Goal: Task Accomplishment & Management: Manage account settings

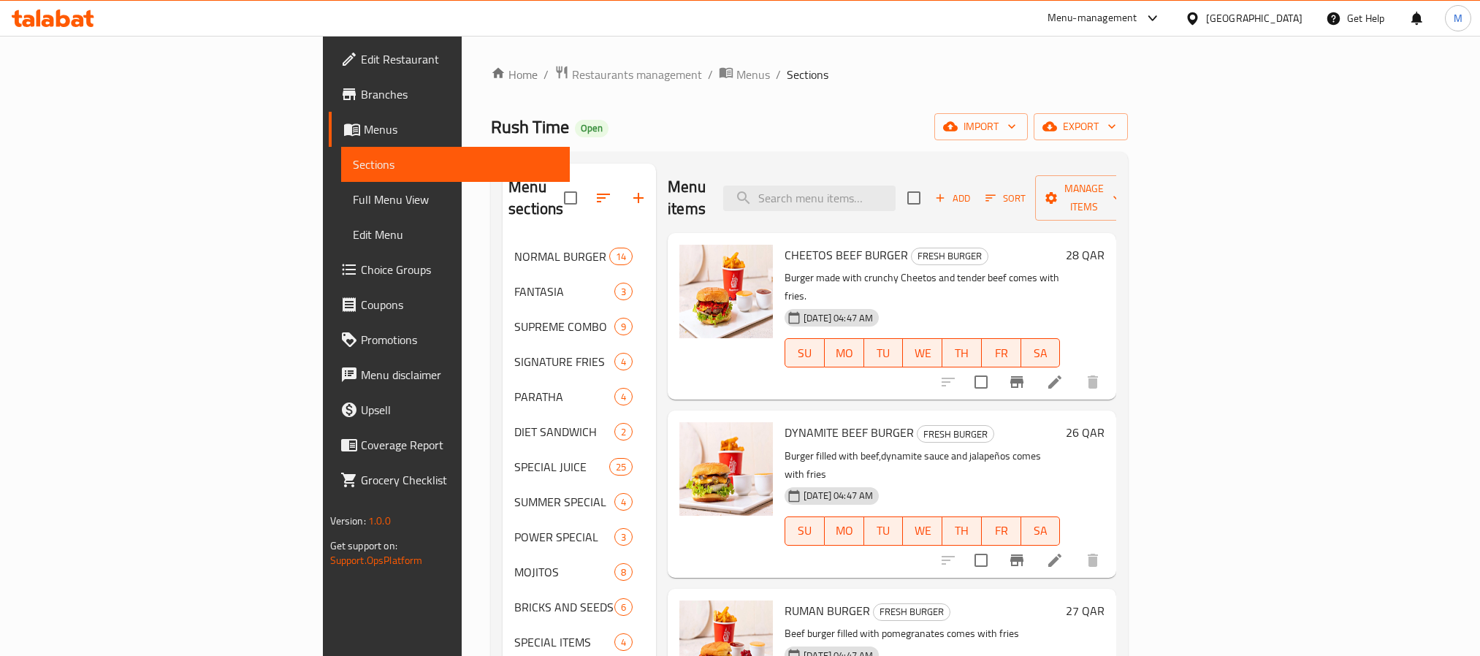
scroll to position [14, 0]
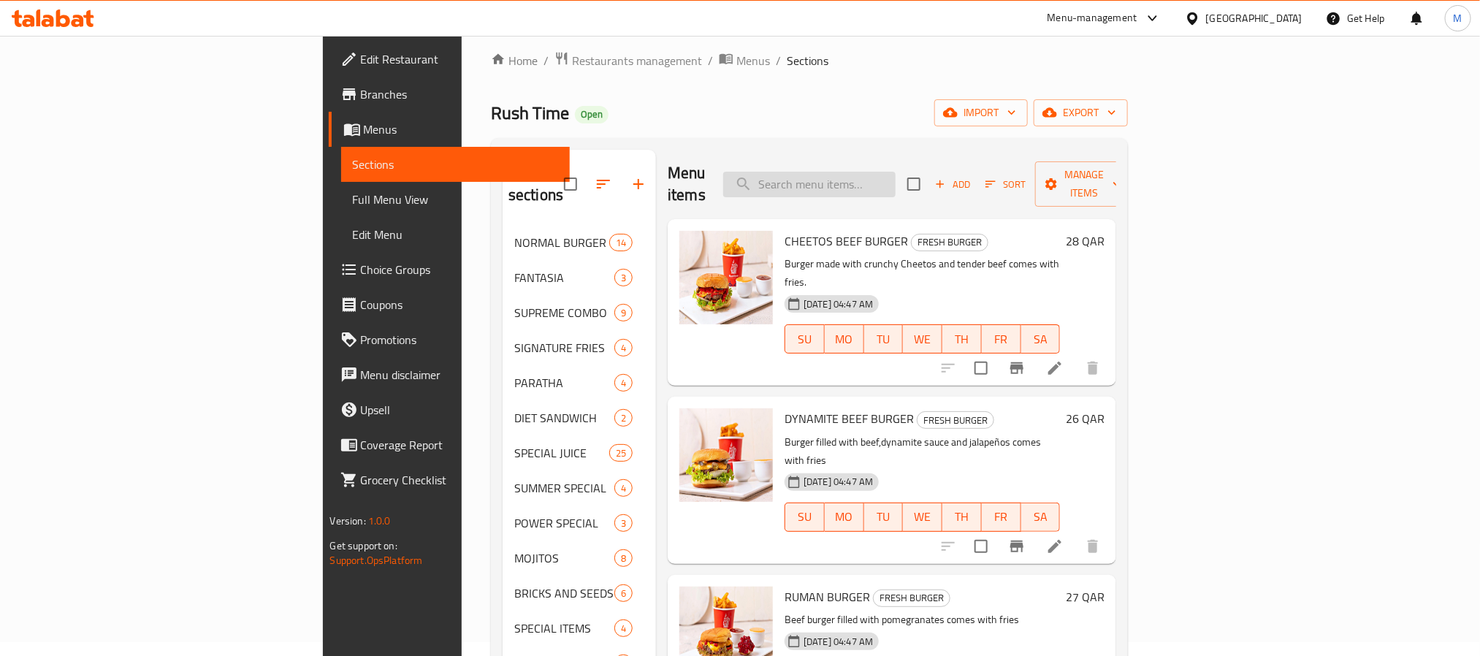
click at [896, 185] on input "search" at bounding box center [809, 185] width 172 height 26
paste input "Golden Paratha"
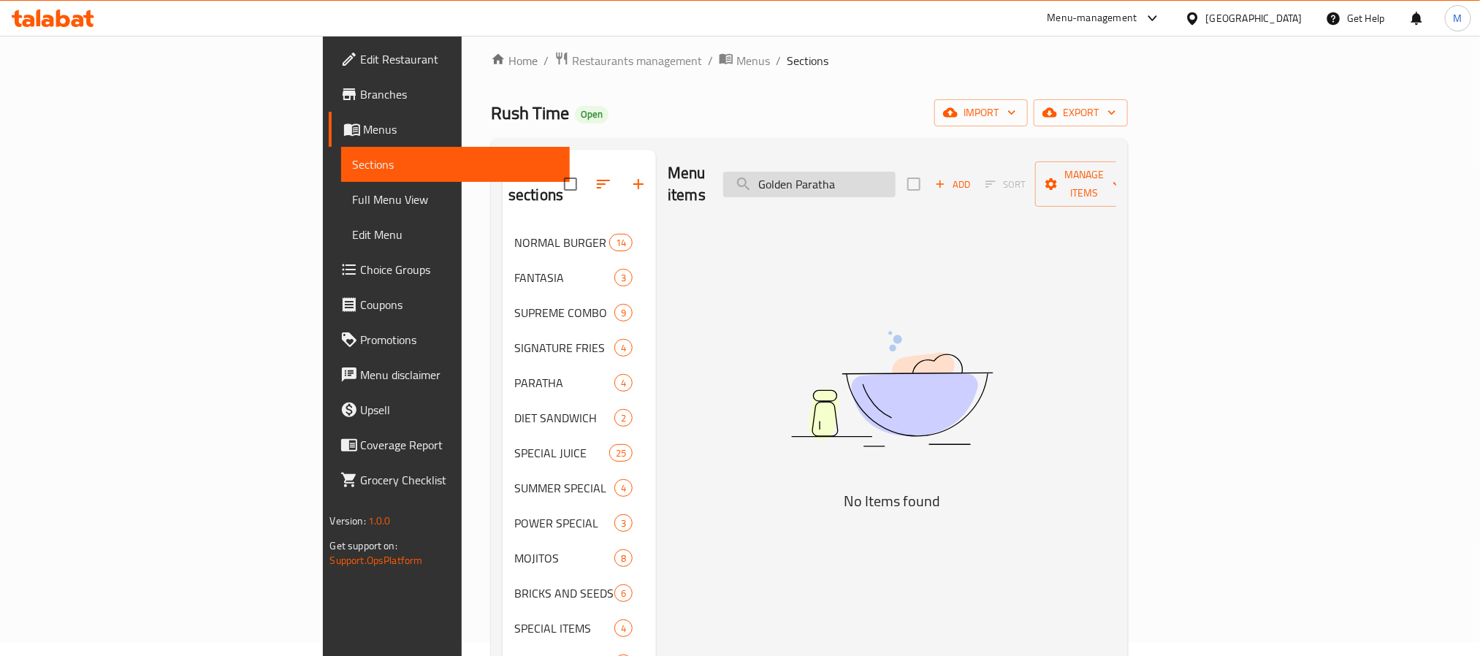
click at [896, 176] on input "Golden Paratha" at bounding box center [809, 185] width 172 height 26
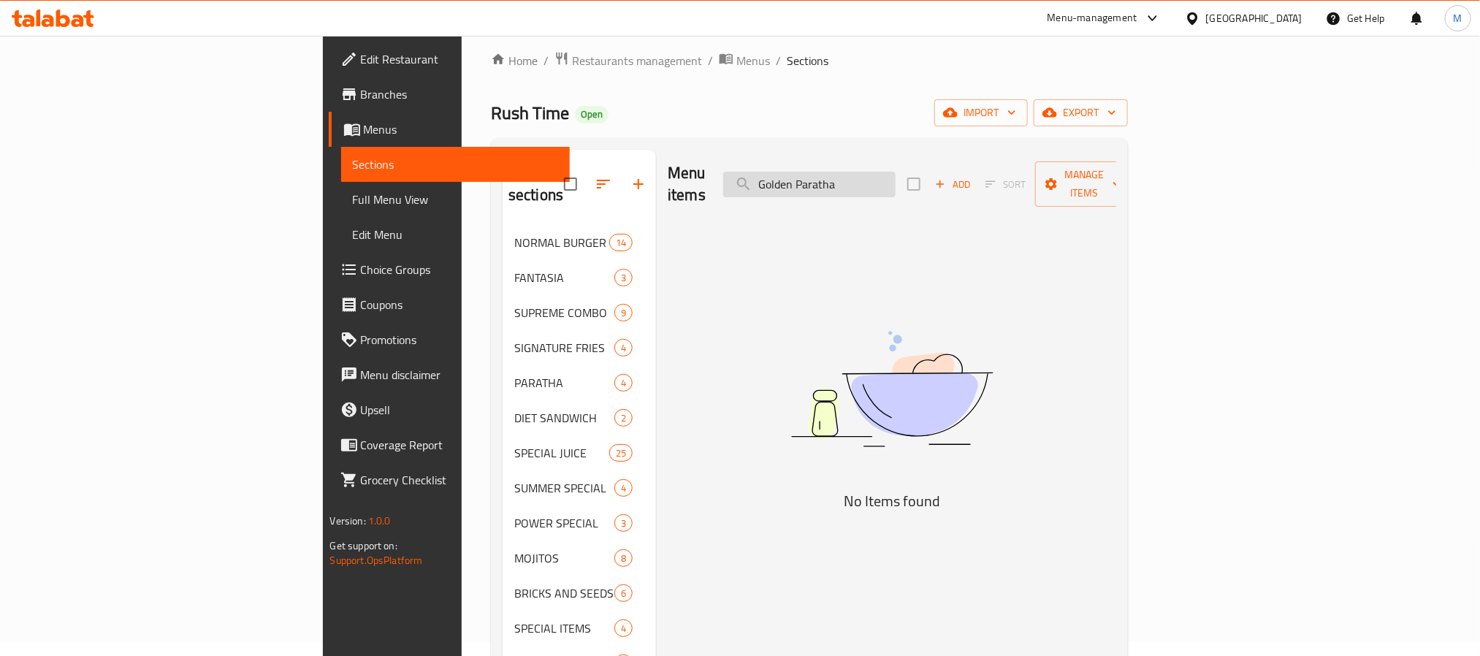
paste input "search"
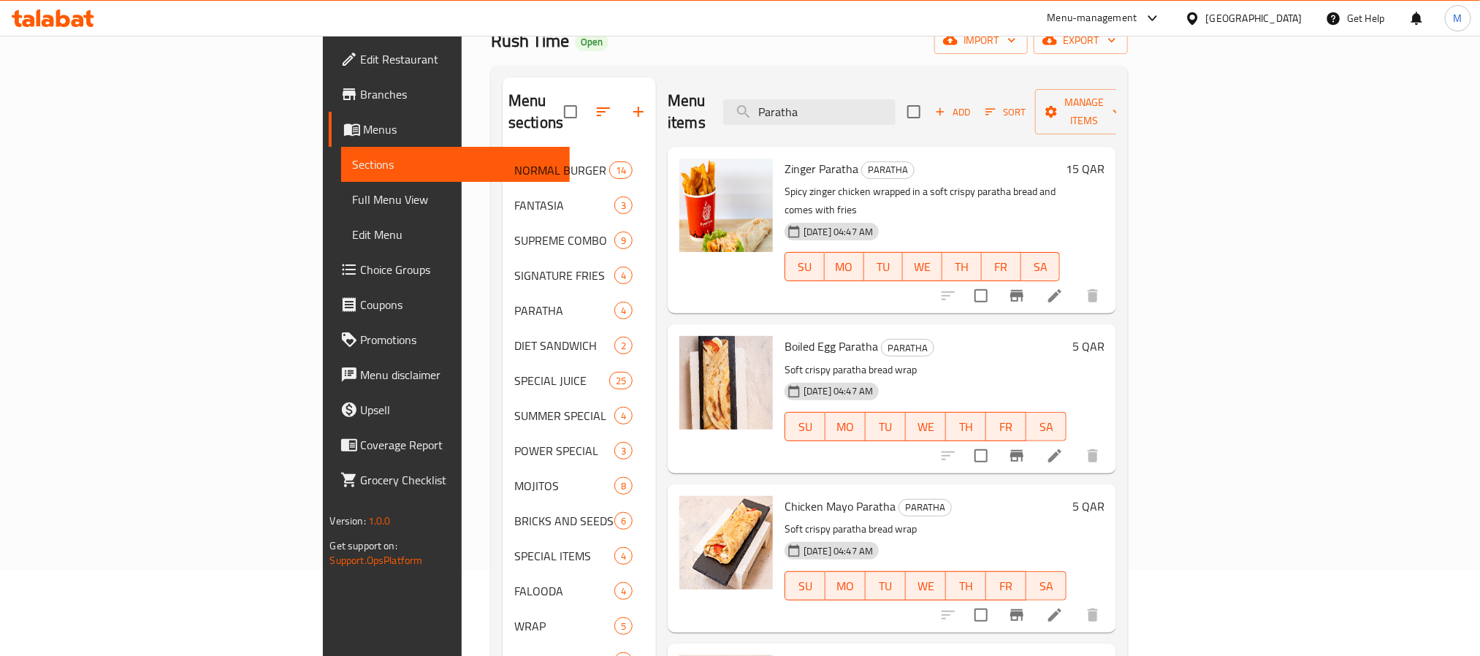
scroll to position [233, 0]
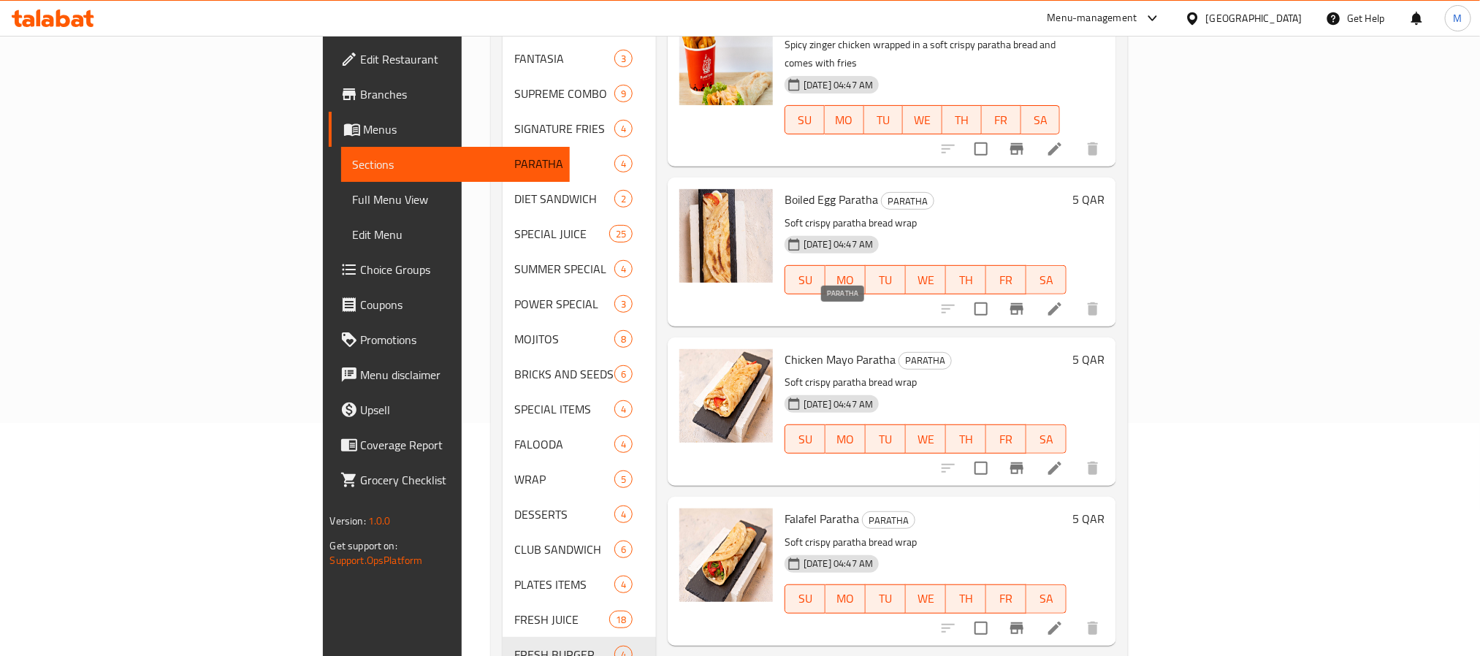
type input "Paratha"
click at [900, 352] on span "PARATHA" at bounding box center [926, 360] width 52 height 17
copy span "PARATHA"
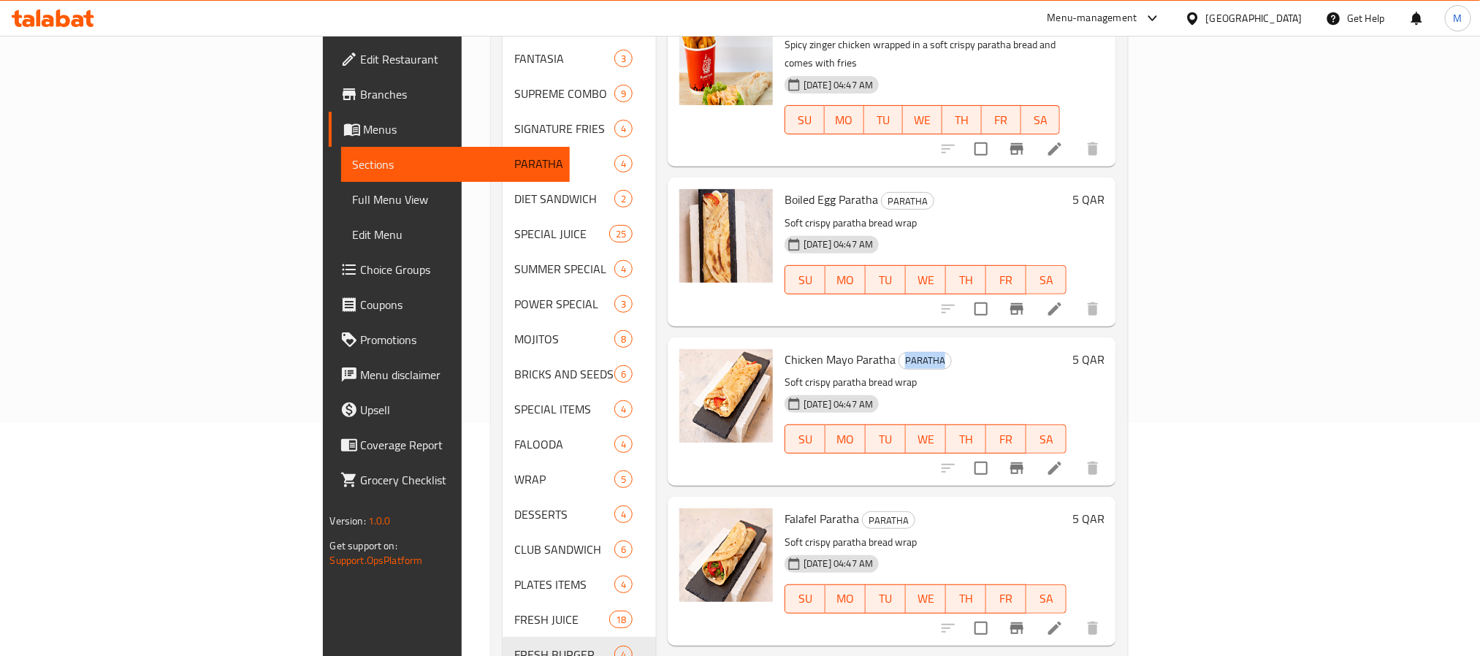
click at [978, 343] on div "Chicken Mayo Paratha PARATHA Soft crispy paratha bread wrap [DATE] 04:47 AM SU …" at bounding box center [926, 411] width 294 height 137
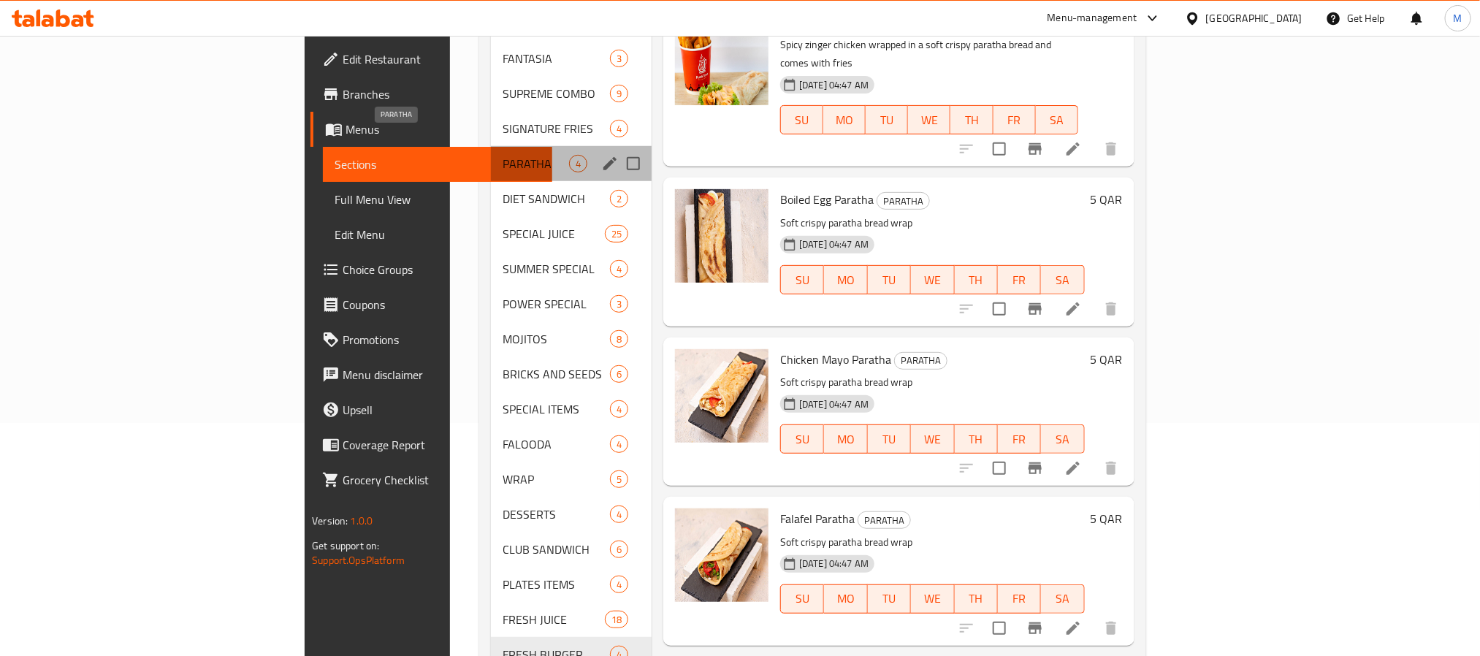
click at [503, 155] on span "PARATHA" at bounding box center [536, 164] width 66 height 18
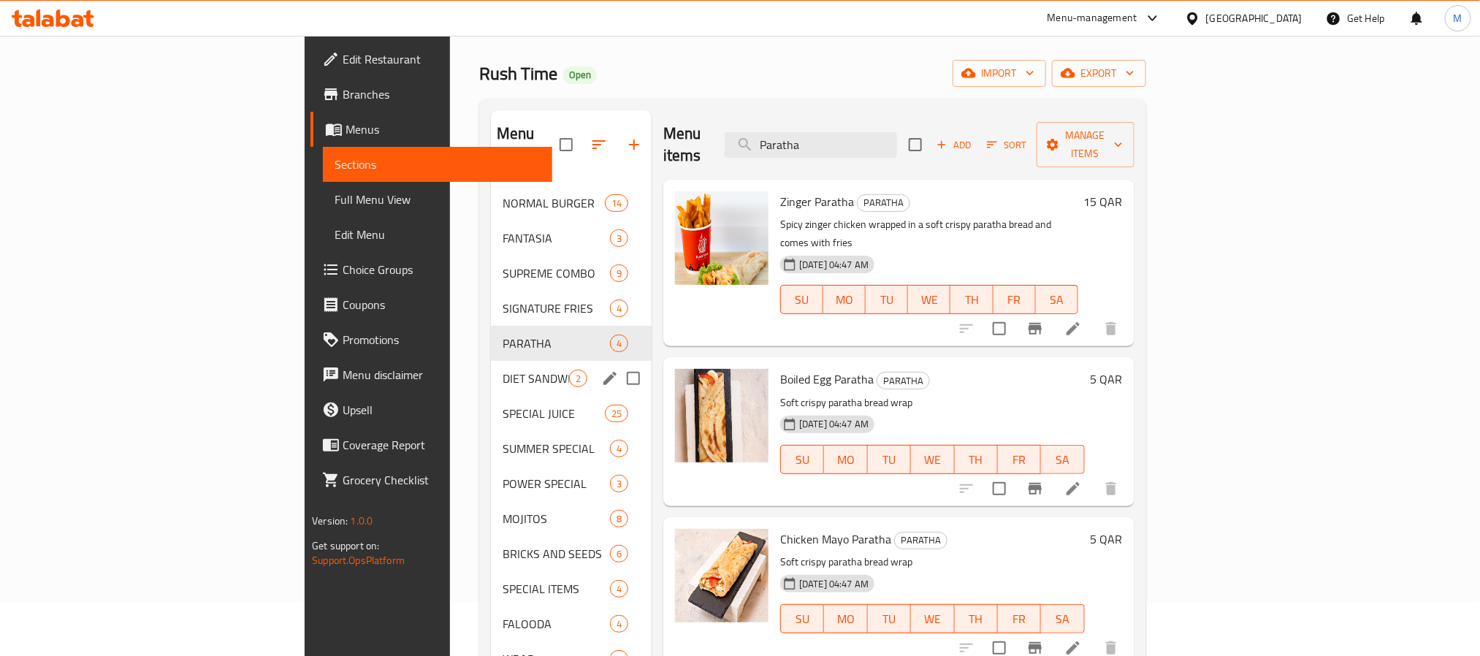
scroll to position [14, 0]
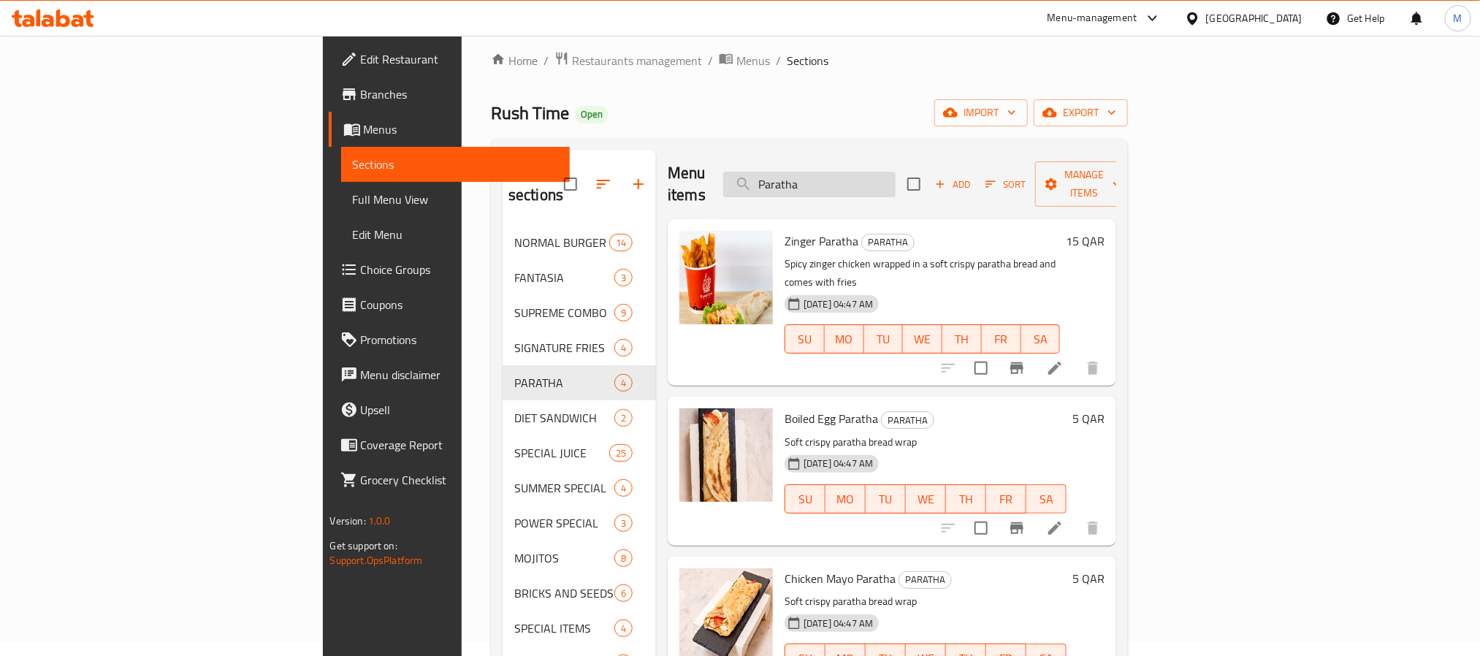
click at [896, 180] on input "Paratha" at bounding box center [809, 185] width 172 height 26
click at [778, 77] on div "Home / Restaurants management / Menus / Sections Rush Time Open import export M…" at bounding box center [809, 515] width 637 height 928
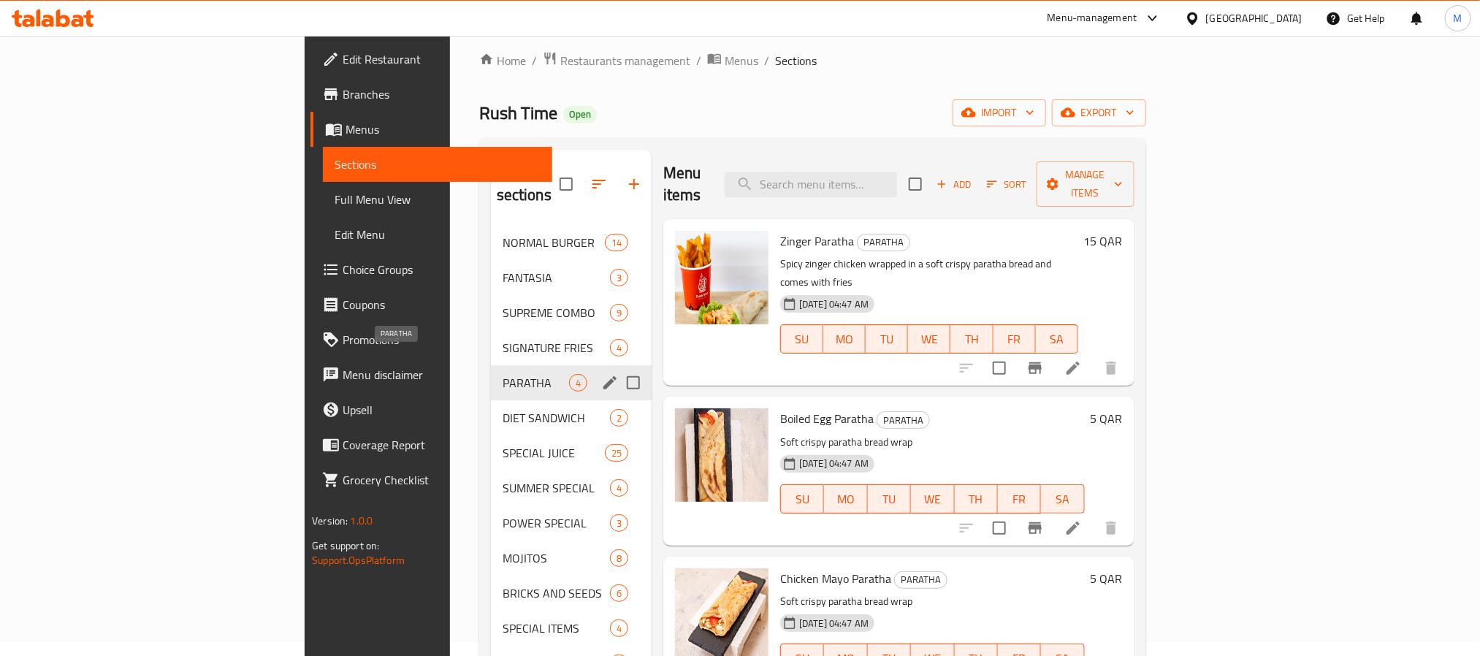
click at [503, 374] on span "PARATHA" at bounding box center [536, 383] width 66 height 18
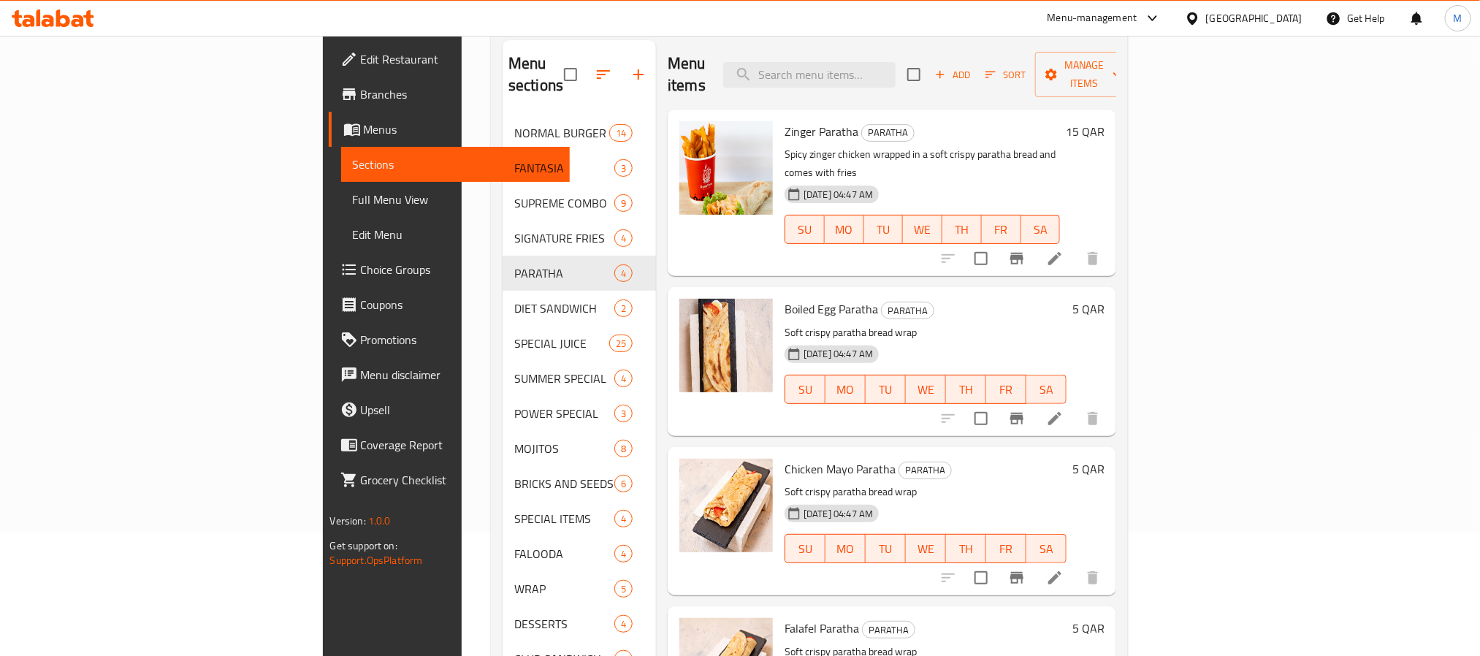
scroll to position [0, 0]
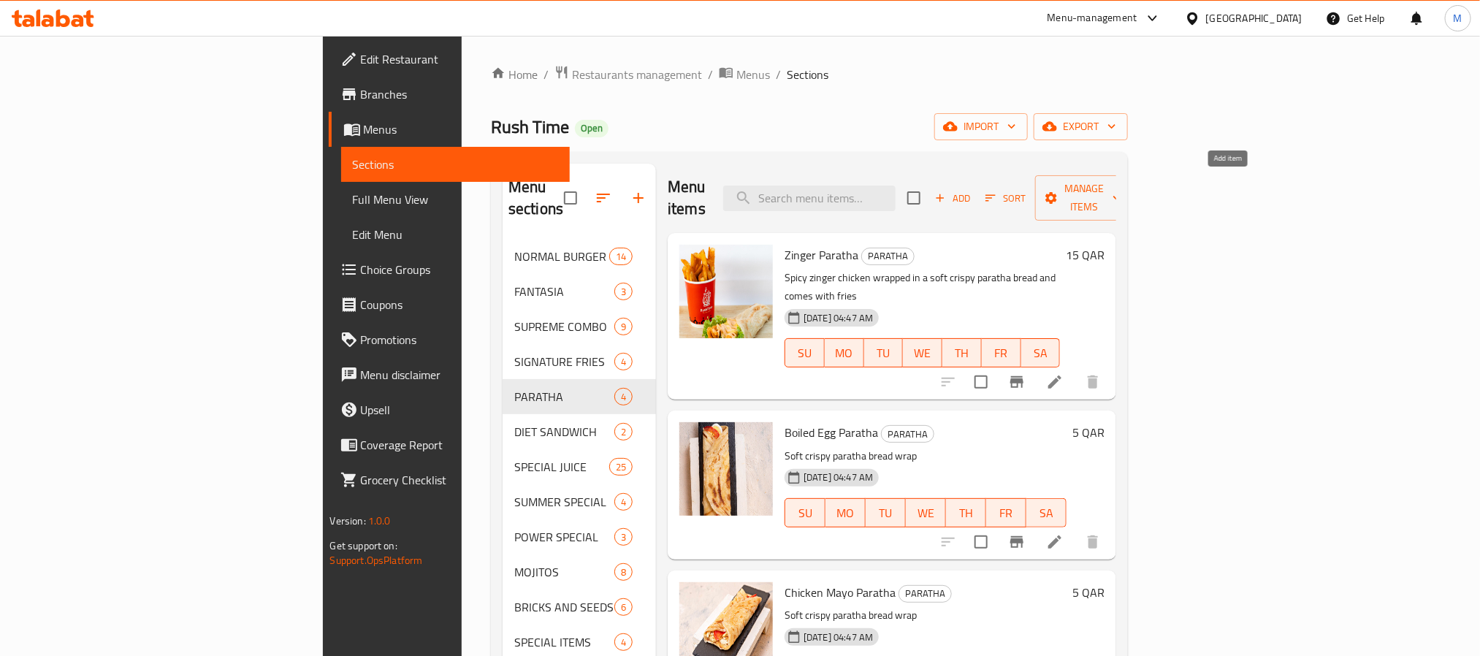
click at [973, 190] on span "Add" at bounding box center [952, 198] width 39 height 17
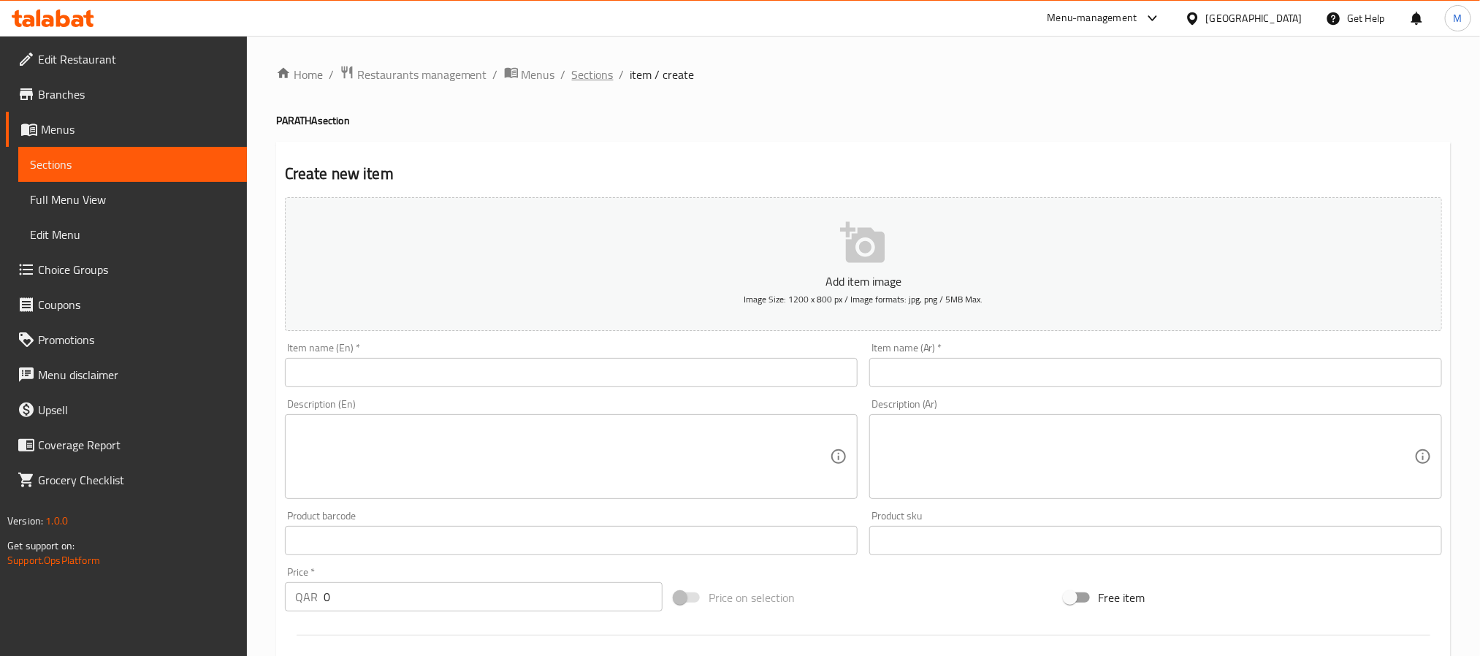
click at [597, 75] on span "Sections" at bounding box center [593, 75] width 42 height 18
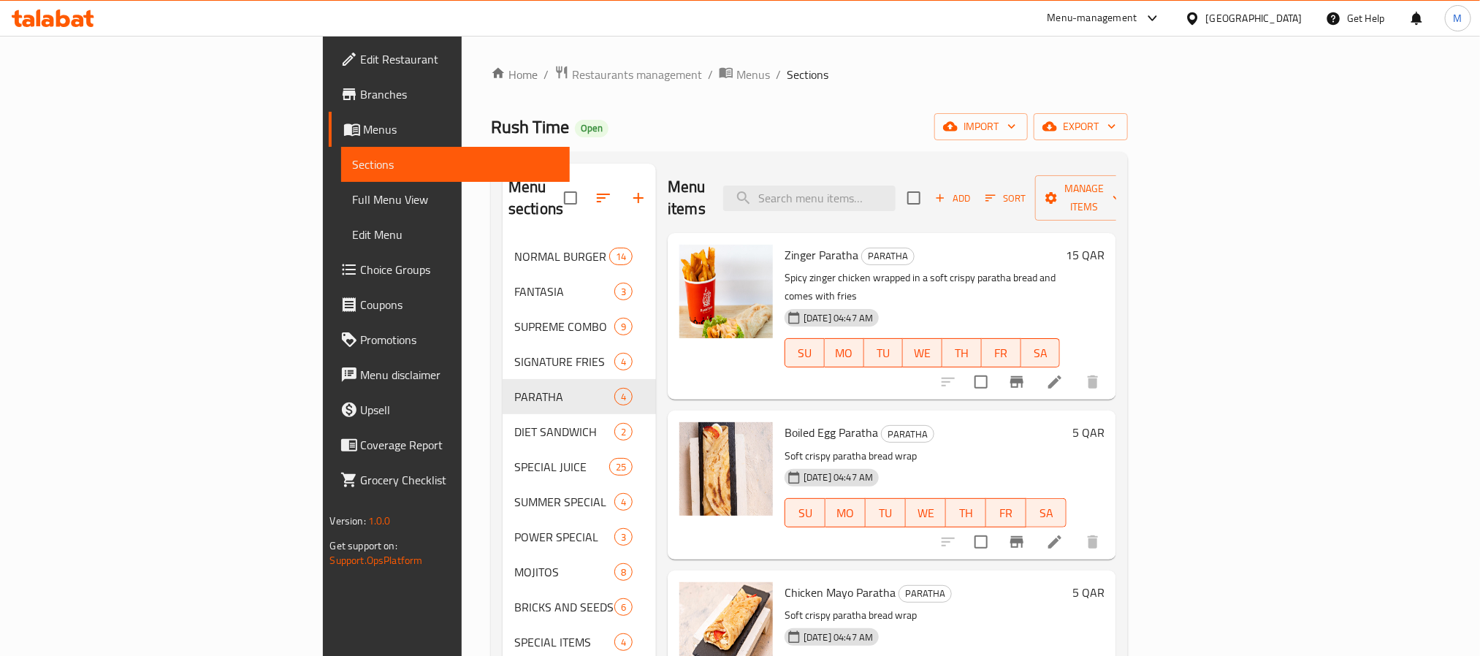
click at [787, 422] on span "Boiled Egg Paratha" at bounding box center [832, 433] width 94 height 22
copy h6 "Paratha"
click at [896, 191] on input "search" at bounding box center [809, 199] width 172 height 26
paste input "Paratha"
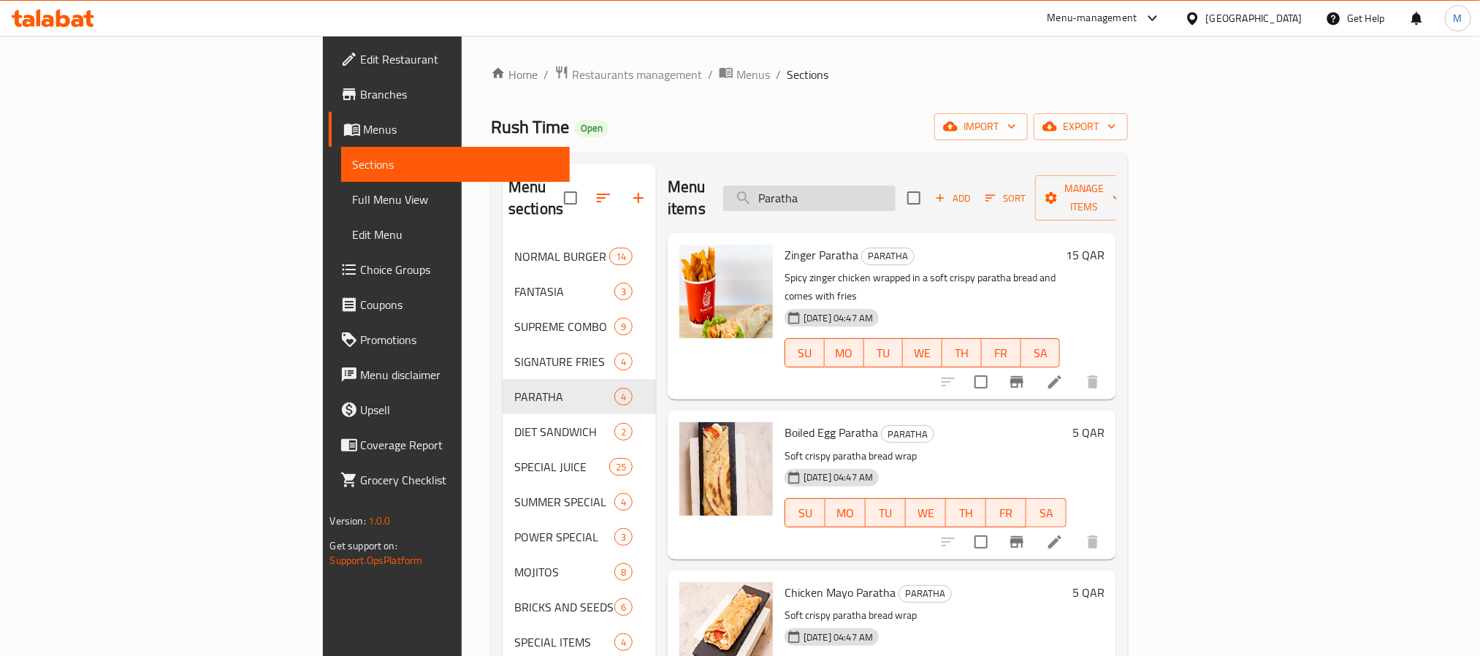
type input "Paratha"
click at [896, 193] on input "Paratha" at bounding box center [809, 199] width 172 height 26
click at [902, 73] on ol "Home / Restaurants management / Menus / Sections" at bounding box center [809, 74] width 637 height 19
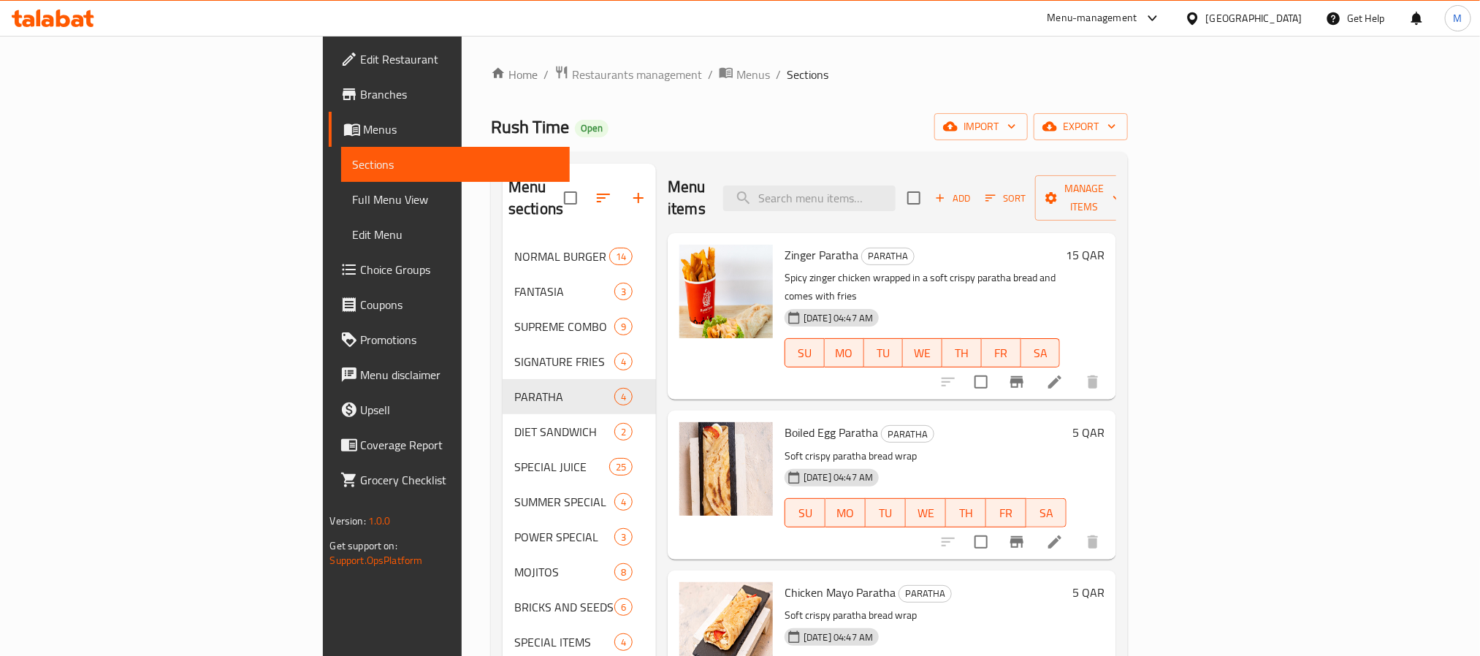
click at [1117, 170] on div "Menu items Add Sort Manage items" at bounding box center [892, 198] width 449 height 69
click at [973, 194] on span "Add" at bounding box center [952, 198] width 39 height 17
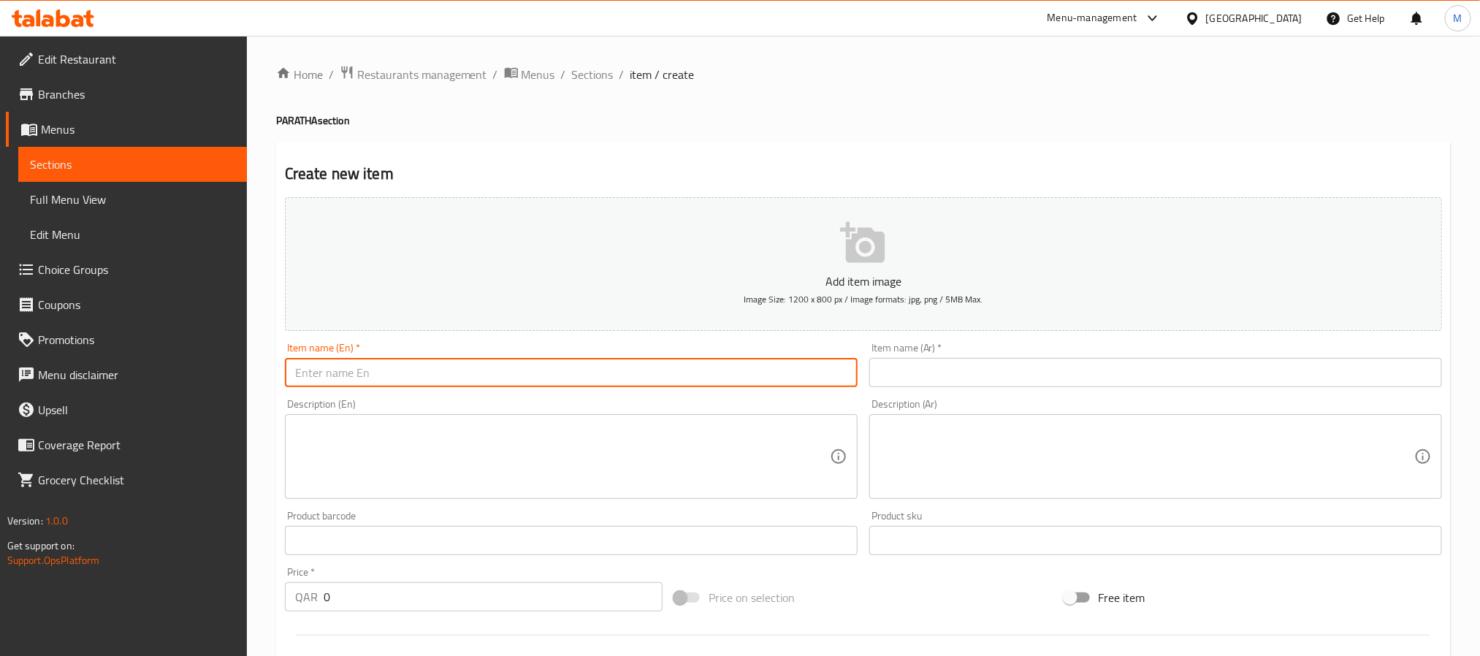
click at [774, 378] on input "text" at bounding box center [571, 372] width 573 height 29
paste input "Golden Paratha"
type input "Golden Paratha"
click at [1114, 370] on input "text" at bounding box center [1156, 372] width 573 height 29
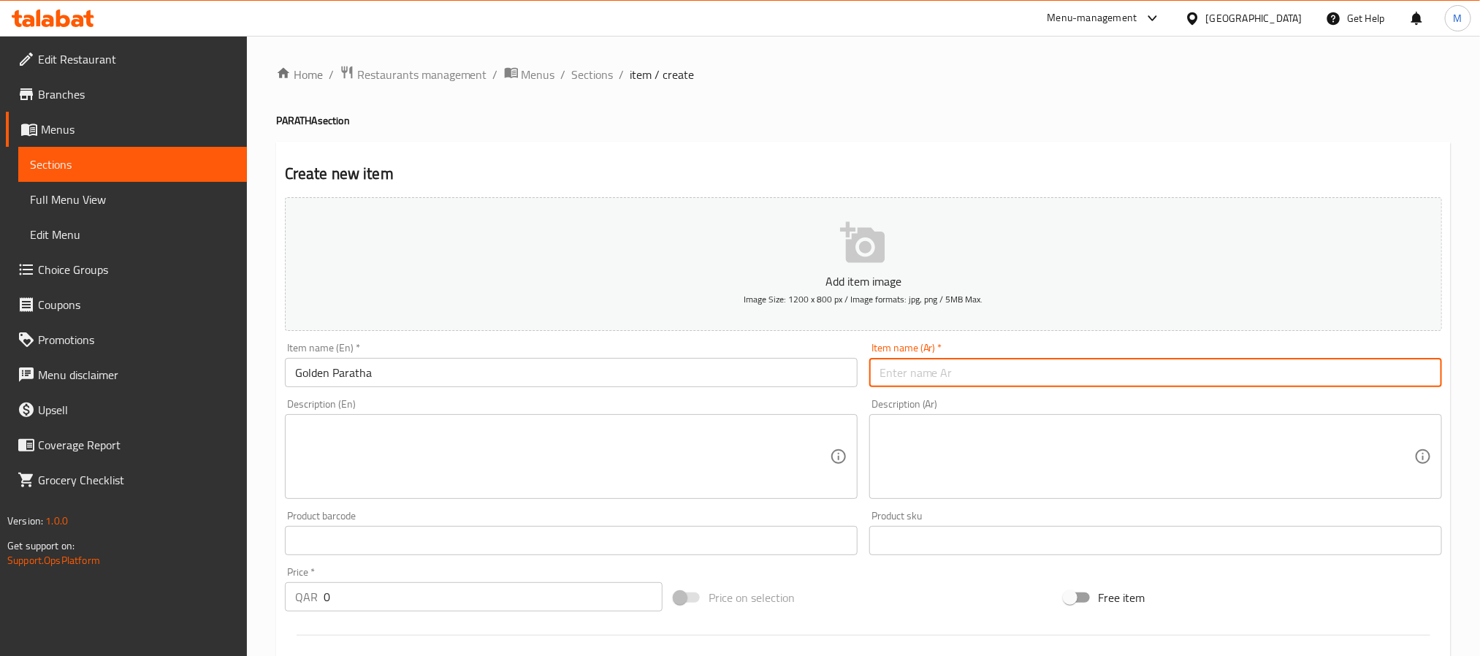
paste input "اراتا ذهبية"
click at [921, 369] on input "اراتا ذهبية" at bounding box center [1156, 372] width 573 height 29
paste input "اراتا"
type input "باراتا ذهبية"
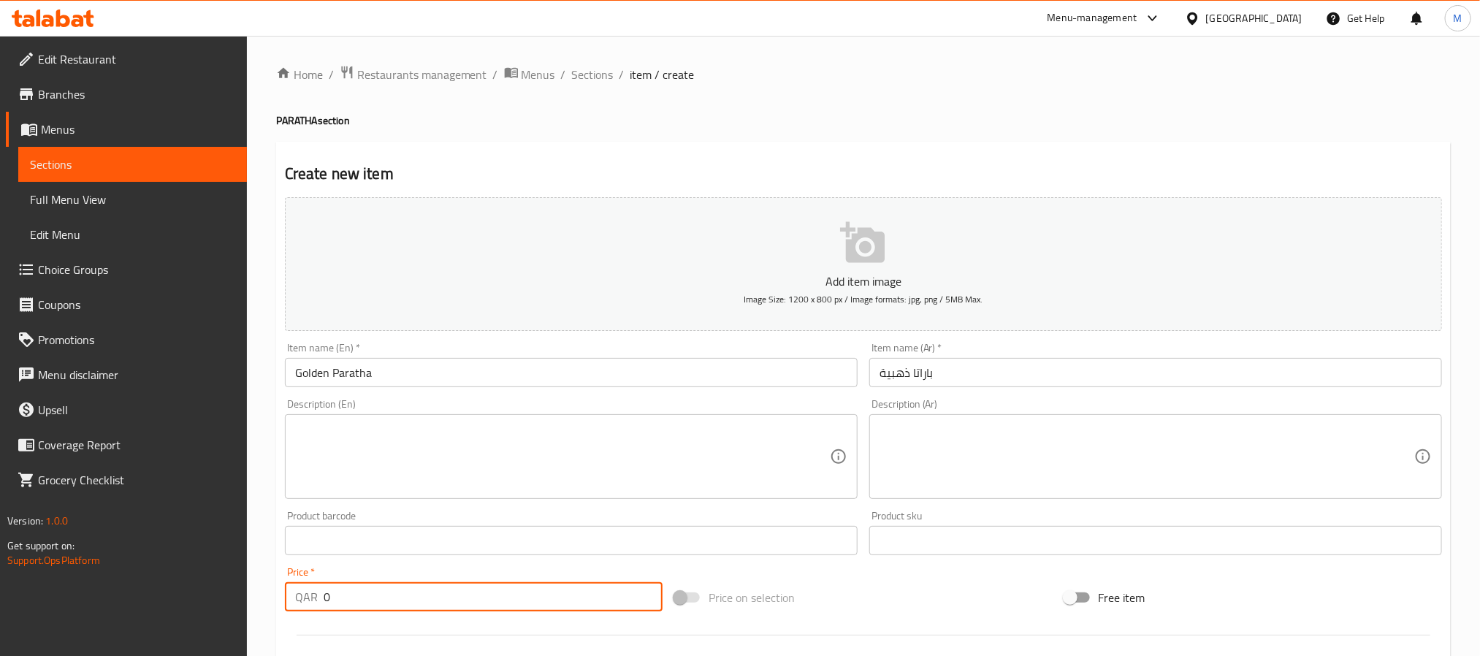
click at [512, 601] on input "0" at bounding box center [493, 596] width 339 height 29
paste input "15"
type input "15"
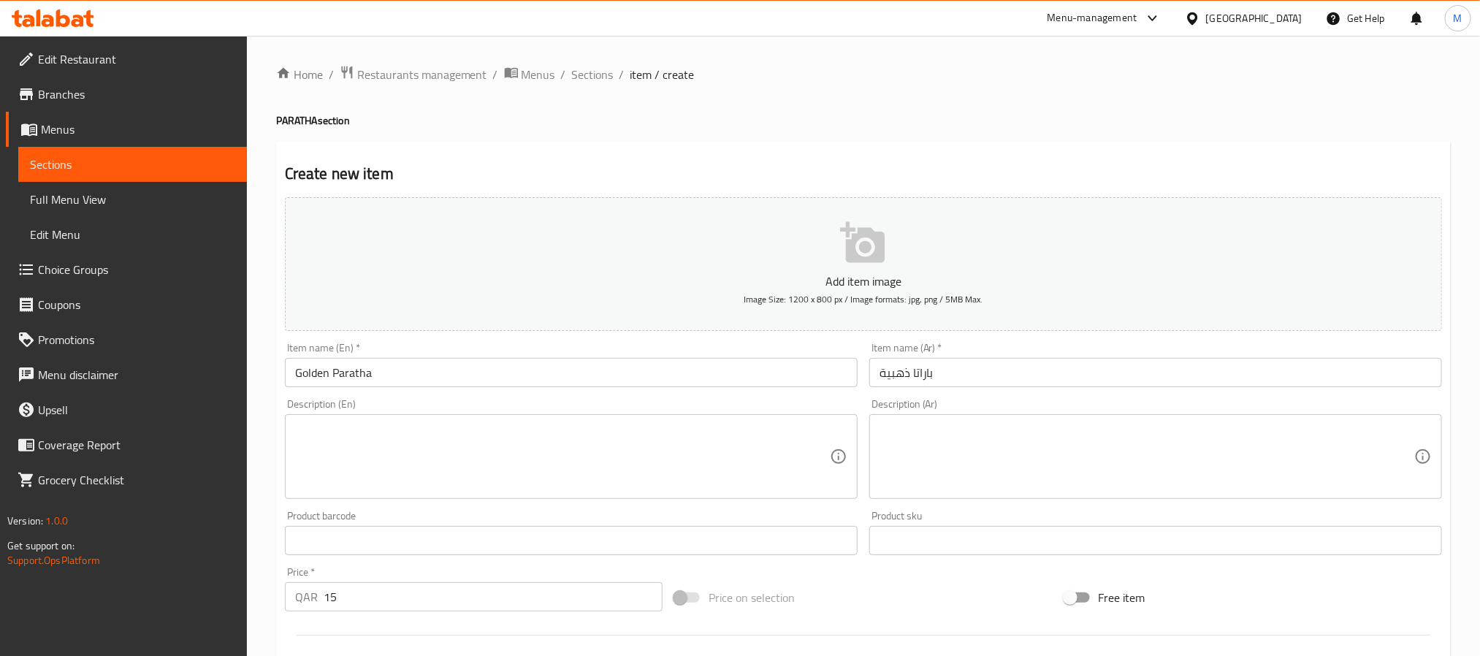
click at [984, 599] on div "Price on selection" at bounding box center [863, 597] width 389 height 39
drag, startPoint x: 936, startPoint y: 56, endPoint x: 943, endPoint y: 49, distance: 9.8
click at [940, 51] on div "Home / Restaurants management / Menus / Sections / item / create PARATHA sectio…" at bounding box center [863, 534] width 1233 height 997
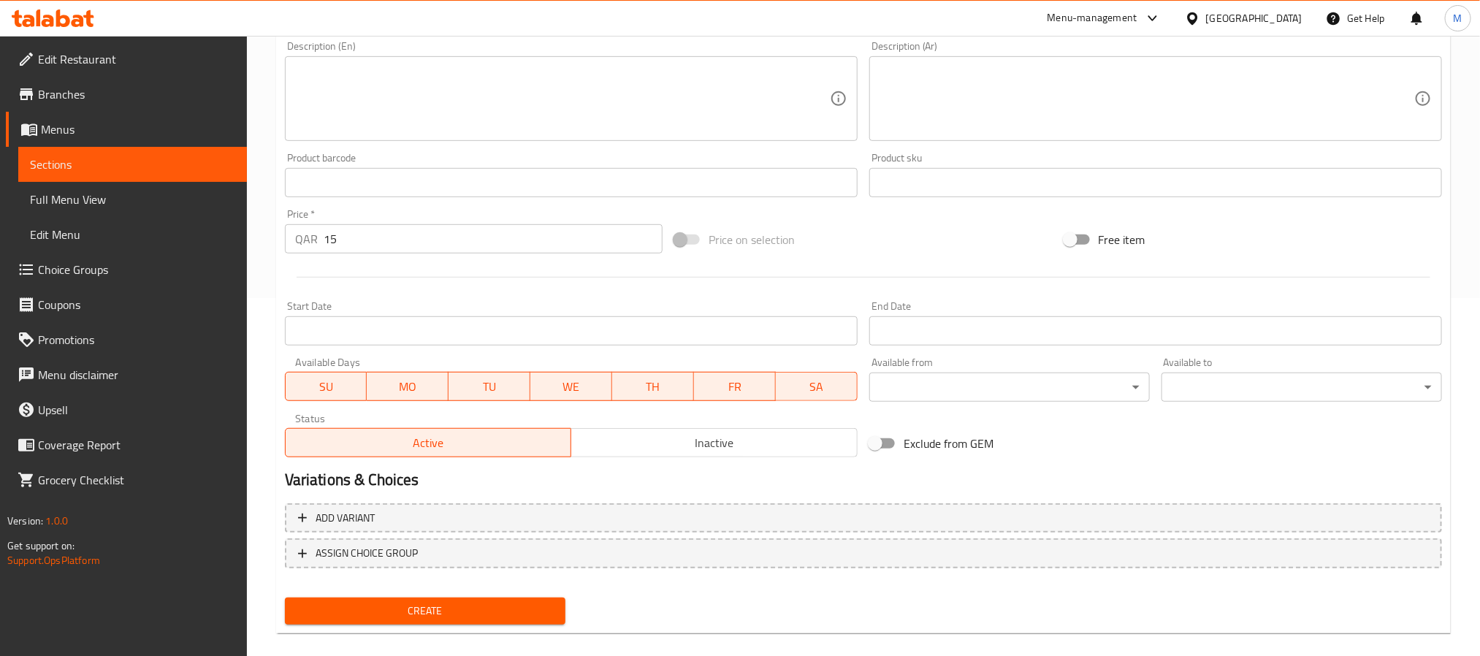
scroll to position [375, 0]
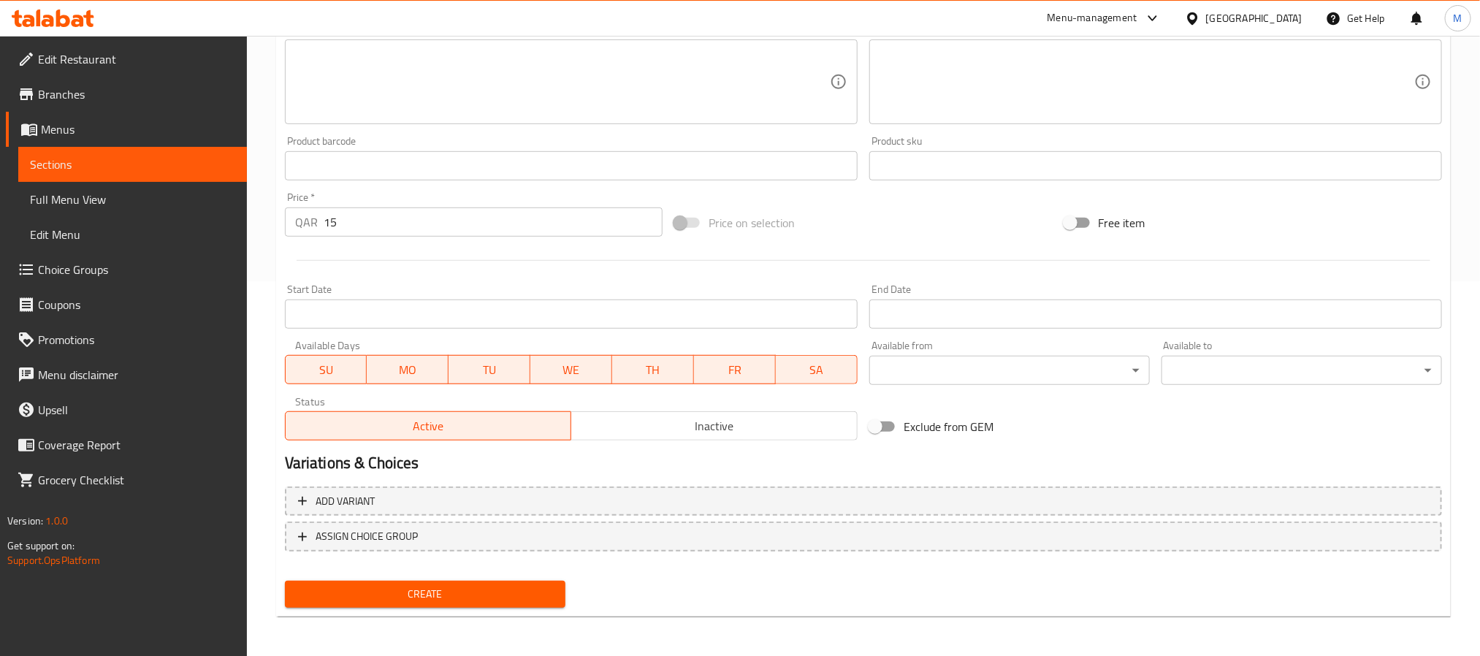
click at [745, 422] on span "Inactive" at bounding box center [714, 426] width 275 height 21
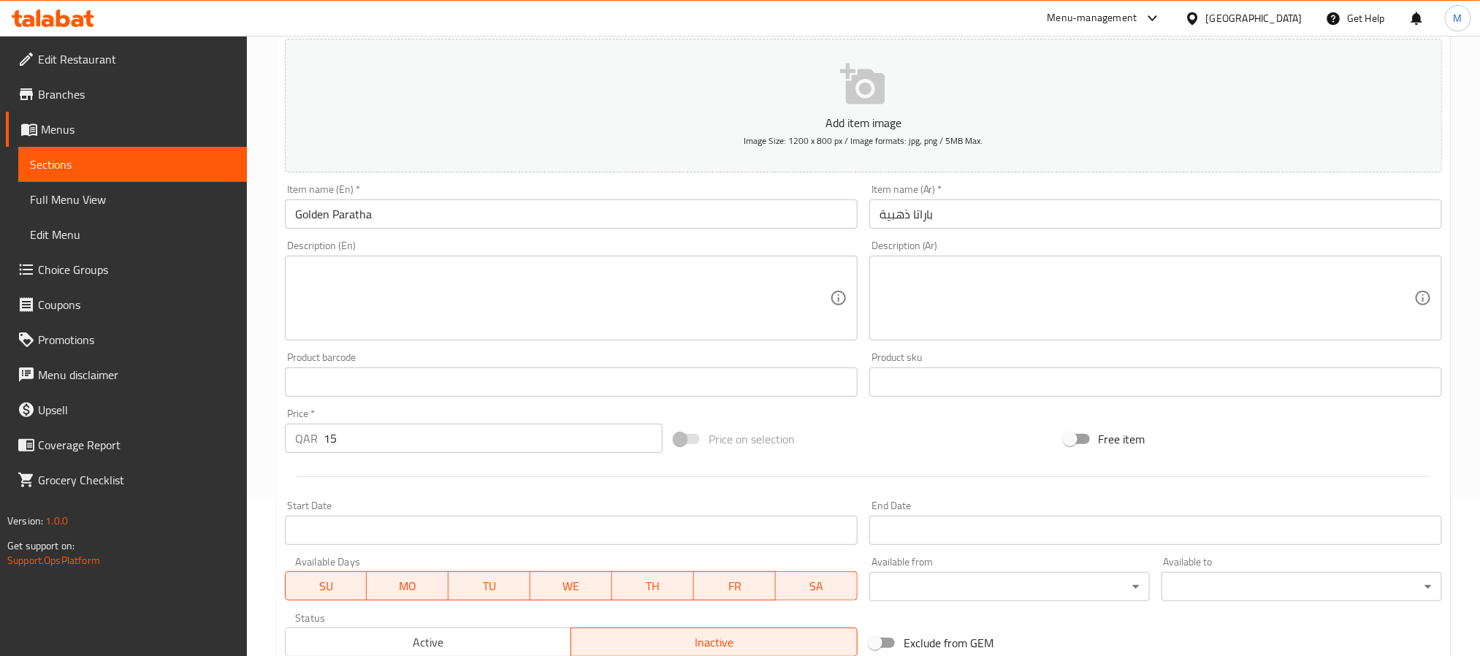
scroll to position [0, 0]
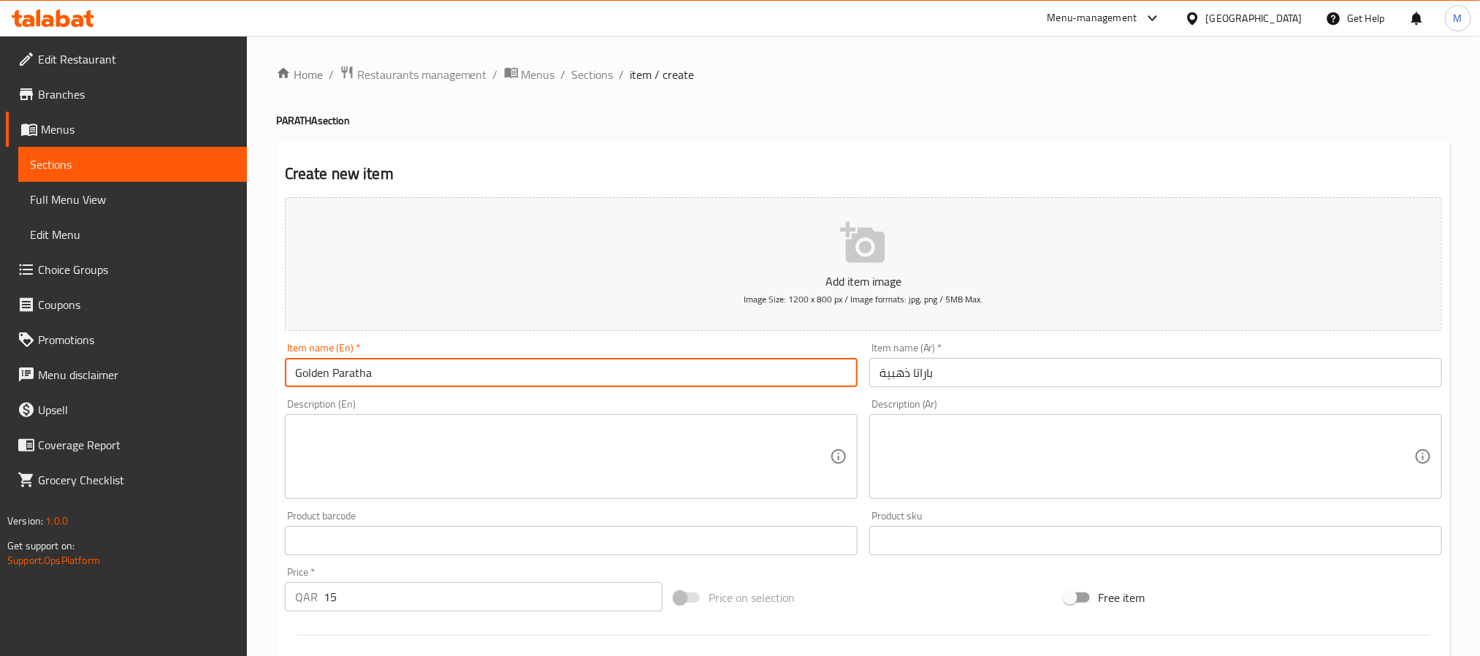
click at [354, 375] on input "Golden Paratha" at bounding box center [571, 372] width 573 height 29
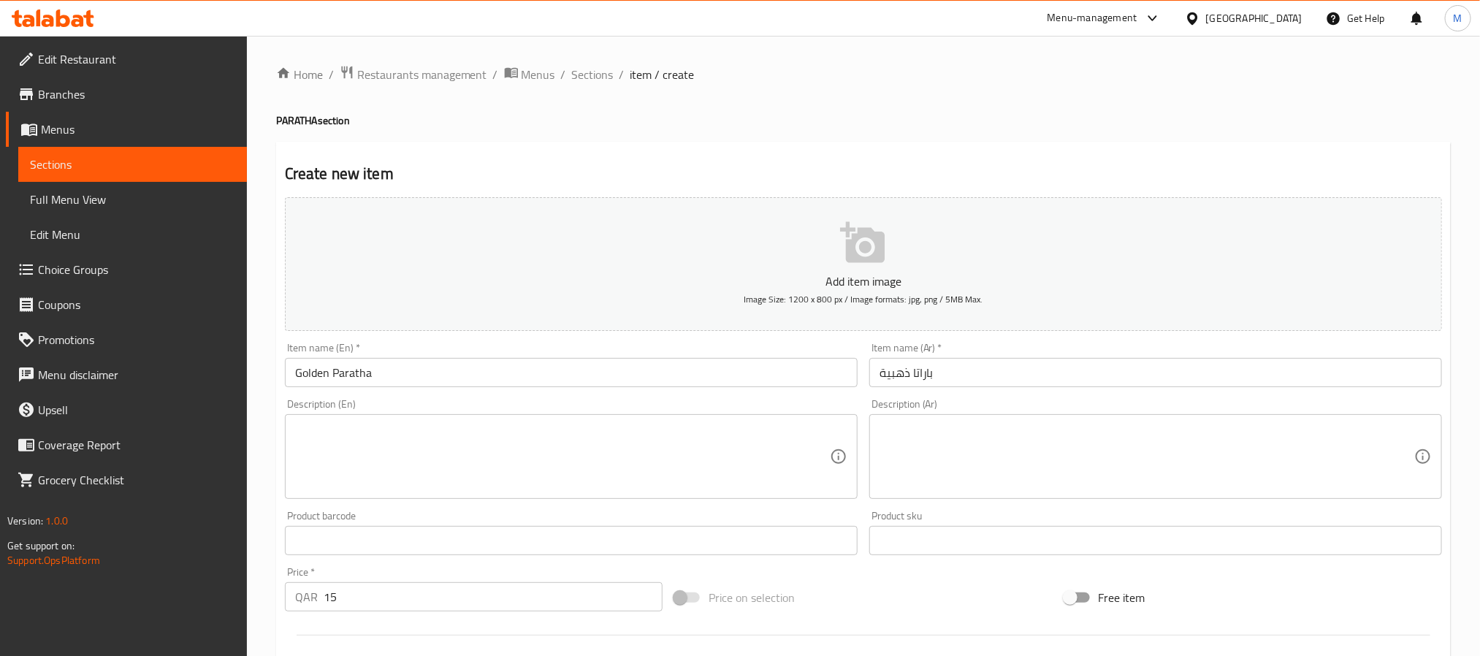
click at [750, 125] on h4 "PARATHA section" at bounding box center [863, 120] width 1175 height 15
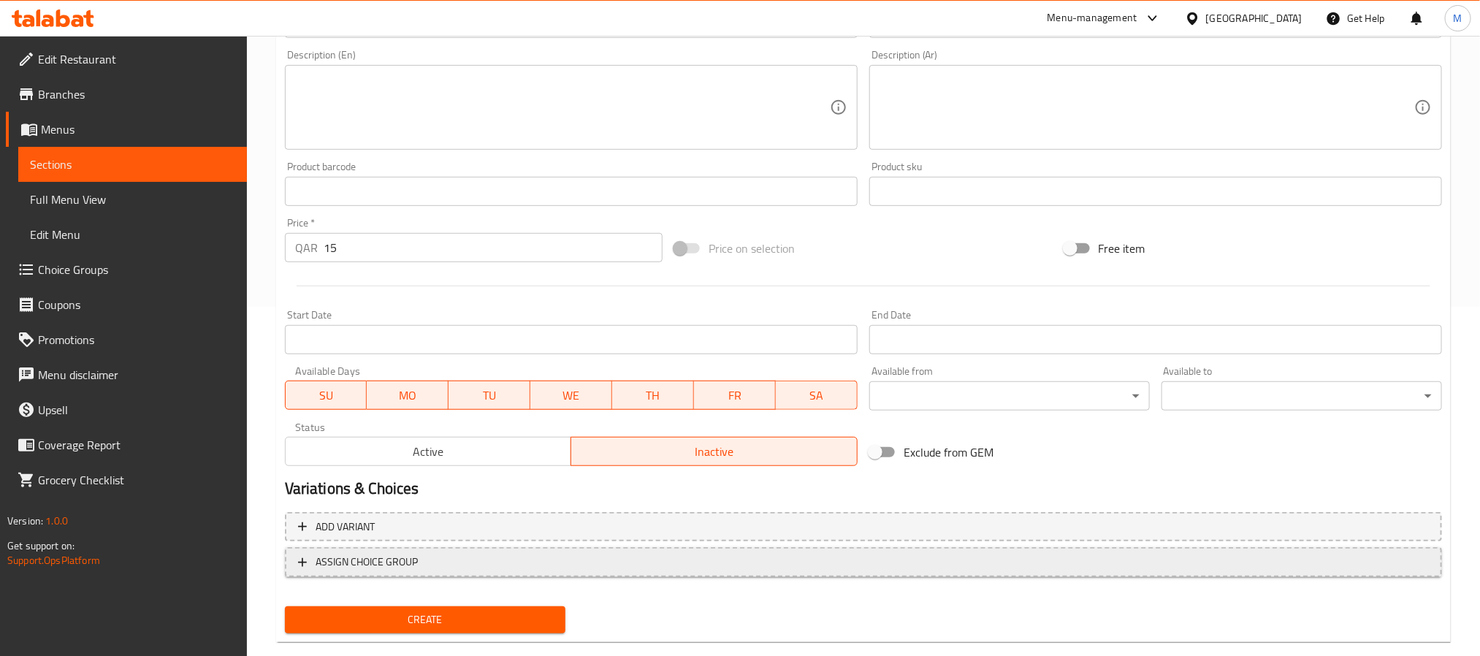
scroll to position [375, 0]
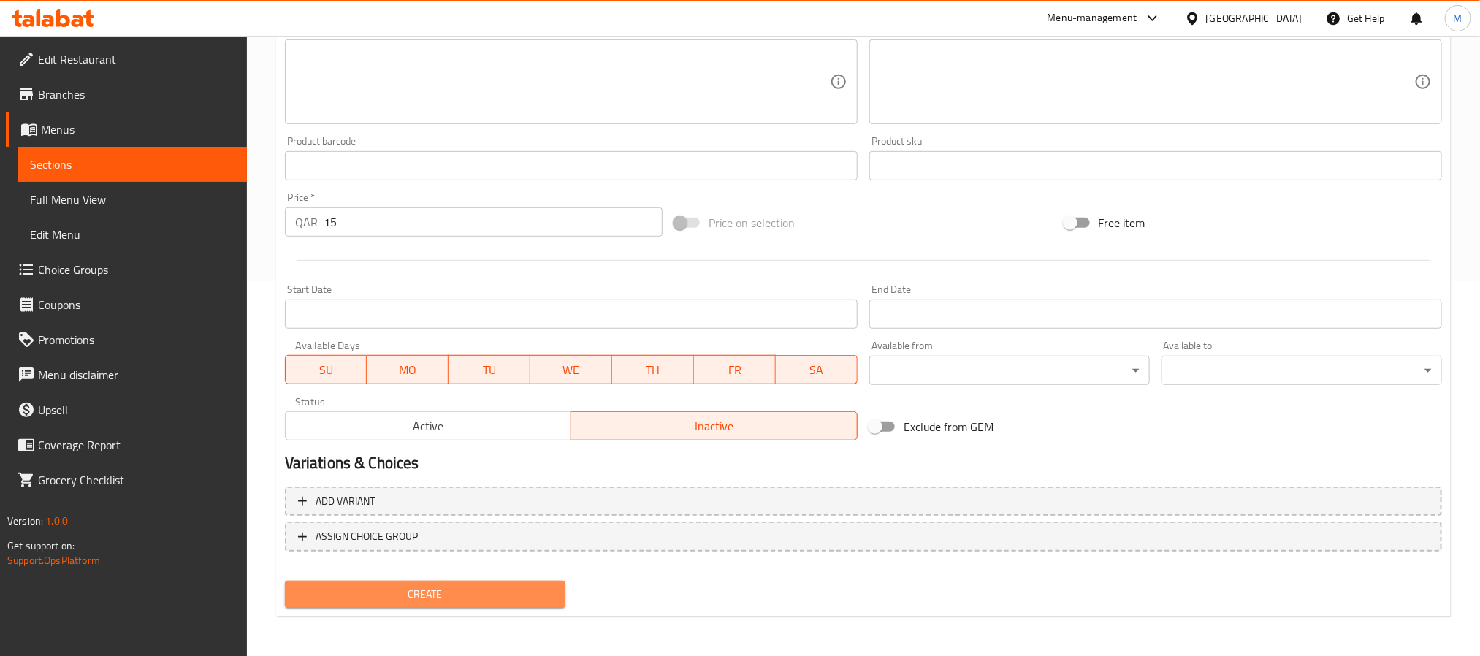
click at [487, 597] on span "Create" at bounding box center [425, 594] width 257 height 18
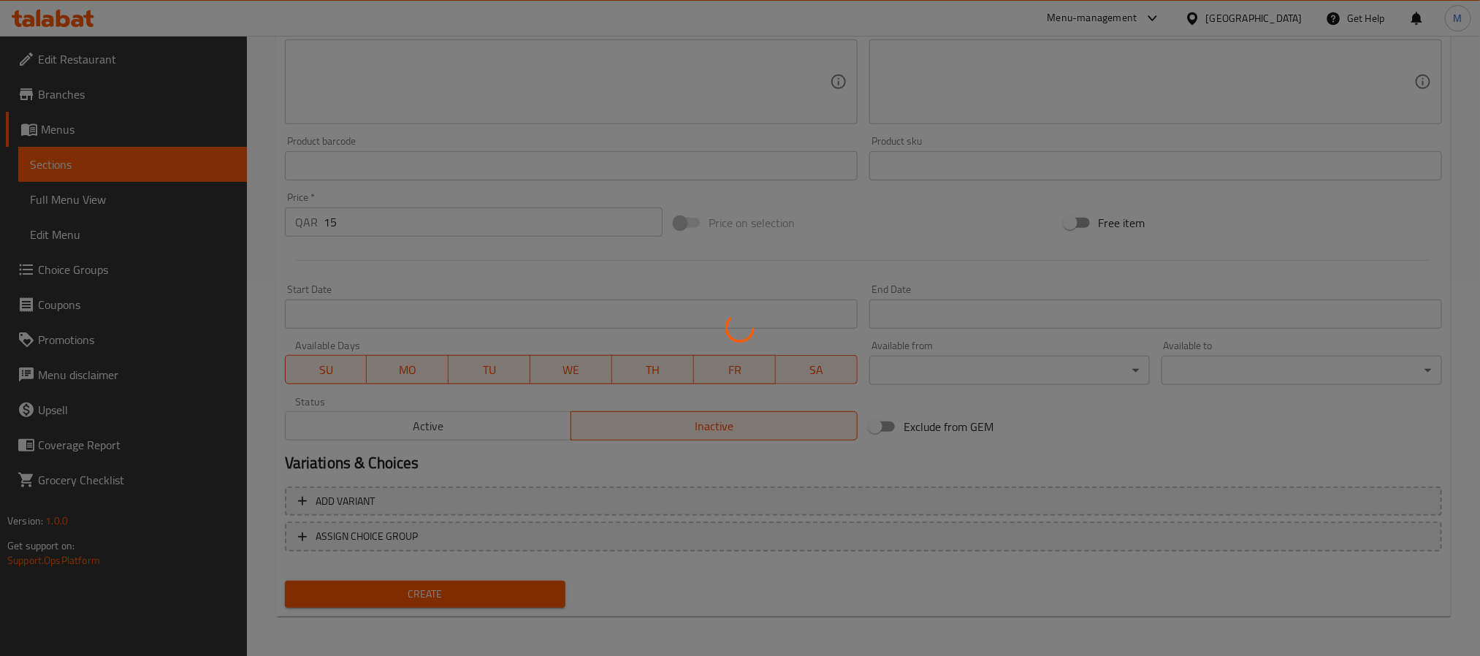
type input "0"
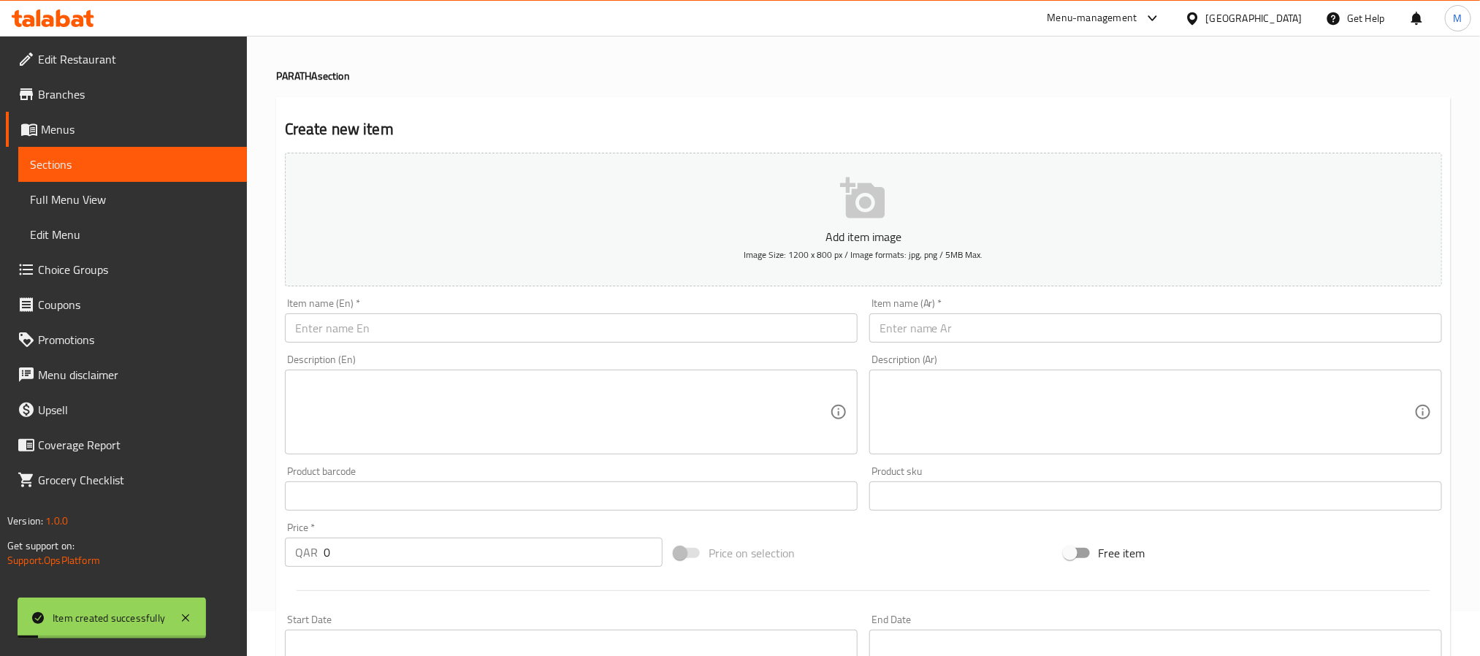
scroll to position [0, 0]
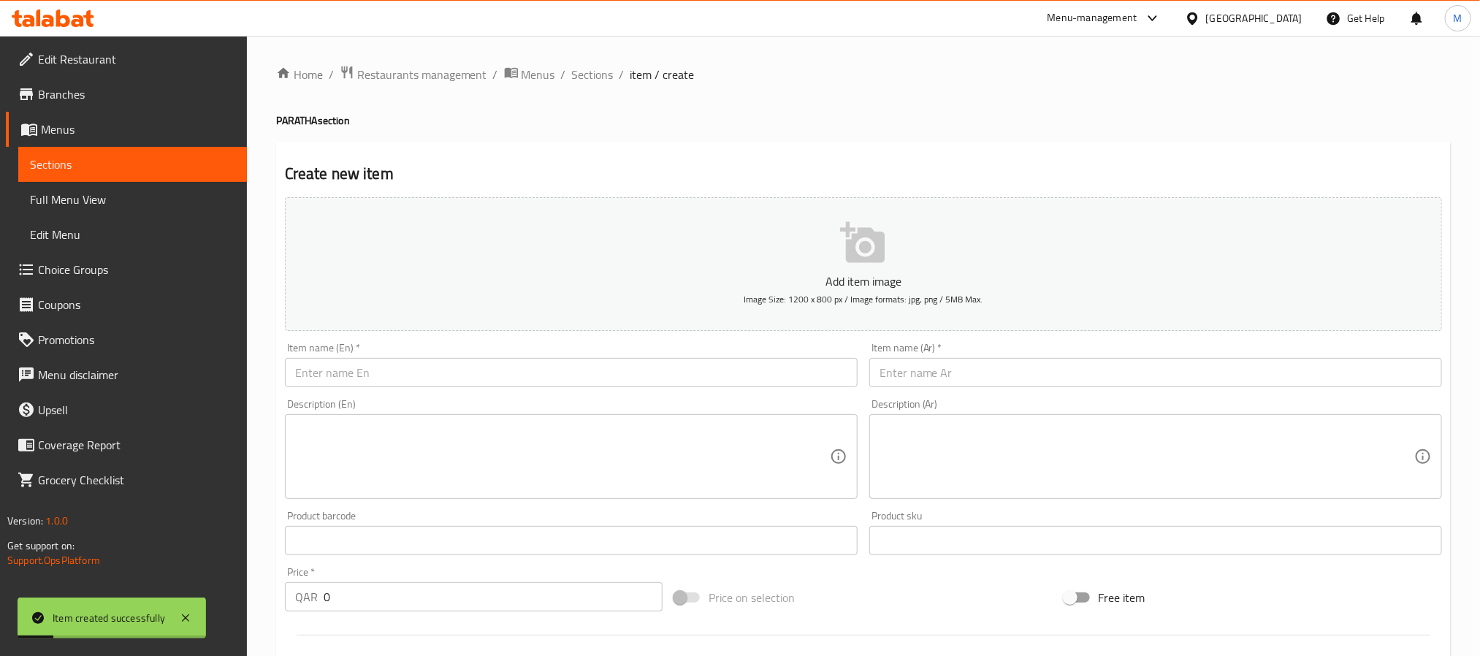
click at [577, 381] on input "text" at bounding box center [571, 372] width 573 height 29
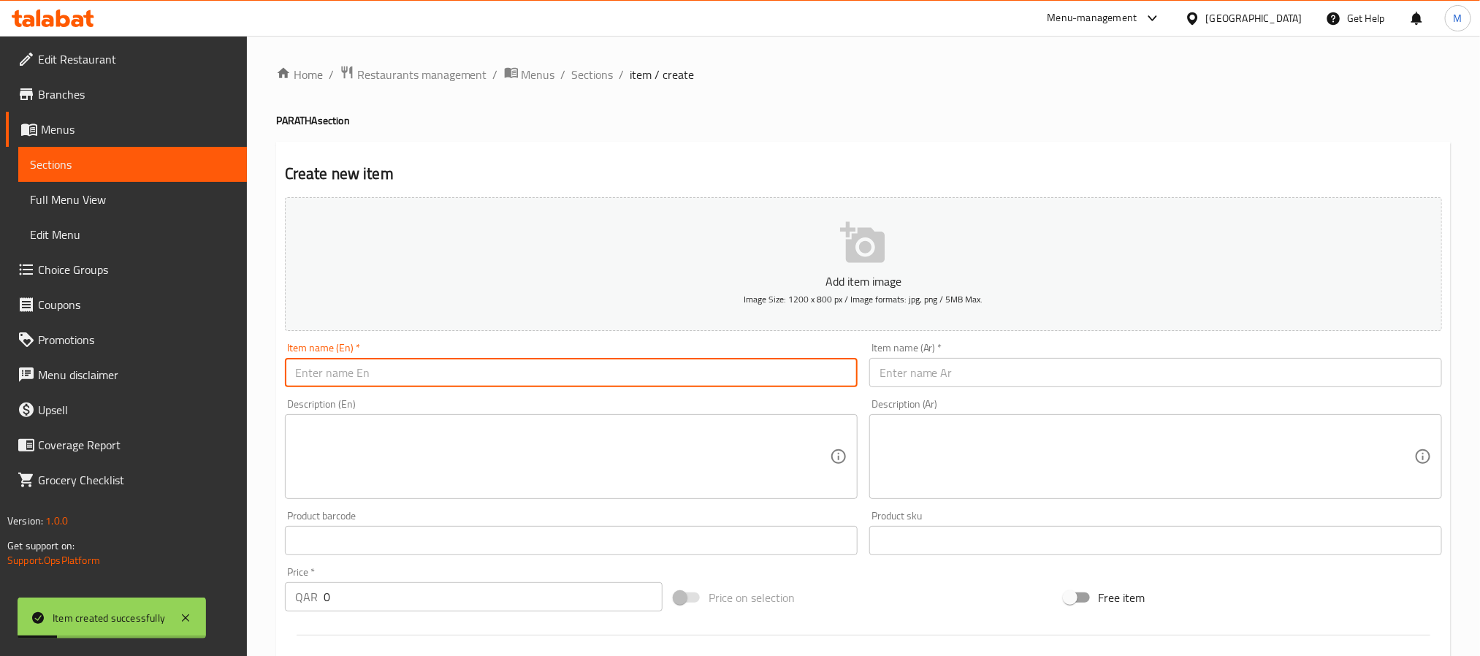
paste input "Burger Paratha"
type input "Burger Paratha"
click at [973, 377] on input "text" at bounding box center [1156, 372] width 573 height 29
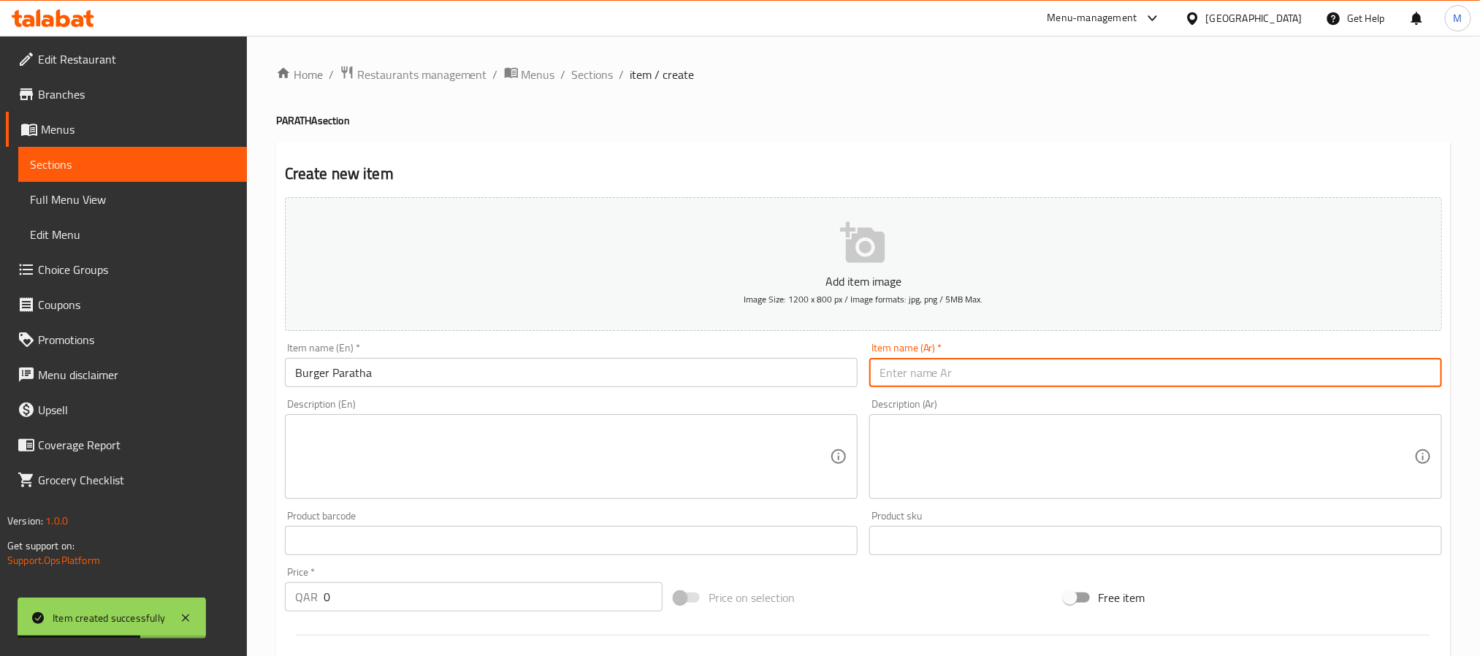
paste input "باراتا برجر"
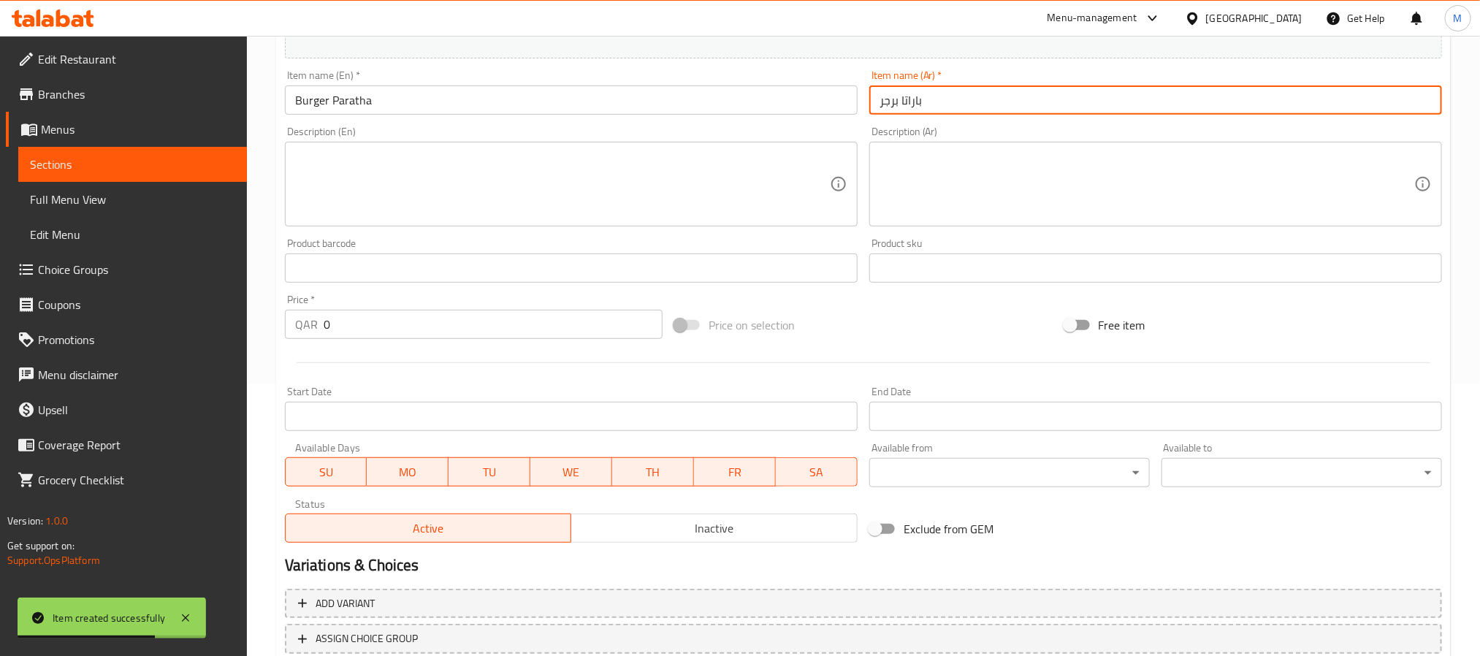
scroll to position [329, 0]
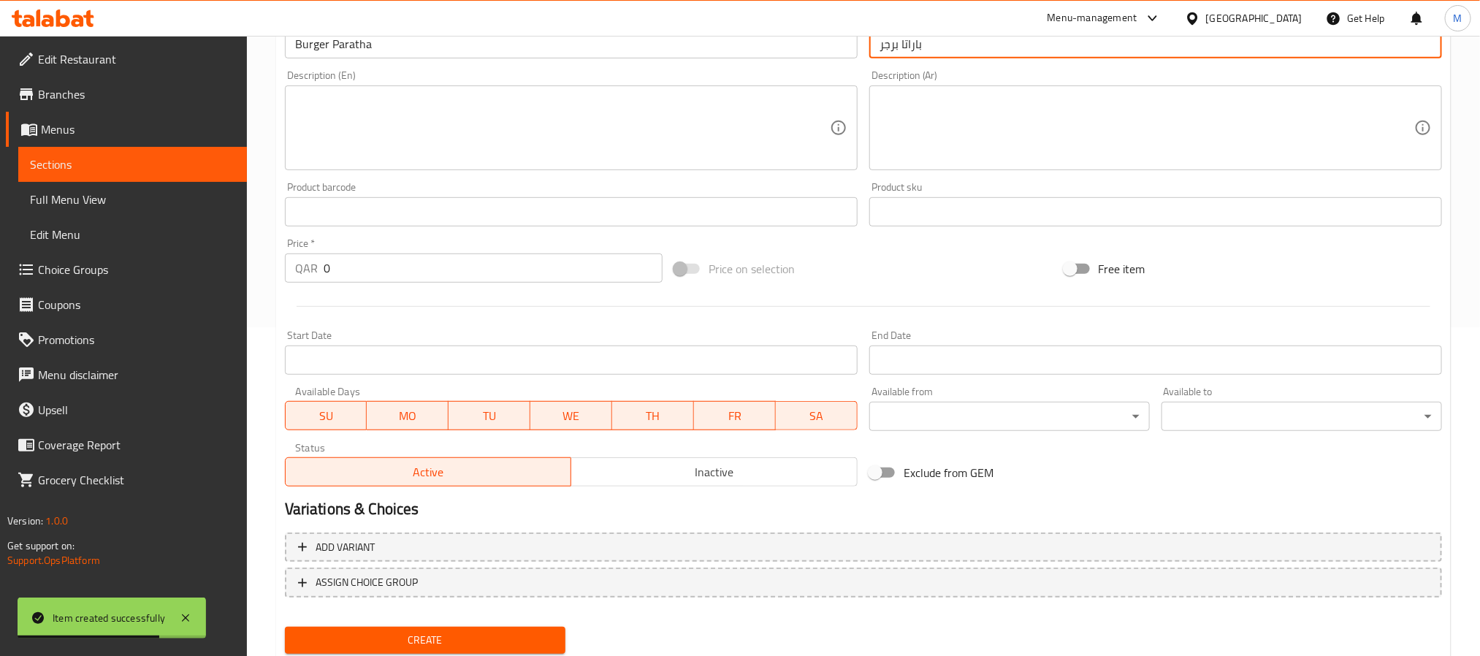
type input "باراتا برجر"
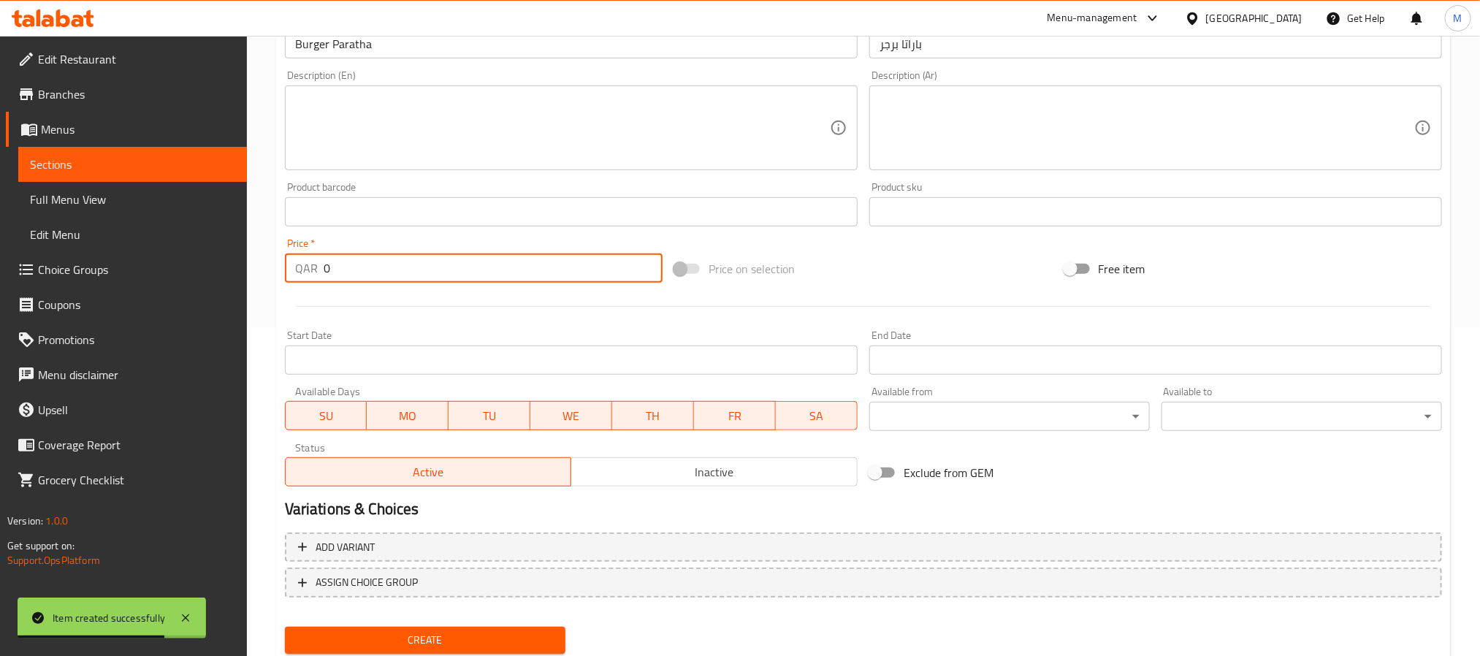
click at [528, 265] on input "0" at bounding box center [493, 268] width 339 height 29
type input "9"
click at [693, 474] on span "Inactive" at bounding box center [714, 472] width 275 height 21
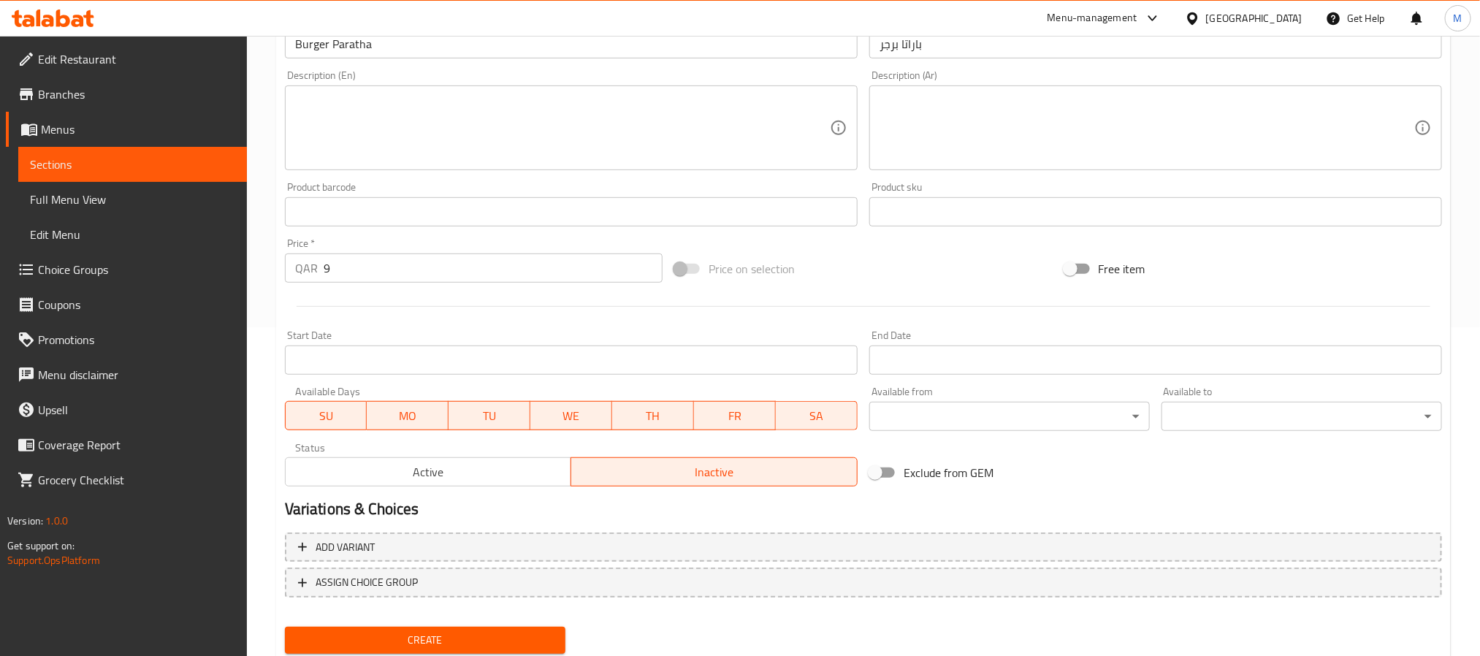
click at [536, 636] on span "Create" at bounding box center [425, 640] width 257 height 18
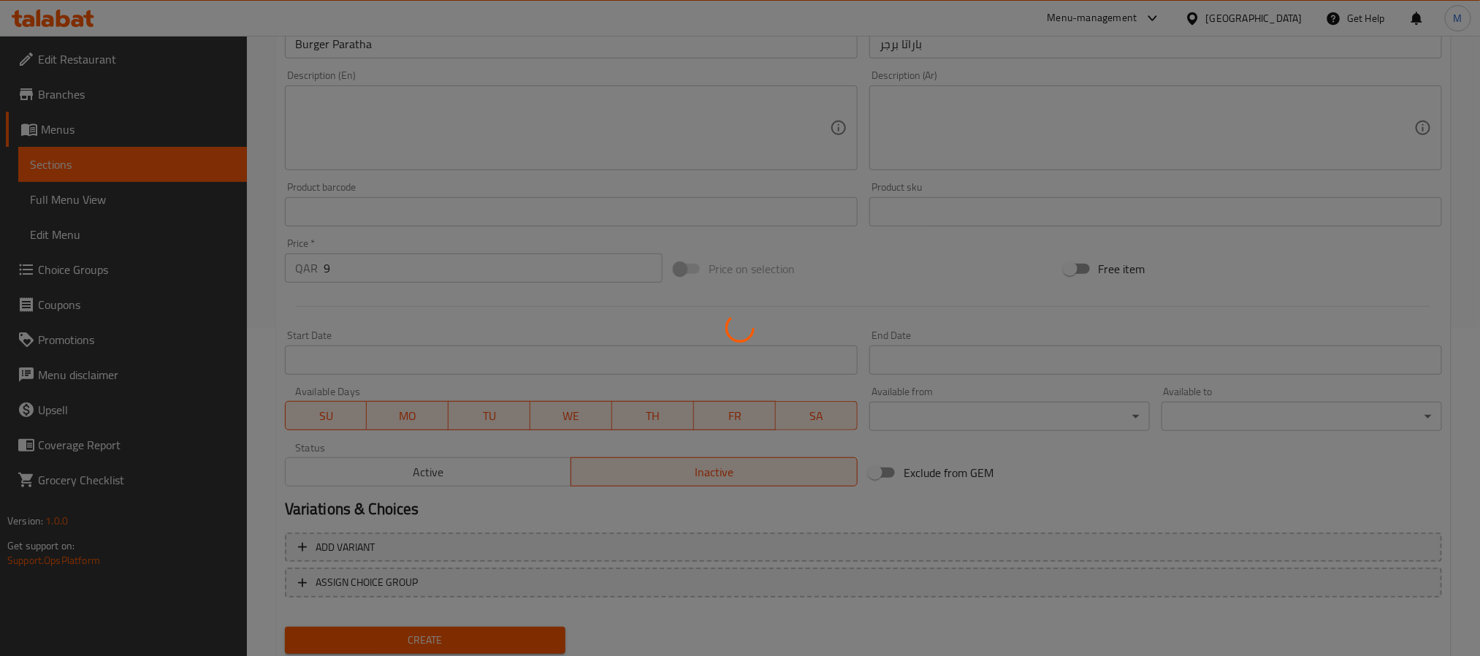
type input "0"
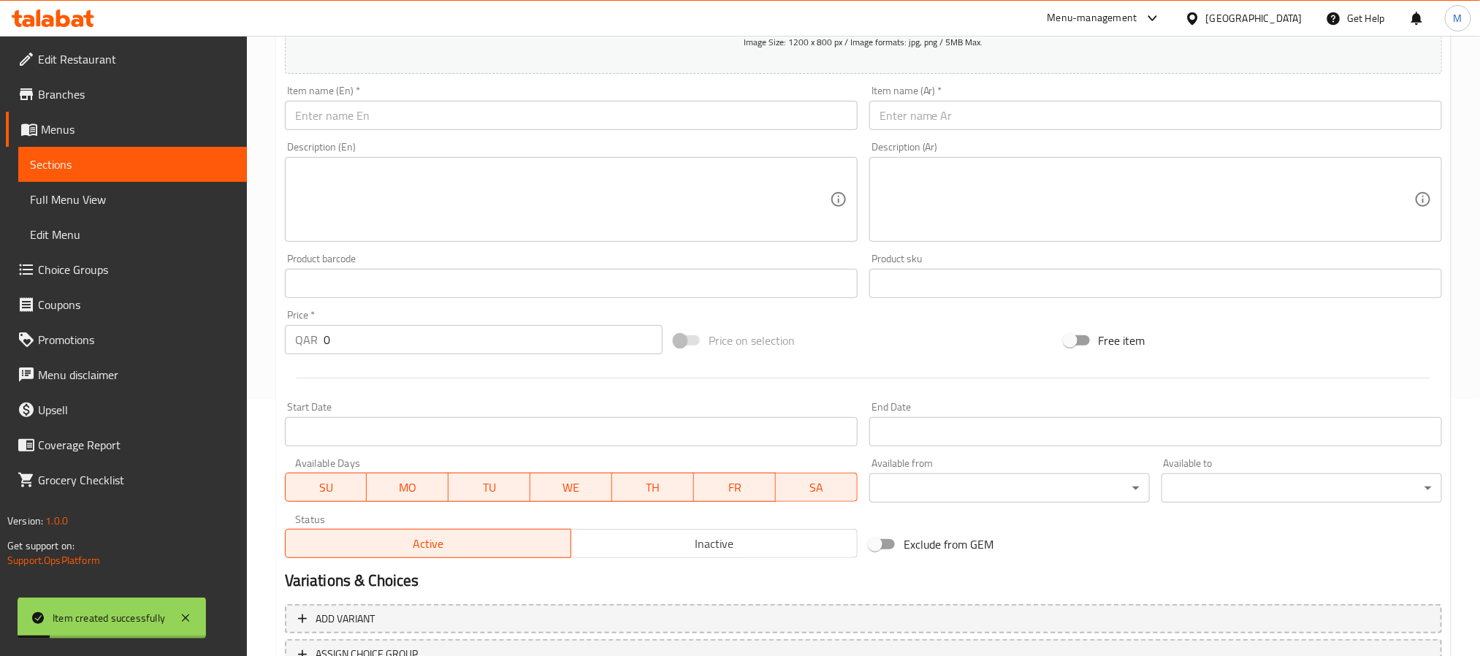
scroll to position [219, 0]
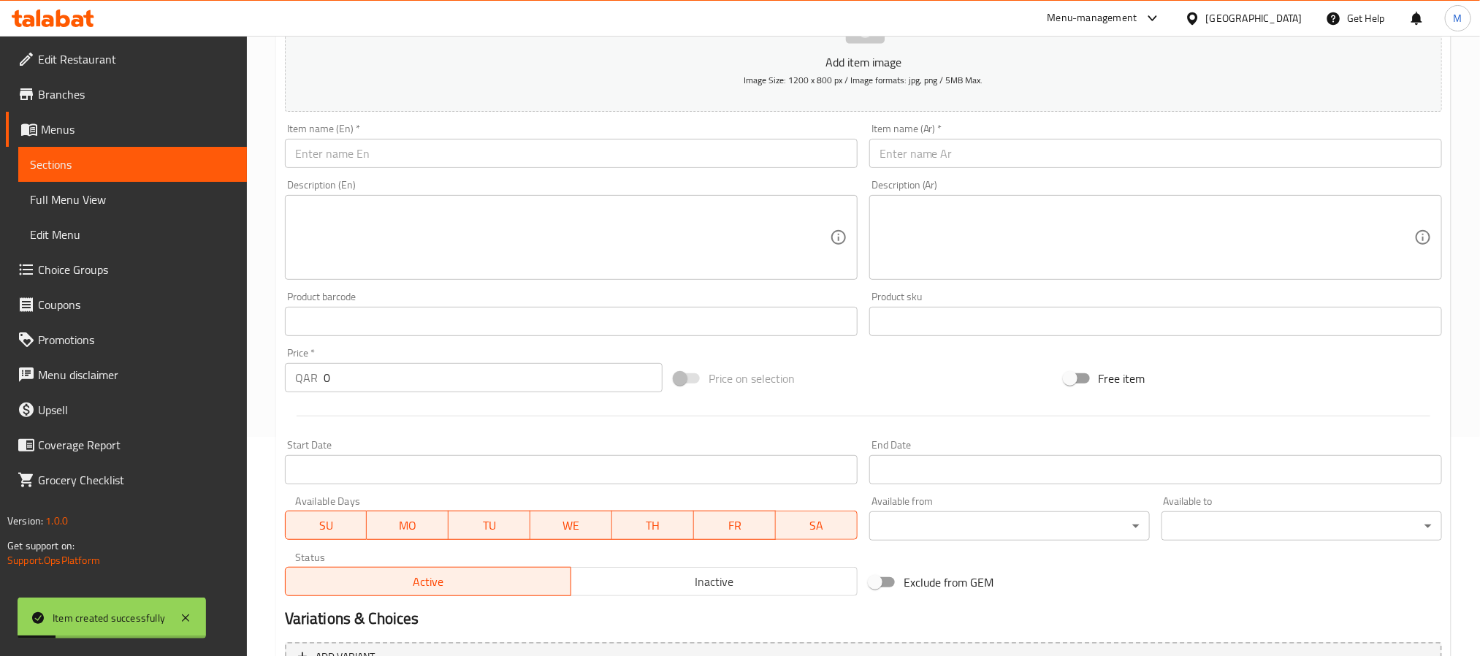
click at [1019, 158] on input "text" at bounding box center [1156, 153] width 573 height 29
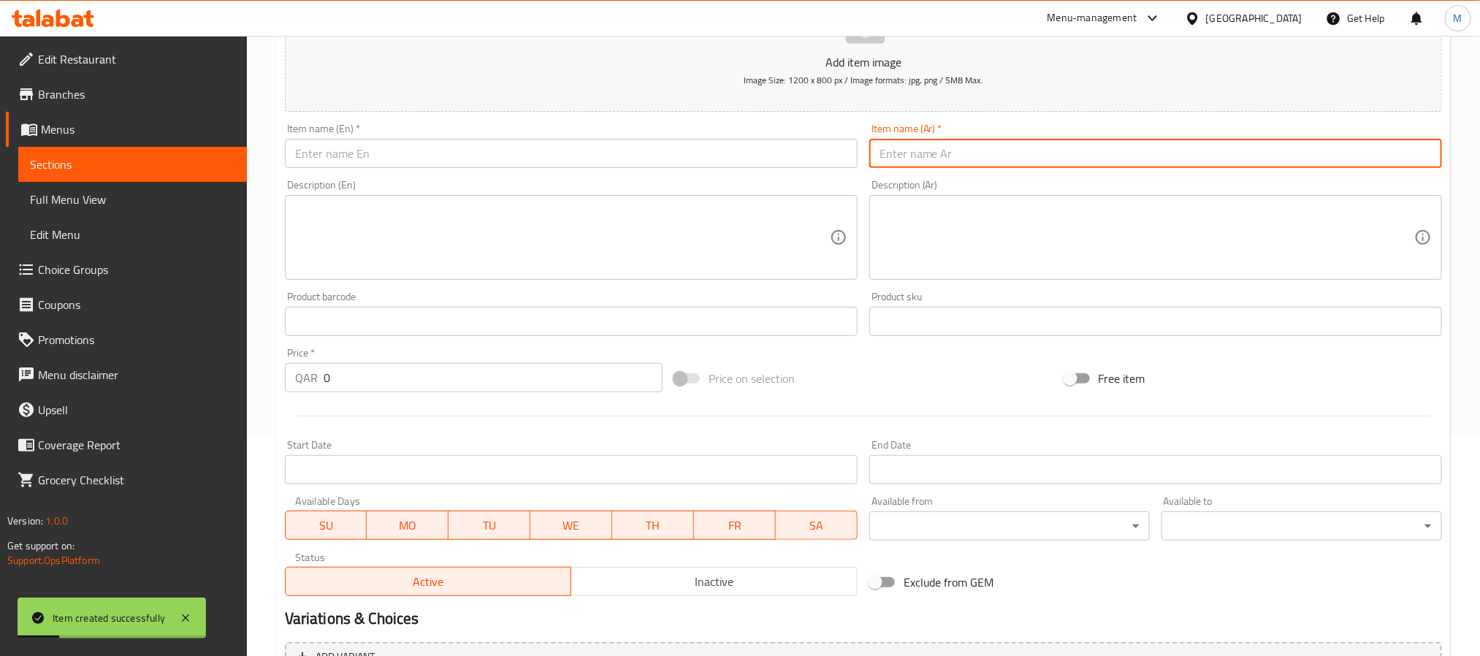
paste input "[PERSON_NAME]"
type input "[PERSON_NAME]"
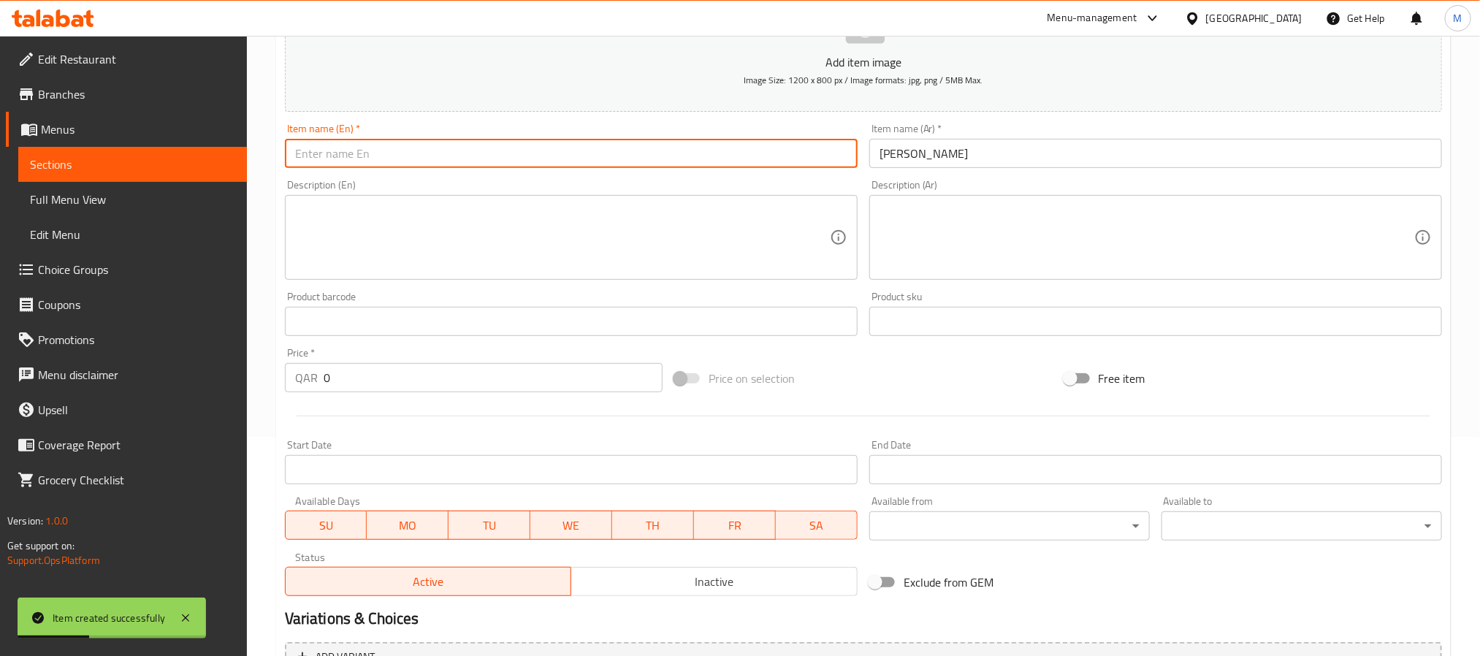
click at [612, 152] on input "text" at bounding box center [571, 153] width 573 height 29
paste input "Zinger Paratha"
type input "Zinger Paratha"
click at [686, 590] on span "Inactive" at bounding box center [714, 581] width 275 height 21
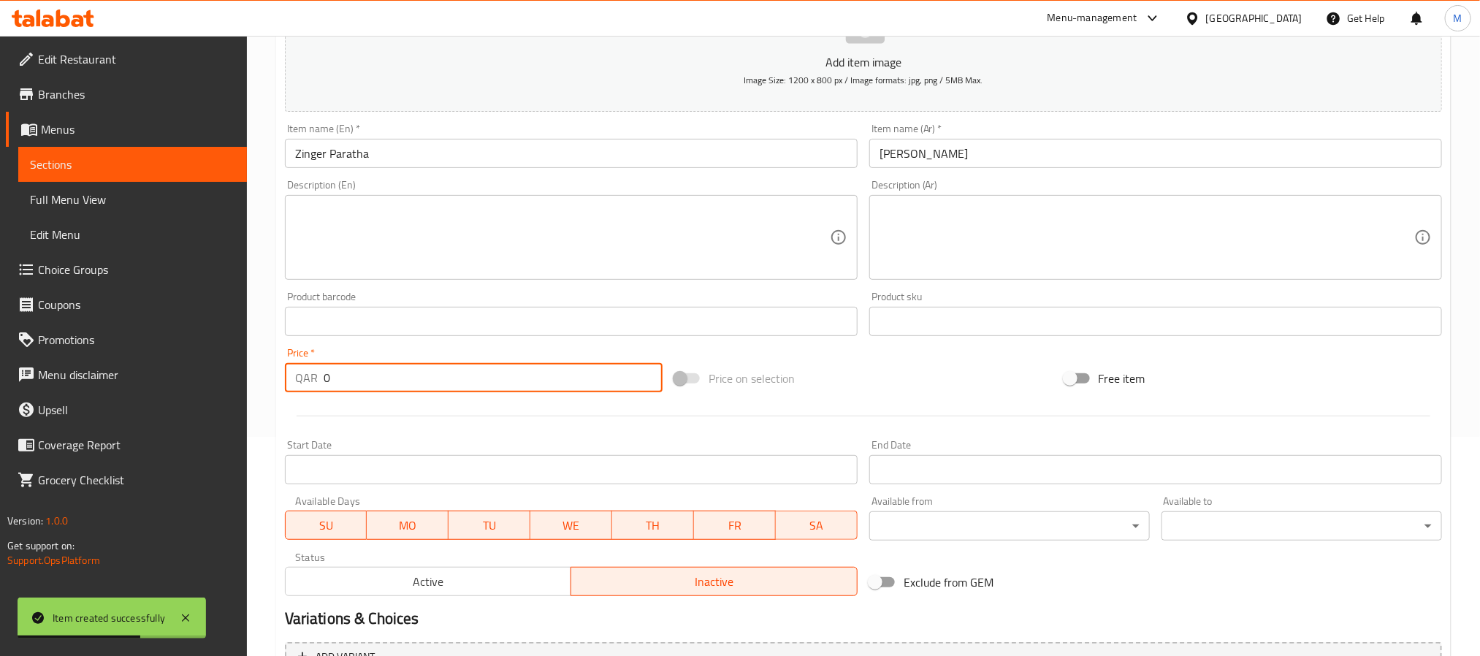
click at [555, 387] on input "0" at bounding box center [493, 377] width 339 height 29
paste input "1"
type input "10"
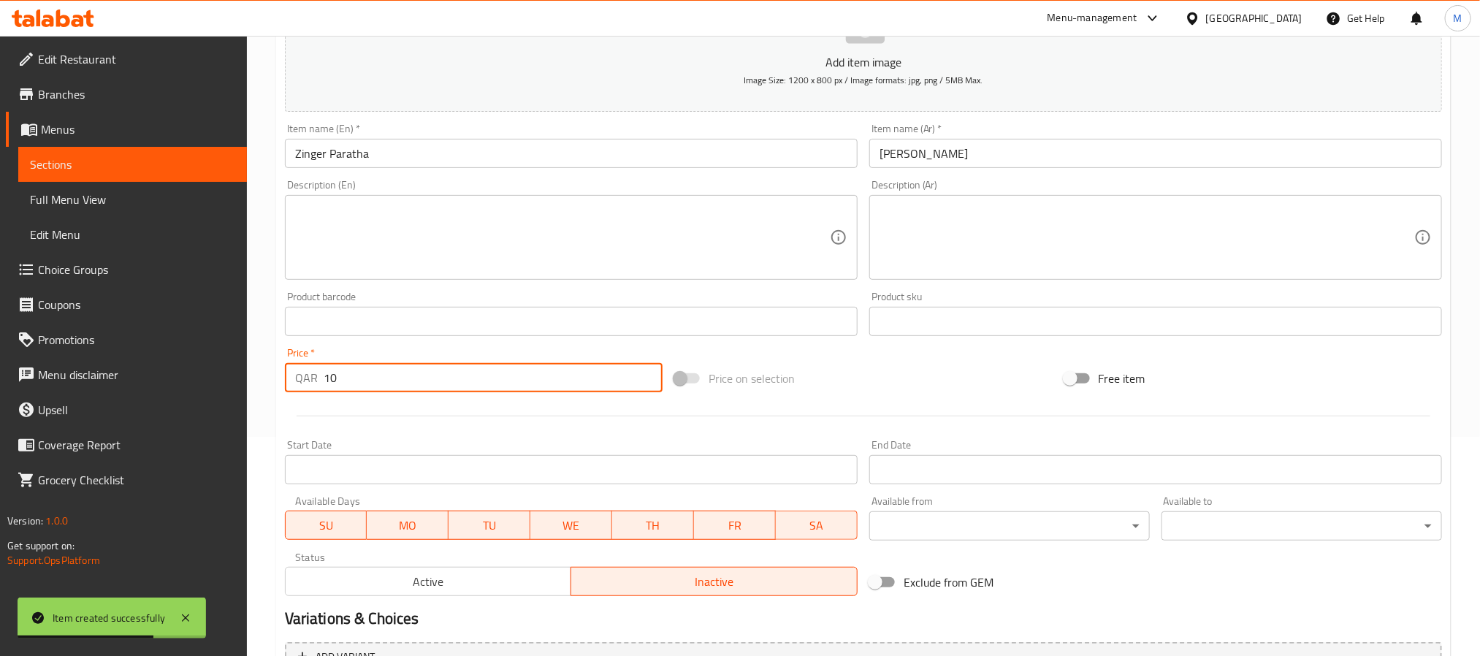
click at [520, 430] on div at bounding box center [863, 416] width 1169 height 36
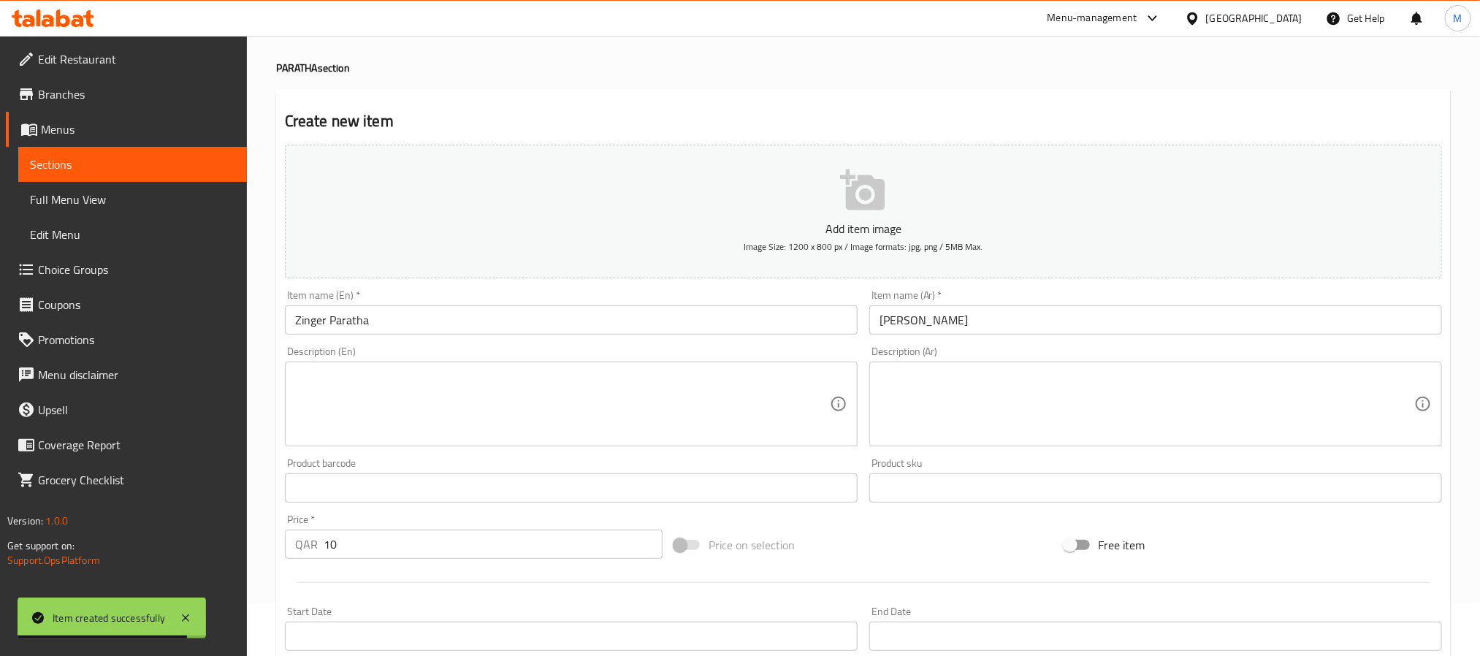
scroll to position [0, 0]
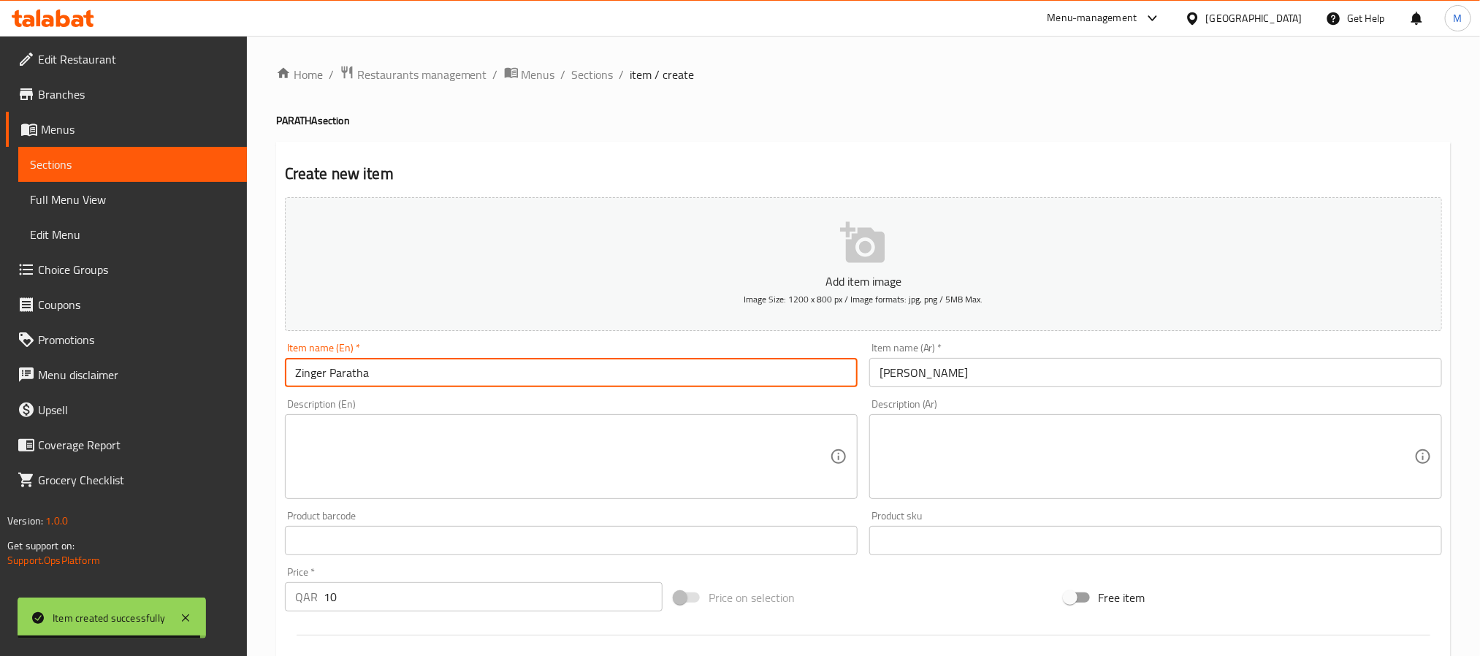
click at [421, 382] on input "Zinger Paratha" at bounding box center [571, 372] width 573 height 29
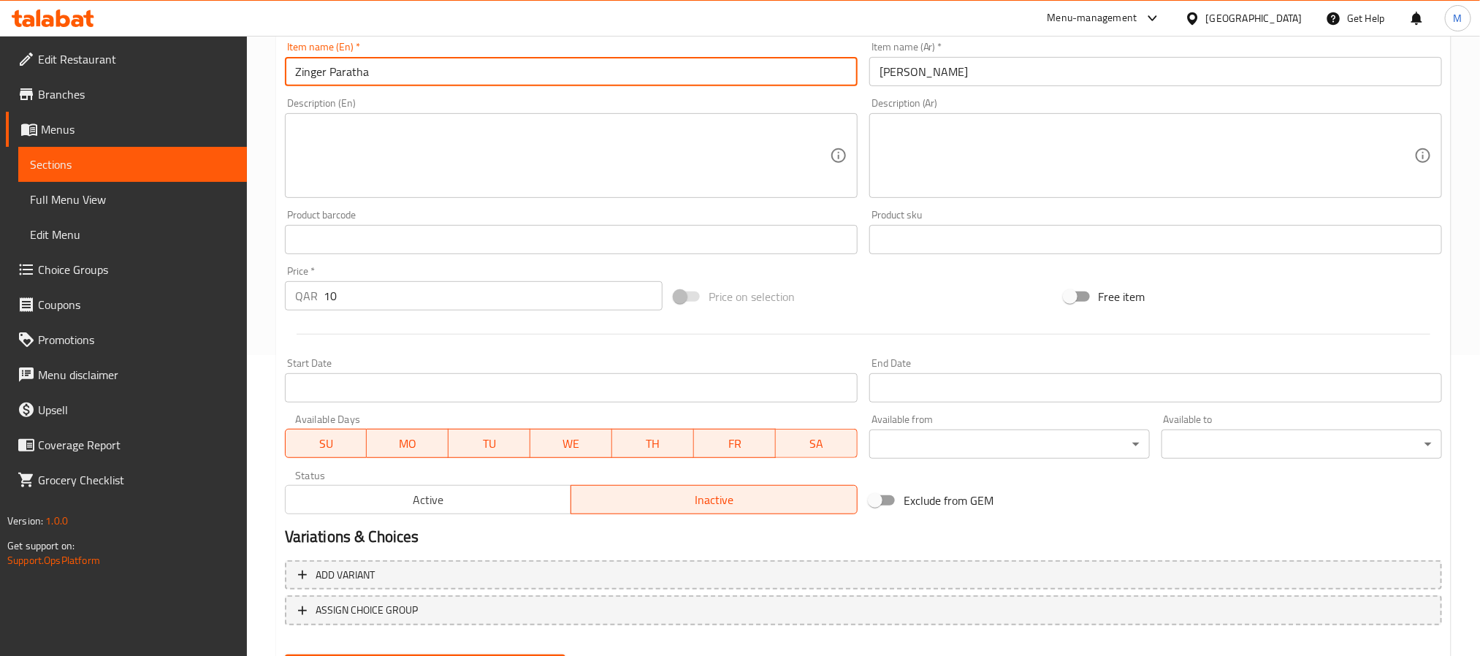
scroll to position [375, 0]
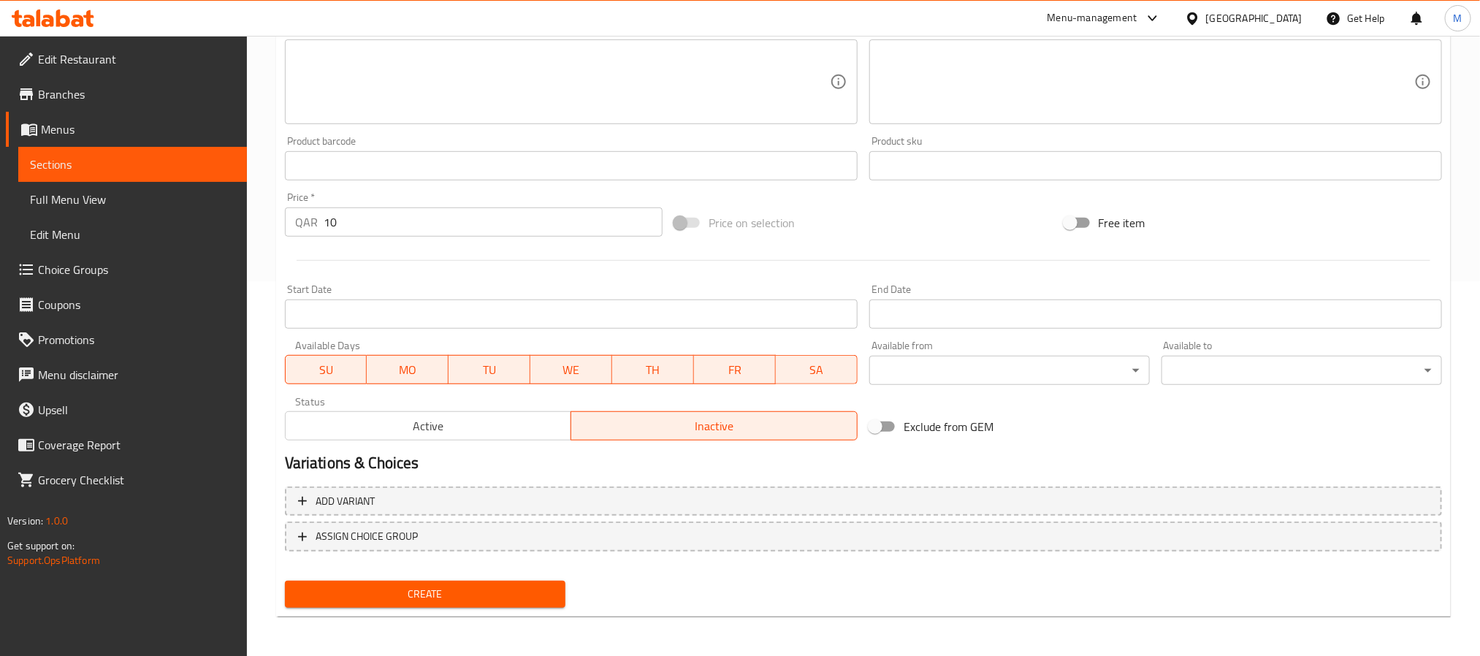
click at [479, 606] on button "Create" at bounding box center [425, 594] width 281 height 27
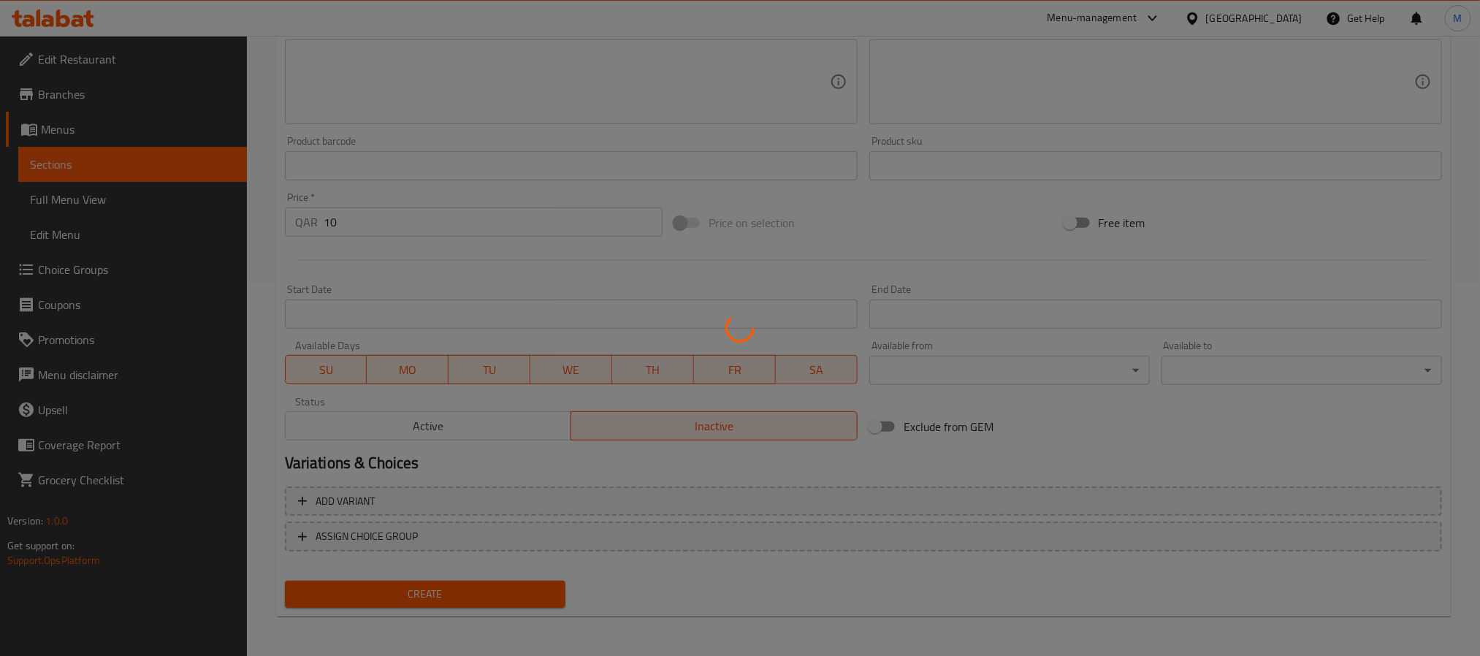
type input "0"
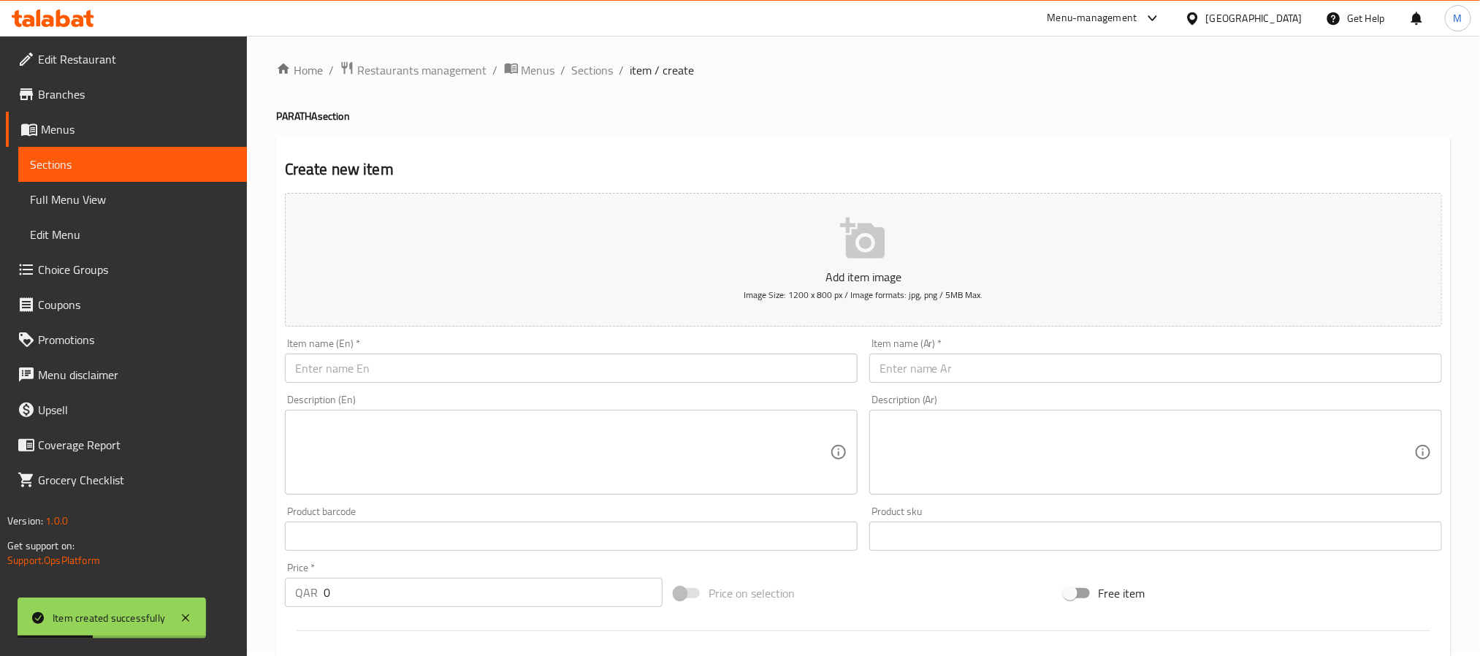
scroll to position [0, 0]
click at [579, 77] on span "Sections" at bounding box center [593, 75] width 42 height 18
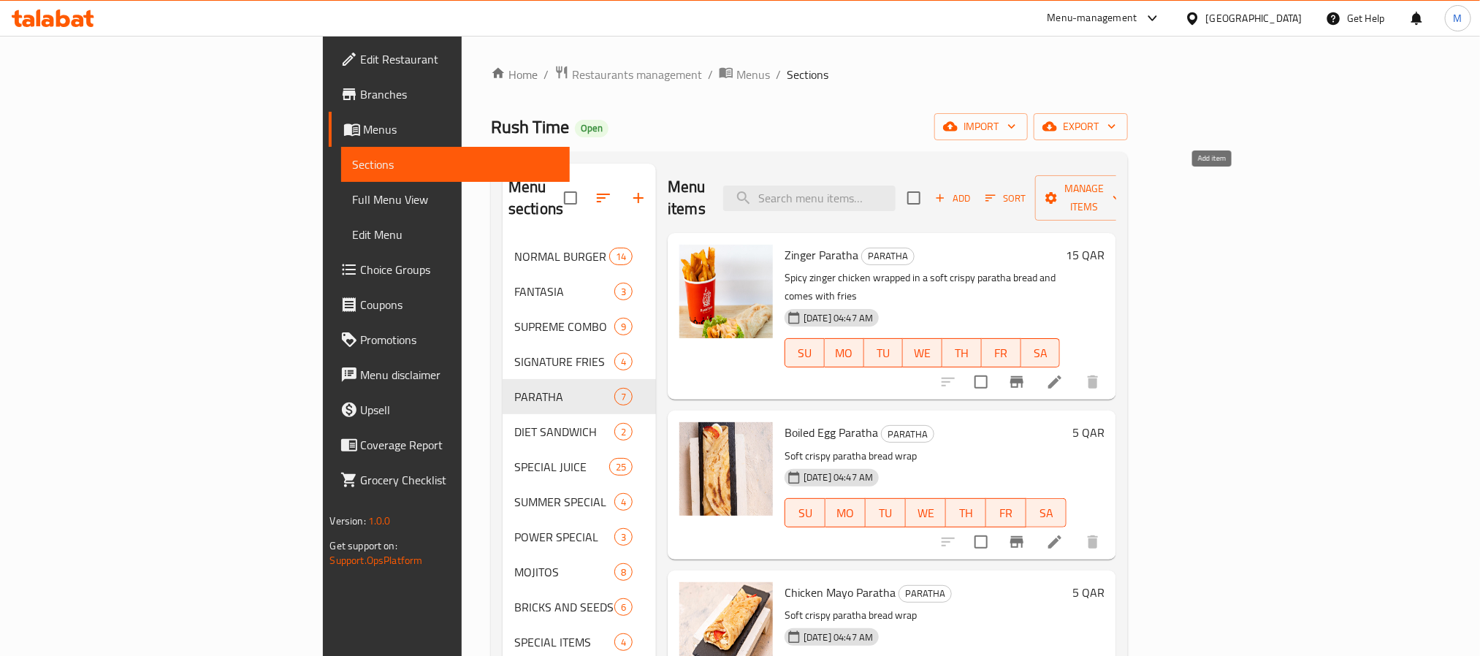
click at [973, 190] on span "Add" at bounding box center [952, 198] width 39 height 17
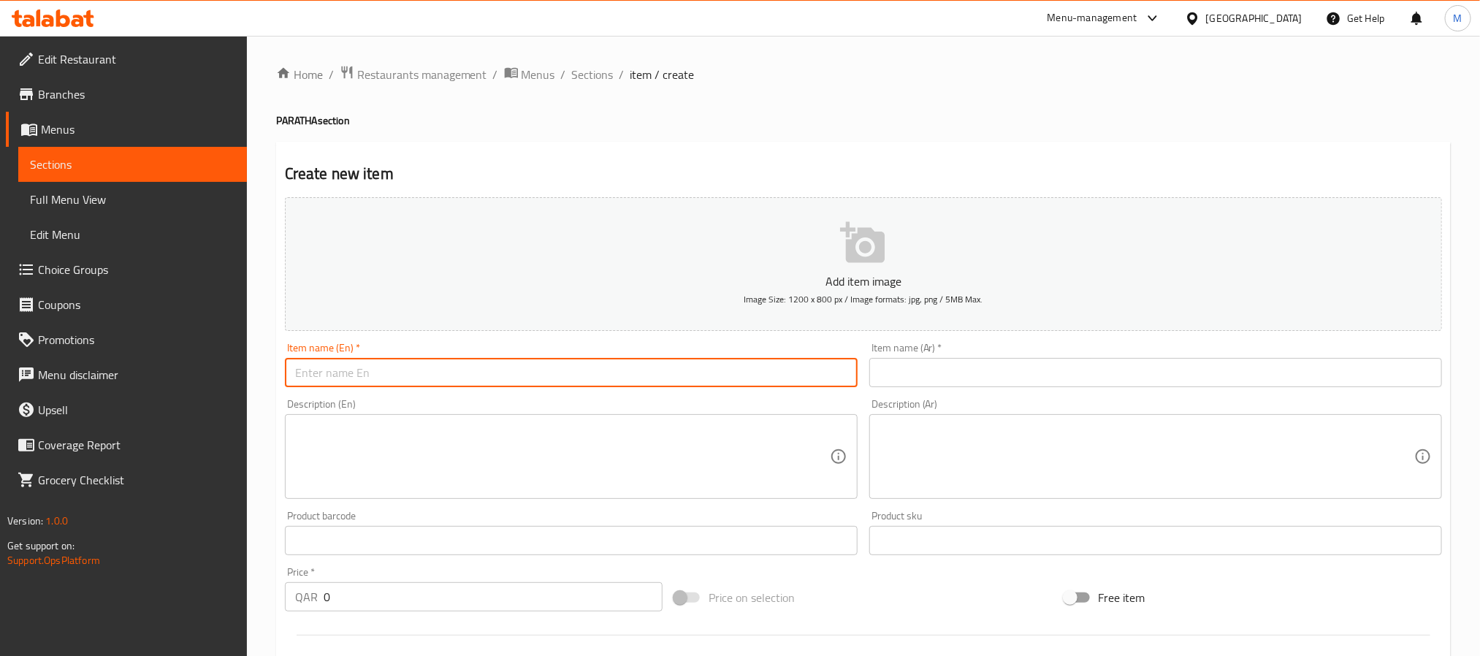
click at [761, 377] on input "text" at bounding box center [571, 372] width 573 height 29
paste input "Classmate [PERSON_NAME]"
type input "Classmate [PERSON_NAME]"
click at [1017, 364] on input "text" at bounding box center [1156, 372] width 573 height 29
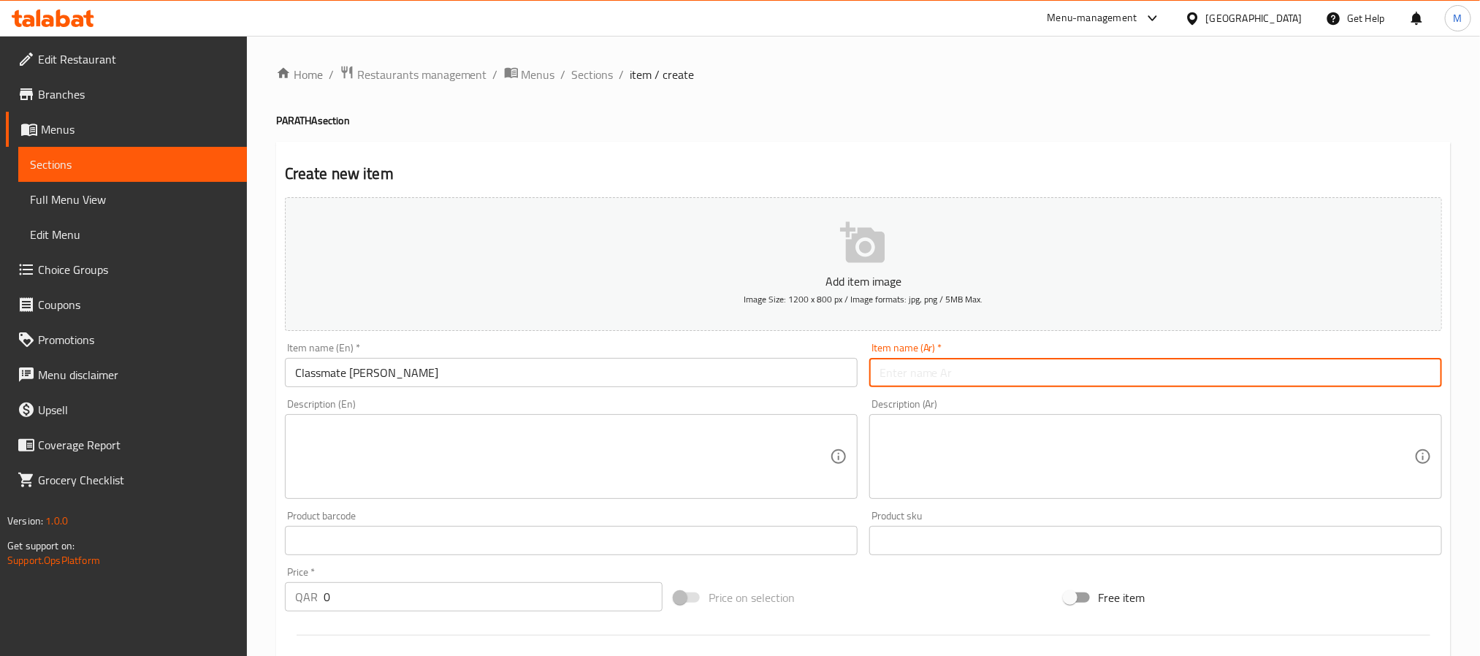
paste input "[PERSON_NAME]"
type input "[PERSON_NAME]"
click at [559, 601] on input "0" at bounding box center [493, 596] width 339 height 29
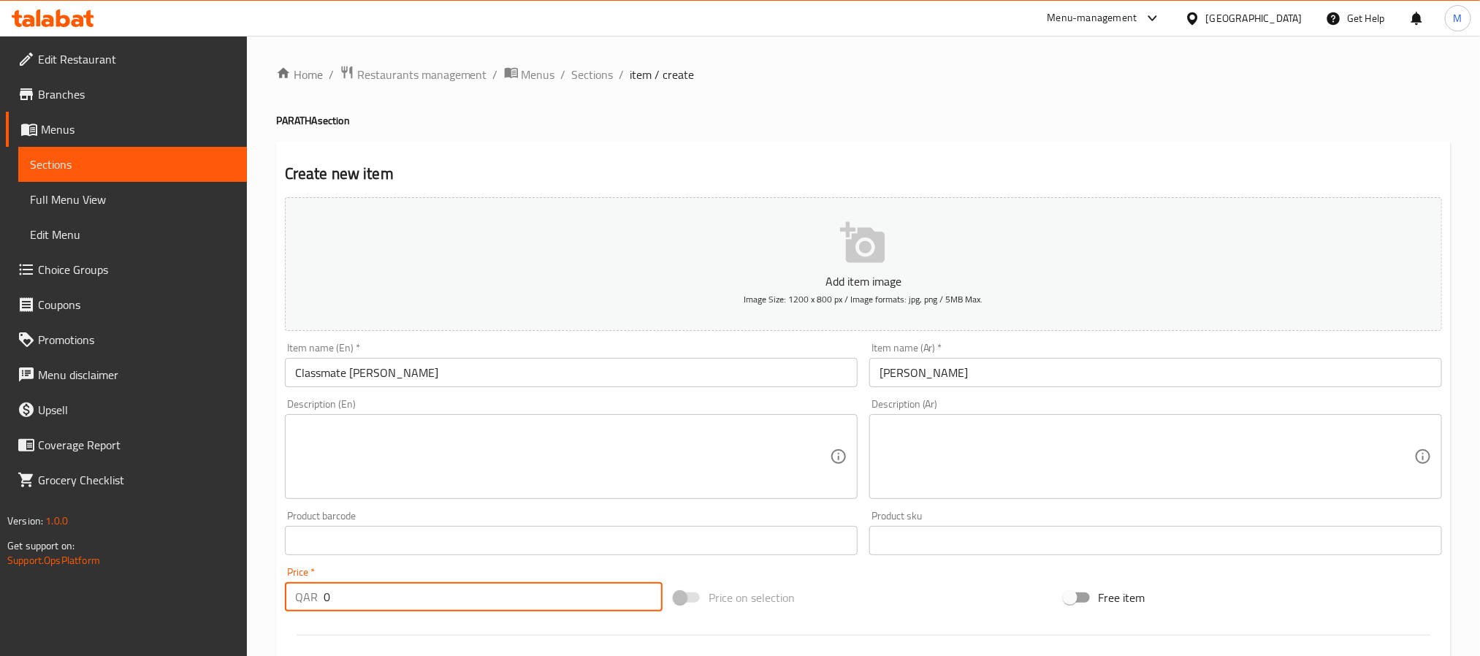
click at [559, 601] on input "0" at bounding box center [493, 596] width 339 height 29
paste input "12"
type input "12"
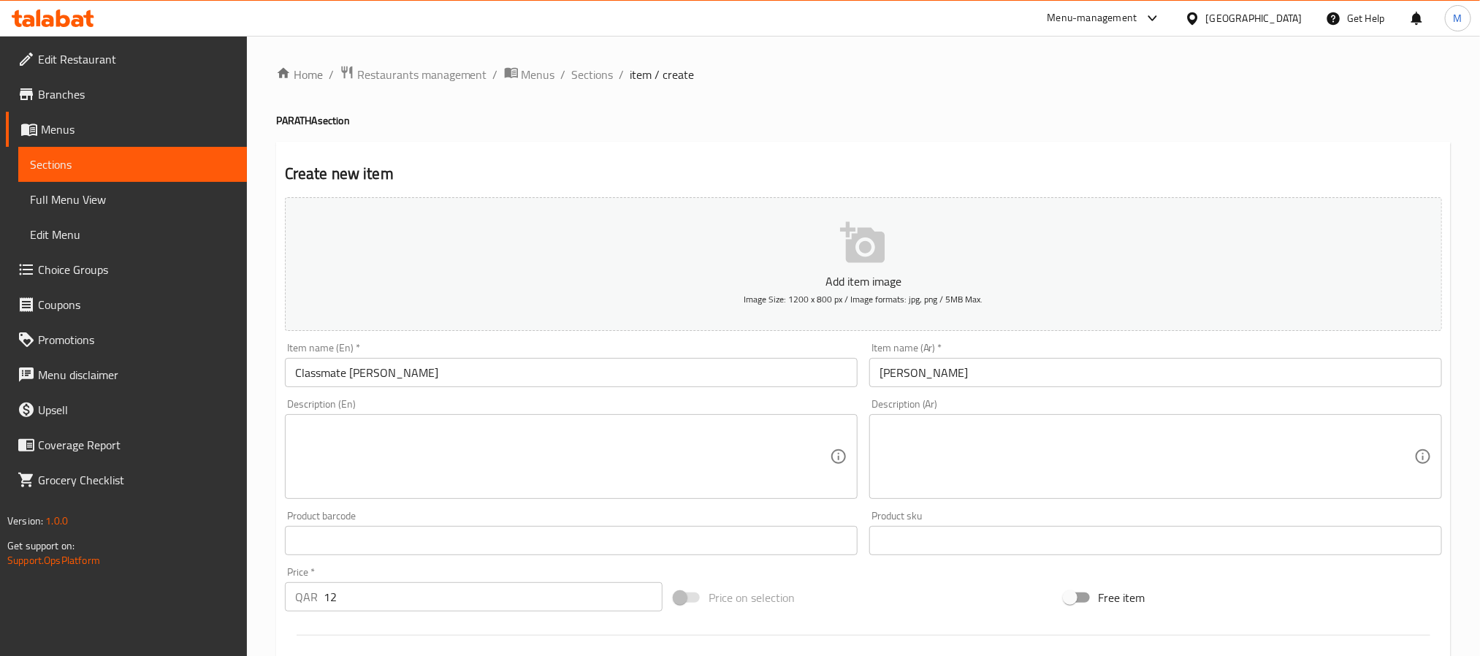
click at [844, 595] on div "Price on selection" at bounding box center [863, 597] width 389 height 39
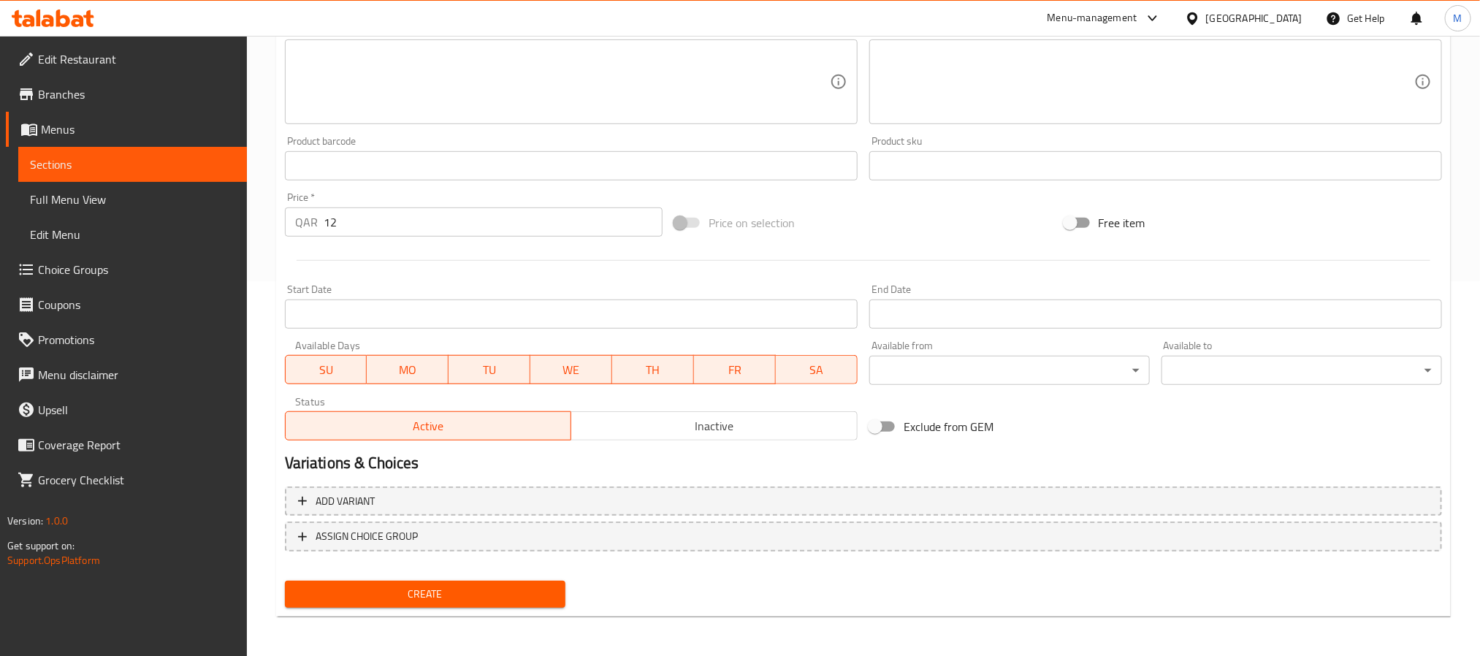
click at [779, 433] on span "Inactive" at bounding box center [714, 426] width 275 height 21
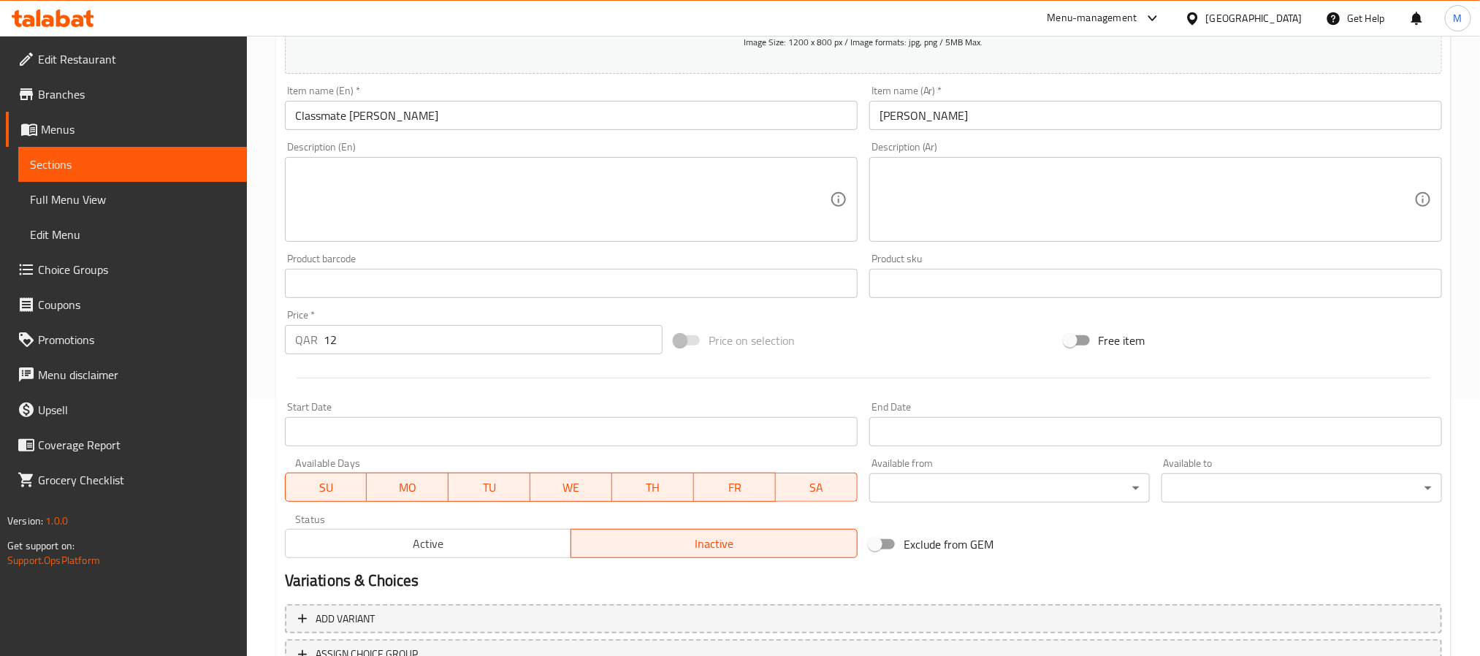
scroll to position [46, 0]
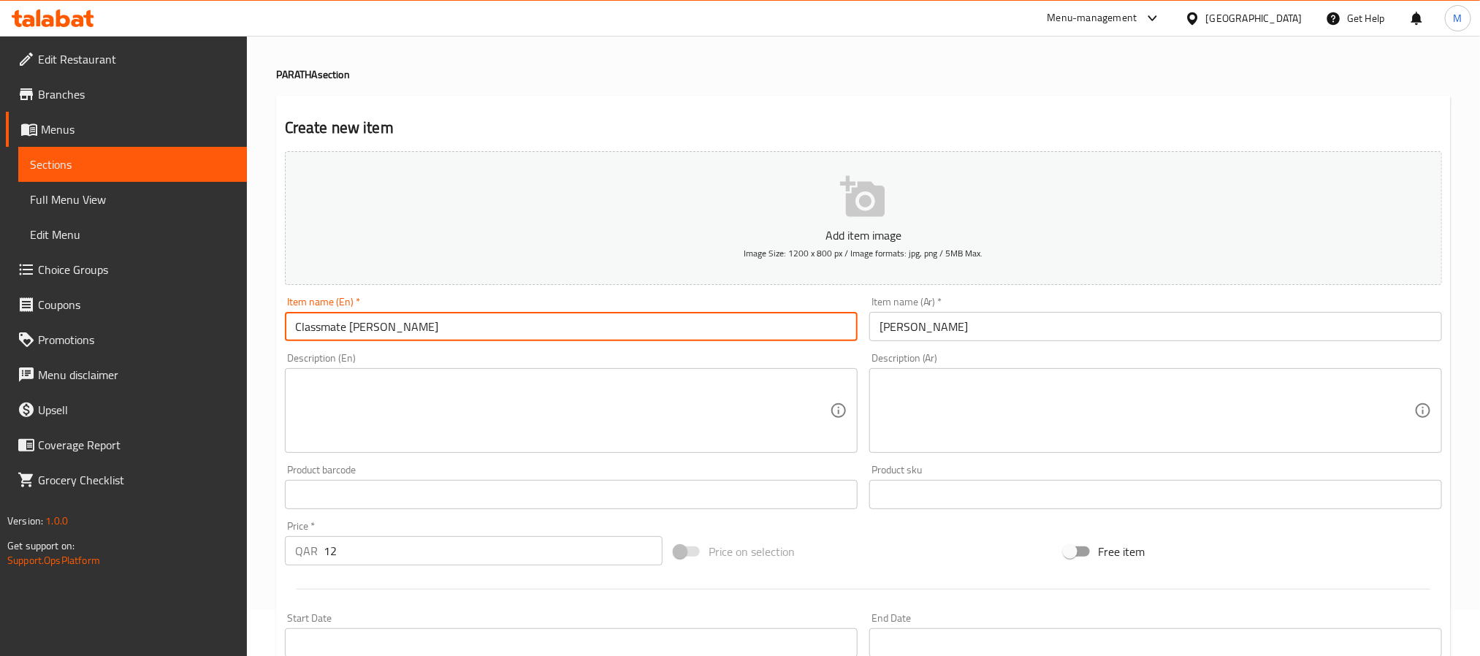
click at [550, 334] on input "Classmate [PERSON_NAME]" at bounding box center [571, 326] width 573 height 29
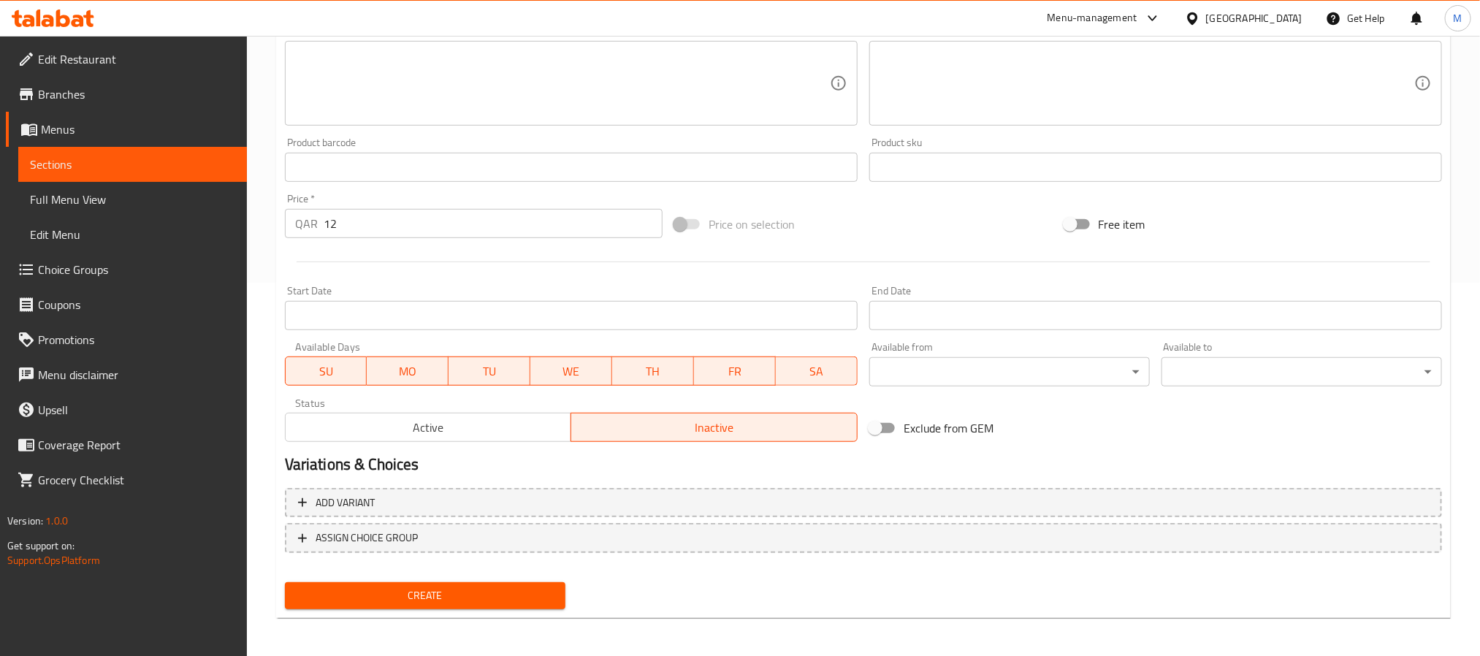
scroll to position [375, 0]
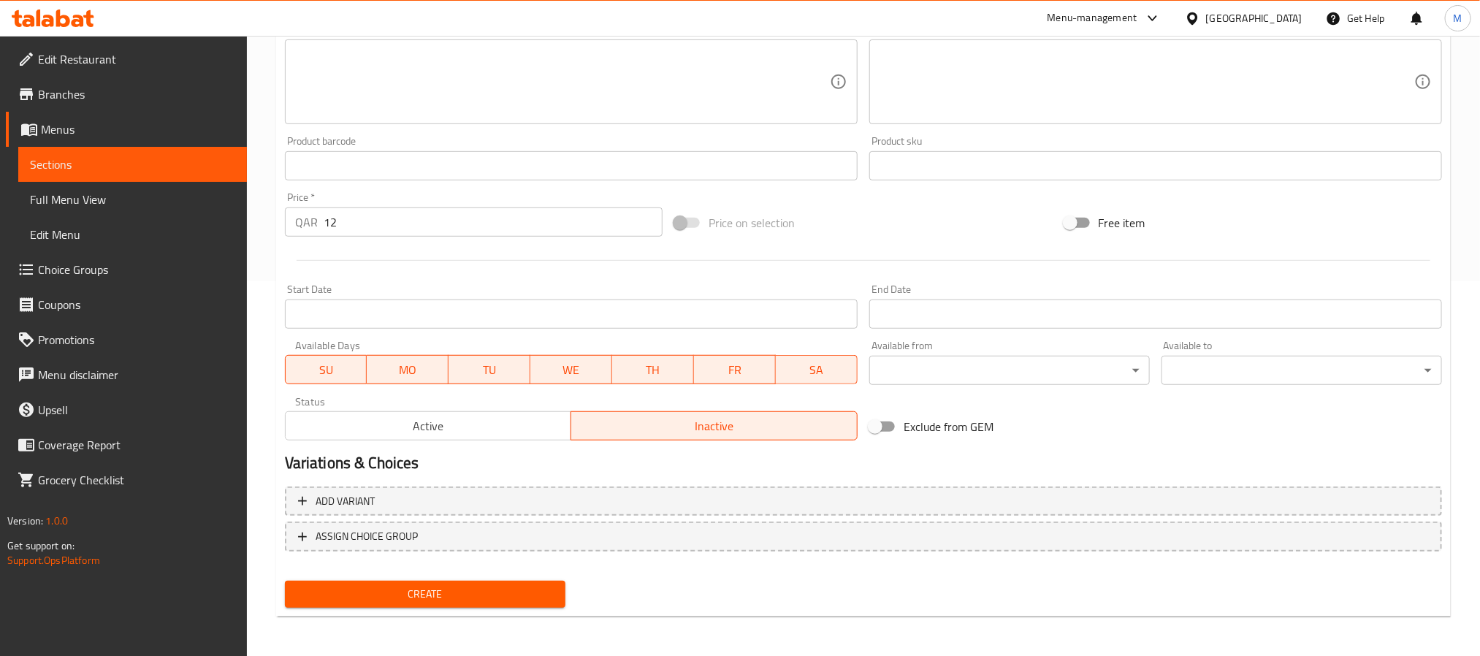
click at [527, 577] on div "Create" at bounding box center [425, 594] width 292 height 39
click at [392, 575] on div "Create" at bounding box center [425, 594] width 292 height 39
click at [399, 586] on span "Create" at bounding box center [425, 594] width 257 height 18
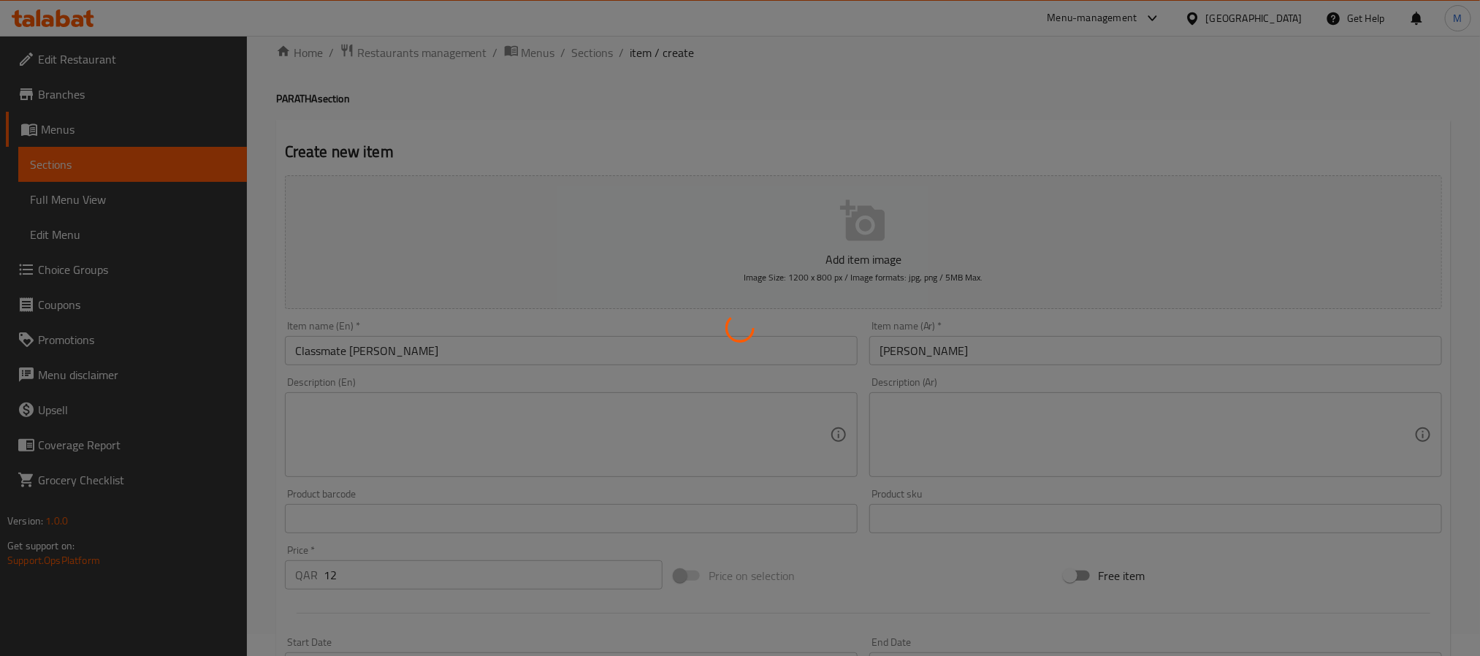
scroll to position [0, 0]
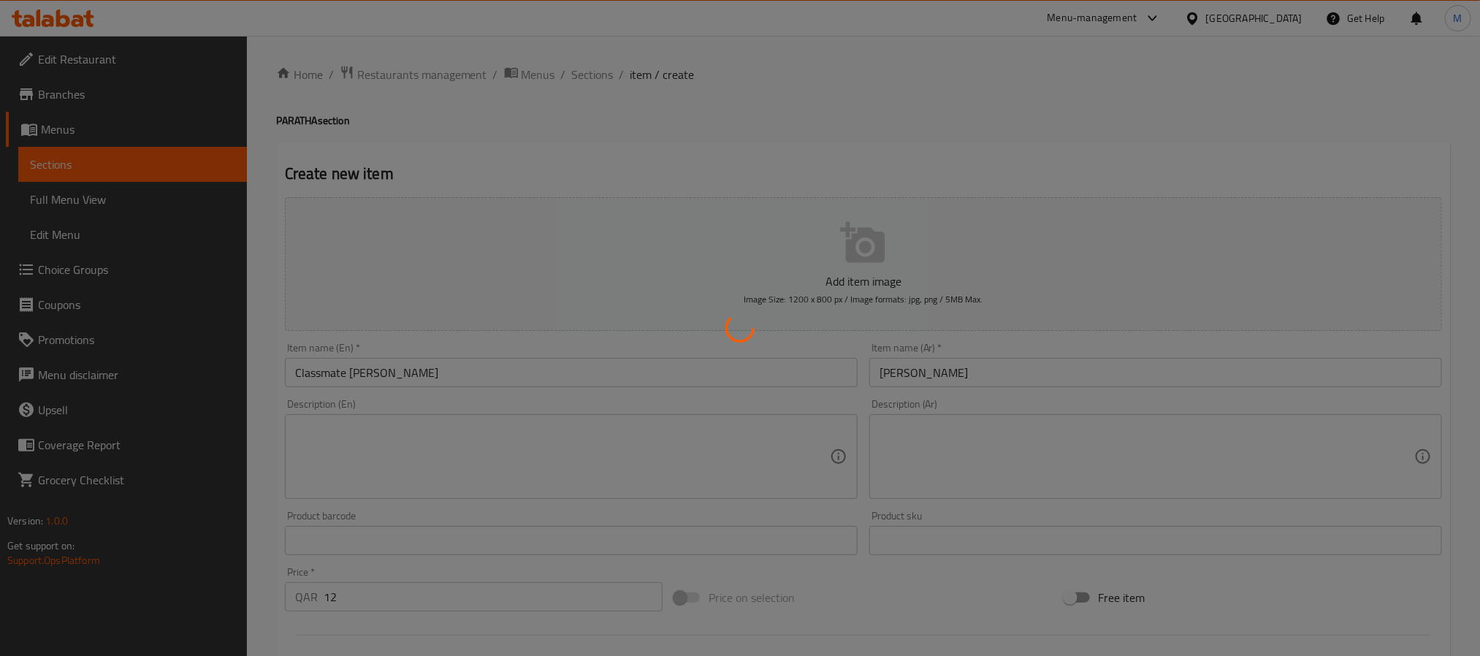
type input "0"
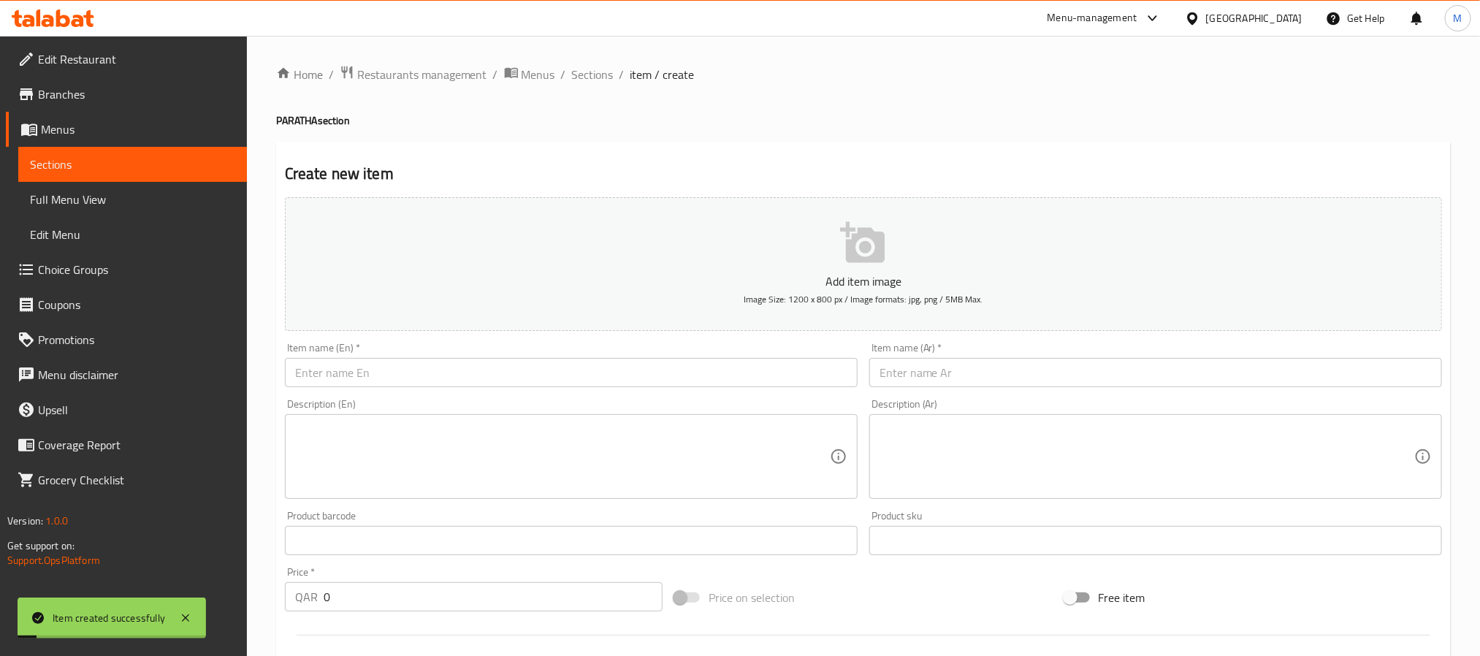
click at [1098, 390] on div "Item name (Ar)   * Item name (Ar) *" at bounding box center [1156, 365] width 585 height 56
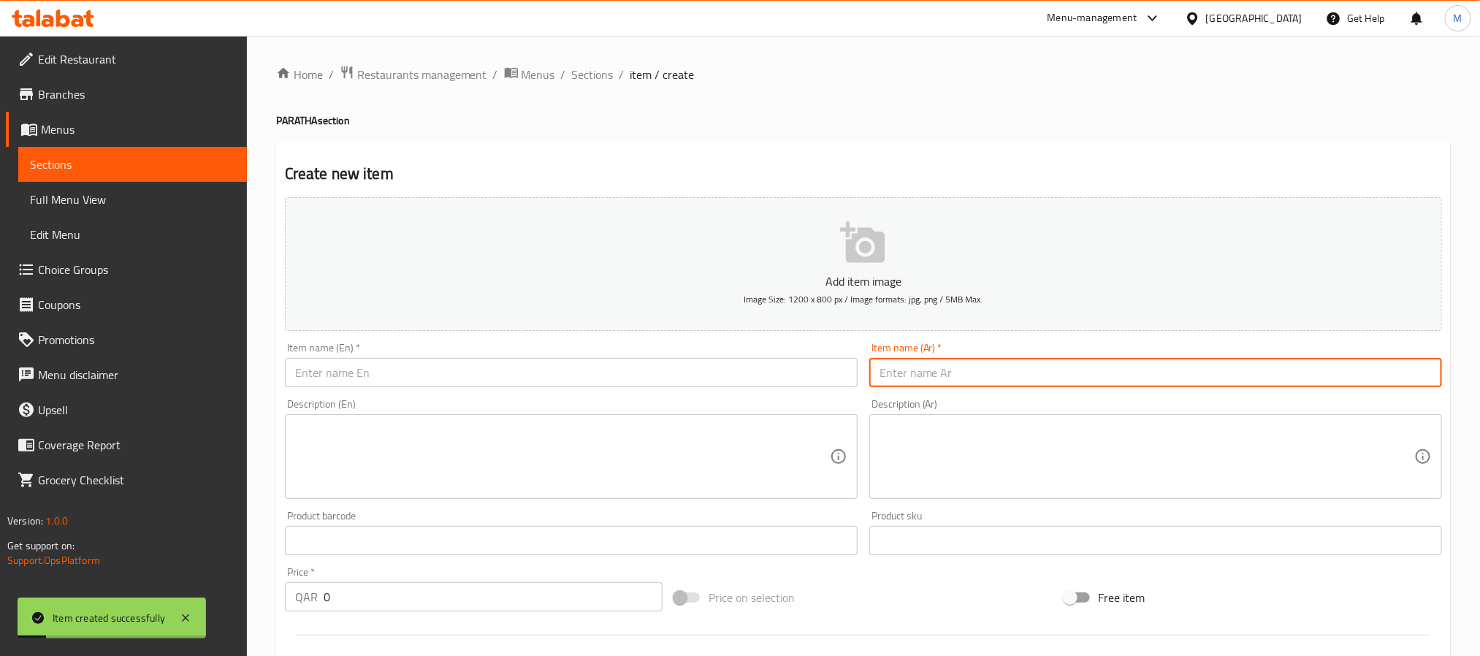
click at [1099, 384] on input "text" at bounding box center [1156, 372] width 573 height 29
paste input "باراتا ببجي"
type input "باراتا ببجي"
click at [566, 392] on div "Item name (En)   * Item name (En) *" at bounding box center [571, 365] width 585 height 56
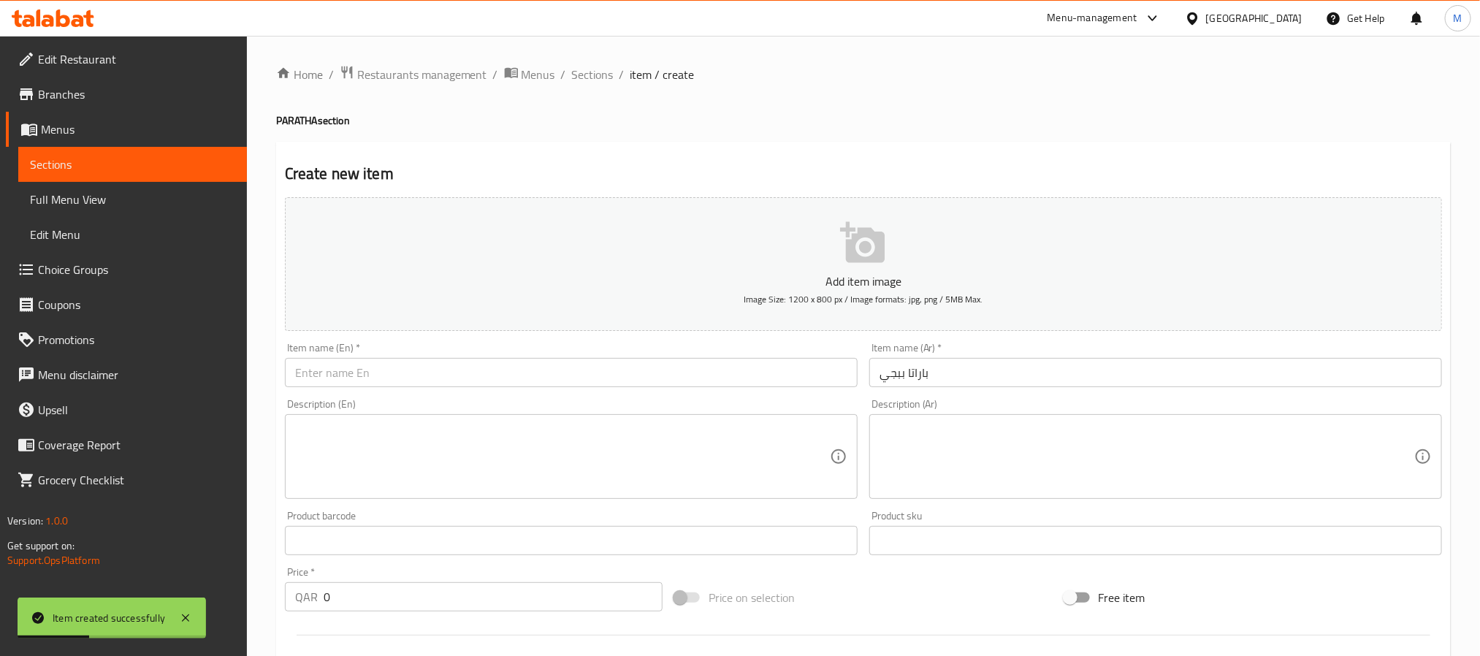
drag, startPoint x: 564, startPoint y: 378, endPoint x: 561, endPoint y: 362, distance: 16.3
click at [564, 378] on input "text" at bounding box center [571, 372] width 573 height 29
paste input "Pubg Paratha"
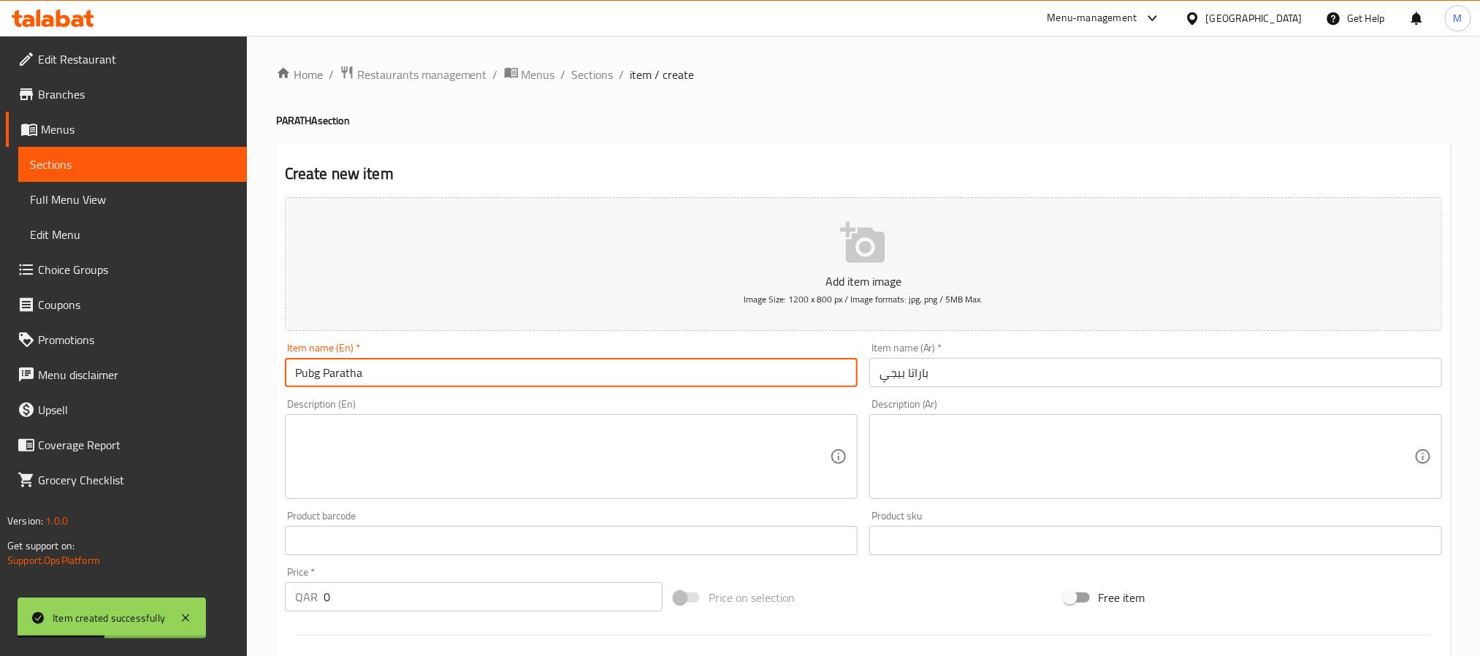
type input "Pubg Paratha"
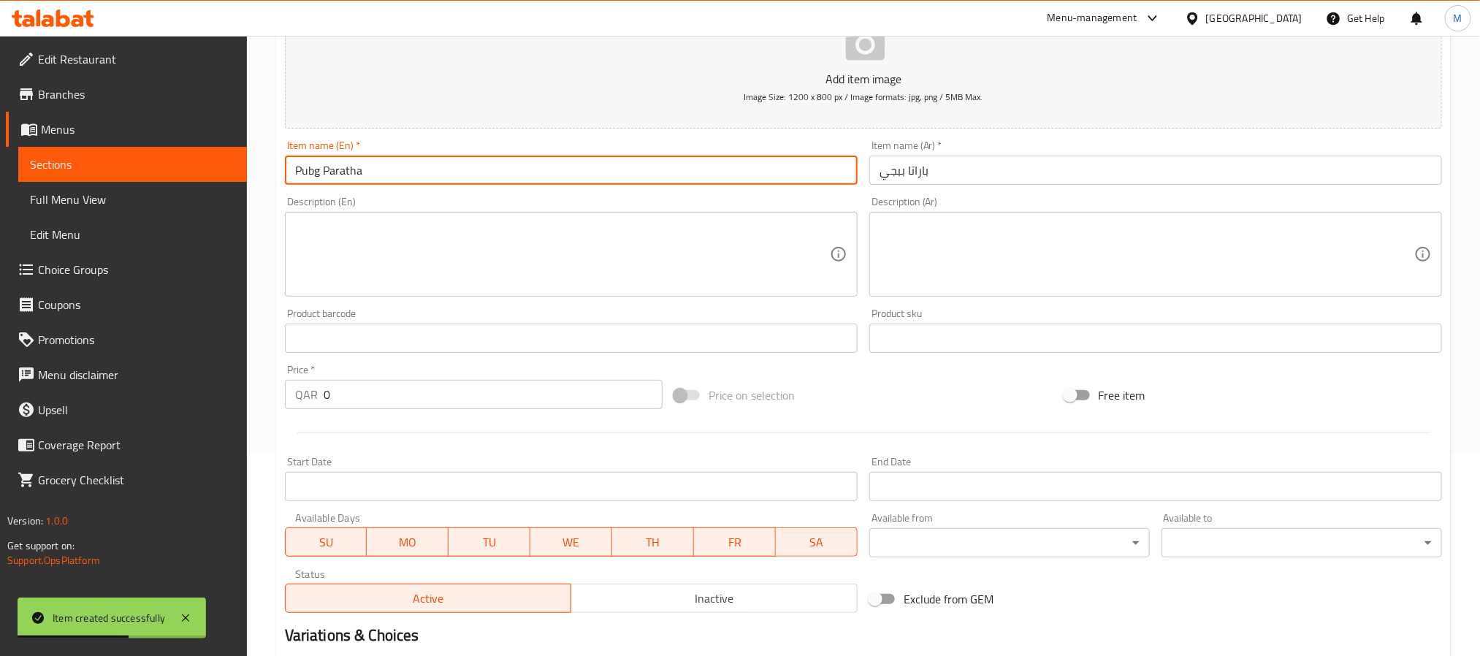
scroll to position [219, 0]
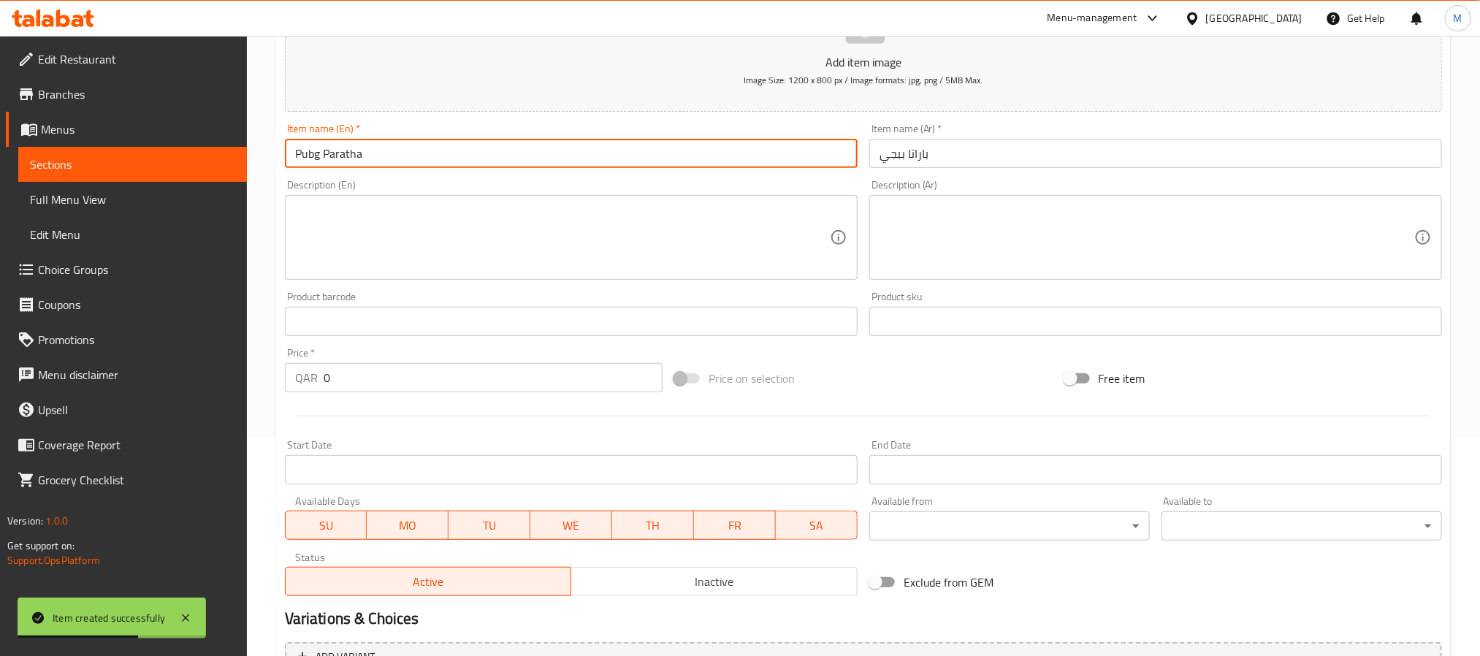
click at [476, 371] on input "0" at bounding box center [493, 377] width 339 height 29
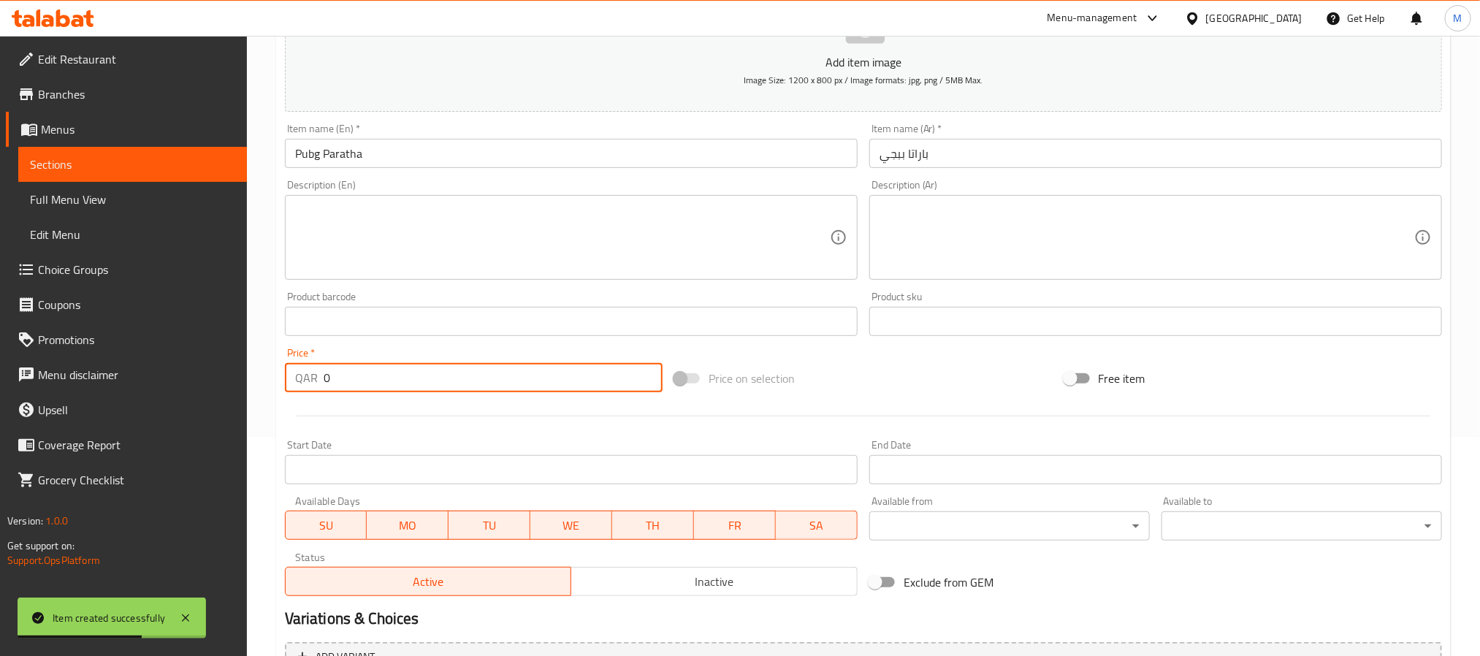
click at [476, 371] on input "0" at bounding box center [493, 377] width 339 height 29
paste input "15"
type input "15"
click at [444, 419] on div at bounding box center [863, 416] width 1169 height 36
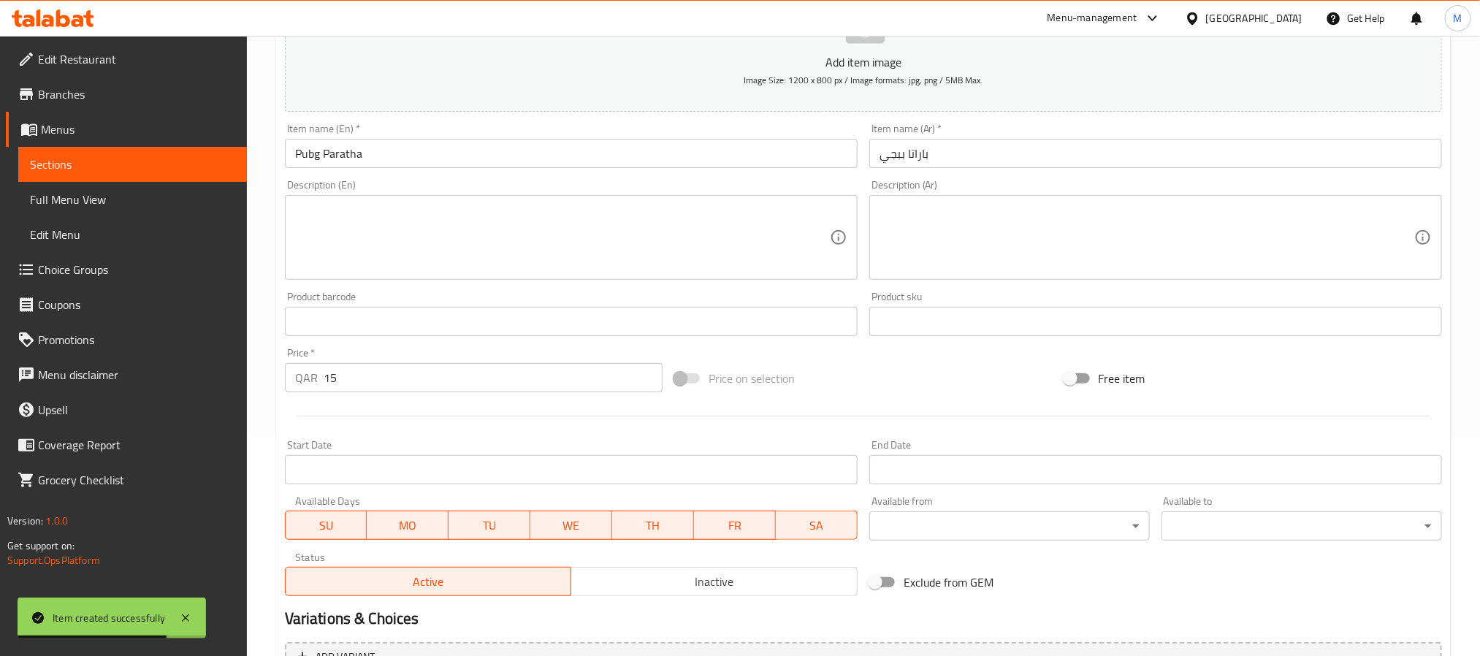
click at [623, 579] on span "Inactive" at bounding box center [714, 581] width 275 height 21
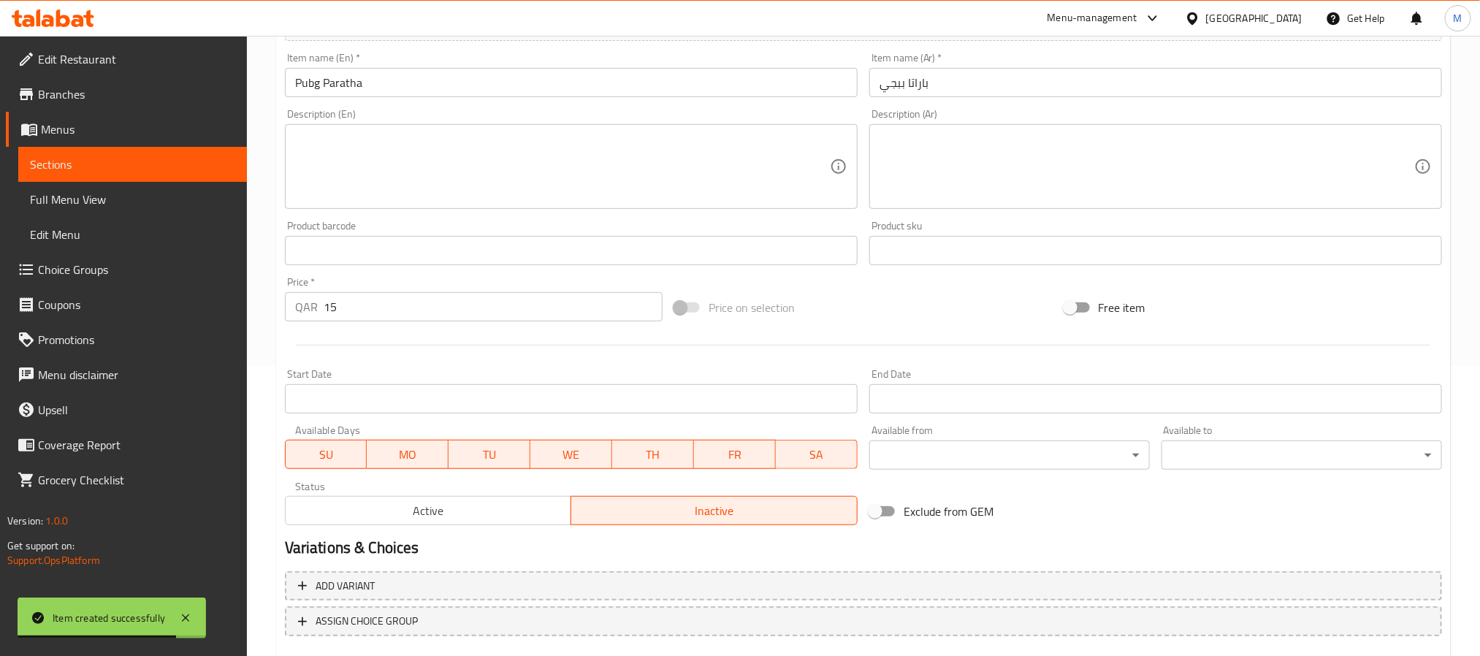
scroll to position [375, 0]
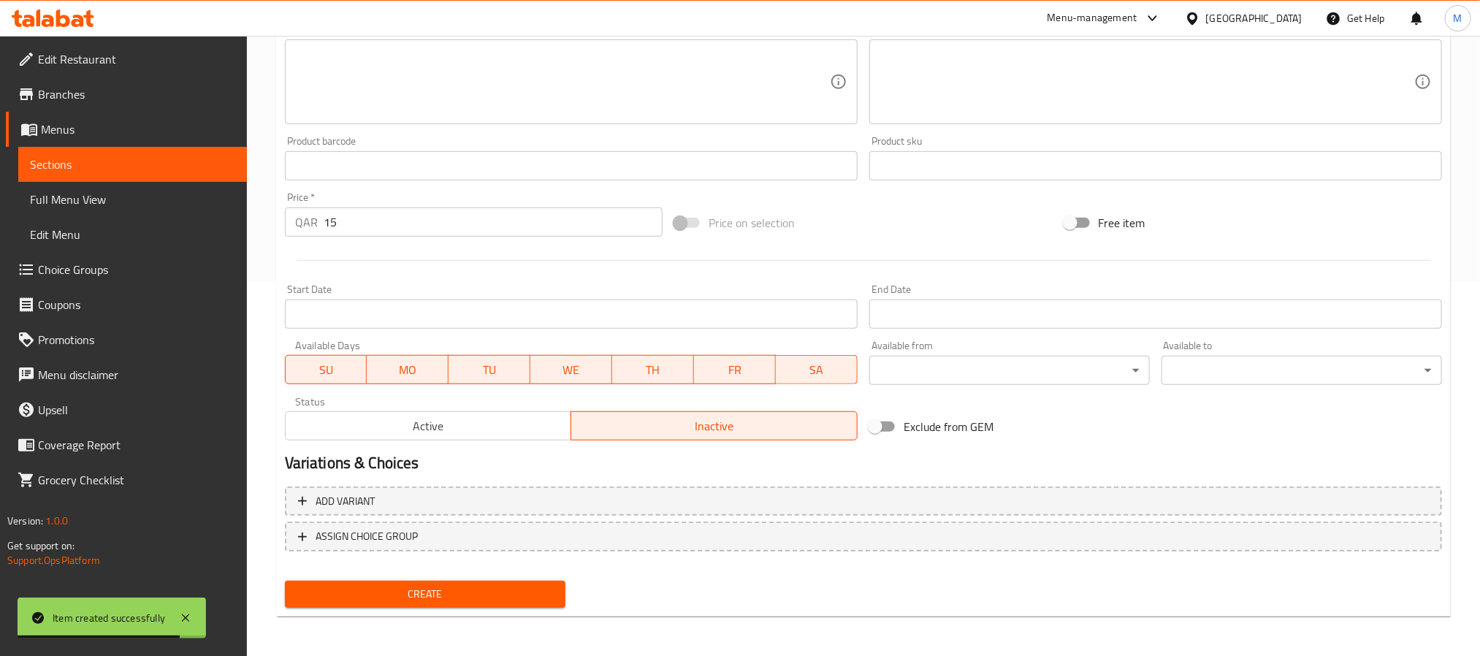
click at [520, 599] on span "Create" at bounding box center [425, 594] width 257 height 18
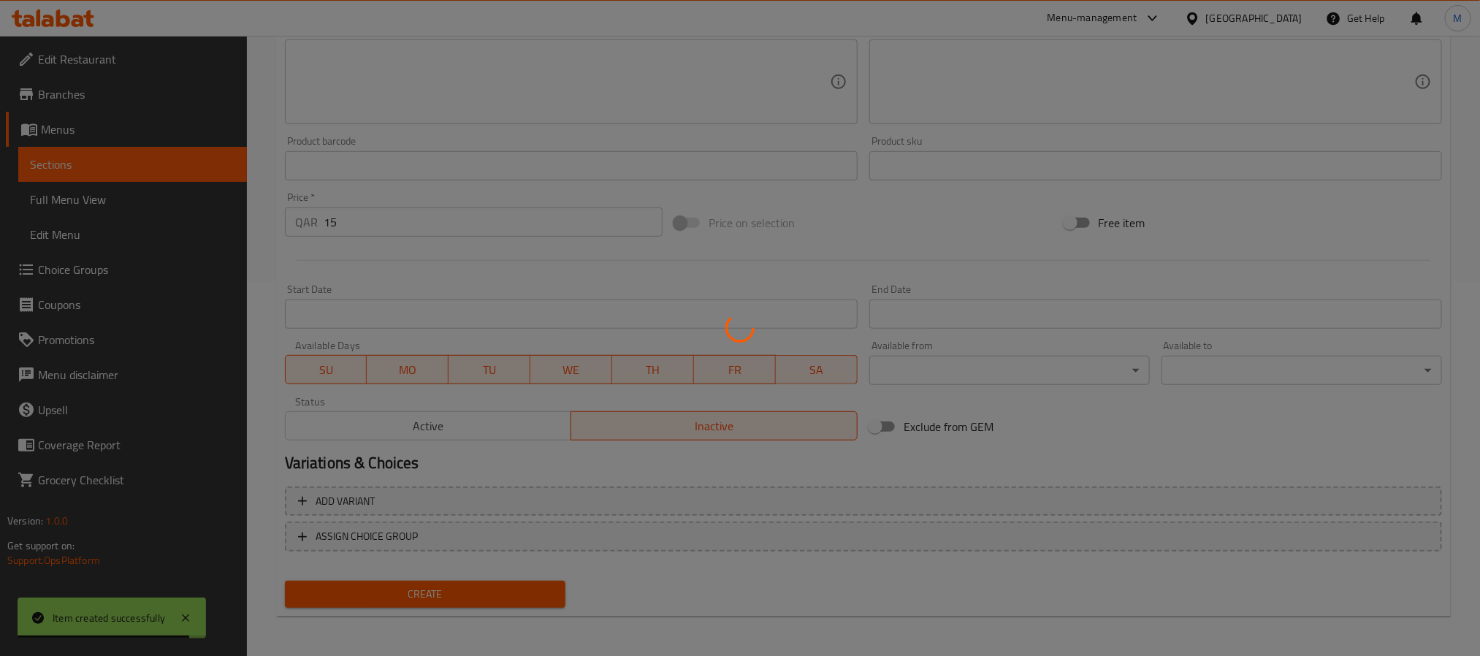
type input "0"
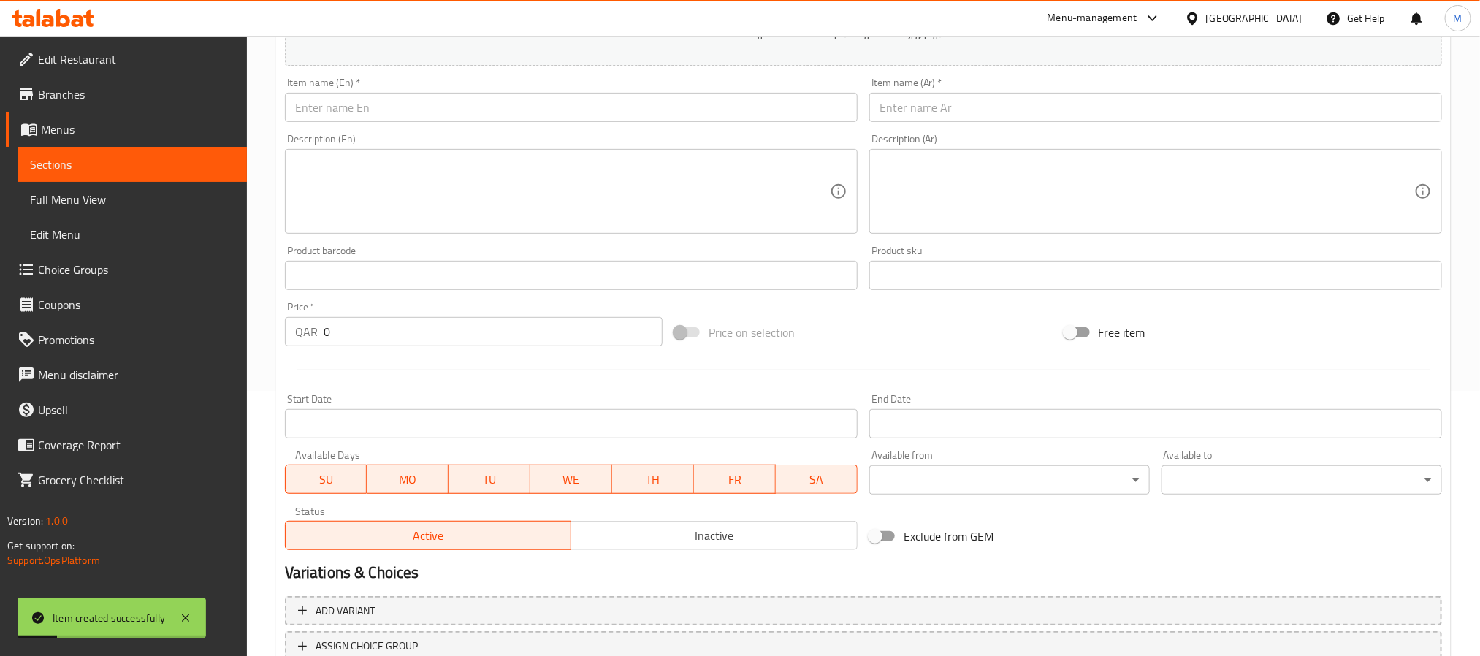
click at [848, 544] on span "Inactive" at bounding box center [714, 535] width 275 height 21
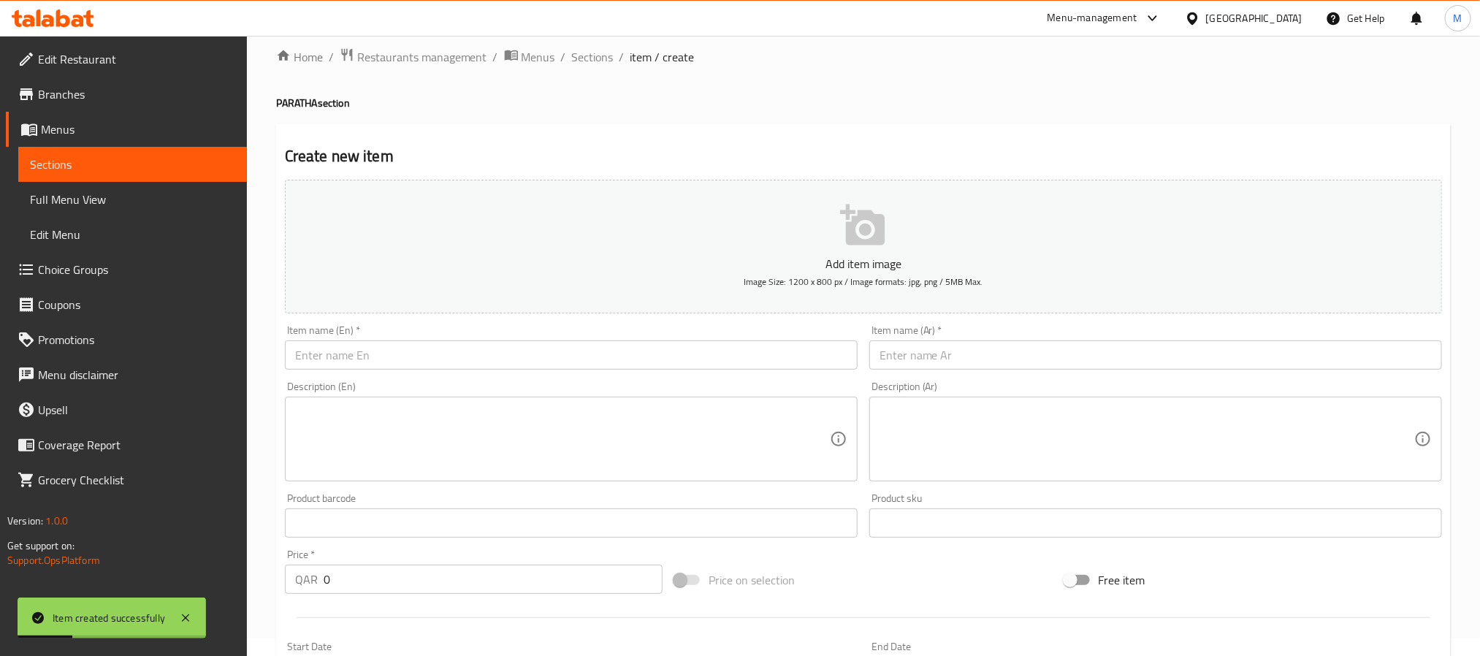
scroll to position [0, 0]
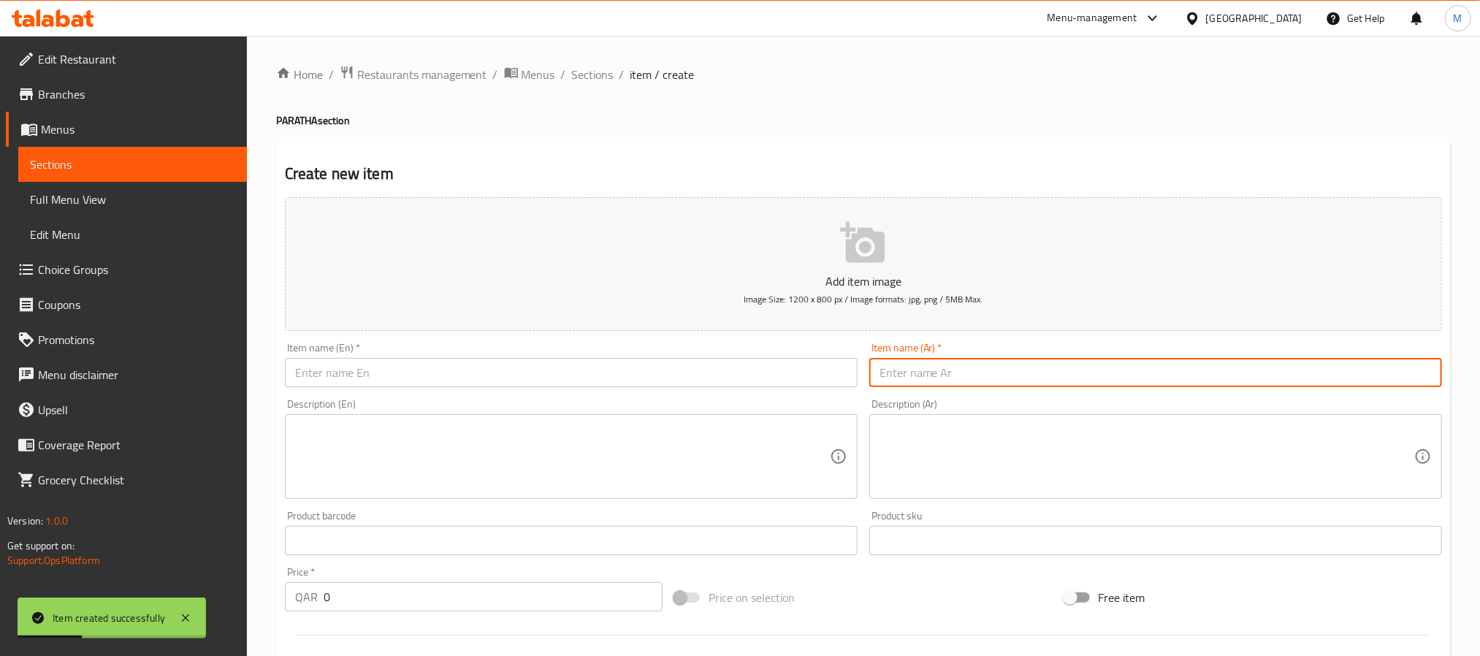
click at [989, 380] on input "text" at bounding box center [1156, 372] width 573 height 29
paste input "باراتا لكزس"
type input "باراتا لكزس"
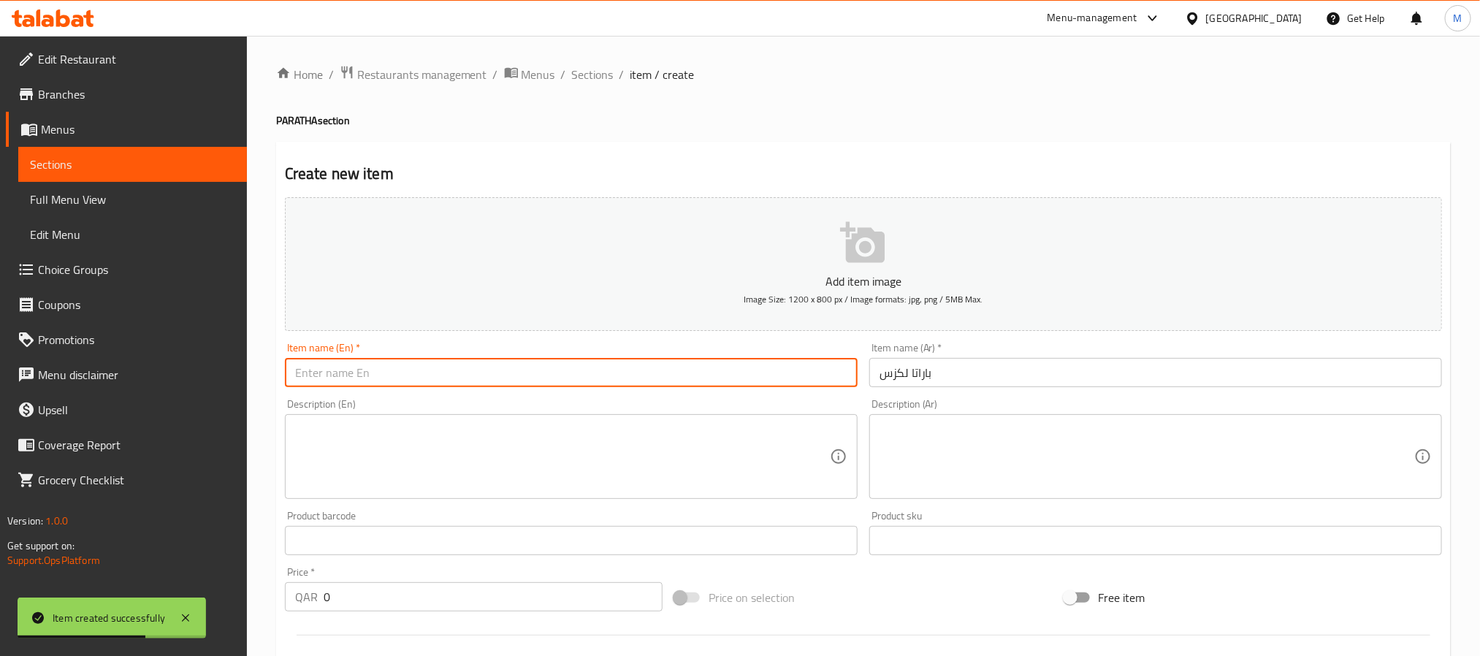
click at [592, 376] on input "text" at bounding box center [571, 372] width 573 height 29
paste input "Lexus Paratha"
type input "Lexus Paratha"
click at [500, 598] on input "0" at bounding box center [493, 596] width 339 height 29
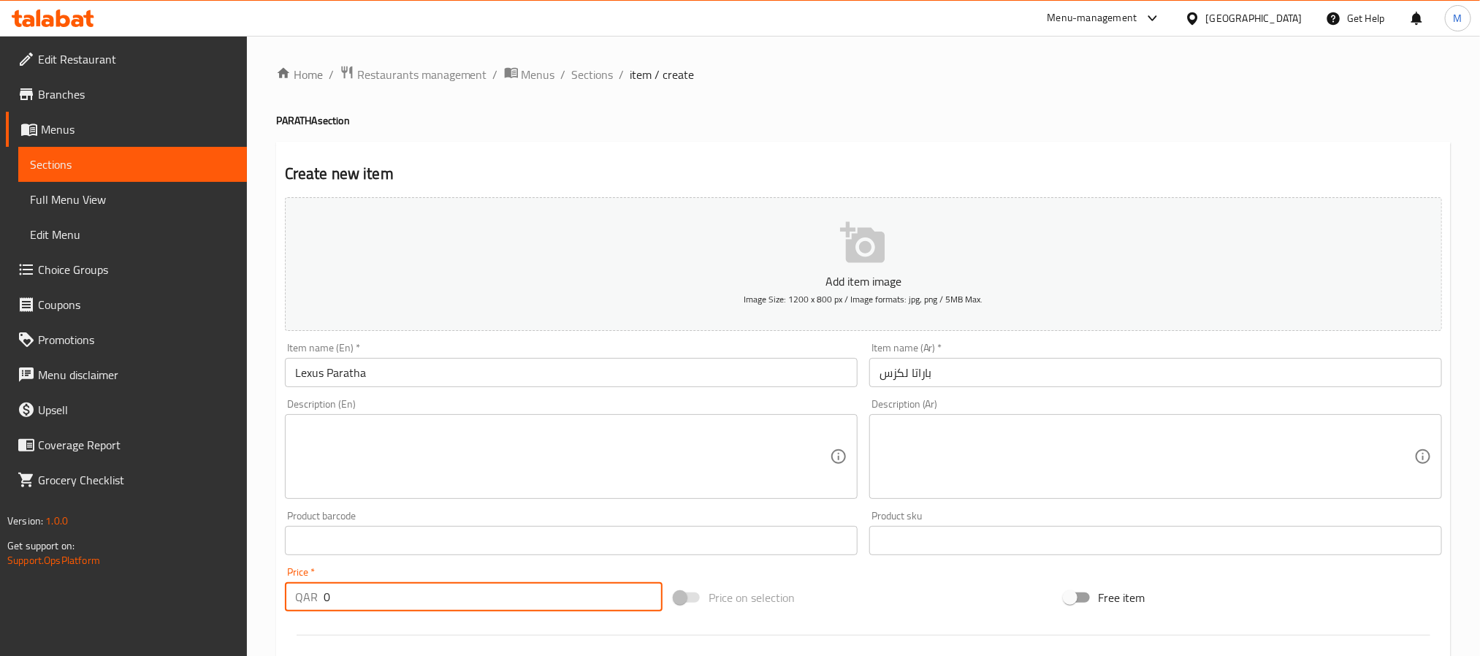
click at [500, 598] on input "0" at bounding box center [493, 596] width 339 height 29
paste input "14"
type input "14"
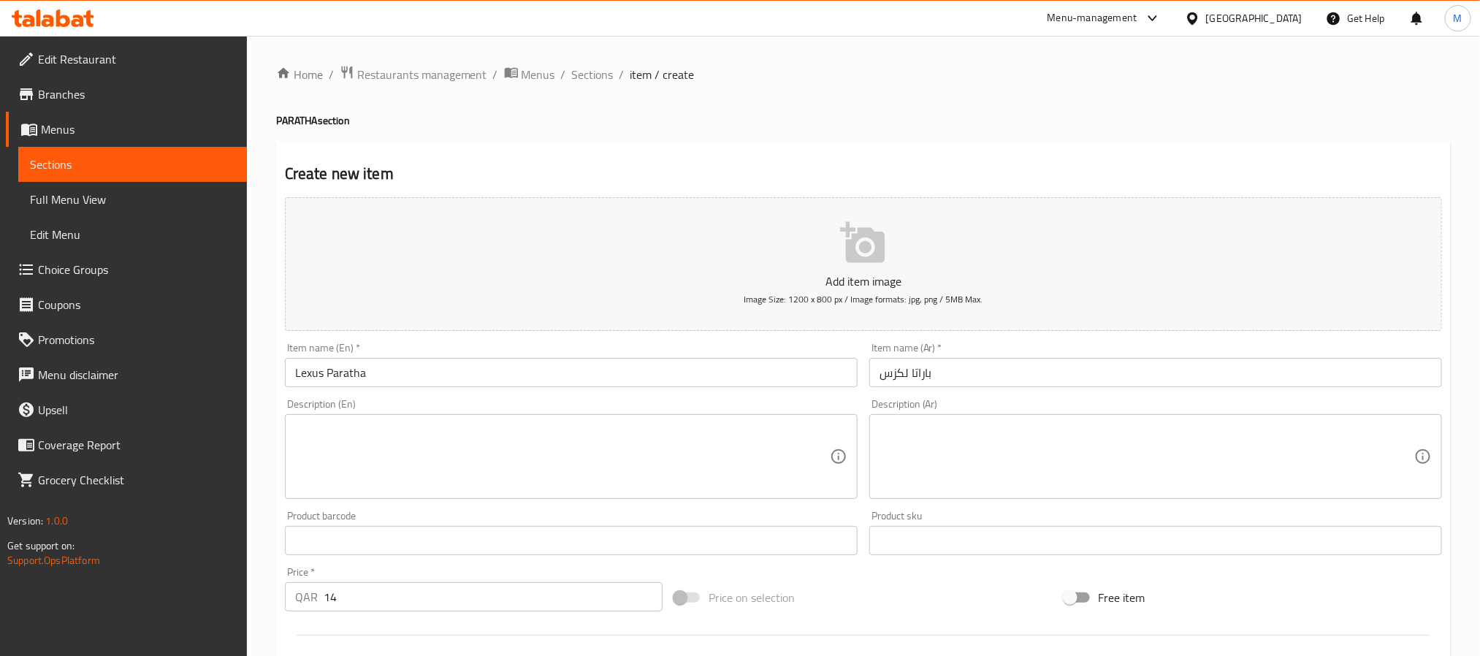
click at [831, 582] on div "Price on selection" at bounding box center [863, 597] width 389 height 39
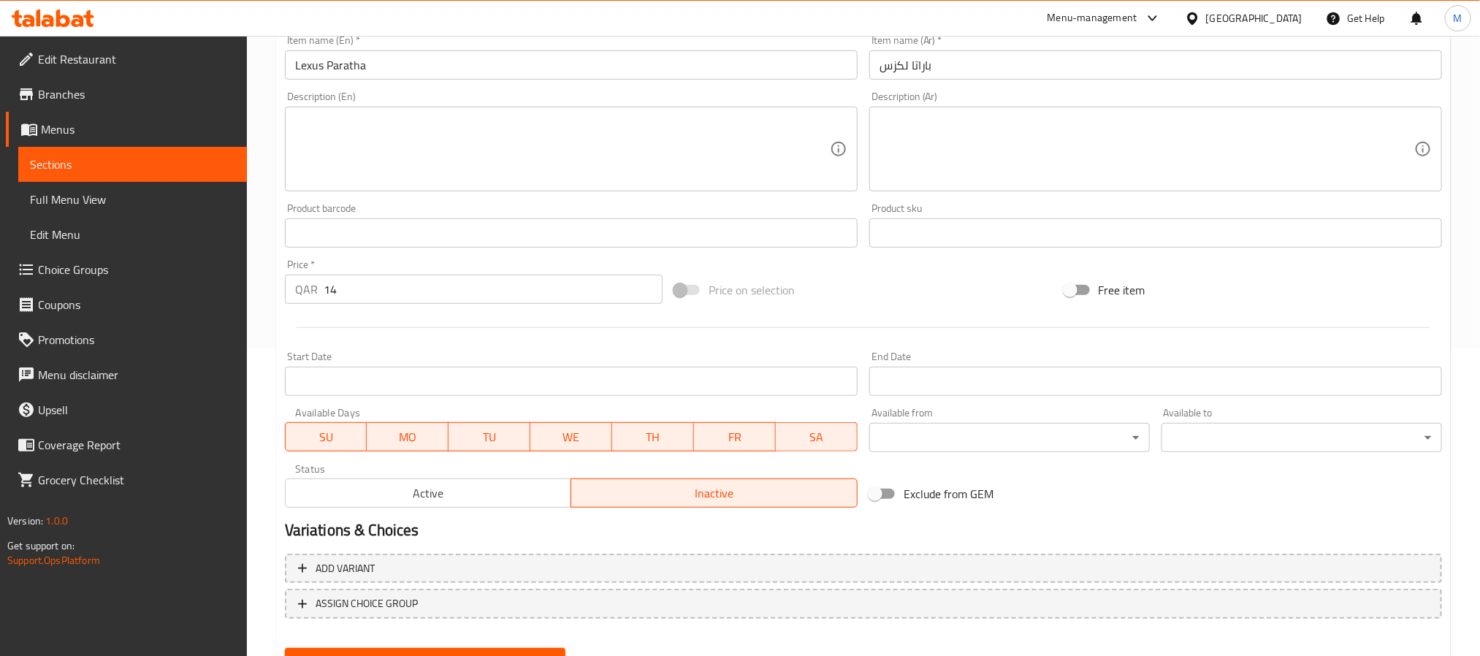
scroll to position [375, 0]
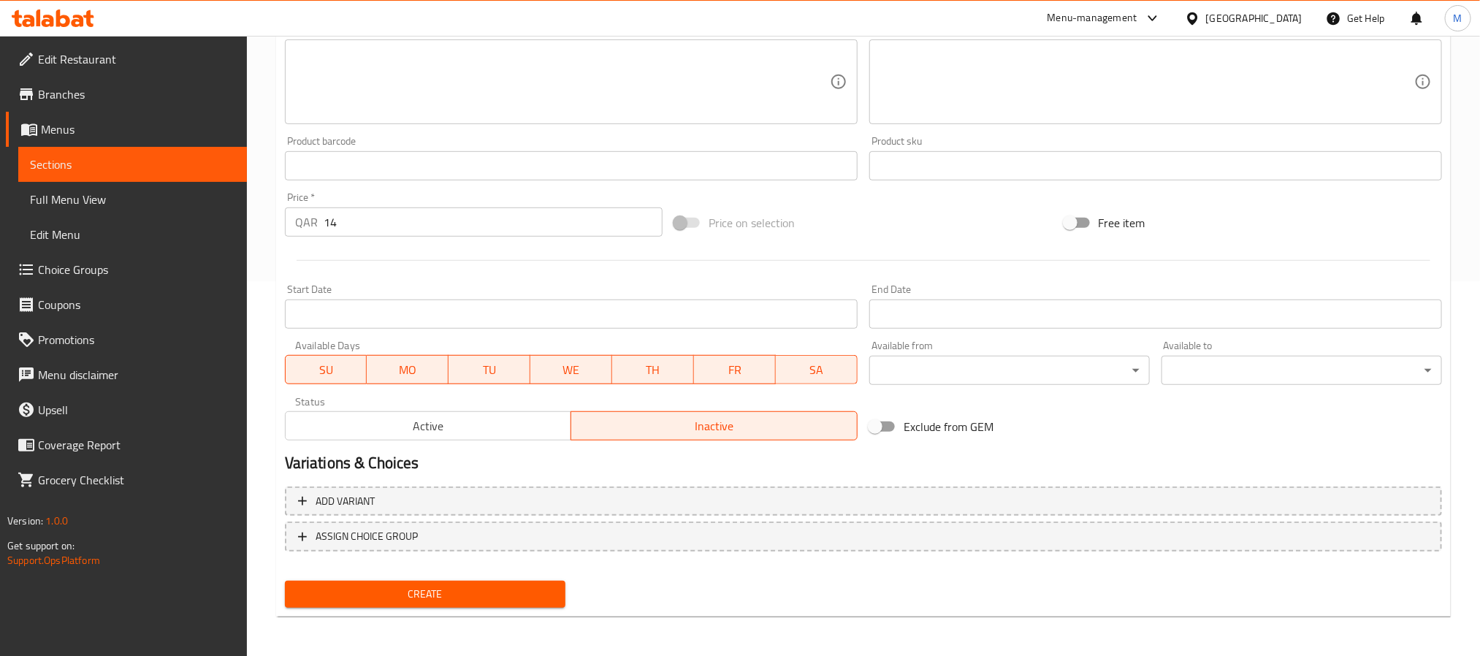
click at [459, 588] on span "Create" at bounding box center [425, 594] width 257 height 18
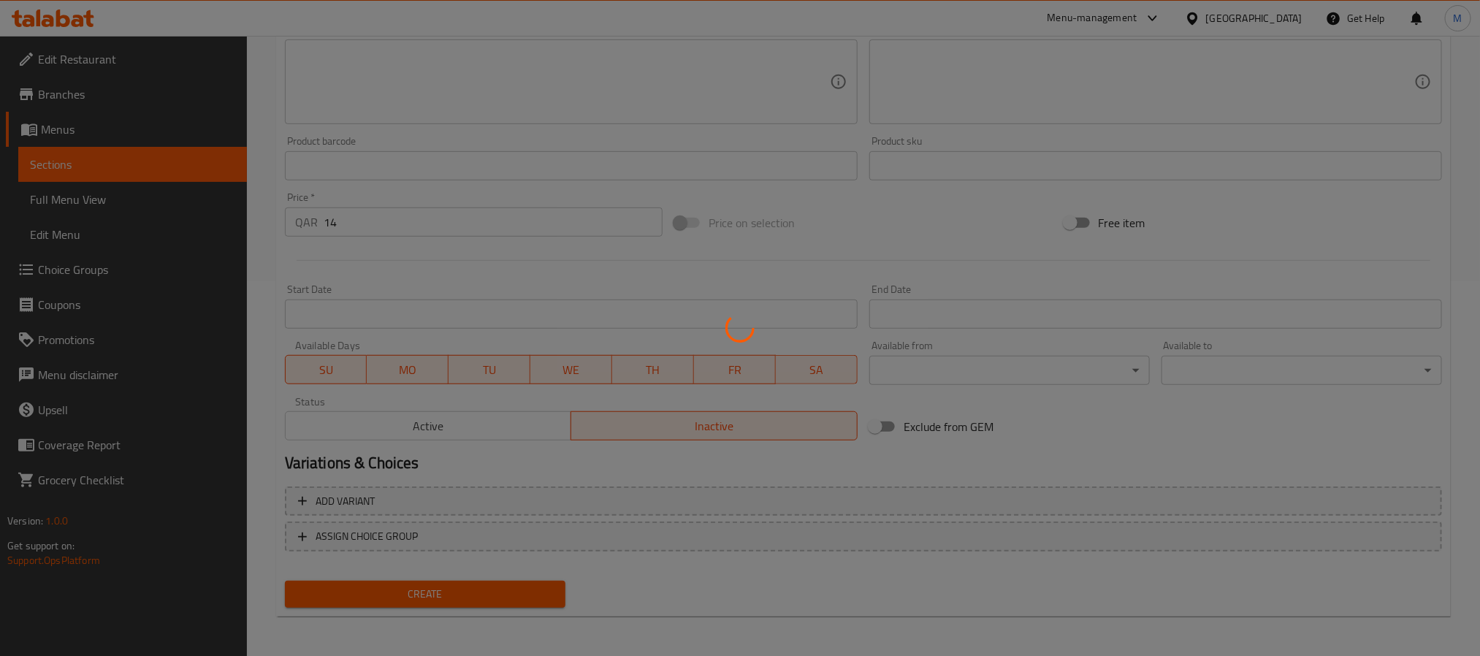
type input "0"
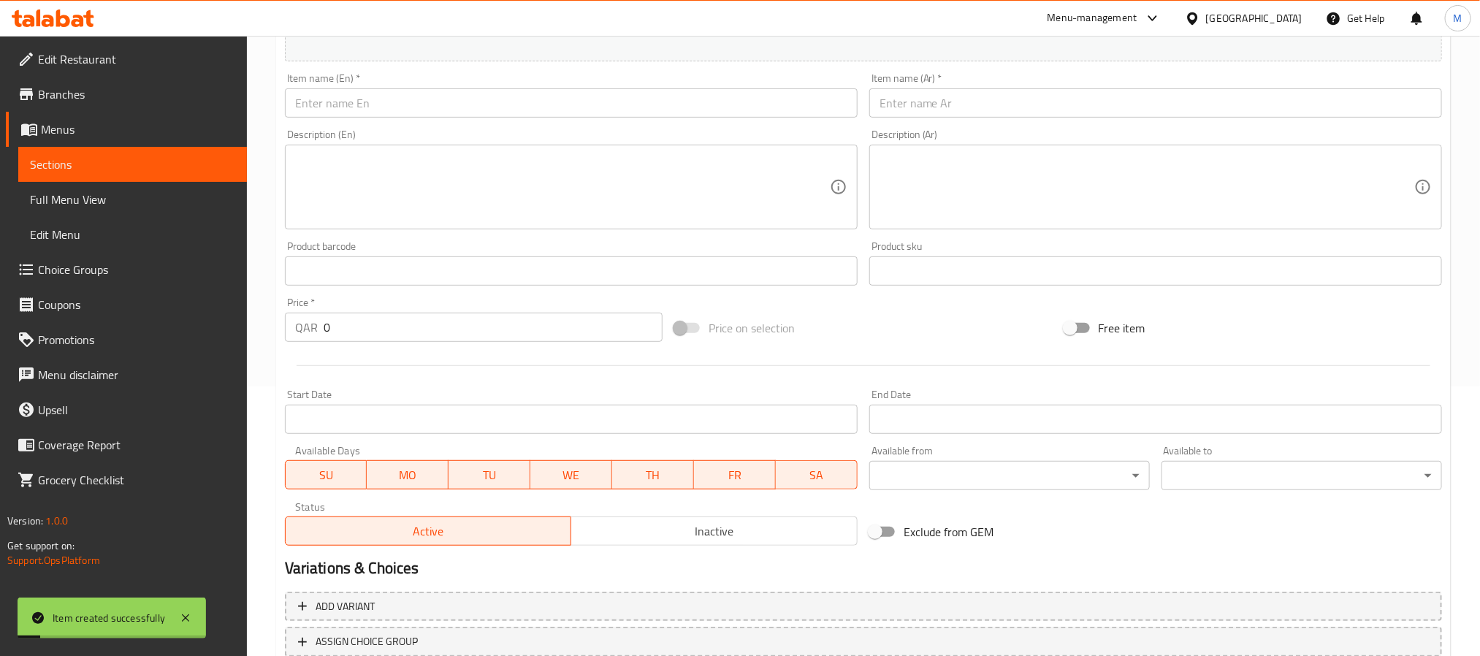
scroll to position [156, 0]
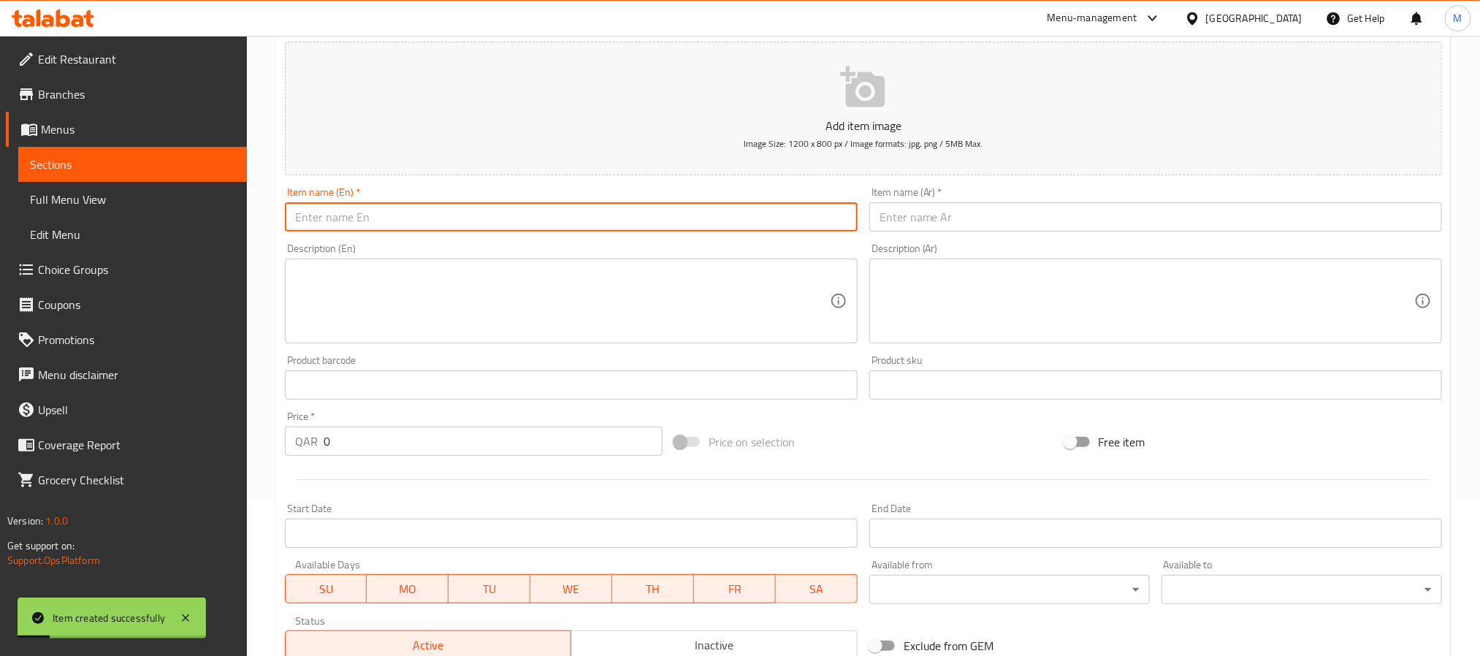
click at [639, 224] on input "text" at bounding box center [571, 216] width 573 height 29
paste input "[PERSON_NAME]"
type input "[PERSON_NAME]"
click at [1016, 205] on input "text" at bounding box center [1156, 216] width 573 height 29
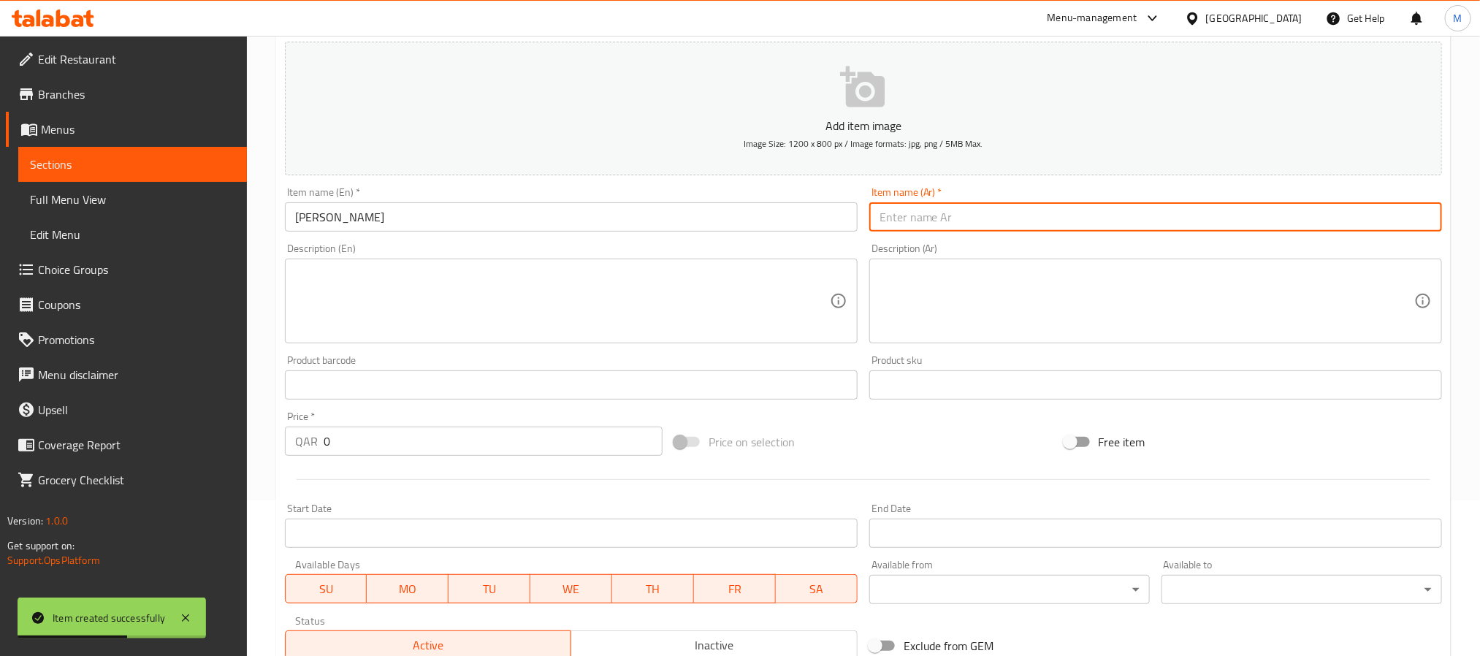
paste input "[PERSON_NAME]"
type input "[PERSON_NAME]"
click at [583, 441] on input "0" at bounding box center [493, 441] width 339 height 29
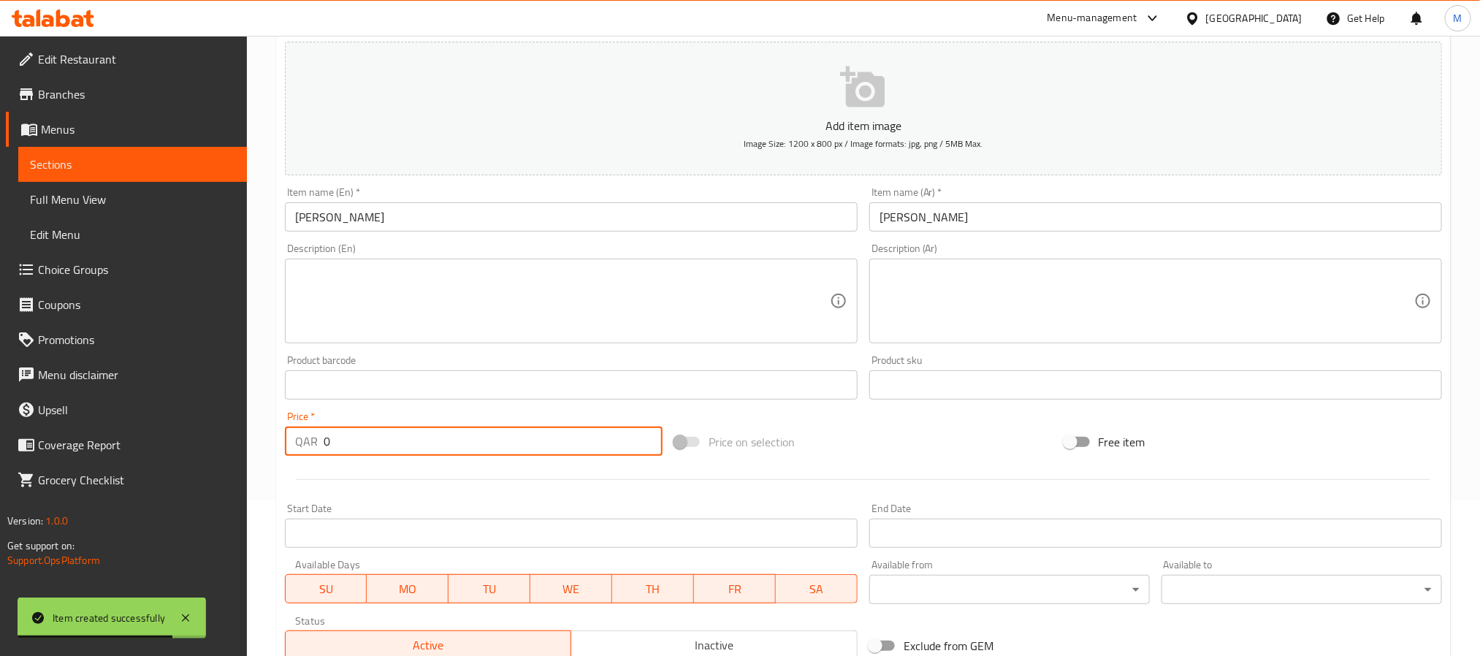
click at [583, 441] on input "0" at bounding box center [493, 441] width 339 height 29
paste input "8"
type input "8"
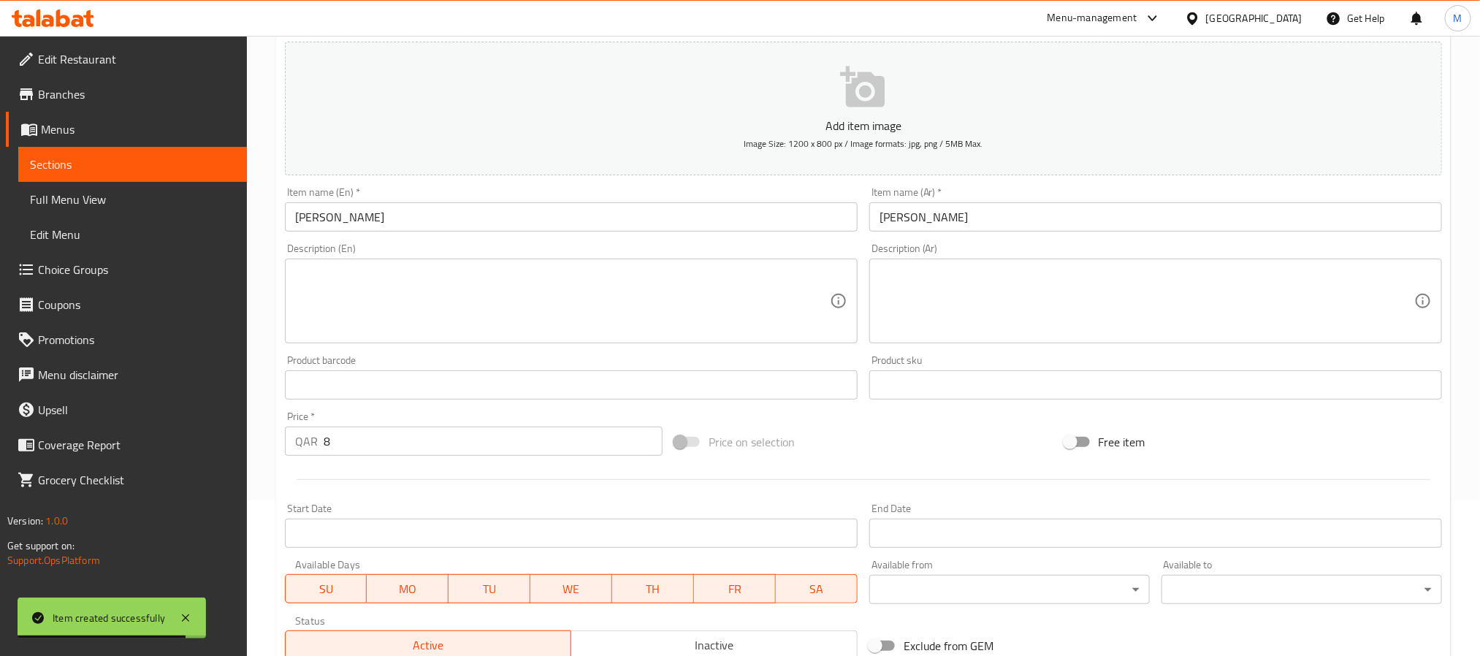
click at [569, 483] on div at bounding box center [863, 480] width 1169 height 36
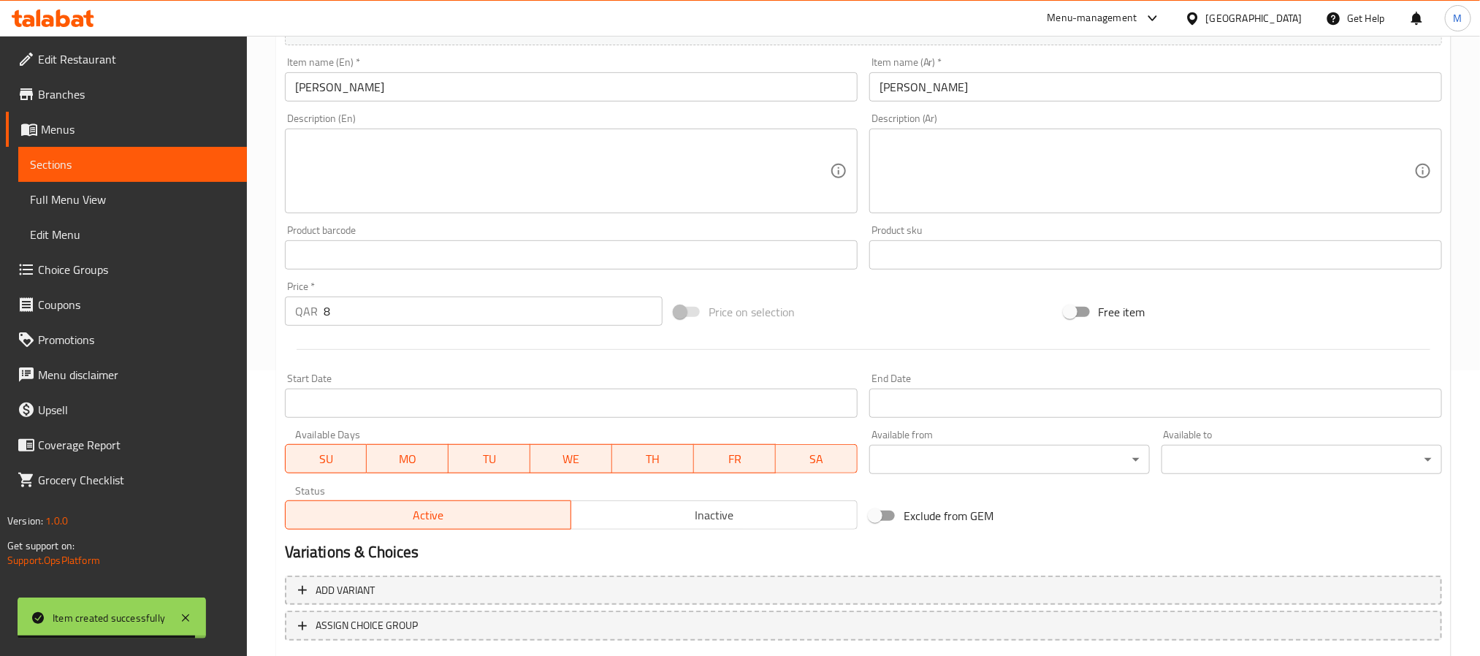
scroll to position [375, 0]
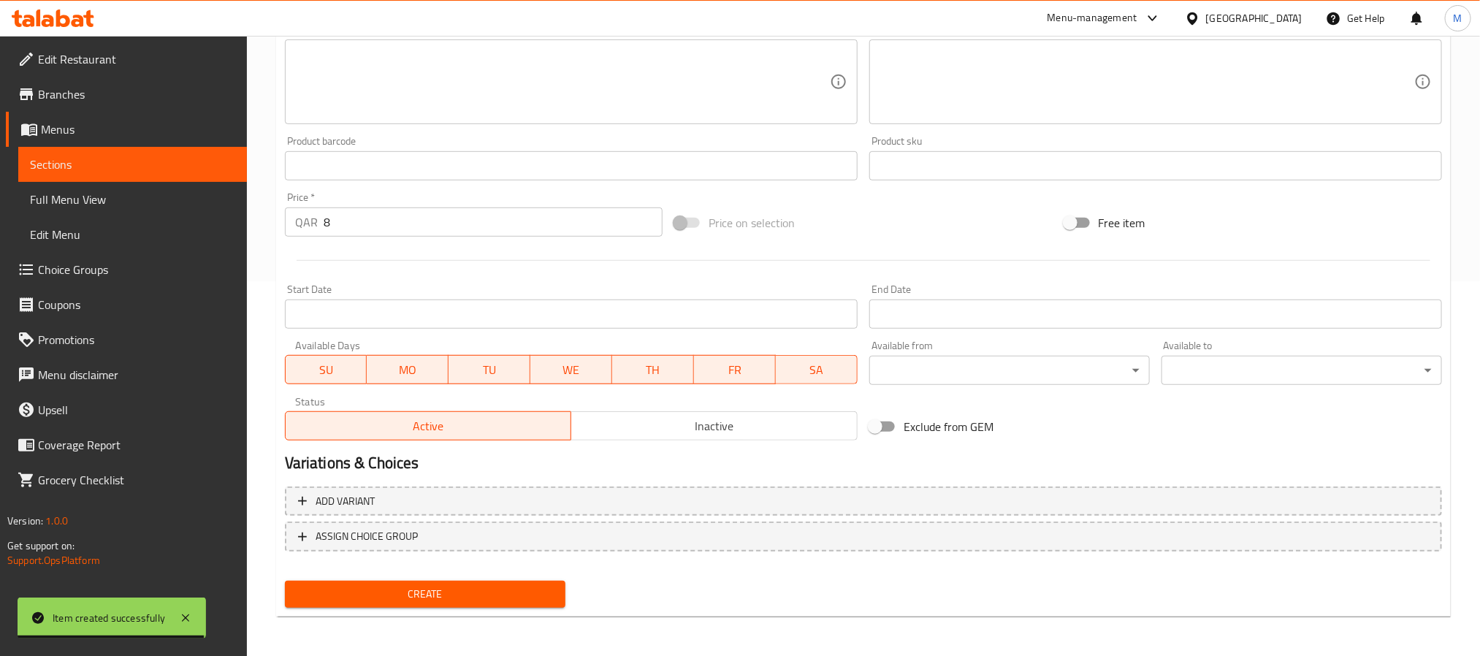
click at [653, 423] on span "Inactive" at bounding box center [714, 426] width 275 height 21
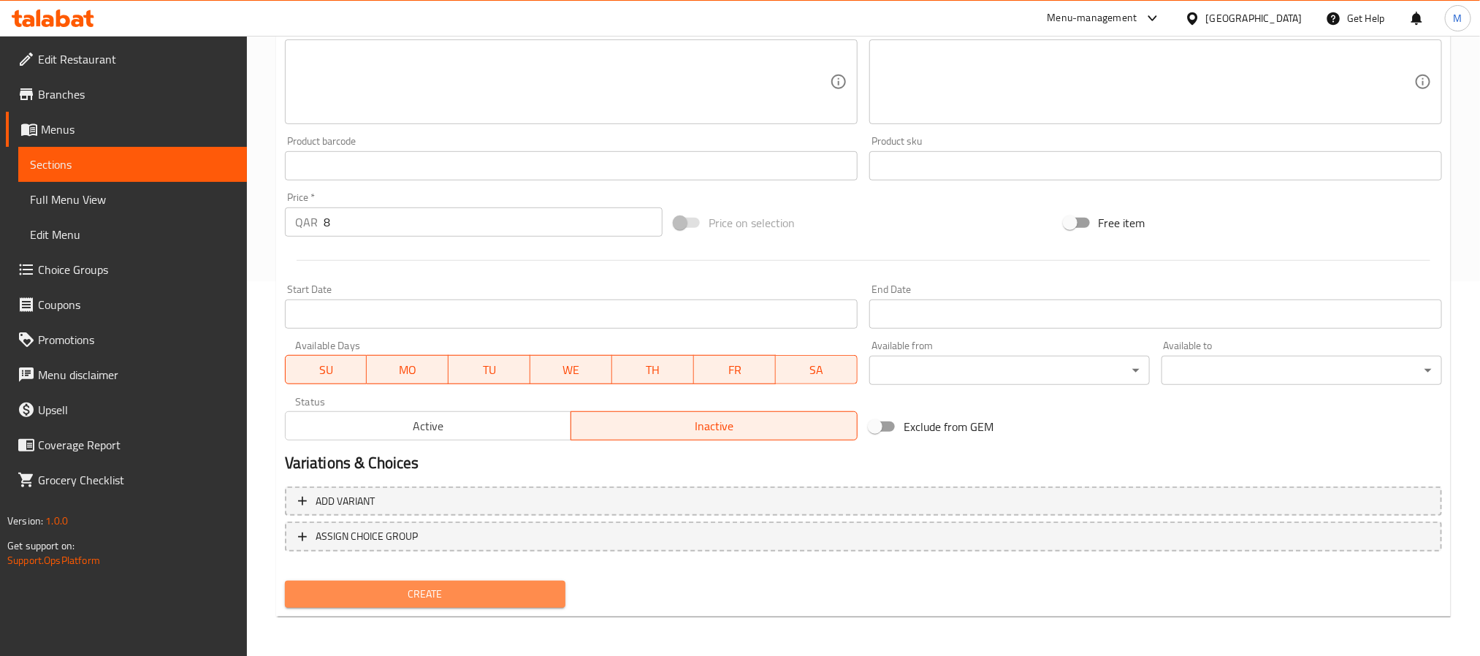
click at [515, 590] on span "Create" at bounding box center [425, 594] width 257 height 18
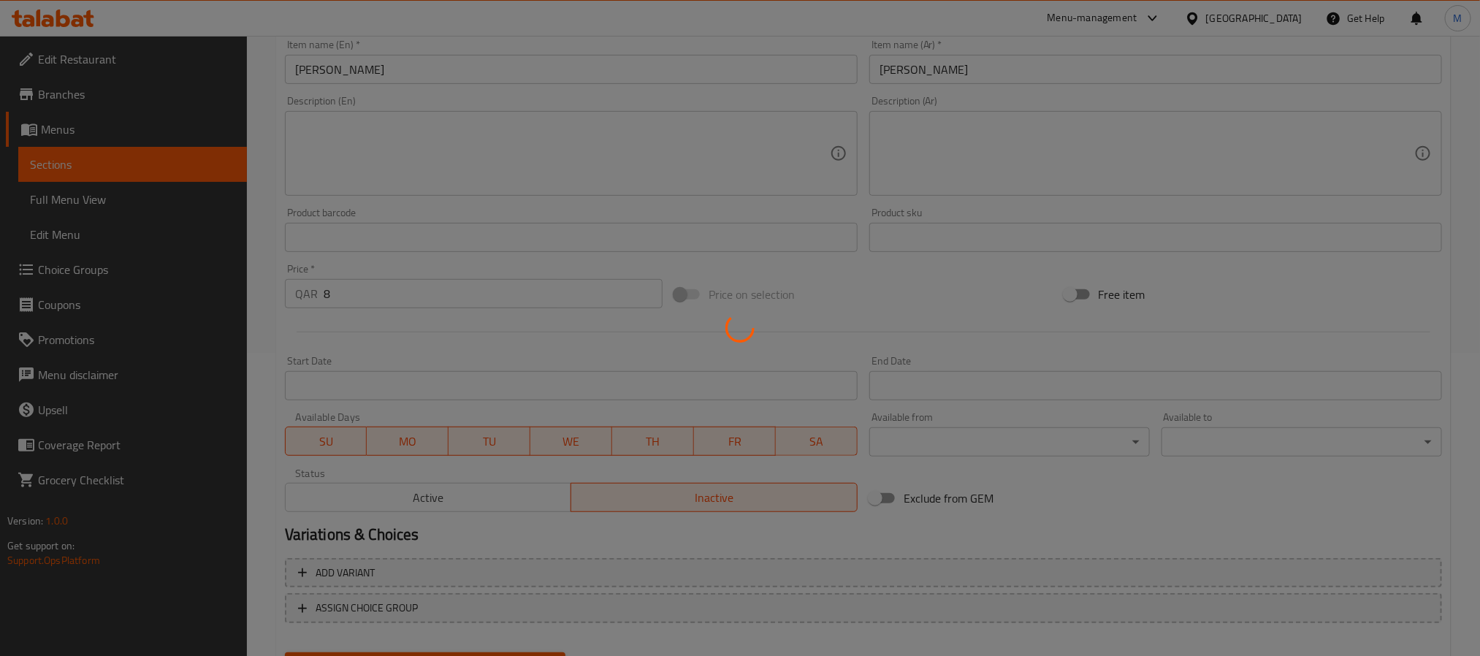
scroll to position [265, 0]
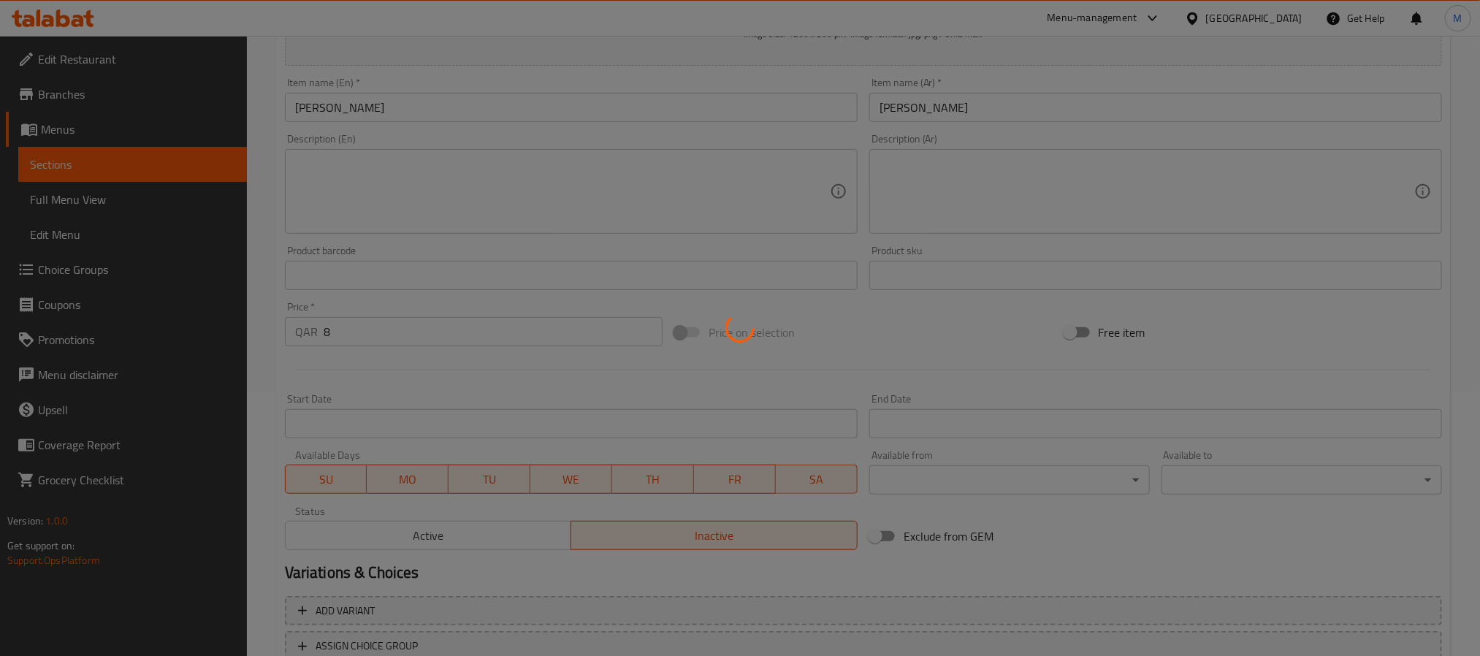
type input "0"
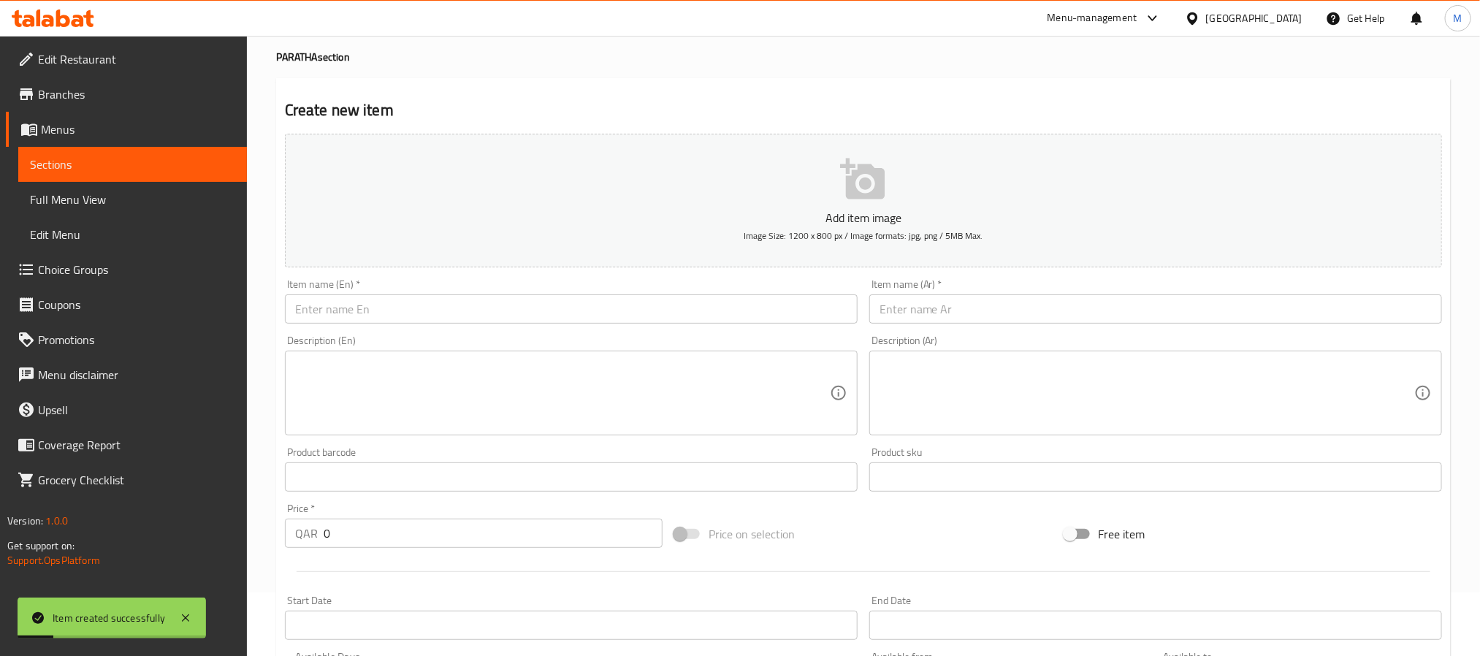
scroll to position [46, 0]
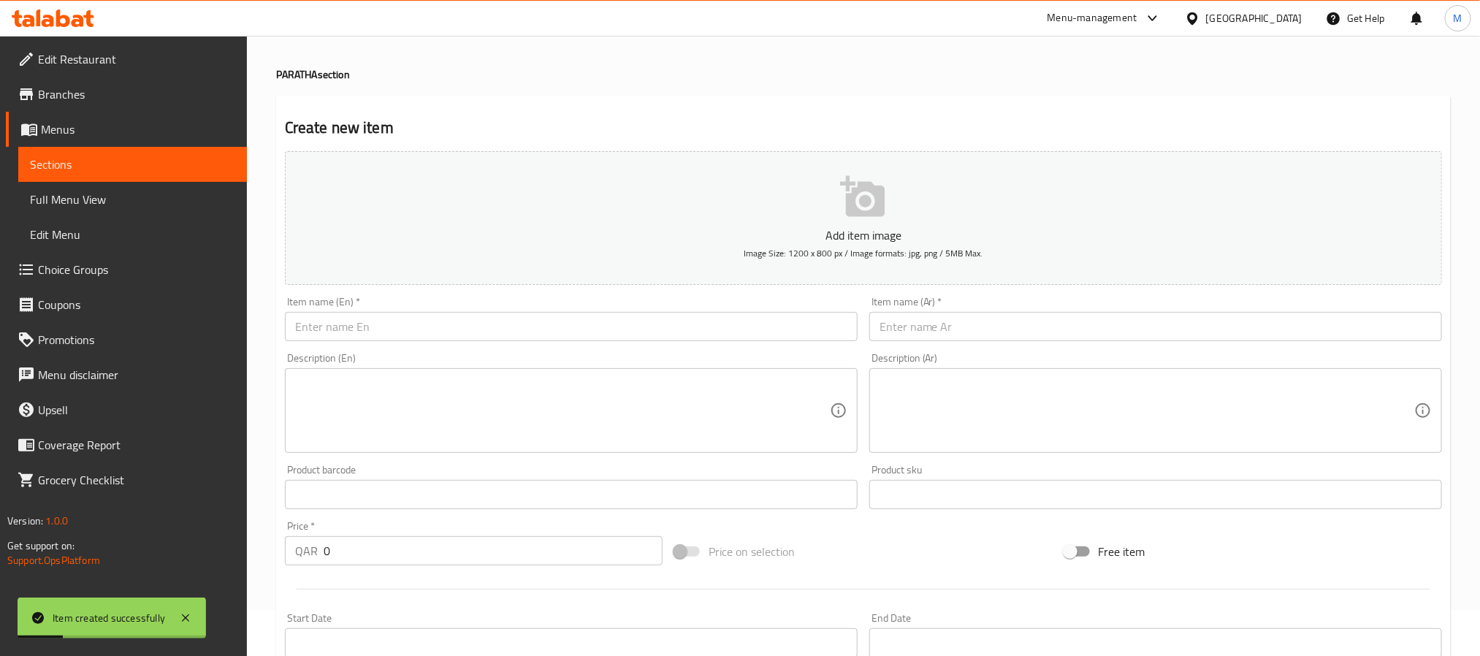
click at [688, 324] on input "text" at bounding box center [571, 326] width 573 height 29
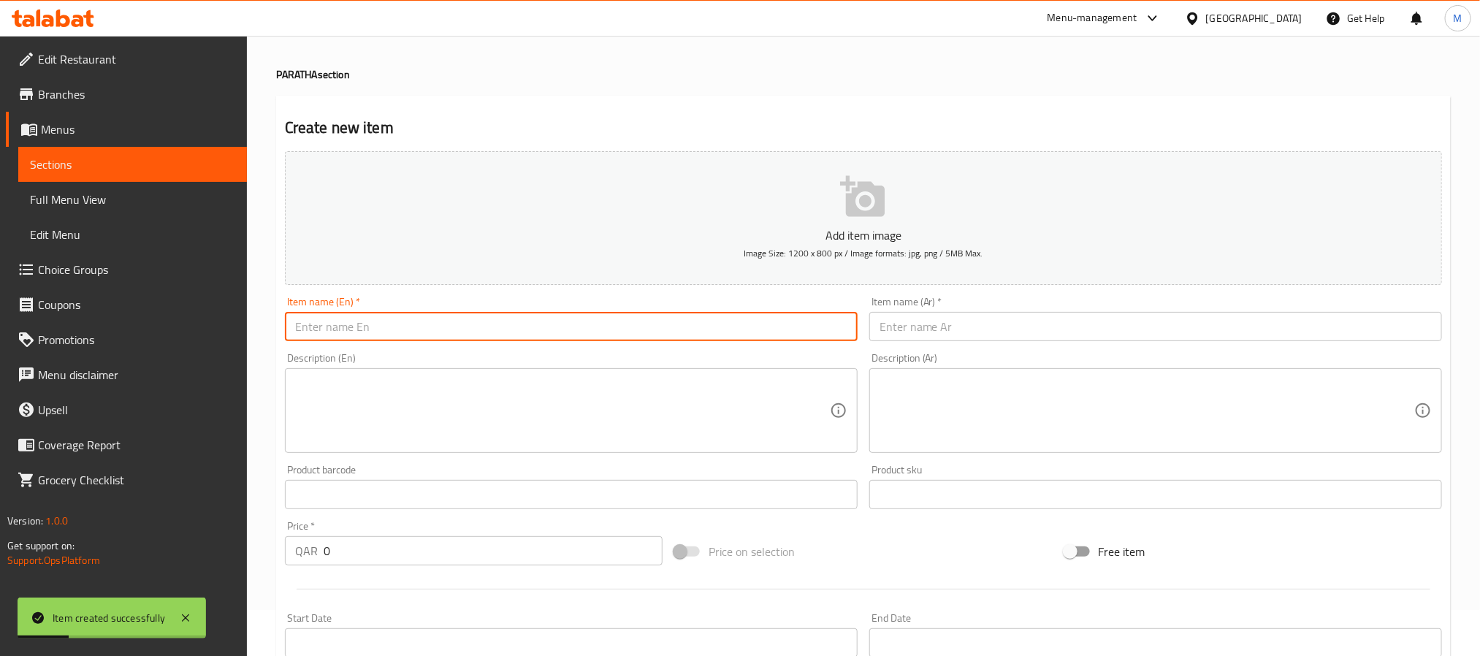
paste input "Noora Paratha"
type input "Noora Paratha"
click at [981, 327] on input "text" at bounding box center [1156, 326] width 573 height 29
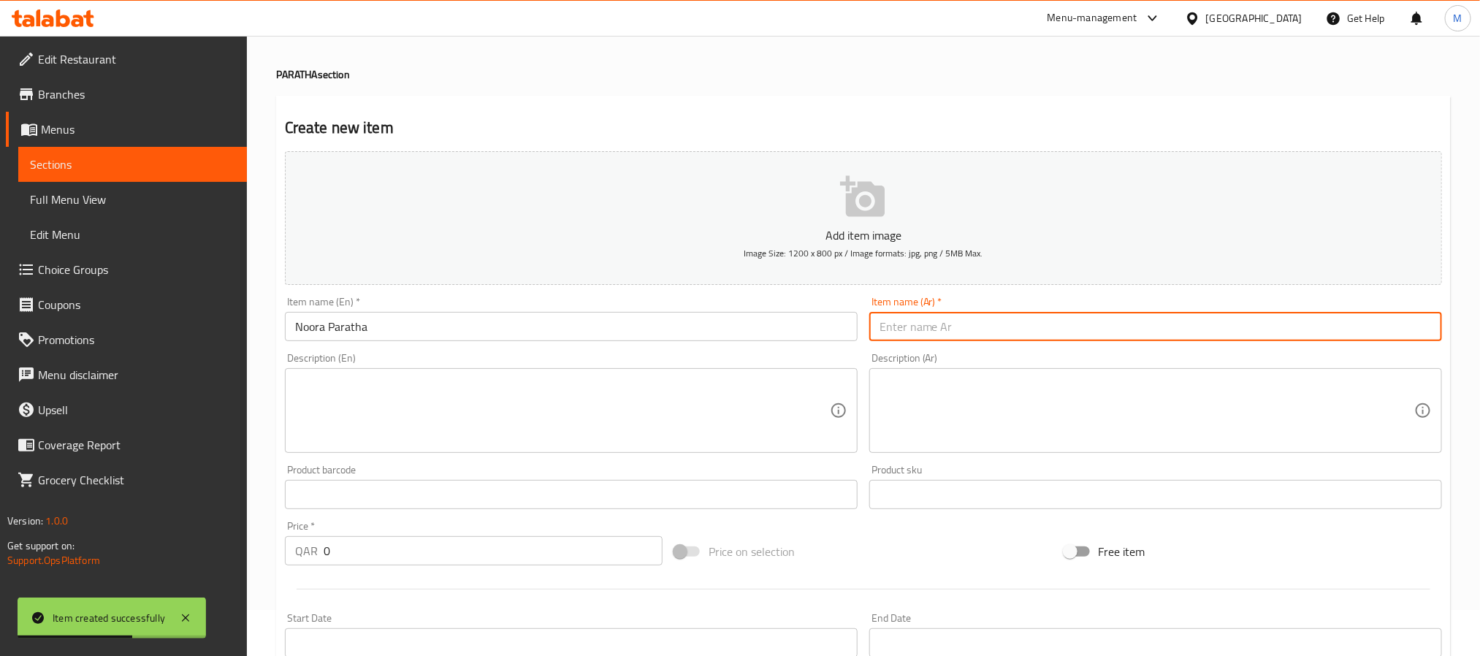
paste input "[PERSON_NAME]"
type input "[PERSON_NAME]"
click at [544, 555] on input "0" at bounding box center [493, 550] width 339 height 29
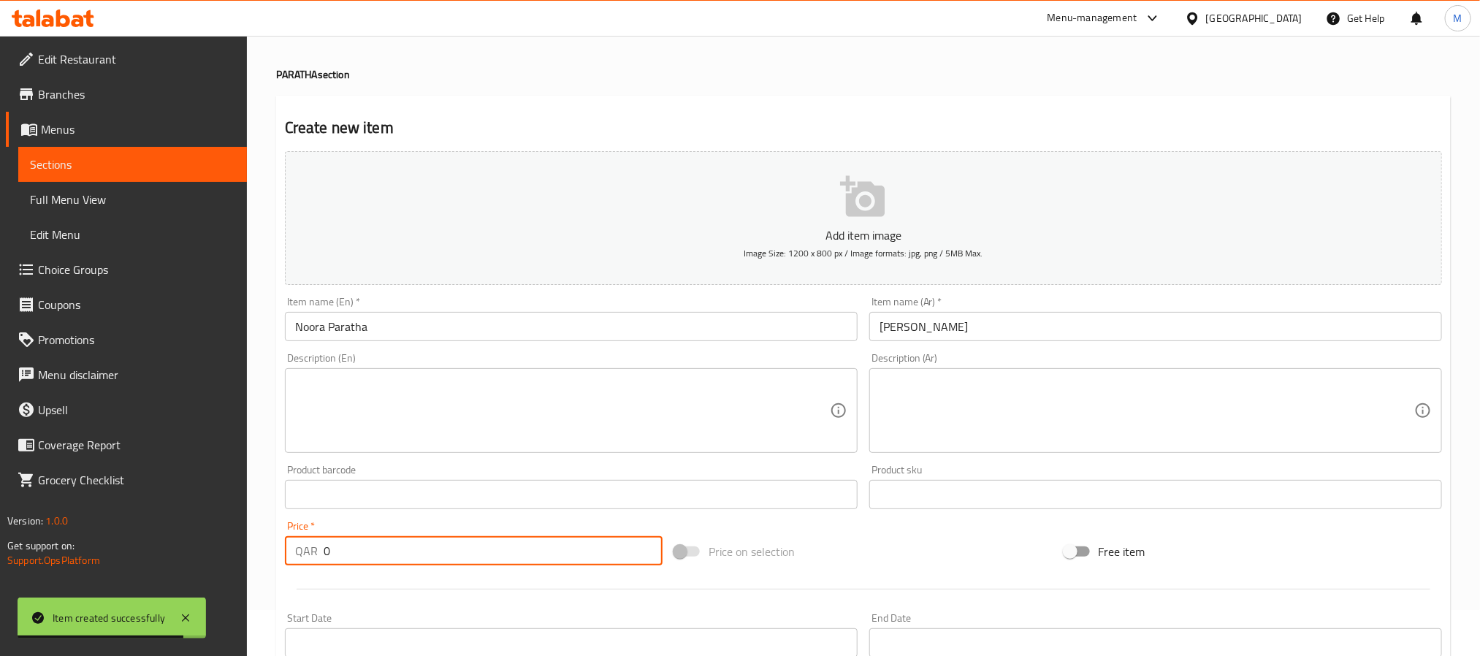
click at [544, 555] on input "0" at bounding box center [493, 550] width 339 height 29
paste input "15"
type input "15"
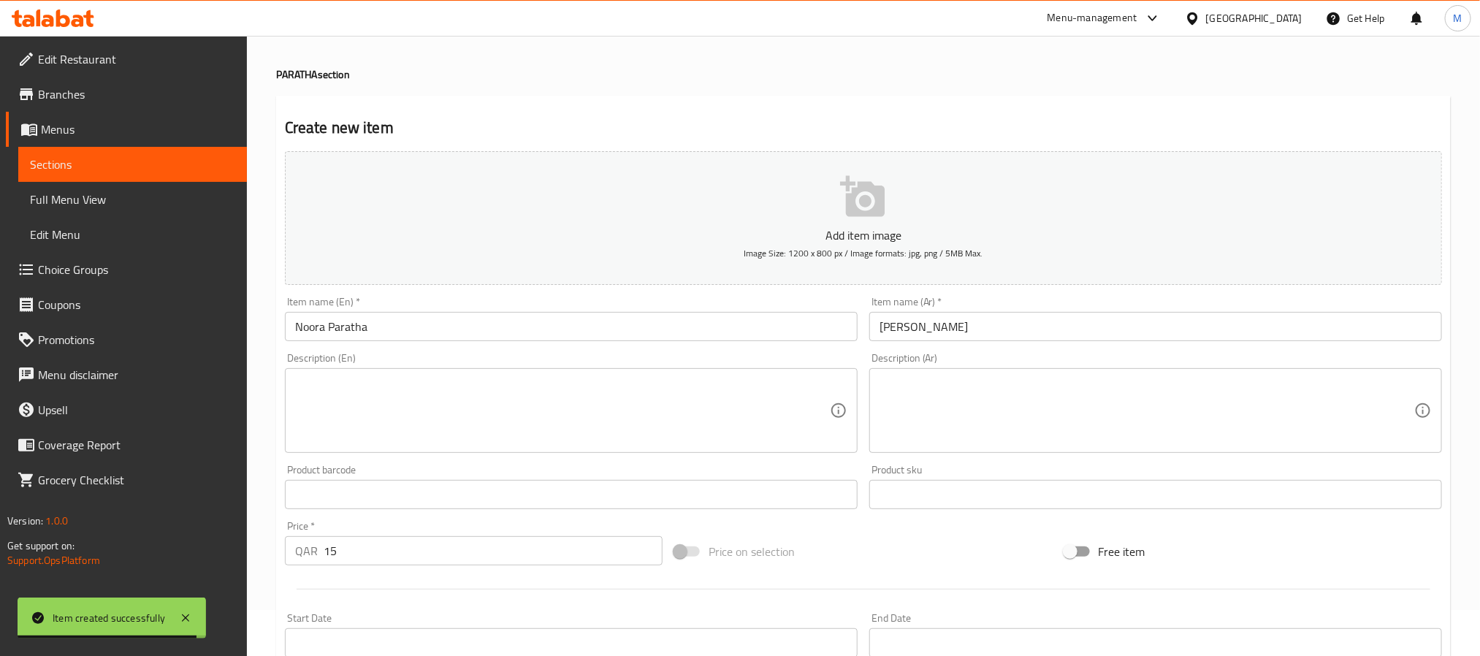
click at [866, 544] on div "Price on selection" at bounding box center [863, 551] width 389 height 39
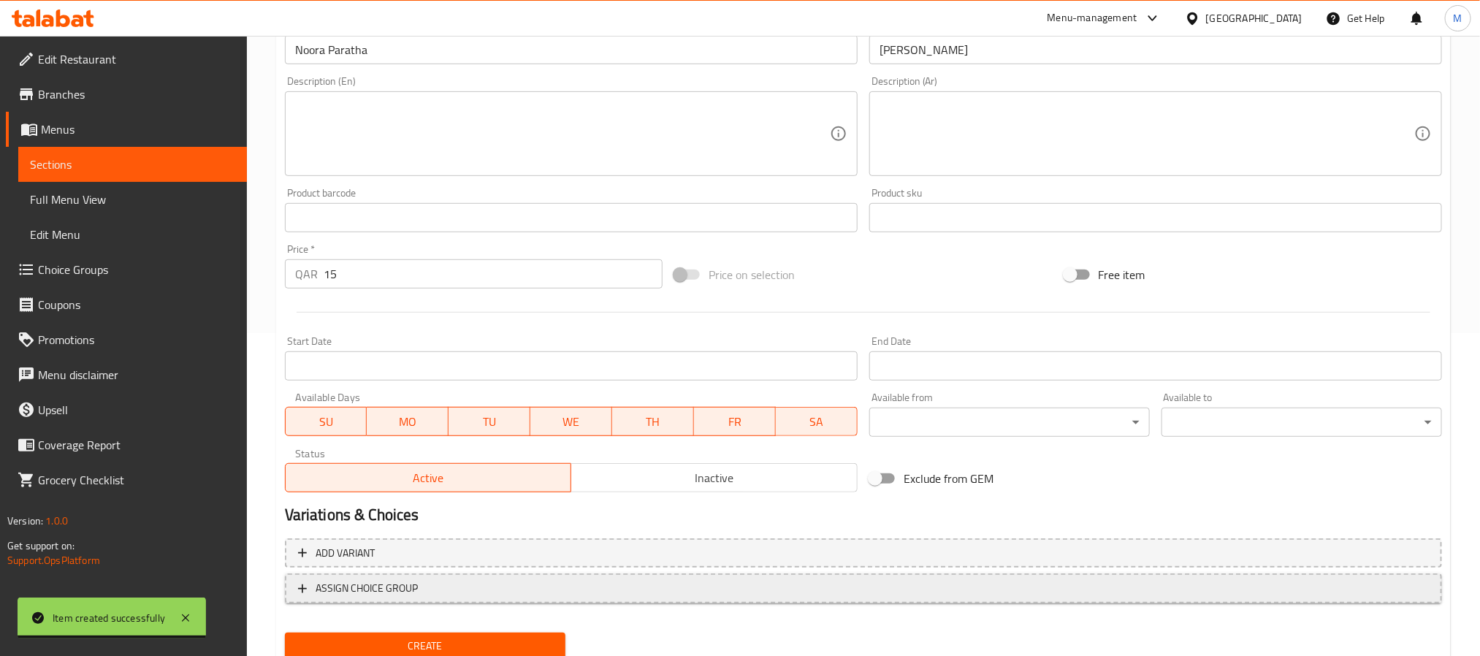
scroll to position [375, 0]
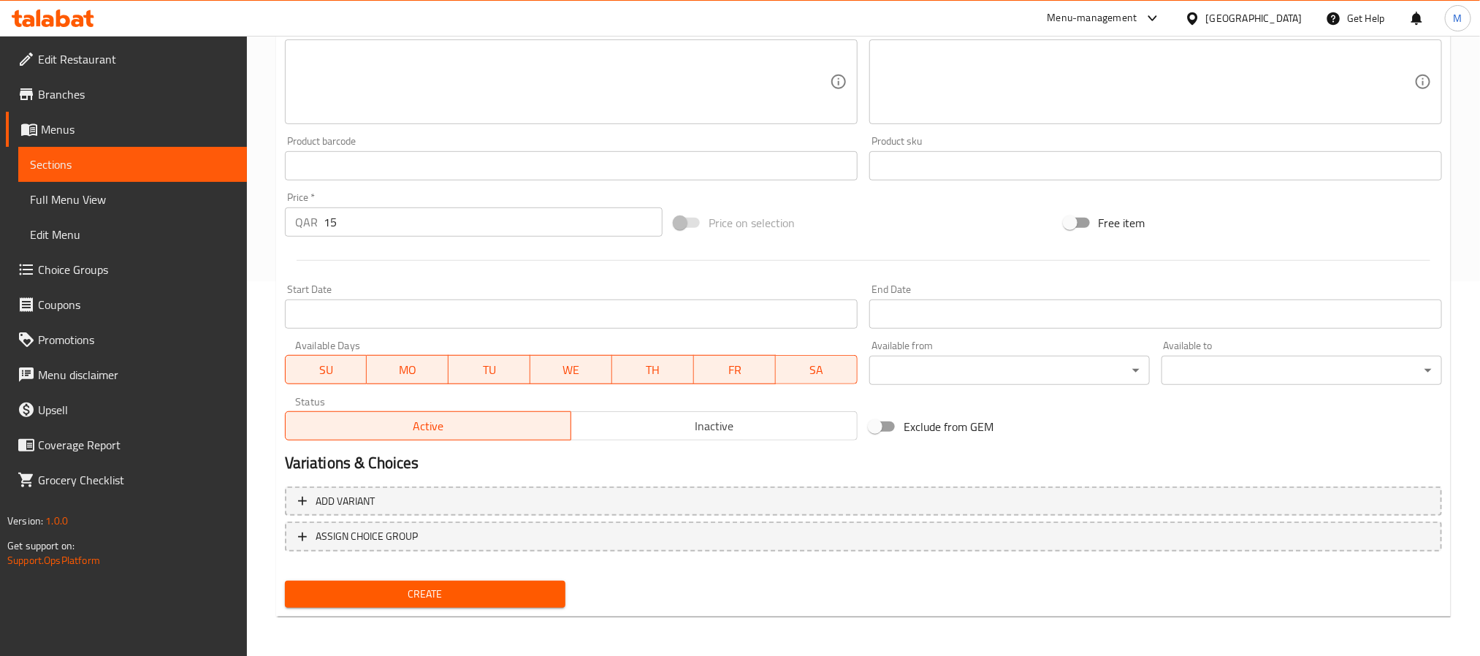
click at [728, 430] on span "Inactive" at bounding box center [714, 426] width 275 height 21
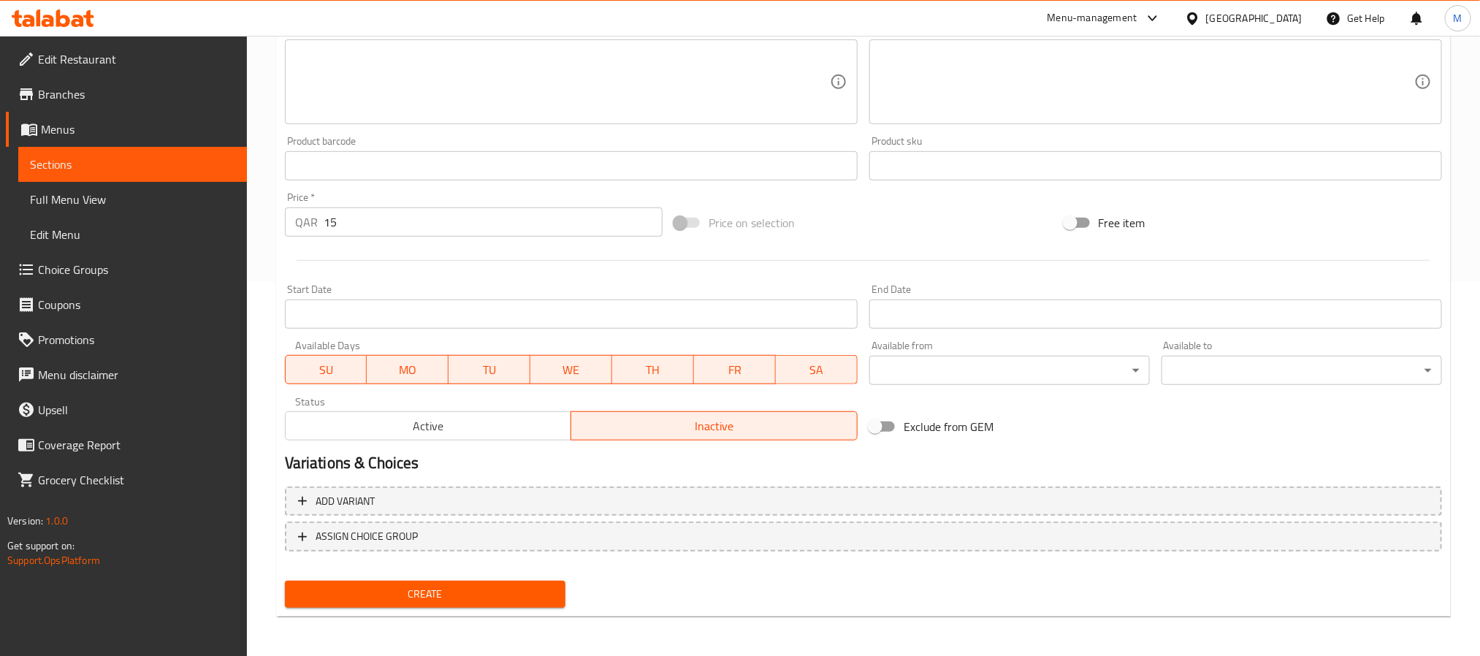
click at [474, 610] on div "Create" at bounding box center [425, 594] width 292 height 39
click at [479, 601] on span "Create" at bounding box center [425, 594] width 257 height 18
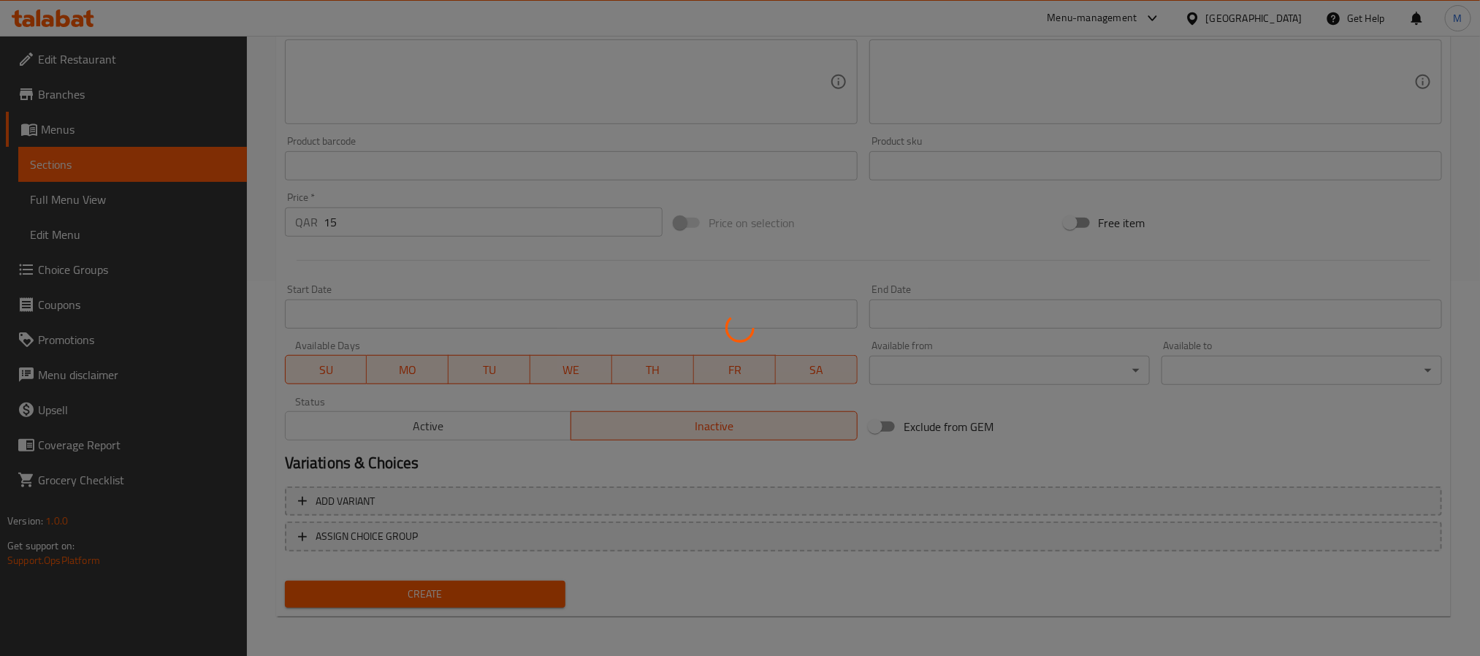
type input "0"
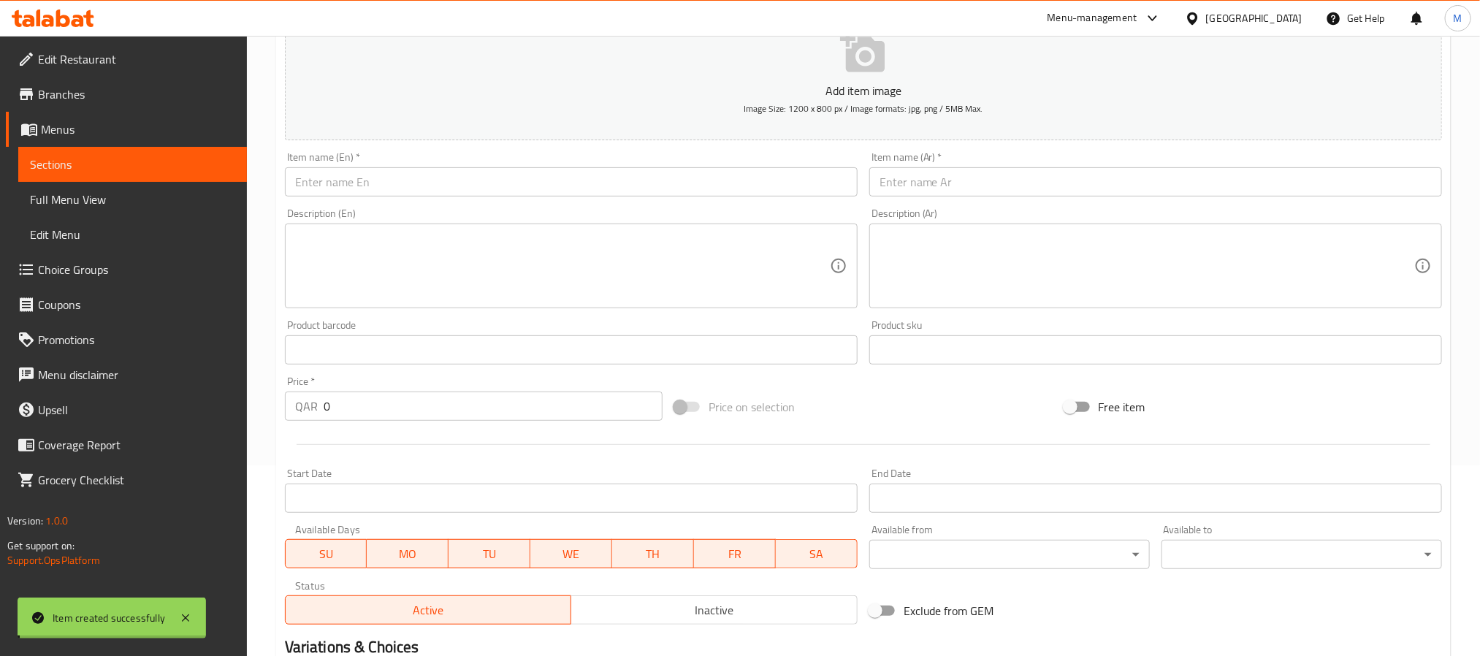
scroll to position [156, 0]
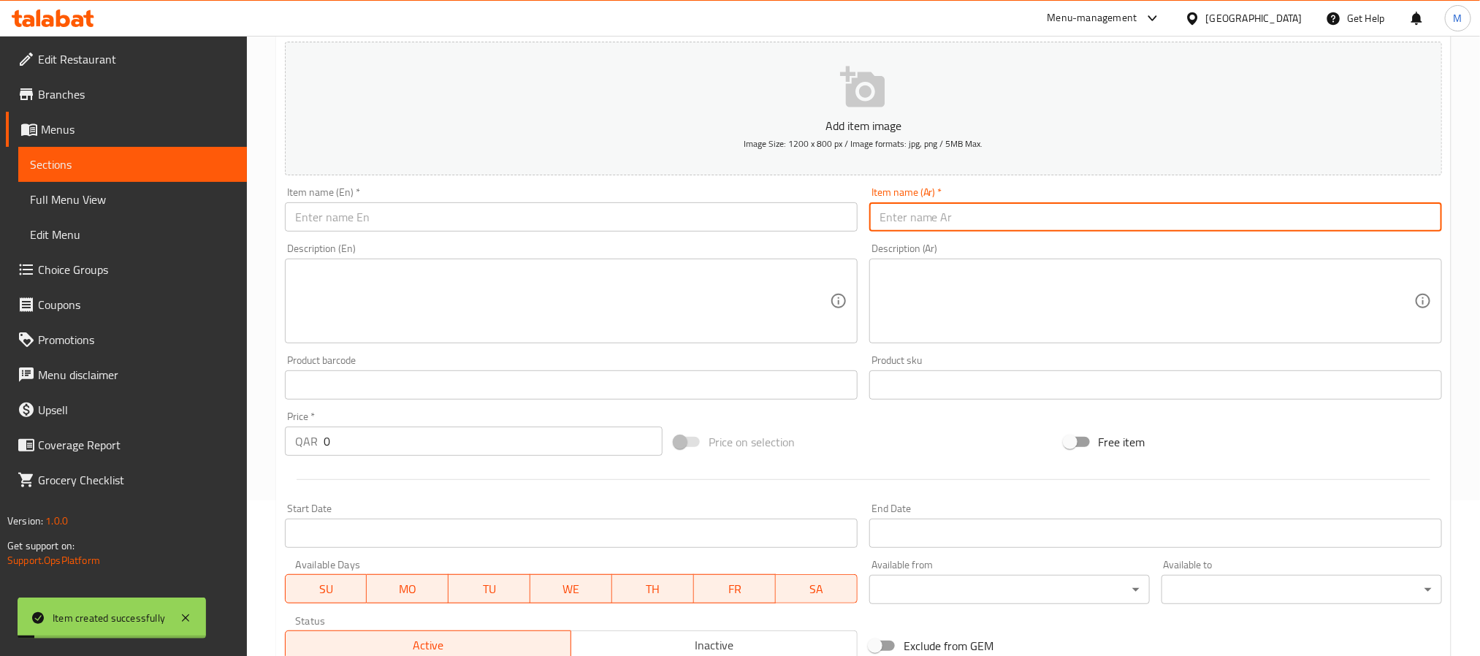
click at [1046, 218] on input "text" at bounding box center [1156, 216] width 573 height 29
paste input "باراتا برجر"
type input "باراتا برجر"
click at [663, 211] on input "text" at bounding box center [571, 216] width 573 height 29
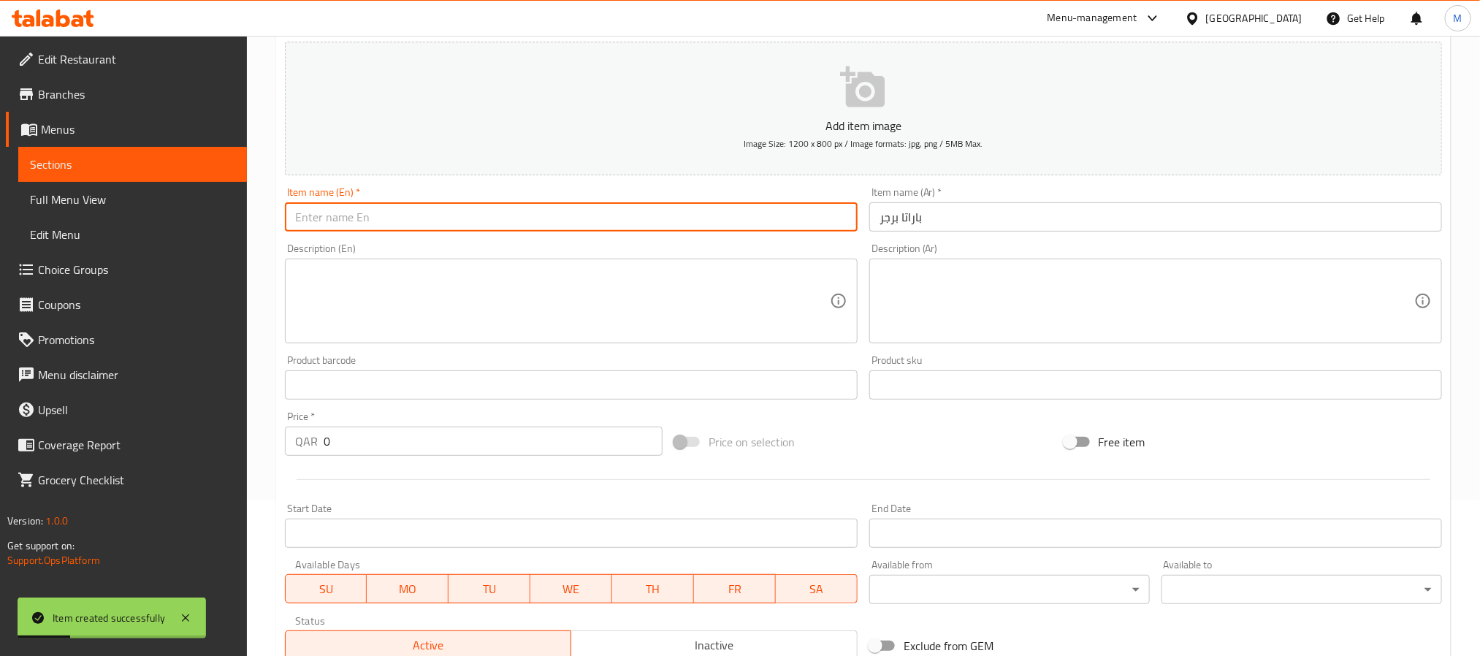
paste input "Burger Paratha"
type input "Burger Paratha"
click at [542, 446] on input "0" at bounding box center [493, 441] width 339 height 29
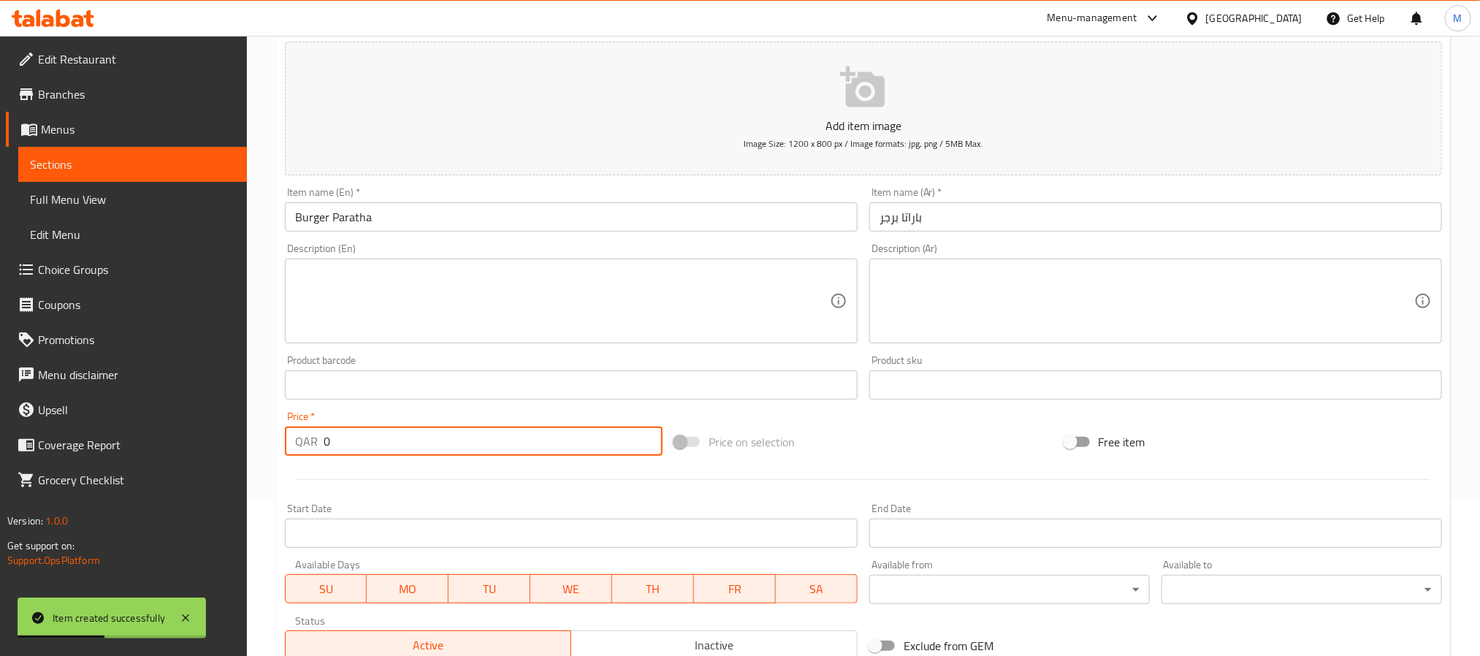
click at [542, 446] on input "0" at bounding box center [493, 441] width 339 height 29
paste input "9"
type input "9"
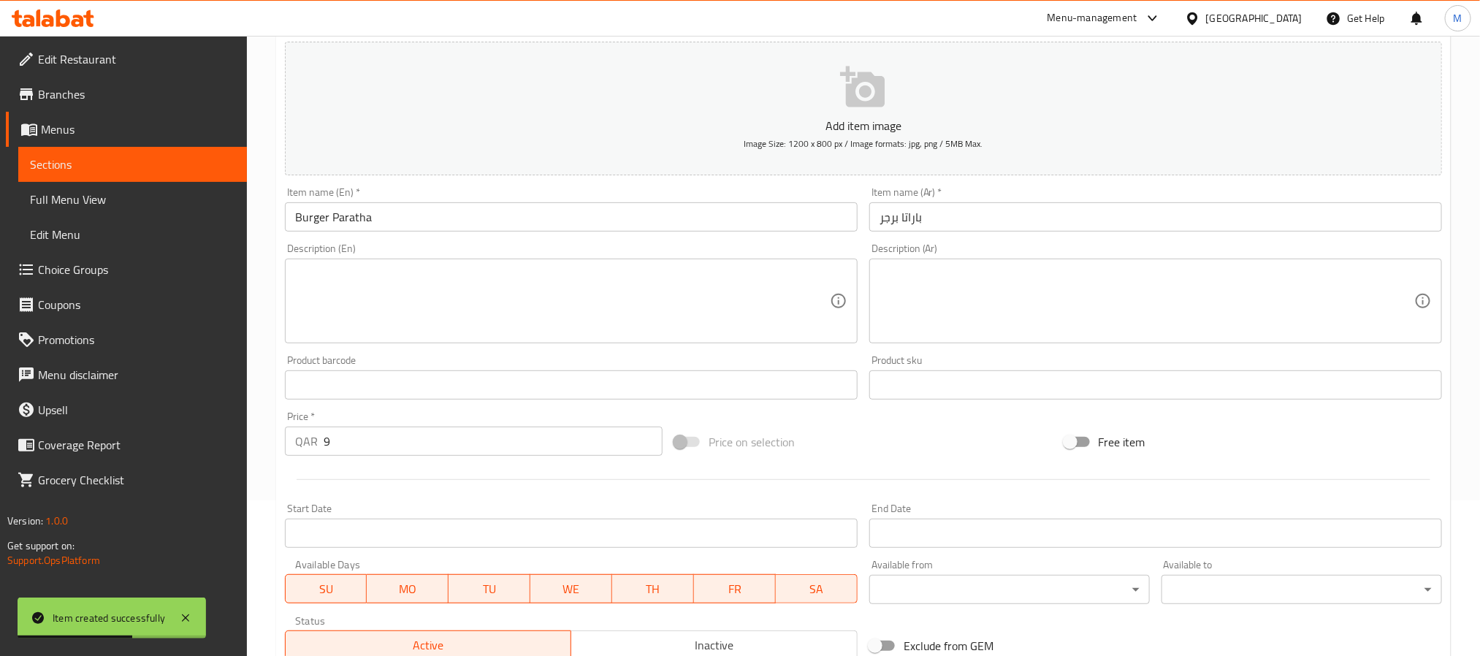
click at [796, 467] on div at bounding box center [863, 480] width 1169 height 36
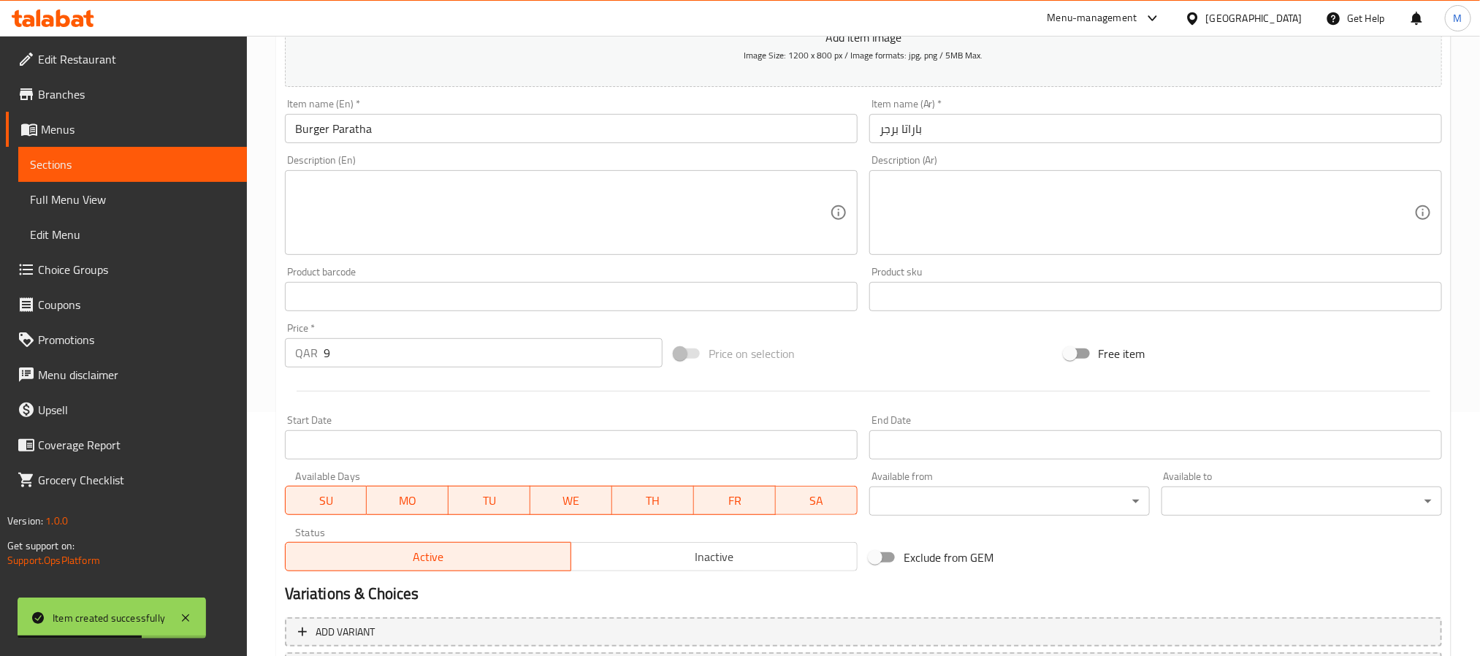
scroll to position [265, 0]
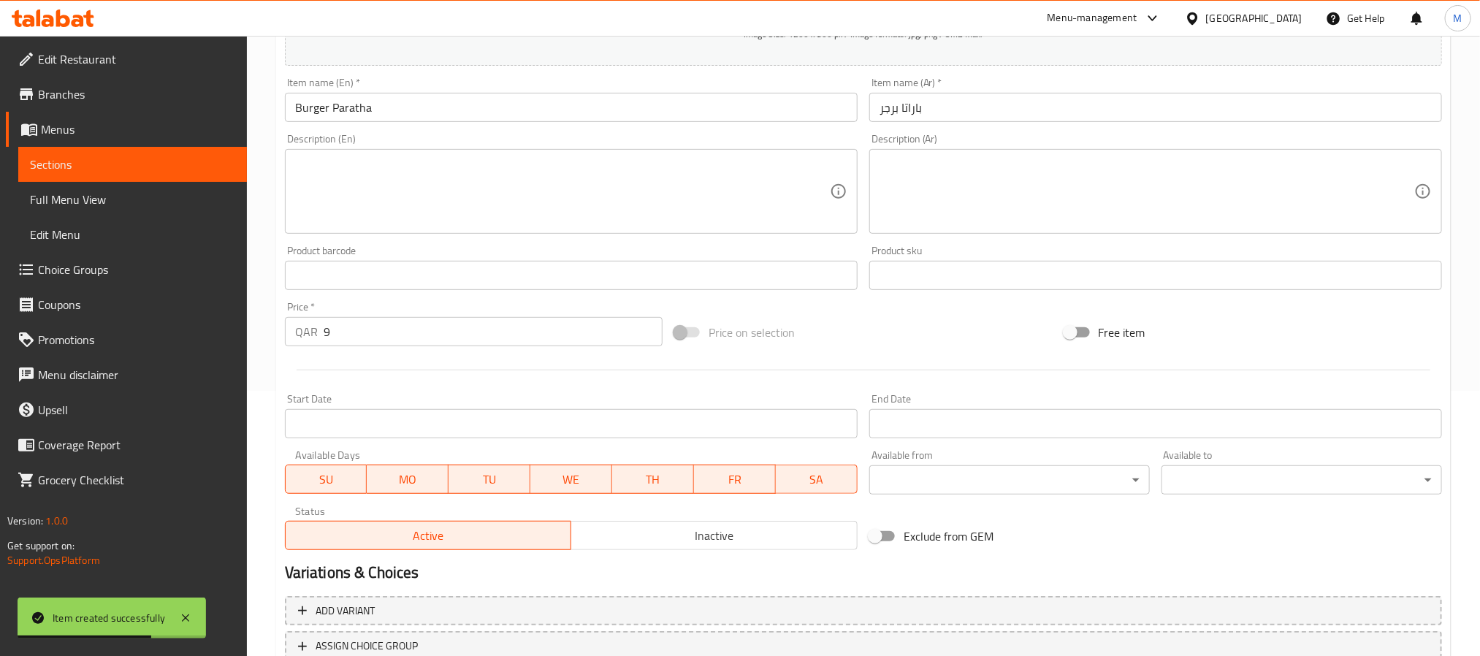
click at [759, 521] on button "Inactive" at bounding box center [714, 535] width 287 height 29
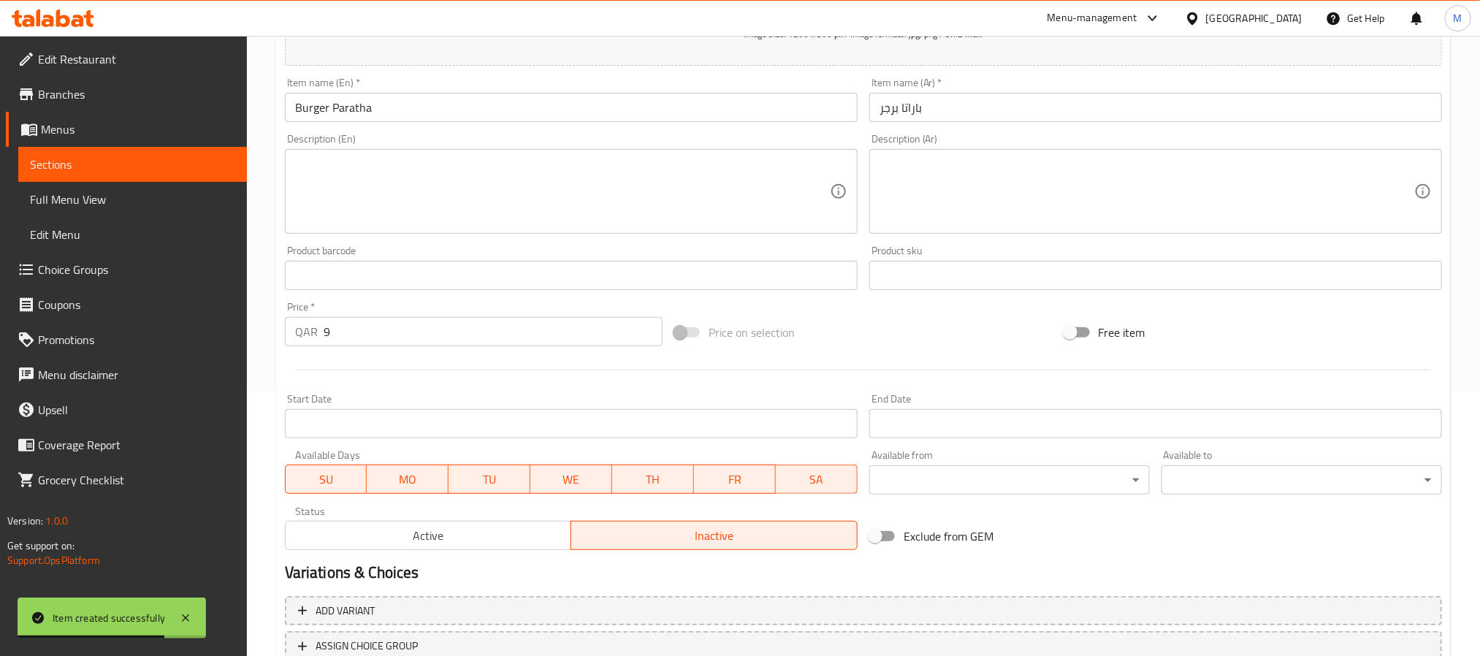
click at [478, 104] on input "Burger Paratha" at bounding box center [571, 107] width 573 height 29
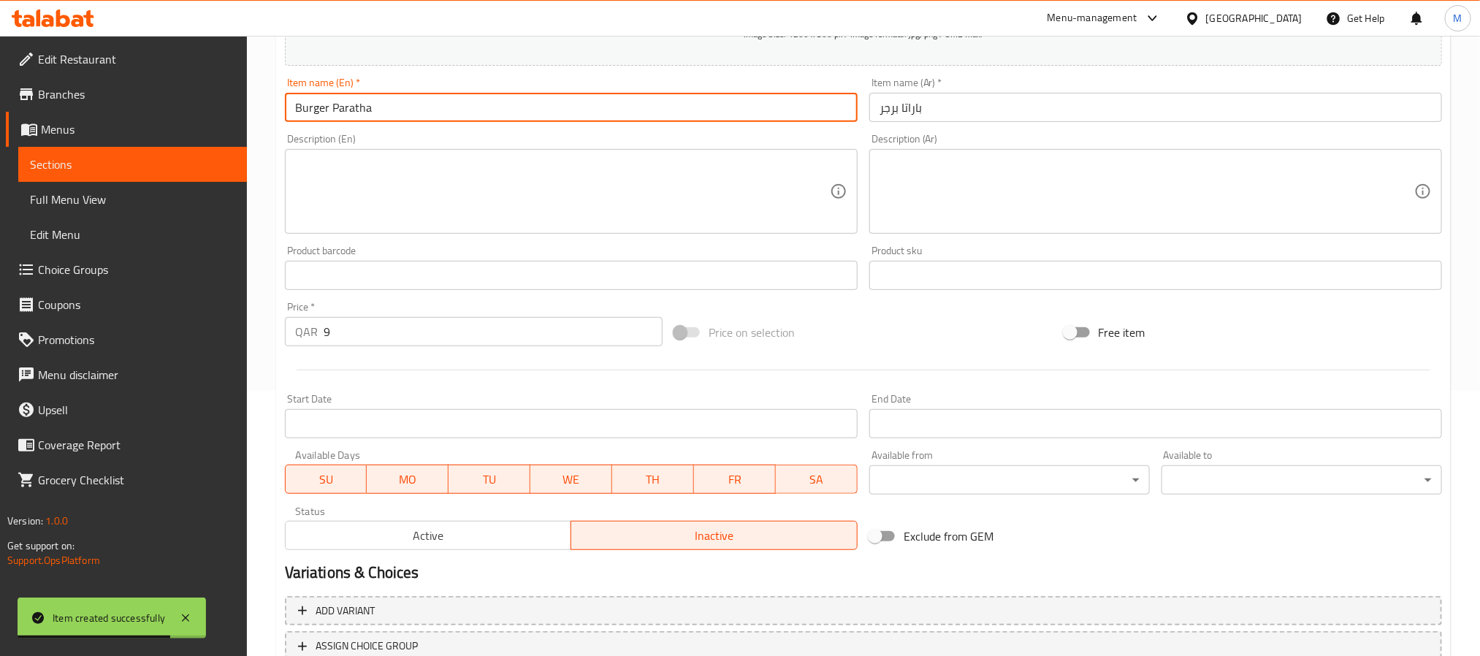
click at [478, 104] on input "Burger Paratha" at bounding box center [571, 107] width 573 height 29
click at [527, 579] on h2 "Variations & Choices" at bounding box center [863, 573] width 1157 height 22
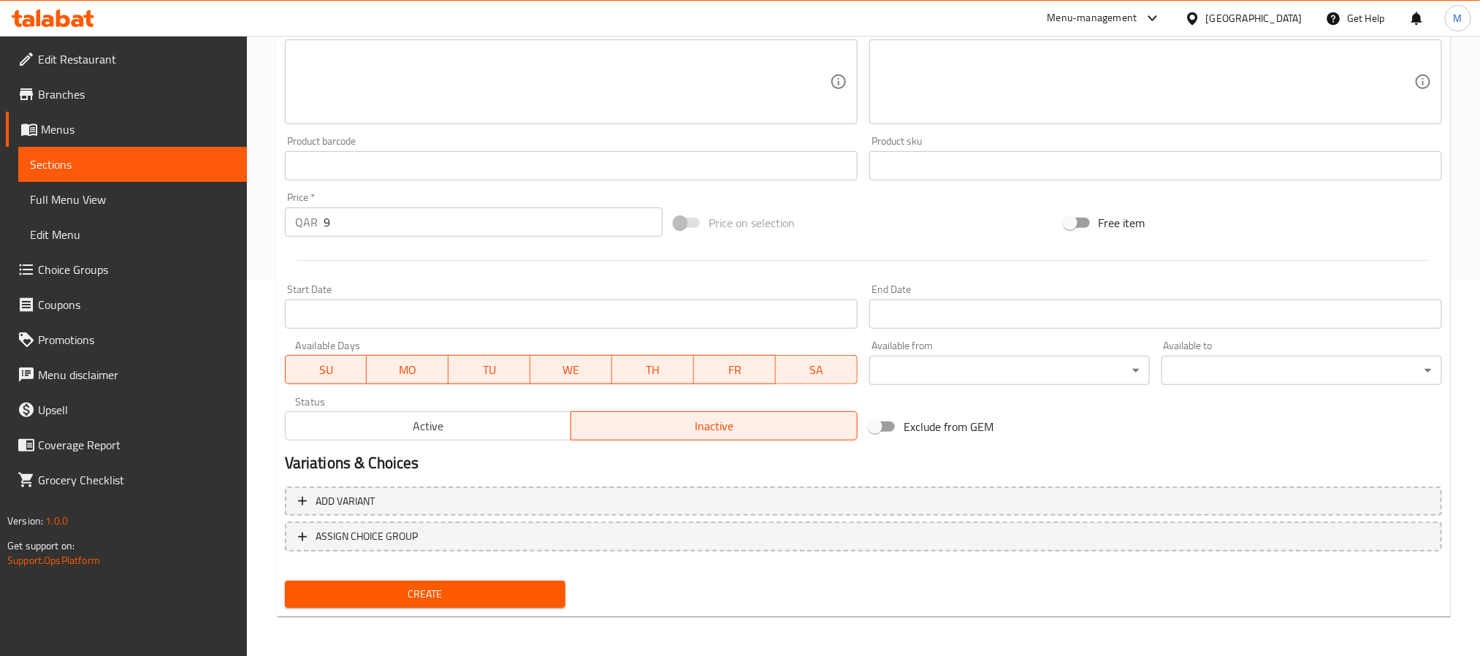
click at [513, 596] on span "Create" at bounding box center [425, 594] width 257 height 18
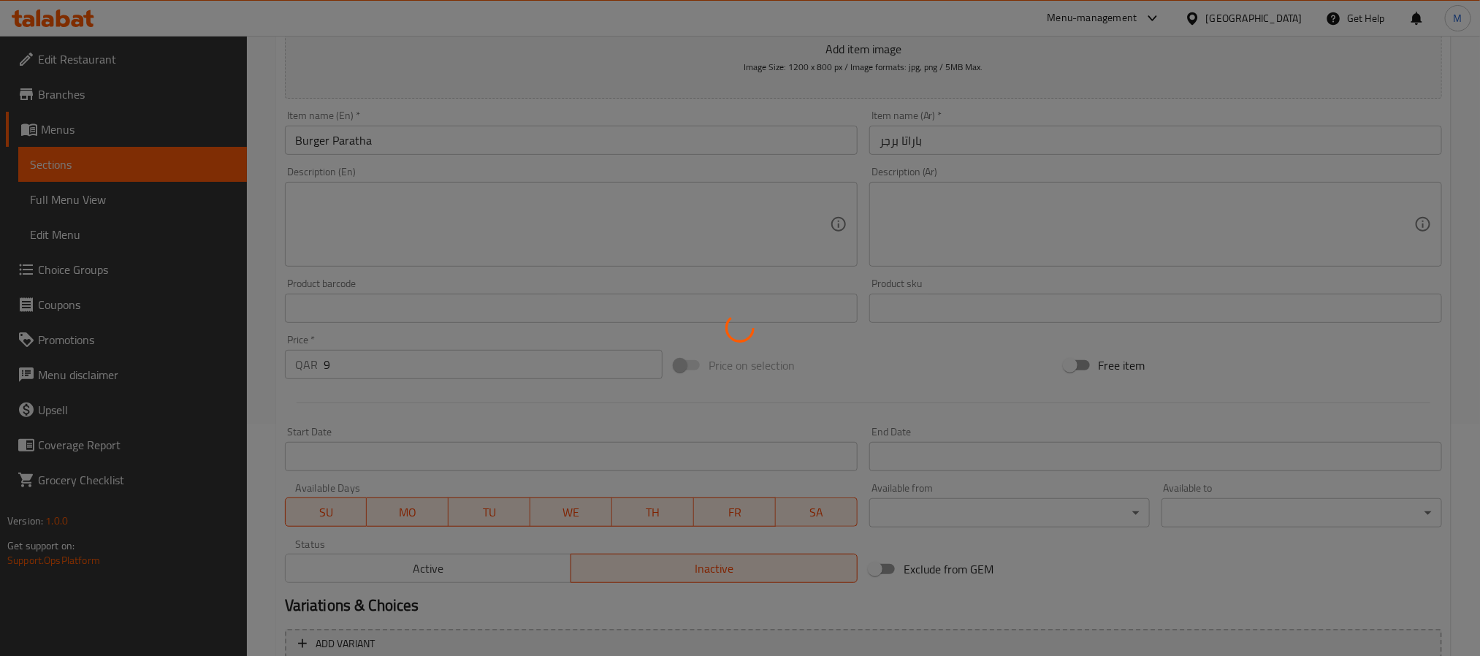
scroll to position [1, 0]
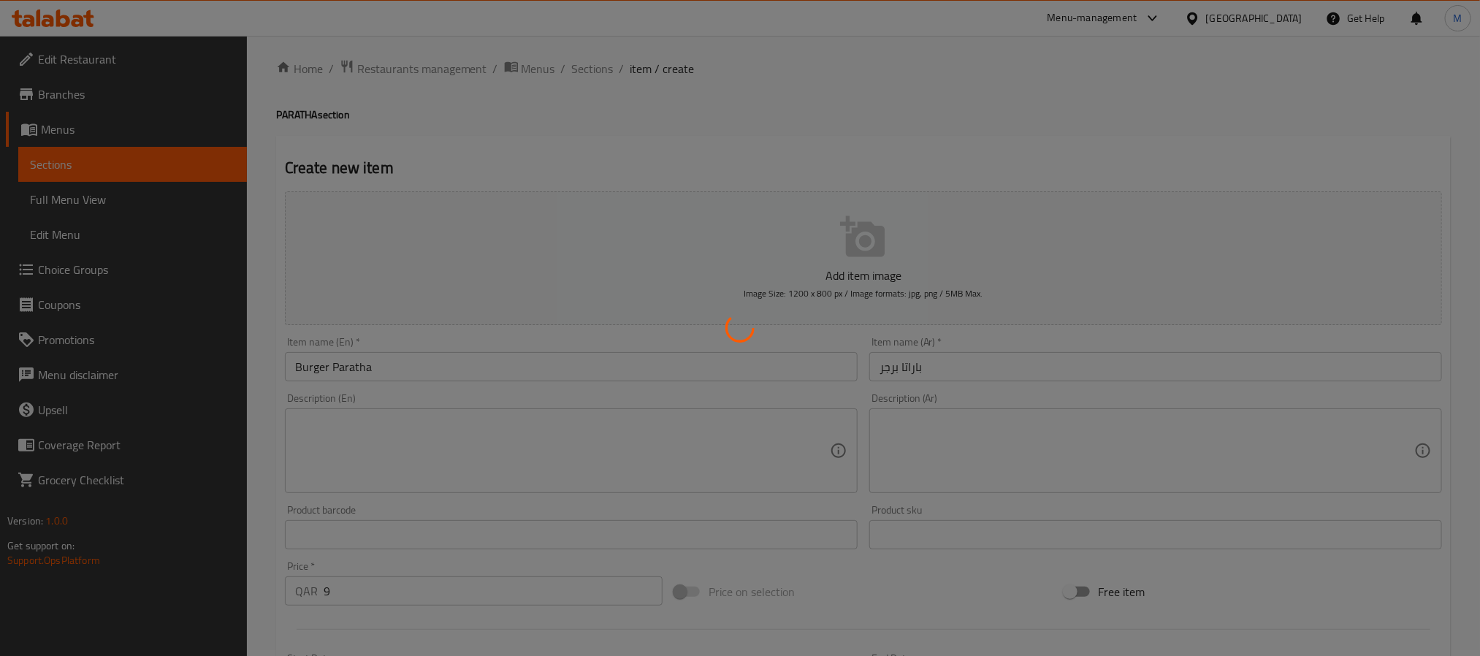
type input "0"
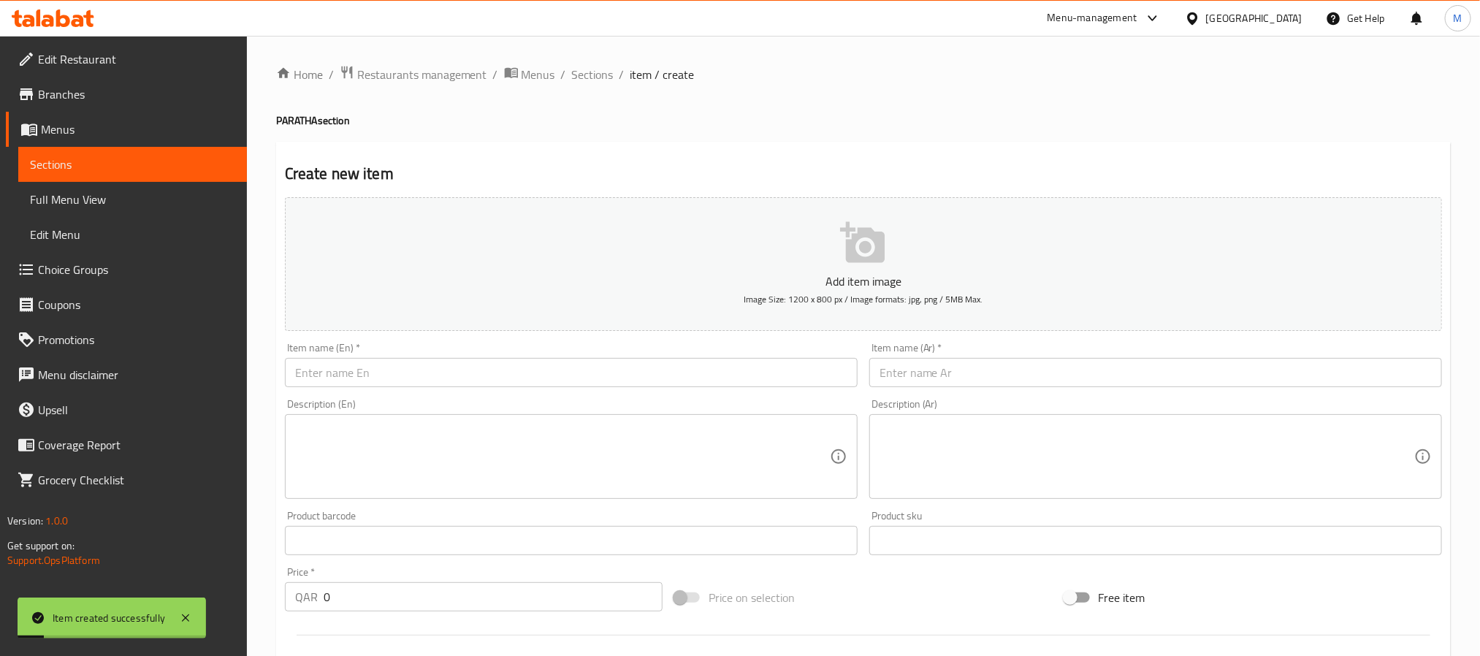
click at [398, 370] on input "text" at bounding box center [571, 372] width 573 height 29
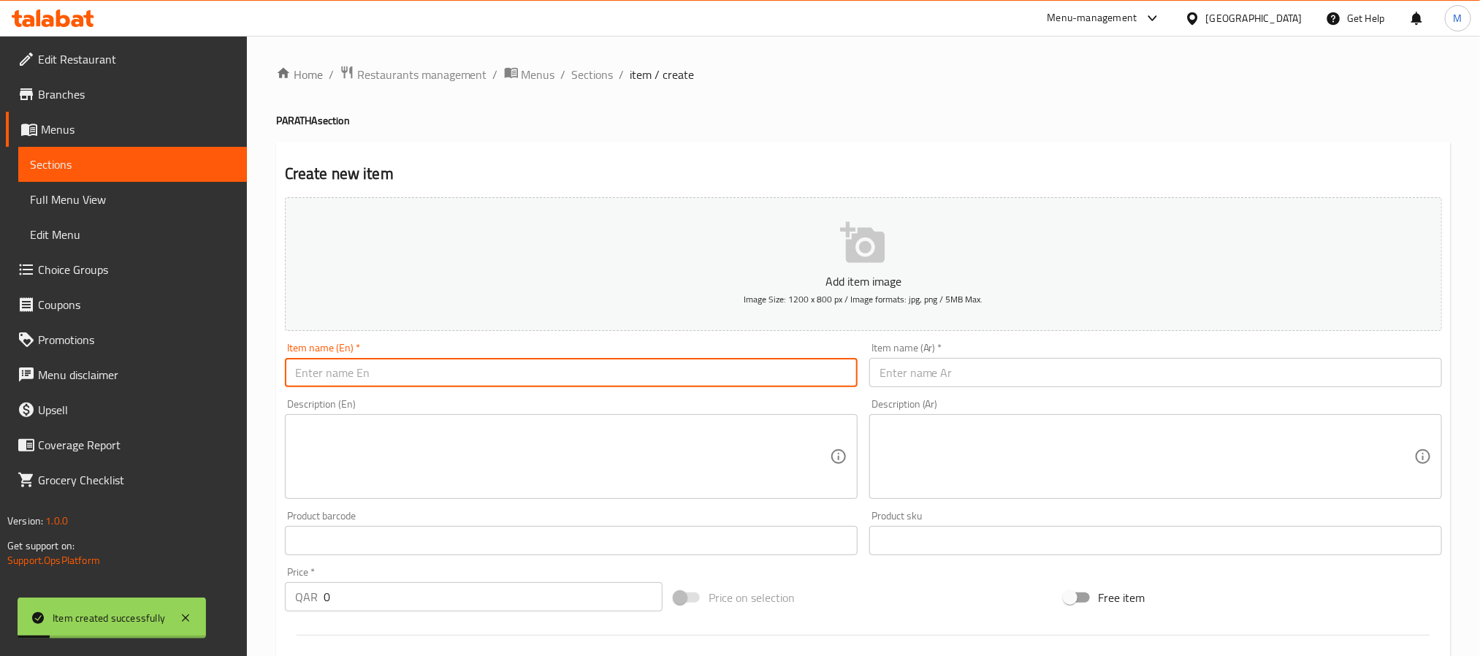
paste input "[PERSON_NAME]"
type input "[PERSON_NAME]"
click at [1081, 365] on input "text" at bounding box center [1156, 372] width 573 height 29
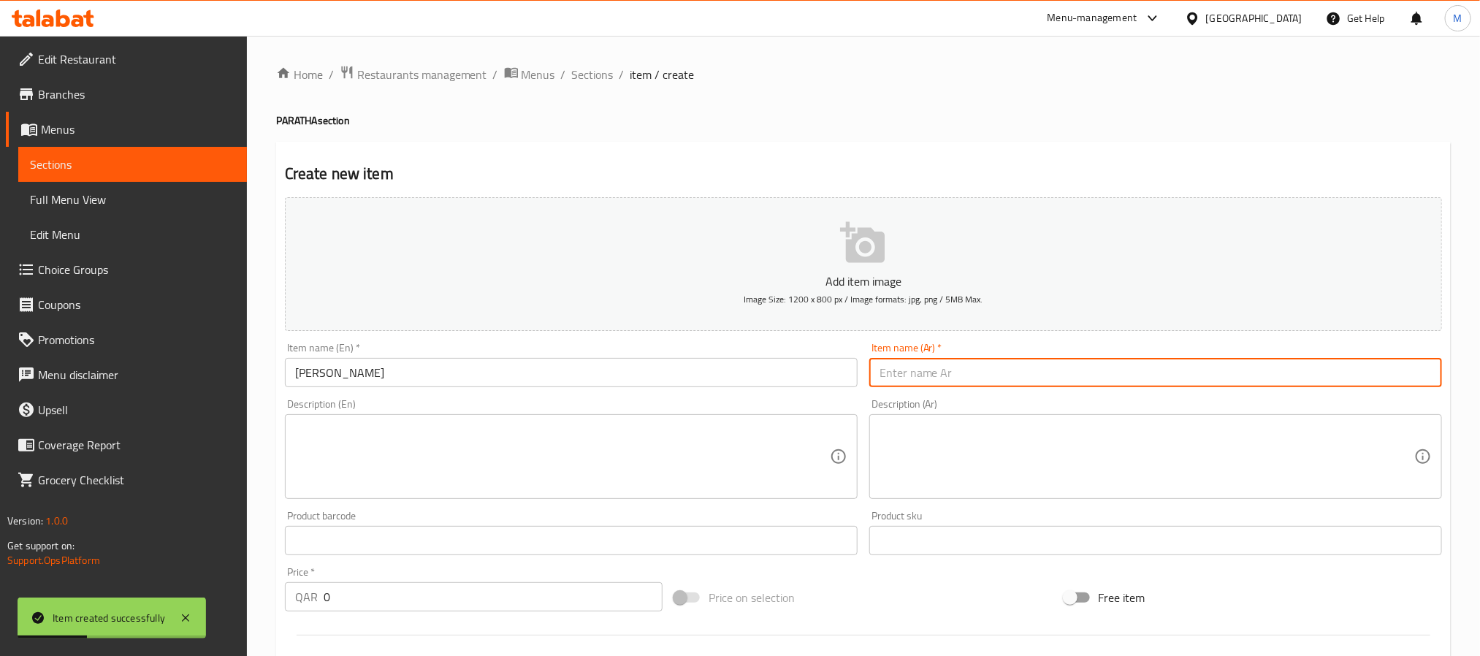
paste input "اراتا جاسم"
type input "اراتا جاسم"
click at [528, 574] on div "Price   * QAR 0 Price *" at bounding box center [474, 589] width 378 height 45
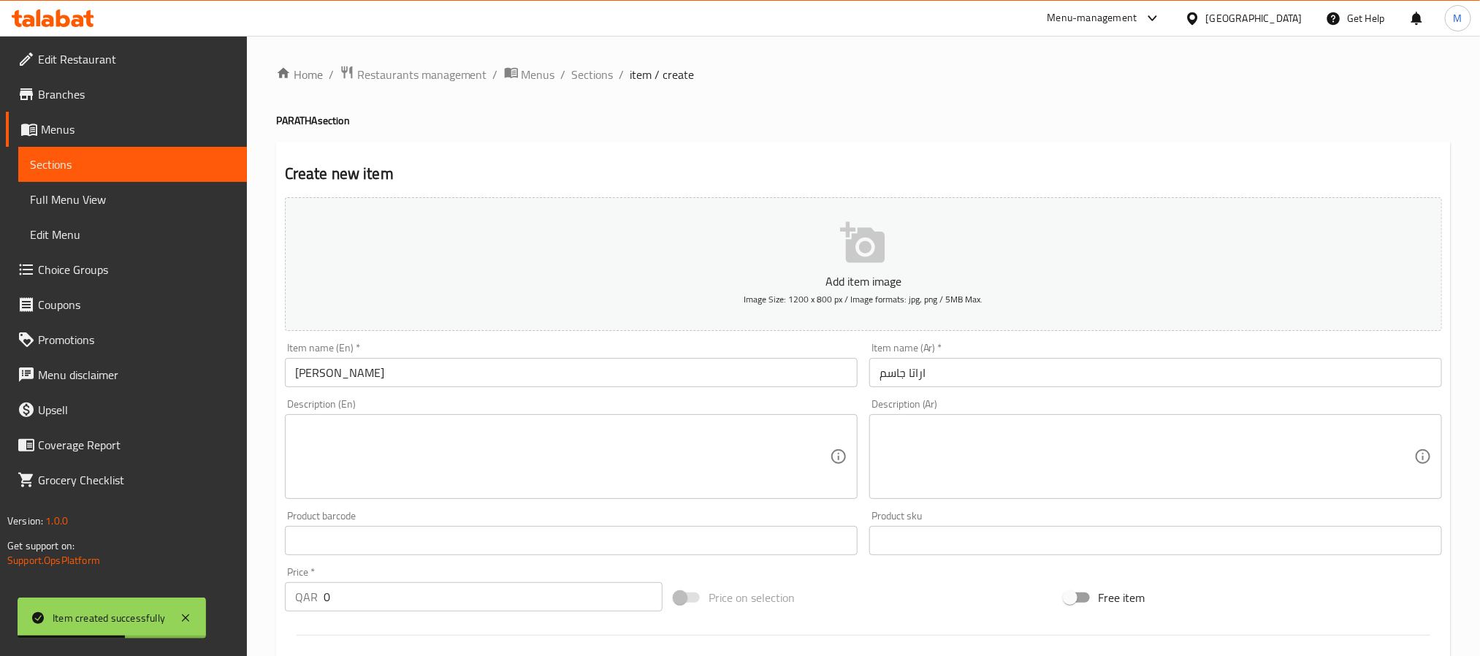
click at [528, 574] on div "Price   * QAR 0 Price *" at bounding box center [474, 589] width 378 height 45
click at [529, 588] on input "0" at bounding box center [493, 596] width 339 height 29
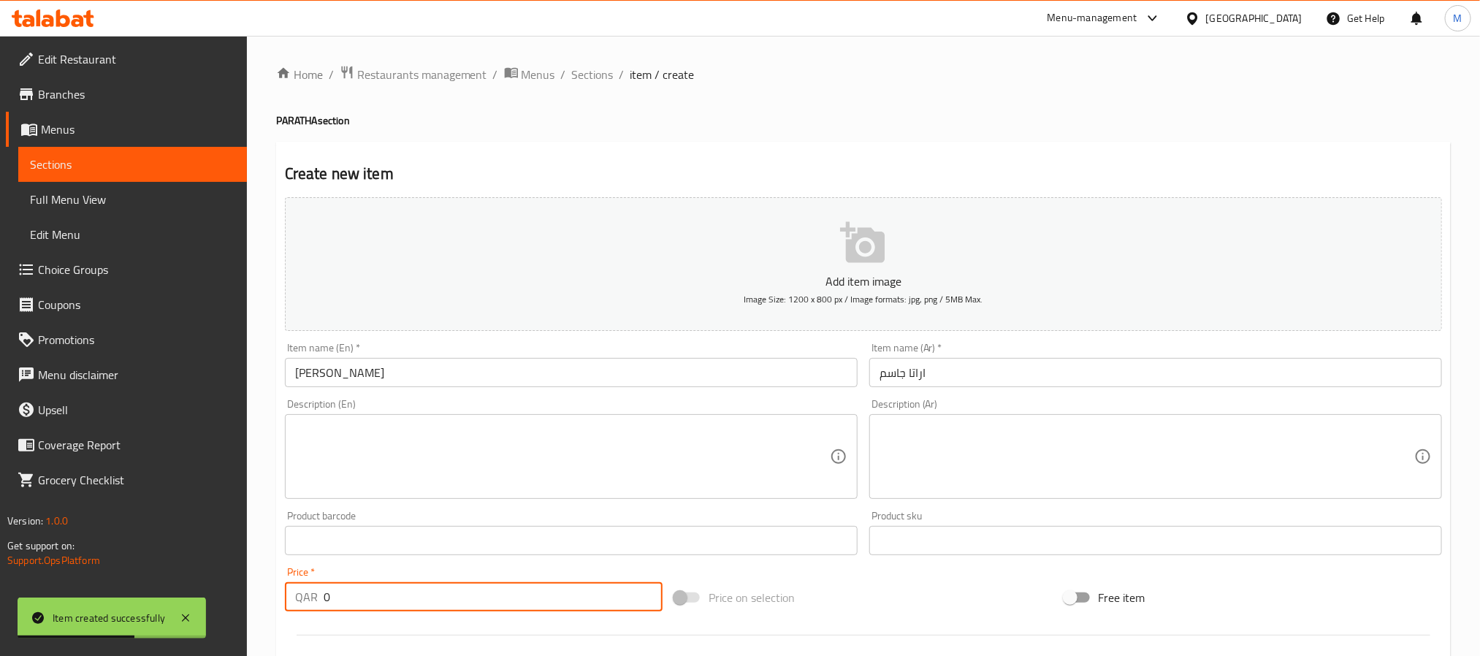
click at [529, 588] on input "0" at bounding box center [493, 596] width 339 height 29
paste input "13"
click at [529, 588] on input "13" at bounding box center [493, 596] width 339 height 29
type input "13"
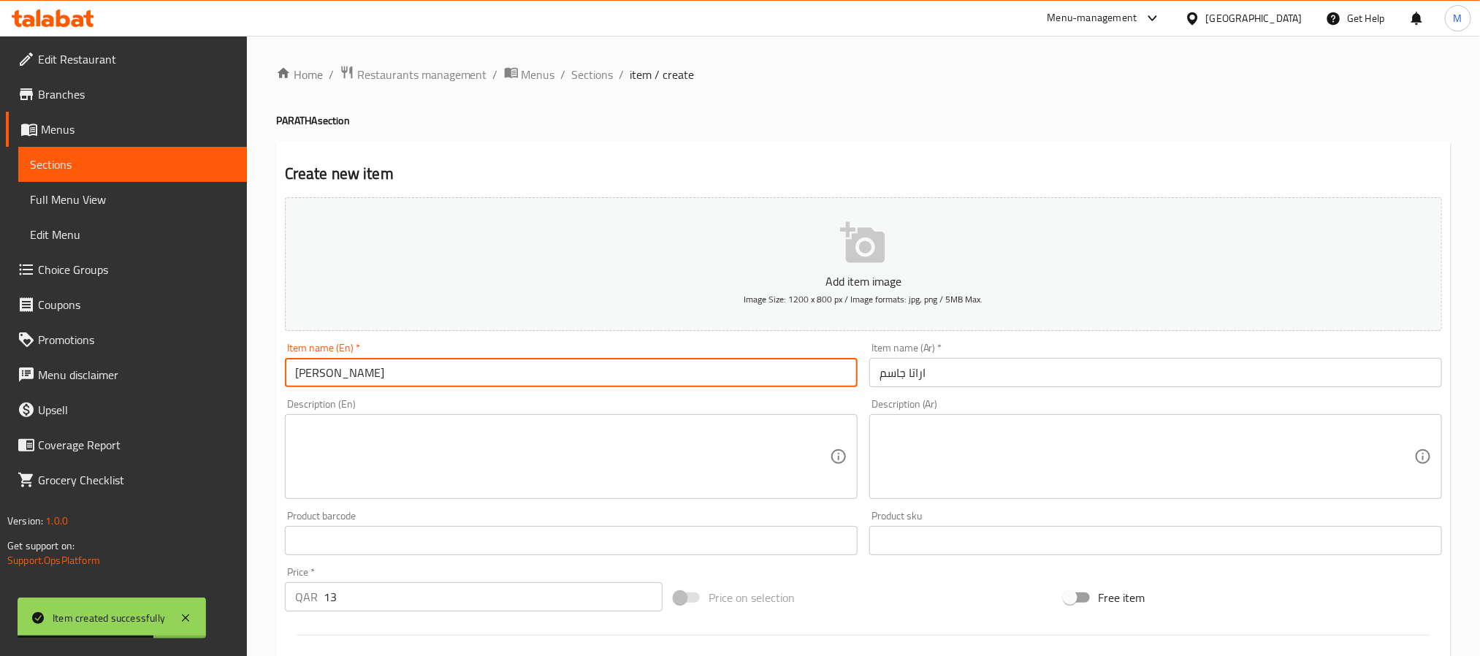
click at [435, 362] on input "[PERSON_NAME]" at bounding box center [571, 372] width 573 height 29
click at [720, 96] on div "Home / Restaurants management / Menus / Sections / item / create PARATHA sectio…" at bounding box center [863, 534] width 1175 height 938
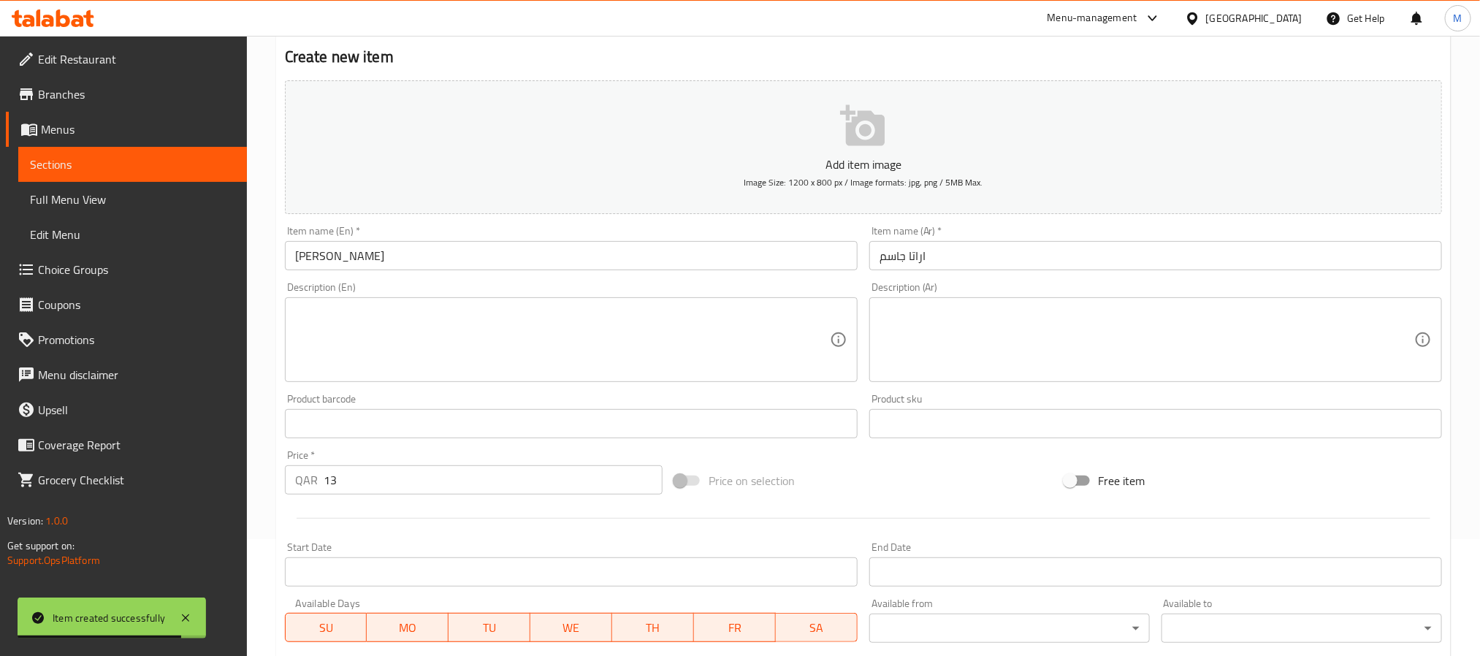
scroll to position [375, 0]
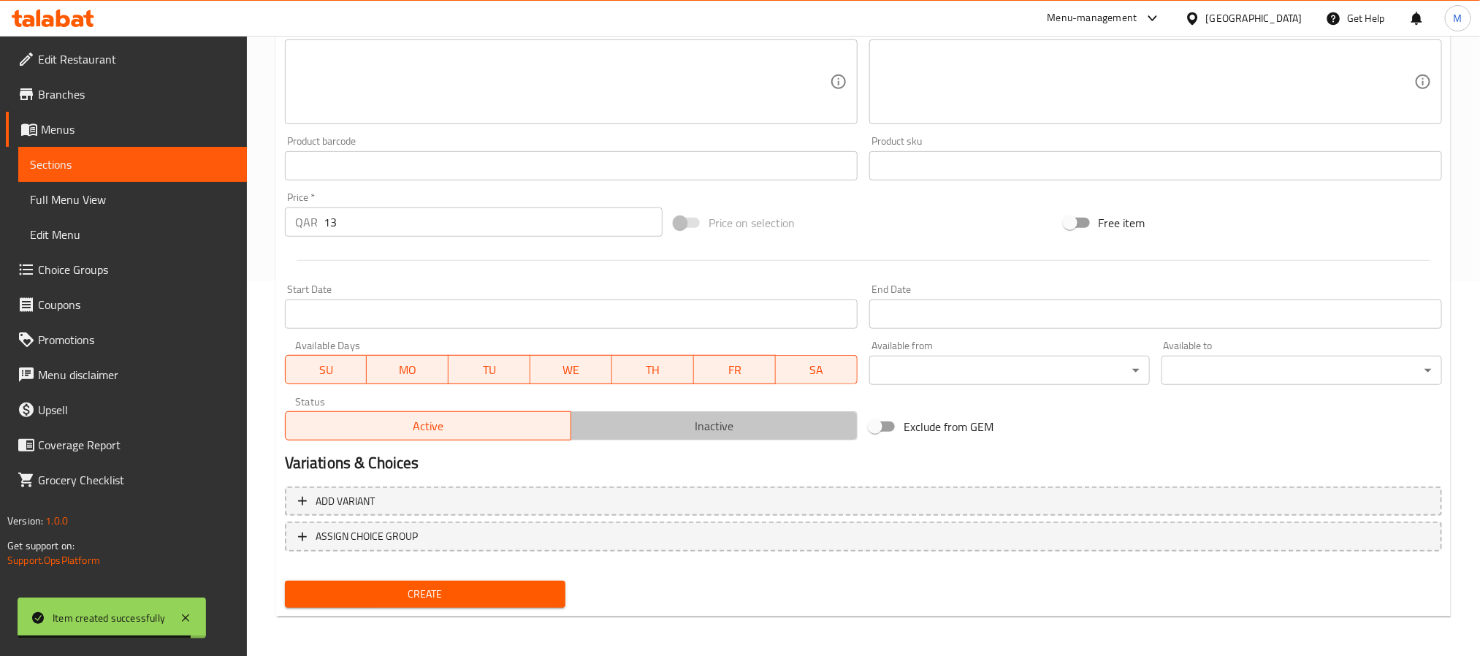
click at [776, 426] on span "Inactive" at bounding box center [714, 426] width 275 height 21
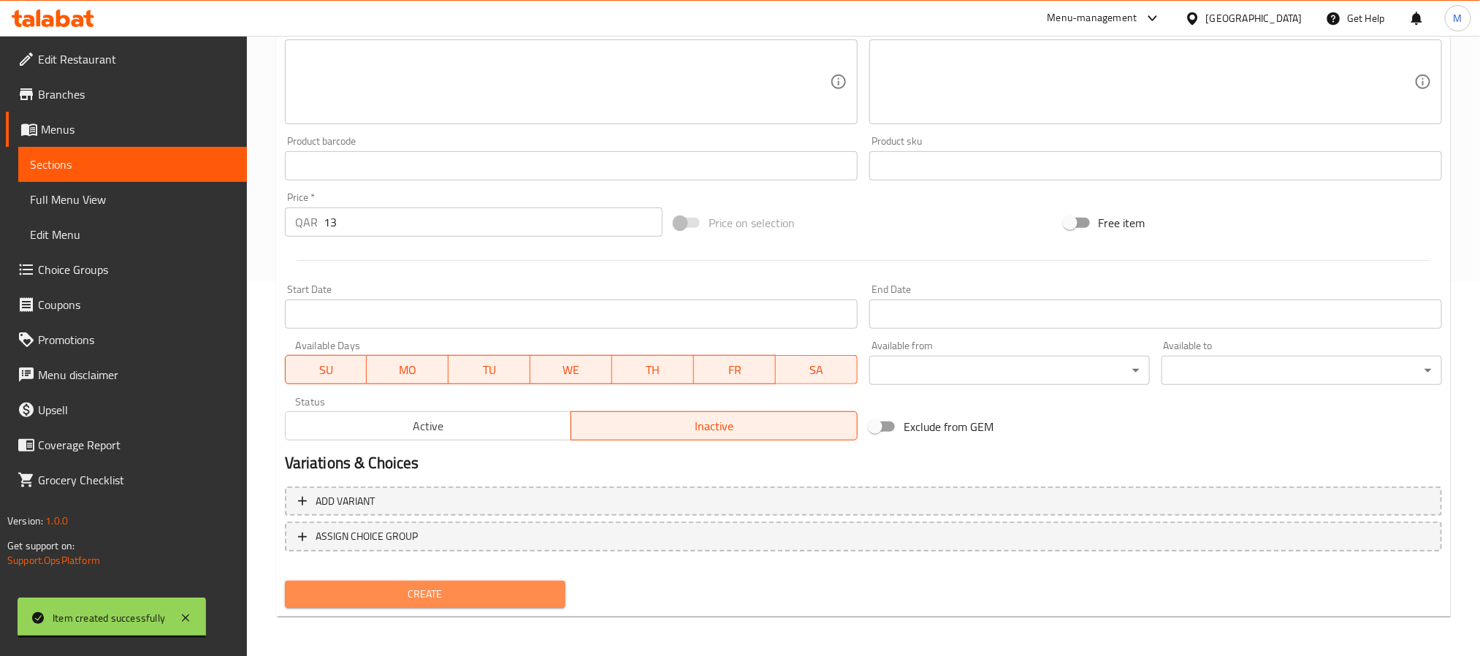
click at [525, 582] on button "Create" at bounding box center [425, 594] width 281 height 27
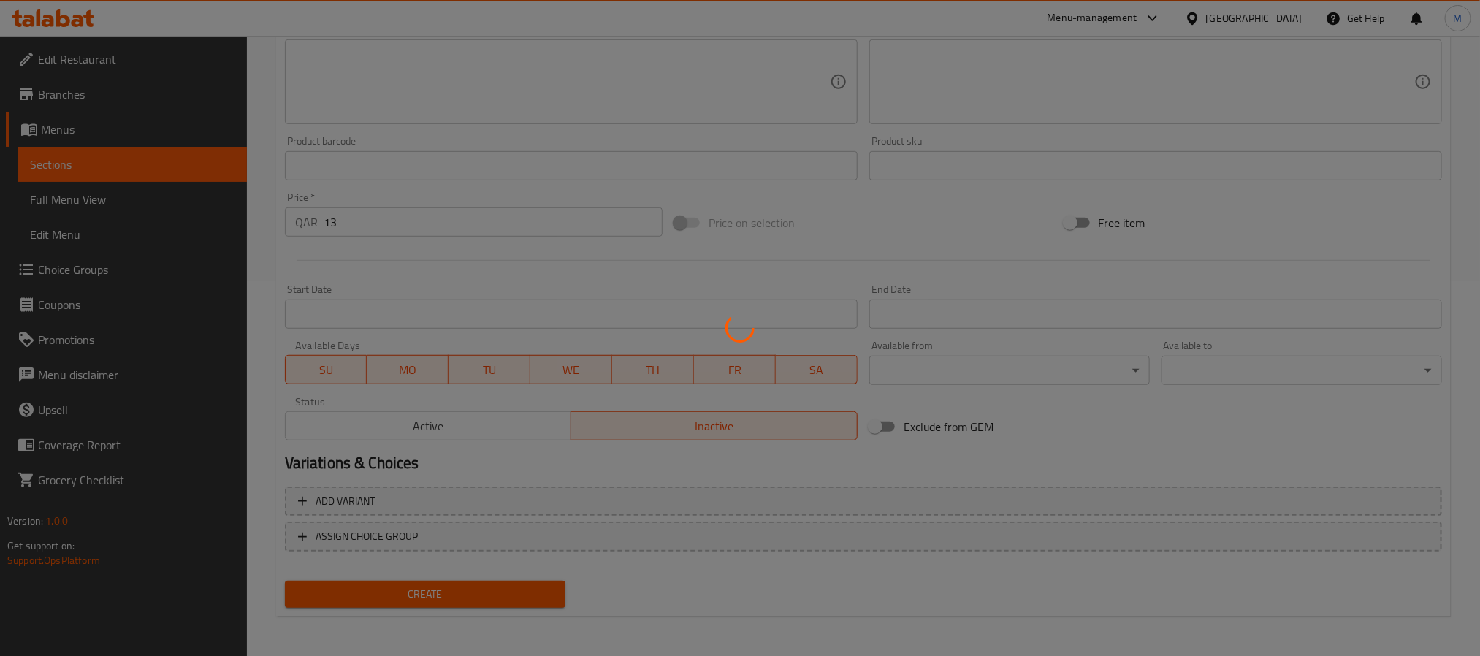
type input "0"
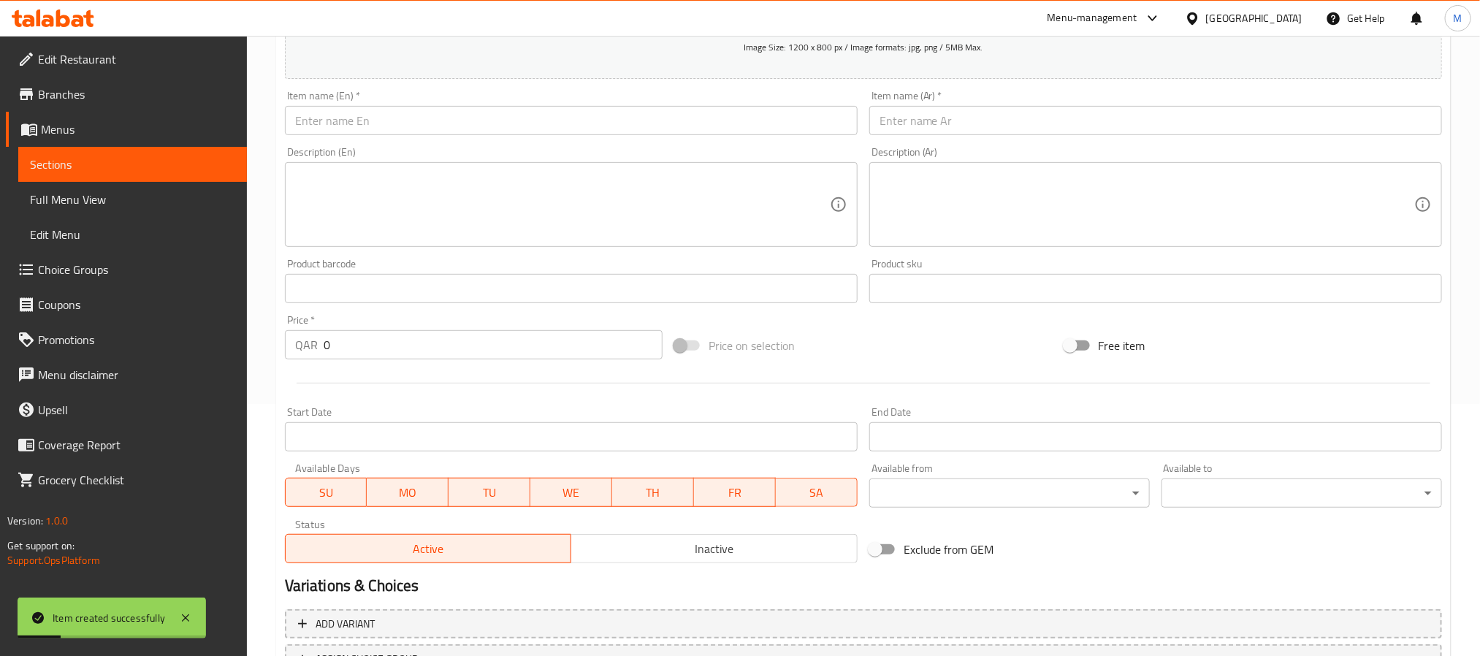
scroll to position [46, 0]
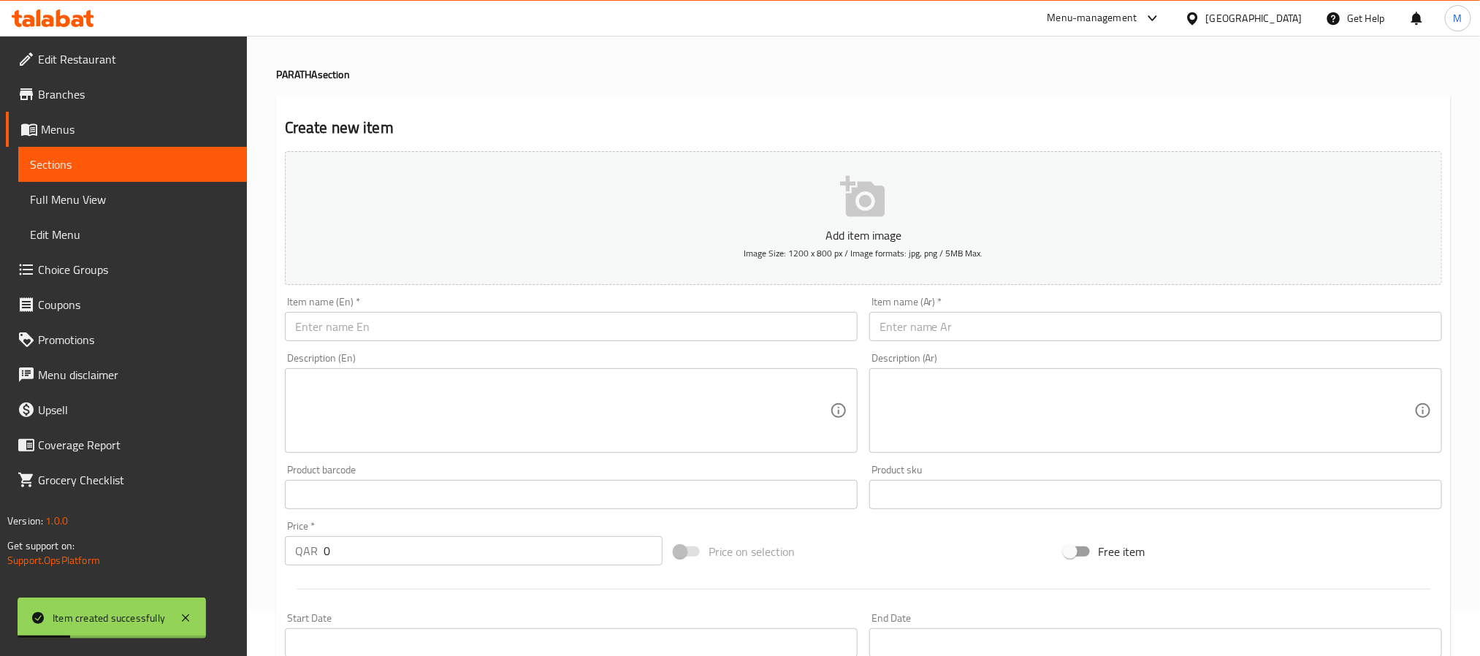
drag, startPoint x: 609, startPoint y: 330, endPoint x: 608, endPoint y: 322, distance: 7.5
click at [609, 330] on input "text" at bounding box center [571, 326] width 573 height 29
paste input "Dilse Paratha"
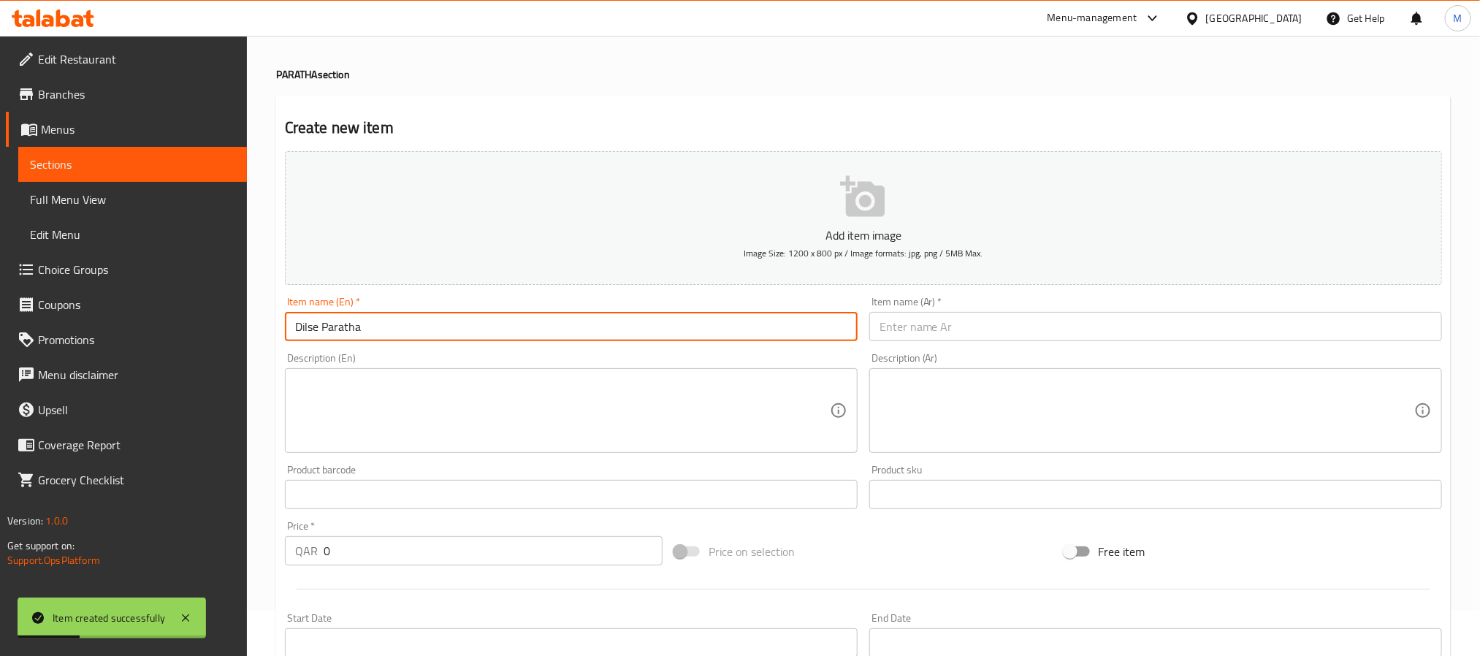
type input "Dilse Paratha"
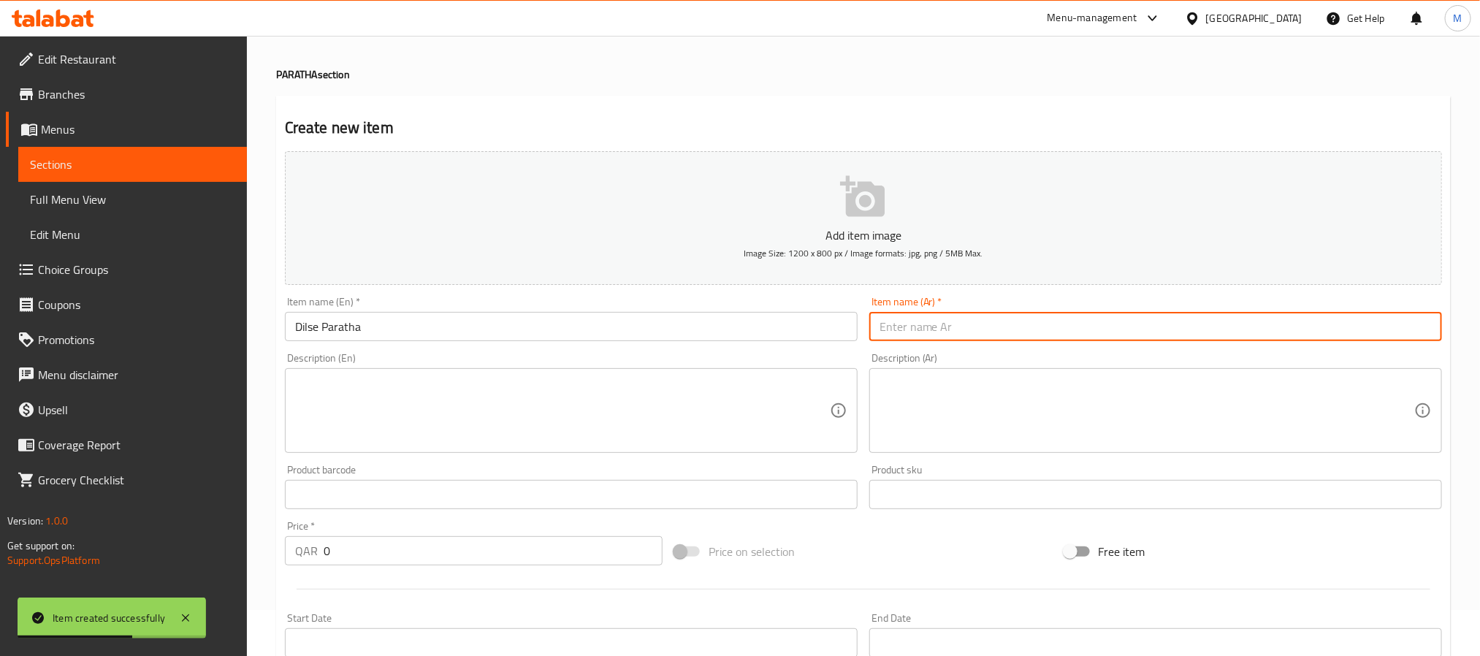
click at [1111, 323] on input "text" at bounding box center [1156, 326] width 573 height 29
paste input "[PERSON_NAME]"
type input "[PERSON_NAME]"
click at [470, 551] on input "0" at bounding box center [493, 550] width 339 height 29
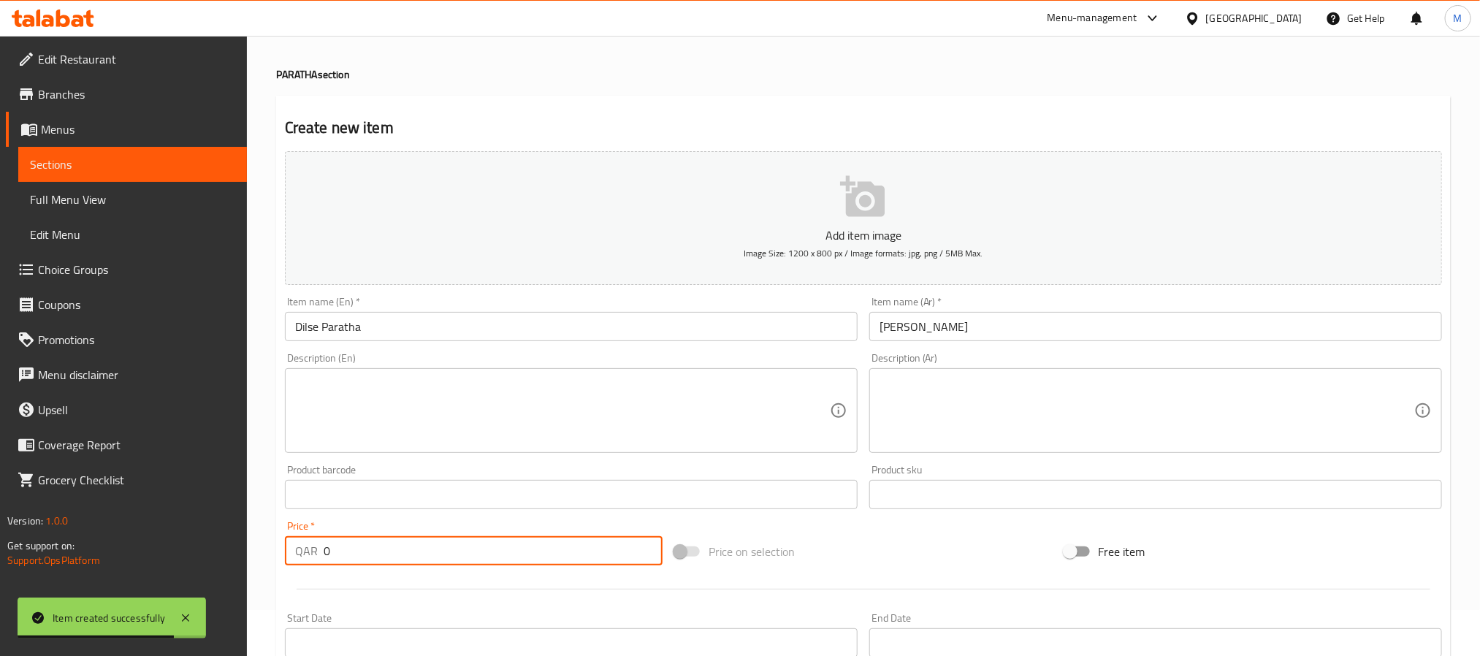
click at [470, 551] on input "0" at bounding box center [493, 550] width 339 height 29
paste input "12"
type input "12"
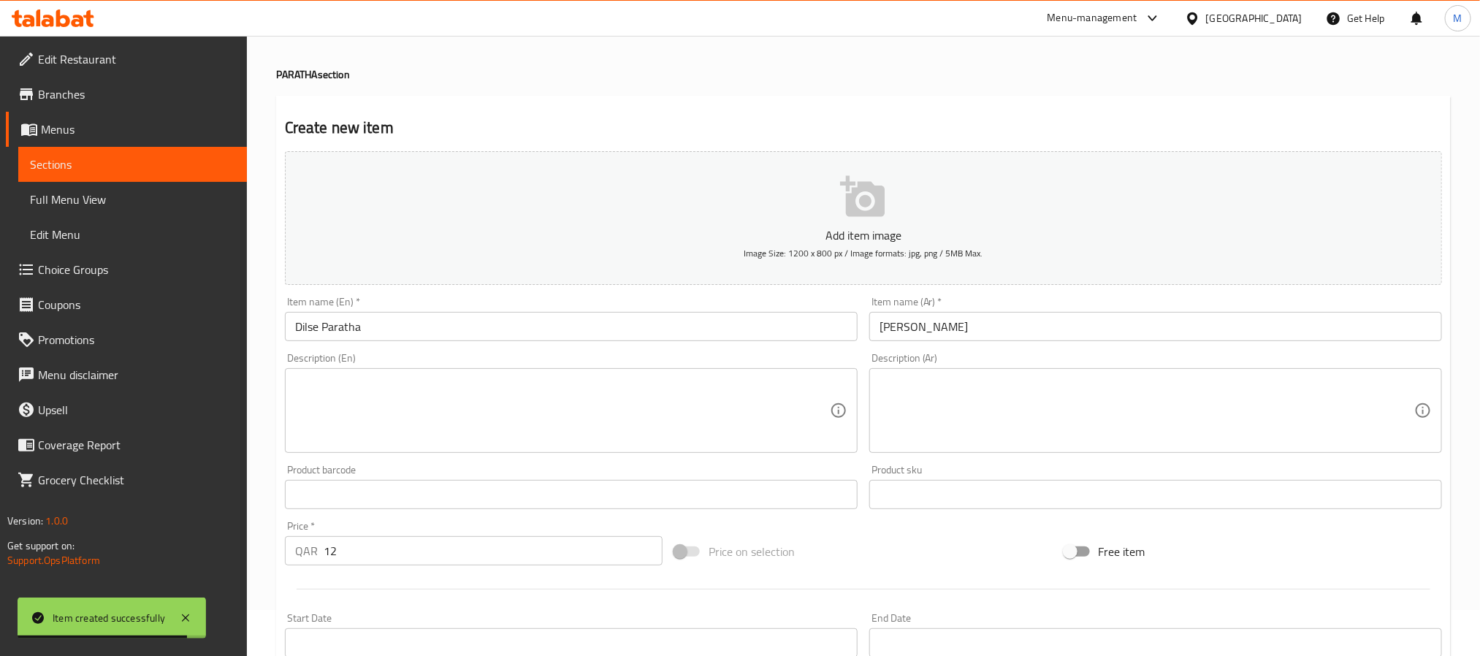
click at [463, 592] on div at bounding box center [863, 589] width 1169 height 36
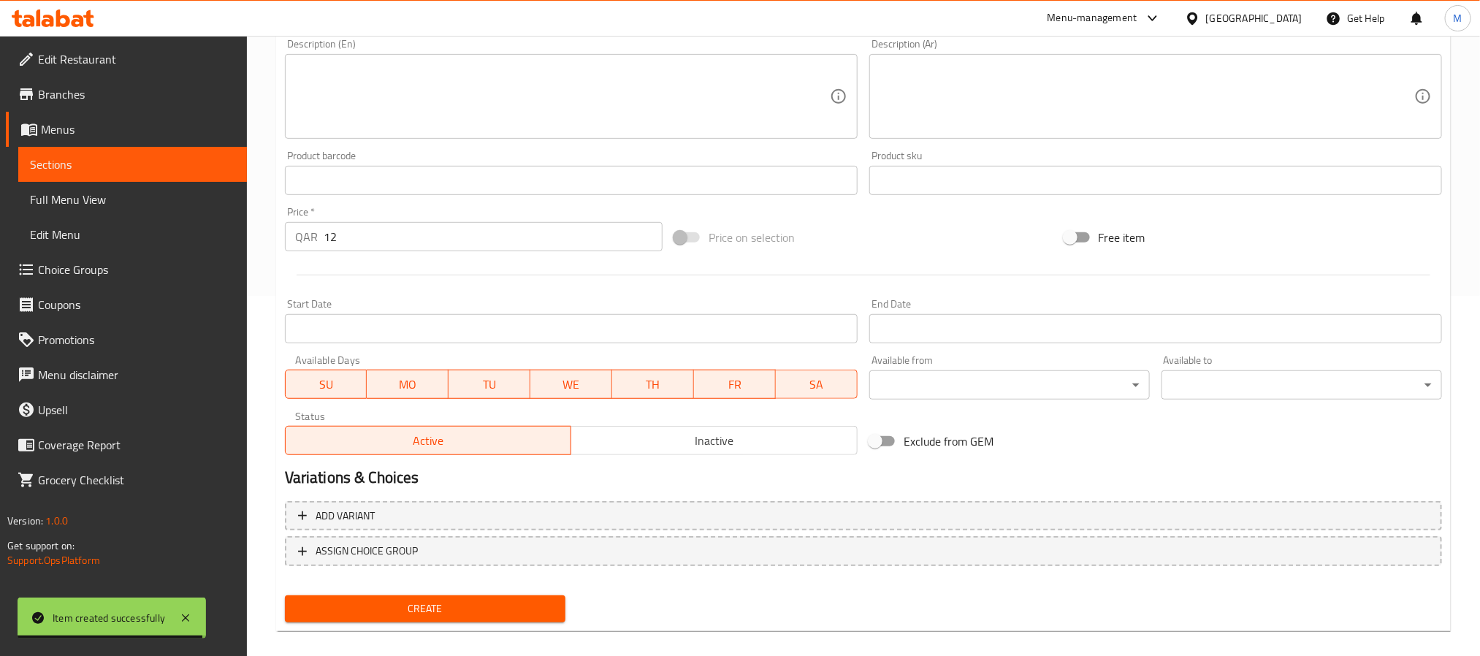
scroll to position [375, 0]
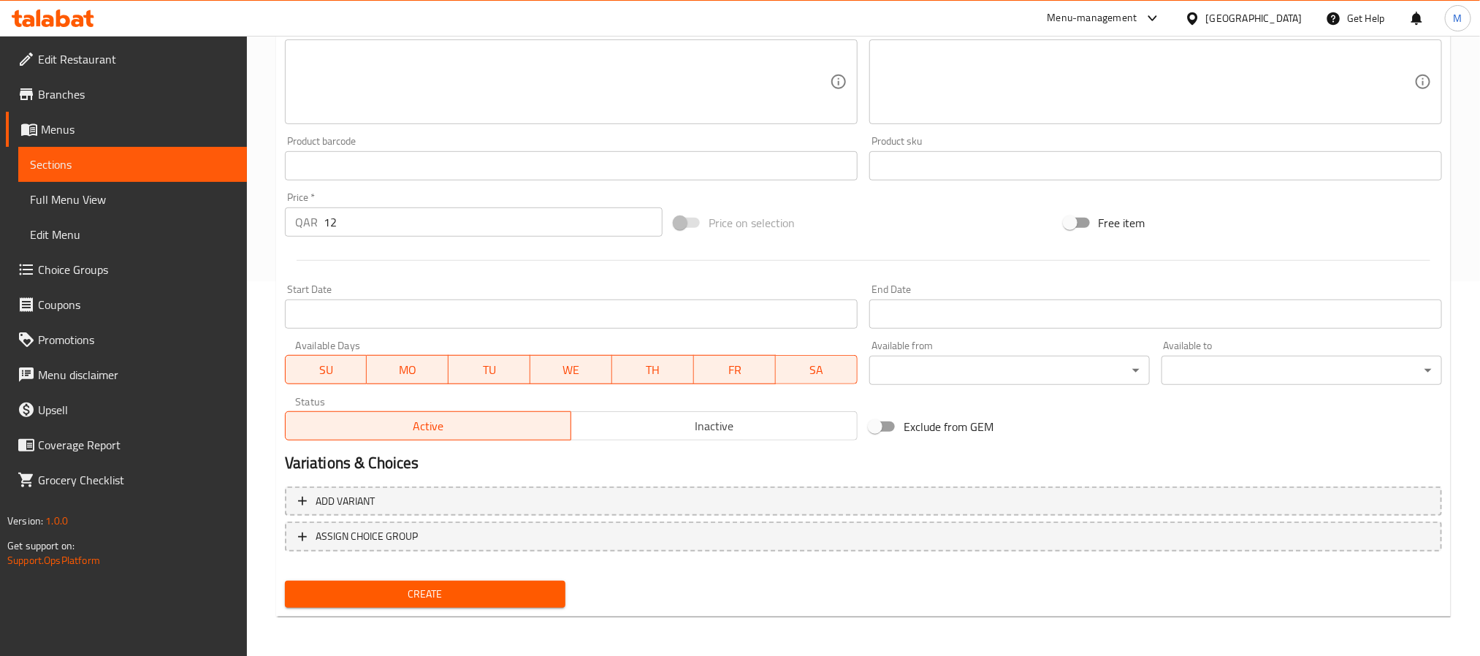
drag, startPoint x: 655, startPoint y: 421, endPoint x: 610, endPoint y: 467, distance: 64.6
click at [654, 422] on span "Inactive" at bounding box center [714, 426] width 275 height 21
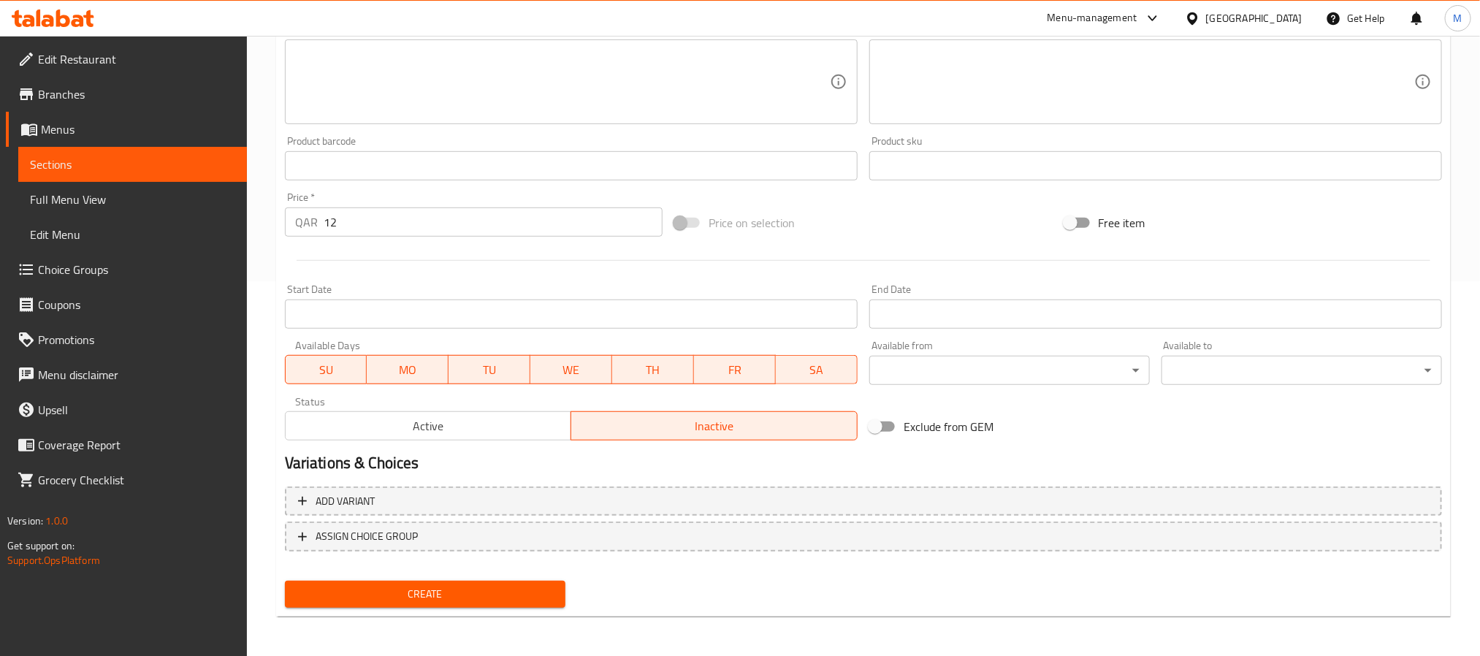
click at [496, 601] on span "Create" at bounding box center [425, 594] width 257 height 18
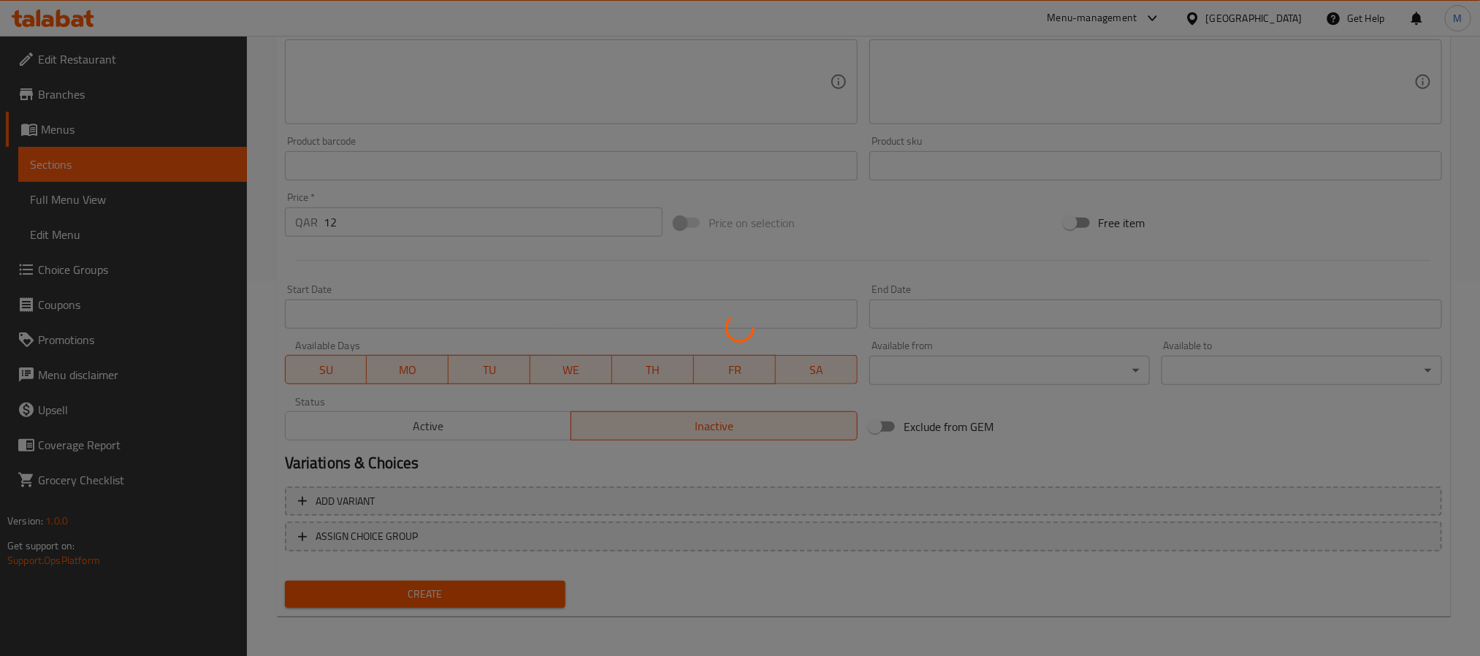
type input "0"
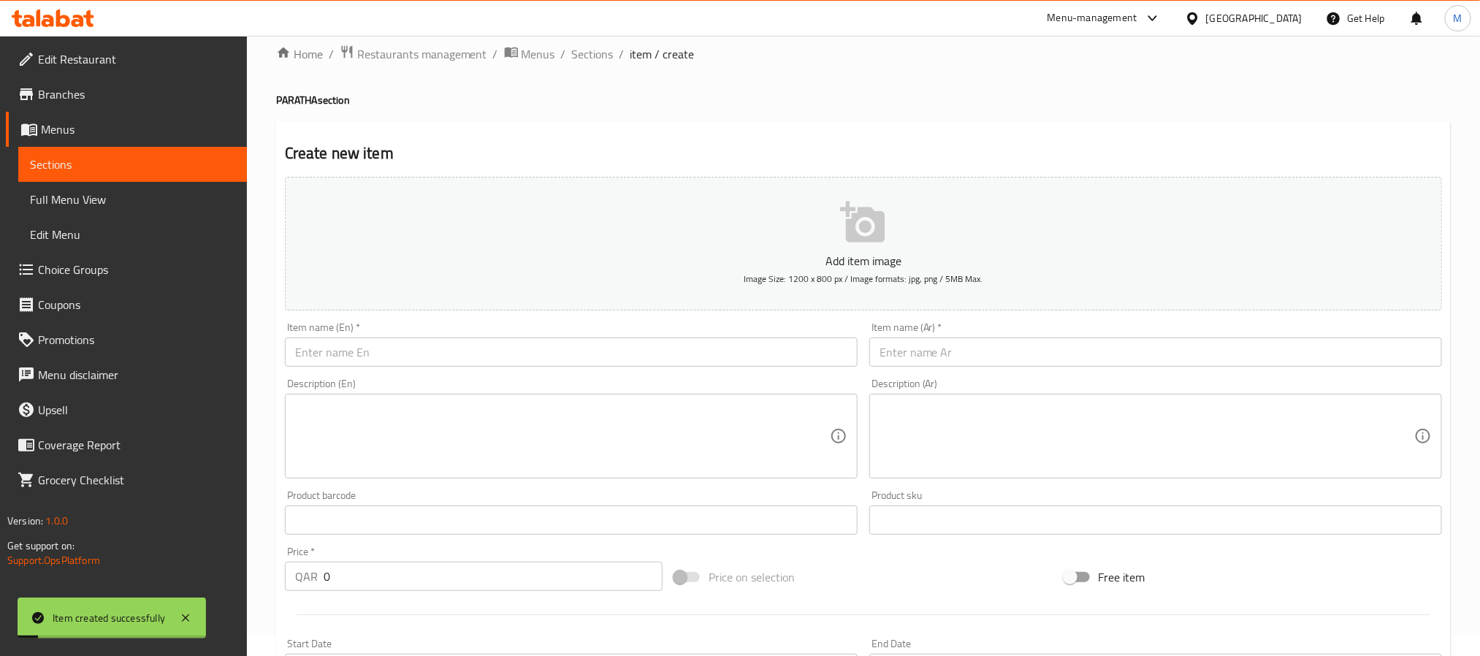
scroll to position [0, 0]
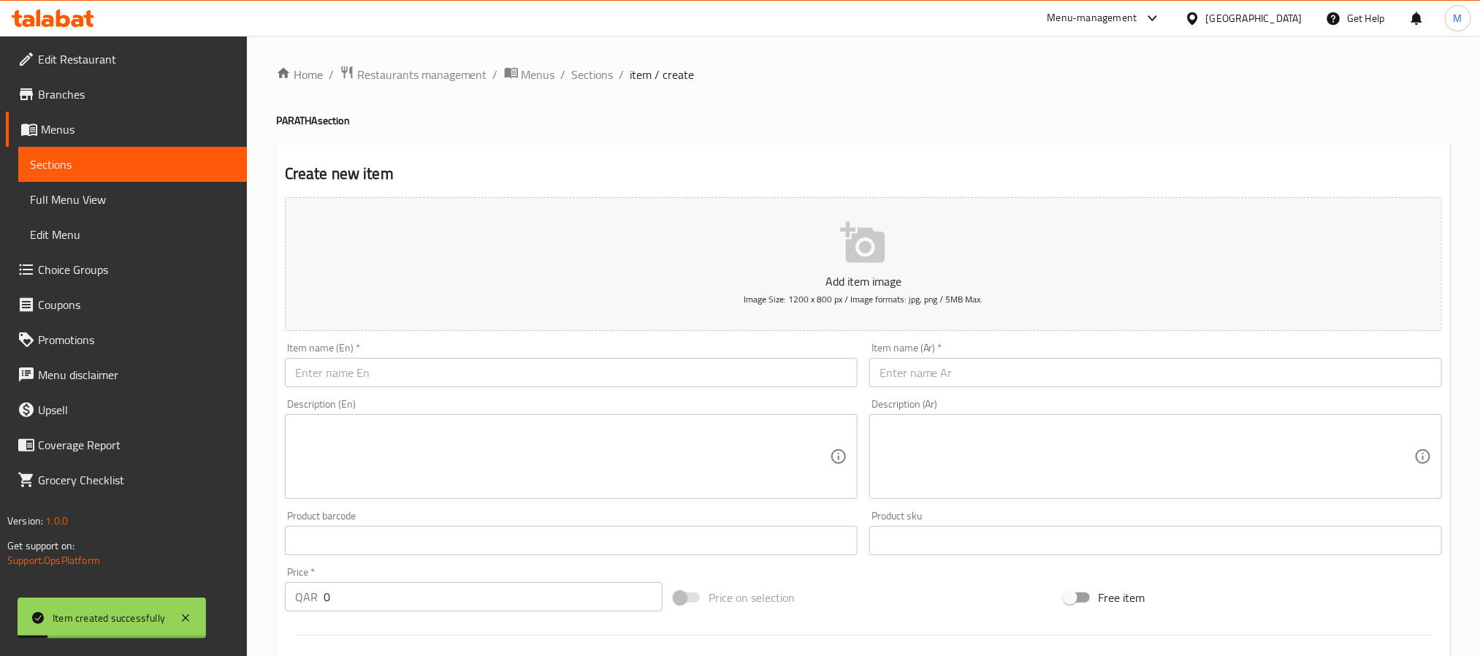
click at [630, 375] on input "text" at bounding box center [571, 372] width 573 height 29
paste input "Jabulani Paratha"
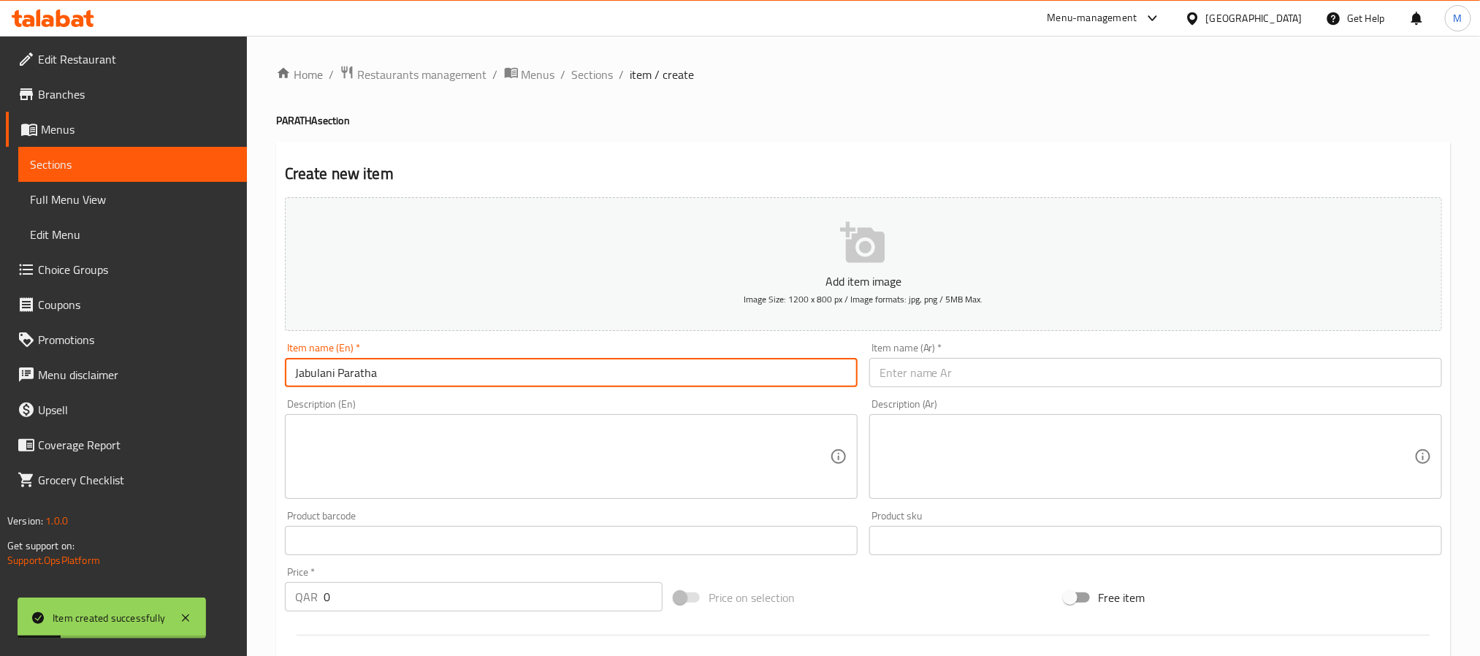
type input "Jabulani Paratha"
click at [1064, 367] on input "text" at bounding box center [1156, 372] width 573 height 29
paste input "[PERSON_NAME]"
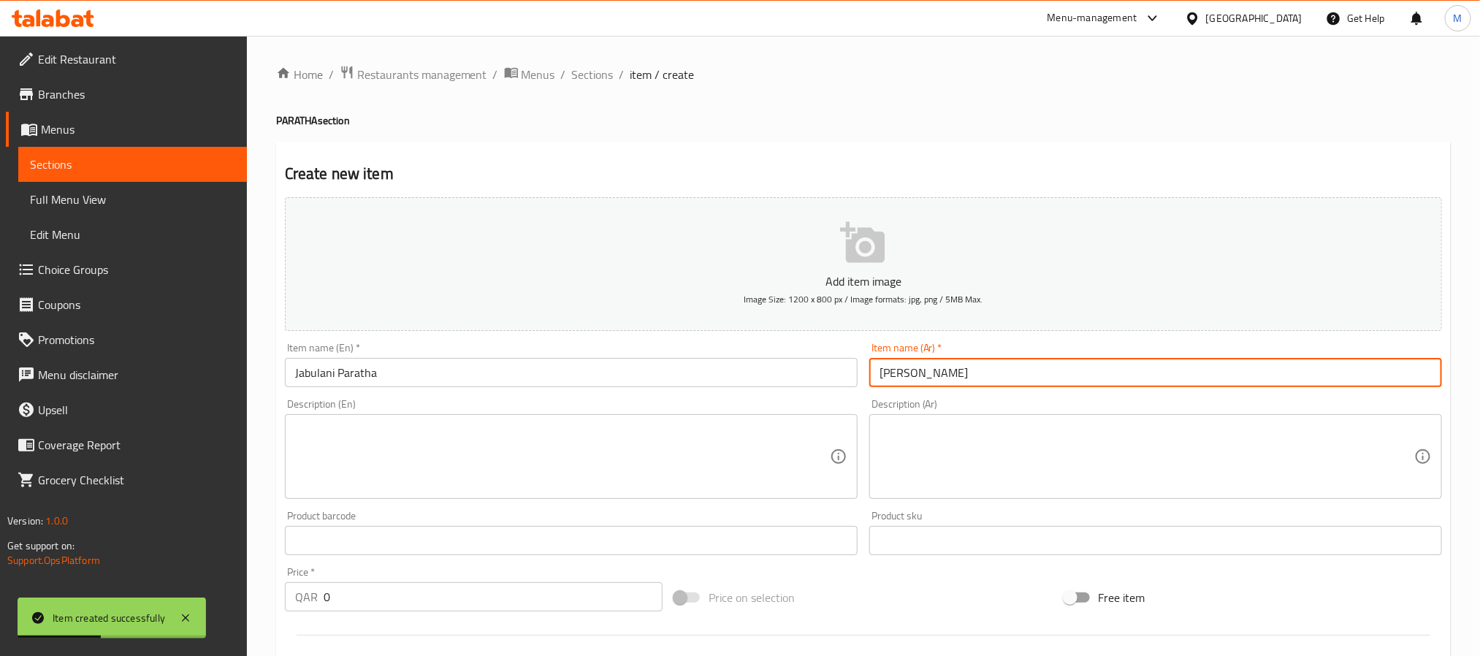
type input "[PERSON_NAME]"
click at [575, 596] on input "0" at bounding box center [493, 596] width 339 height 29
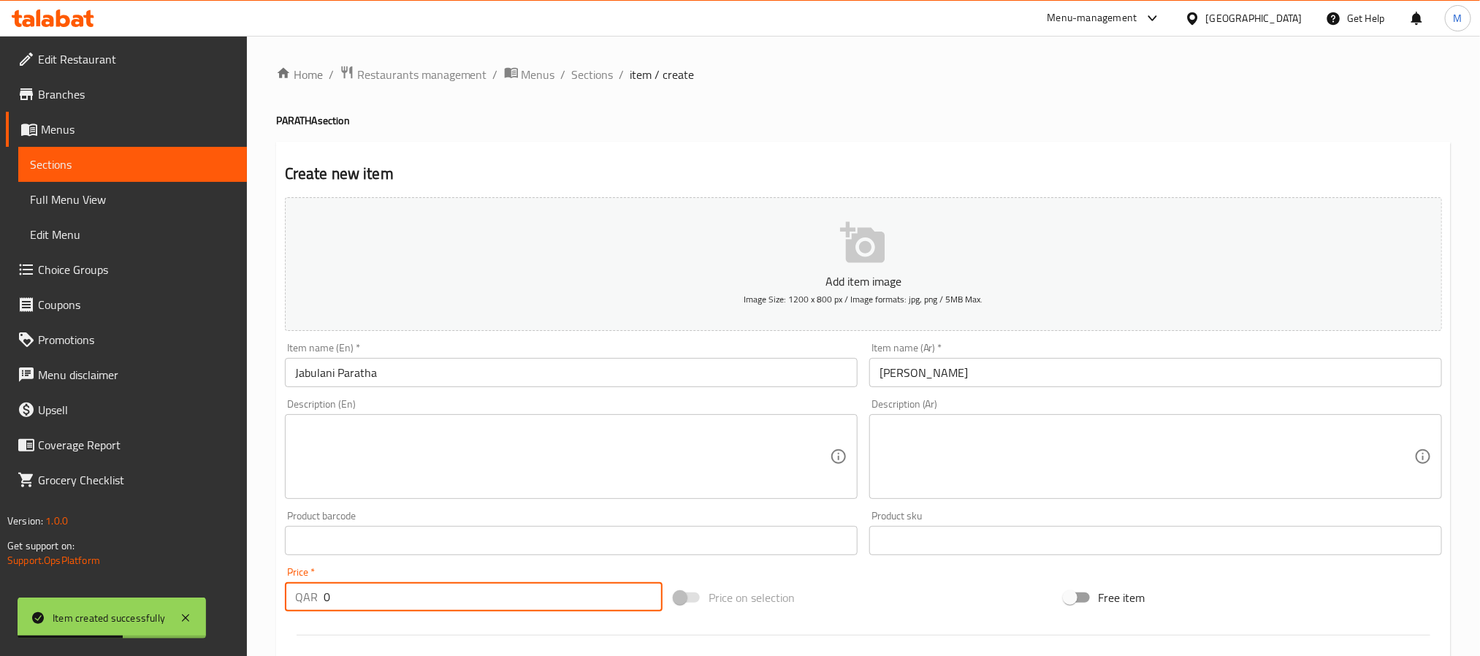
click at [575, 596] on input "0" at bounding box center [493, 596] width 339 height 29
paste input "13"
type input "13"
click at [860, 586] on div "Price on selection" at bounding box center [863, 597] width 389 height 39
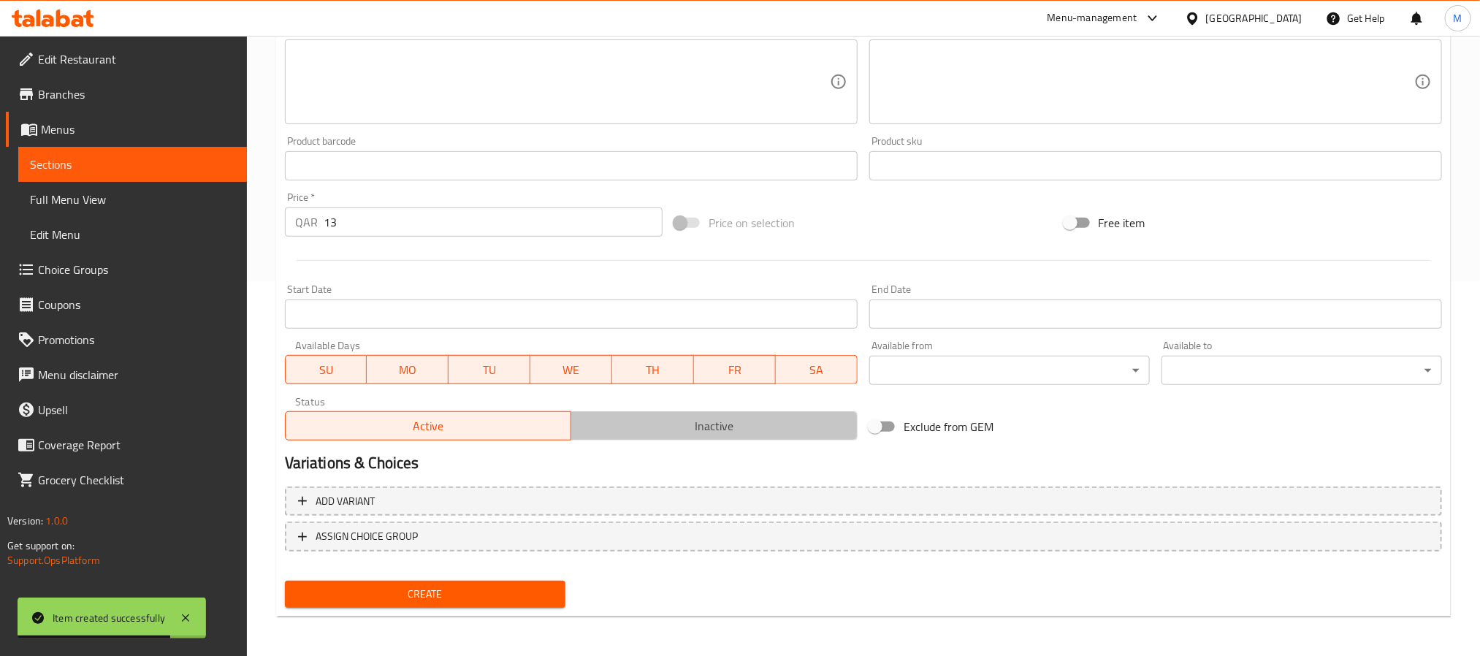
click at [713, 433] on span "Inactive" at bounding box center [714, 426] width 275 height 21
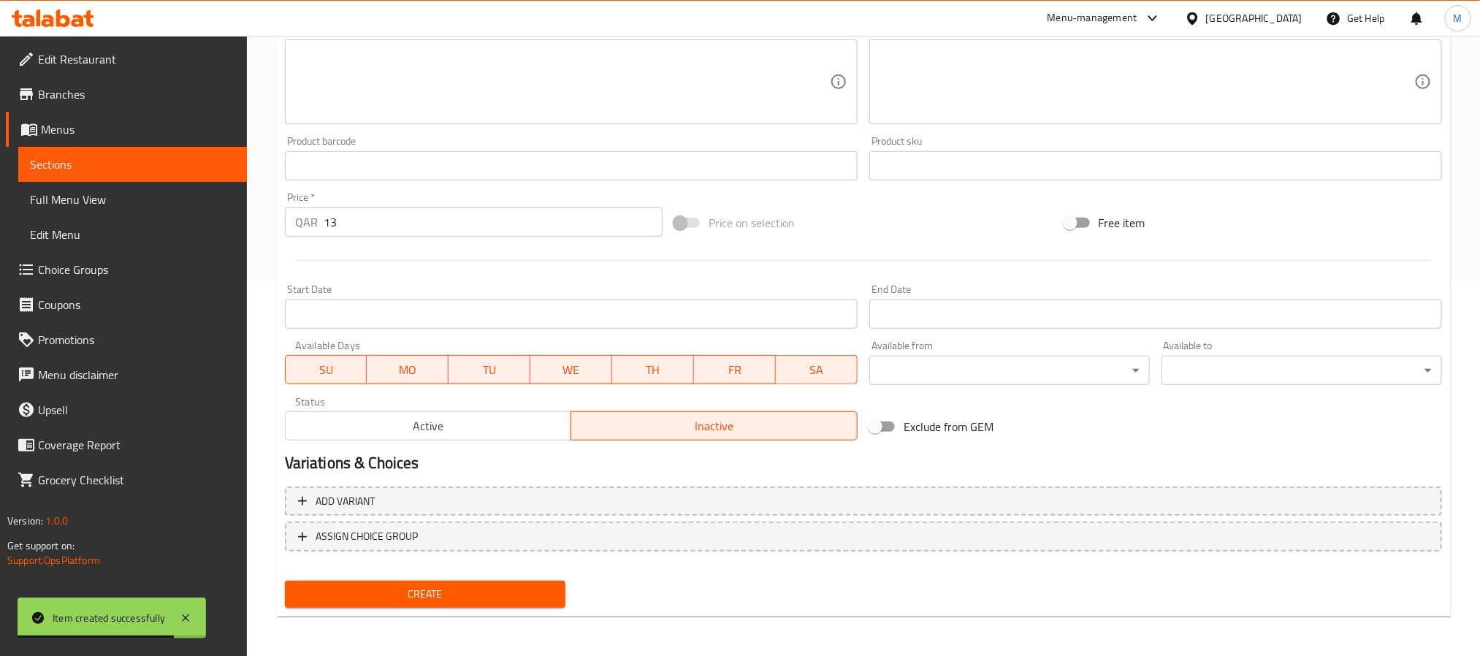
scroll to position [156, 0]
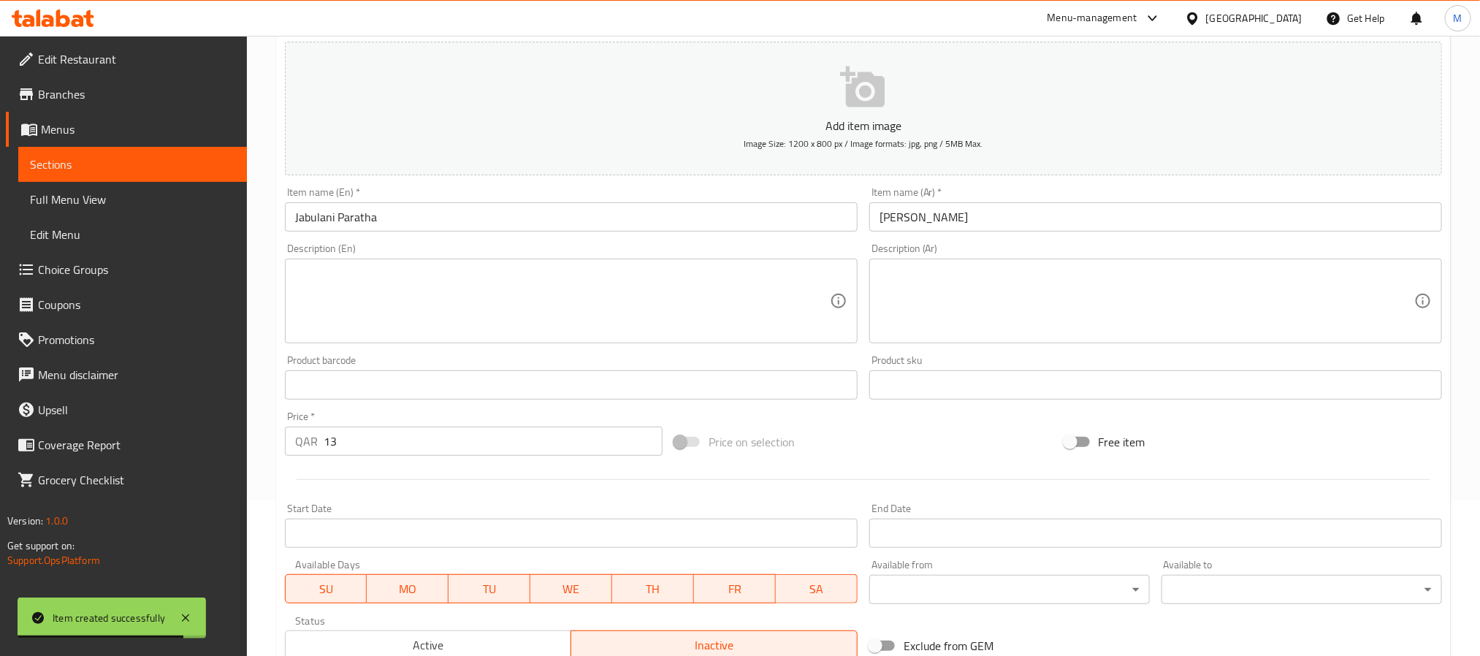
click at [494, 218] on input "Jabulani Paratha" at bounding box center [571, 216] width 573 height 29
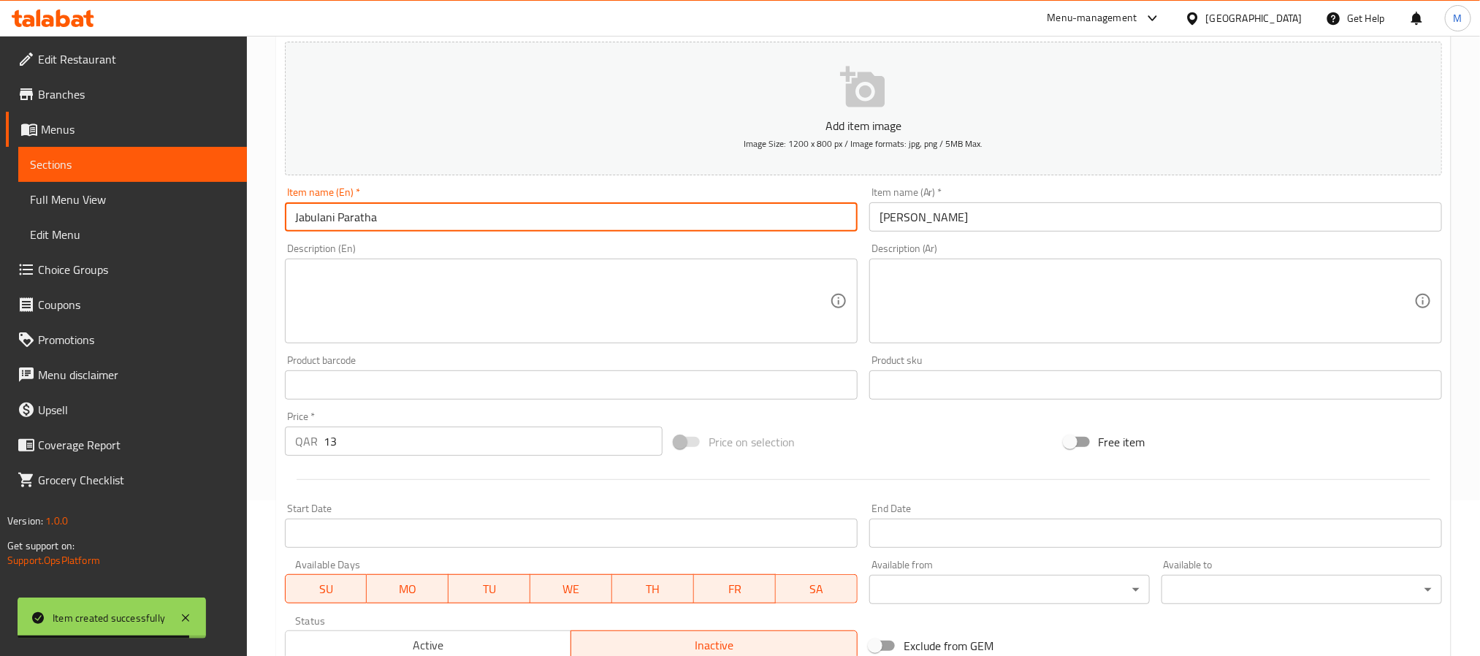
click at [494, 218] on input "Jabulani Paratha" at bounding box center [571, 216] width 573 height 29
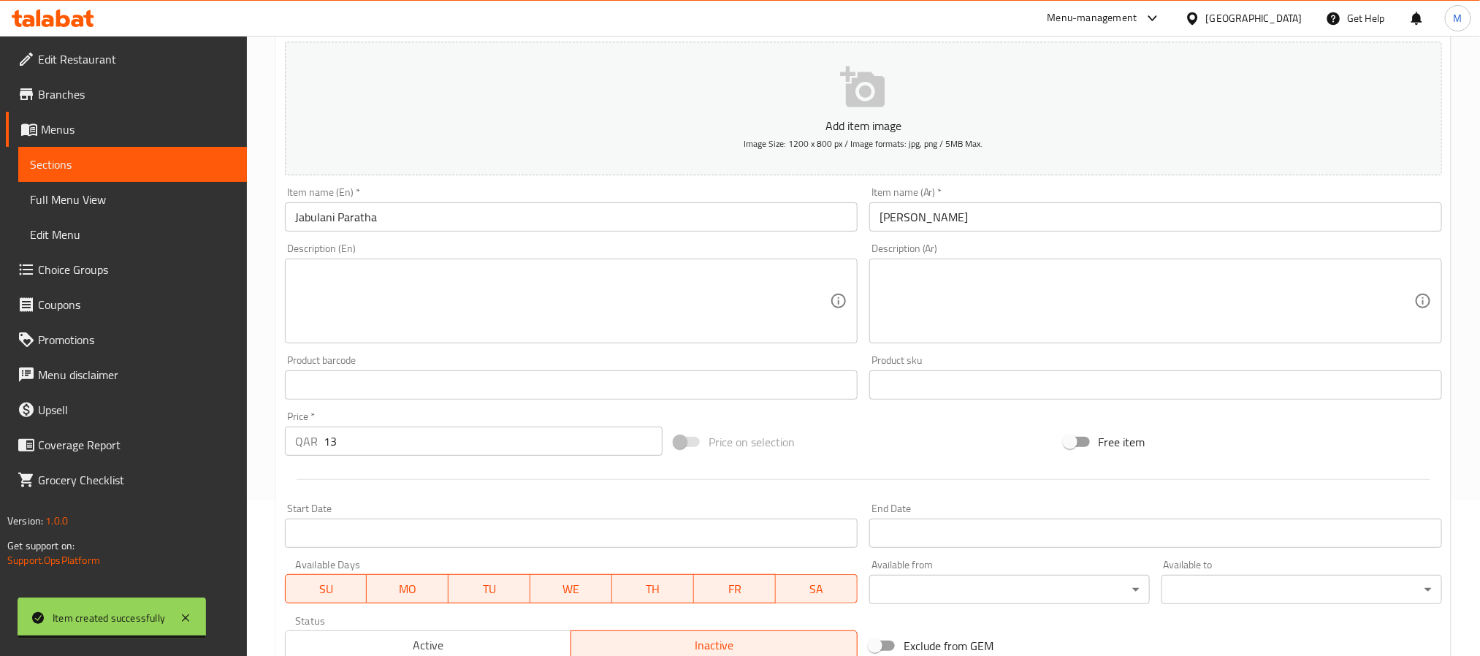
click at [924, 434] on div "Price on selection" at bounding box center [863, 441] width 389 height 39
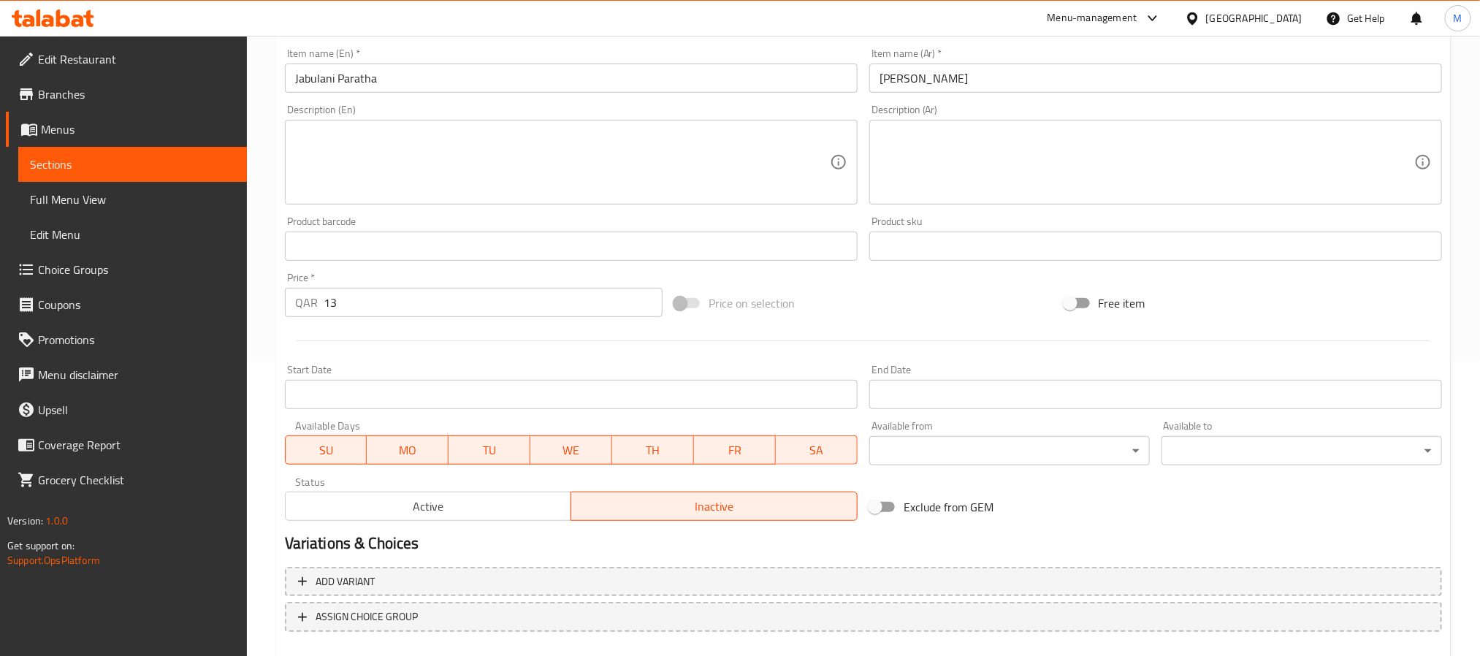
scroll to position [375, 0]
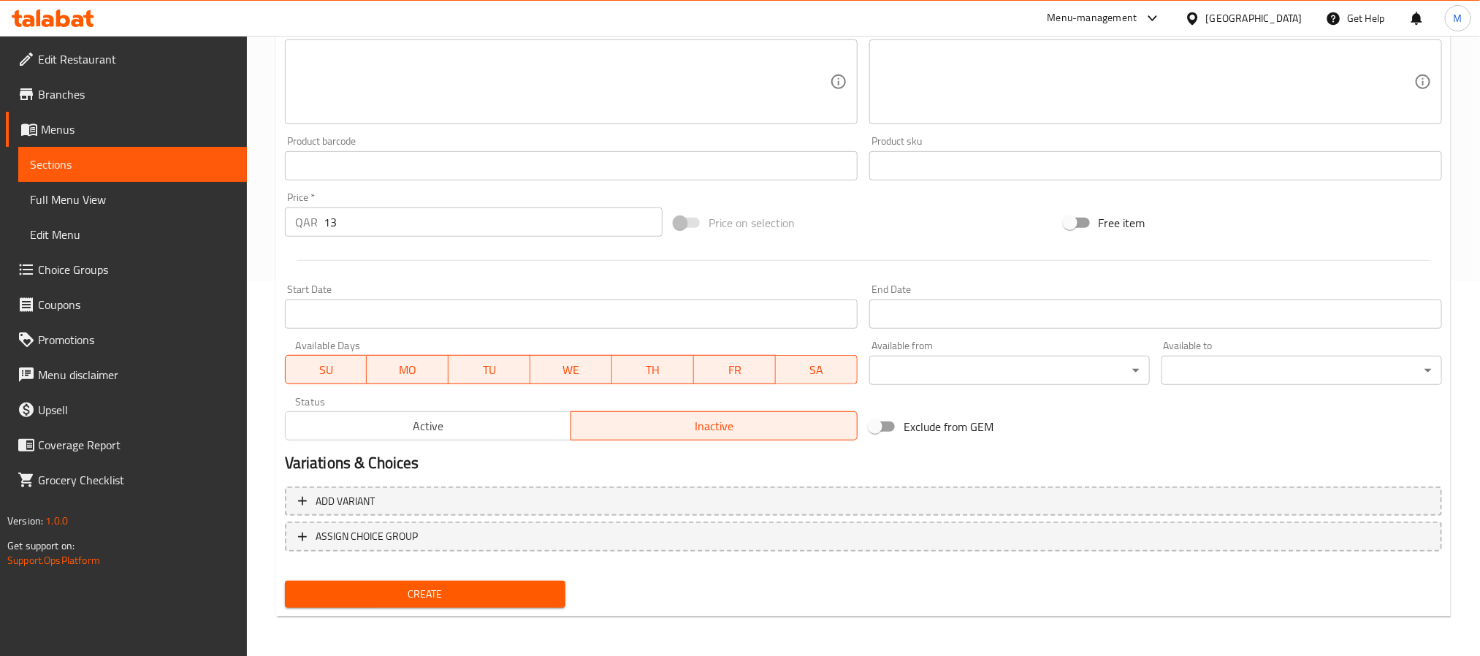
click at [550, 577] on div "Create" at bounding box center [425, 594] width 292 height 39
click at [544, 588] on span "Create" at bounding box center [425, 594] width 257 height 18
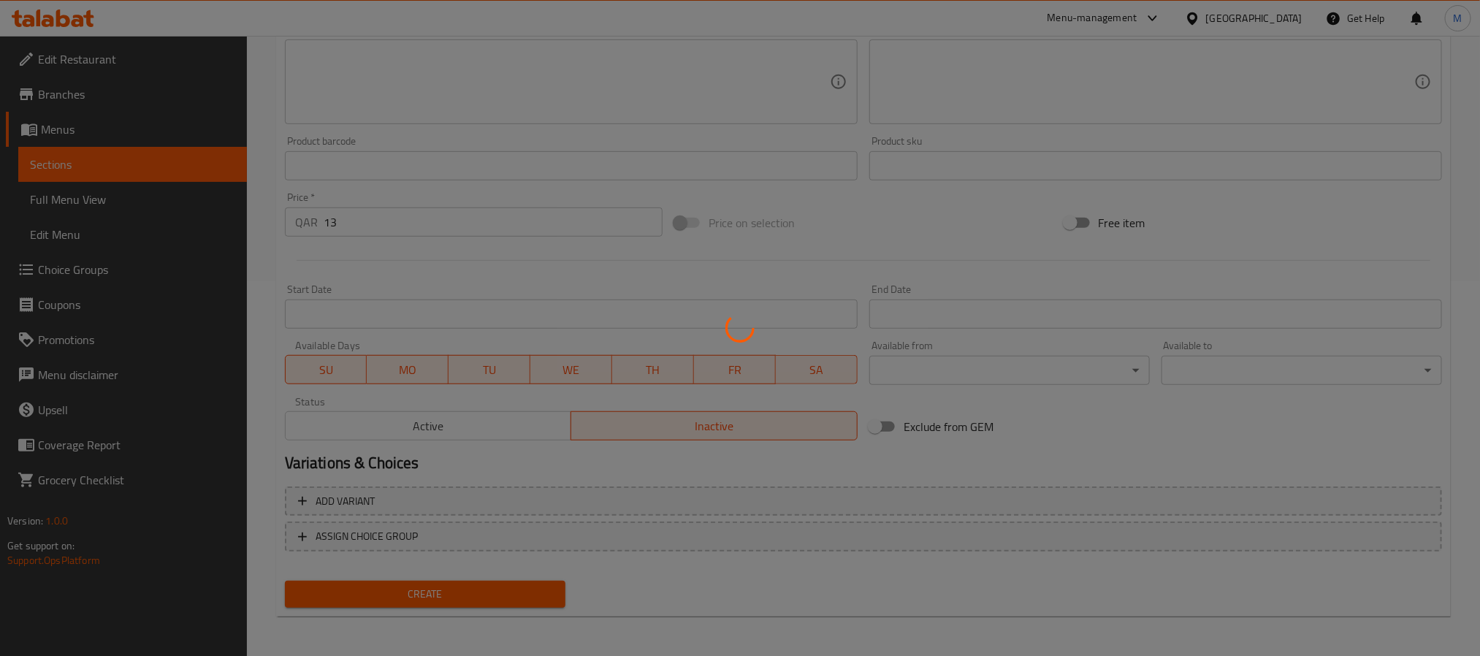
type input "0"
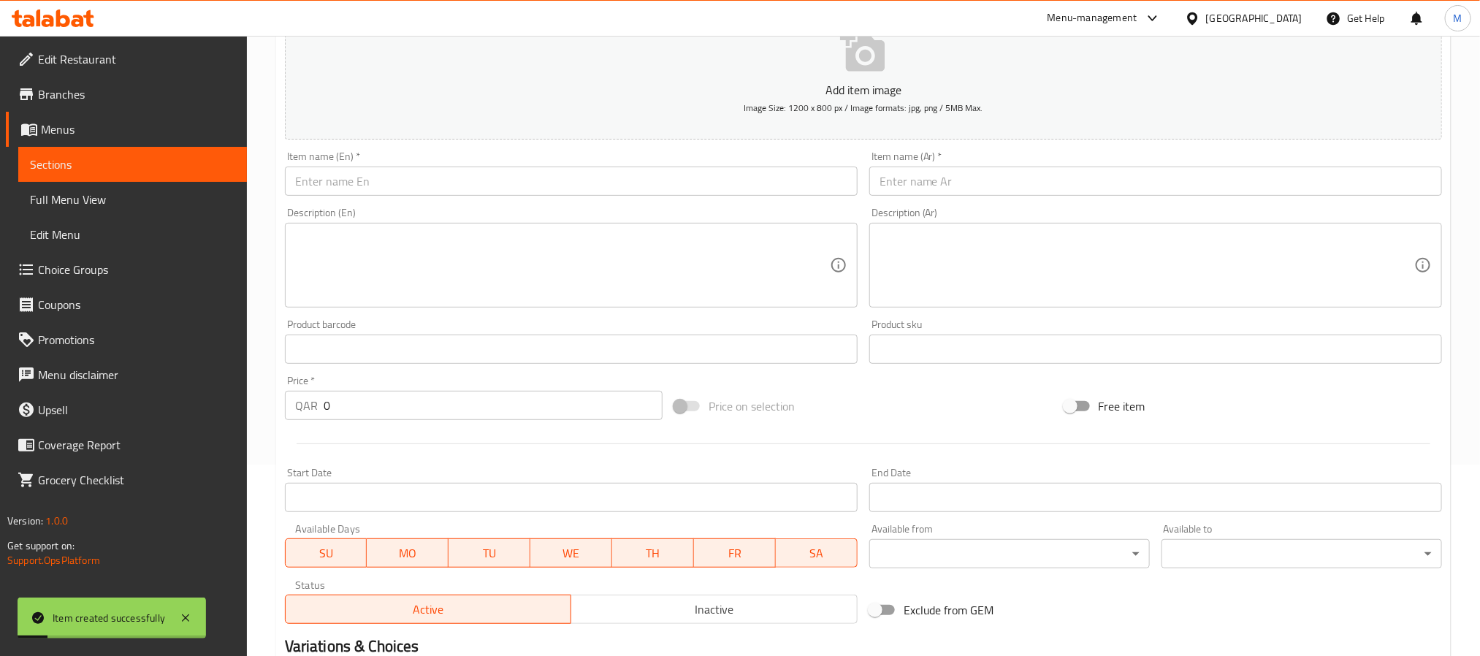
scroll to position [0, 0]
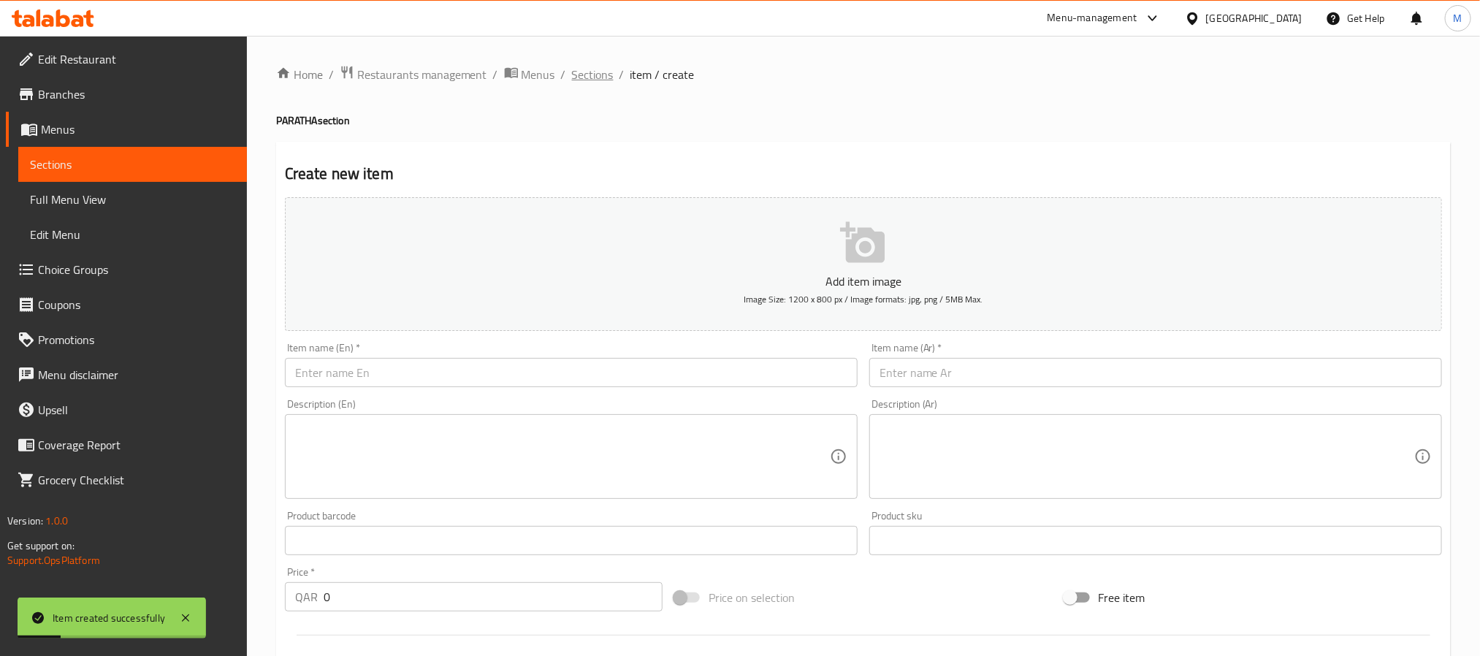
click at [588, 77] on span "Sections" at bounding box center [593, 75] width 42 height 18
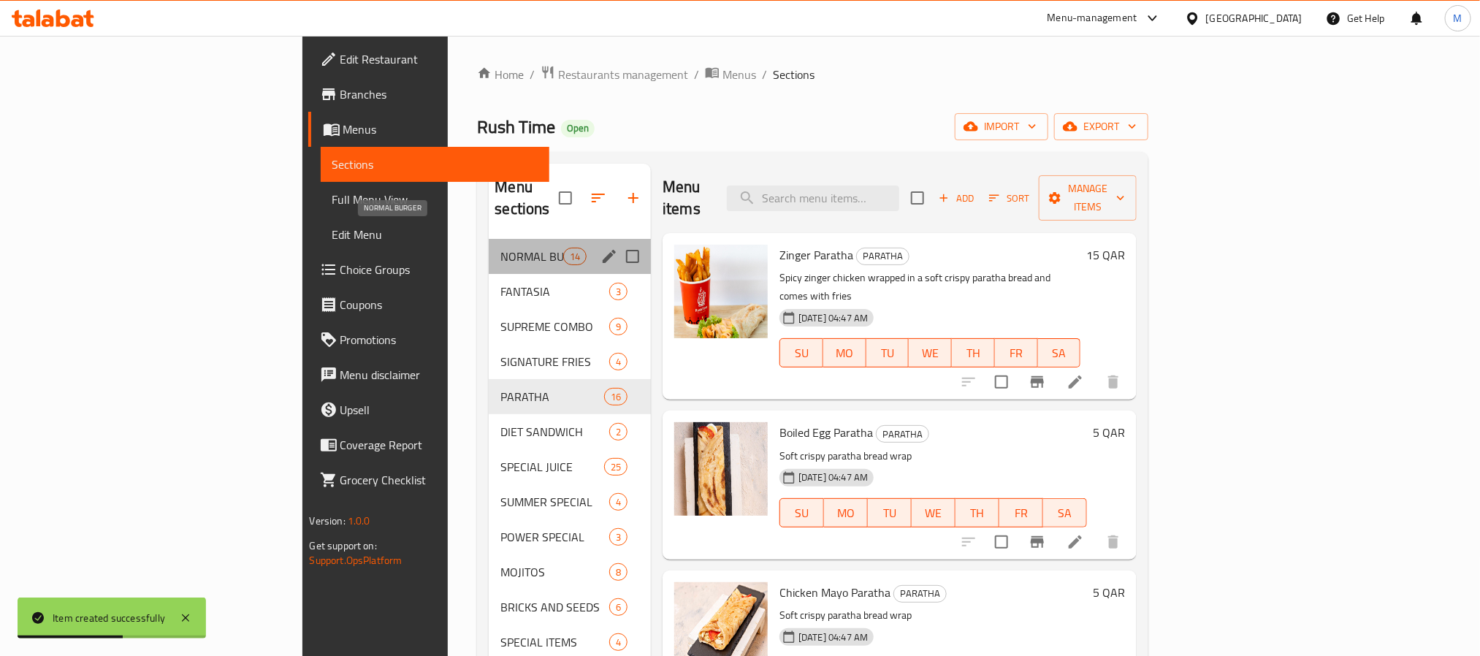
click at [501, 248] on span "NORMAL BURGER" at bounding box center [532, 257] width 62 height 18
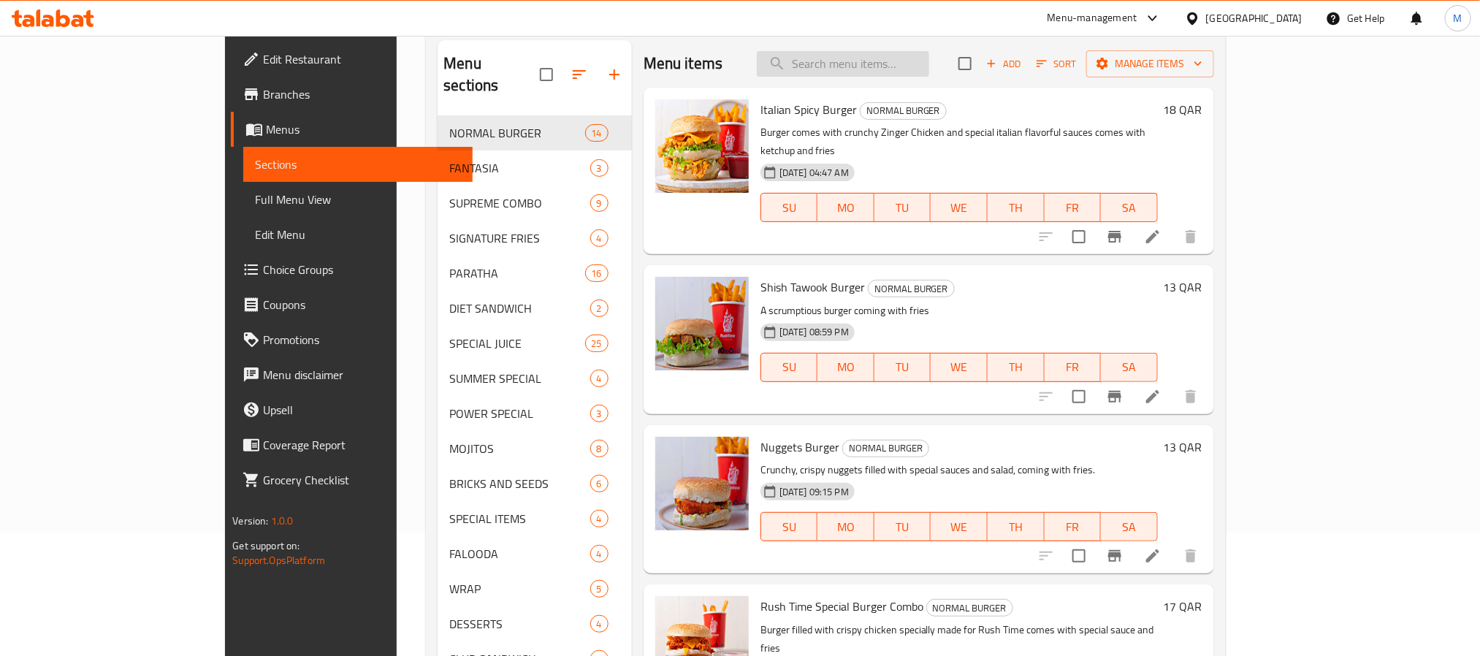
click at [913, 66] on input "search" at bounding box center [843, 64] width 172 height 26
paste input "Chicken Mayonnaise"
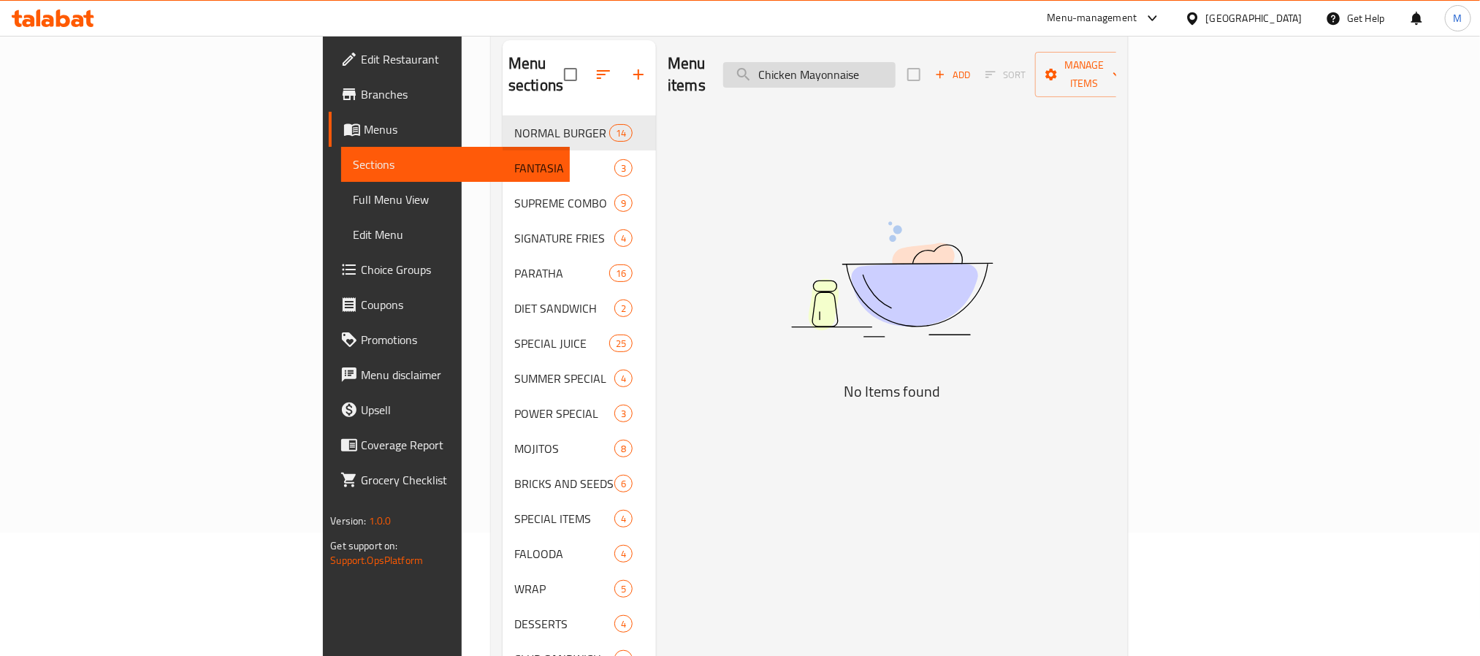
click at [896, 70] on input "Chicken Mayonnaise" at bounding box center [809, 75] width 172 height 26
paste input "search"
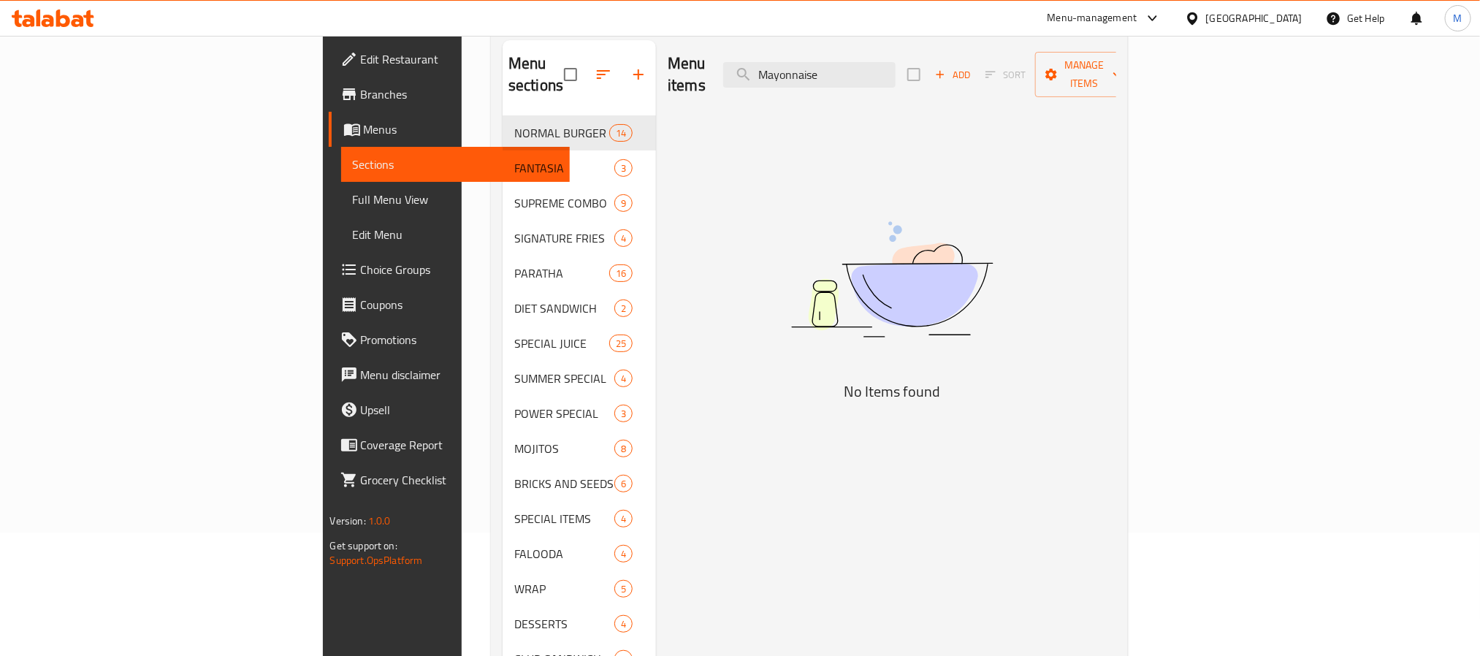
type input "Mayonnaise"
click at [621, 75] on button "button" at bounding box center [638, 74] width 35 height 35
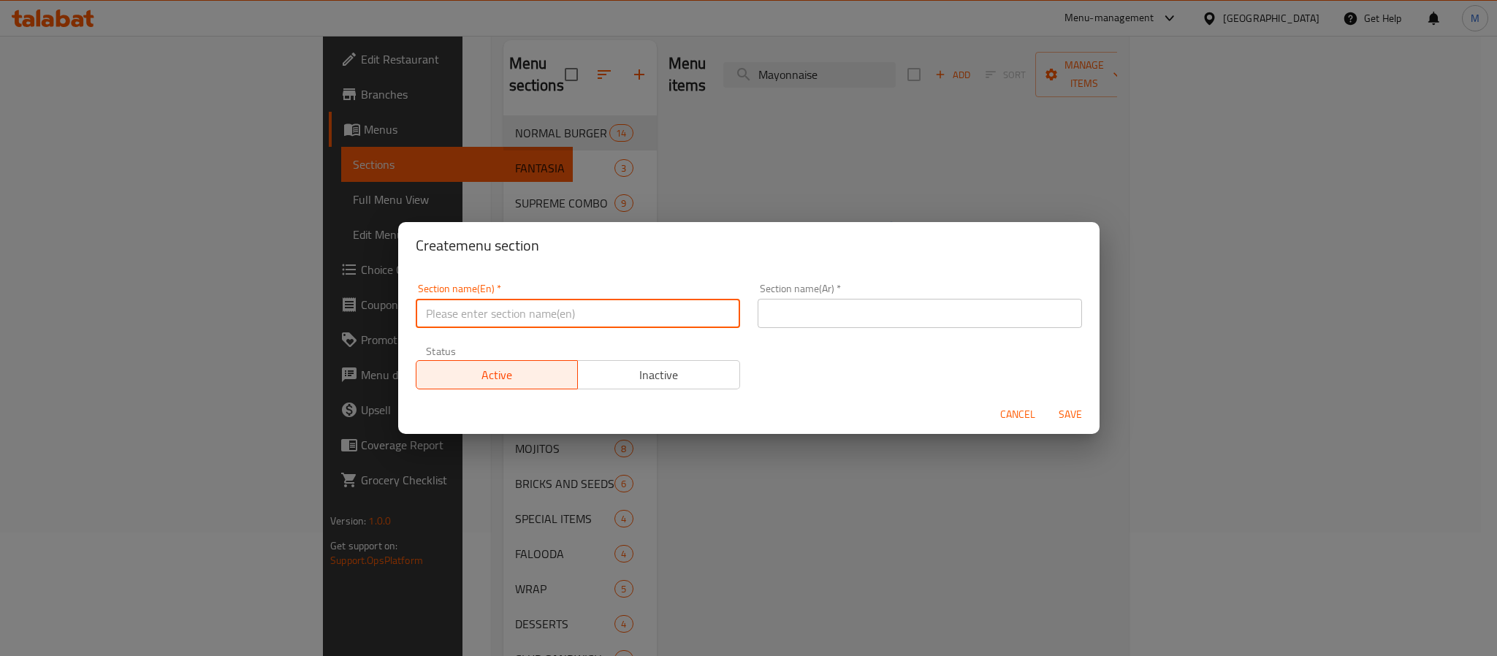
click at [626, 305] on input "text" at bounding box center [578, 313] width 324 height 29
paste input "NORMAL SANDWICH"
click at [502, 318] on input "NORMAL SANDWICH" at bounding box center [578, 313] width 324 height 29
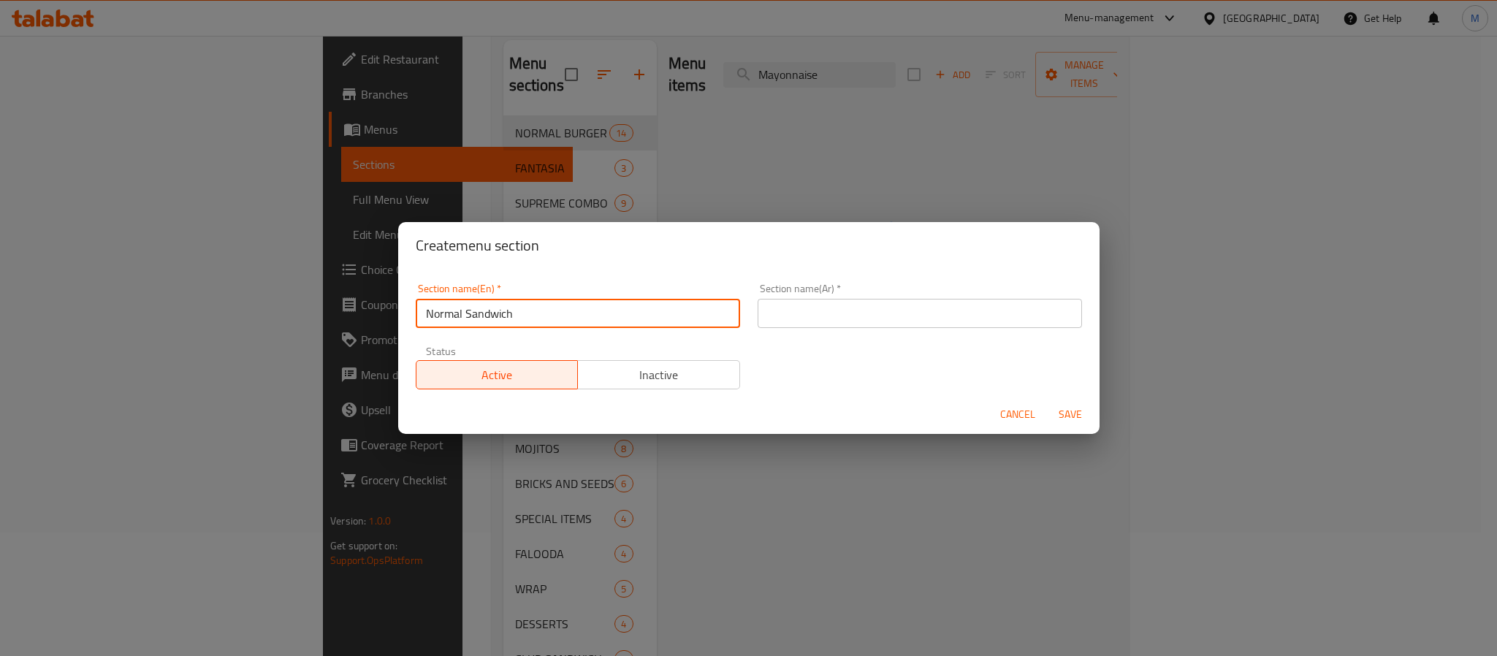
type input "Normal Sandwich"
click at [840, 320] on input "text" at bounding box center [920, 313] width 324 height 29
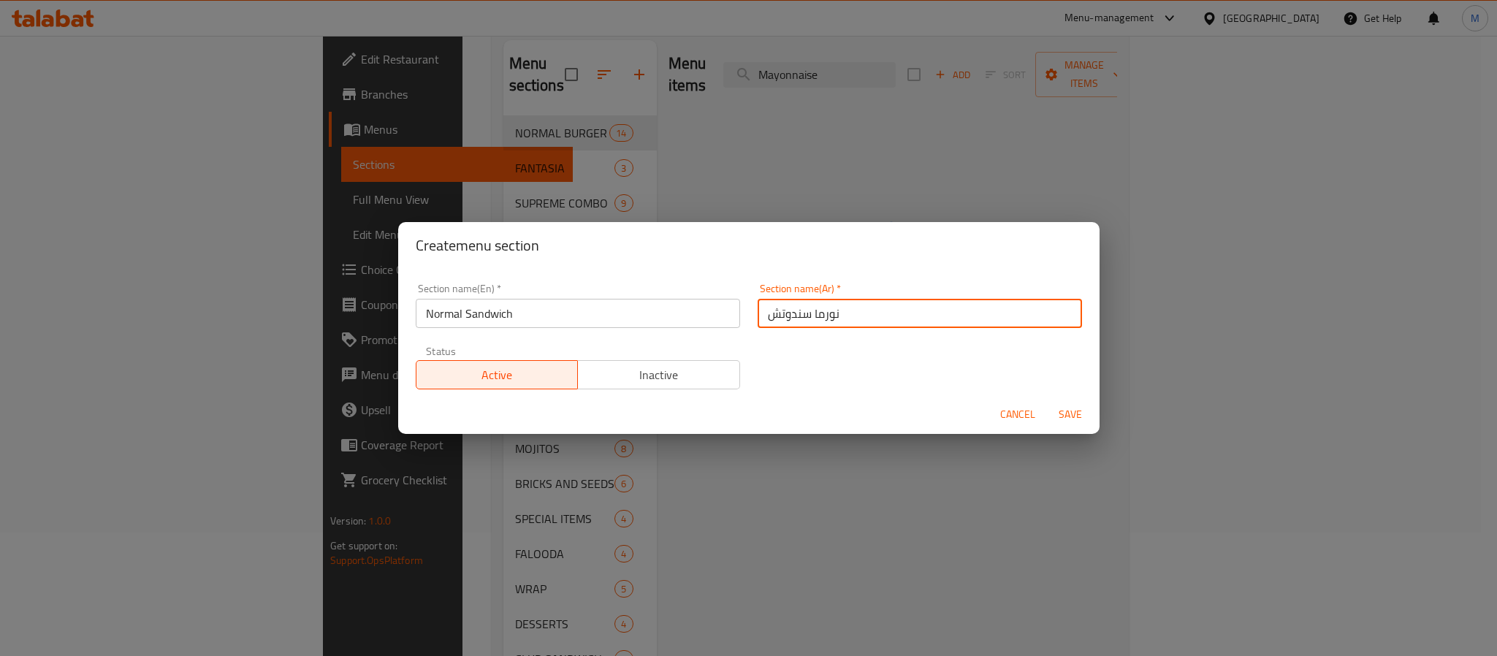
click at [807, 314] on input "نورما سندوتش" at bounding box center [920, 313] width 324 height 29
type input "نورمال سندوتش"
click at [836, 368] on div "Section name(En)   * Normal Sandwich Section name(En) * Section name(Ar)   * نو…" at bounding box center [749, 336] width 684 height 123
click at [1061, 422] on span "Save" at bounding box center [1070, 415] width 35 height 18
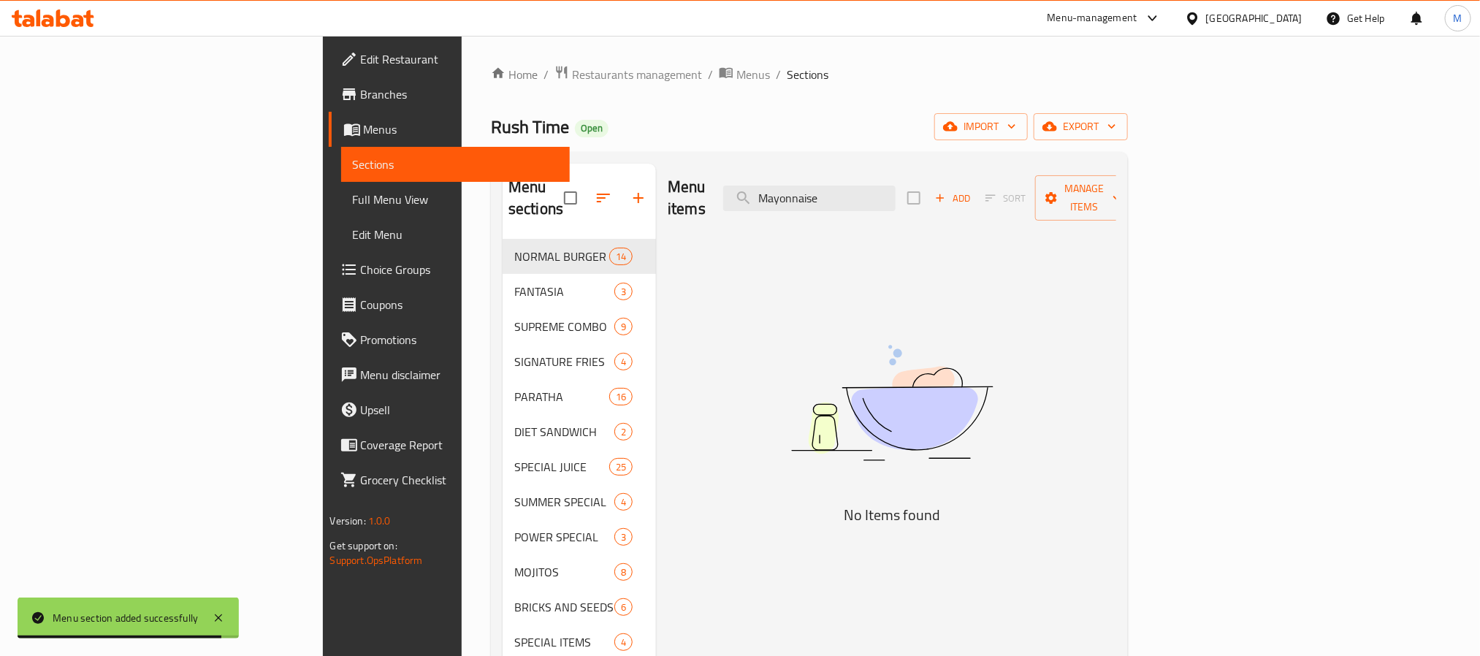
scroll to position [378, 0]
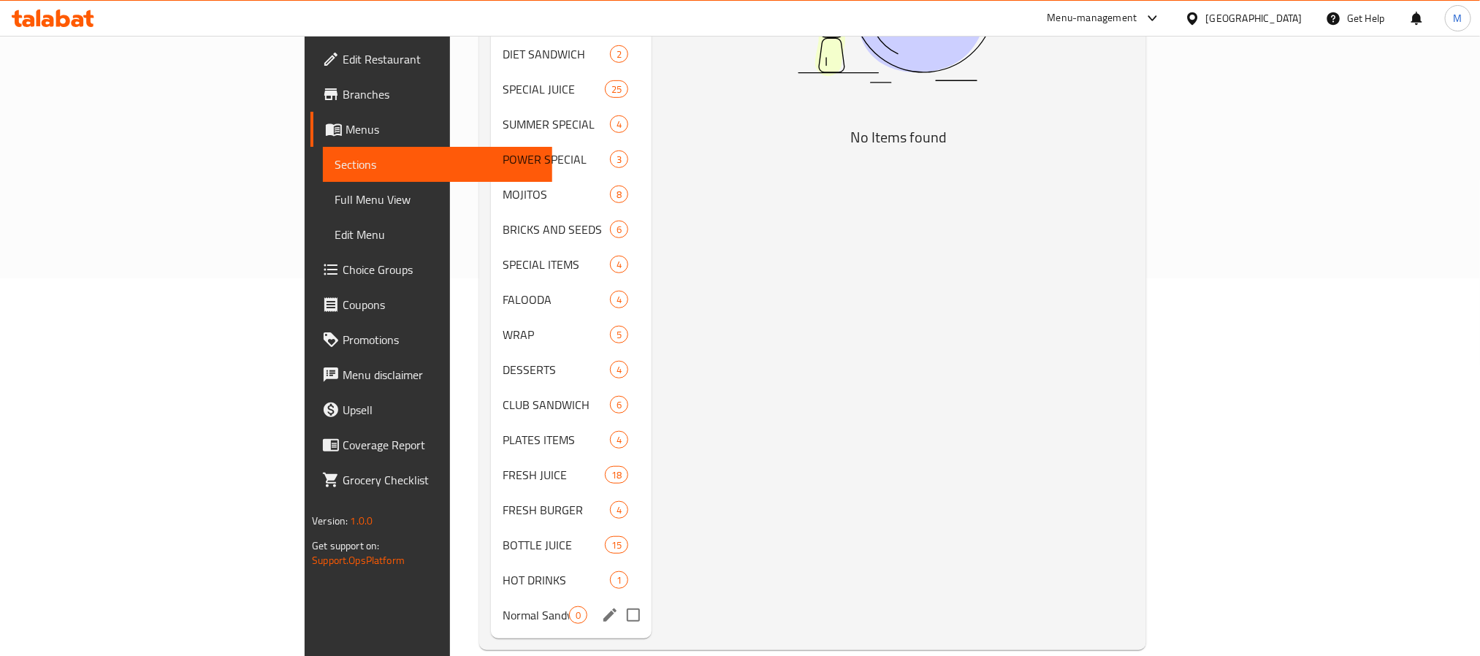
click at [503, 607] on span "Normal Sandwich" at bounding box center [536, 616] width 66 height 18
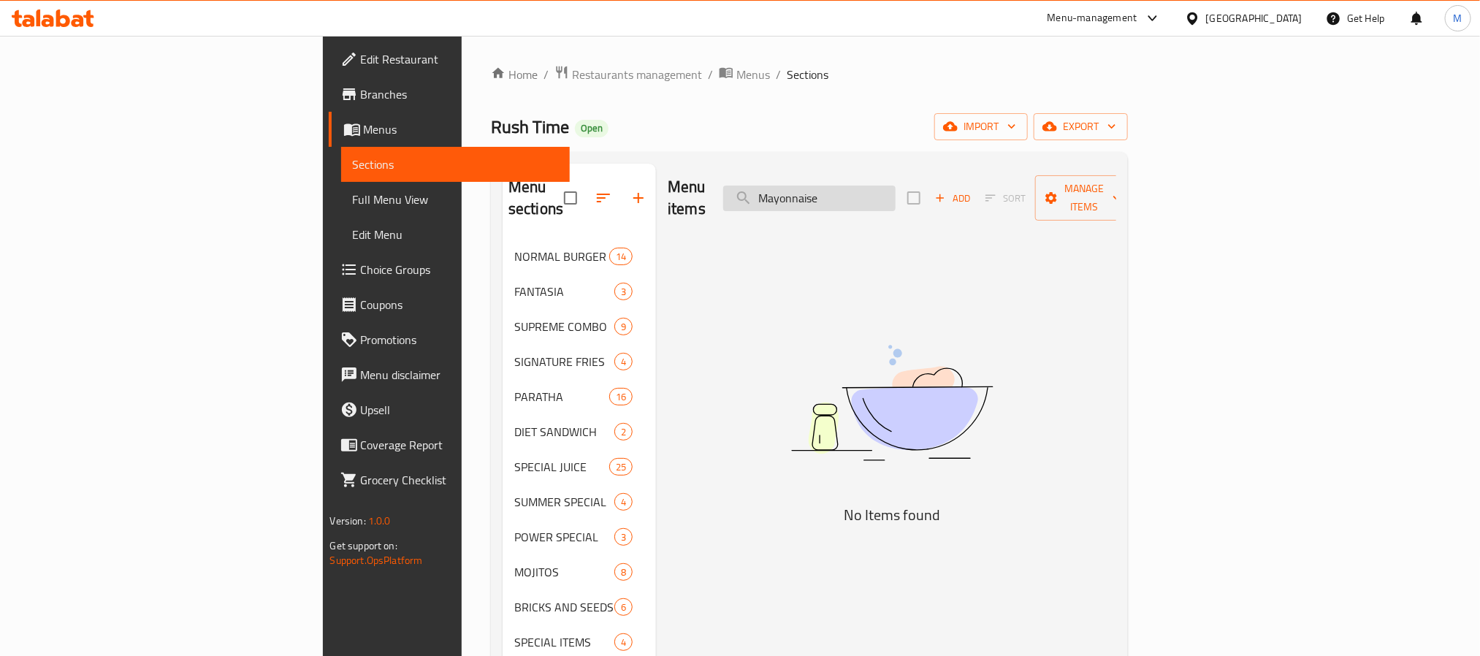
click at [896, 189] on input "Mayonnaise" at bounding box center [809, 199] width 172 height 26
click at [973, 190] on span "Add" at bounding box center [952, 198] width 39 height 17
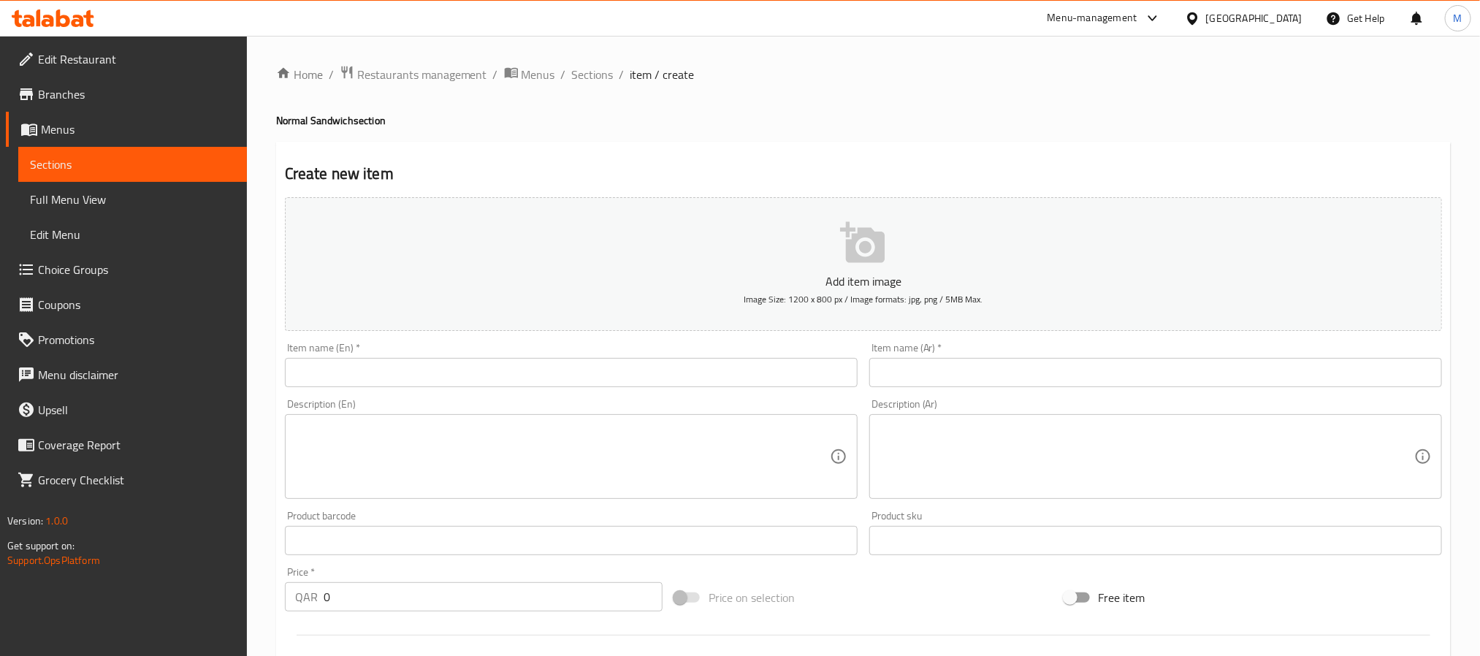
click at [967, 375] on input "text" at bounding box center [1156, 372] width 573 height 29
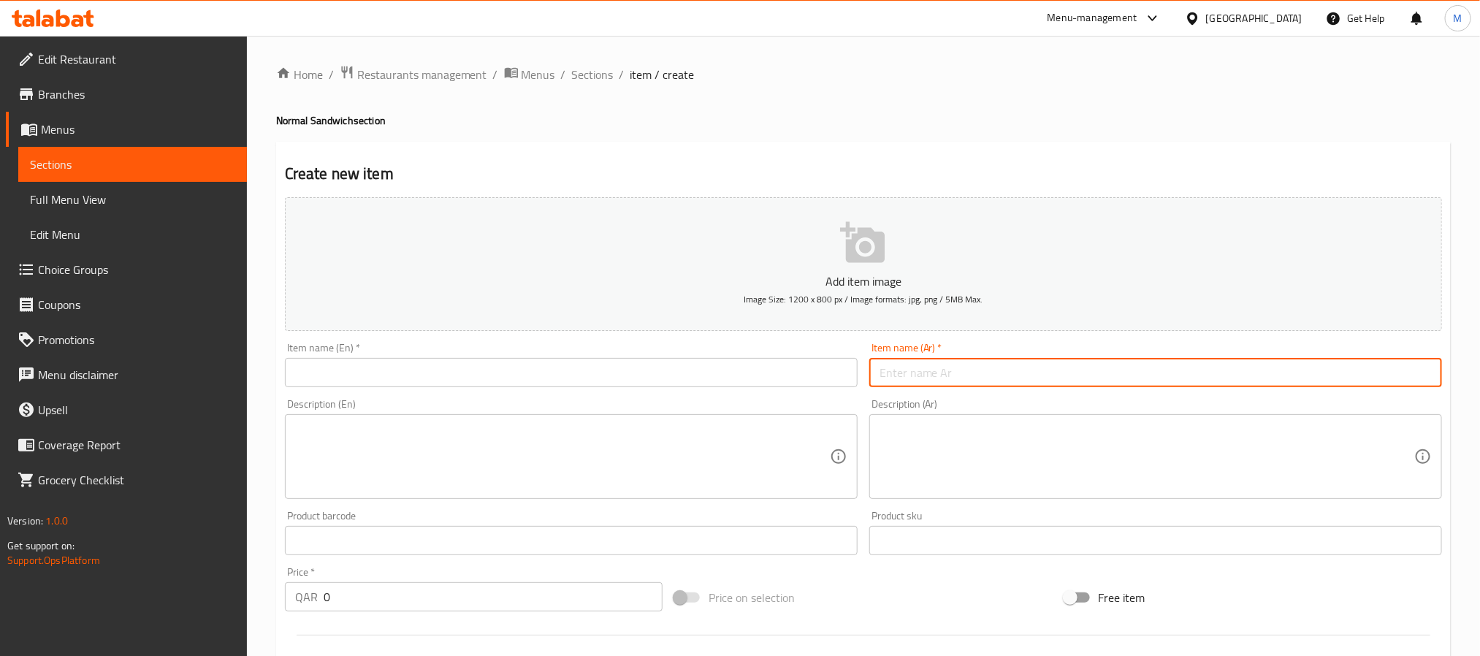
paste input "باراتا الحار"
type input "باراتا الحار"
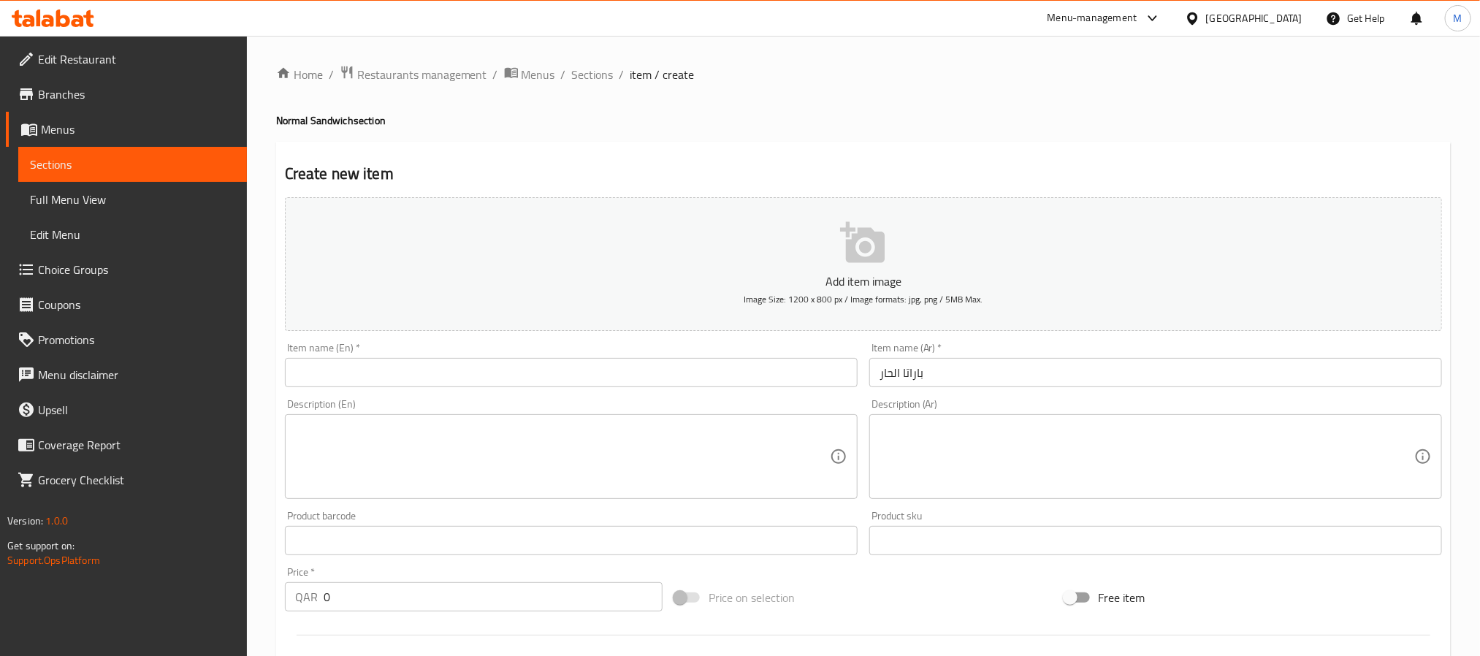
click at [693, 390] on div "Item name (En)   * Item name (En) *" at bounding box center [571, 365] width 585 height 56
click at [693, 380] on input "text" at bounding box center [571, 372] width 573 height 29
paste input "Chilli Paratha"
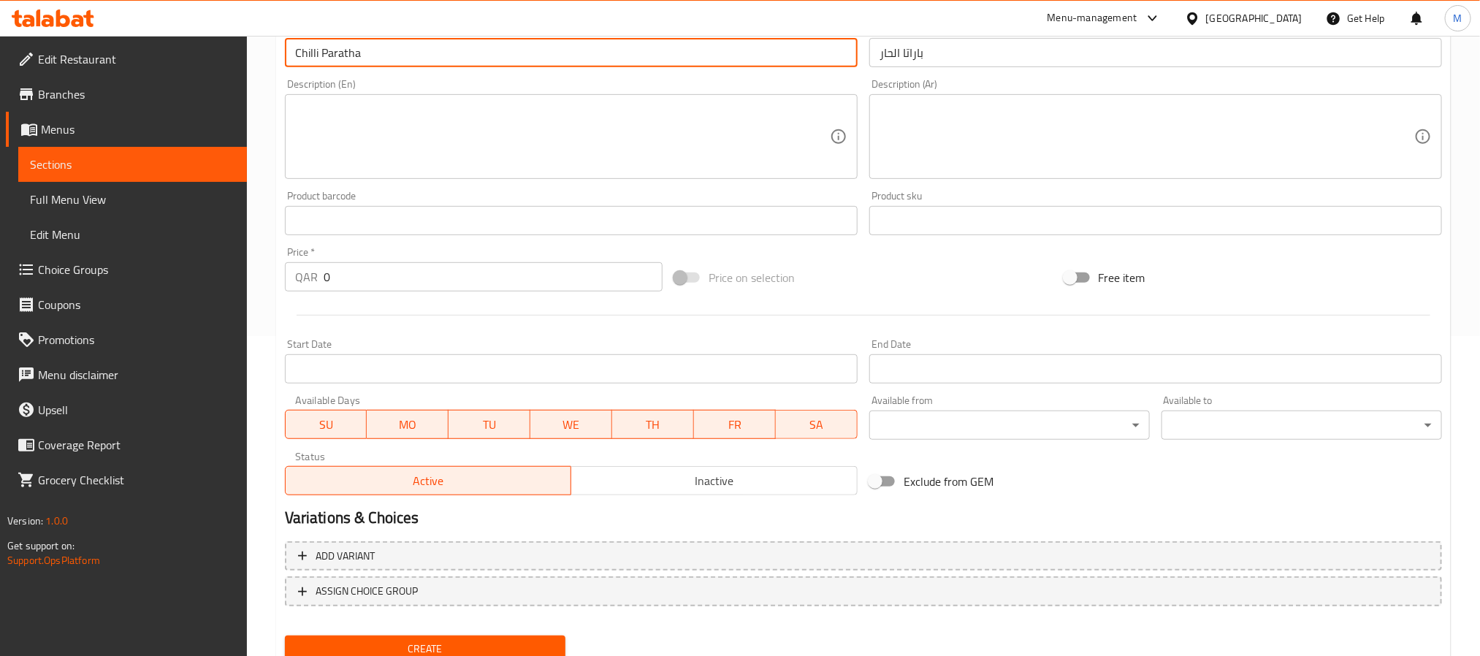
scroll to position [375, 0]
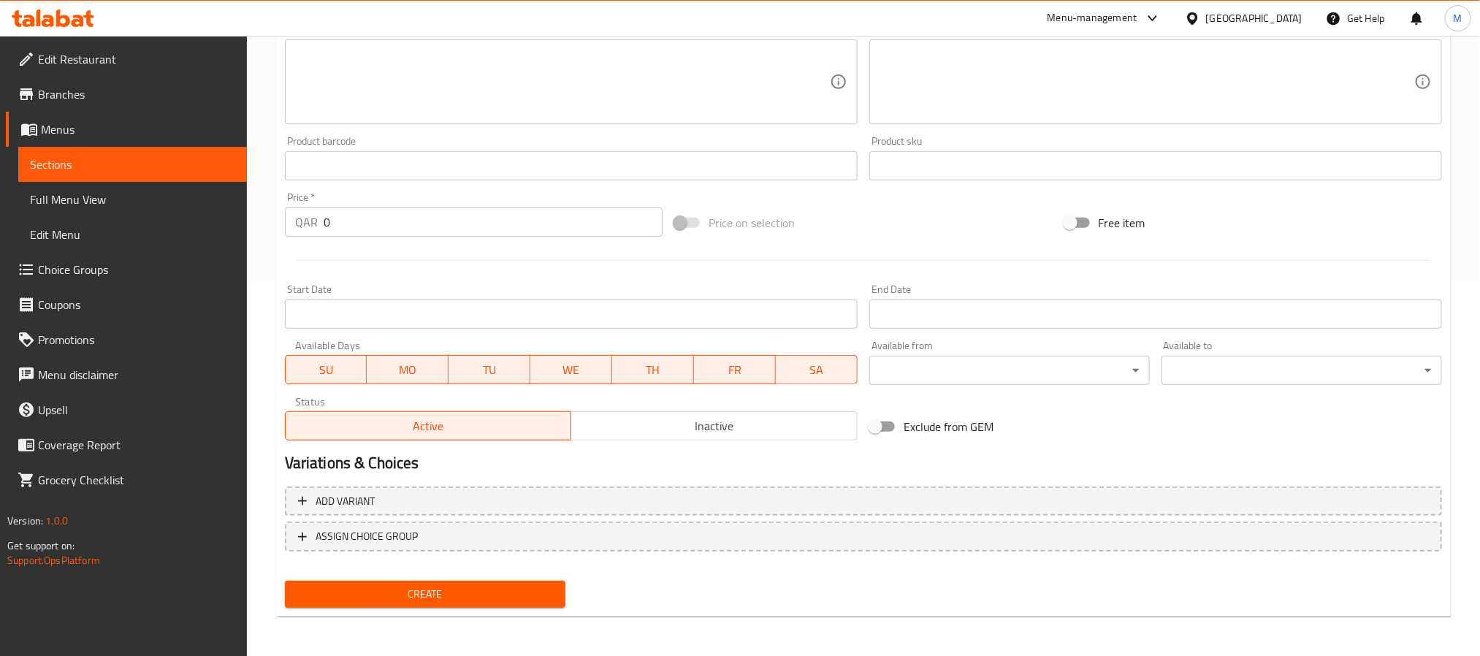
type input "Chilli Paratha"
click at [663, 416] on span "Inactive" at bounding box center [714, 426] width 275 height 21
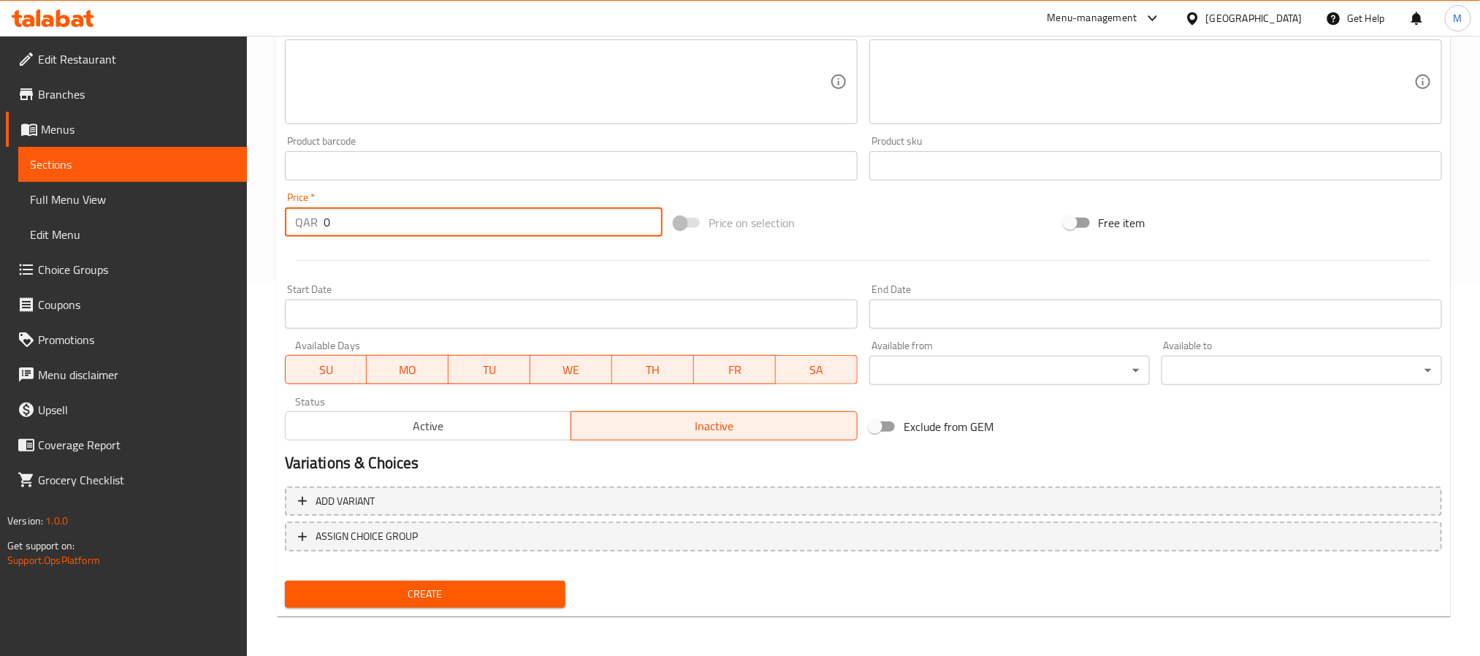
click at [538, 229] on input "0" at bounding box center [493, 222] width 339 height 29
paste input "5"
click at [538, 228] on input "0" at bounding box center [493, 222] width 339 height 29
type input "5"
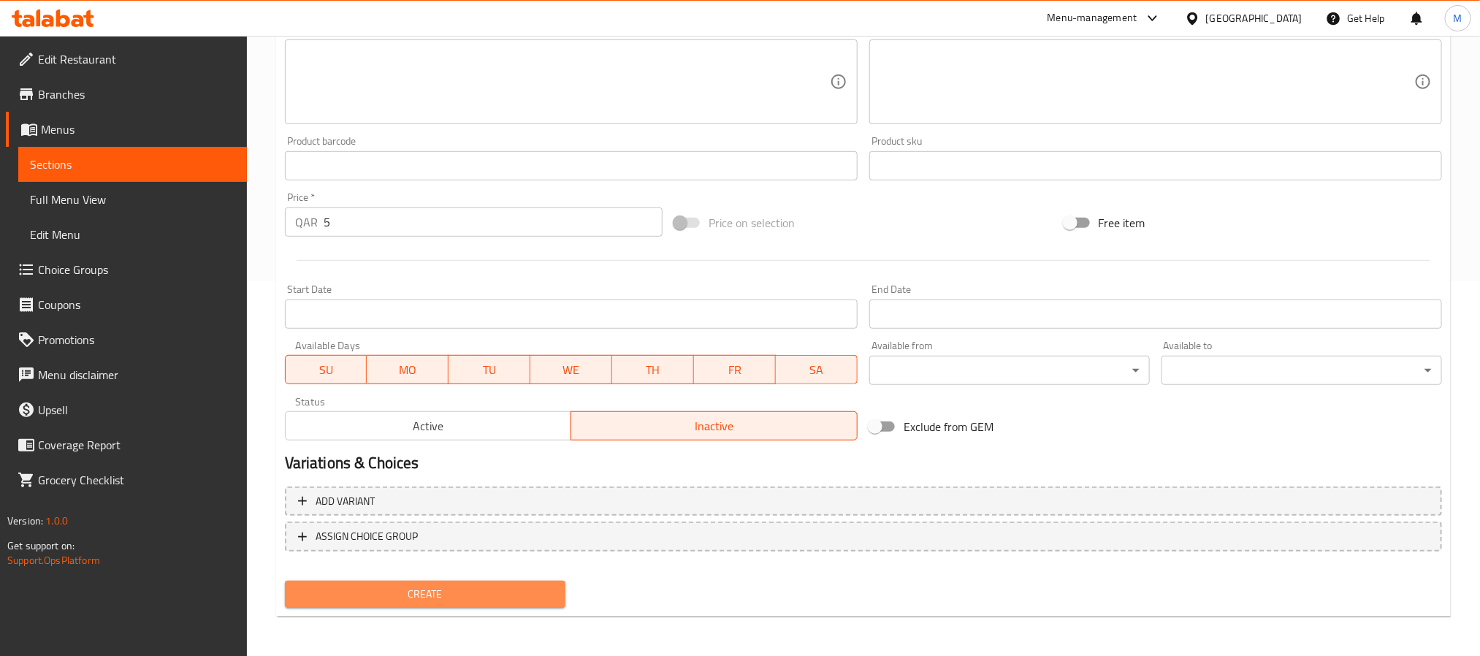
click at [520, 586] on span "Create" at bounding box center [425, 594] width 257 height 18
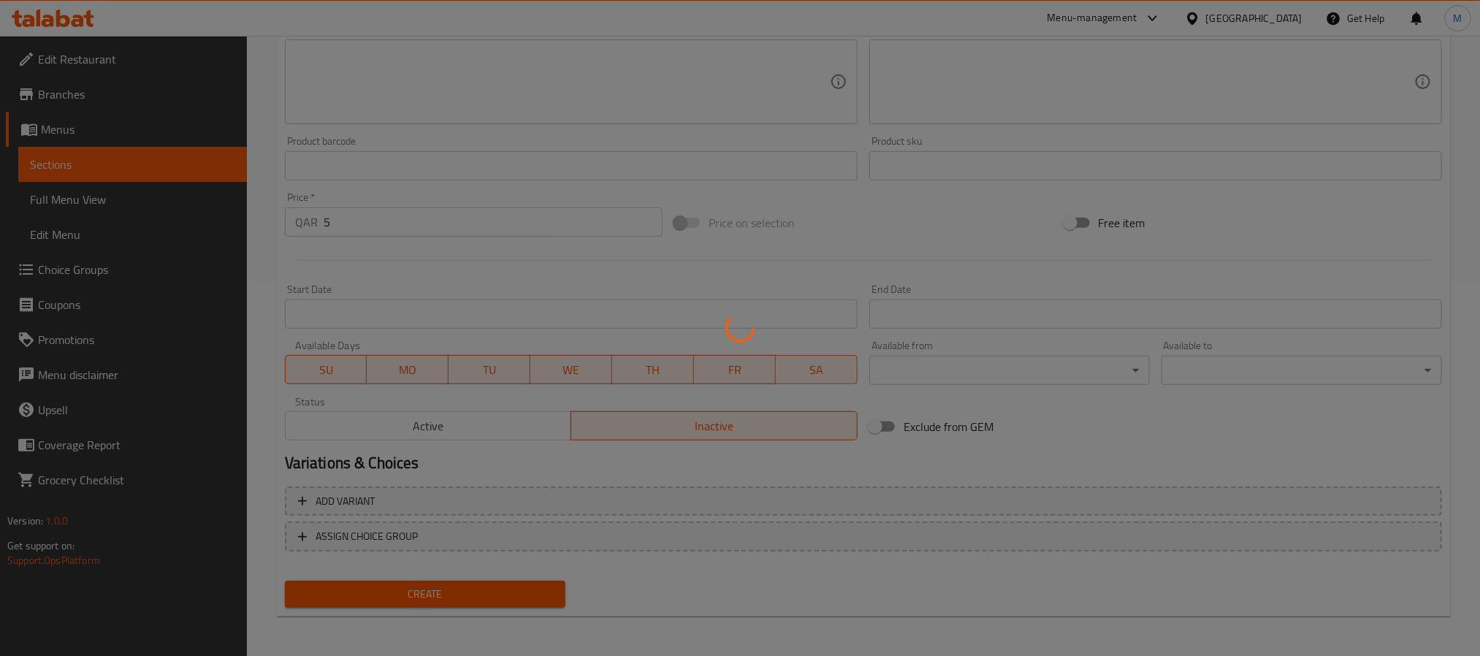
type input "0"
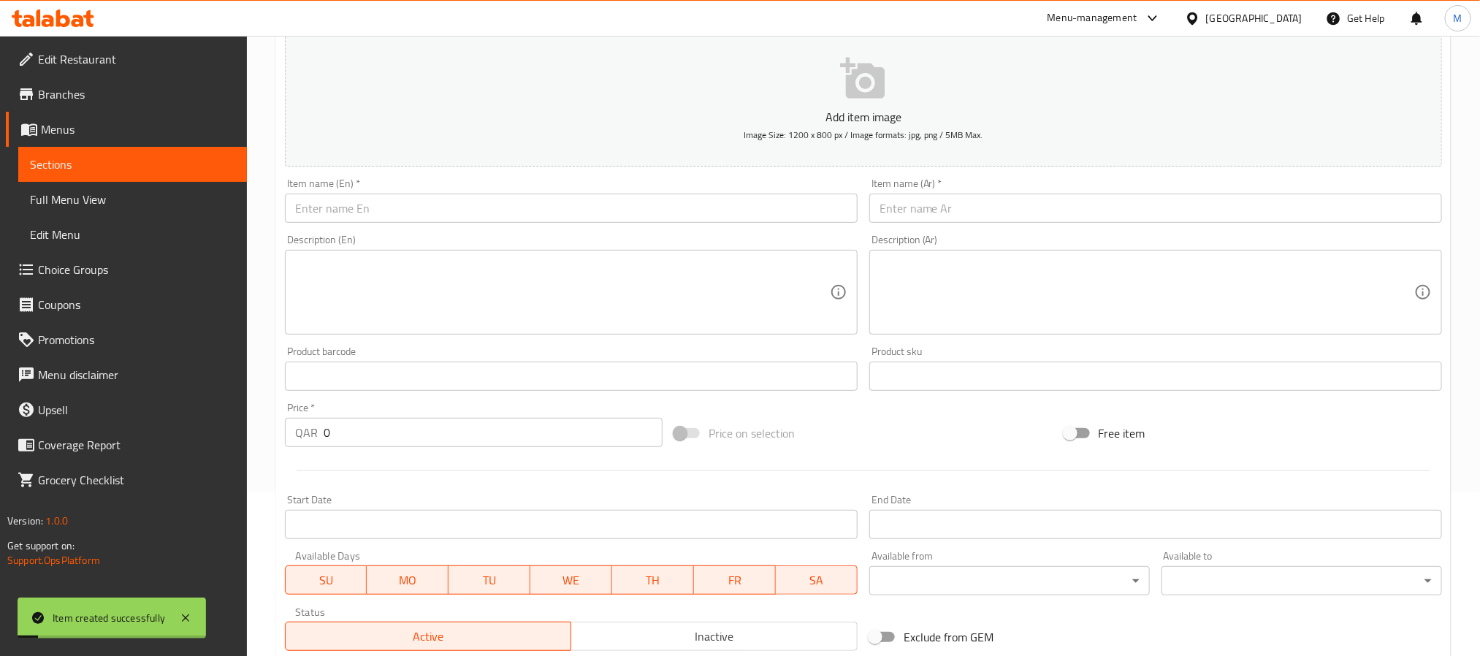
scroll to position [156, 0]
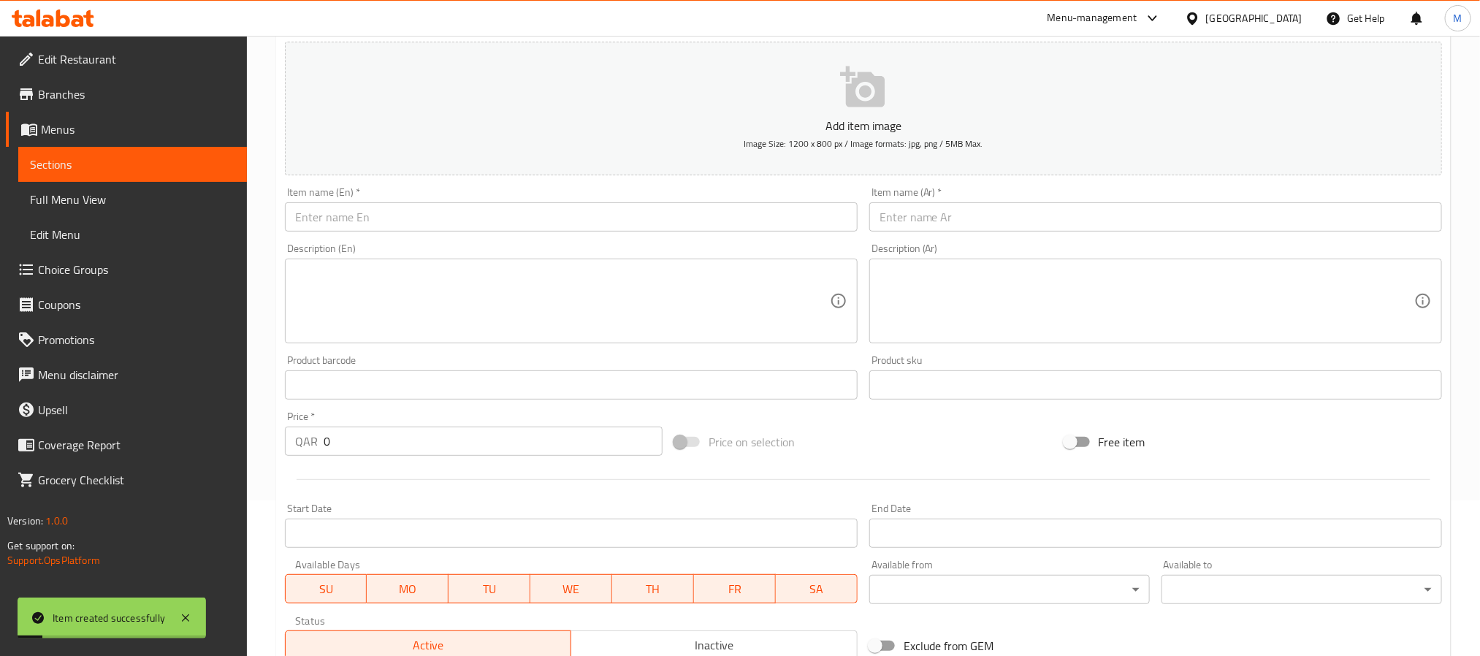
click at [997, 218] on input "text" at bounding box center [1156, 216] width 573 height 29
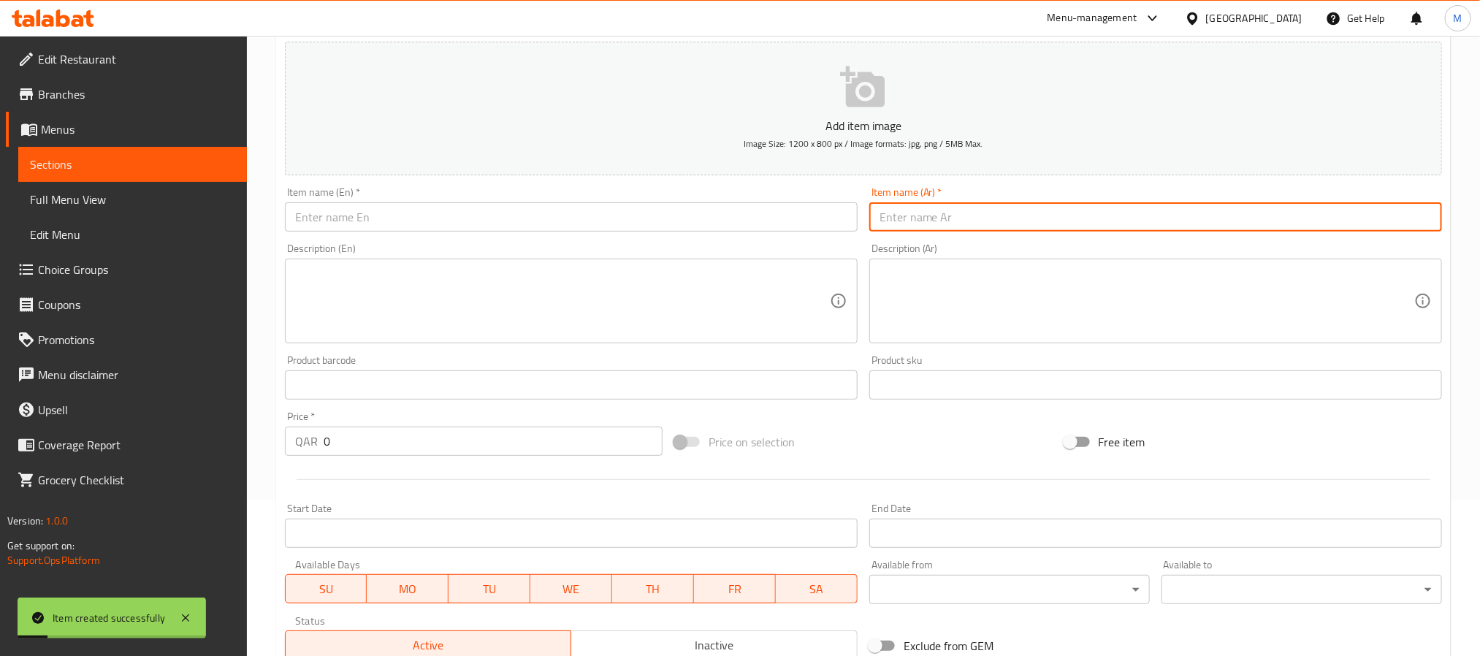
paste input "اراتا مايونيز الدجاج"
click at [957, 222] on input "اراتا مايونيز الدجاج" at bounding box center [1156, 216] width 573 height 29
paste input "اراتا"
type input "[PERSON_NAME] الدجاج"
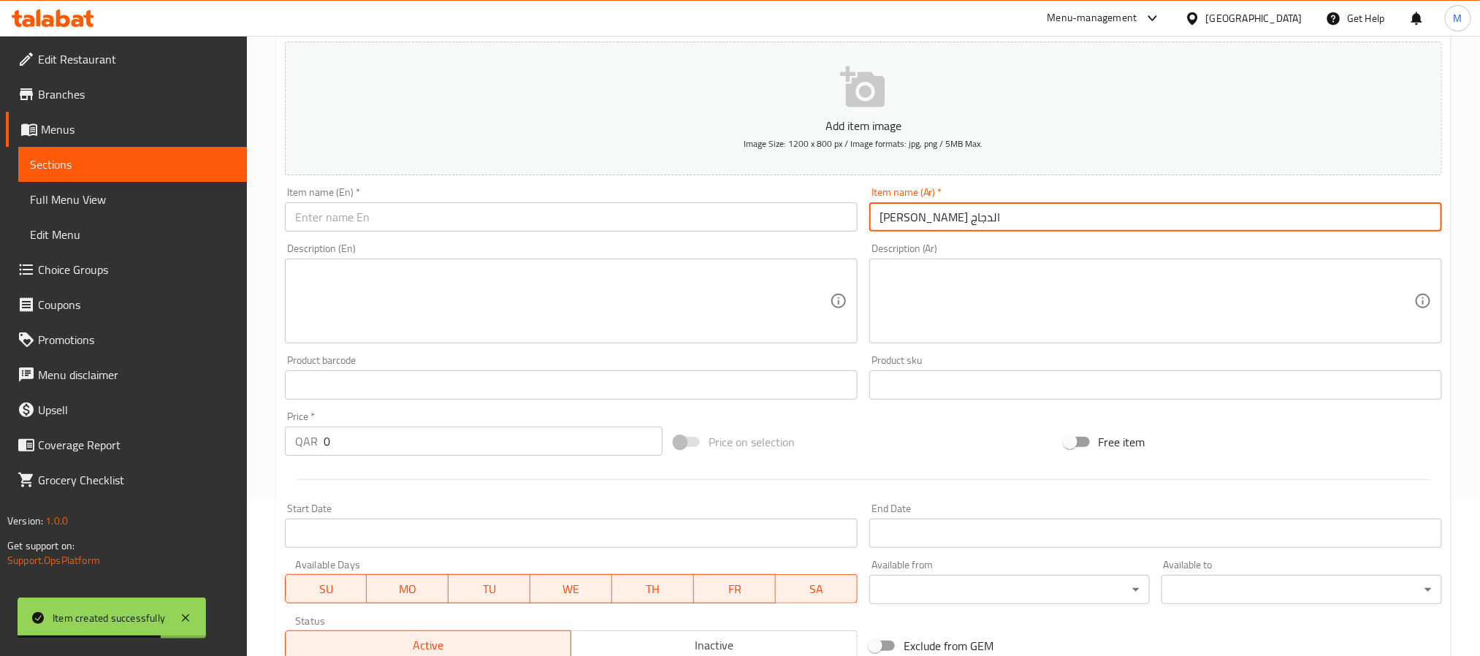
click at [517, 224] on input "text" at bounding box center [571, 216] width 573 height 29
paste input "Chicken Mayonnaise"
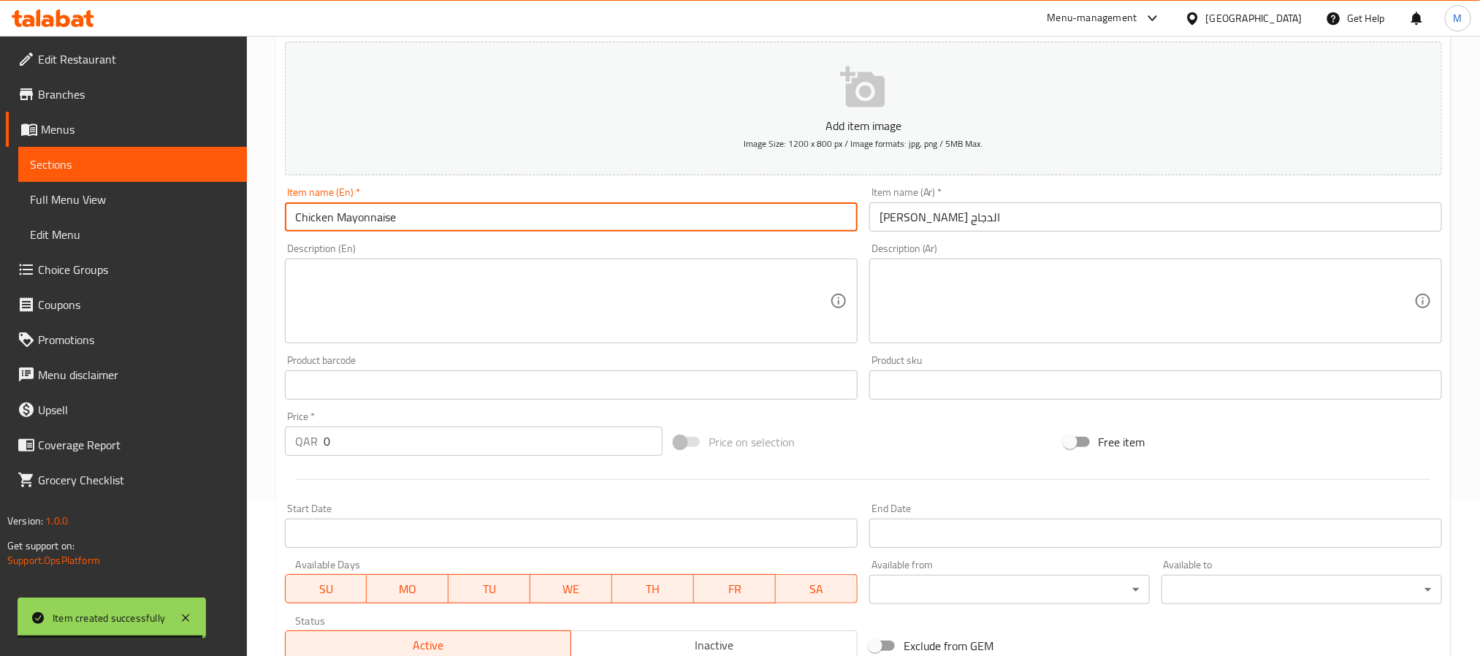
type input "Chicken Mayonnaise"
click at [541, 449] on input "0" at bounding box center [493, 441] width 339 height 29
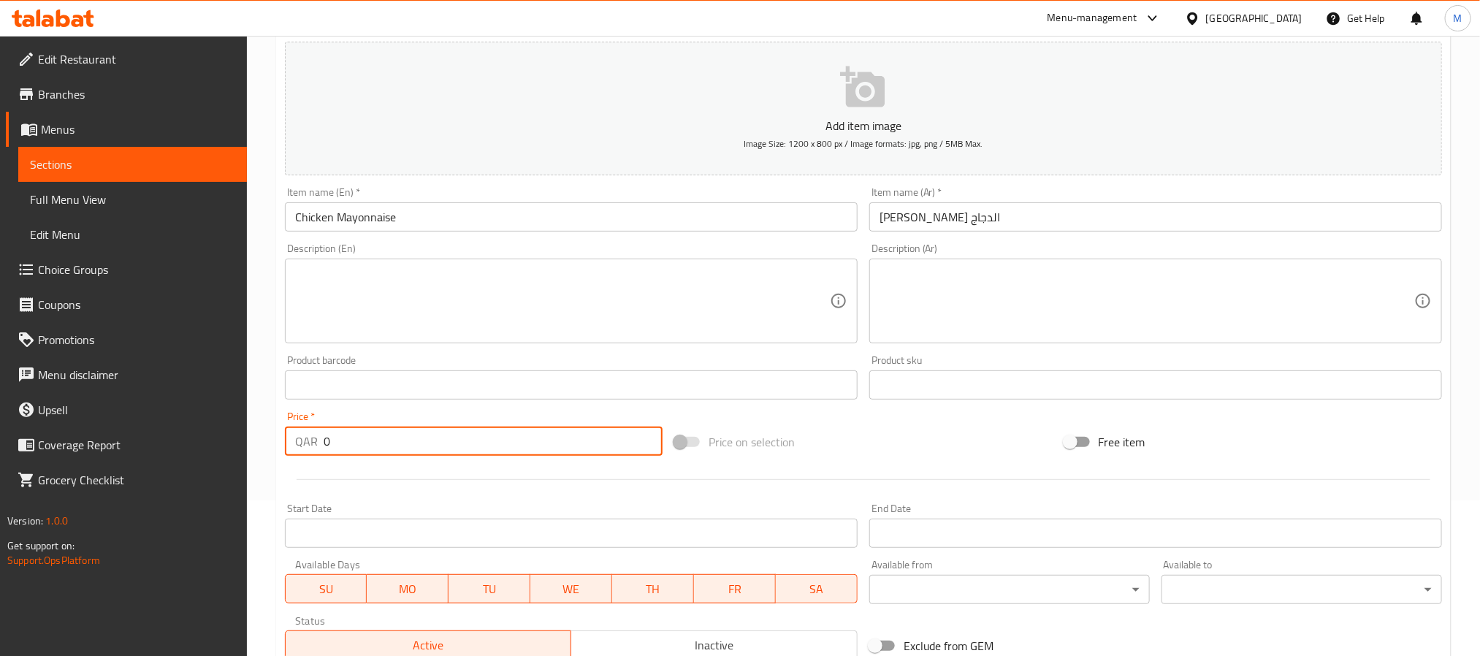
paste input "5"
click at [541, 449] on input "0" at bounding box center [493, 441] width 339 height 29
type input "5"
click at [520, 474] on div at bounding box center [863, 480] width 1169 height 36
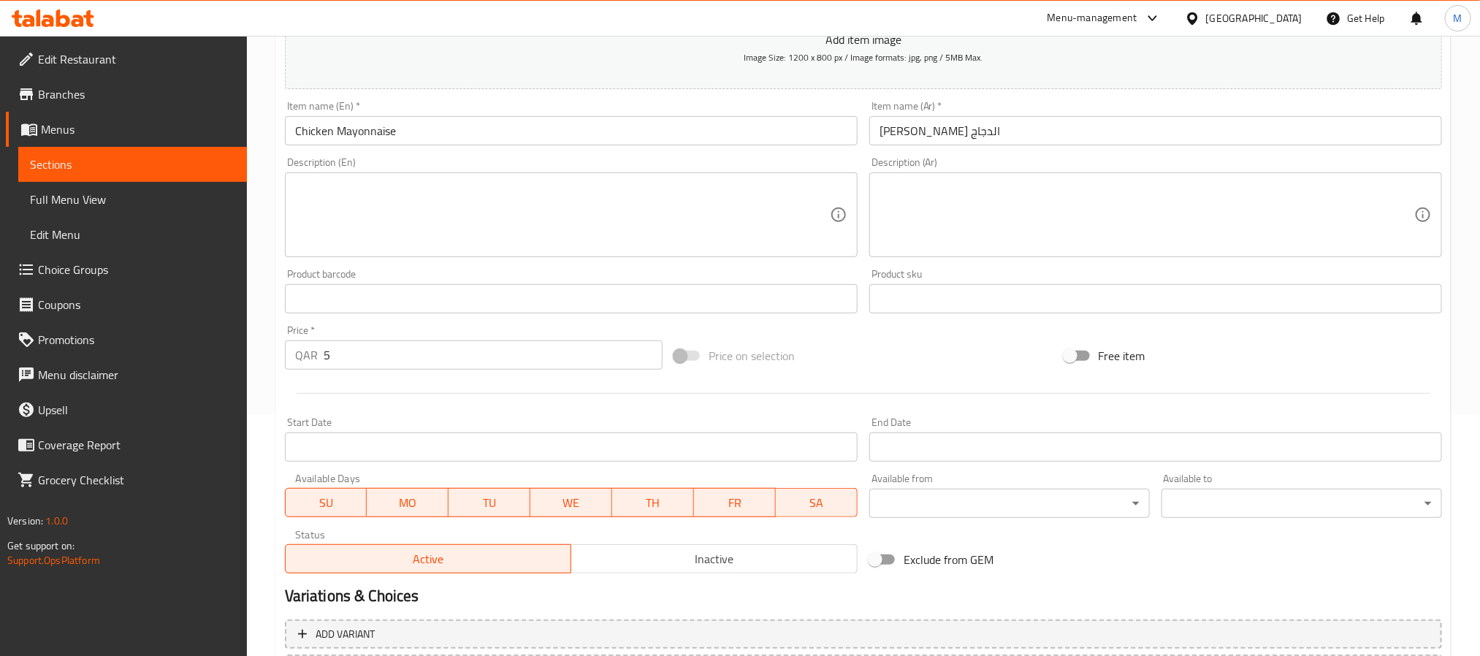
scroll to position [375, 0]
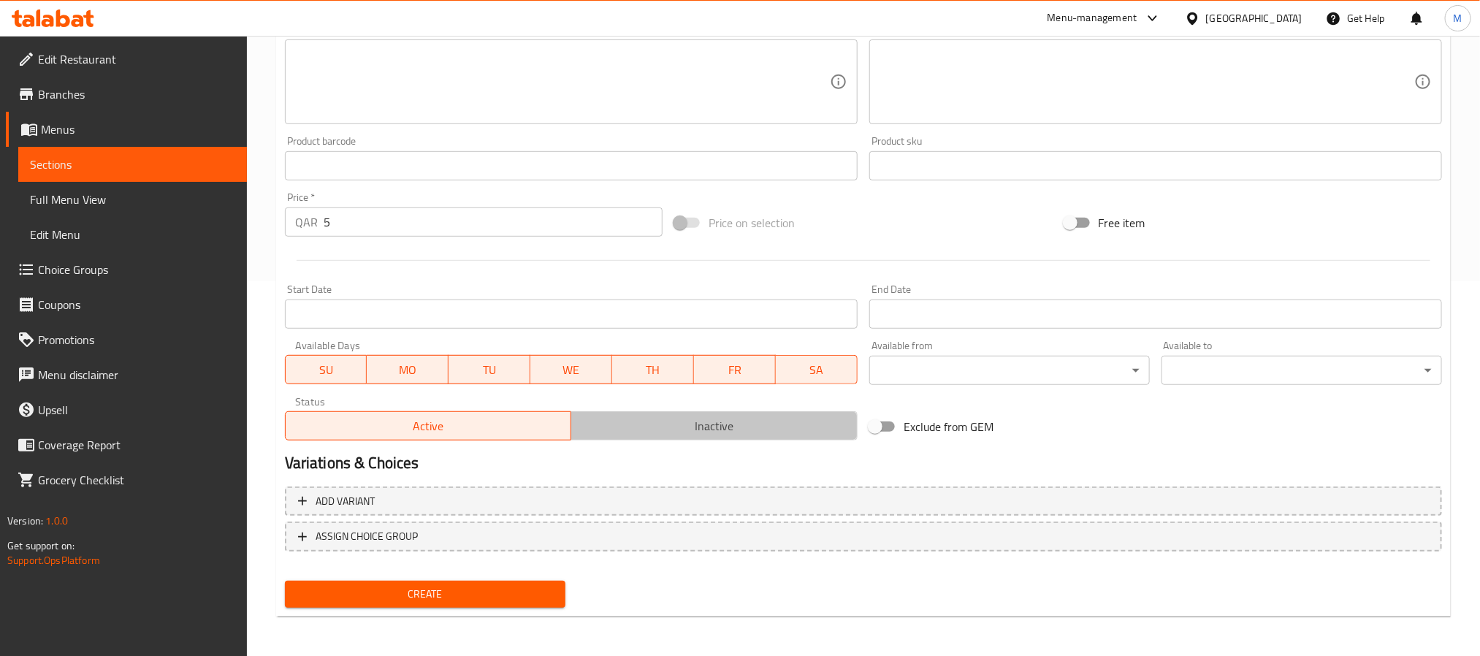
click at [650, 432] on span "Inactive" at bounding box center [714, 426] width 275 height 21
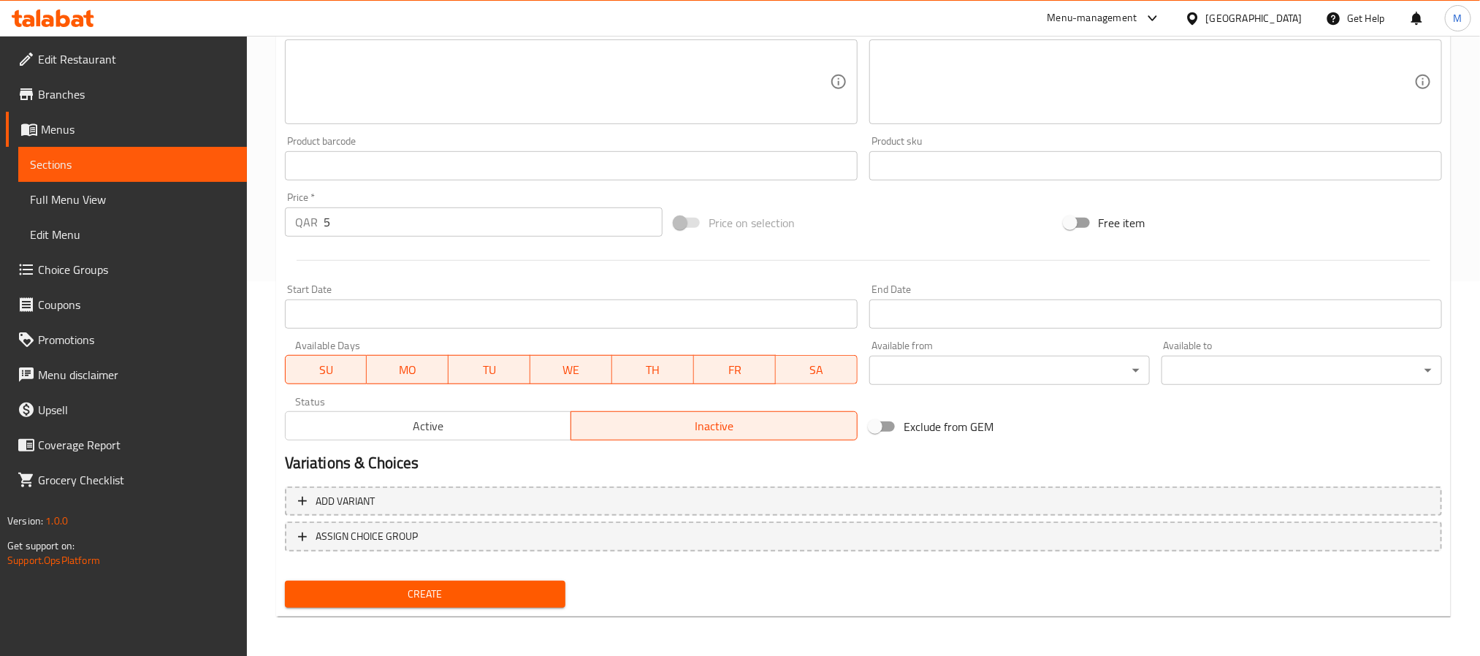
click at [520, 607] on div "Create" at bounding box center [425, 594] width 292 height 39
click at [520, 598] on span "Create" at bounding box center [425, 594] width 257 height 18
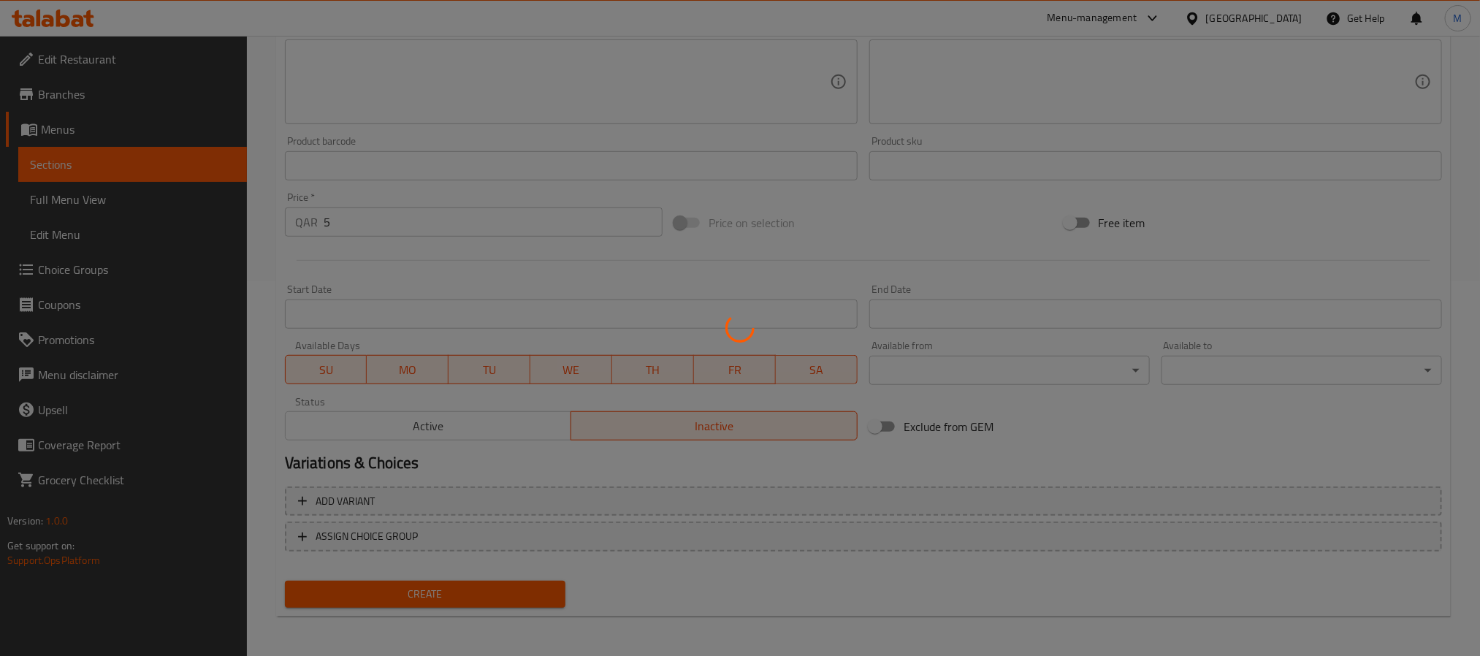
type input "0"
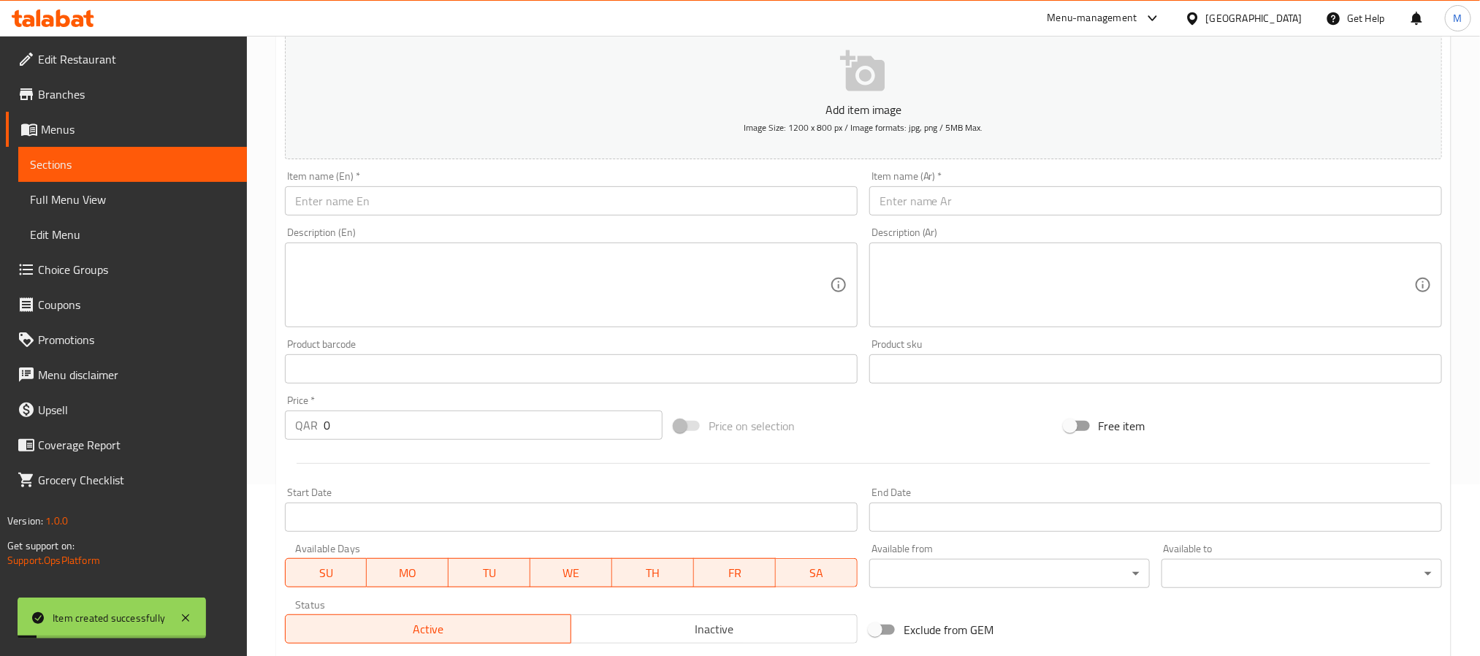
scroll to position [156, 0]
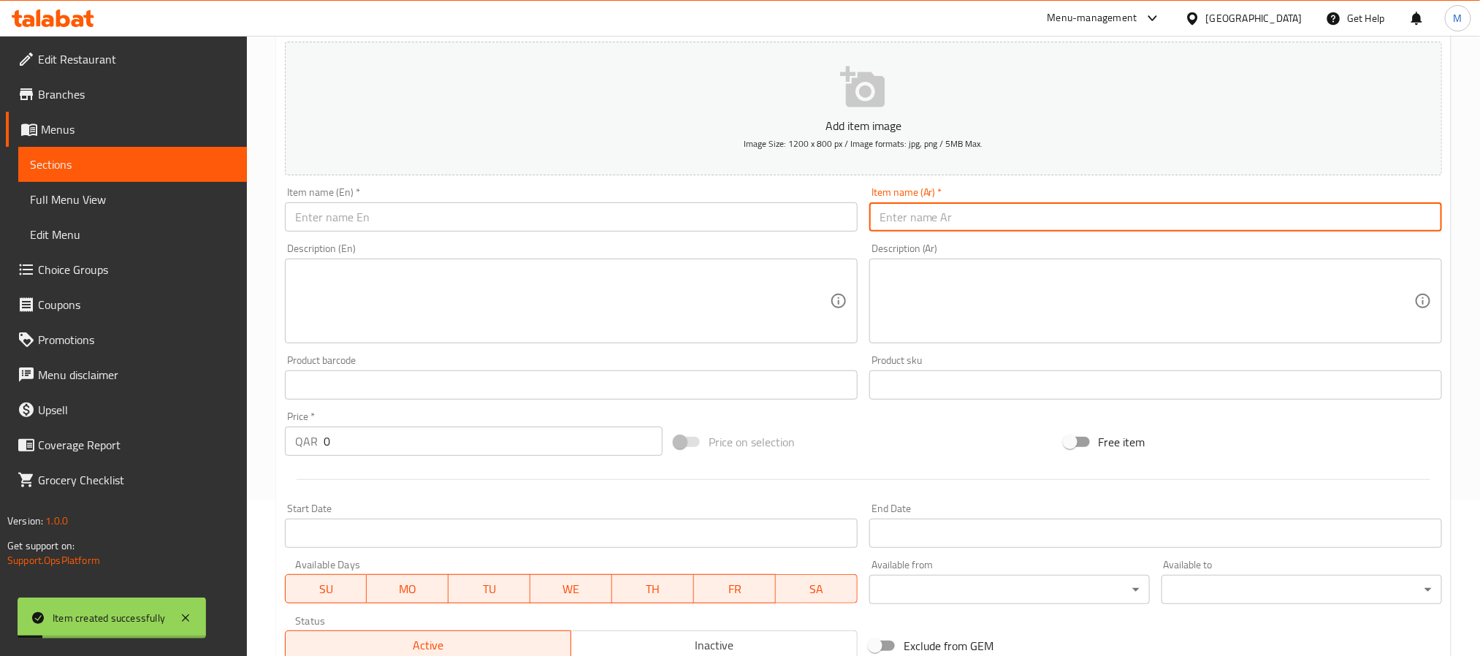
click at [993, 221] on input "text" at bounding box center [1156, 216] width 573 height 29
paste input "باراتا لحم البقر"
type input "باراتا لحم البقر"
click at [517, 227] on input "text" at bounding box center [571, 216] width 573 height 29
paste input "Beef Paratha"
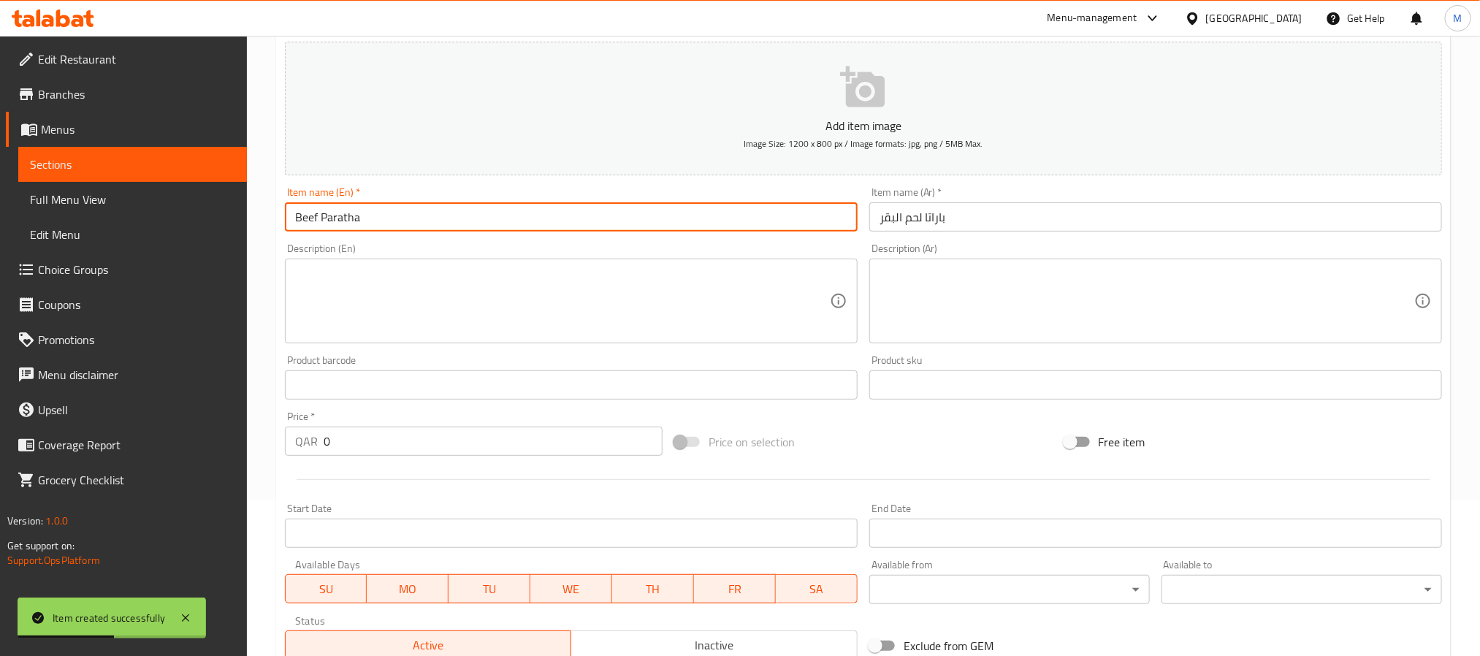
type input "Beef Paratha"
click at [629, 634] on button "Inactive" at bounding box center [714, 645] width 287 height 29
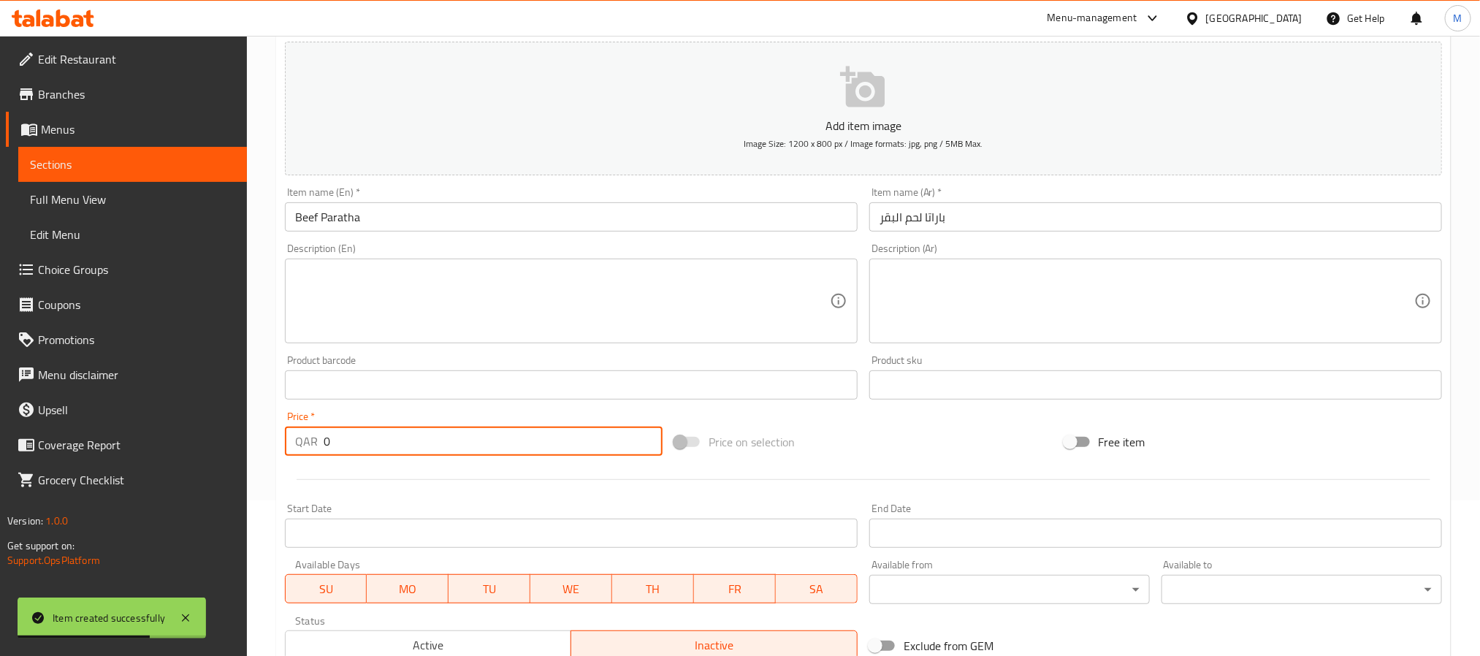
click at [491, 436] on input "0" at bounding box center [493, 441] width 339 height 29
paste input "5"
type input "5"
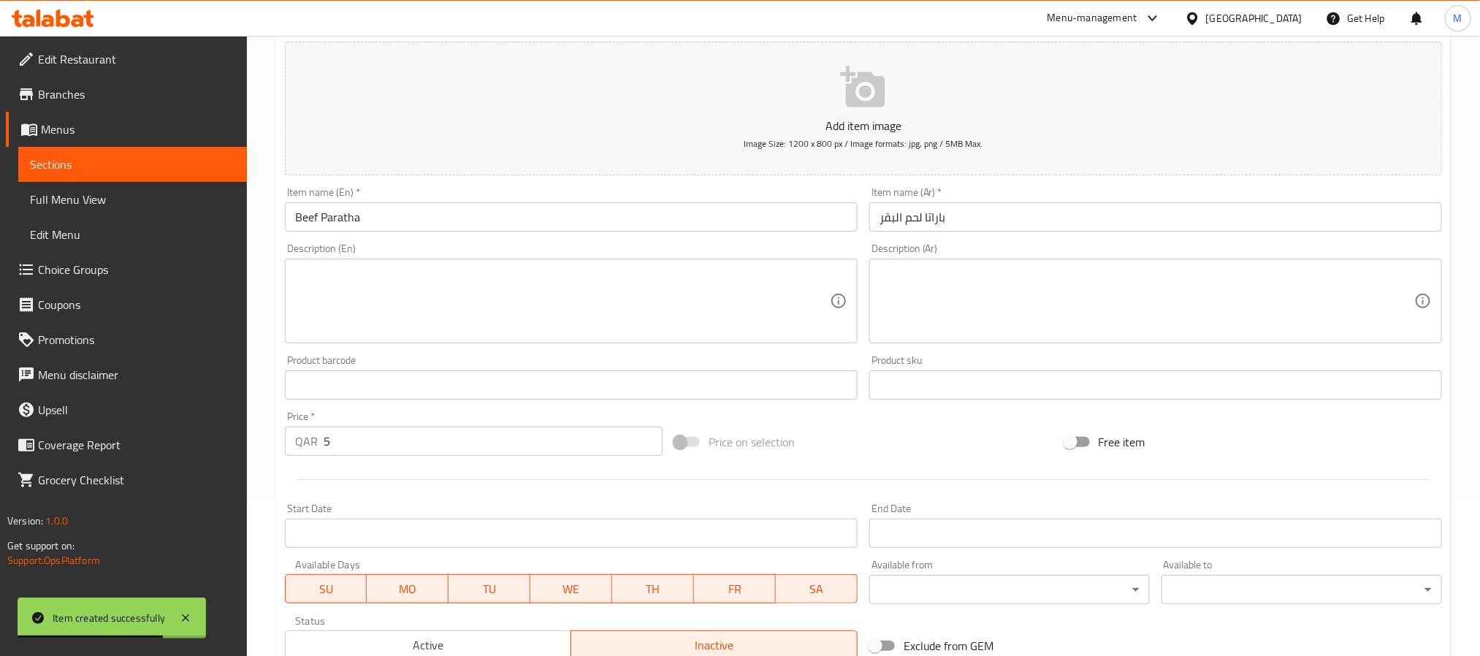
click at [478, 471] on div at bounding box center [863, 480] width 1169 height 36
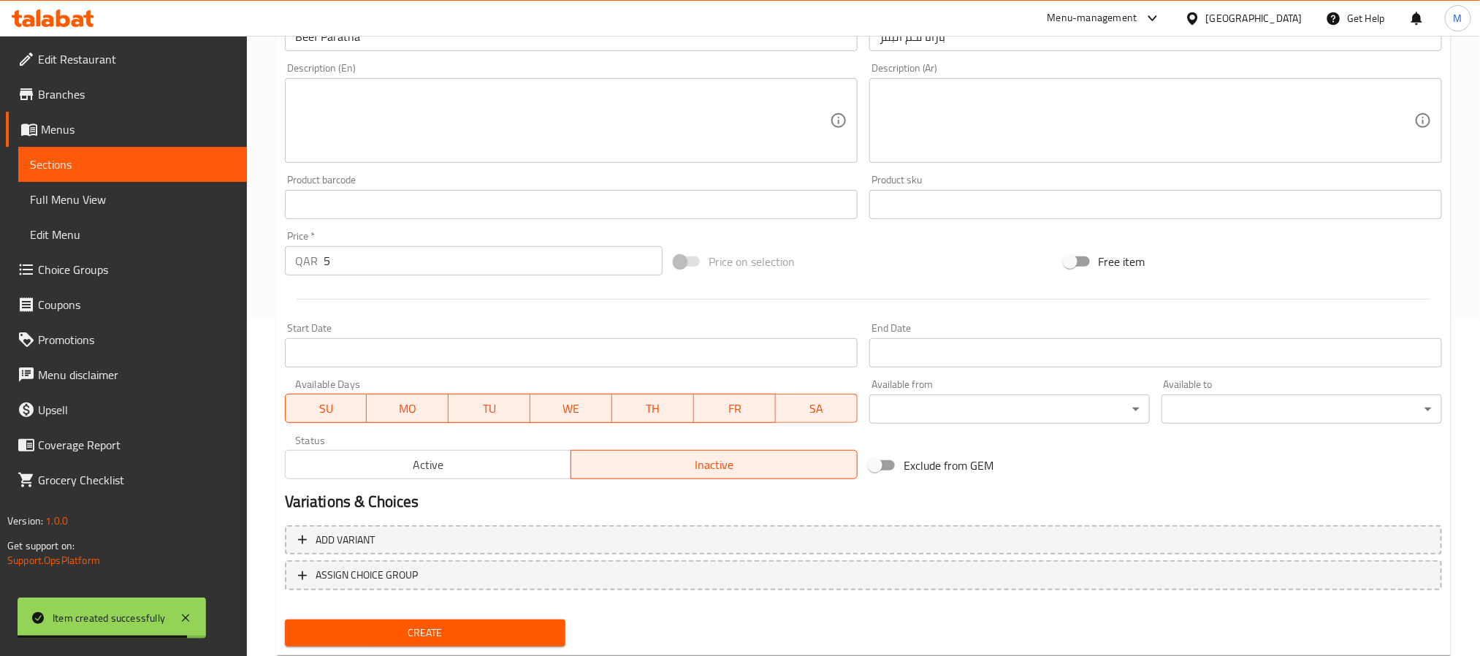
scroll to position [375, 0]
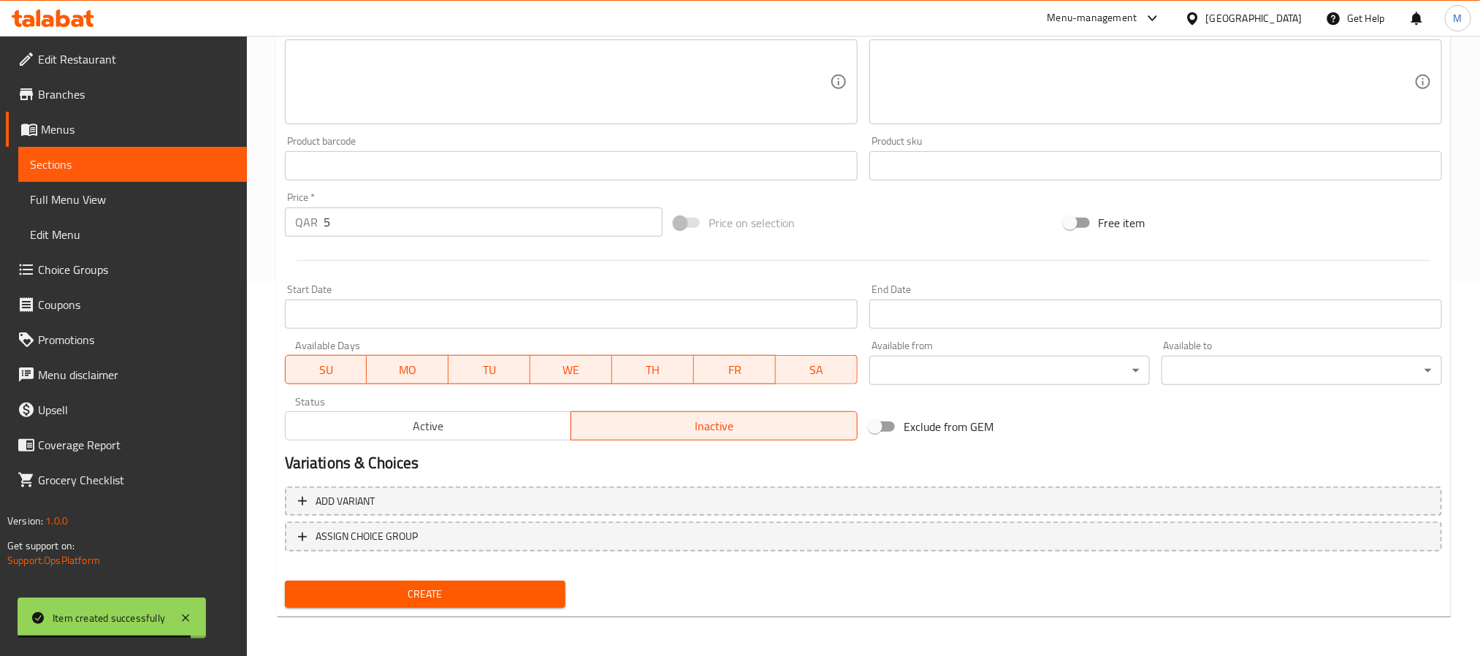
click at [483, 585] on span "Create" at bounding box center [425, 594] width 257 height 18
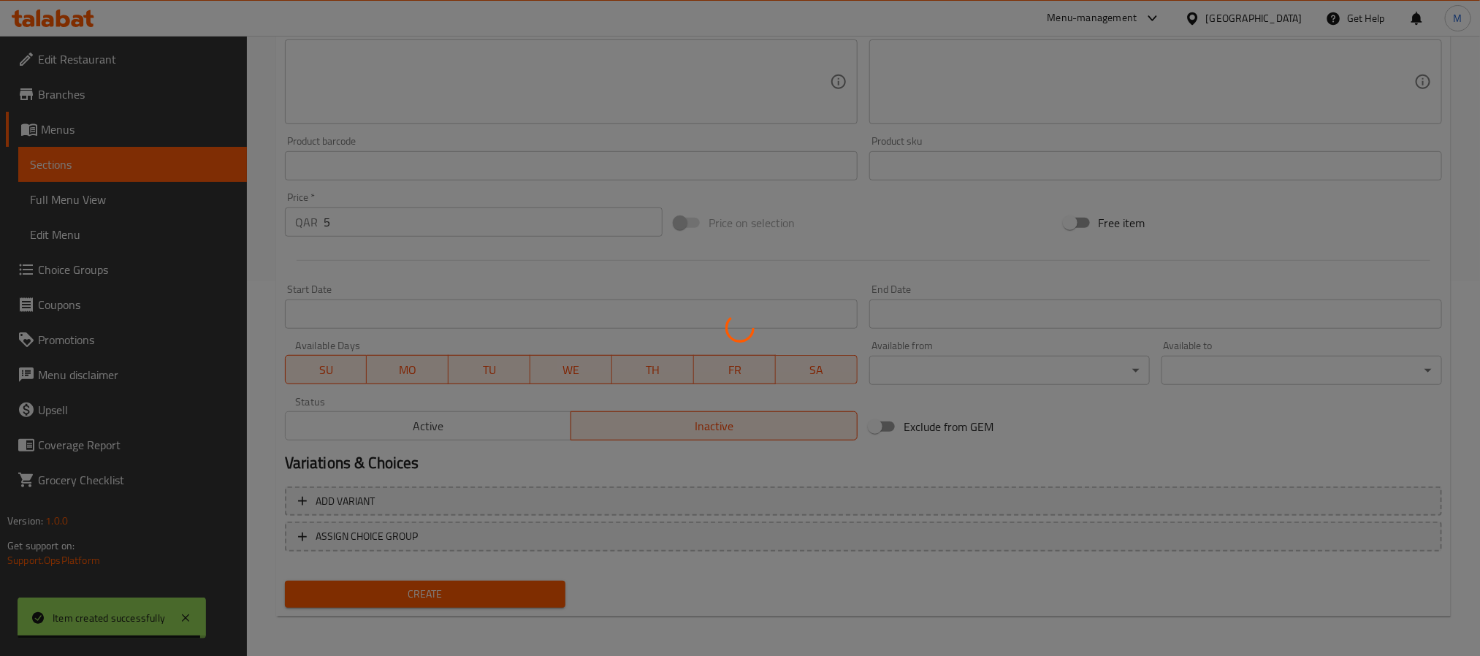
type input "0"
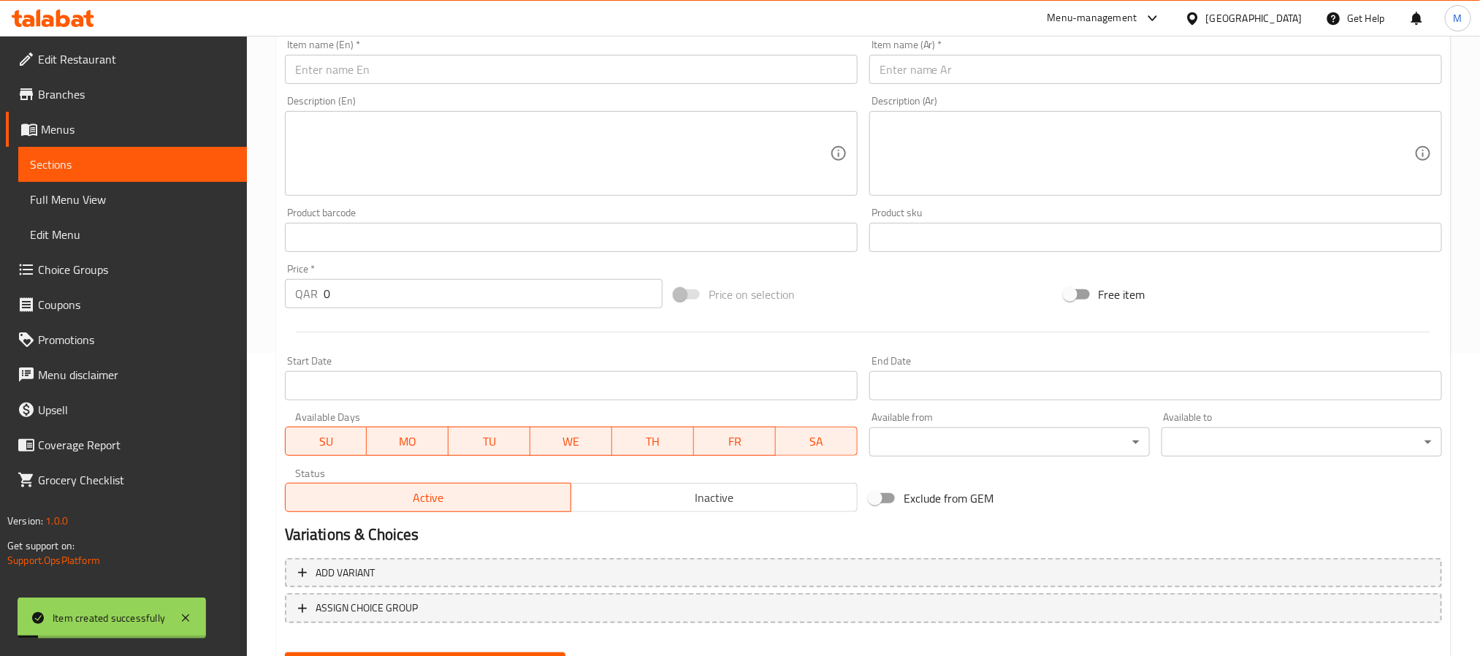
scroll to position [265, 0]
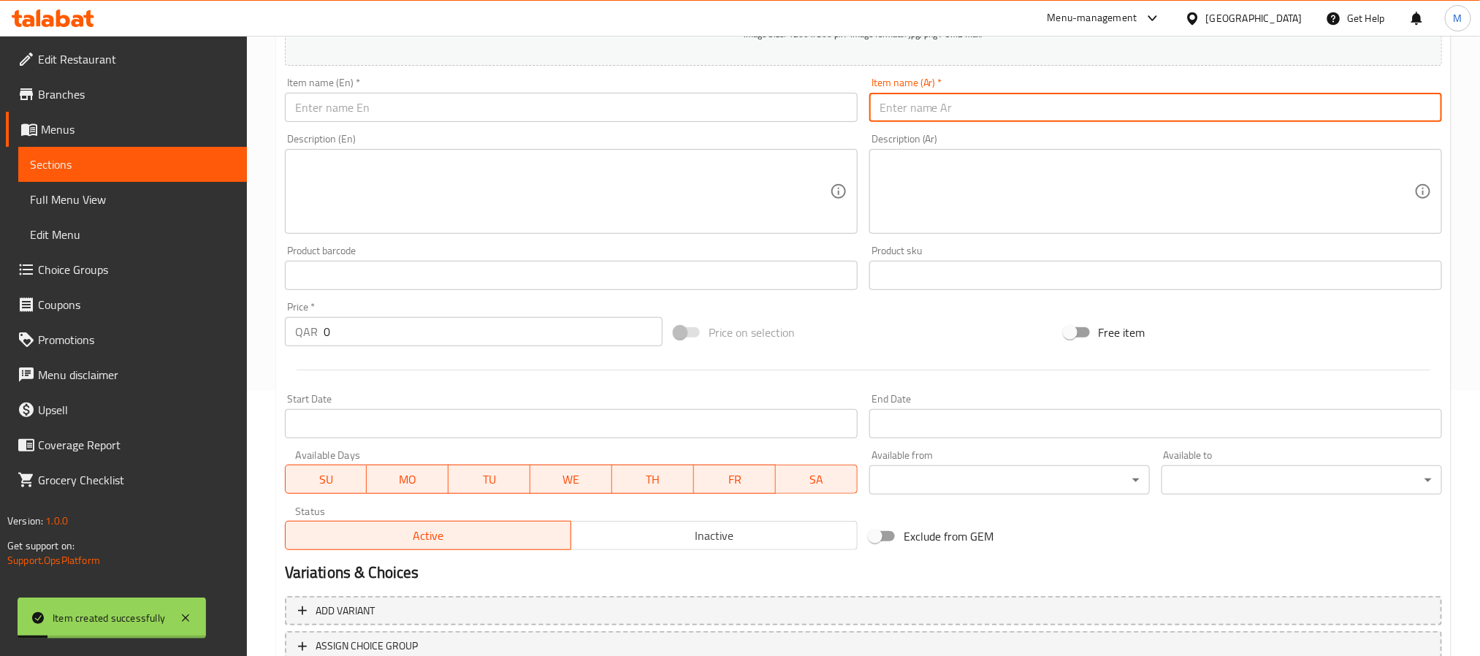
click at [995, 121] on input "text" at bounding box center [1156, 107] width 573 height 29
paste input "[PERSON_NAME] عمان"
type input "[PERSON_NAME] عمان"
click at [553, 129] on div "Description (En) Description (En)" at bounding box center [571, 184] width 585 height 112
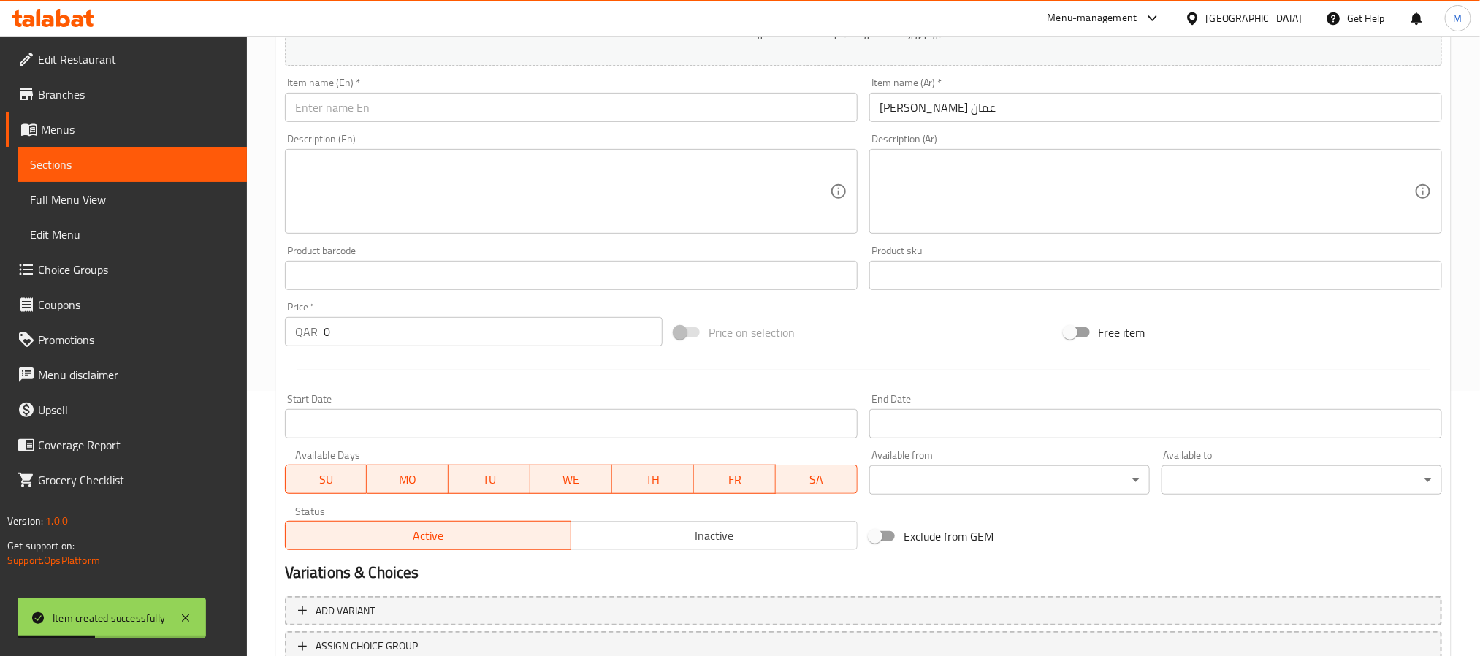
click at [561, 103] on input "text" at bounding box center [571, 107] width 573 height 29
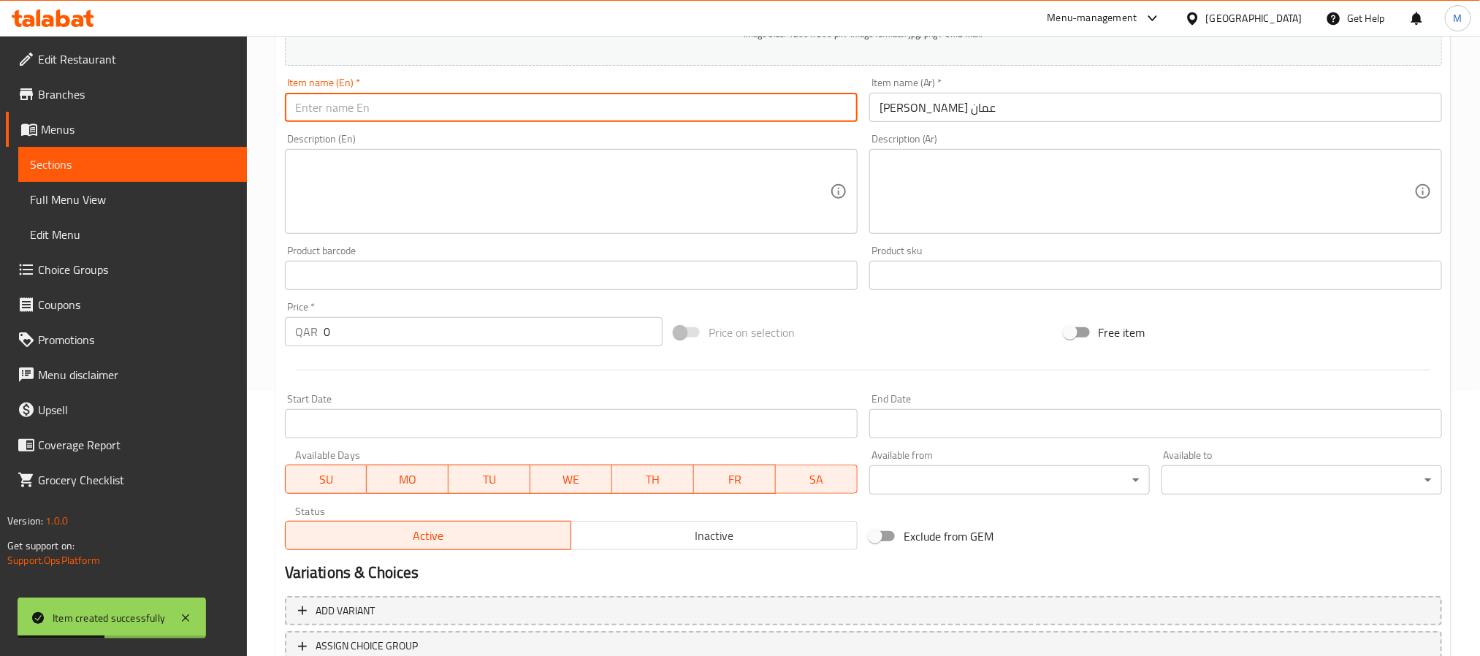
paste input "Chips Oman Paratha"
type input "Chips Oman Paratha"
click at [498, 332] on input "0" at bounding box center [493, 331] width 339 height 29
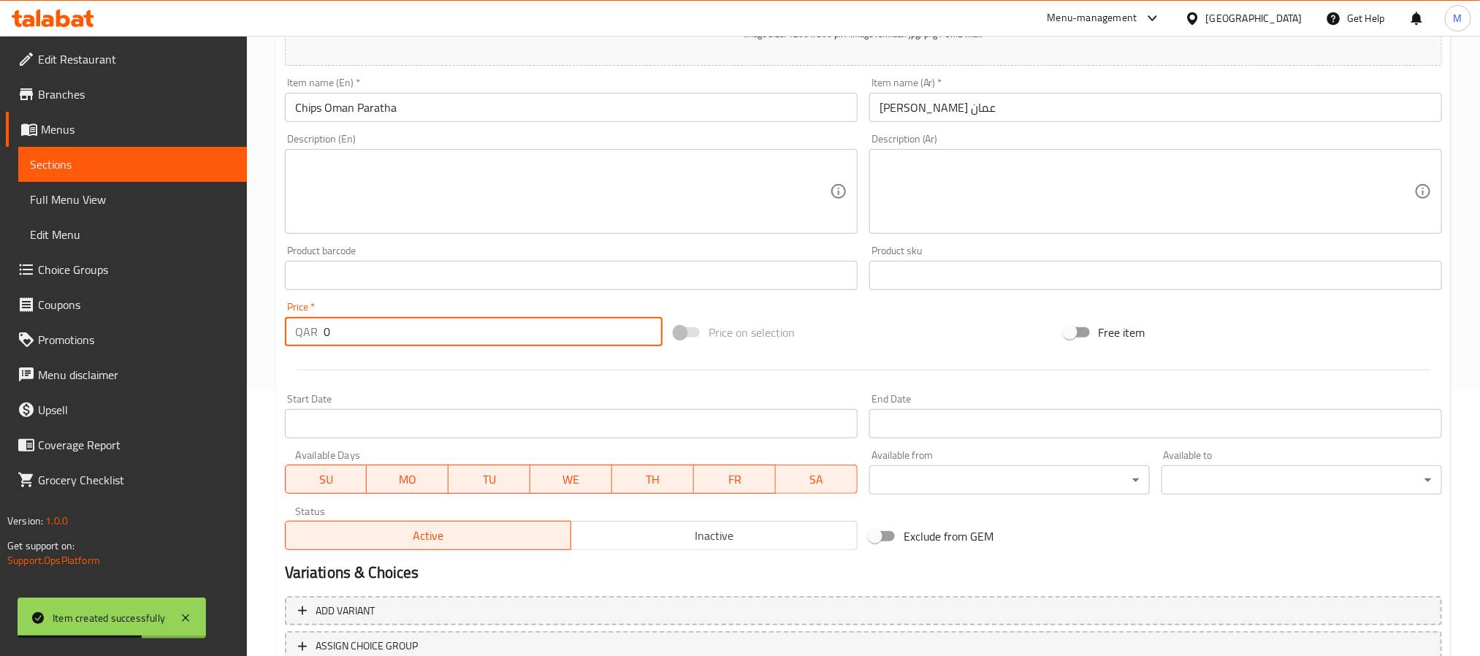
click at [498, 332] on input "0" at bounding box center [493, 331] width 339 height 29
paste input "4"
type input "4"
click at [492, 380] on div at bounding box center [863, 370] width 1169 height 36
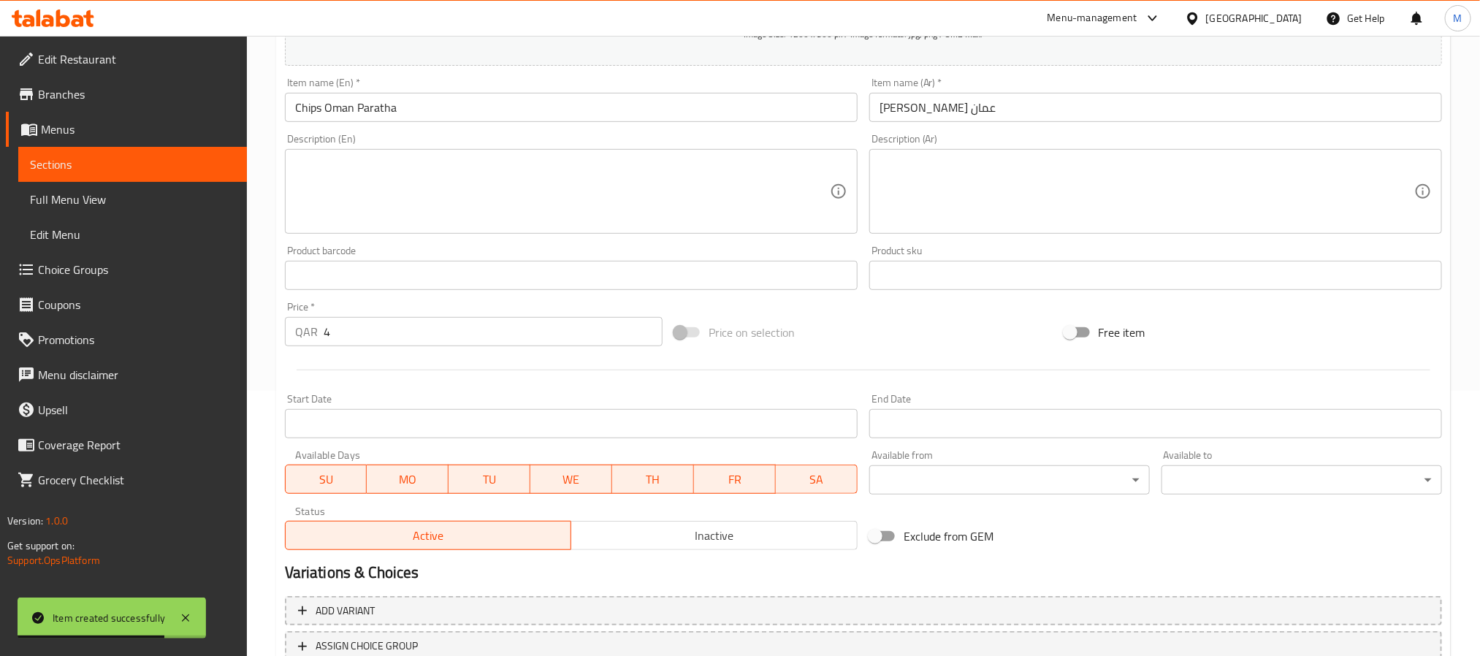
click at [612, 531] on span "Inactive" at bounding box center [714, 535] width 275 height 21
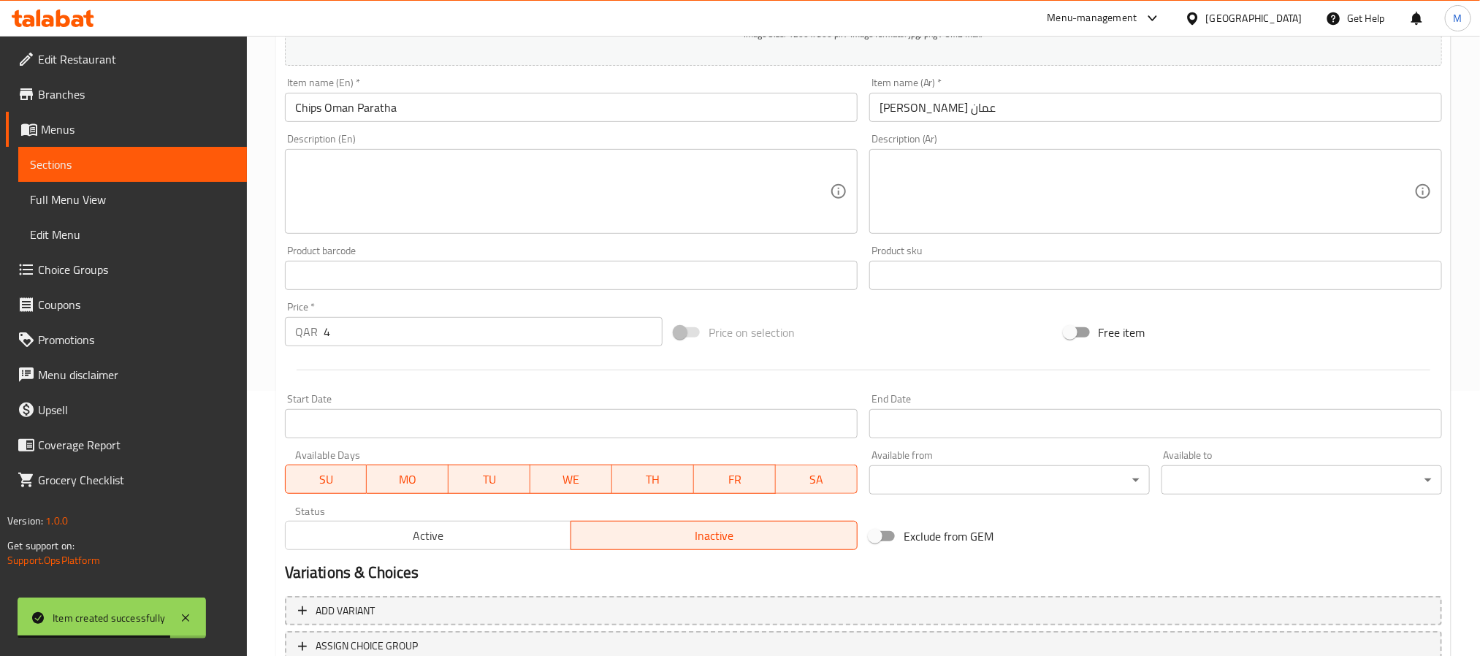
type button "1"
click at [836, 360] on div at bounding box center [863, 370] width 1169 height 36
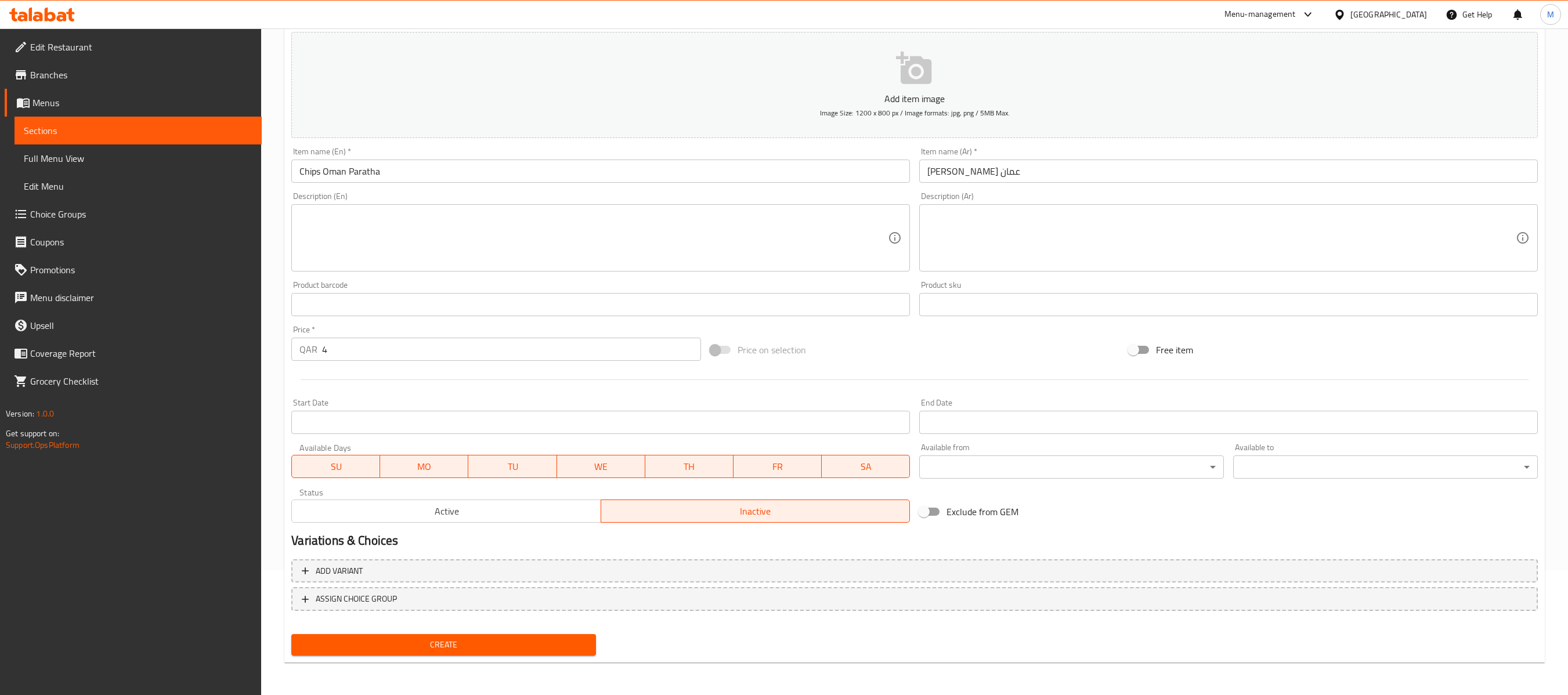
click at [561, 520] on span "Create" at bounding box center [444, 645] width 286 height 14
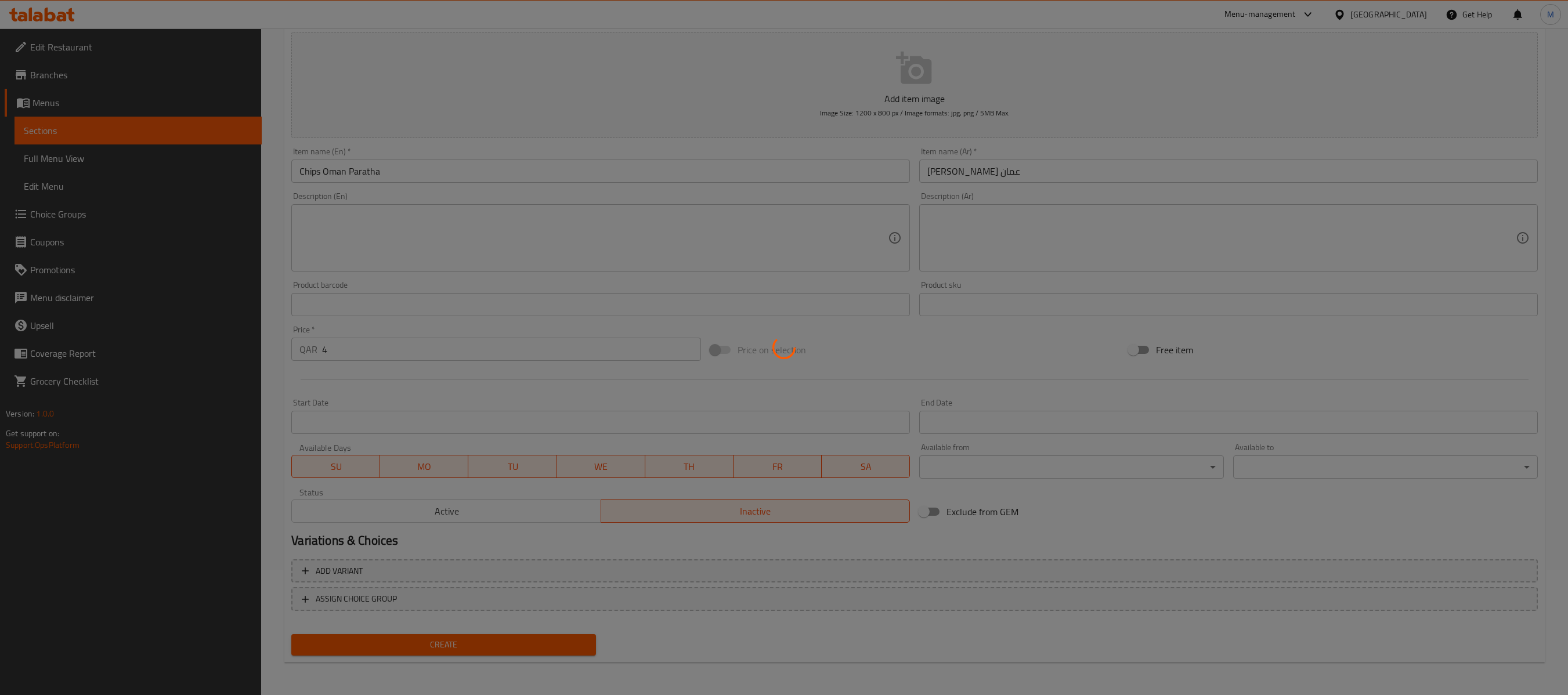
type input "0"
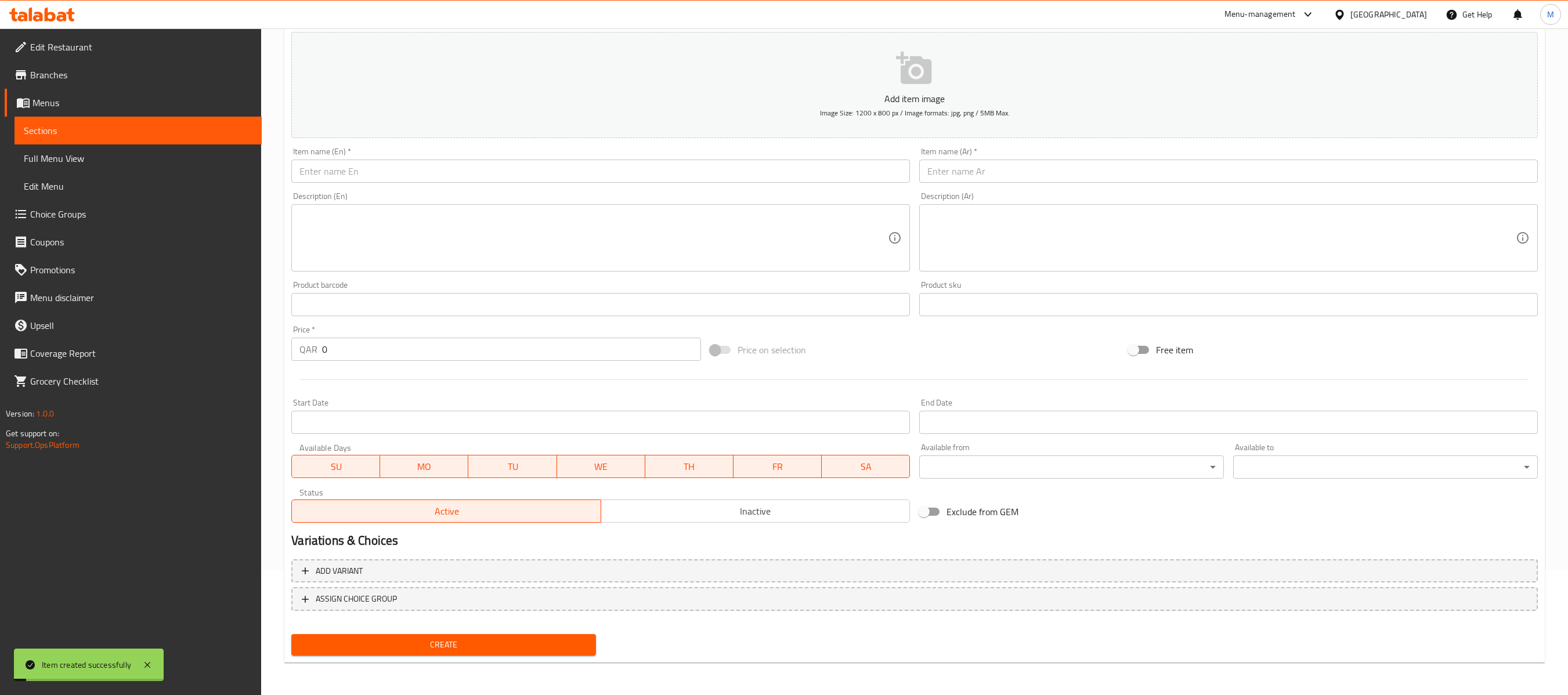
click at [996, 169] on input "text" at bounding box center [1228, 171] width 619 height 23
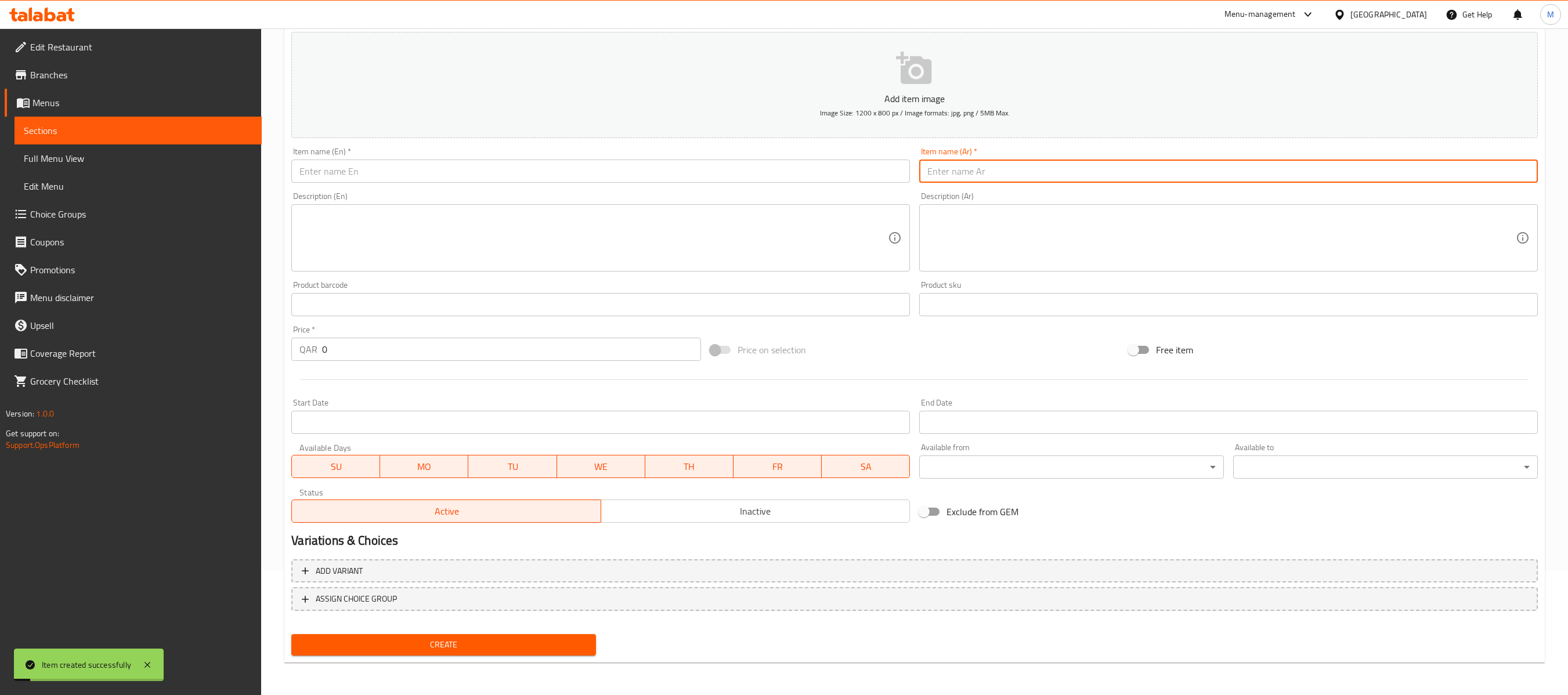
paste input "[PERSON_NAME]"
type input "[PERSON_NAME]"
click at [665, 169] on input "text" at bounding box center [601, 171] width 619 height 23
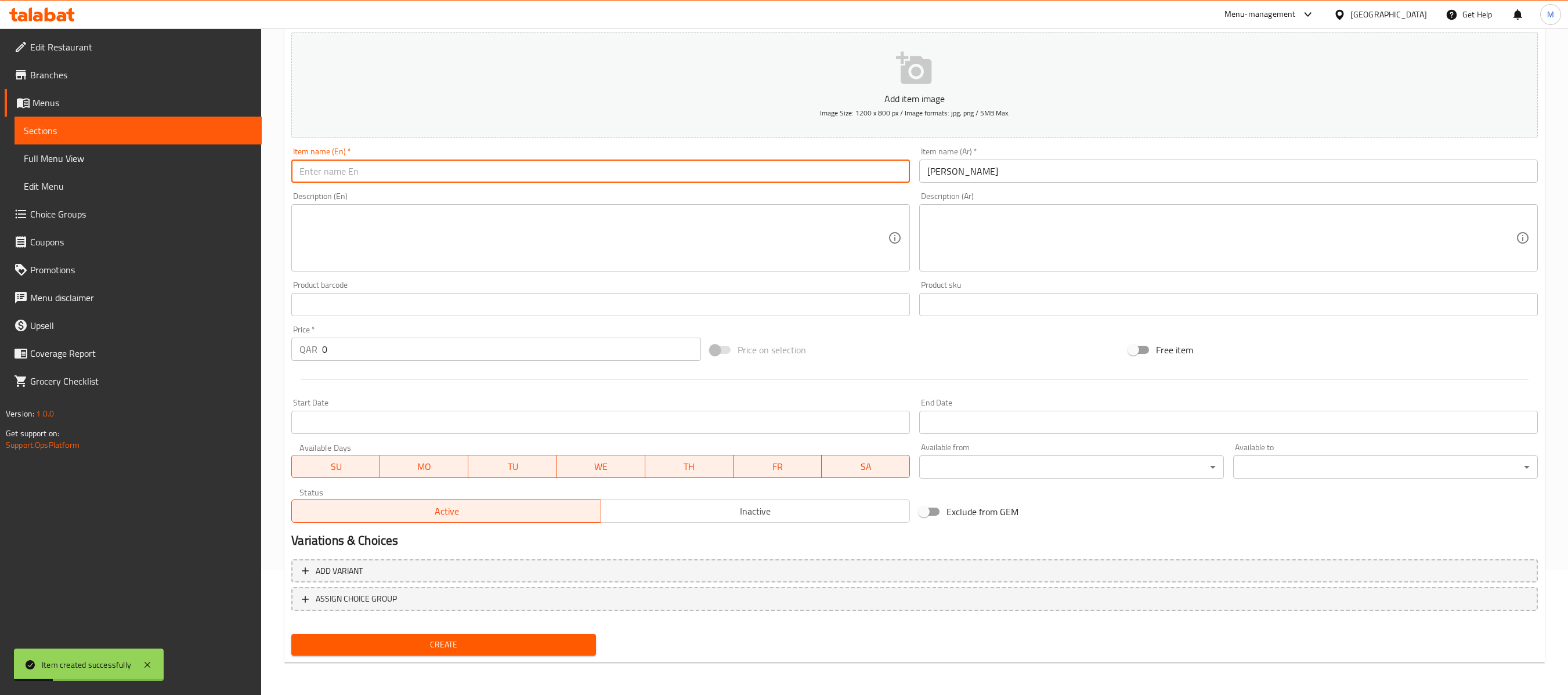
paste input "Keema Paratha"
type input "Keema Paratha"
click at [538, 345] on input "0" at bounding box center [512, 349] width 378 height 23
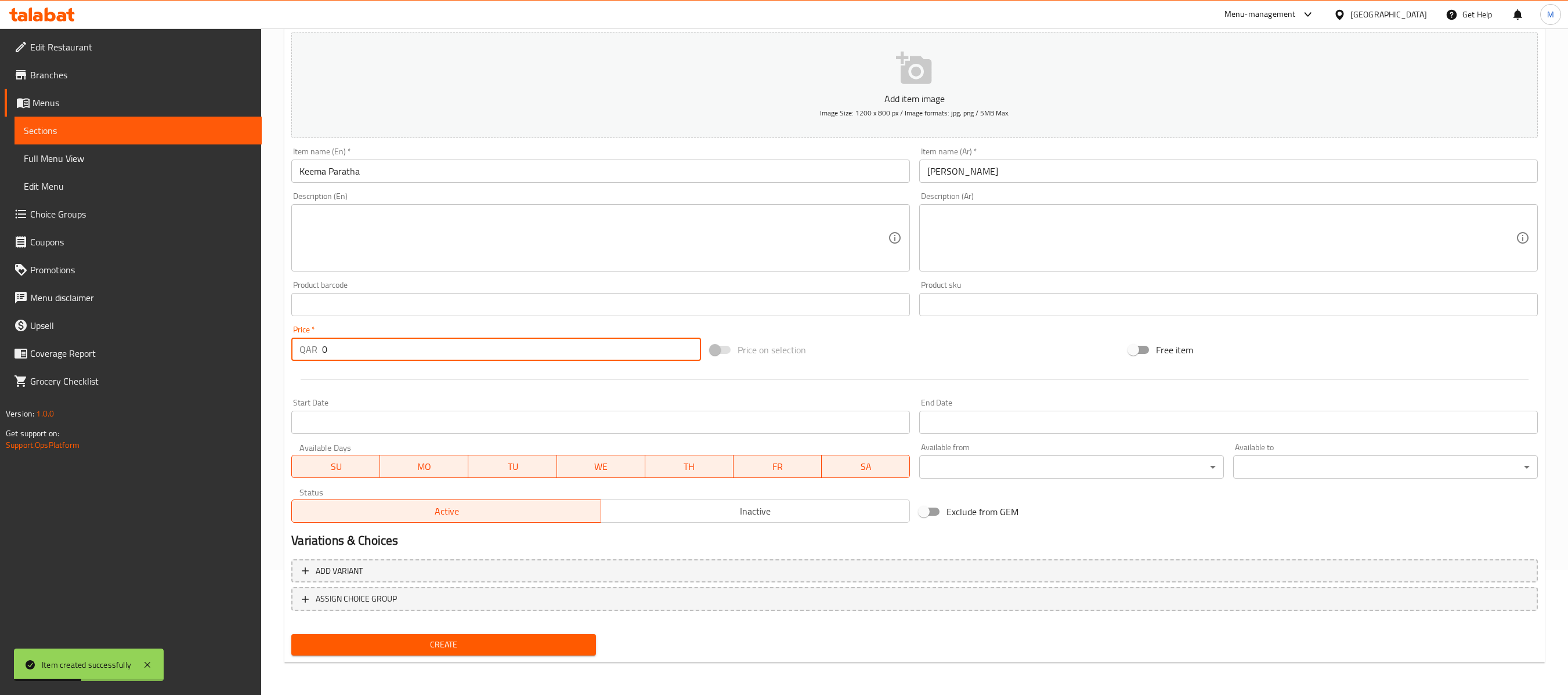
click at [538, 345] on input "0" at bounding box center [512, 349] width 378 height 23
paste input "5"
type input "5"
click at [637, 514] on span "Inactive" at bounding box center [755, 512] width 299 height 17
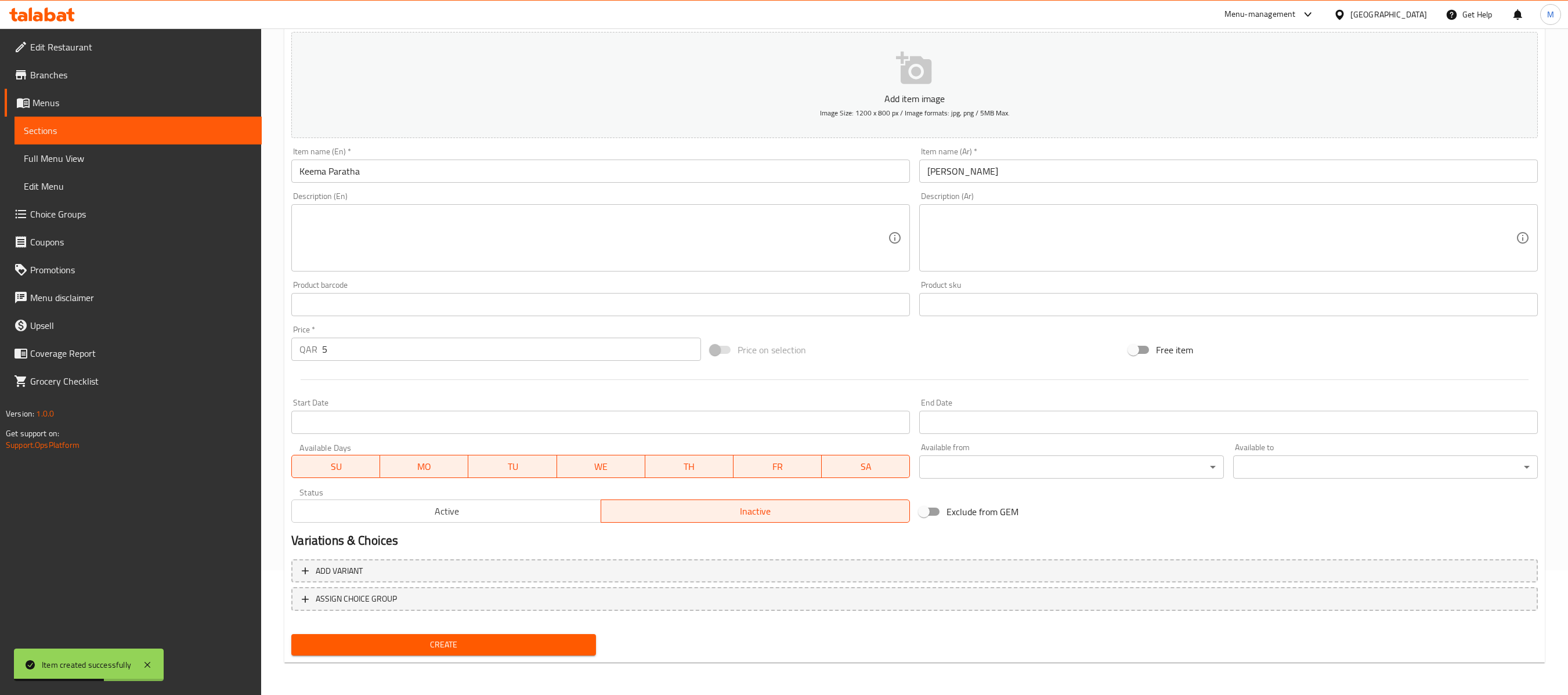
click at [566, 520] on button "Create" at bounding box center [444, 645] width 305 height 21
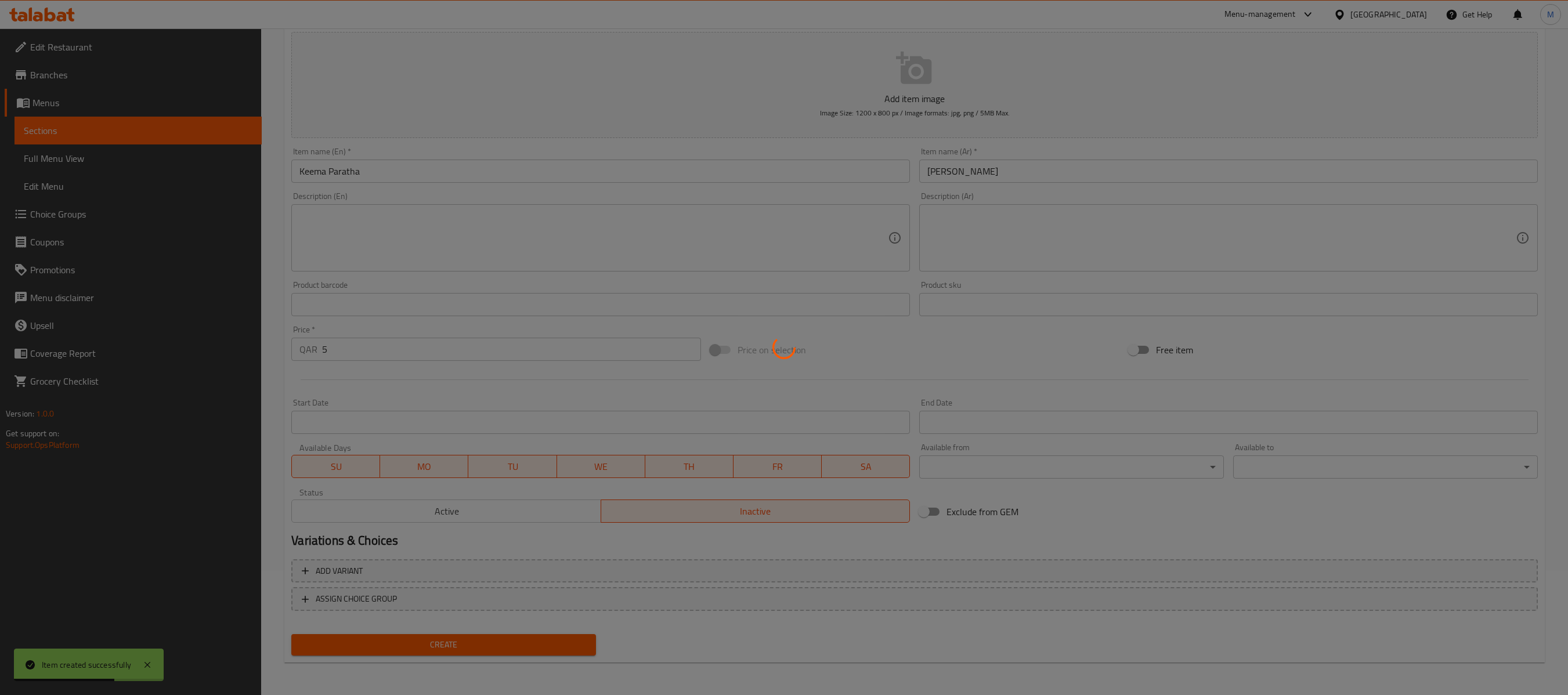
type input "0"
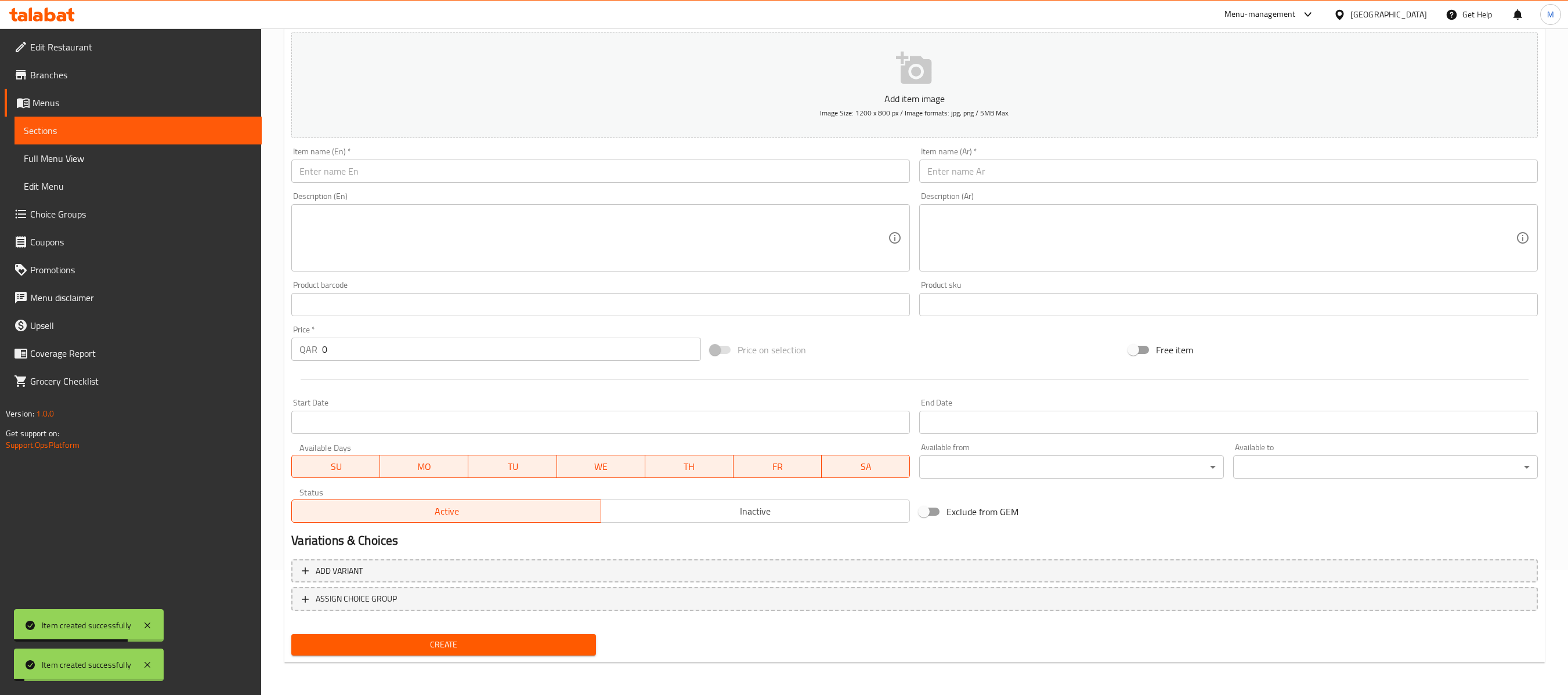
click at [1153, 171] on input "text" at bounding box center [1228, 171] width 619 height 23
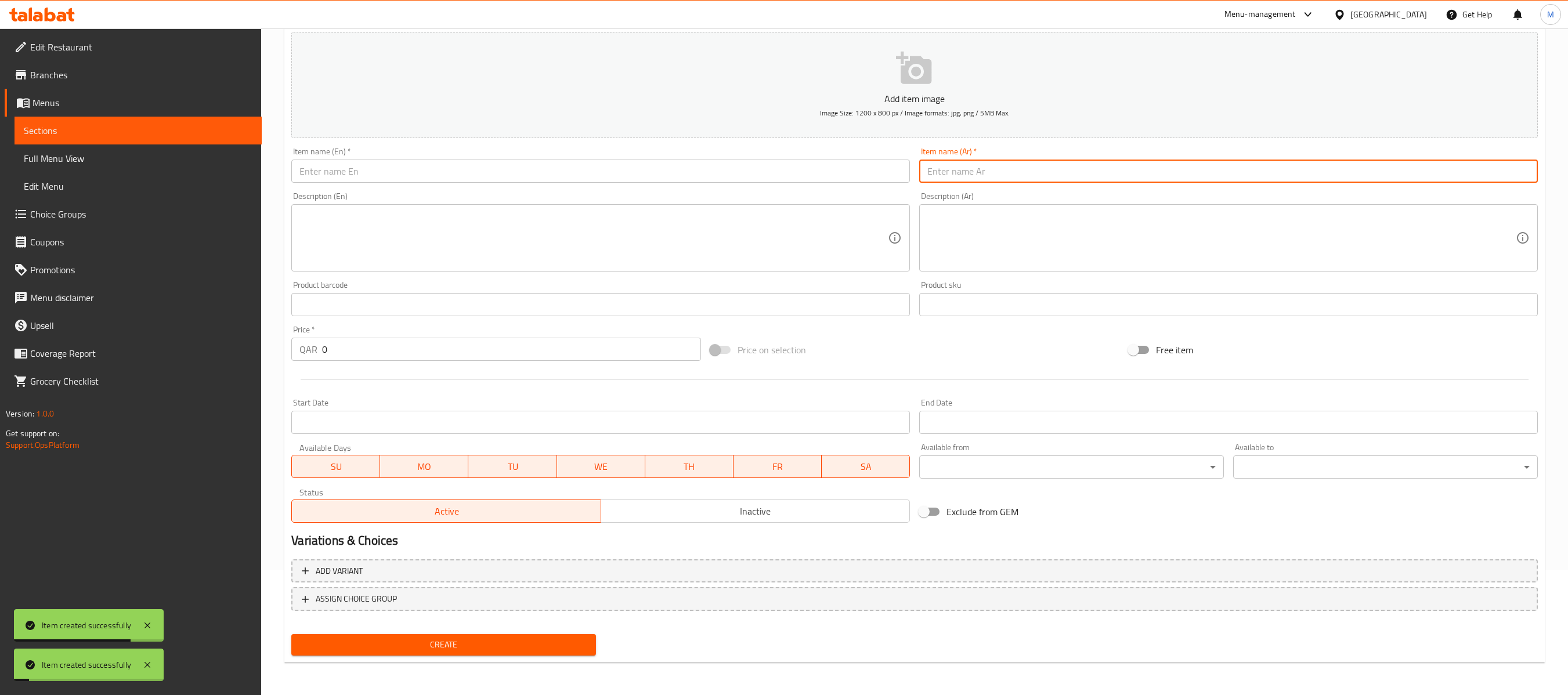
paste input "باراتا بيضة مسلوقة"
type input "باراتا بيضة مسلوقة"
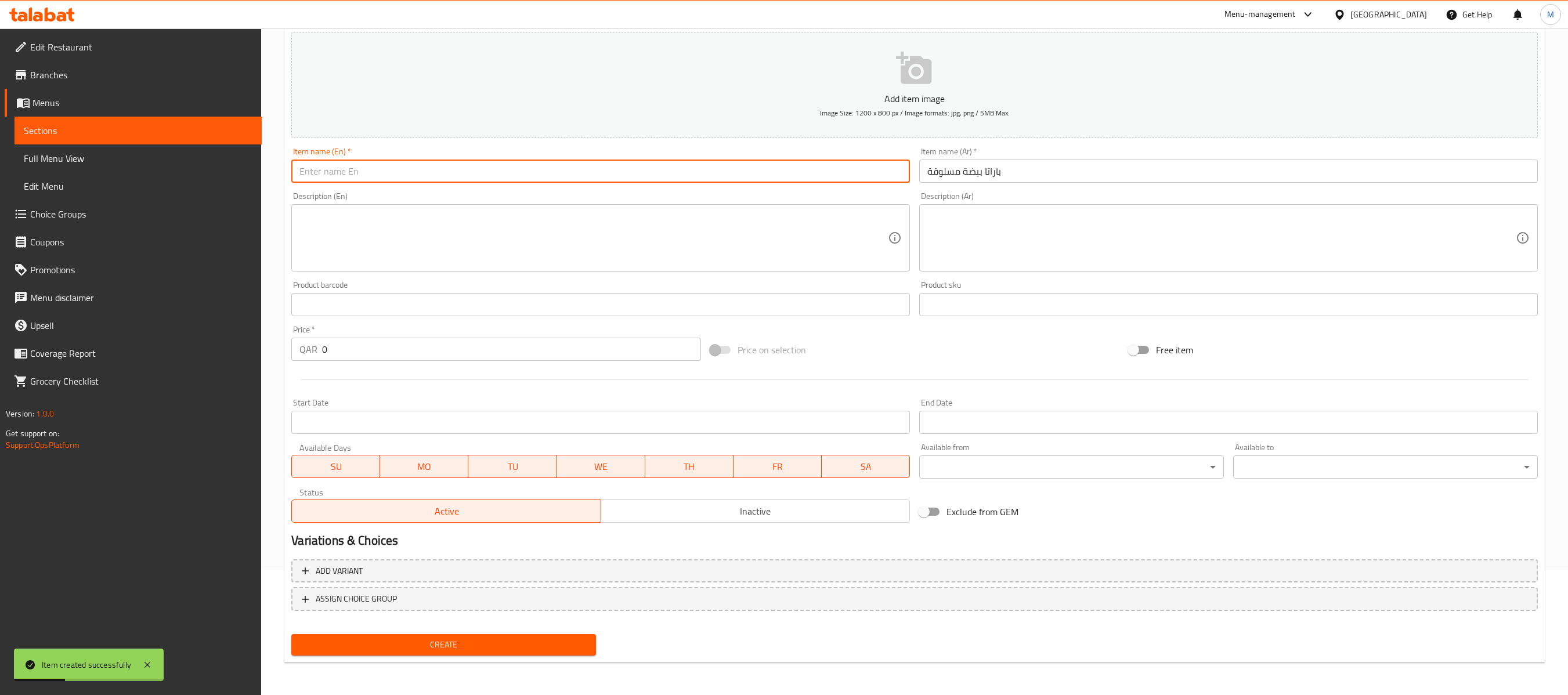
click at [641, 174] on input "text" at bounding box center [601, 171] width 619 height 23
paste input "Boiled Egg Paratha"
type input "Boiled Egg Paratha"
click at [578, 352] on input "0" at bounding box center [512, 349] width 378 height 23
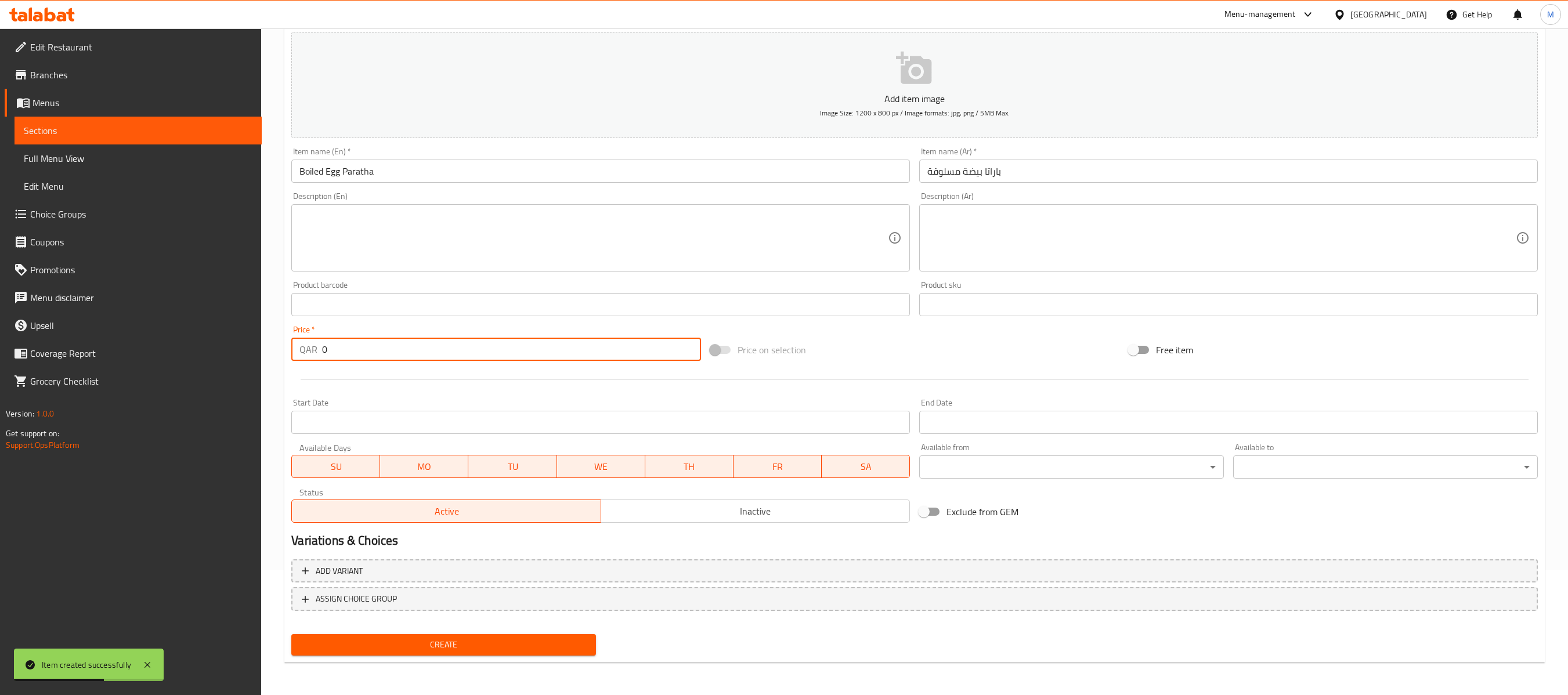
click at [578, 352] on input "0" at bounding box center [512, 349] width 378 height 23
paste input "4"
type input "4"
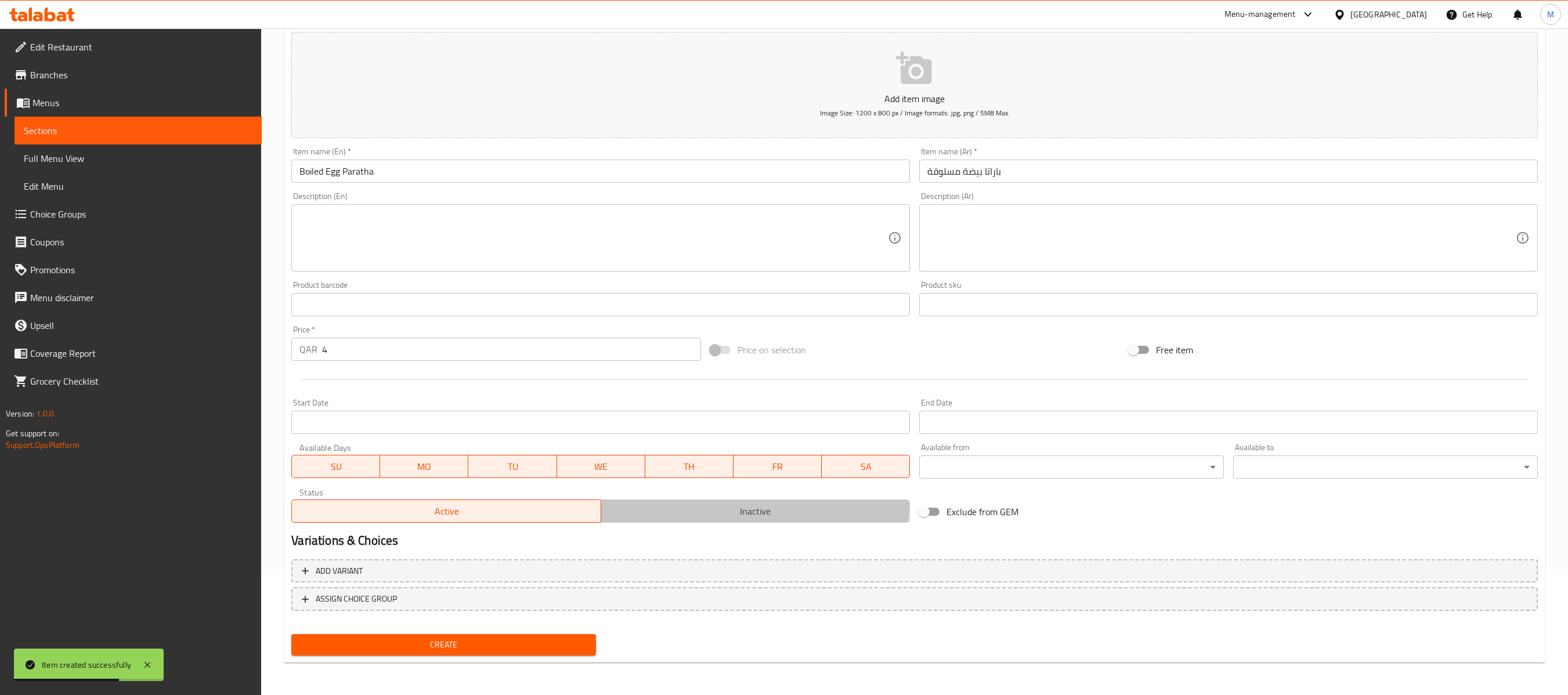
click at [724, 506] on span "Inactive" at bounding box center [755, 512] width 299 height 17
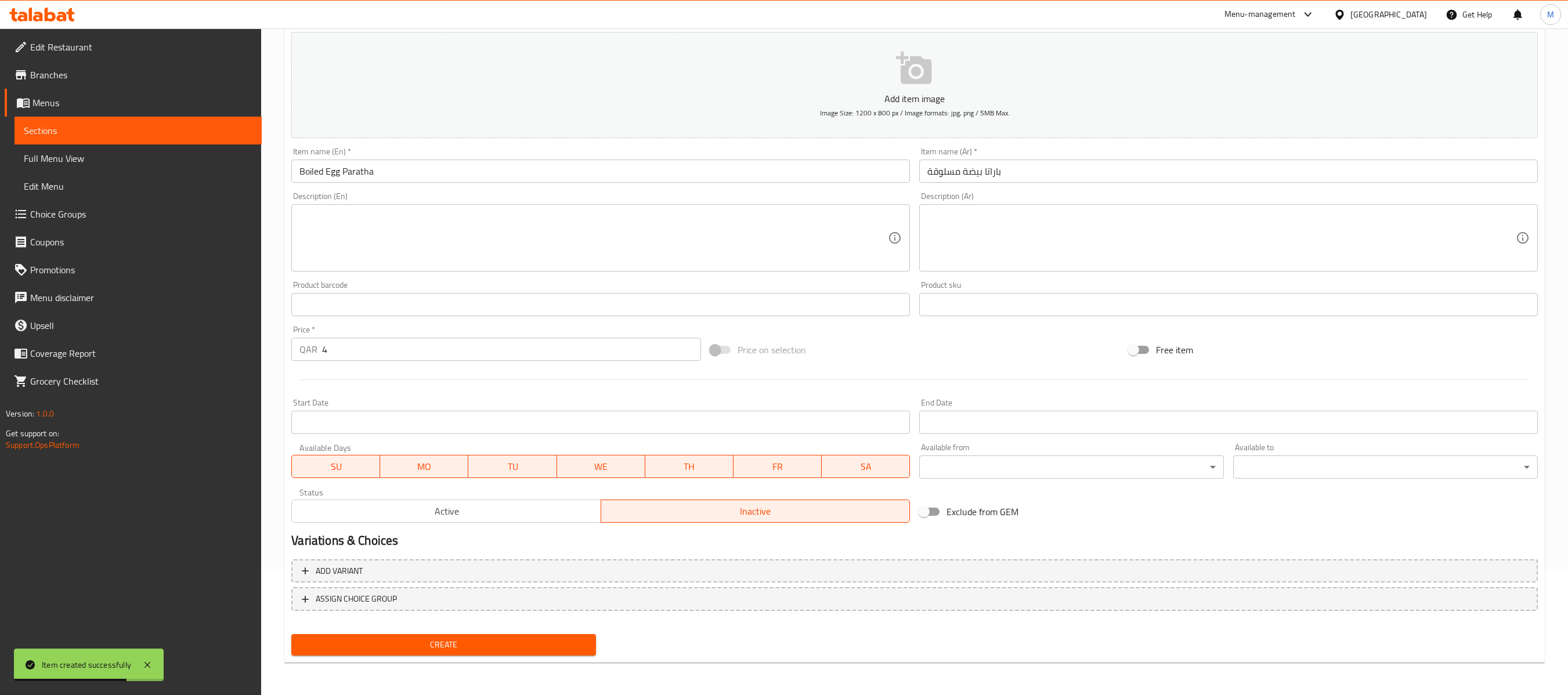
click at [558, 520] on span "Create" at bounding box center [444, 645] width 286 height 14
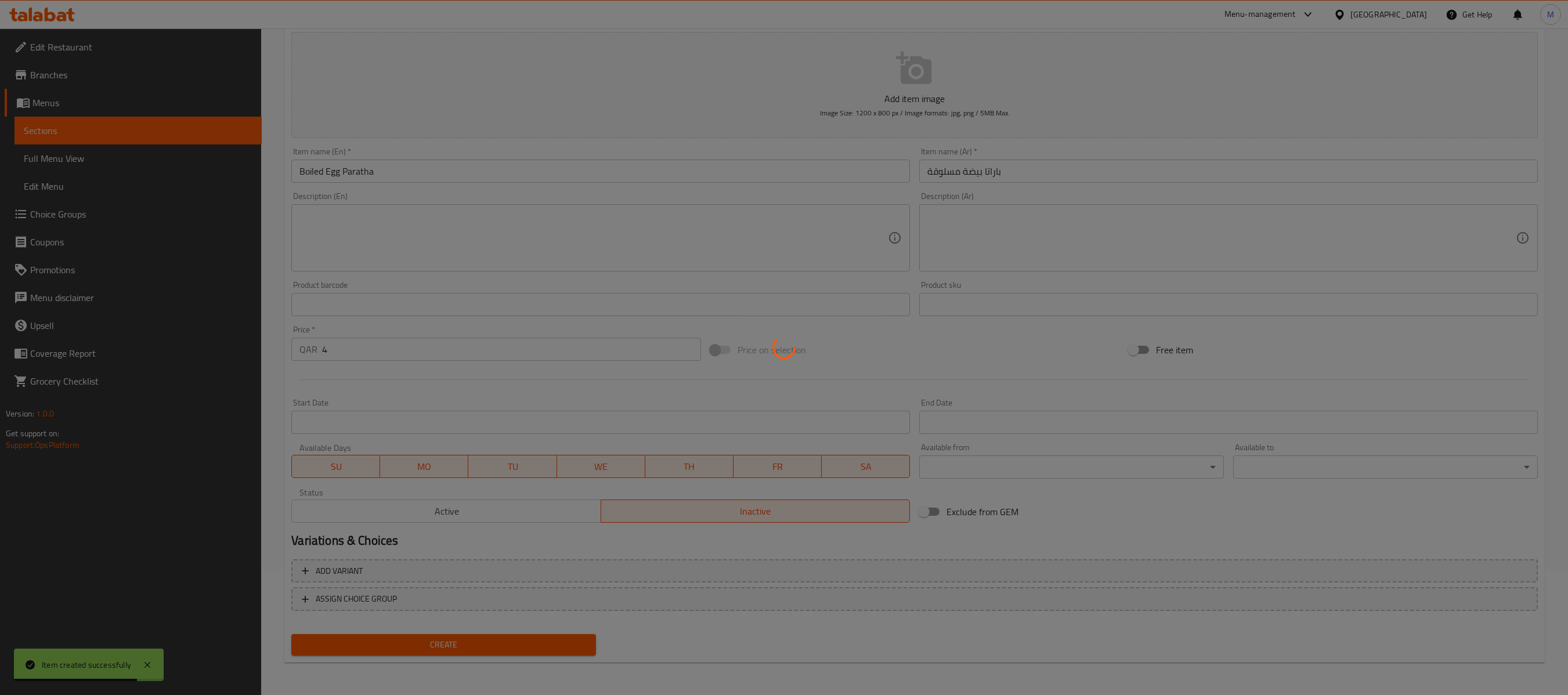
type input "0"
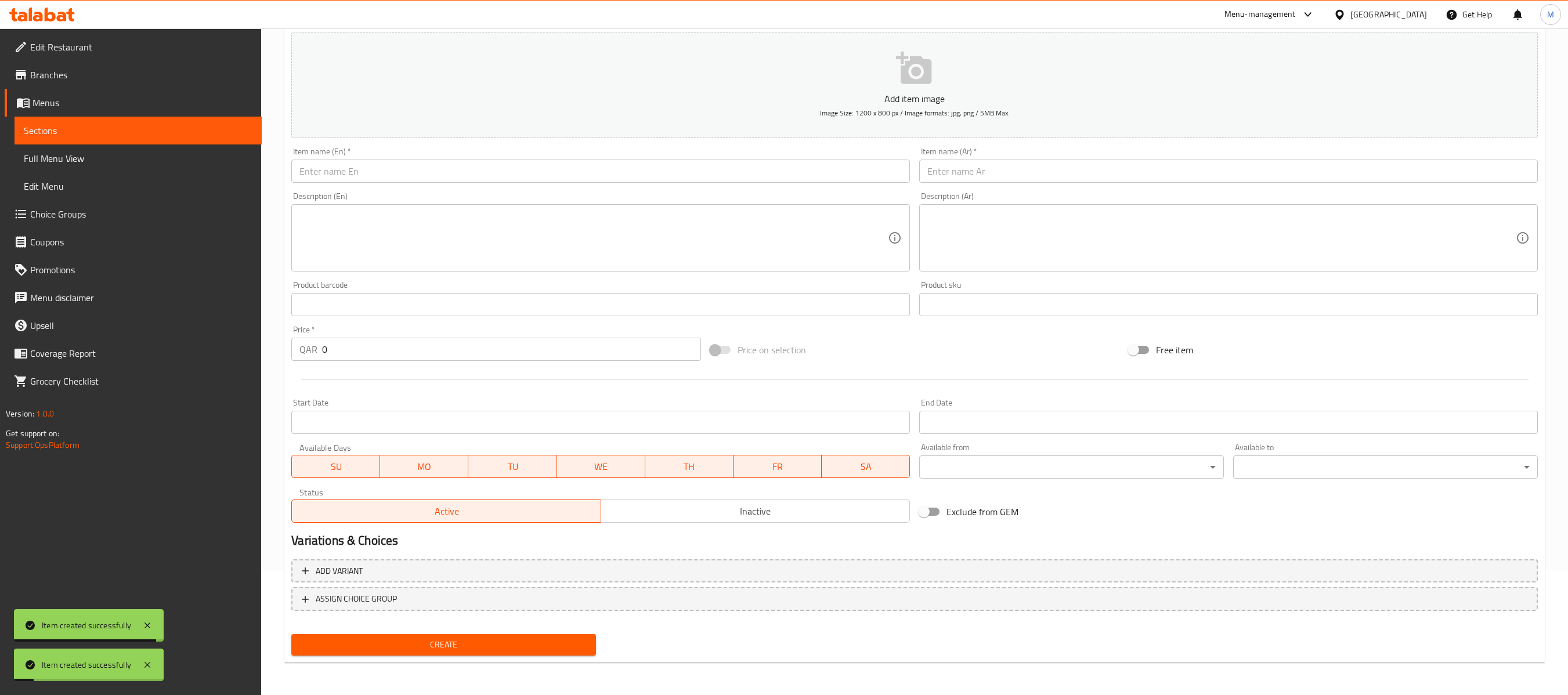
click at [1176, 186] on div "Item name (Ar)   * Item name (Ar) *" at bounding box center [1229, 165] width 628 height 44
click at [1174, 176] on input "text" at bounding box center [1228, 171] width 619 height 23
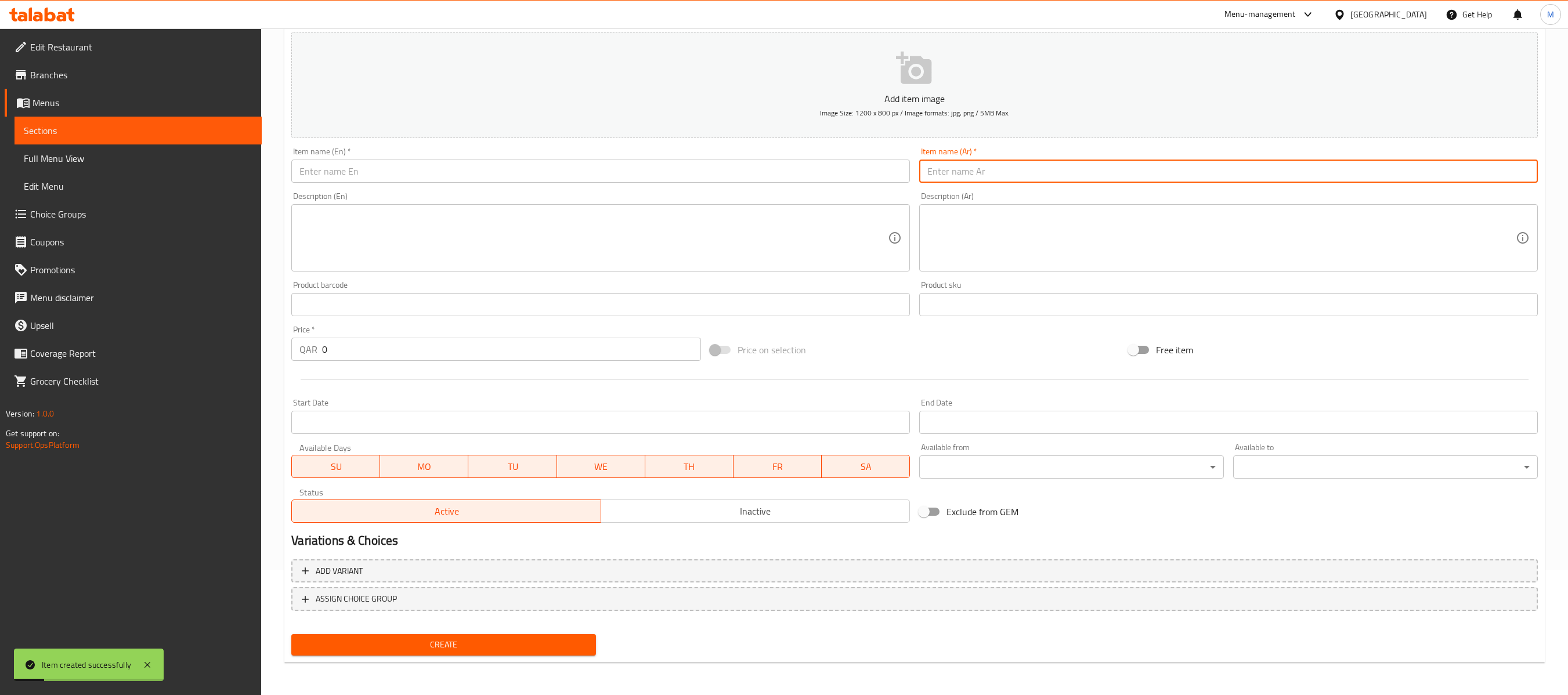
paste input "براتا بيض مقلي"
type input "براتا بيض مقلي"
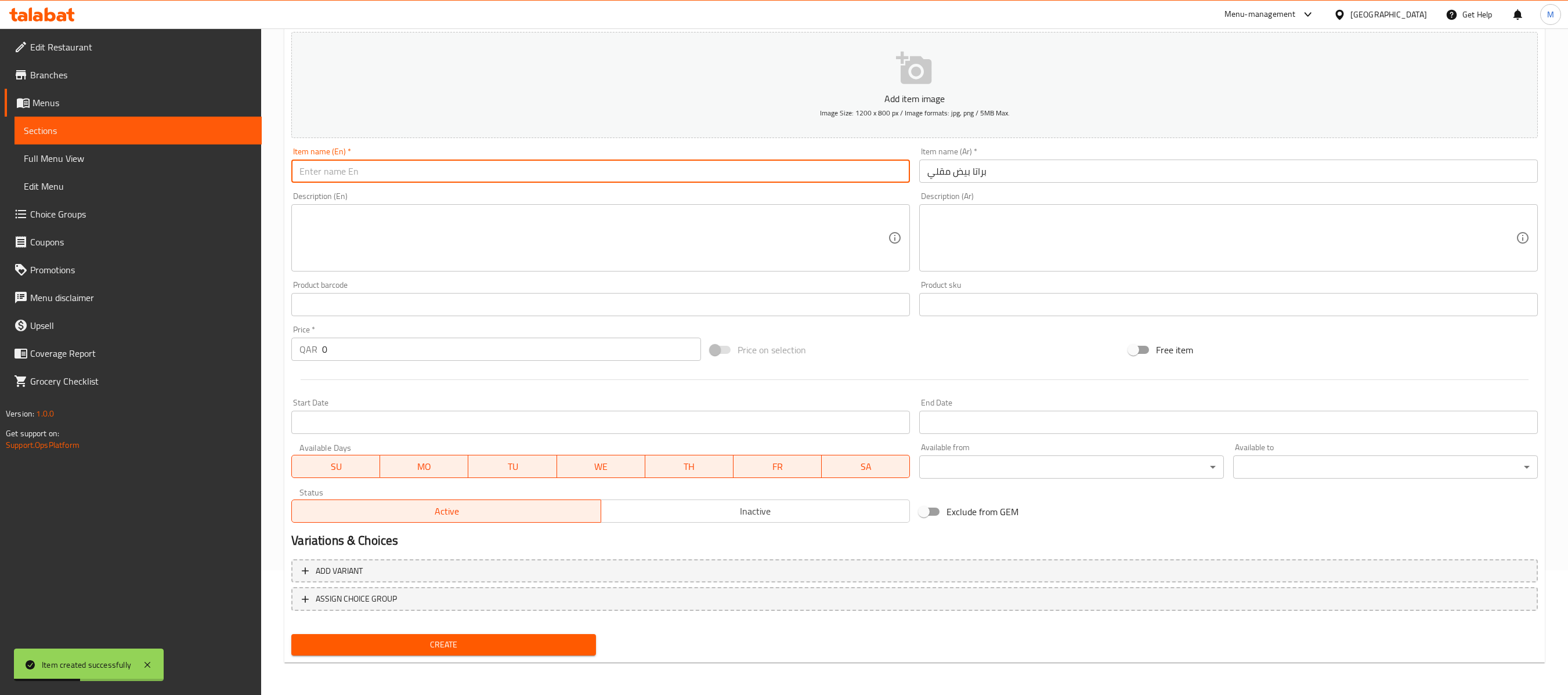
click at [795, 176] on input "text" at bounding box center [601, 171] width 619 height 23
paste input "Omelette Paratha"
type input "Omelette Paratha"
click at [647, 345] on input "0" at bounding box center [512, 349] width 378 height 23
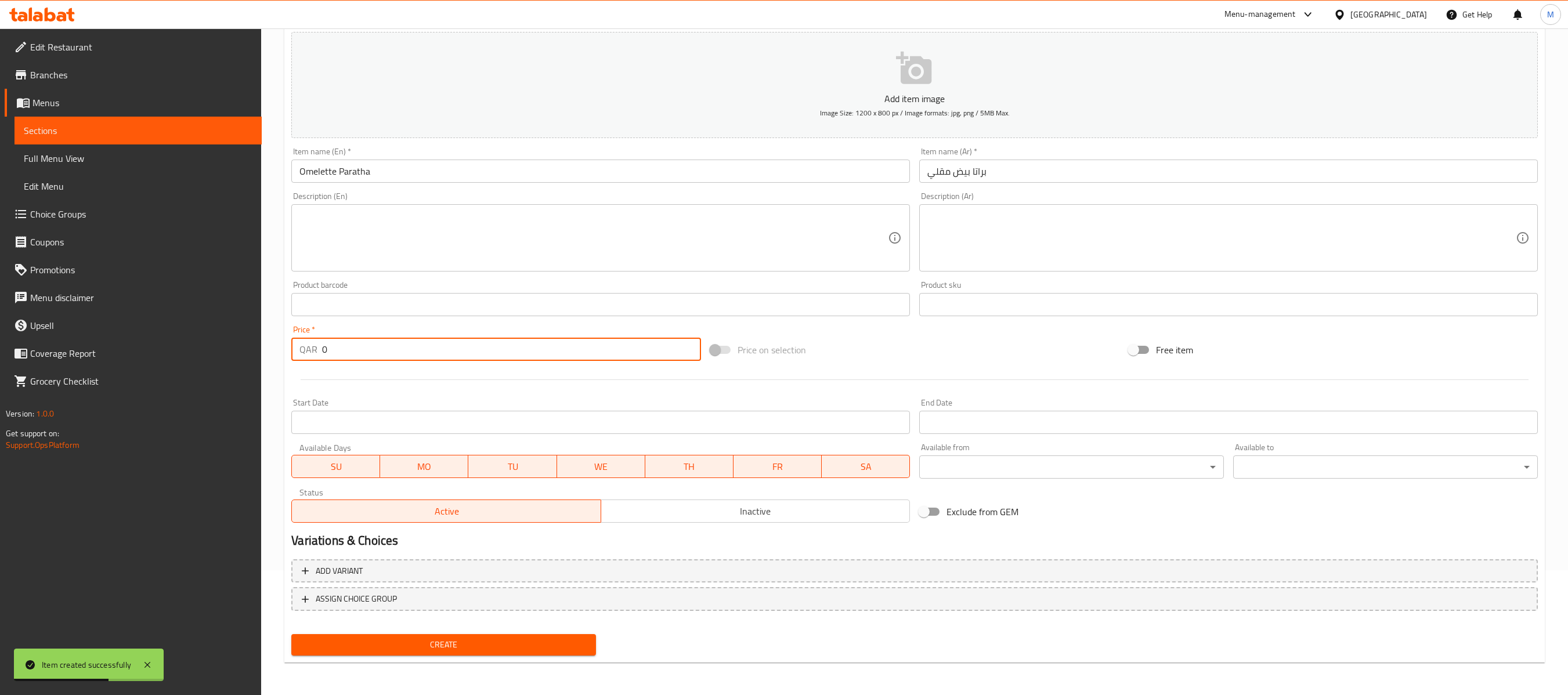
click at [647, 345] on input "0" at bounding box center [512, 349] width 378 height 23
paste input "3"
type input "3"
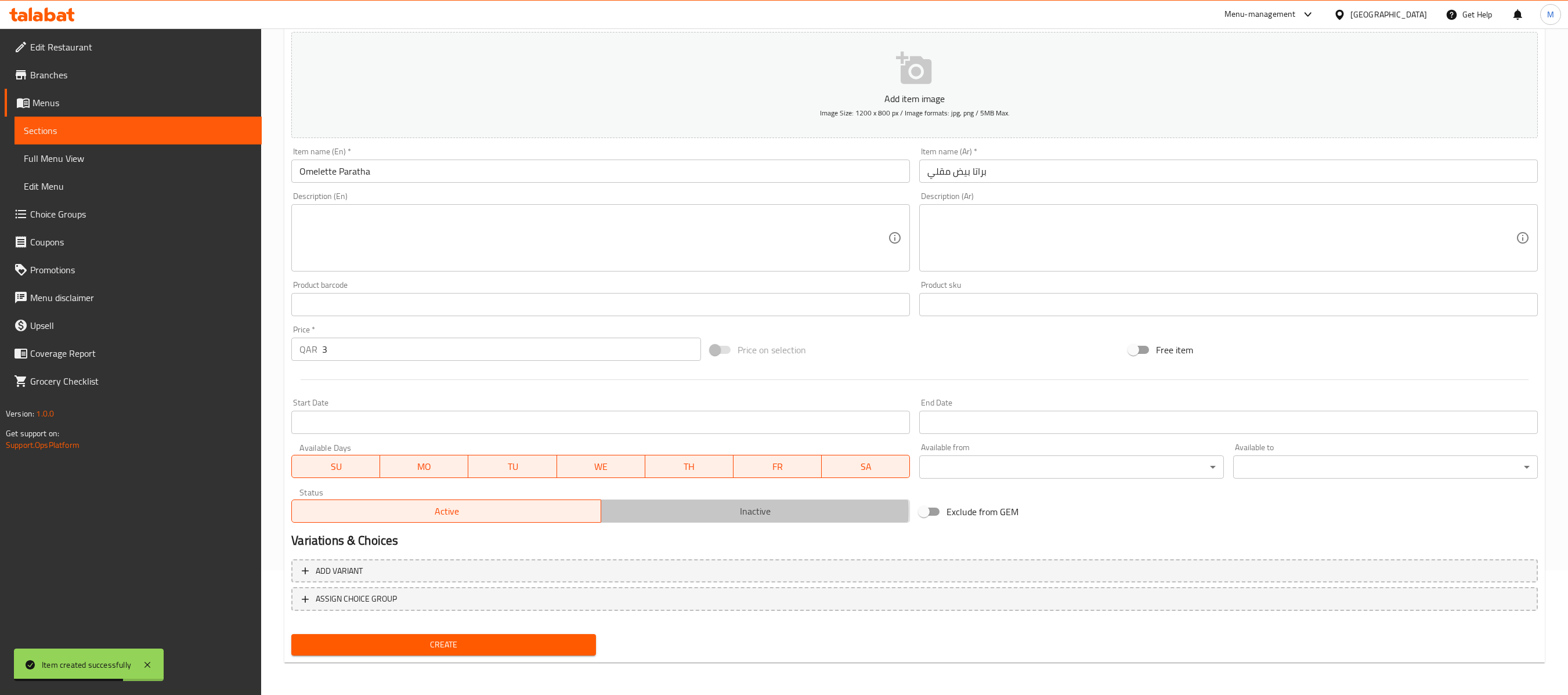
click at [699, 512] on span "Inactive" at bounding box center [755, 512] width 299 height 17
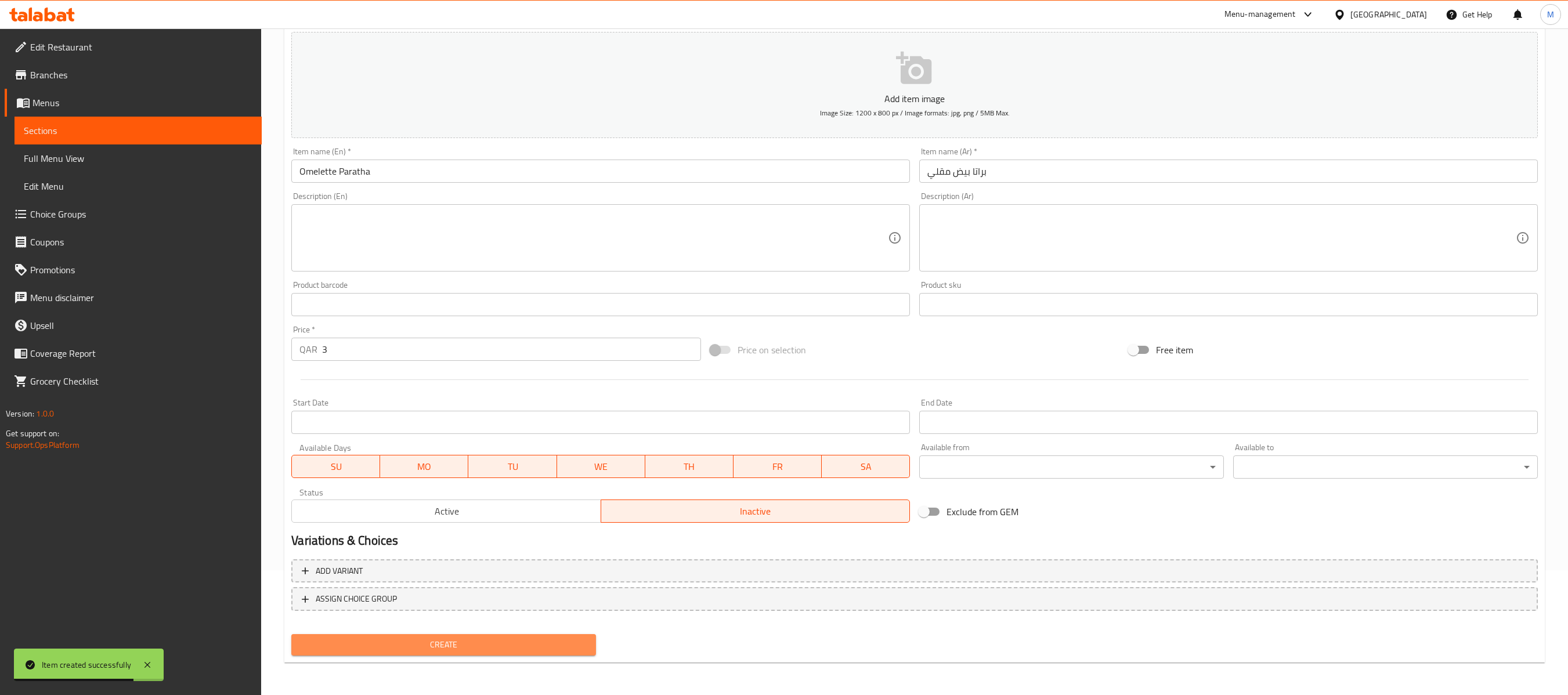
click at [558, 520] on button "Create" at bounding box center [444, 645] width 305 height 21
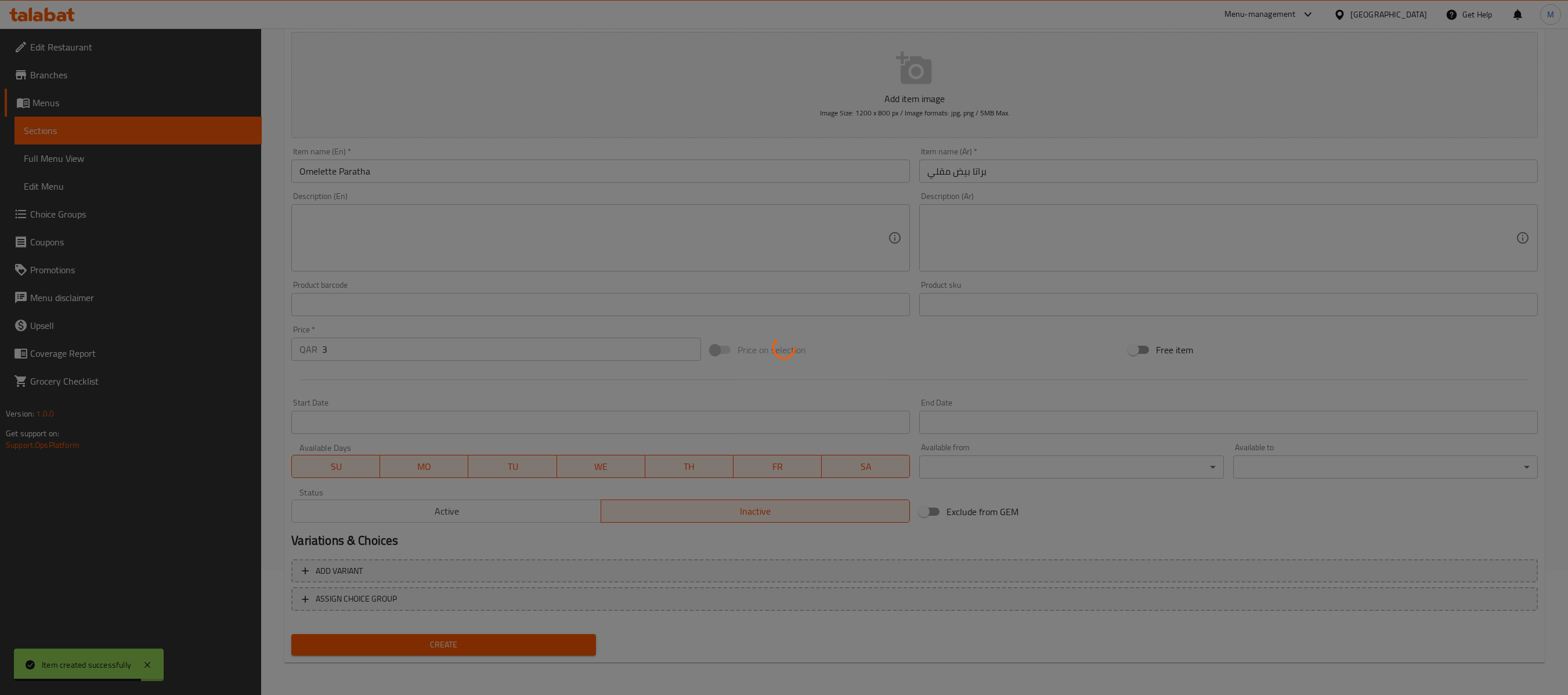
type input "0"
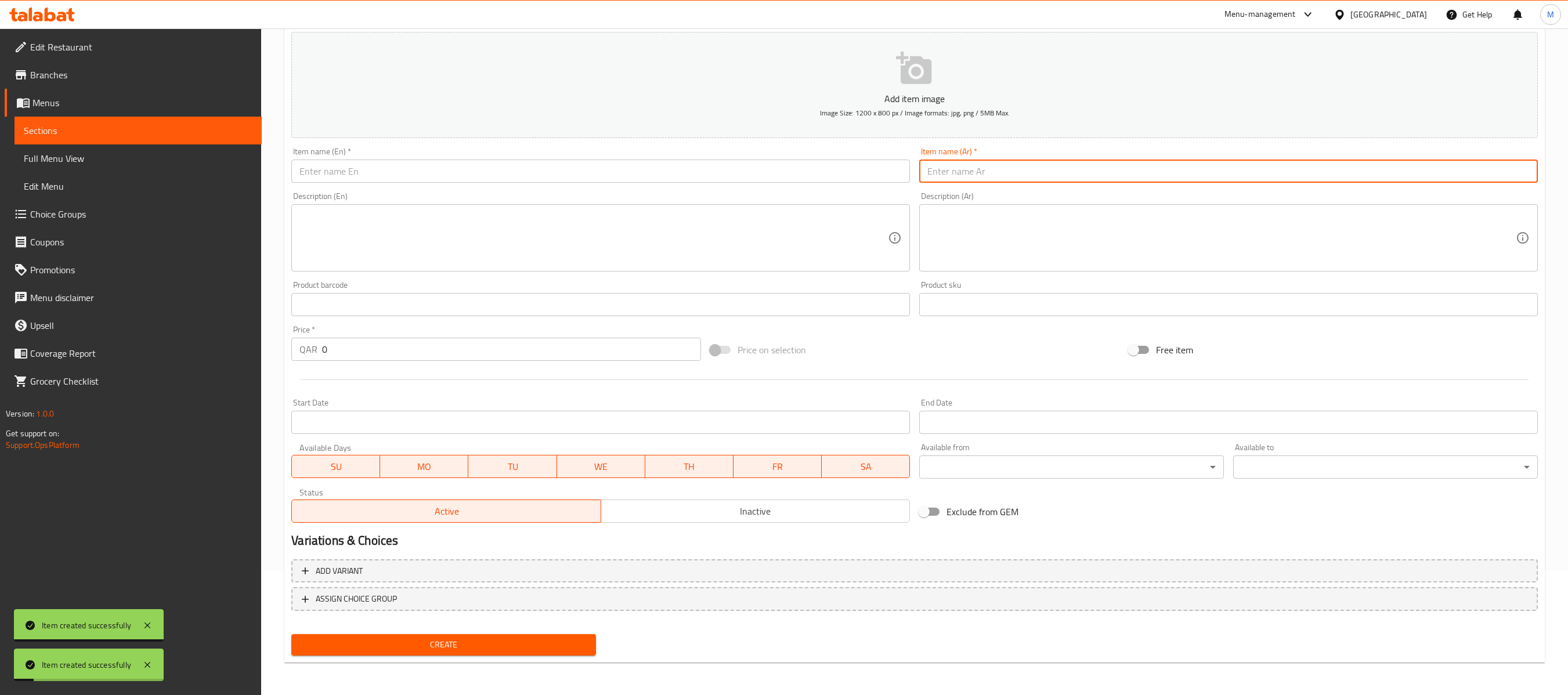
click at [1072, 168] on input "text" at bounding box center [1228, 171] width 619 height 23
paste input "باراتا شكشوكة"
type input "باراتا شكشوكة"
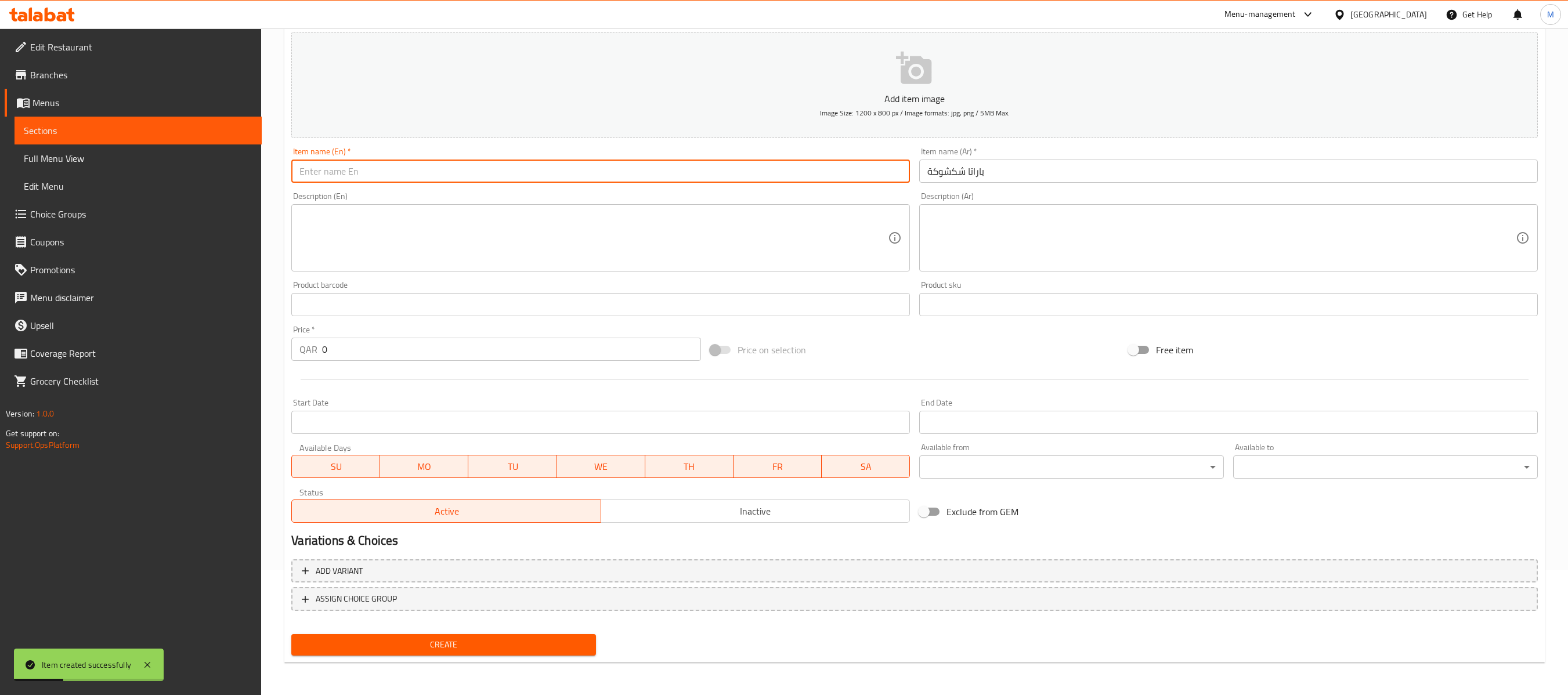
click at [607, 169] on input "text" at bounding box center [601, 171] width 619 height 23
paste input "[PERSON_NAME]"
type input "[PERSON_NAME]"
click at [621, 357] on input "0" at bounding box center [512, 349] width 378 height 23
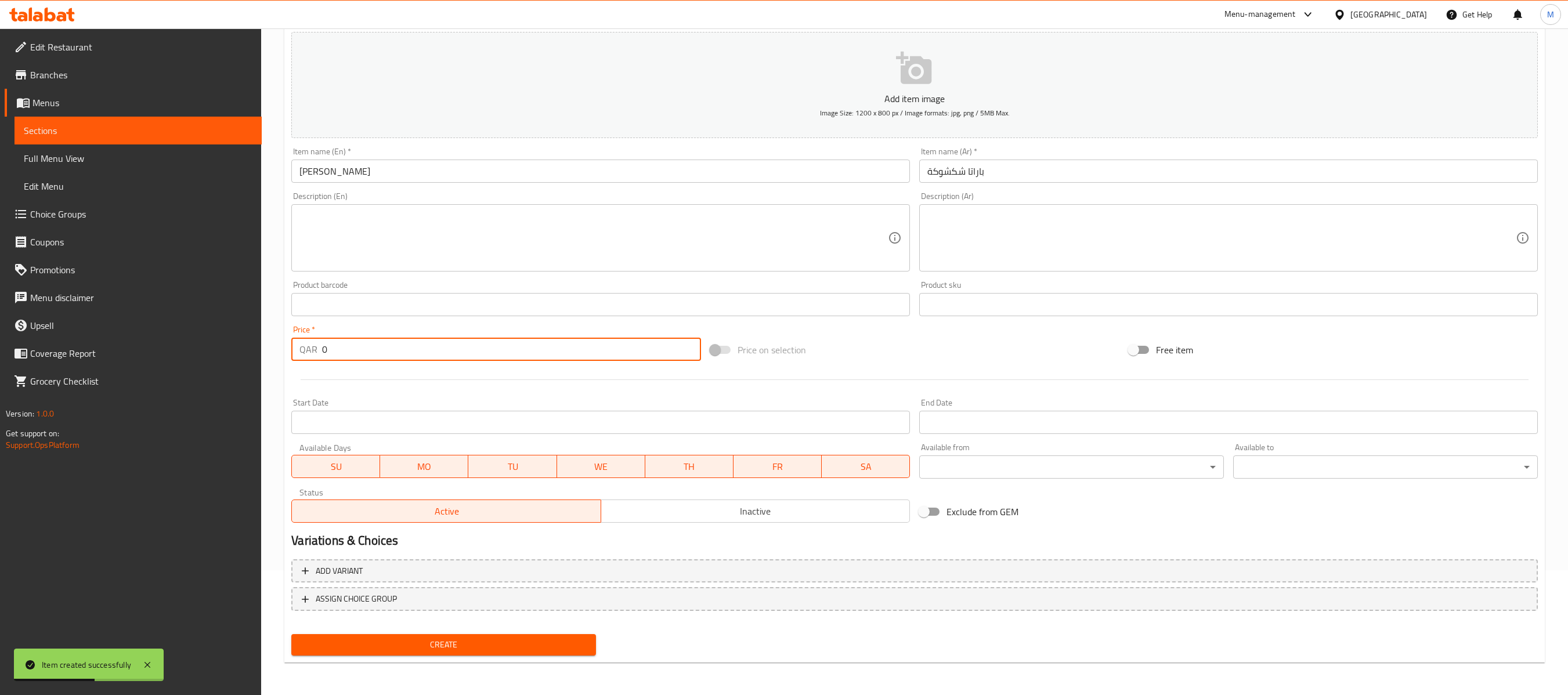
click at [621, 357] on input "0" at bounding box center [512, 349] width 378 height 23
paste input "5"
type input "5"
click at [621, 387] on div at bounding box center [914, 380] width 1256 height 29
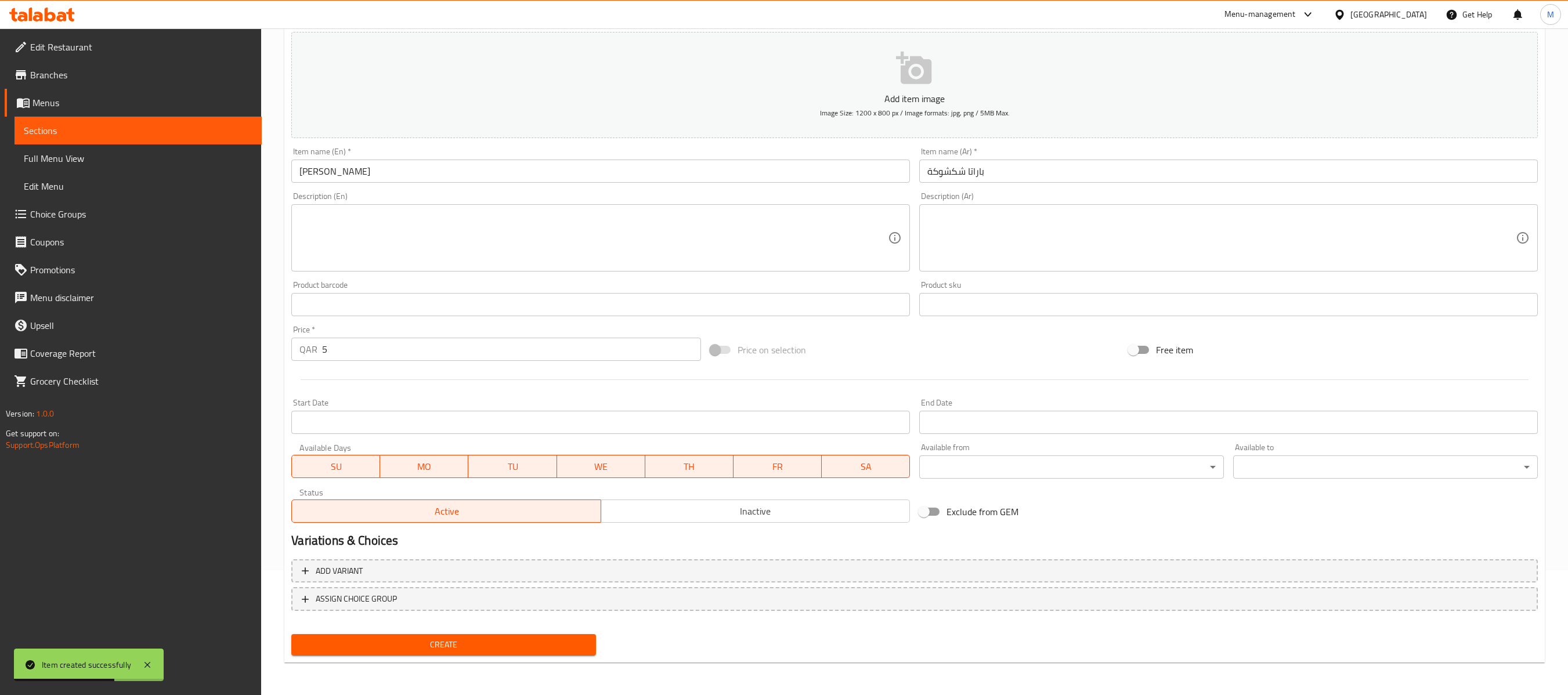
click at [712, 520] on div "Status Active Inactive" at bounding box center [601, 506] width 628 height 44
click at [715, 520] on div "Status Active Inactive" at bounding box center [601, 506] width 628 height 44
click at [712, 516] on span "Inactive" at bounding box center [755, 512] width 299 height 17
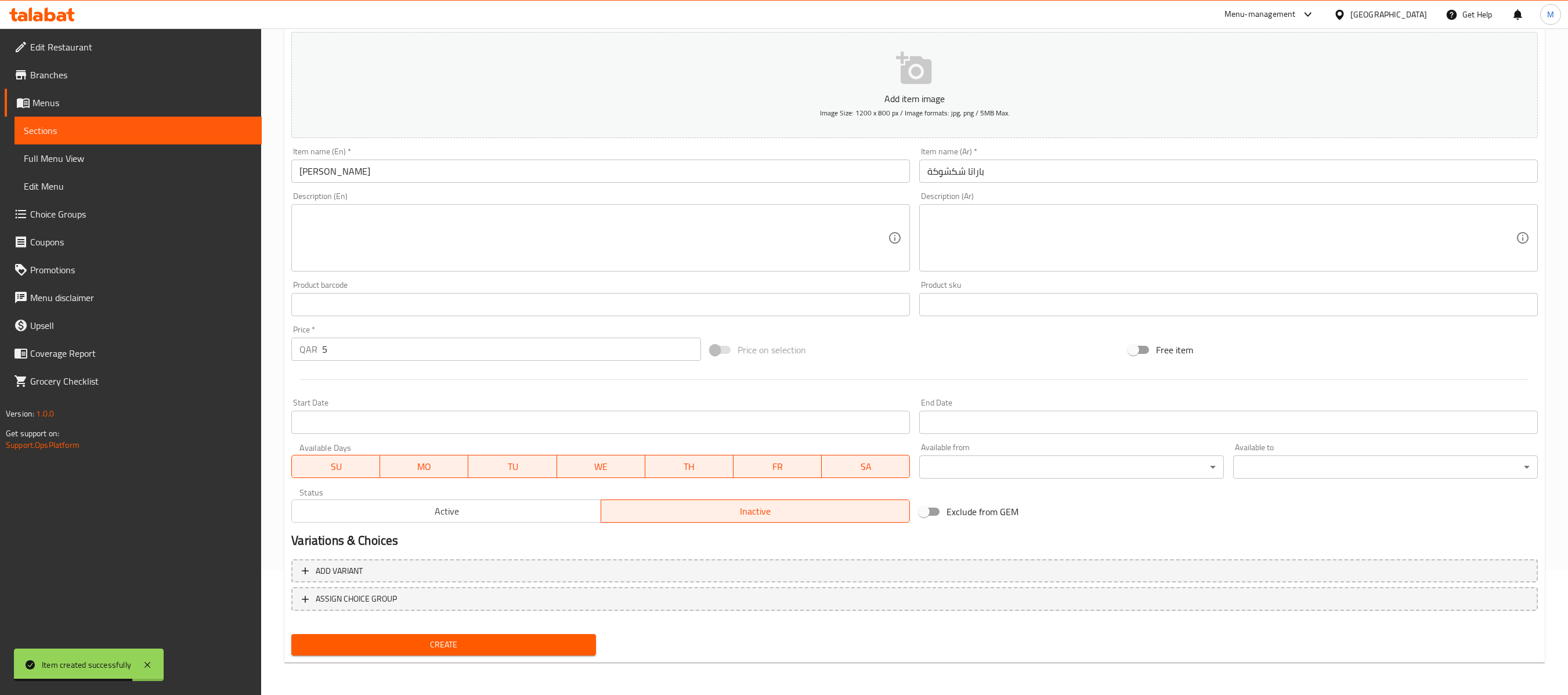
click at [584, 520] on div "Add variant ASSIGN CHOICE GROUP" at bounding box center [914, 593] width 1256 height 75
click at [584, 520] on span "Create" at bounding box center [444, 645] width 286 height 14
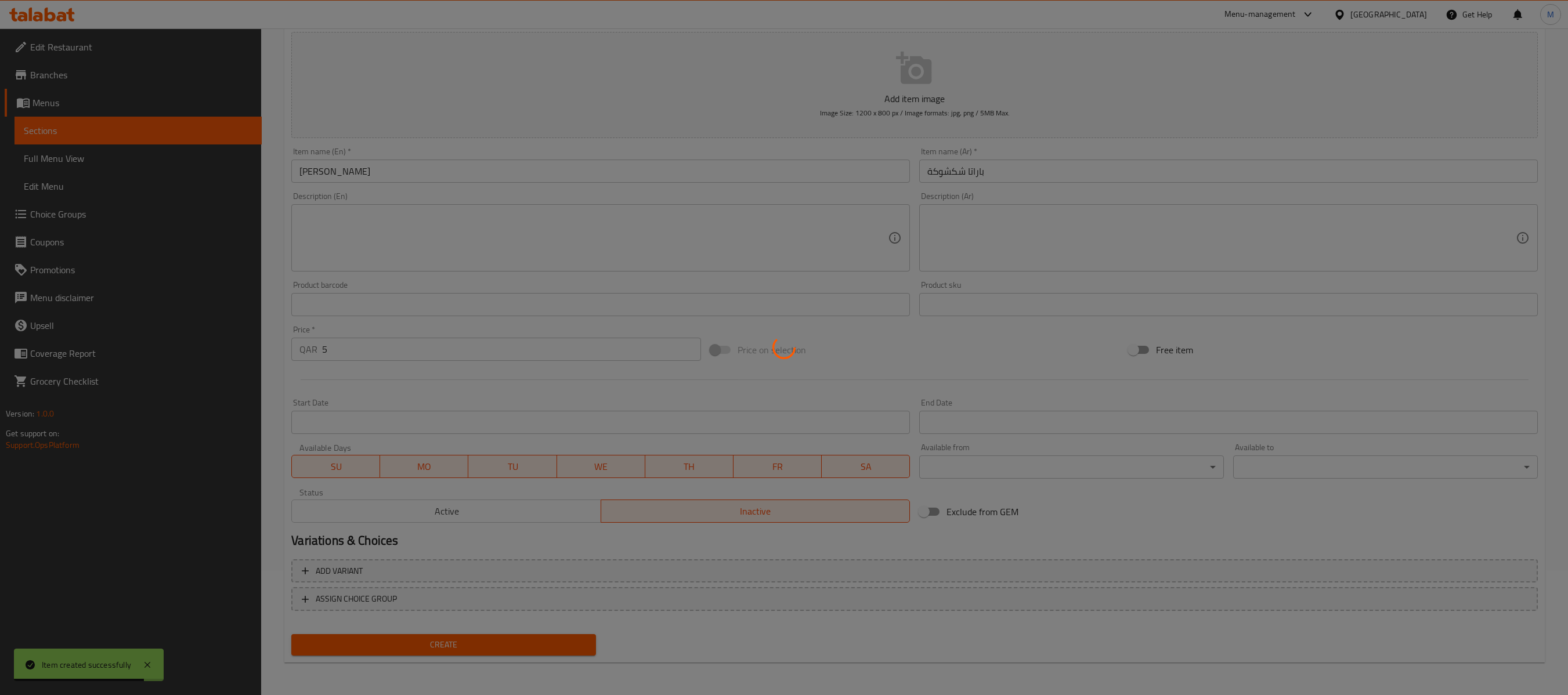
type input "0"
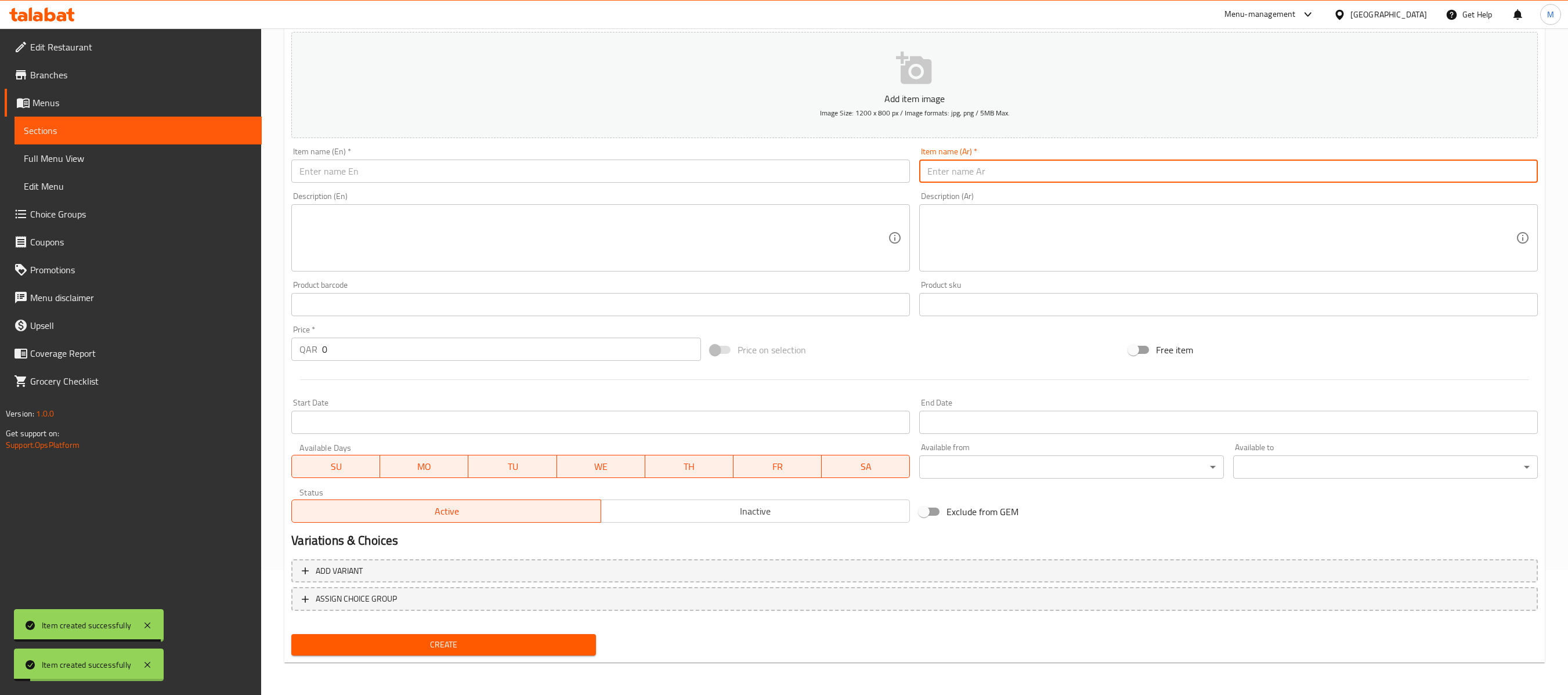
click at [1102, 178] on input "text" at bounding box center [1228, 171] width 619 height 23
paste input "باراتا فلافل"
type input "باراتا فلافل"
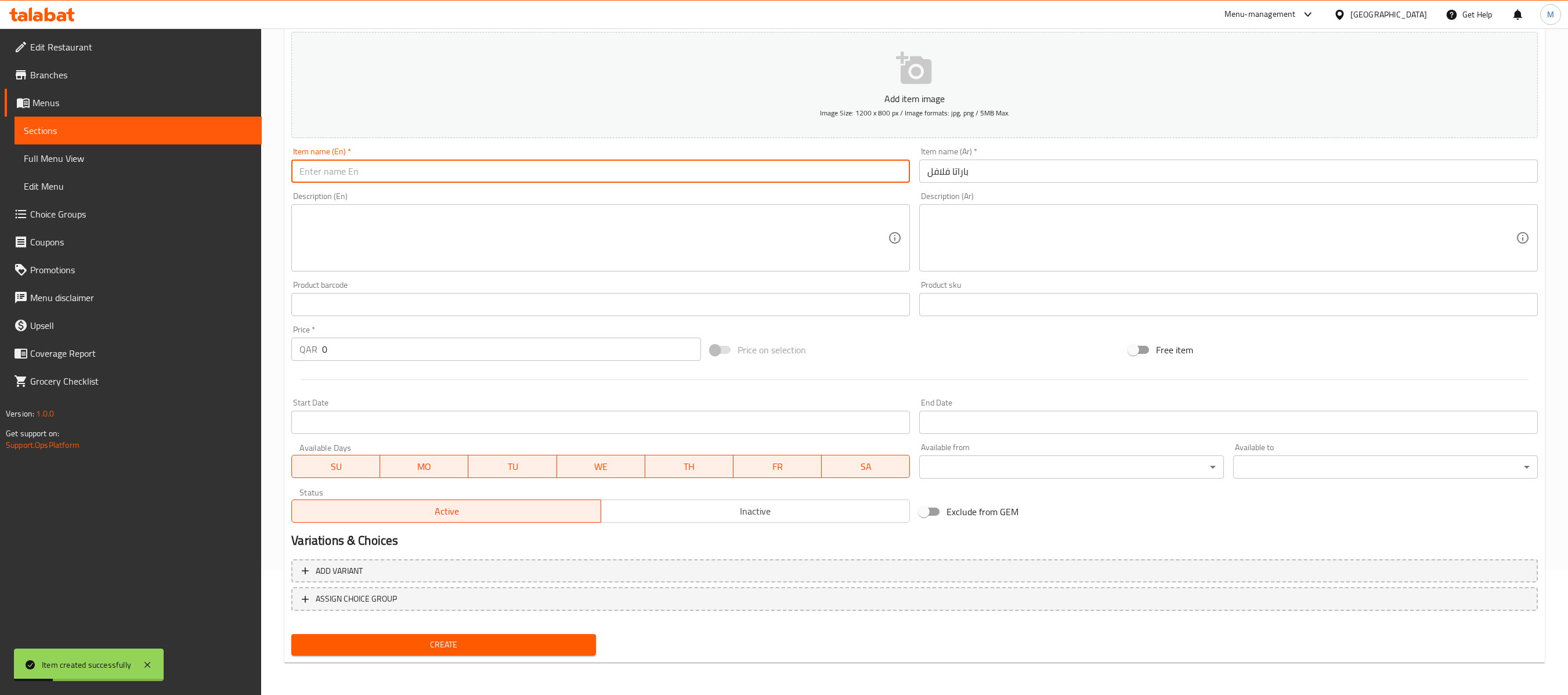
click at [659, 178] on input "text" at bounding box center [601, 171] width 619 height 23
paste input "Falafel Paratha"
type input "Falafel Paratha"
click at [644, 355] on input "0" at bounding box center [512, 349] width 378 height 23
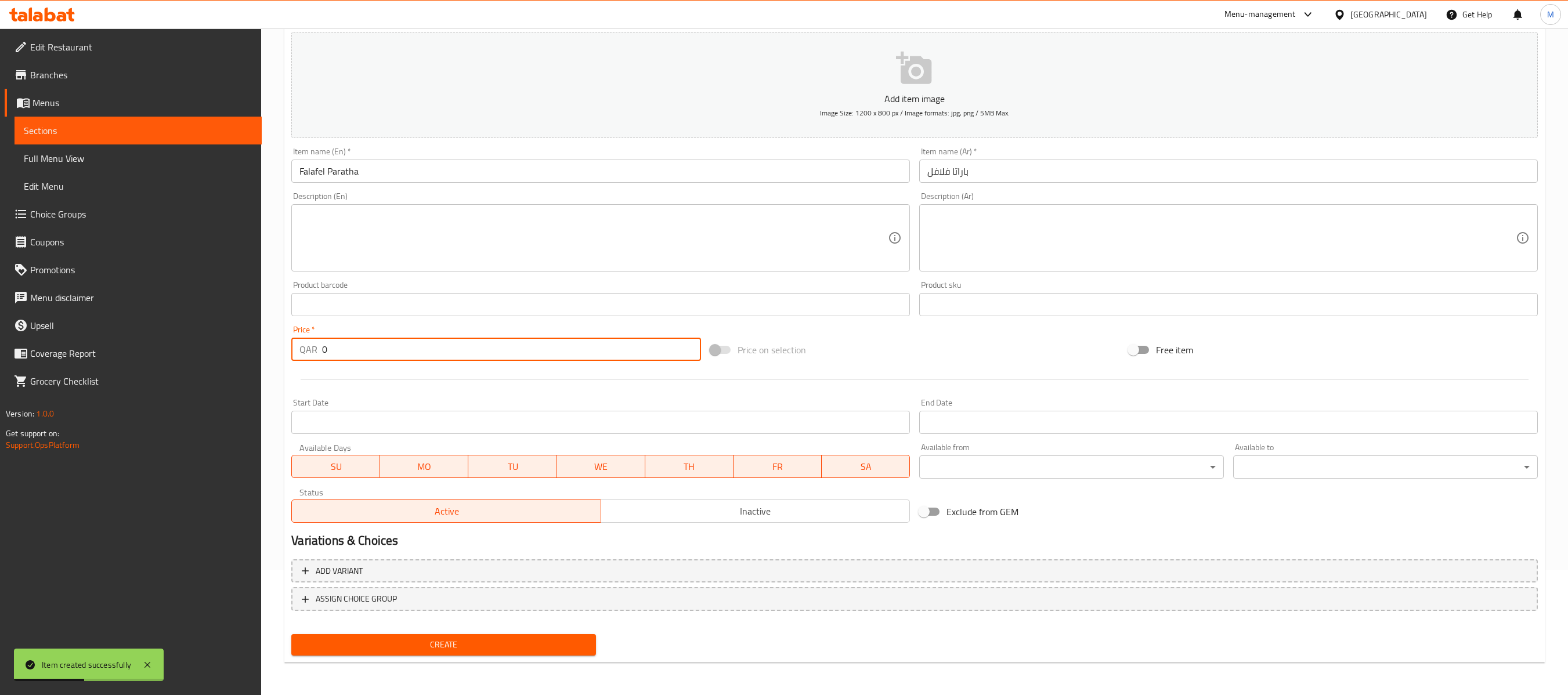
click at [644, 355] on input "0" at bounding box center [512, 349] width 378 height 23
paste input "5"
type input "5"
click at [720, 513] on span "Inactive" at bounding box center [755, 512] width 299 height 17
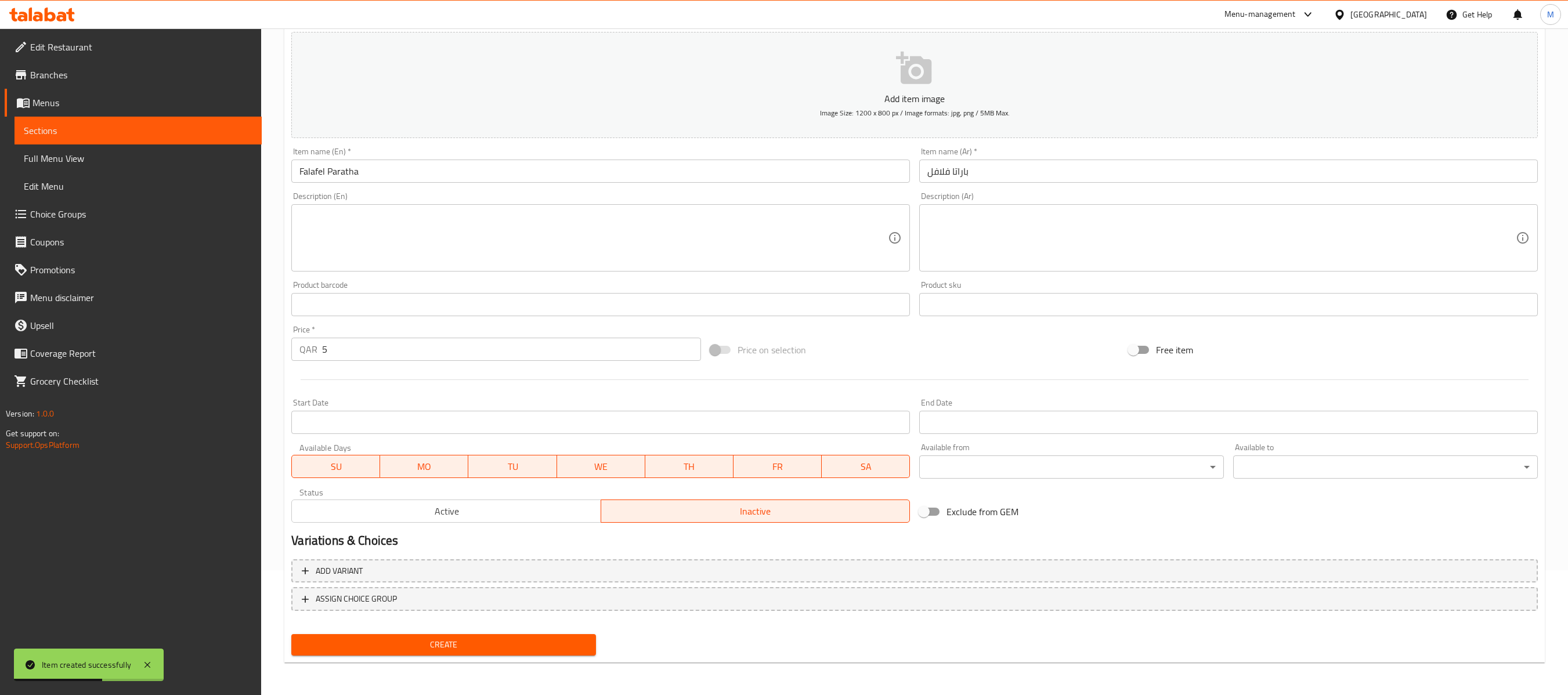
click at [541, 520] on button "Create" at bounding box center [444, 645] width 305 height 21
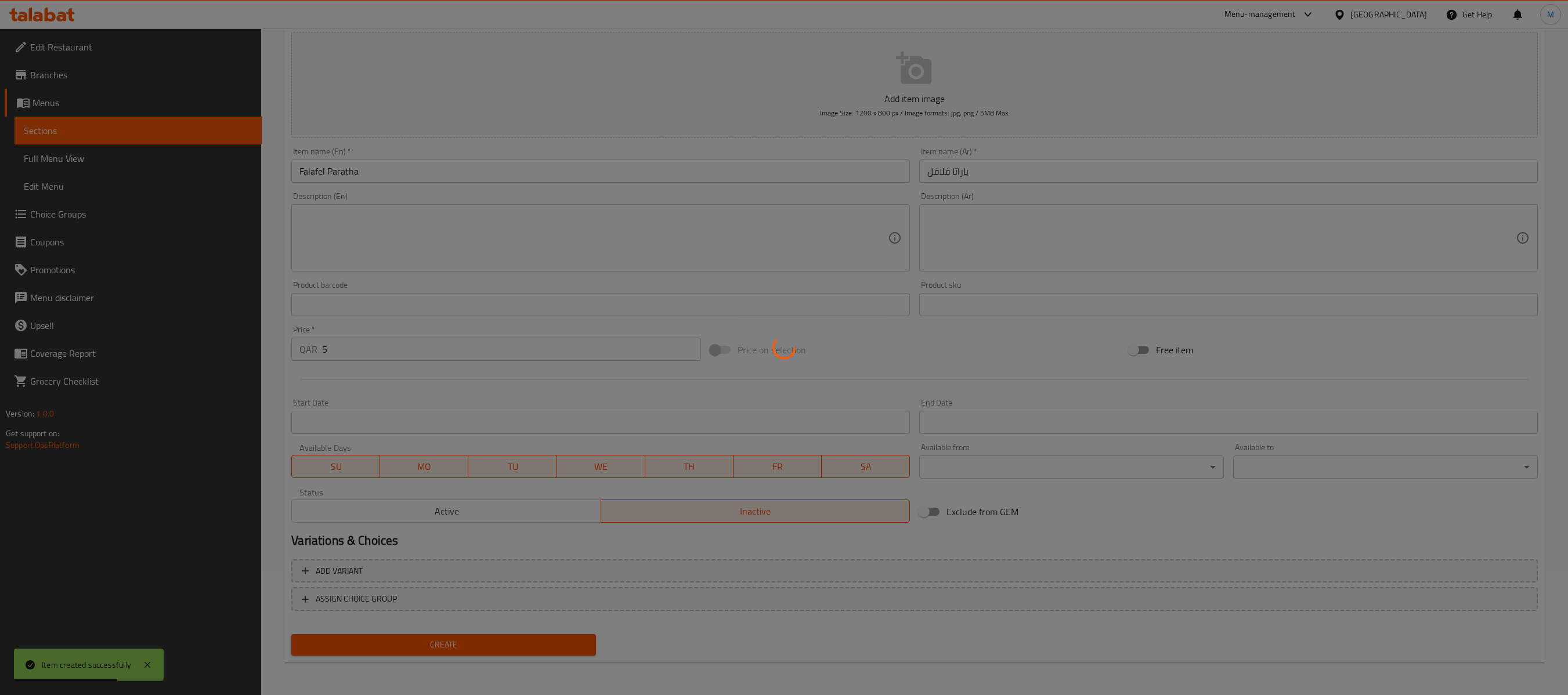
type input "0"
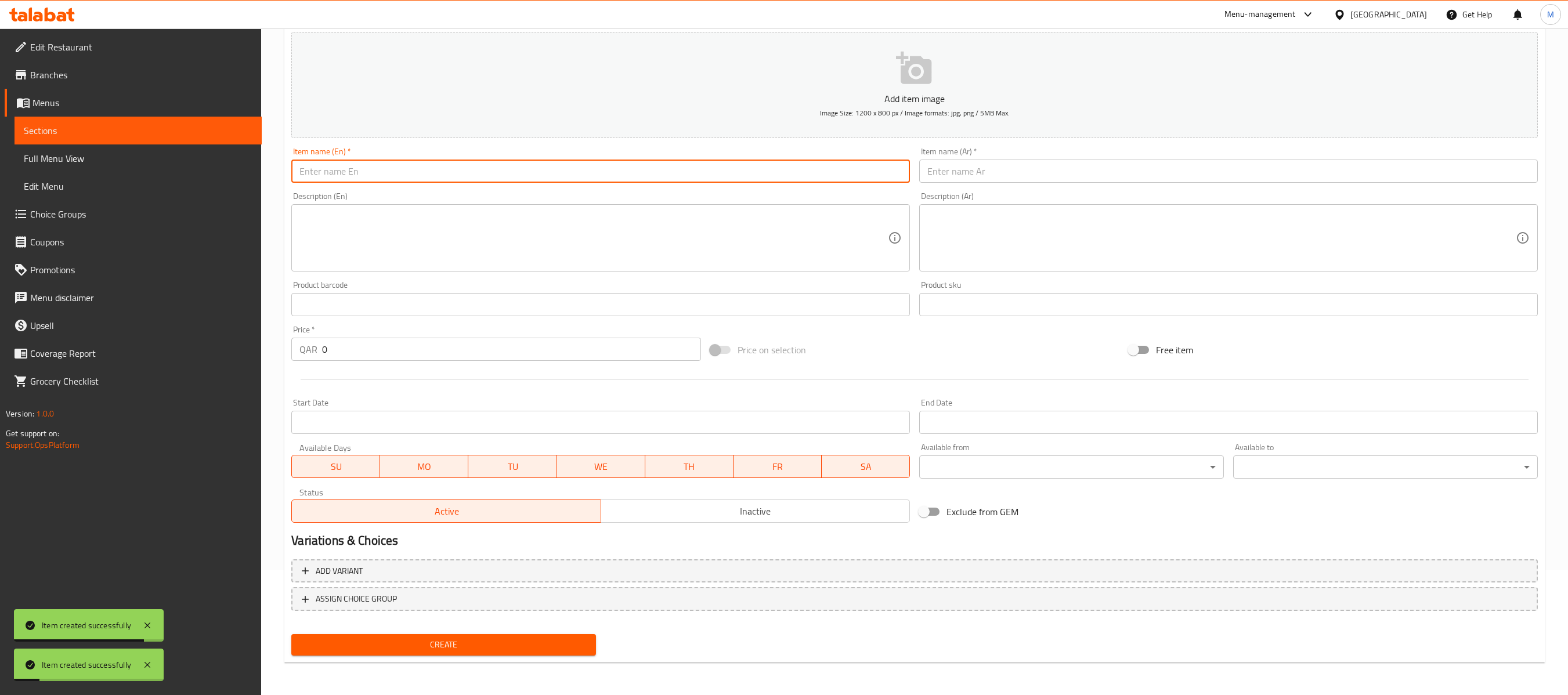
click at [812, 171] on input "text" at bounding box center [601, 171] width 619 height 23
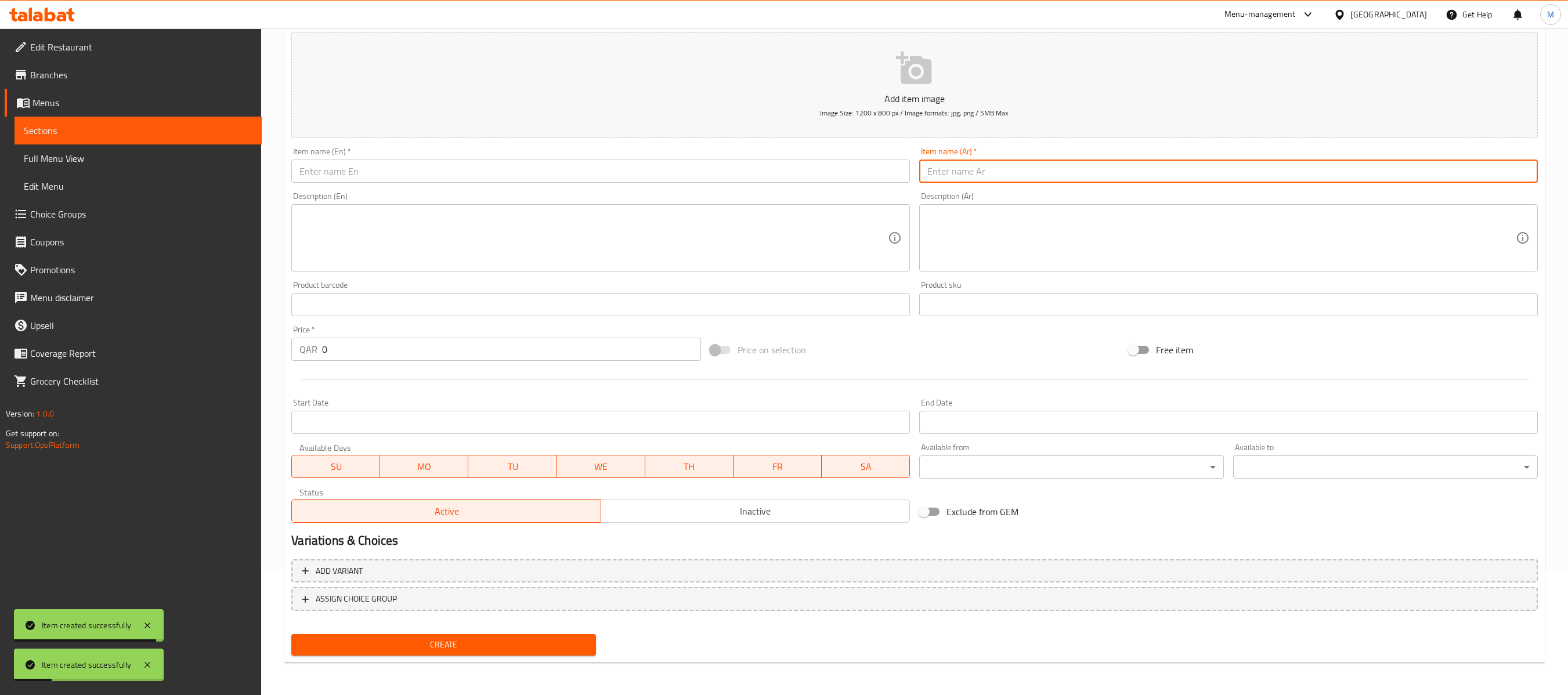
click at [964, 174] on input "text" at bounding box center [1228, 171] width 619 height 23
paste input "ساندويتش نقانق"
type input "ساندويتش نقانق"
click at [840, 160] on input "text" at bounding box center [601, 171] width 619 height 23
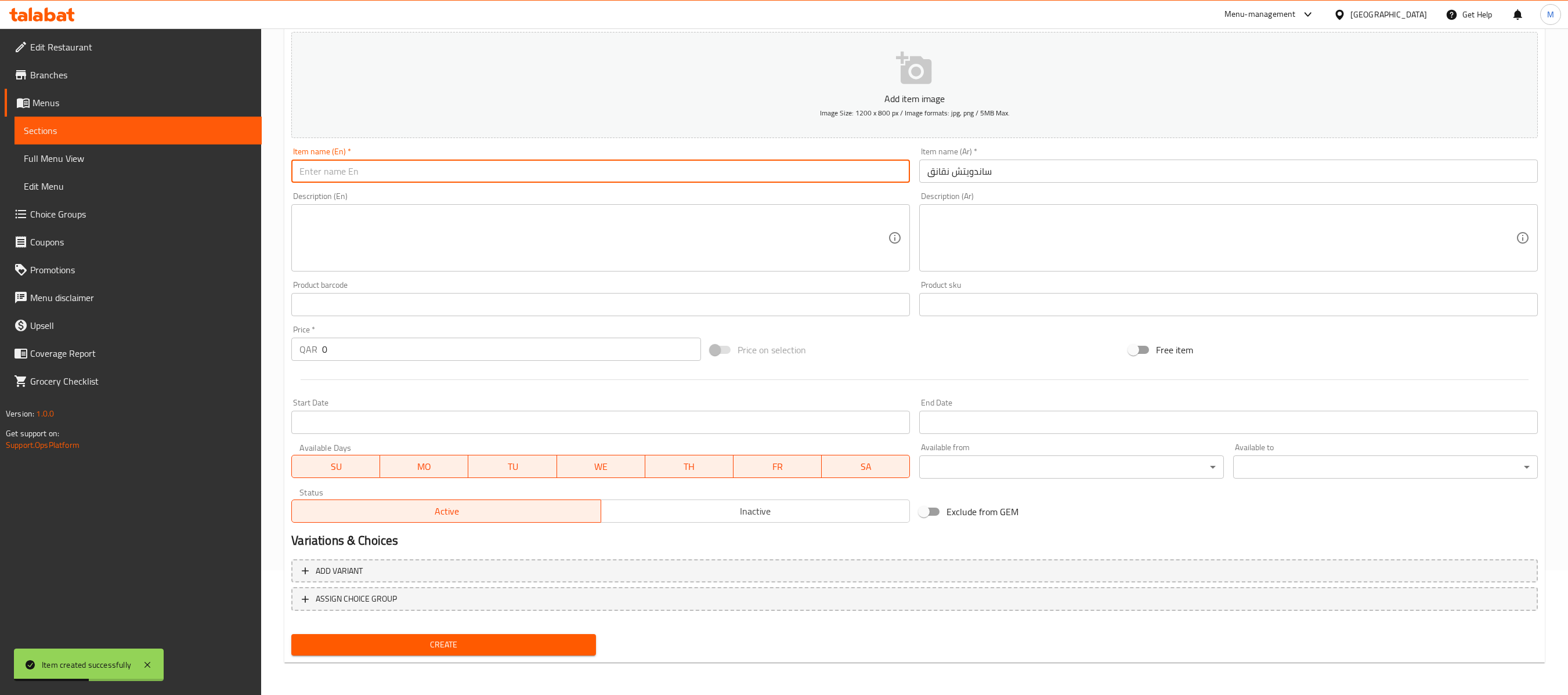
paste input "Hot Dog Paratha"
type input "Hot Dog Paratha"
click at [475, 345] on input "0" at bounding box center [512, 349] width 378 height 23
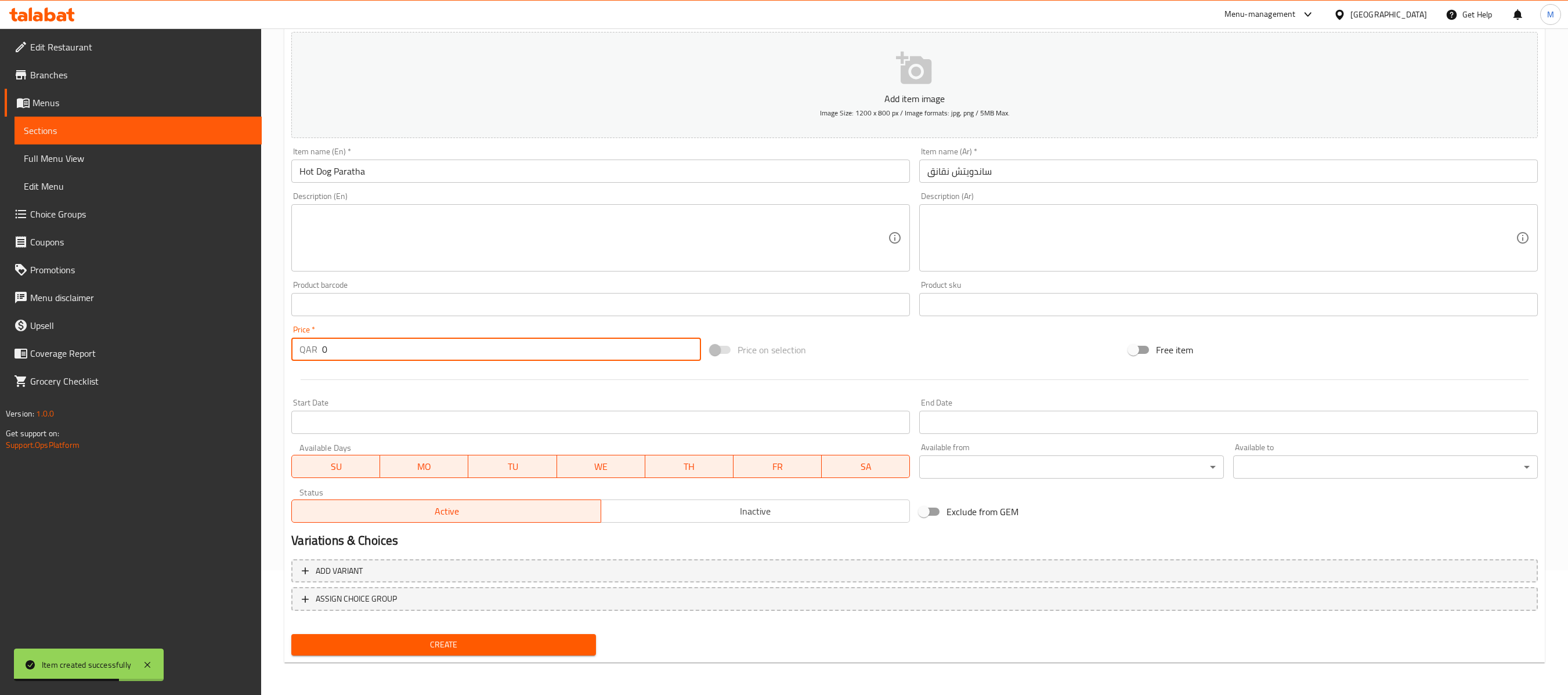
click at [475, 345] on input "0" at bounding box center [512, 349] width 378 height 23
paste input "6"
type input "6"
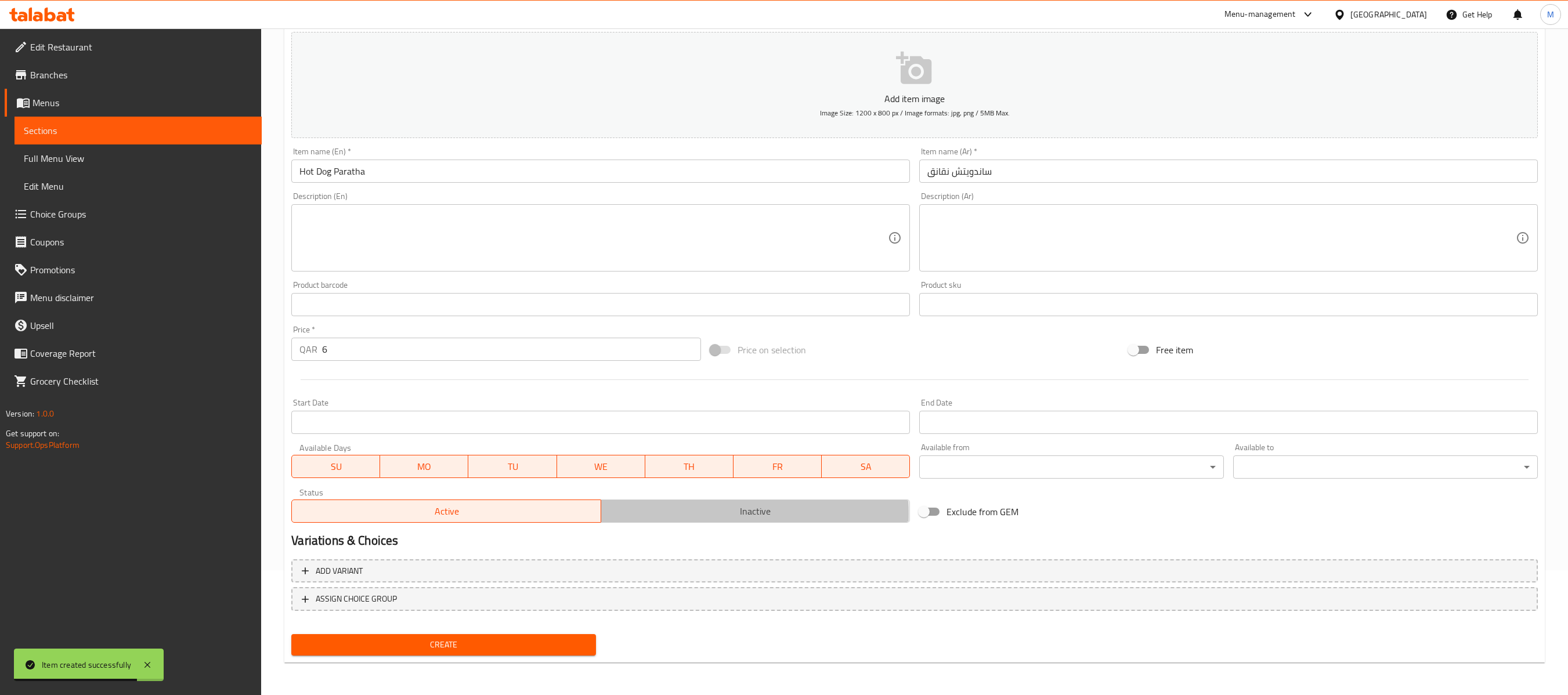
drag, startPoint x: 666, startPoint y: 514, endPoint x: 639, endPoint y: 527, distance: 30.0
click at [664, 514] on span "Inactive" at bounding box center [755, 512] width 299 height 17
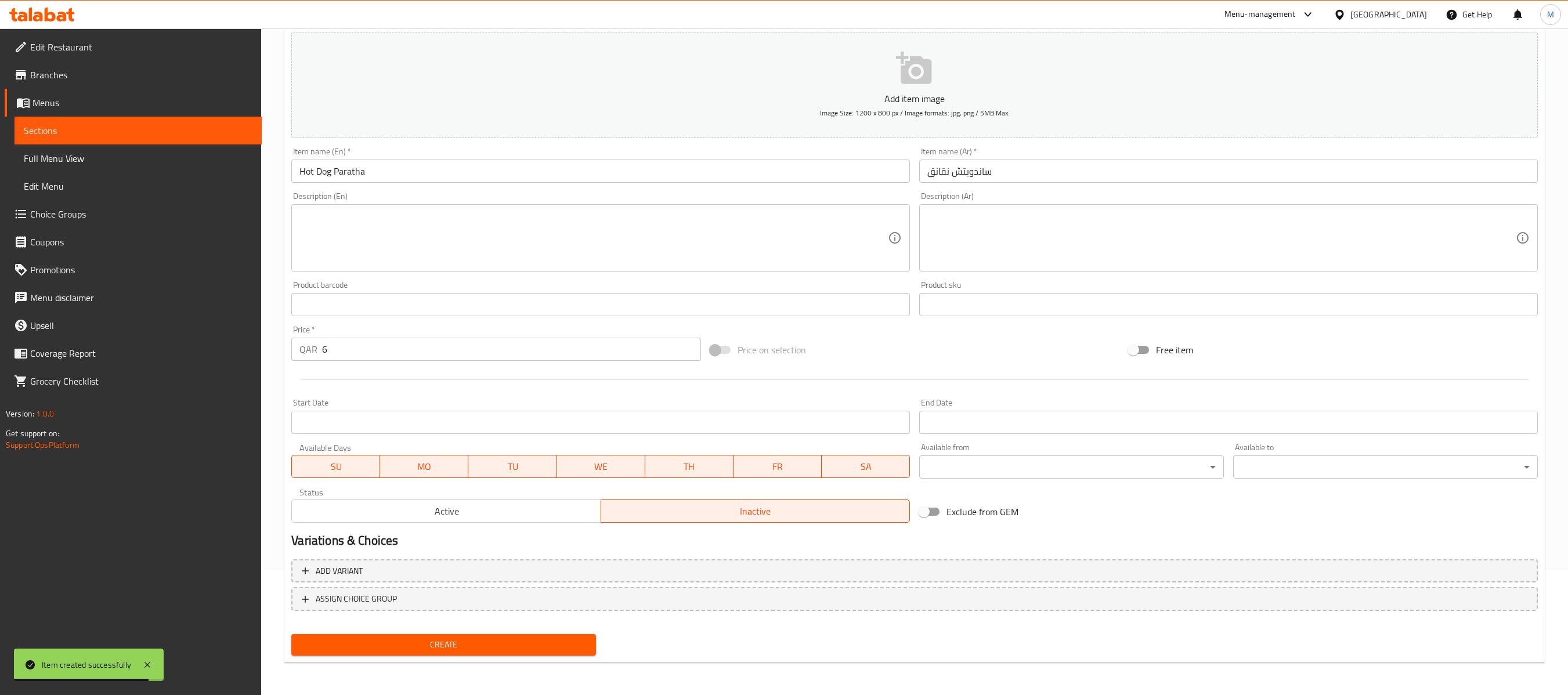
click at [521, 520] on span "Create" at bounding box center [444, 645] width 286 height 14
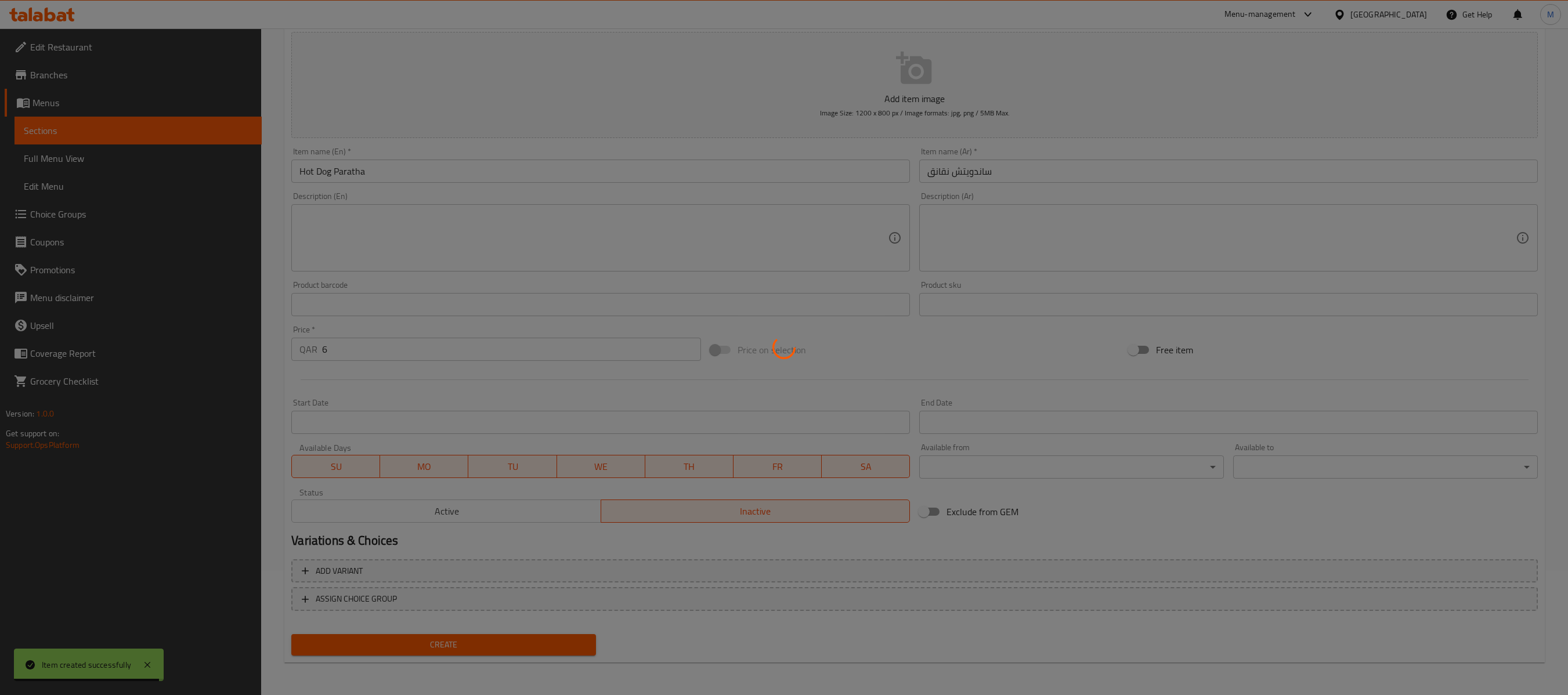
type input "0"
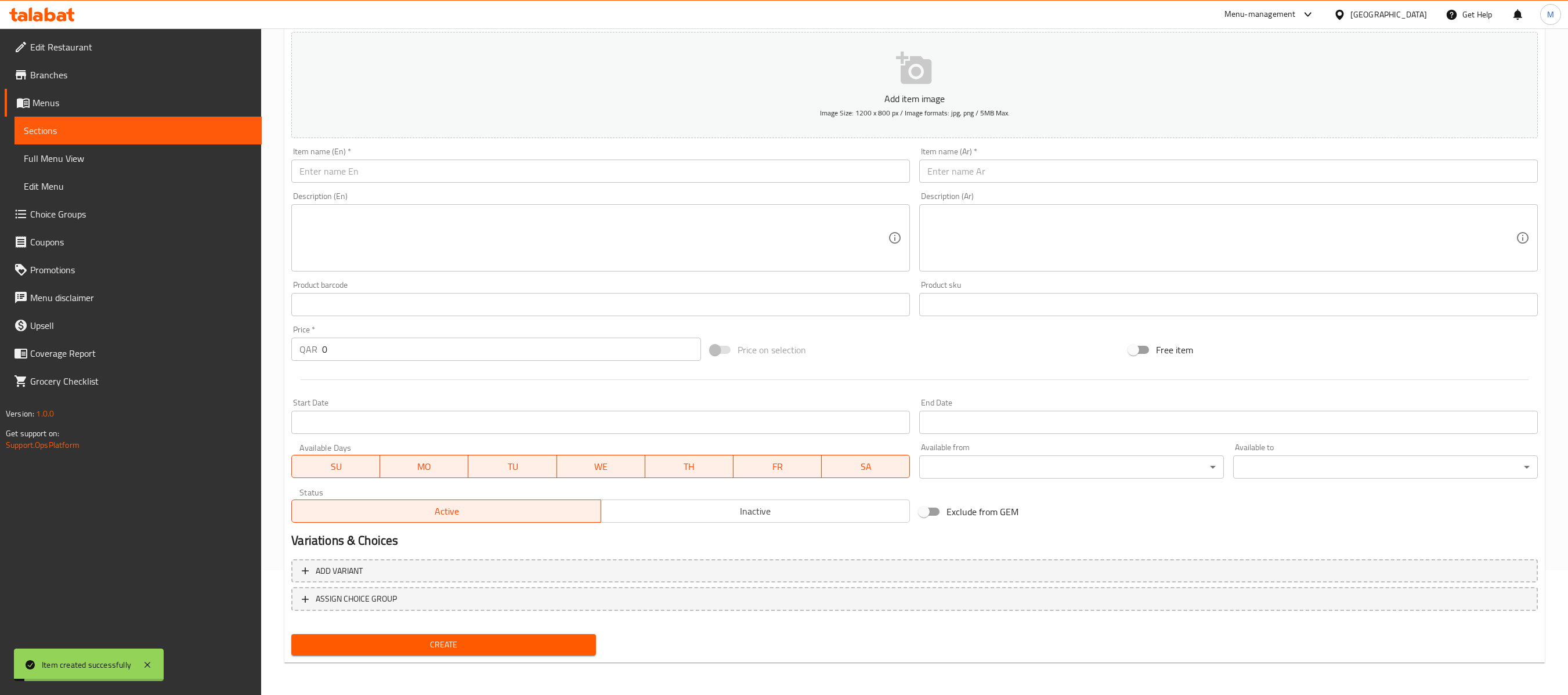
click at [1106, 176] on input "text" at bounding box center [1228, 171] width 619 height 23
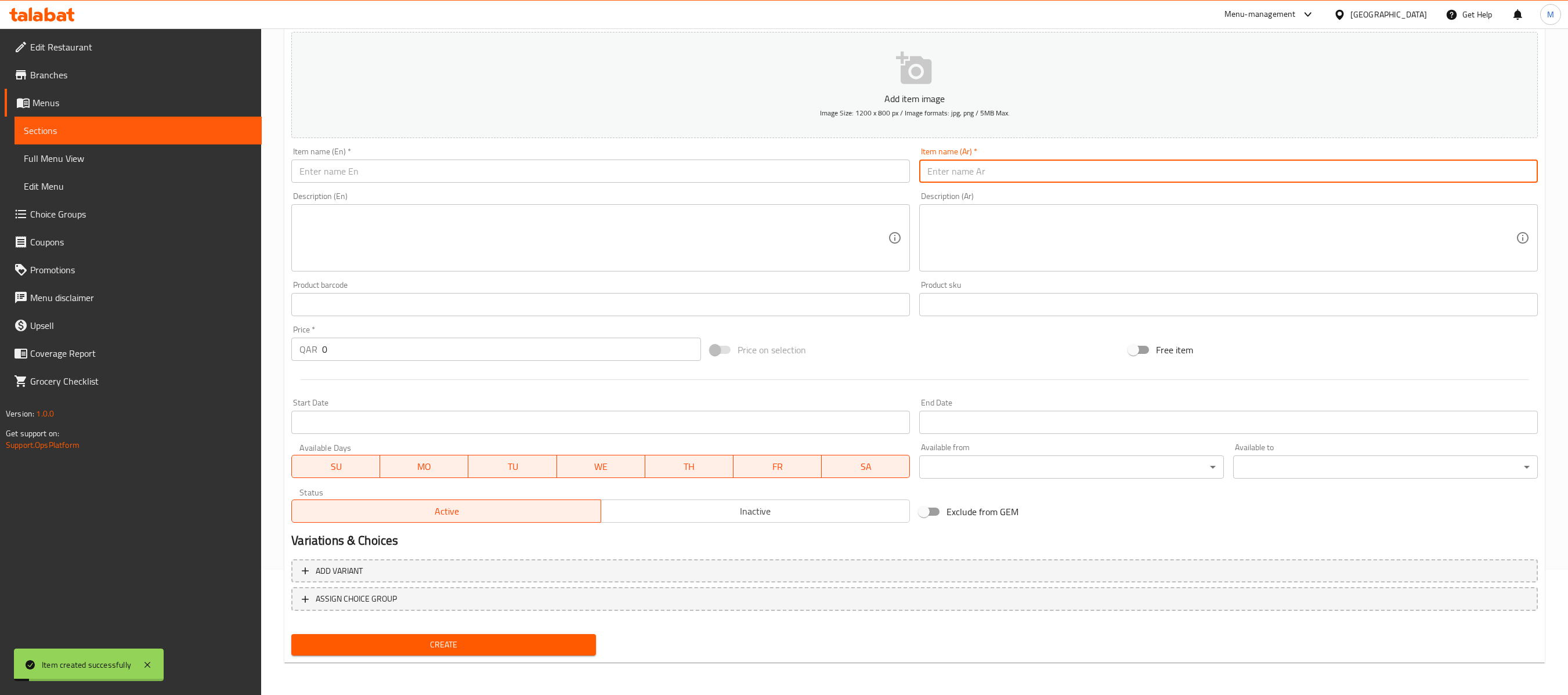
paste input "ساندويتش خضار"
type input "ساندويتش خضار"
click at [717, 168] on input "text" at bounding box center [601, 171] width 619 height 23
paste input "Veg. [GEOGRAPHIC_DATA]"
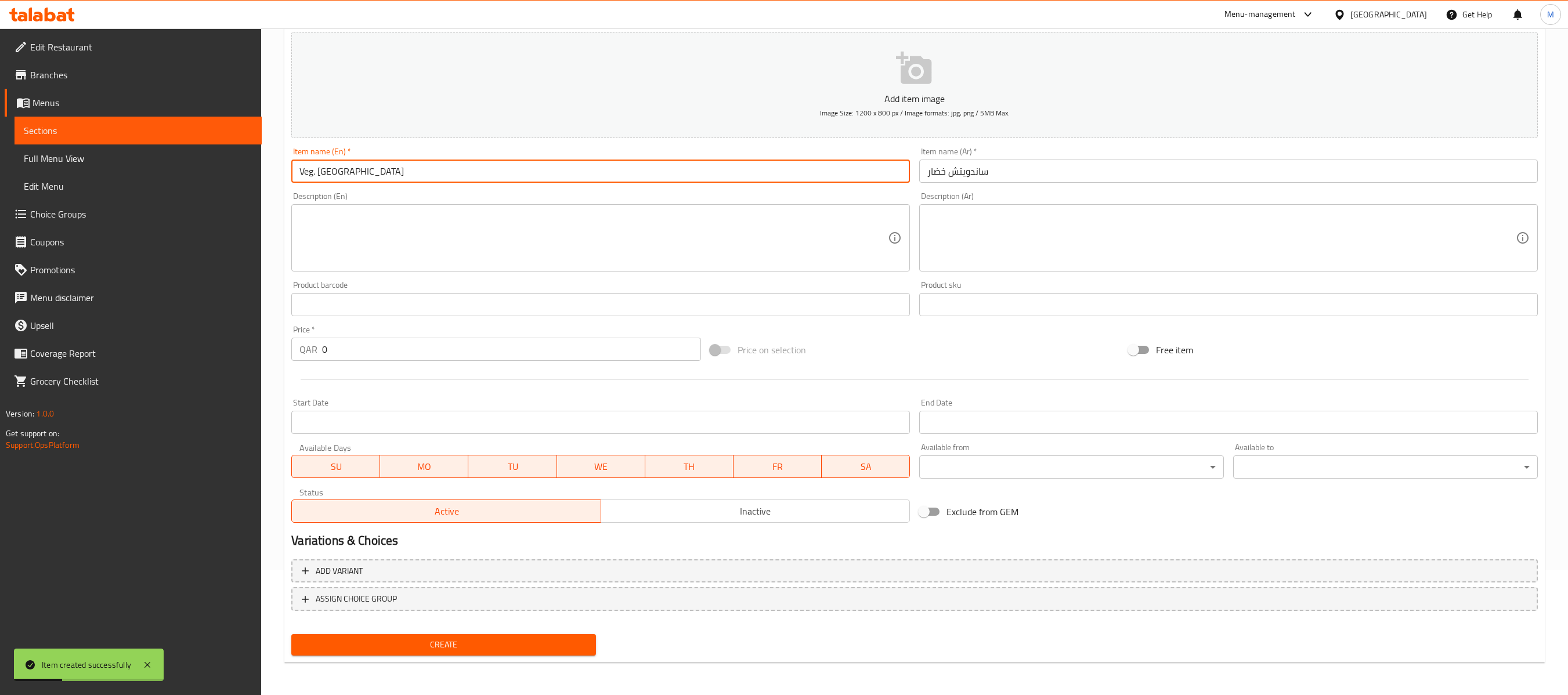
type input "Veg. [GEOGRAPHIC_DATA]"
click at [620, 339] on input "0" at bounding box center [512, 349] width 378 height 23
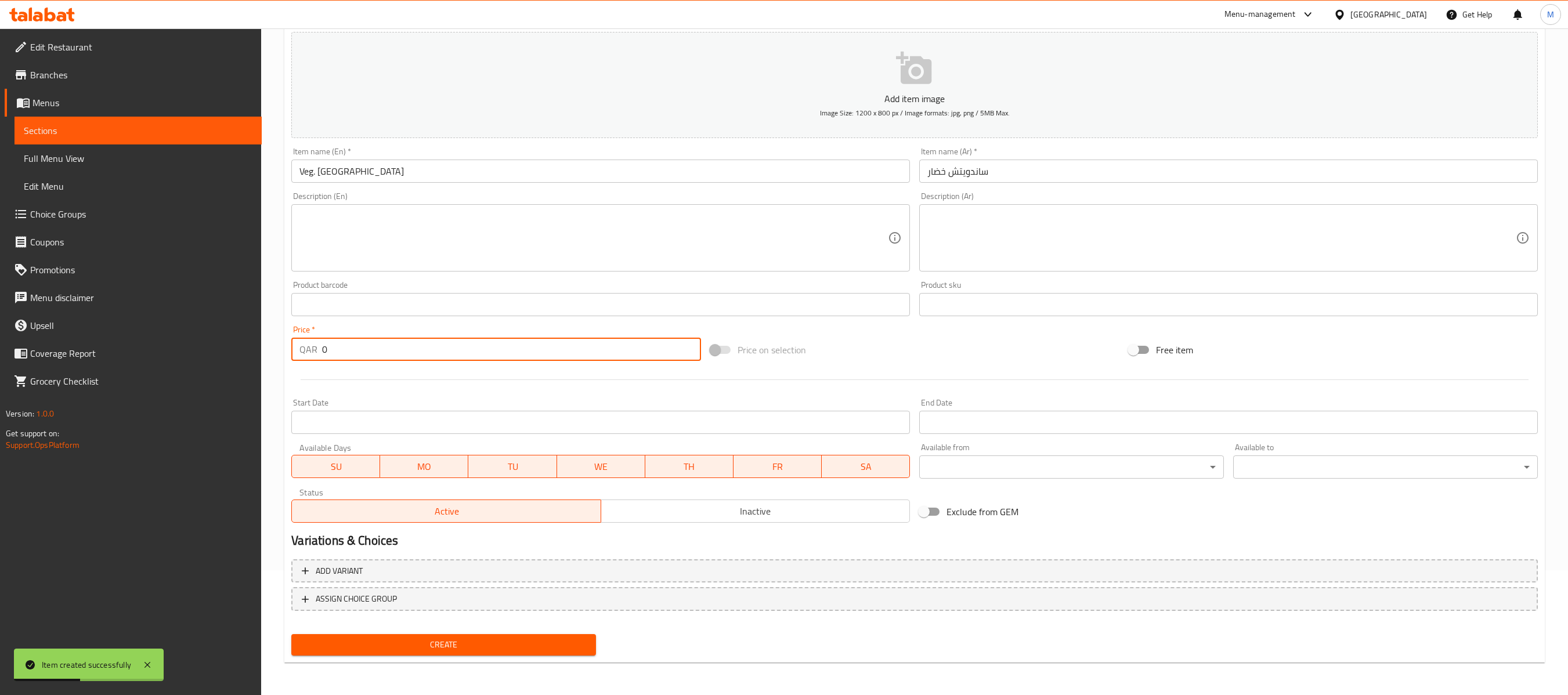
click at [622, 357] on input "0" at bounding box center [512, 349] width 378 height 23
paste input "4"
type input "4"
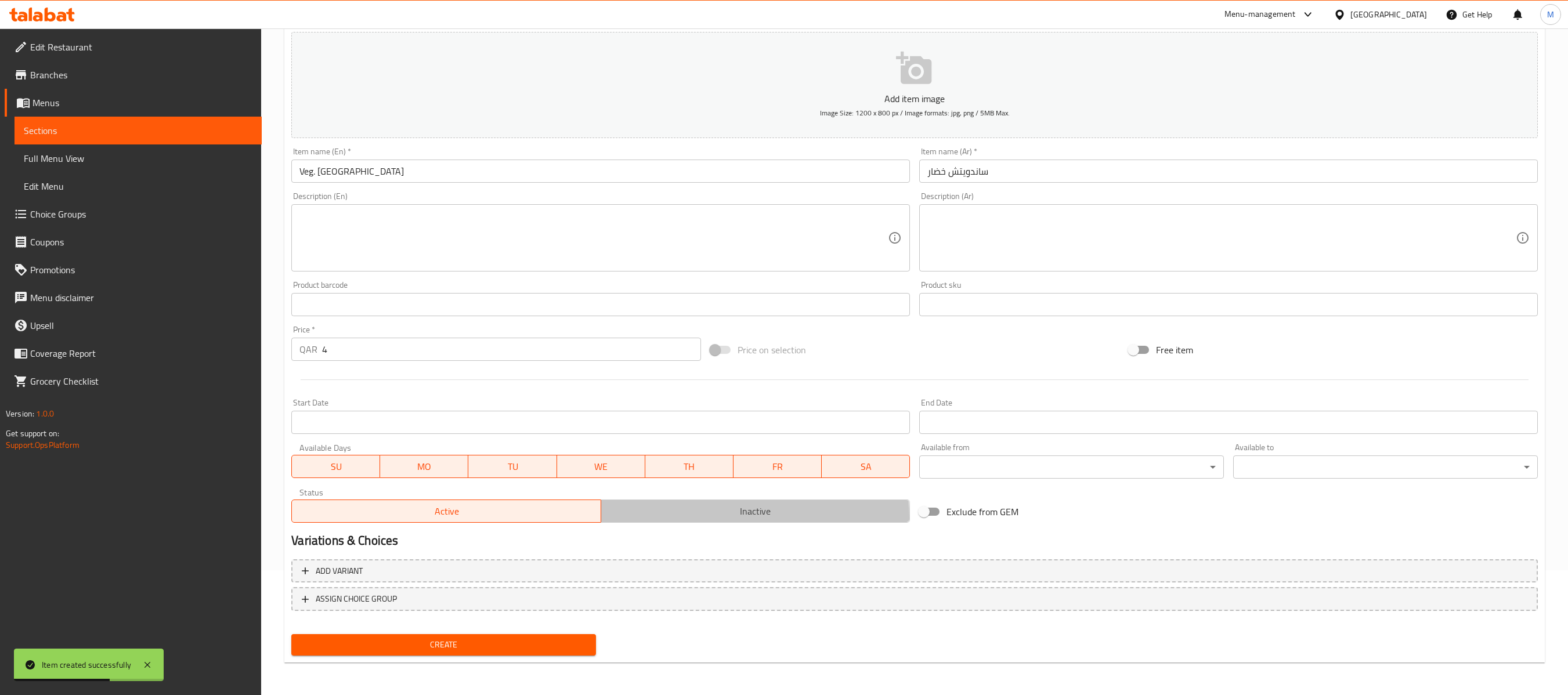
click at [697, 518] on span "Inactive" at bounding box center [755, 512] width 299 height 17
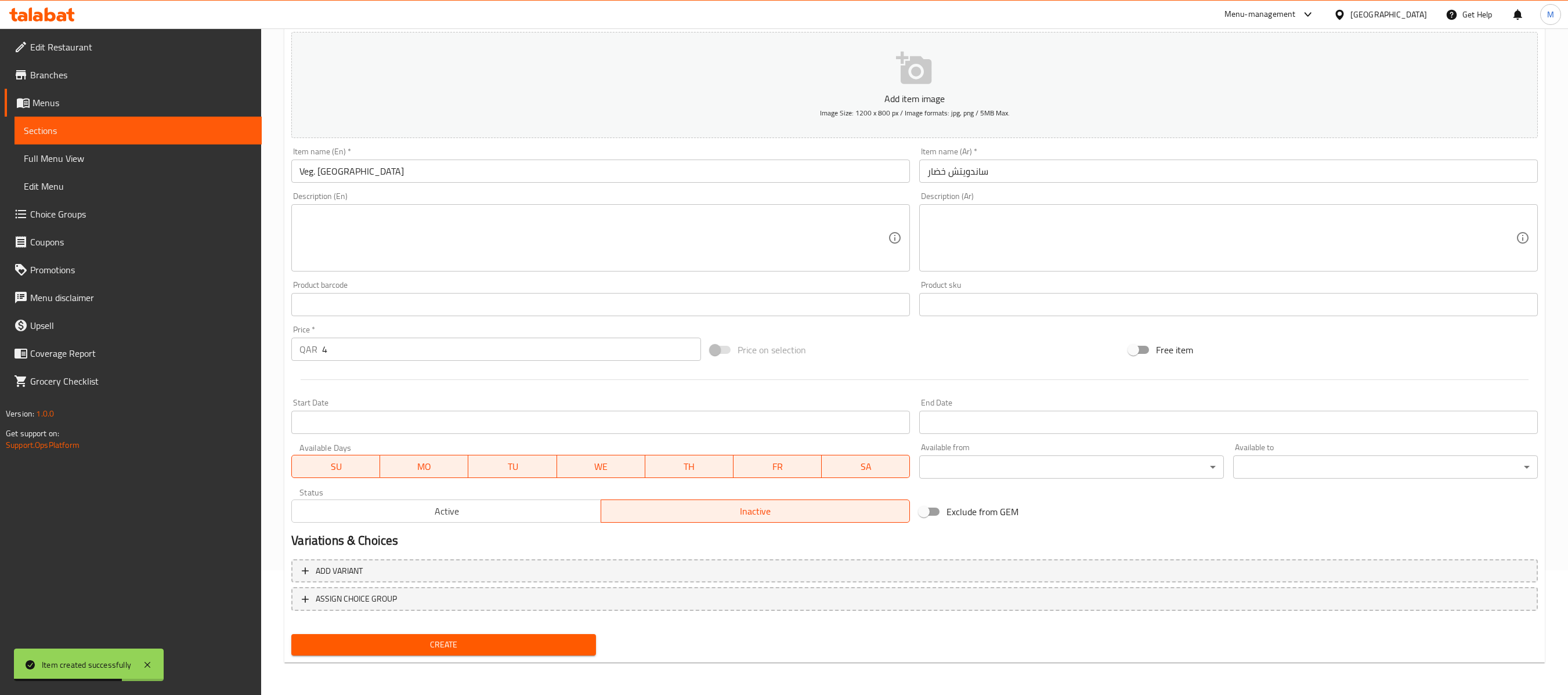
click at [563, 520] on button "Create" at bounding box center [444, 645] width 305 height 21
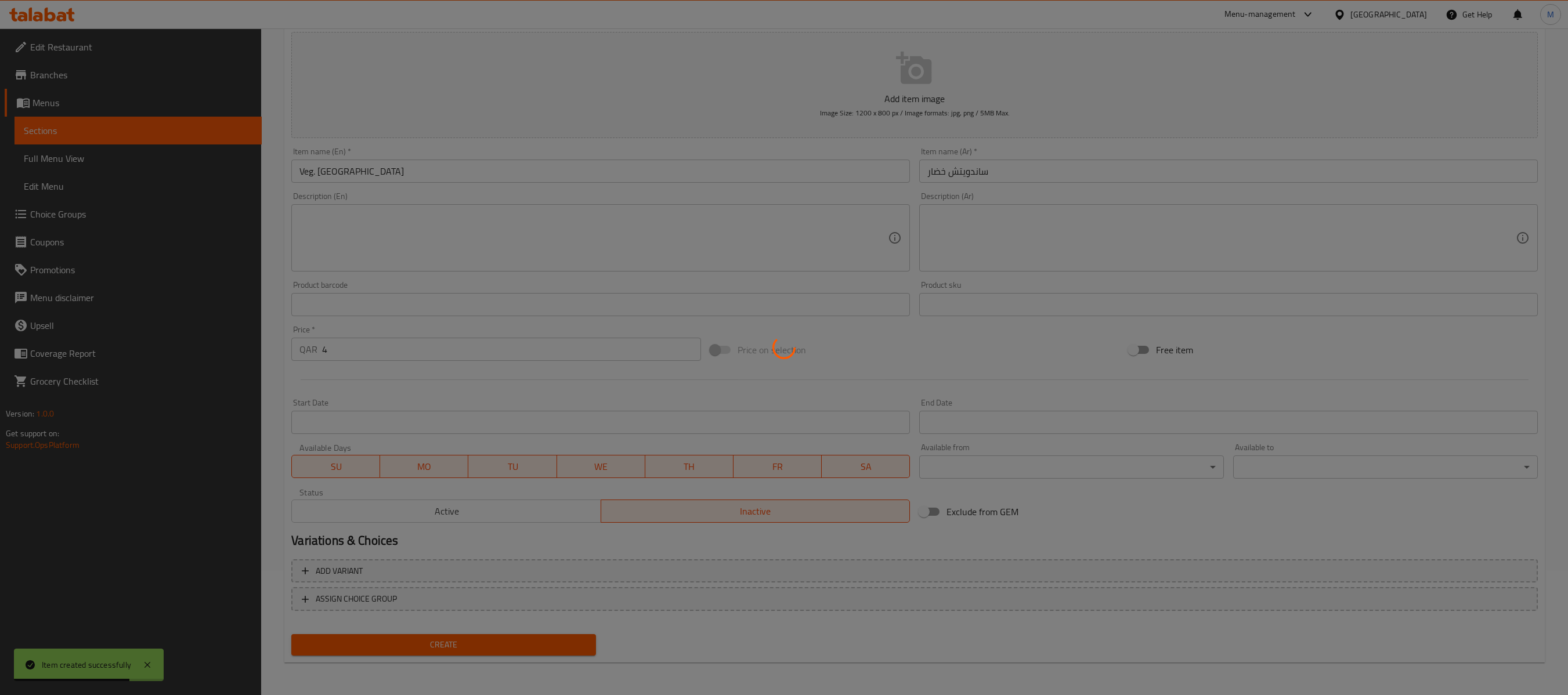
type input "0"
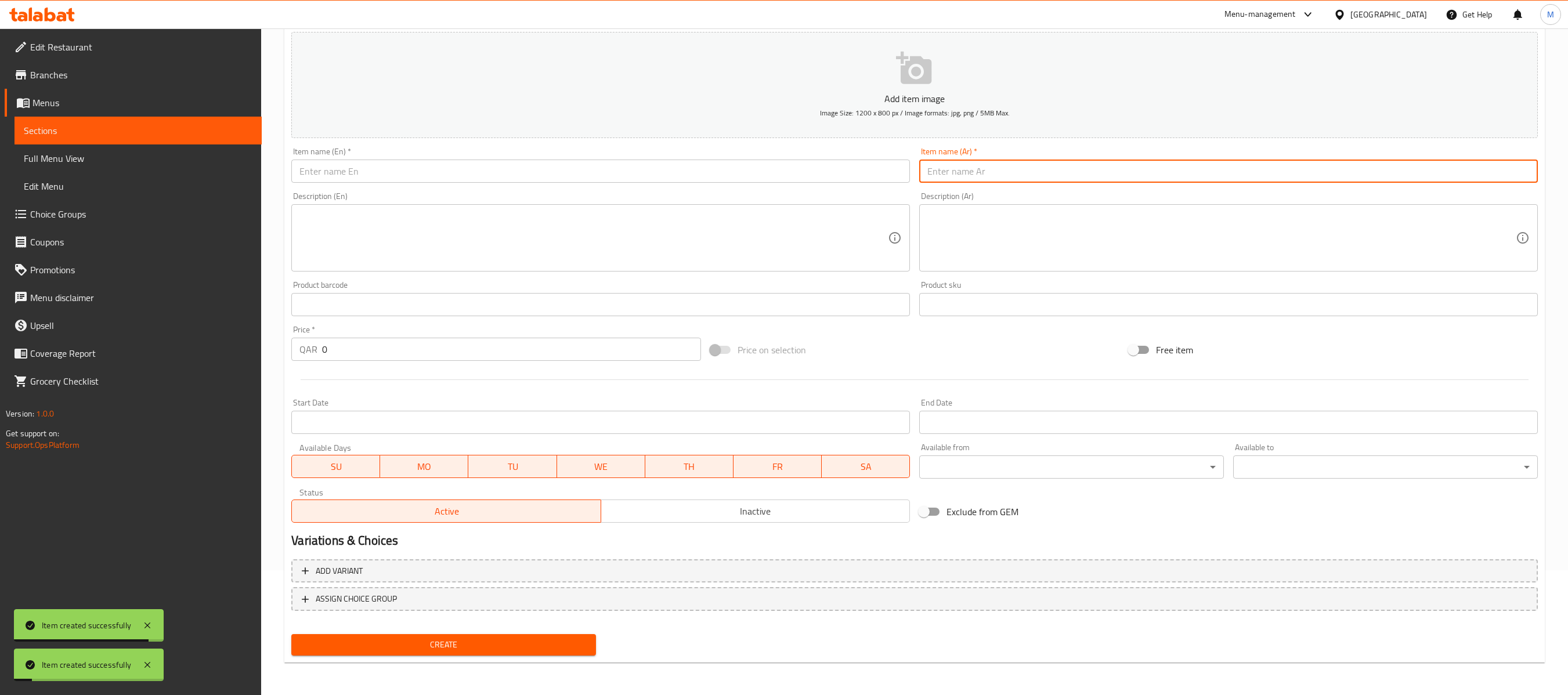
click at [1114, 176] on input "text" at bounding box center [1228, 171] width 619 height 23
paste input "ساندويتش نوتلا"
type input "ساندويتش نوتلا"
click at [816, 166] on input "text" at bounding box center [601, 171] width 619 height 23
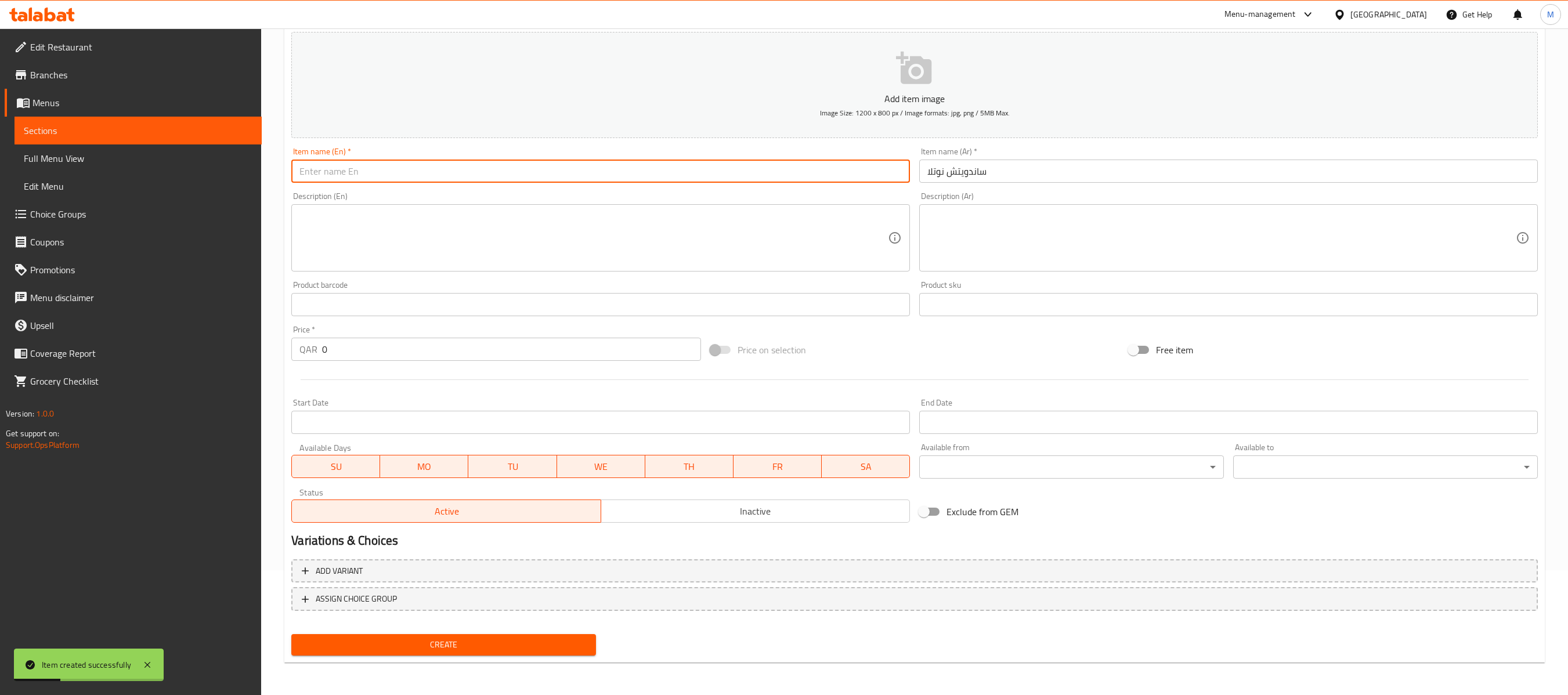
paste input "Nutella Paratha"
type input "Nutella Paratha"
click at [787, 520] on button "Inactive" at bounding box center [755, 511] width 309 height 23
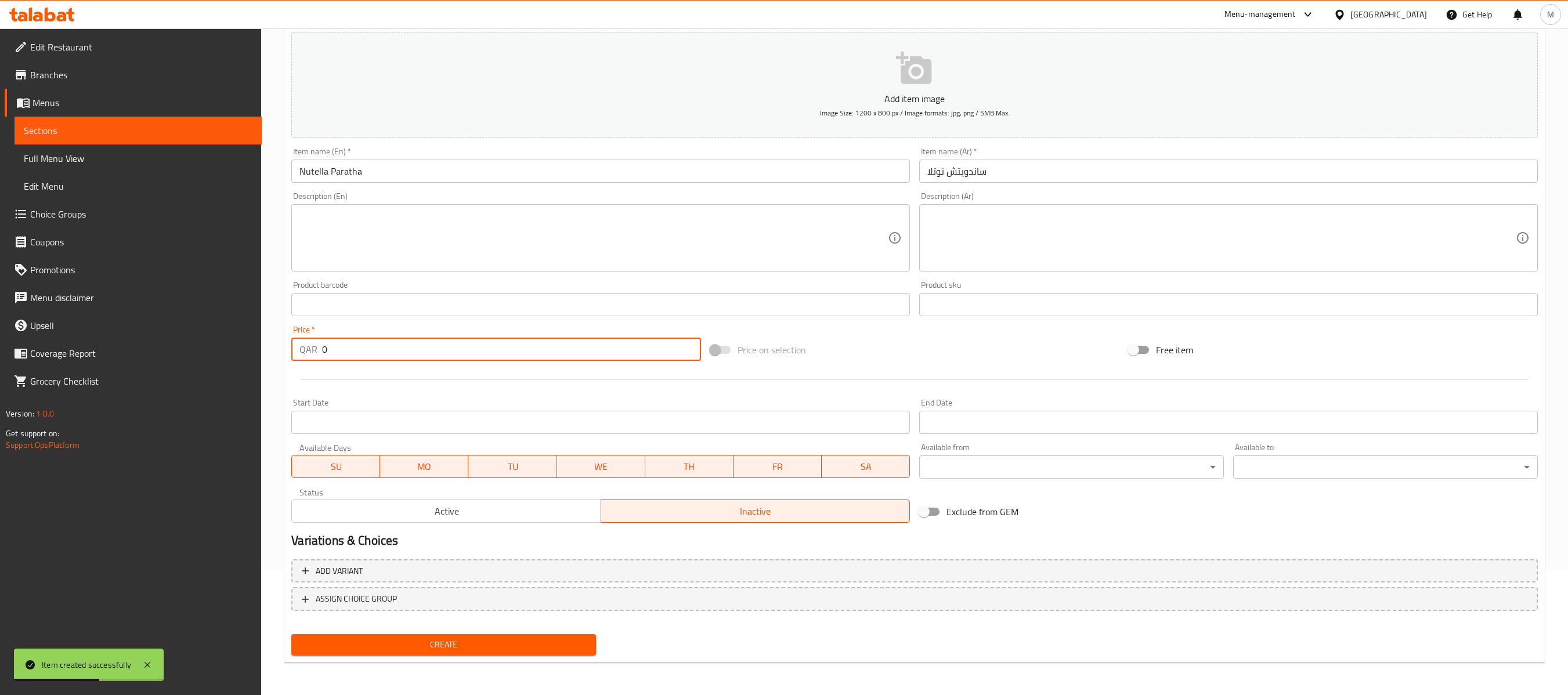
click at [611, 352] on input "0" at bounding box center [512, 349] width 378 height 23
paste input "5"
type input "5"
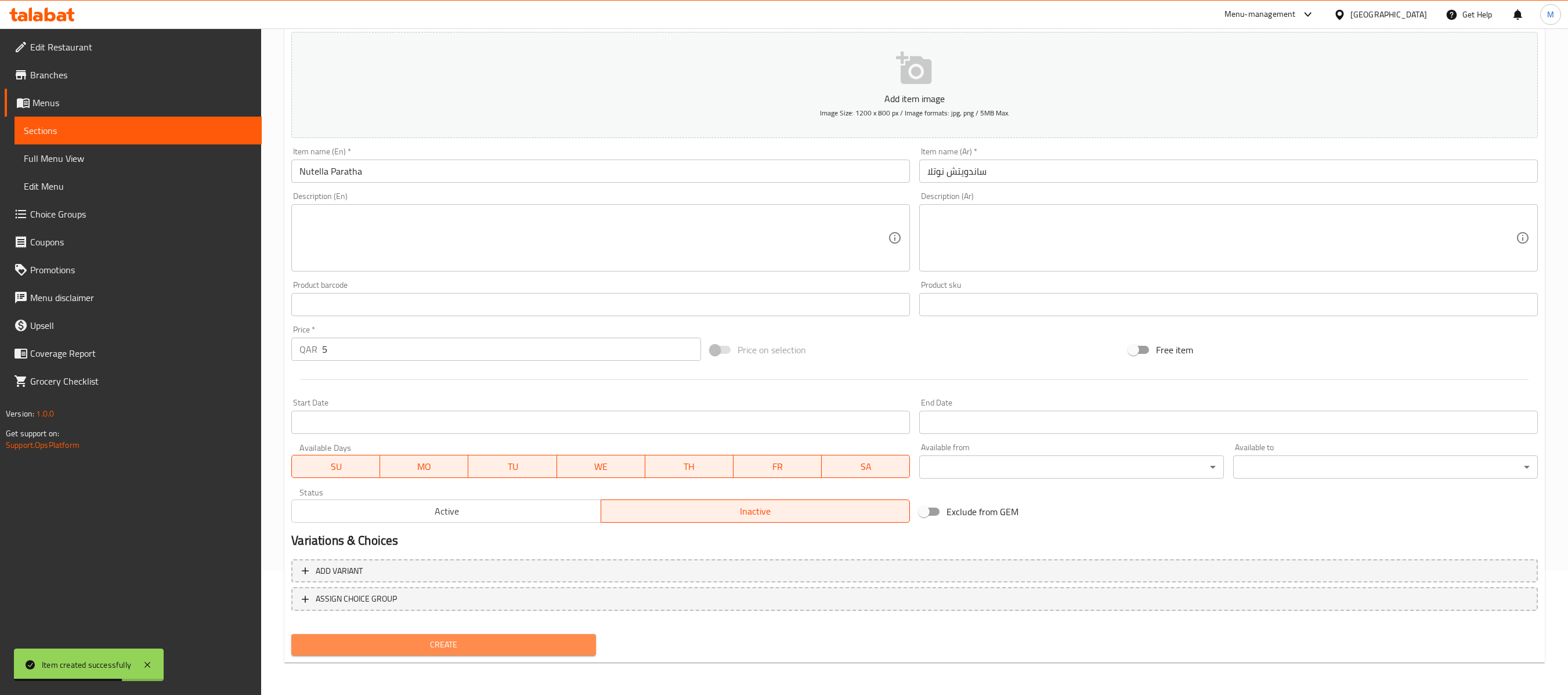
click at [556, 520] on button "Create" at bounding box center [444, 645] width 305 height 21
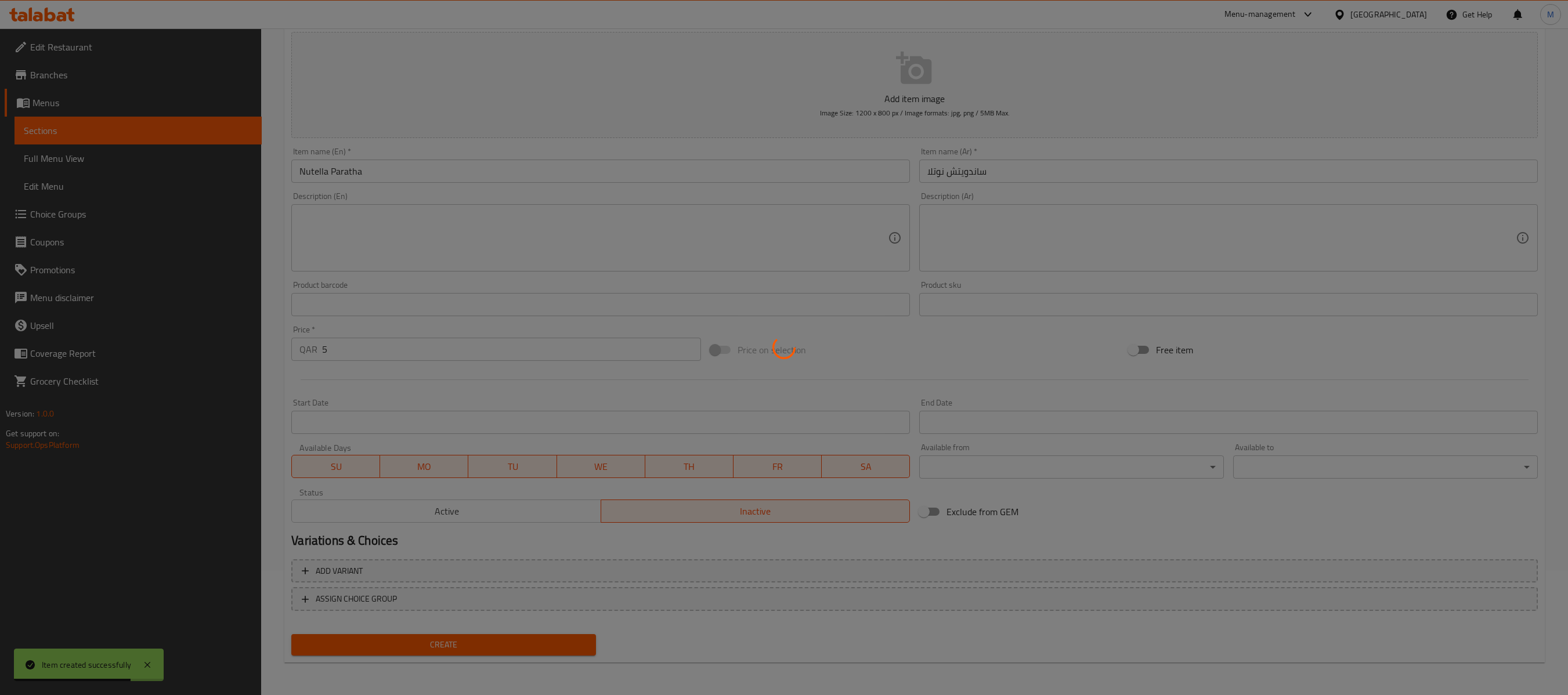
type input "0"
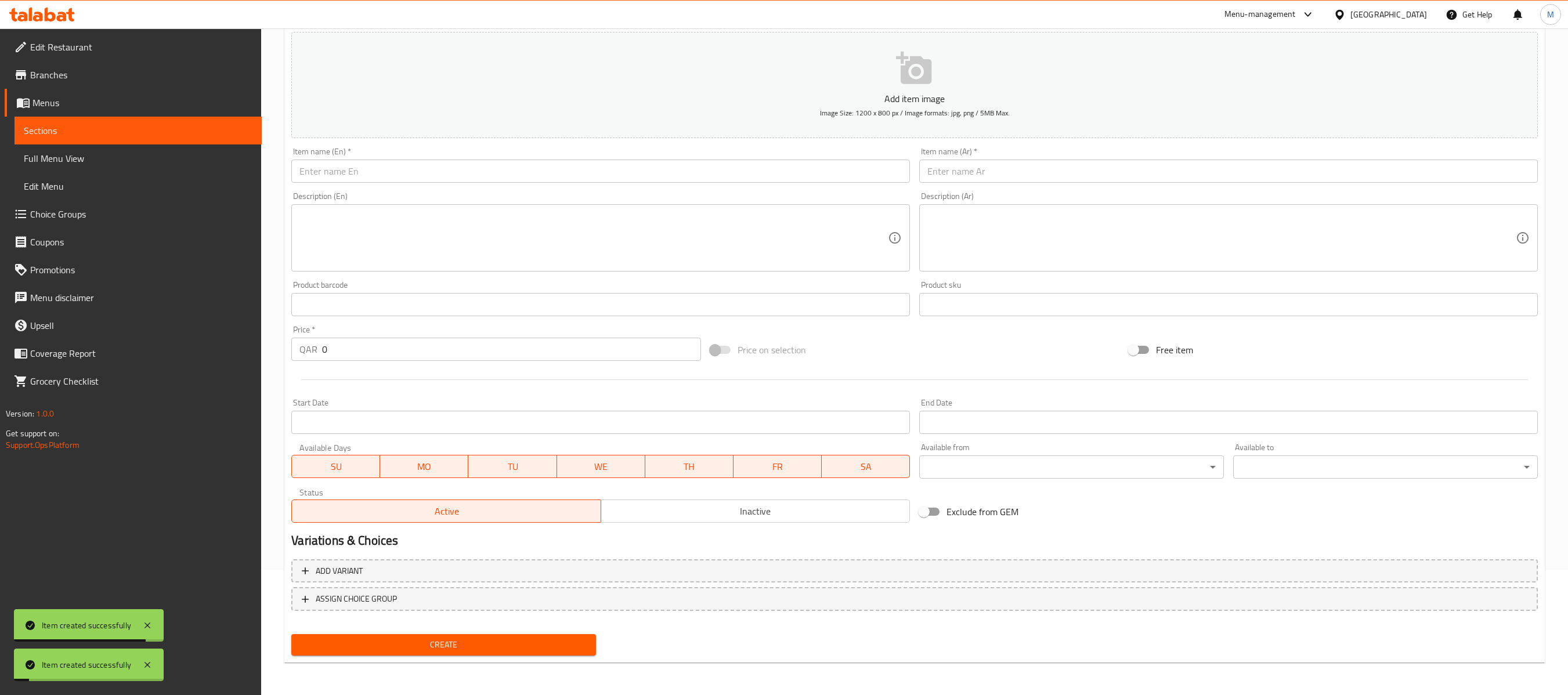
click at [1155, 172] on input "text" at bounding box center [1228, 171] width 619 height 23
paste input "[PERSON_NAME]"
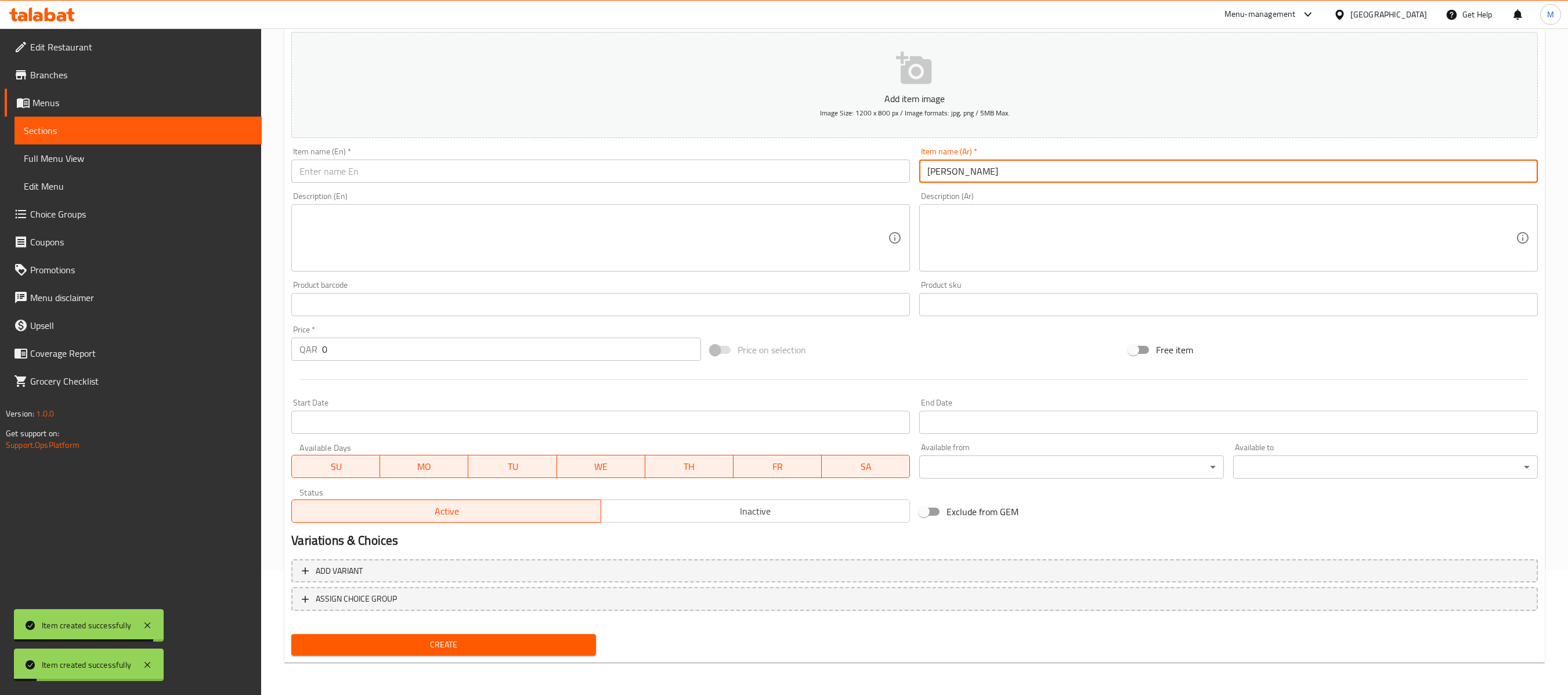
type input "[PERSON_NAME]"
click at [658, 165] on input "text" at bounding box center [601, 171] width 619 height 23
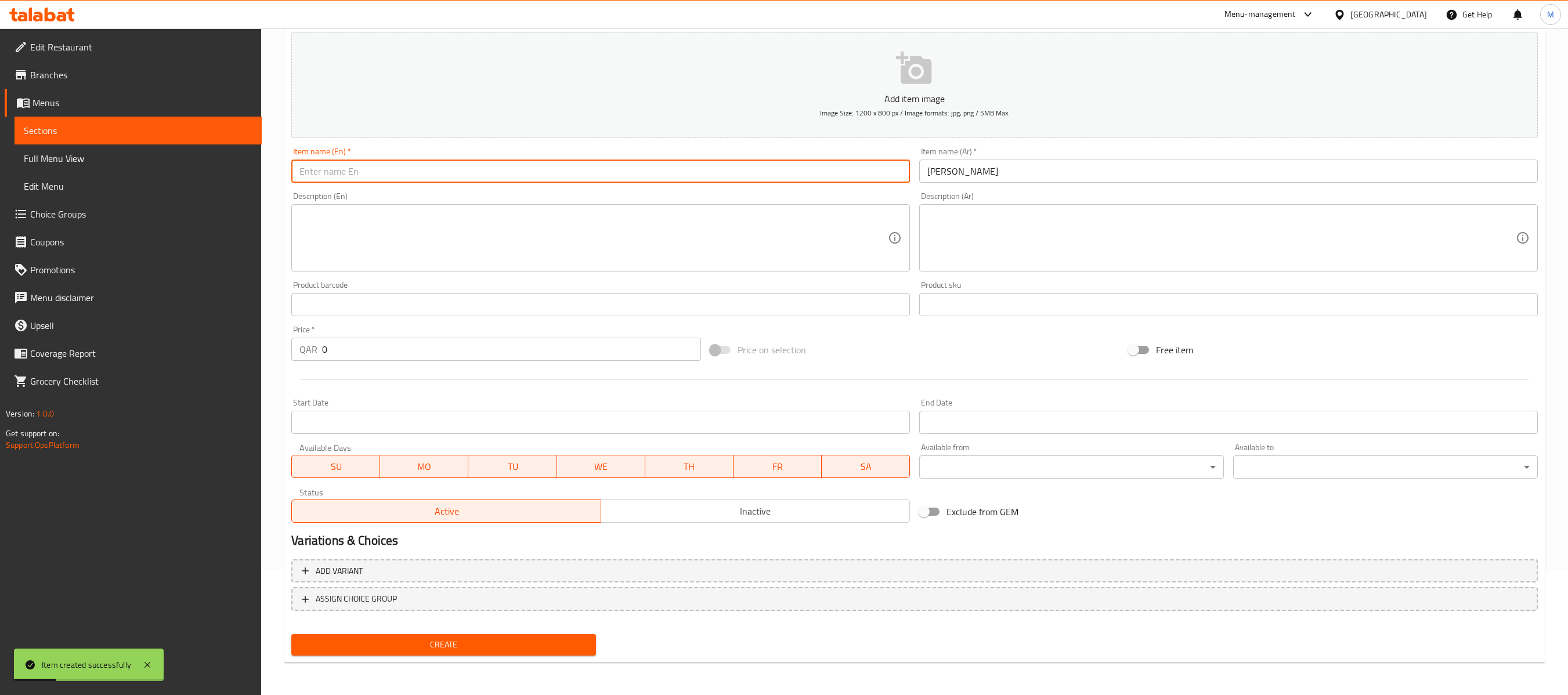
click at [658, 165] on input "text" at bounding box center [601, 171] width 619 height 23
paste input "Cheetos Sandwich"
type input "Cheetos Sandwich"
click at [802, 516] on span "Inactive" at bounding box center [755, 512] width 299 height 17
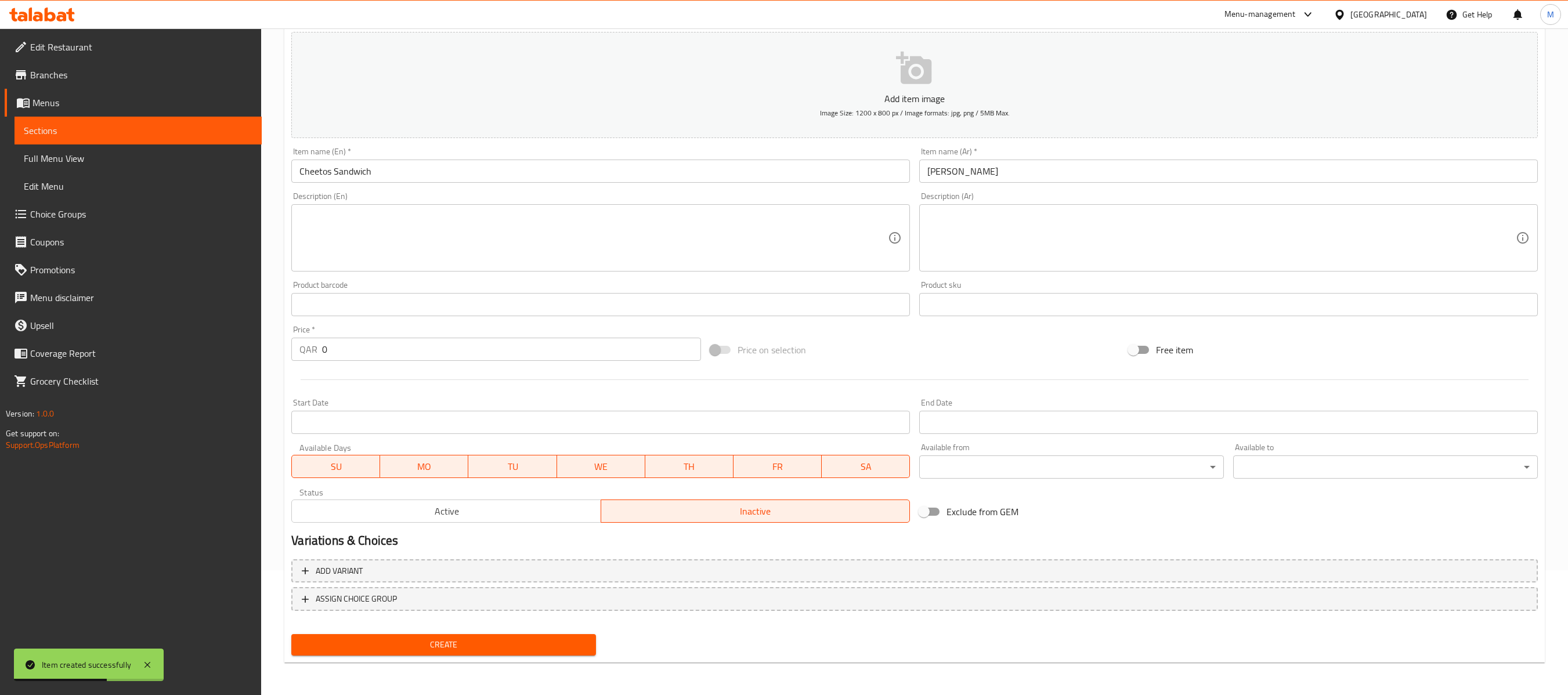
click at [629, 346] on input "0" at bounding box center [512, 349] width 378 height 23
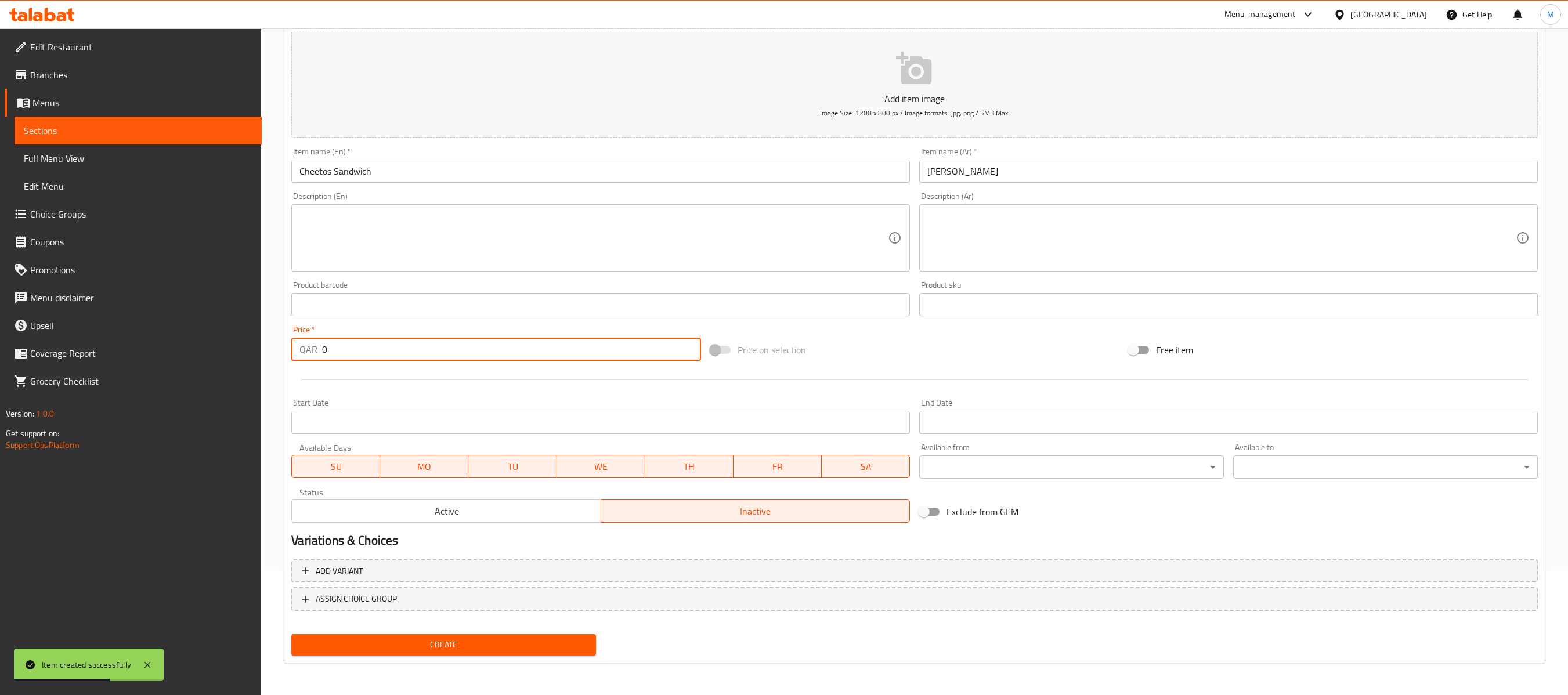
click at [629, 346] on input "0" at bounding box center [512, 349] width 378 height 23
paste input "7"
type input "7"
click at [571, 520] on button "Create" at bounding box center [444, 645] width 305 height 21
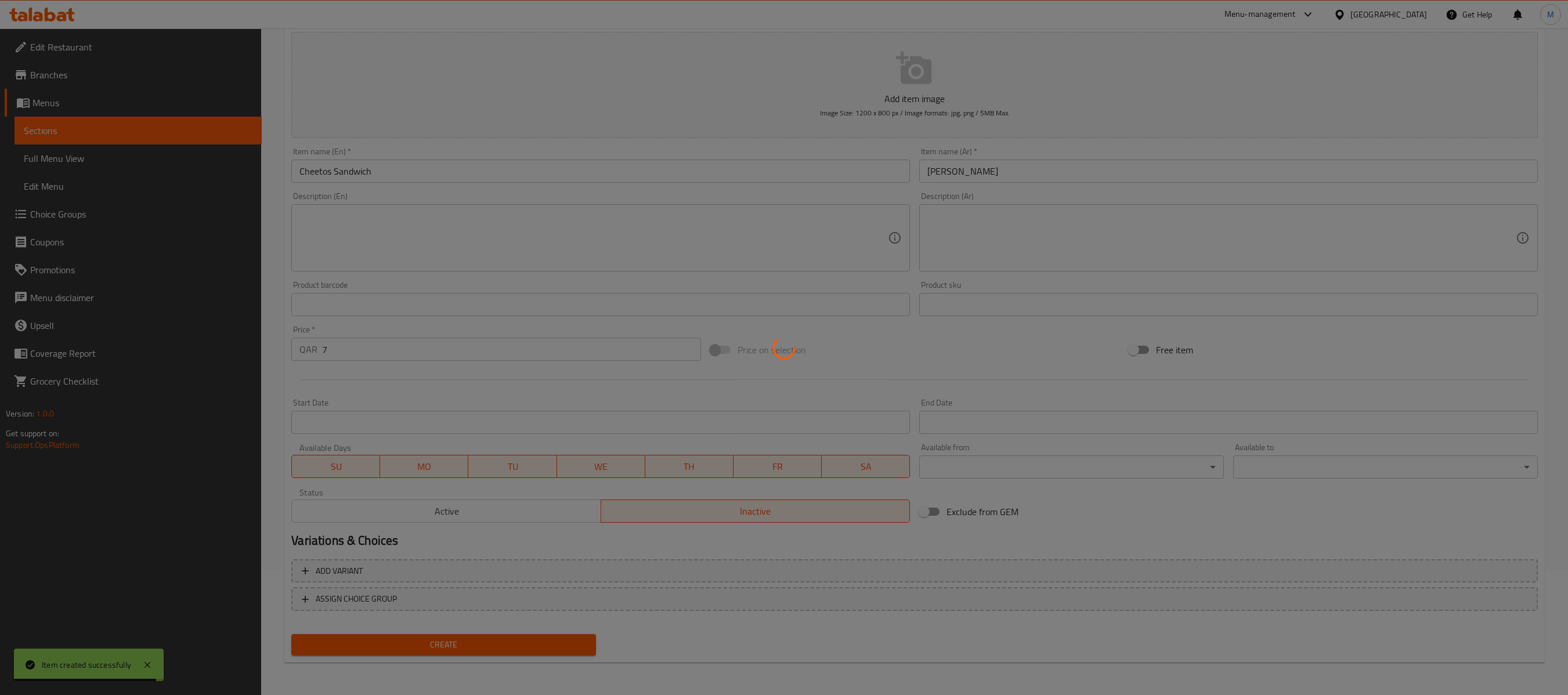
type input "0"
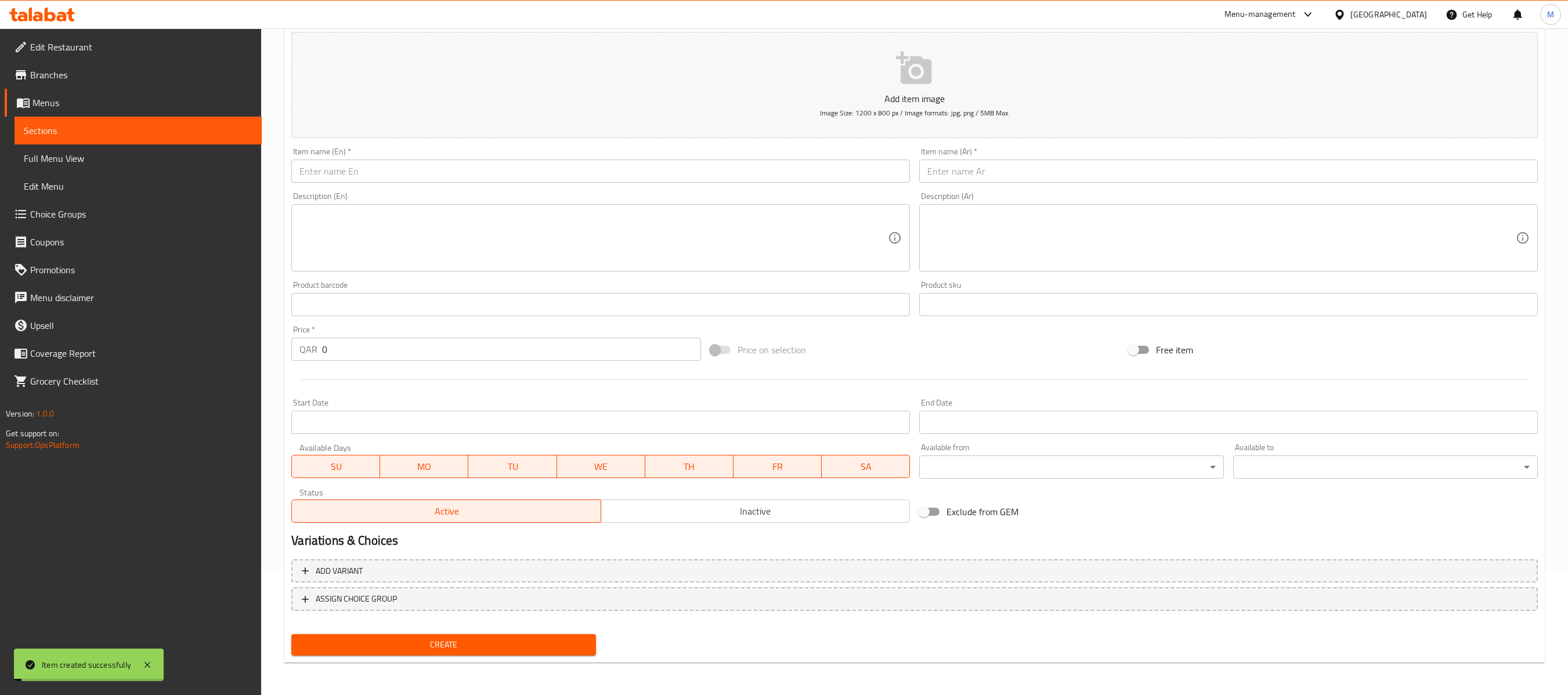
click at [1165, 173] on input "text" at bounding box center [1228, 171] width 619 height 23
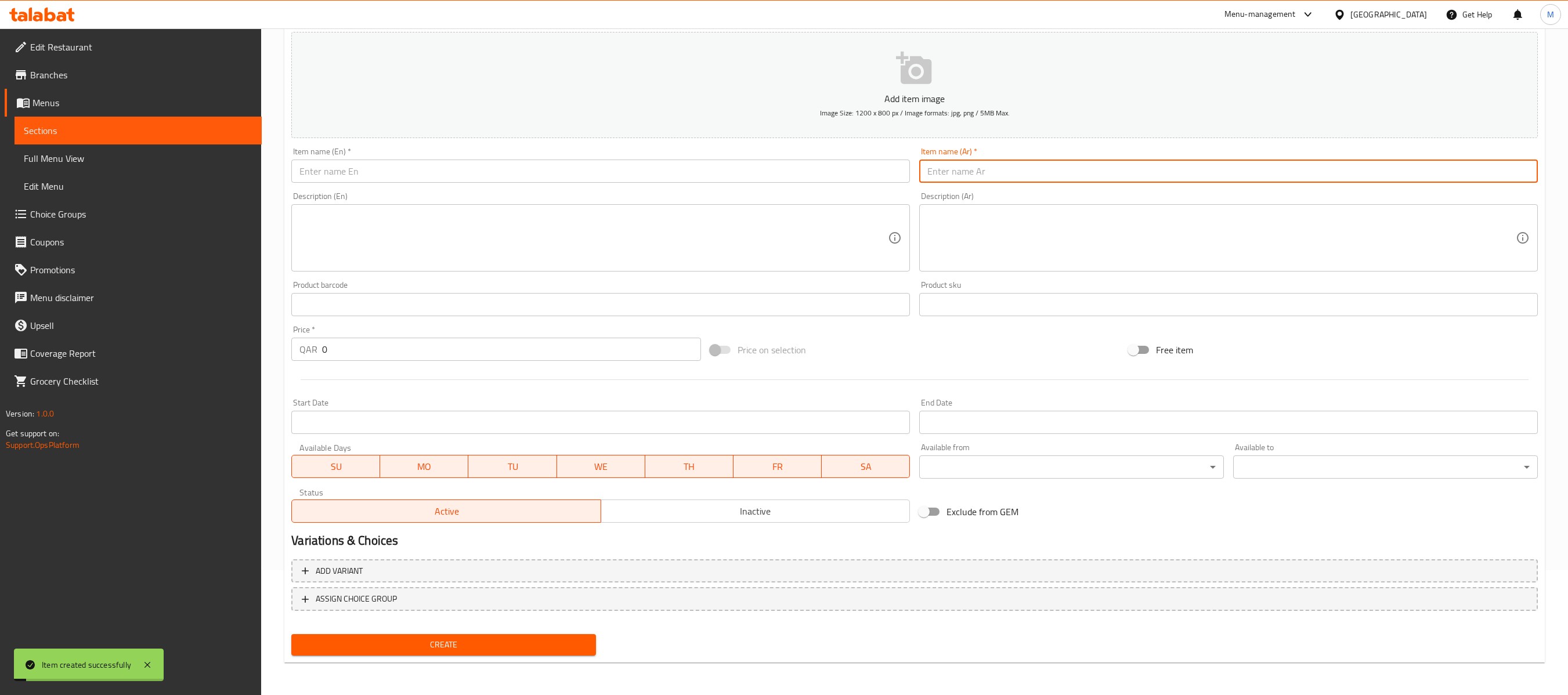
paste input "باراتا قطع دجاج"
type input "باراتا قطع دجاج"
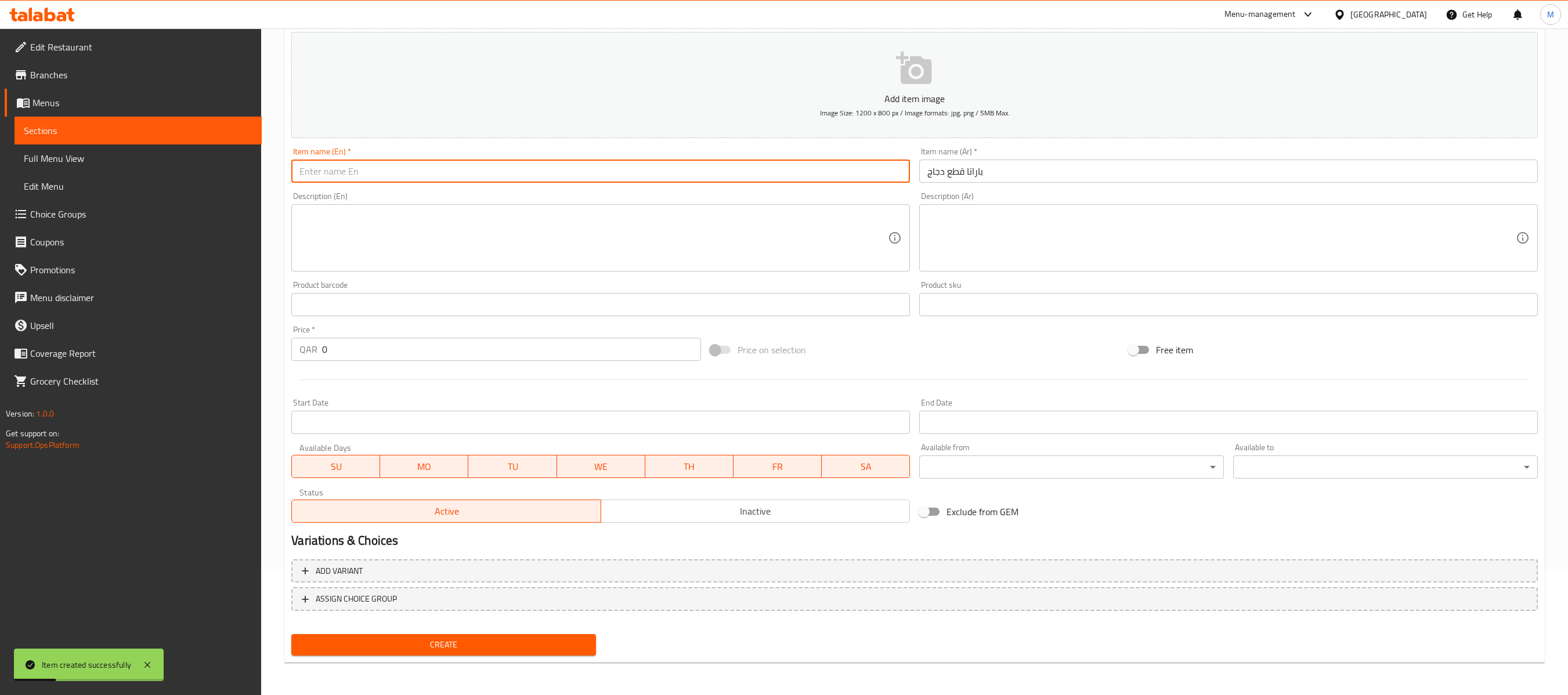
click at [803, 173] on input "text" at bounding box center [601, 171] width 619 height 23
paste input "Nuggets Paratha"
type input "Nuggets Paratha"
click at [597, 342] on input "0" at bounding box center [512, 349] width 378 height 23
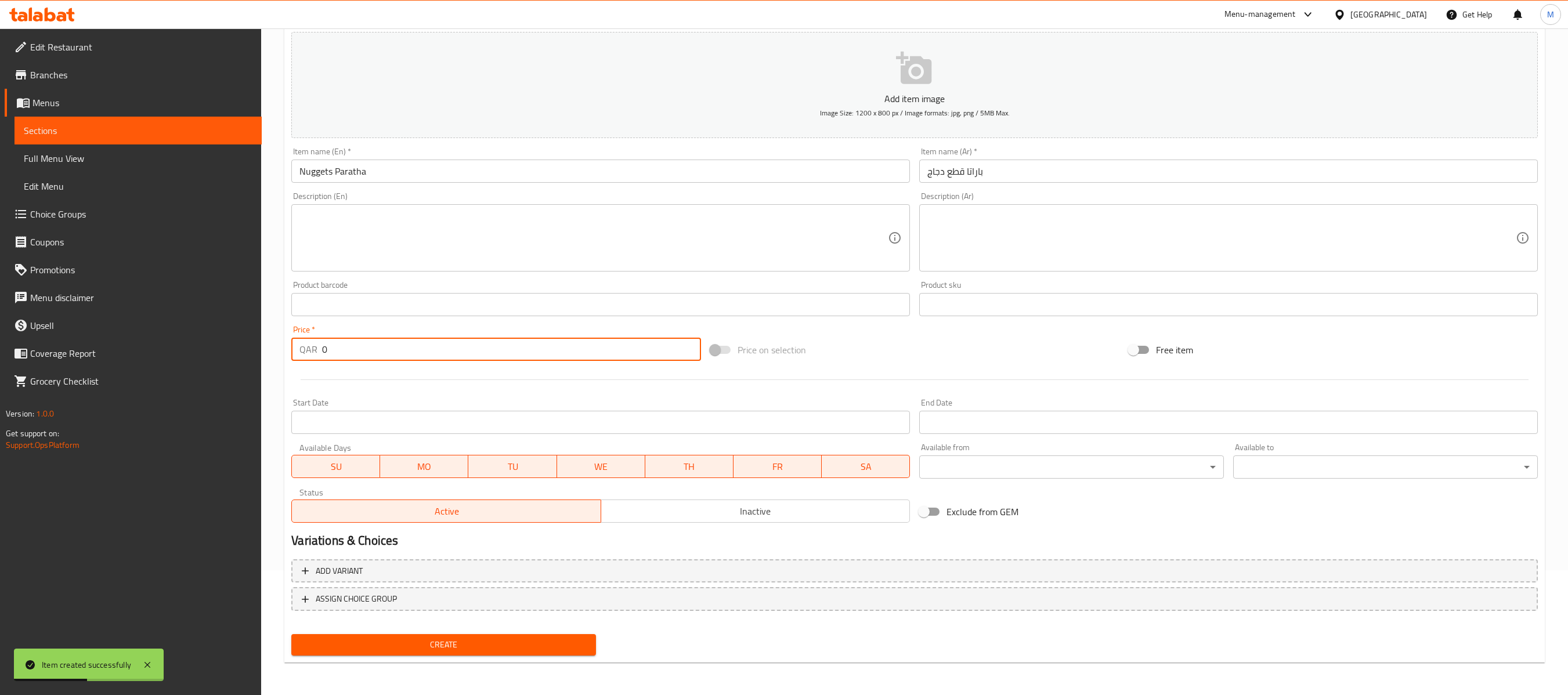
click at [597, 342] on input "0" at bounding box center [512, 349] width 378 height 23
paste input "8"
type input "8"
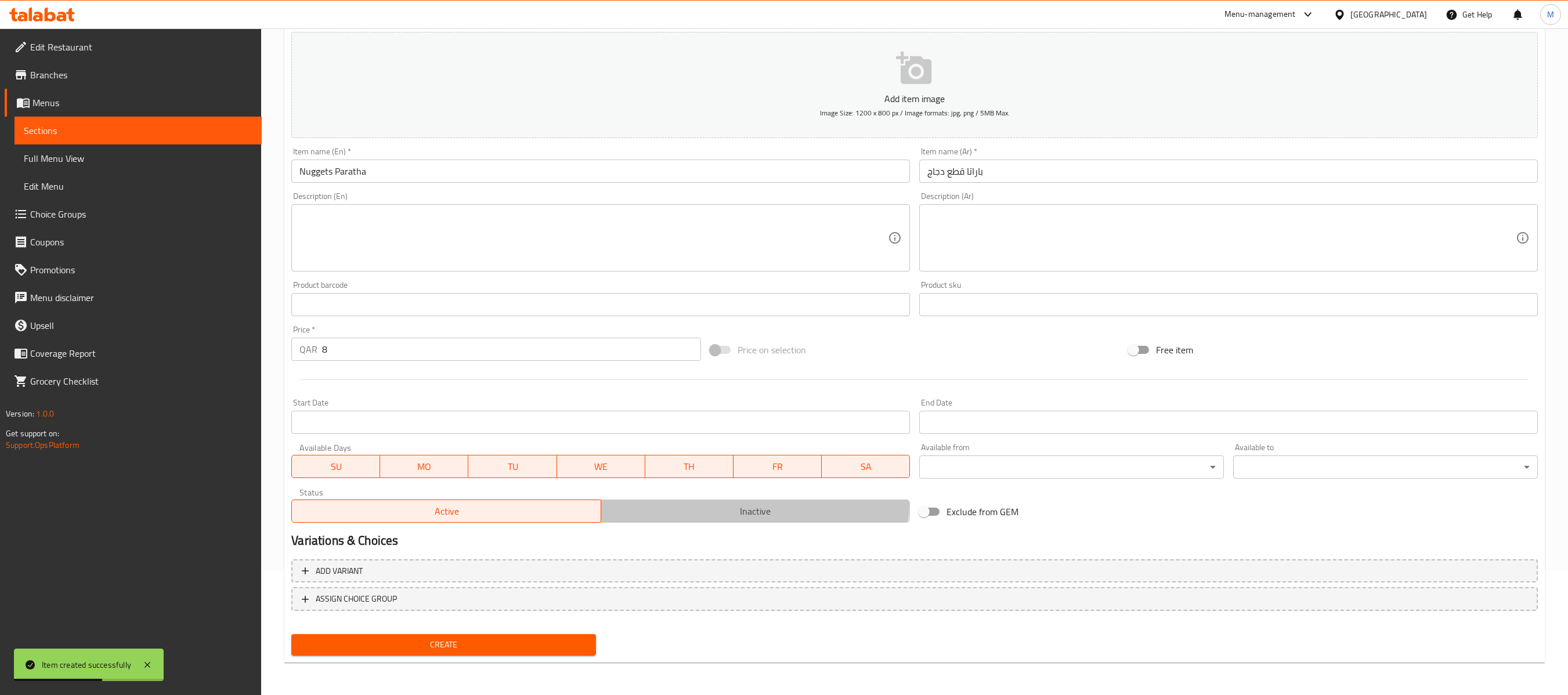
click at [716, 504] on span "Inactive" at bounding box center [755, 512] width 299 height 17
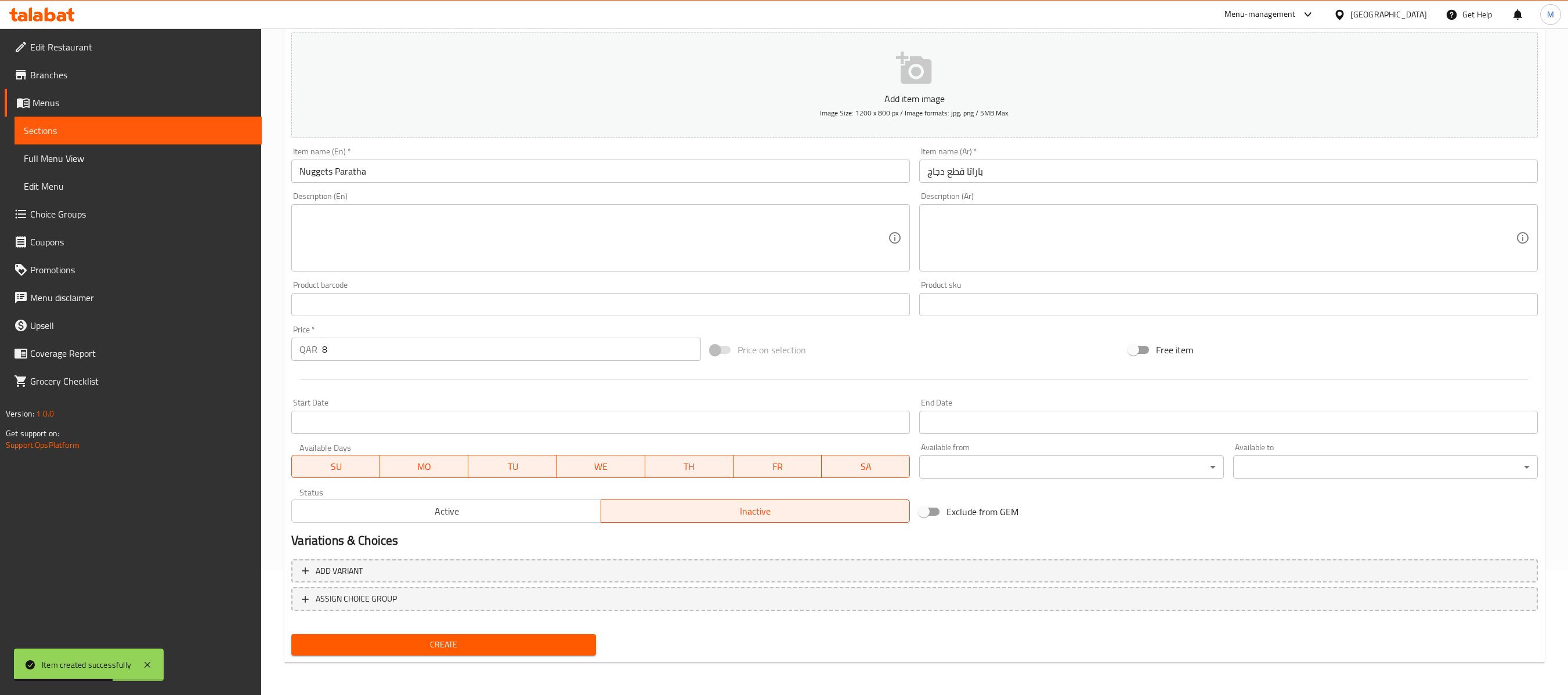
click at [584, 520] on span "Create" at bounding box center [444, 645] width 286 height 14
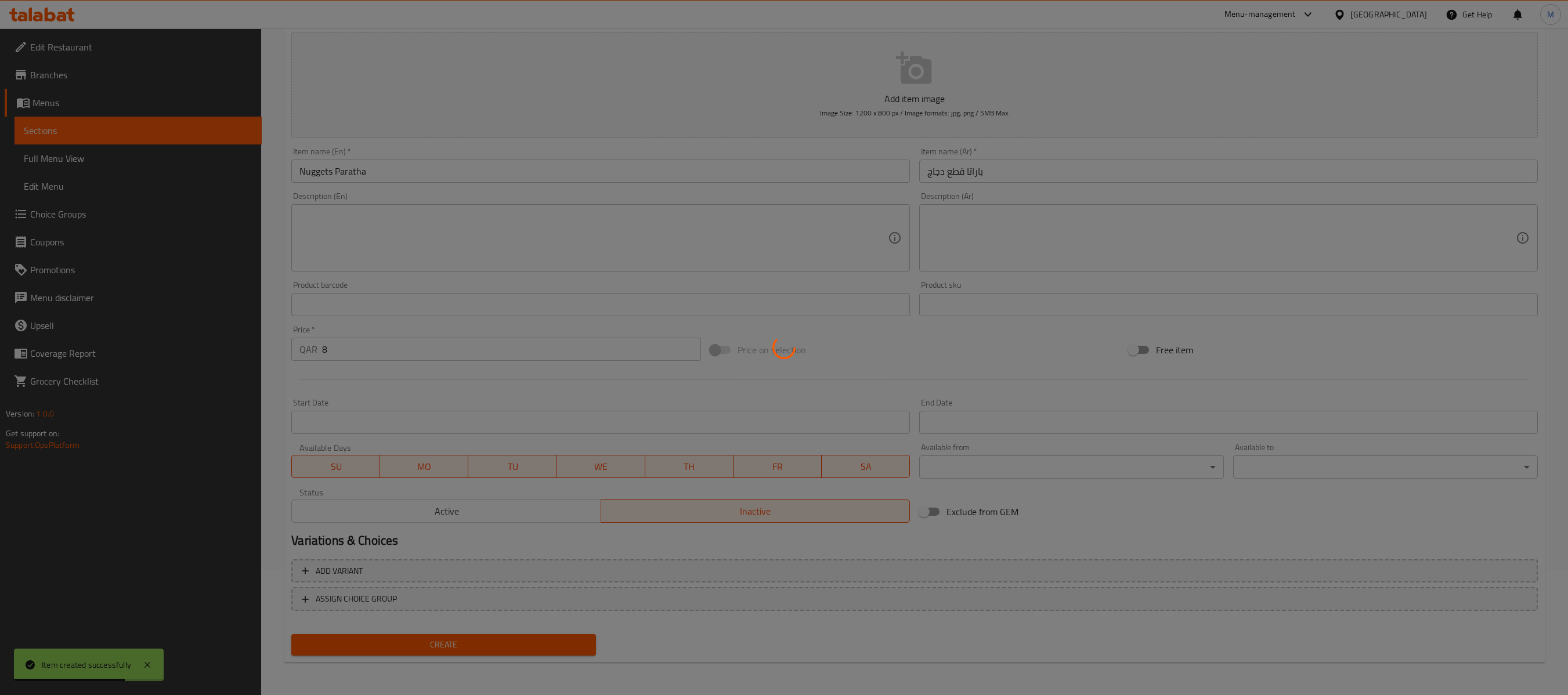
type input "0"
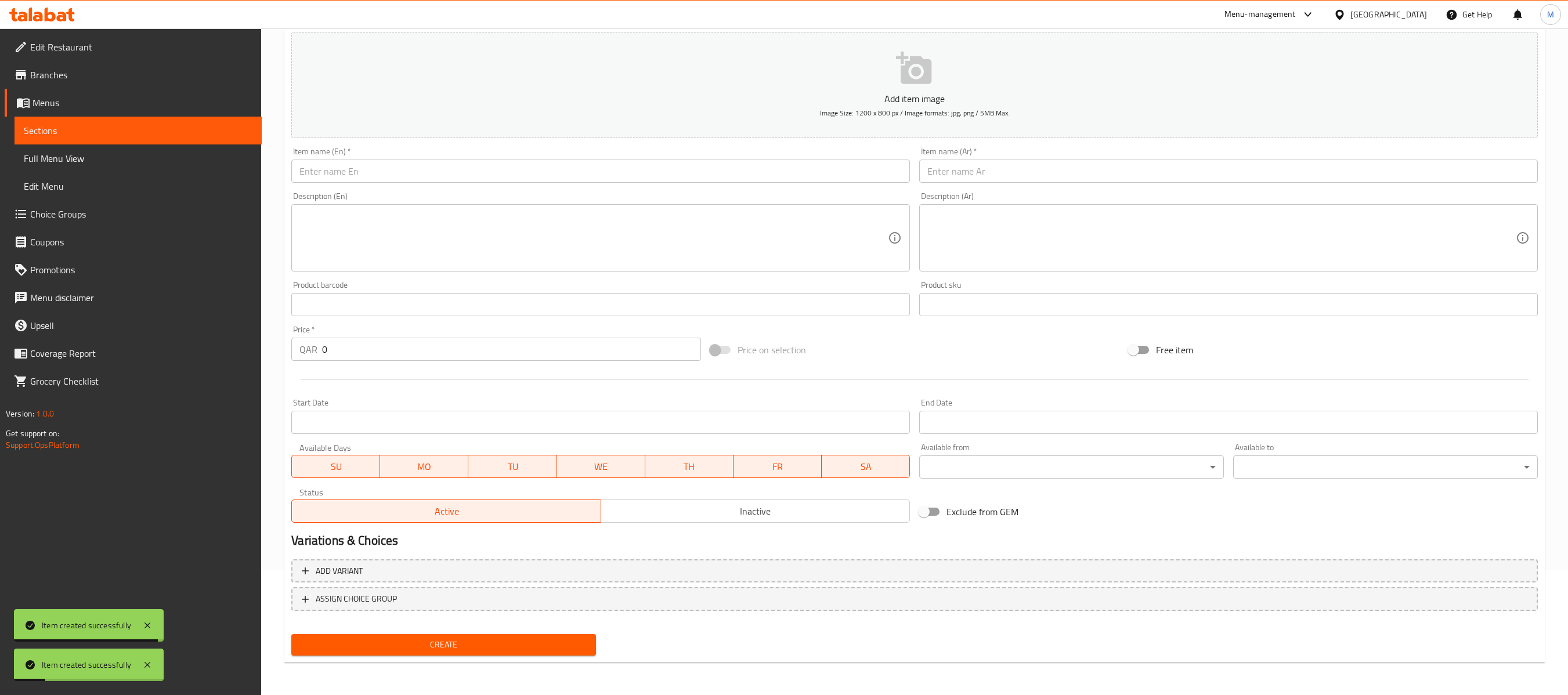
click at [948, 176] on input "text" at bounding box center [1228, 171] width 619 height 23
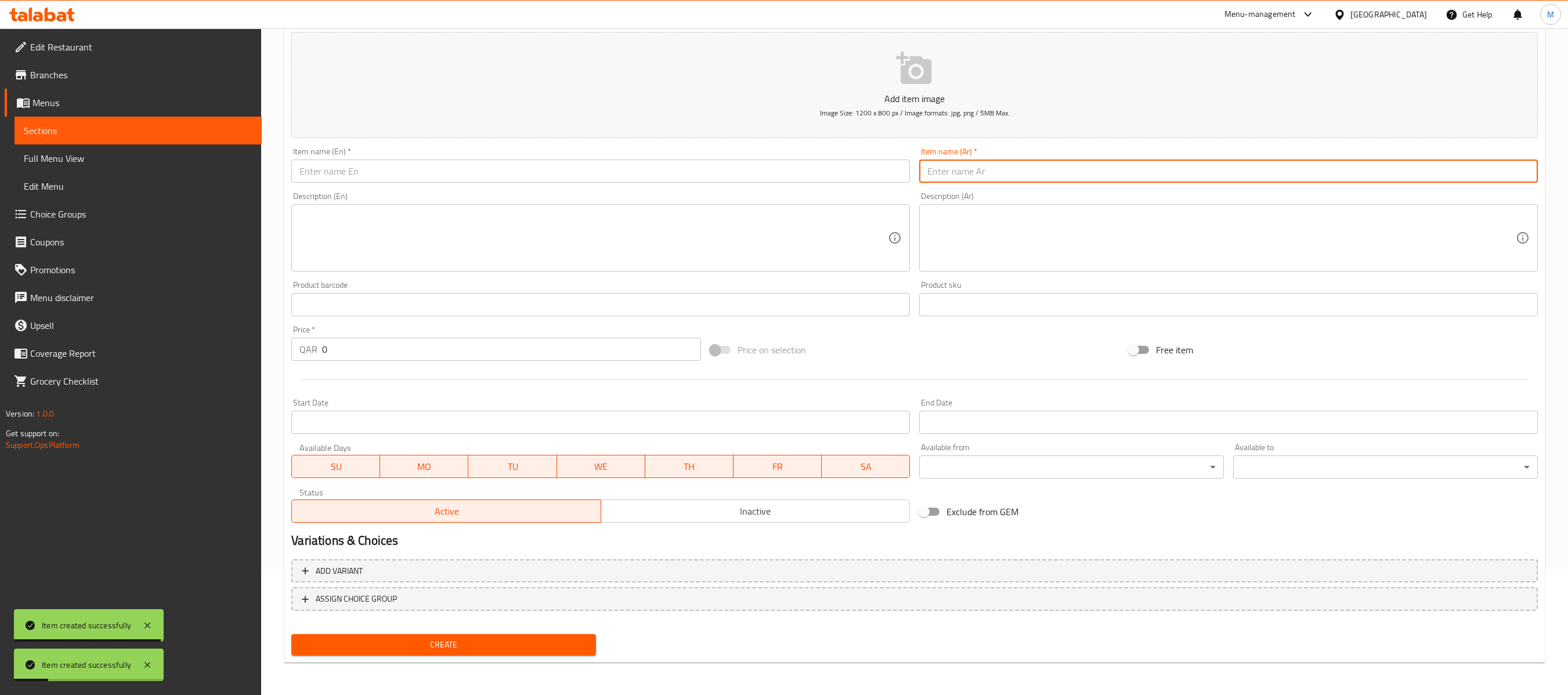
paste input "باراتا كباب"
type input "باراتا كباب"
click at [705, 161] on input "text" at bounding box center [601, 171] width 619 height 23
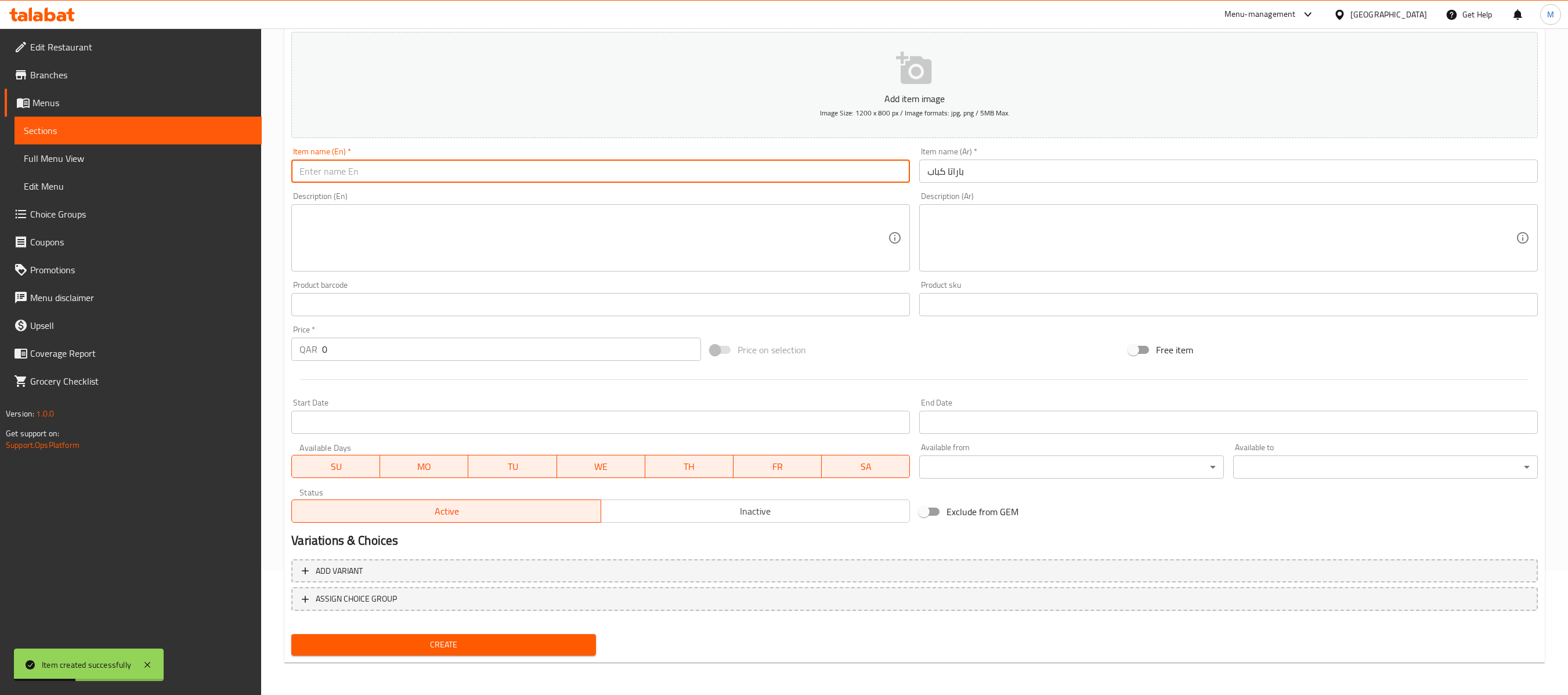
paste input "Kabab Paratha"
type input "Kabab Paratha"
click at [539, 349] on input "0" at bounding box center [512, 349] width 378 height 23
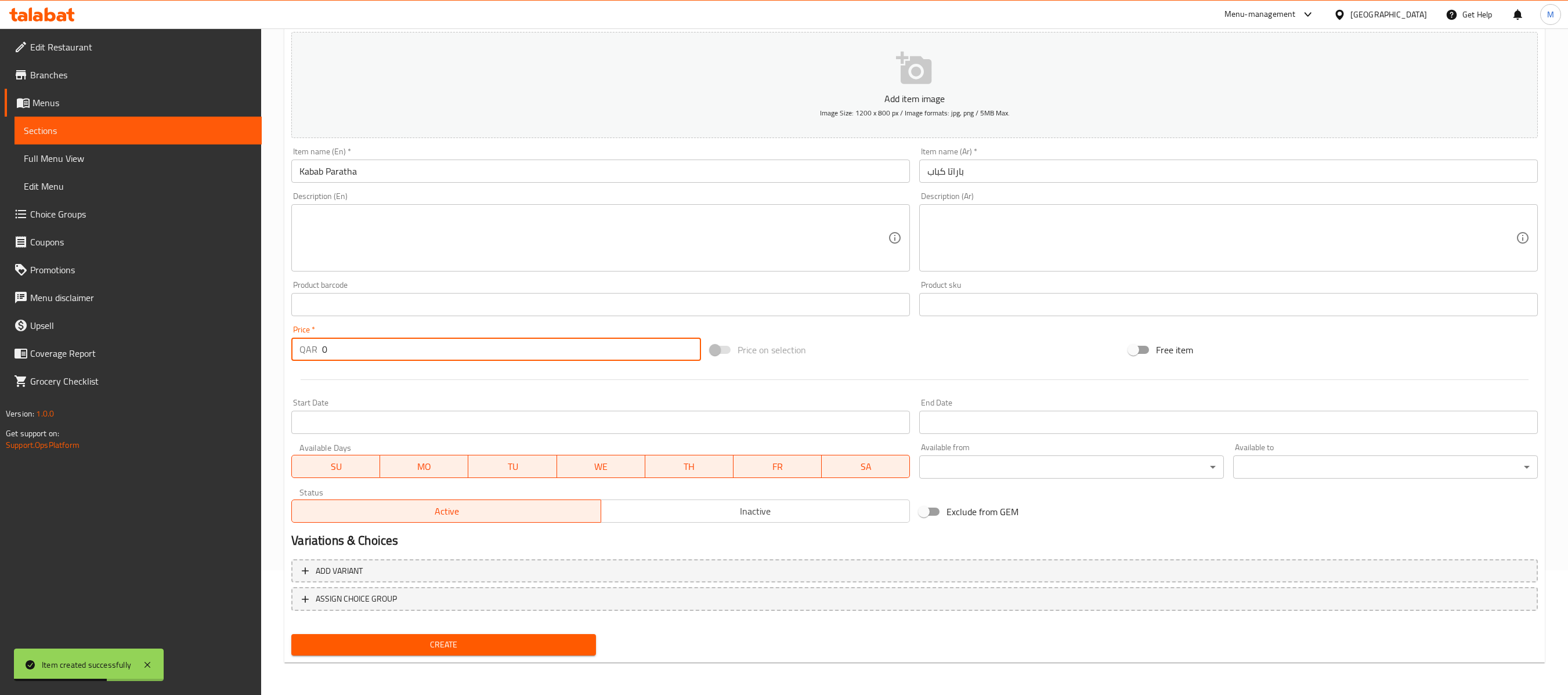
click at [539, 349] on input "0" at bounding box center [512, 349] width 378 height 23
paste input "8"
type input "8"
drag, startPoint x: 706, startPoint y: 514, endPoint x: 624, endPoint y: 562, distance: 95.0
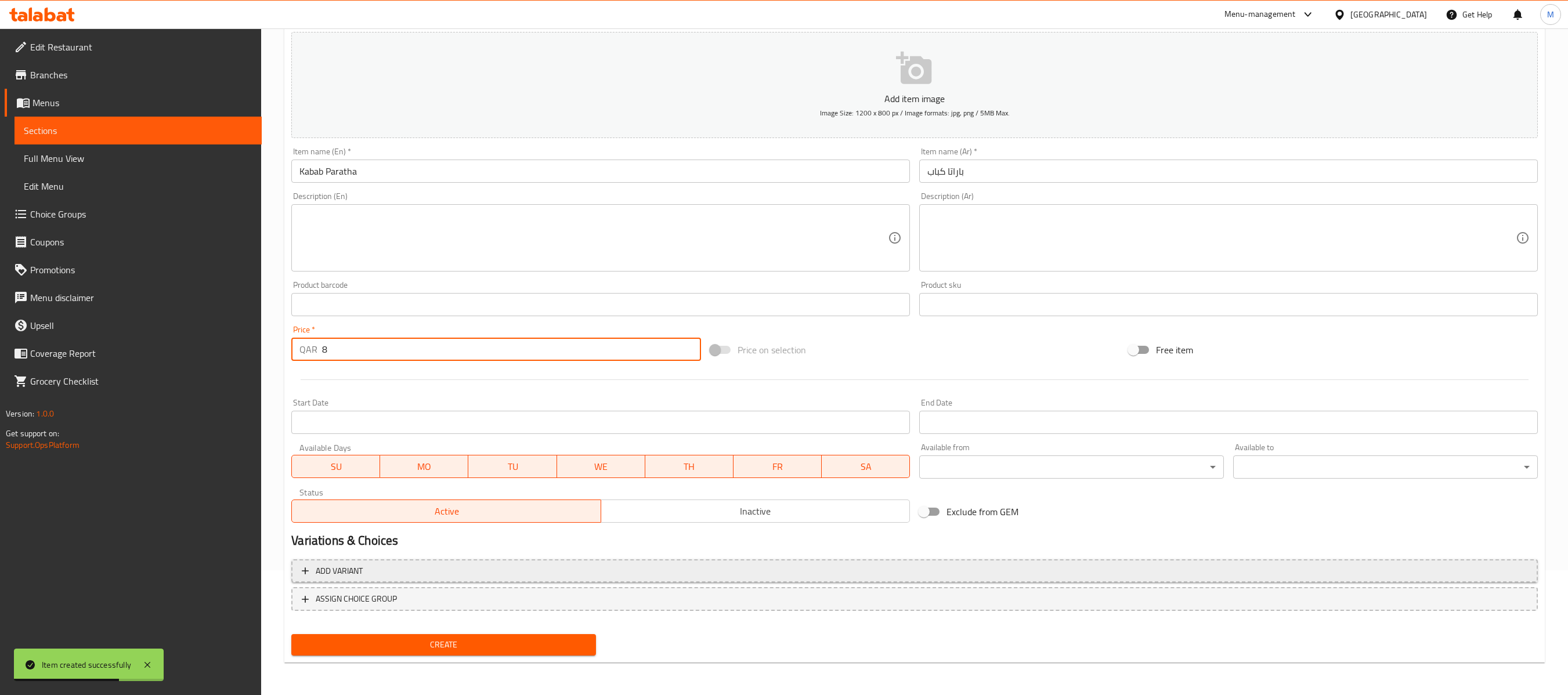
click at [705, 514] on span "Inactive" at bounding box center [755, 512] width 299 height 17
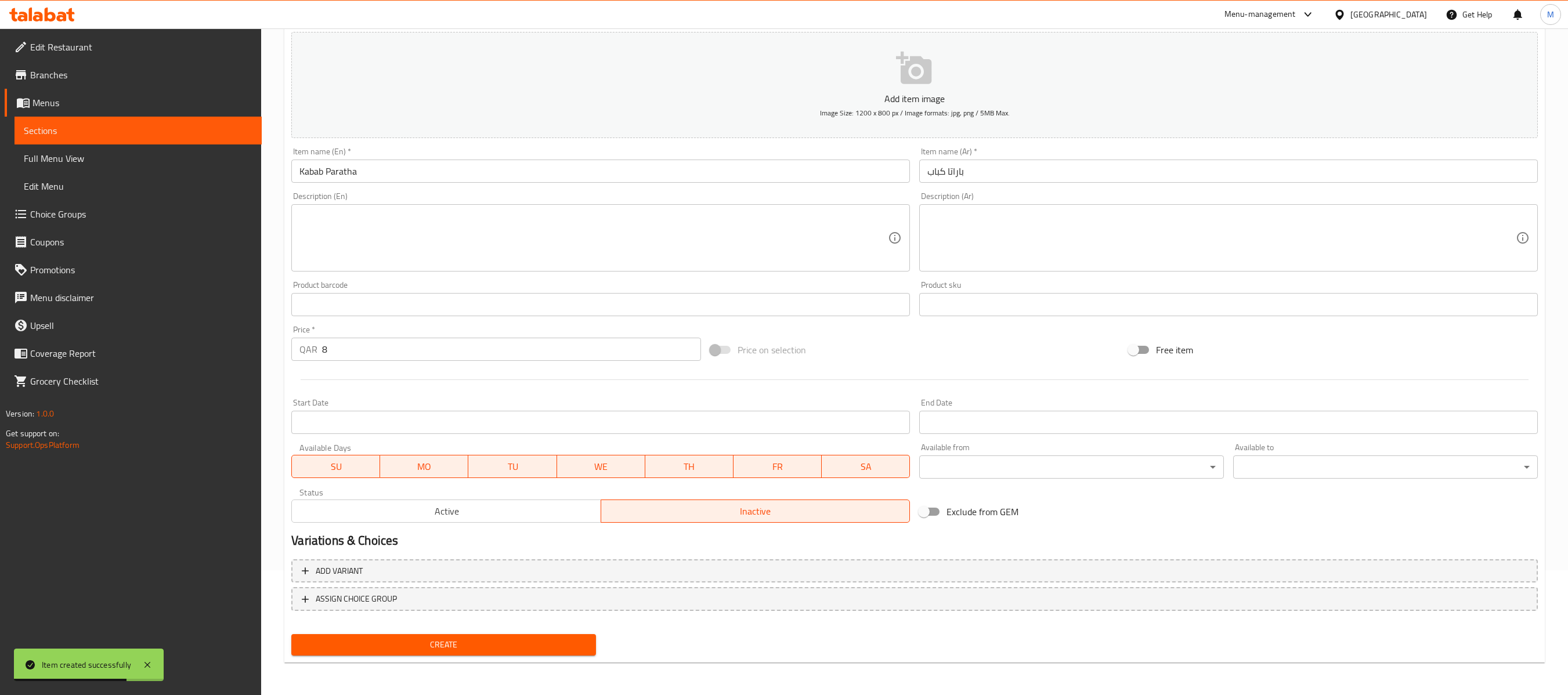
click at [551, 520] on span "Create" at bounding box center [444, 645] width 286 height 14
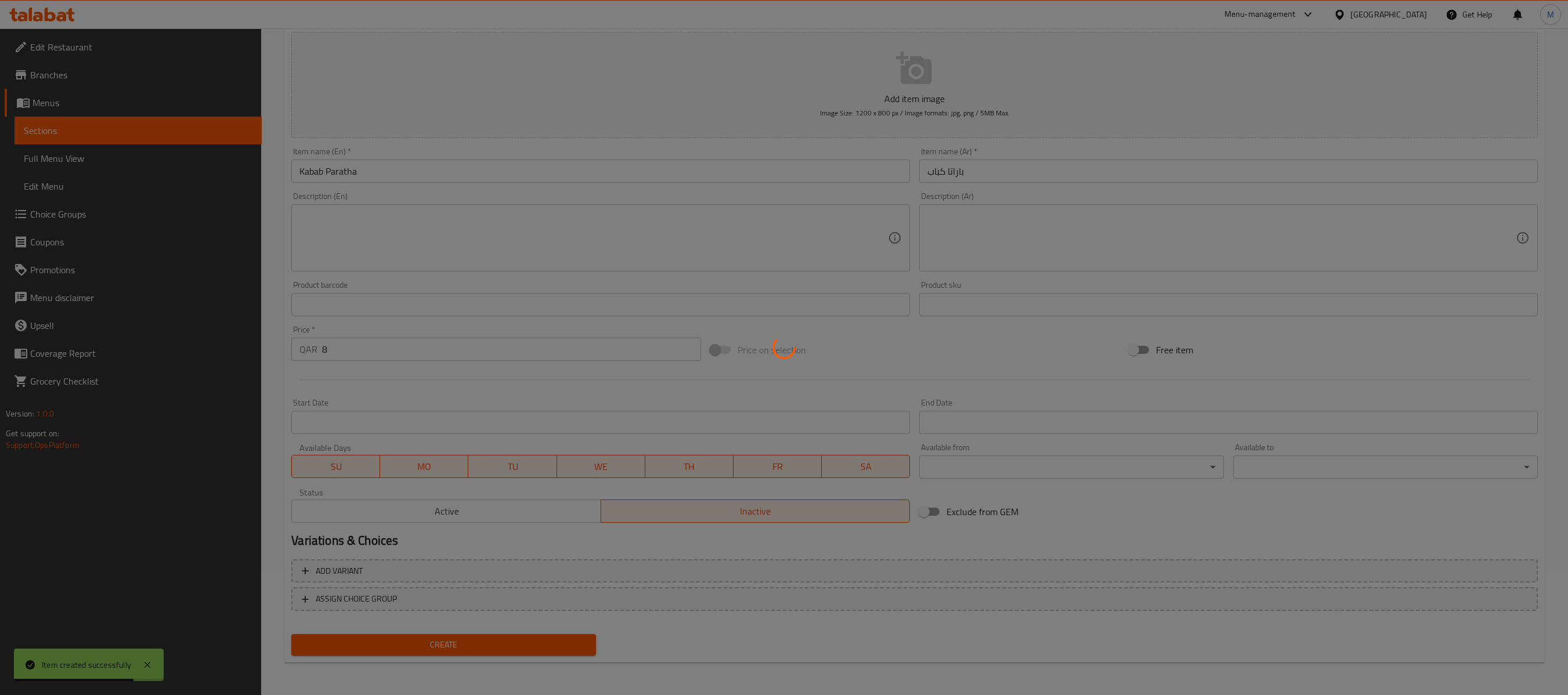
type input "0"
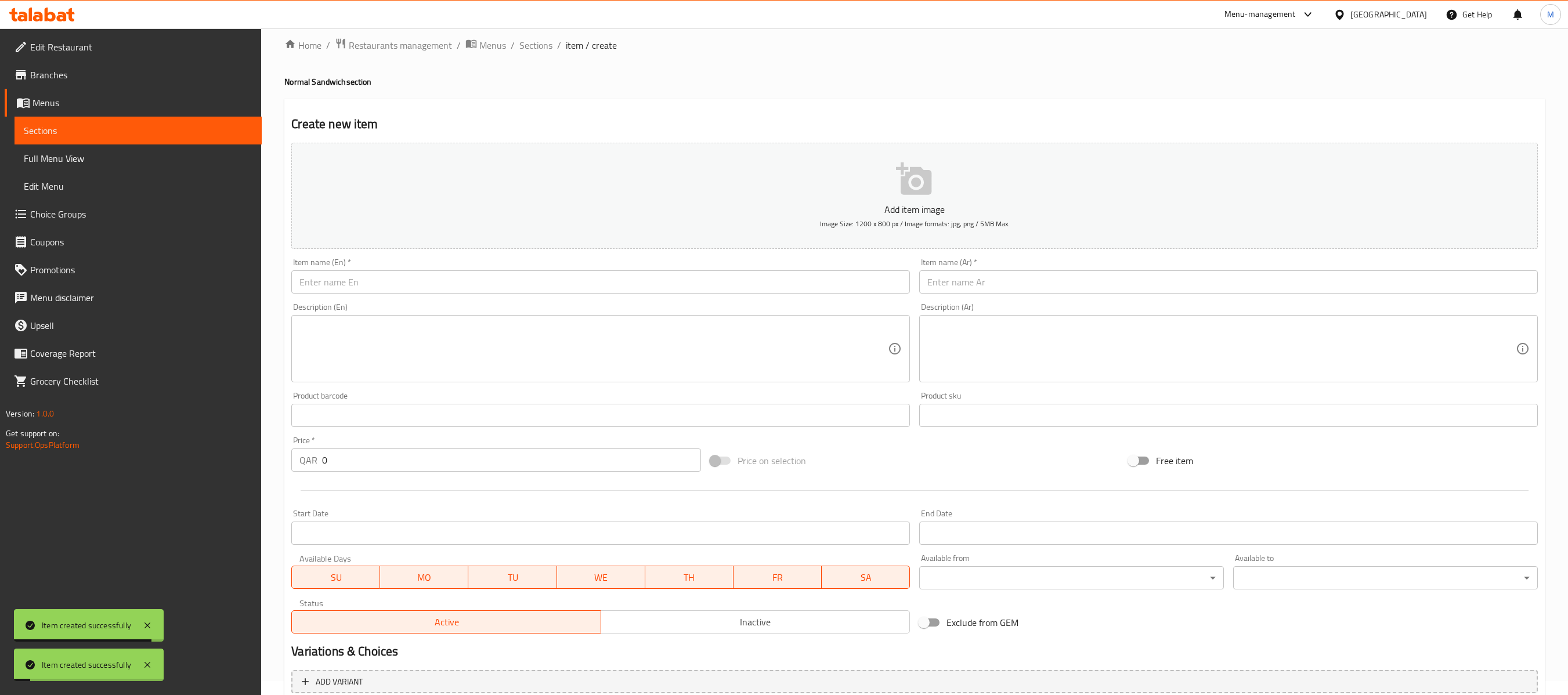
scroll to position [0, 0]
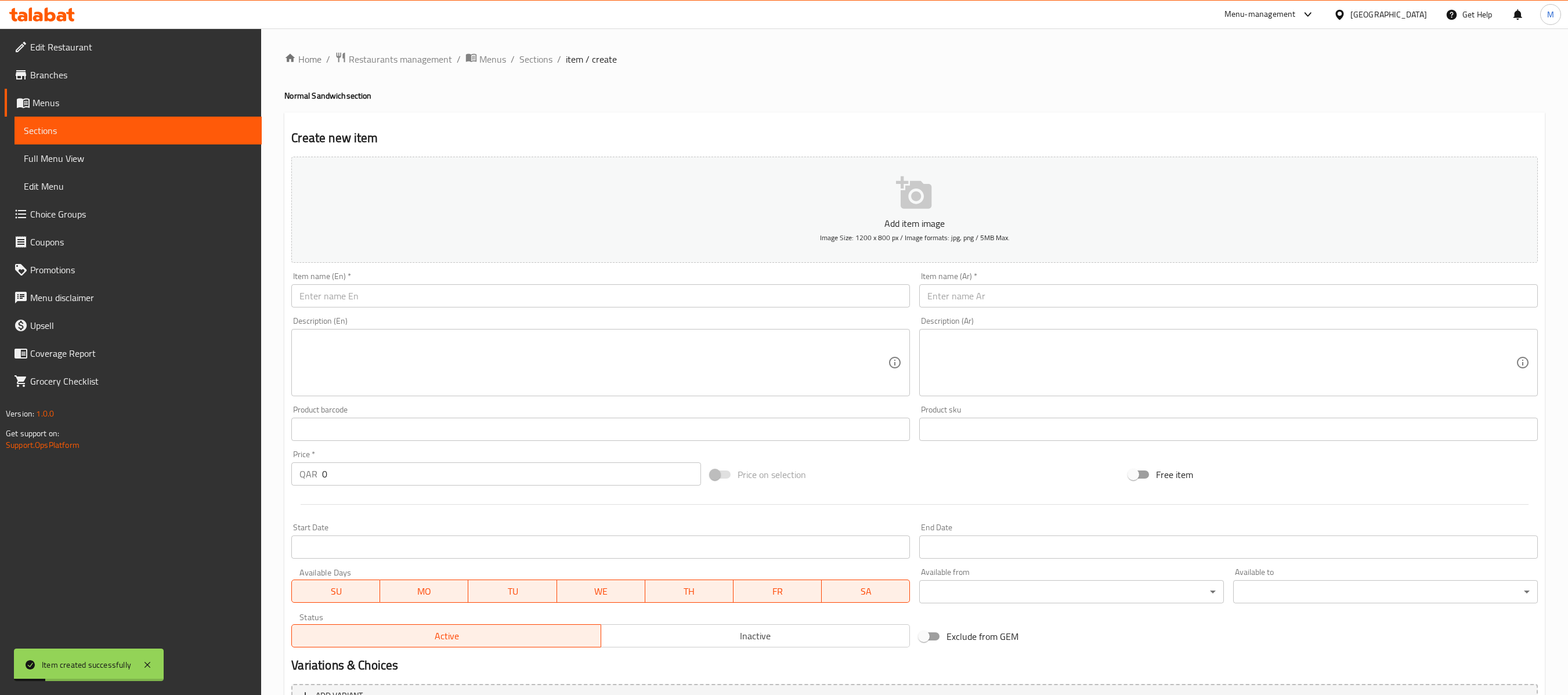
click at [543, 50] on div "Home / Restaurants management / Menus / Sections / item / create Normal Sandwic…" at bounding box center [915, 424] width 1307 height 792
click at [543, 58] on span "Sections" at bounding box center [536, 60] width 33 height 14
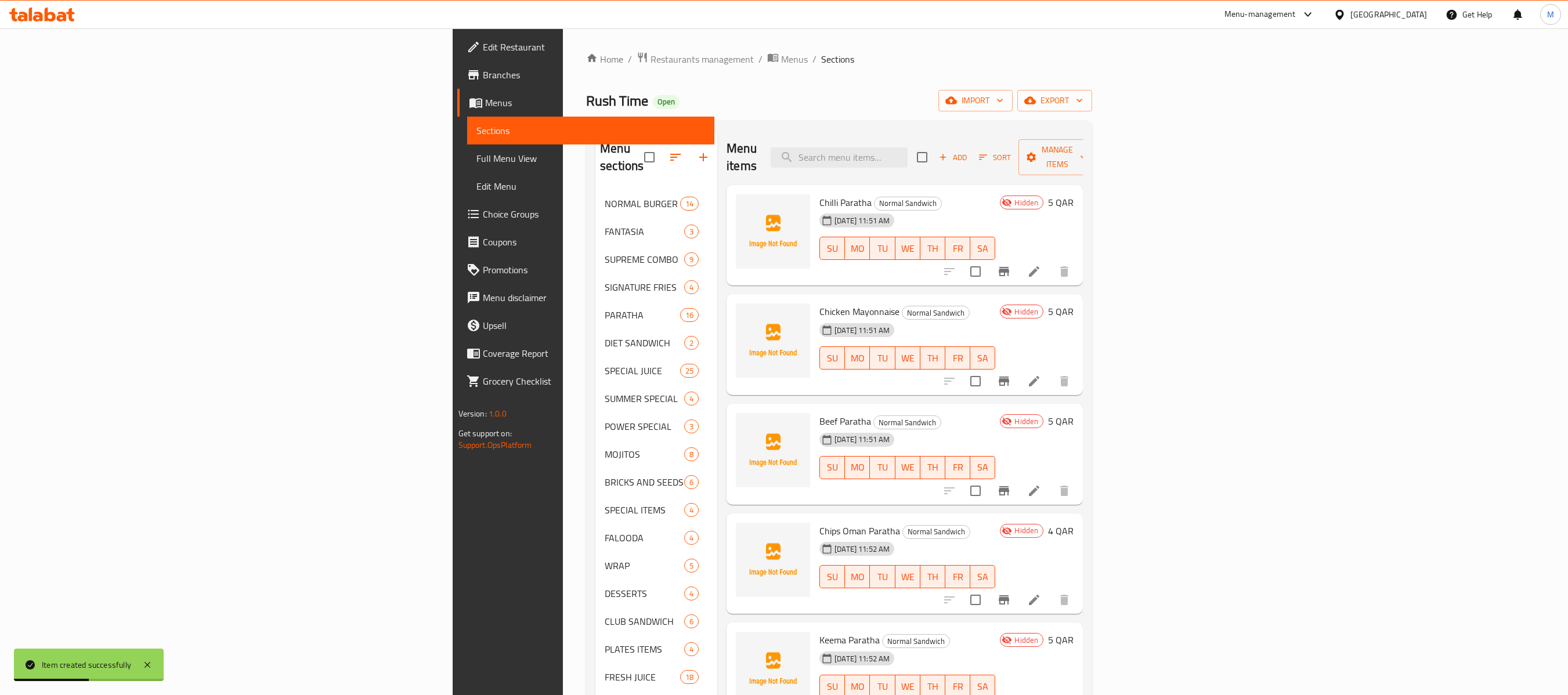
click at [820, 194] on span "Chilli Paratha" at bounding box center [846, 203] width 52 height 17
copy h6 "Chilli Paratha"
click at [820, 303] on span "Chicken Mayonnaise" at bounding box center [859, 311] width 80 height 17
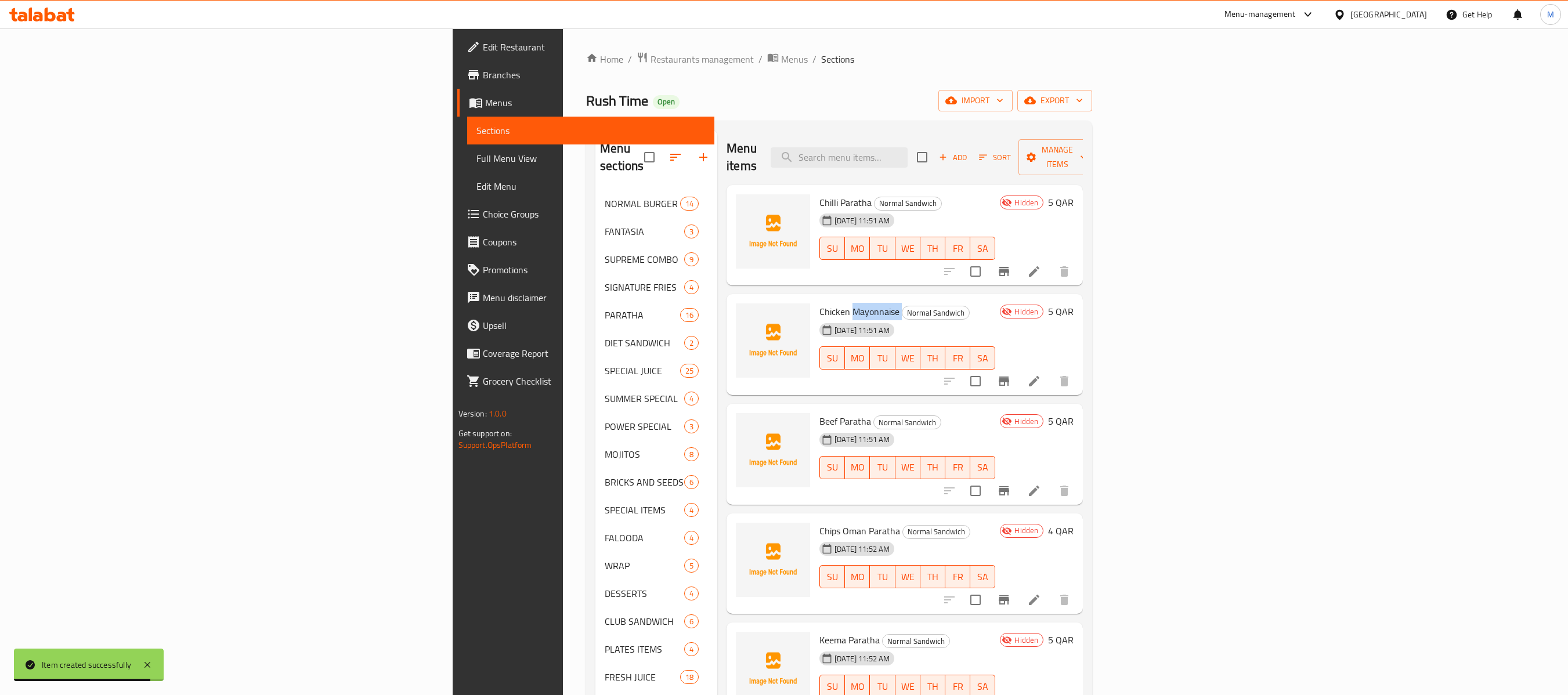
click at [820, 303] on span "Chicken Mayonnaise" at bounding box center [859, 311] width 80 height 17
copy h6 "Chicken Mayonnaise"
click at [820, 413] on span "Beef Paratha" at bounding box center [845, 422] width 52 height 17
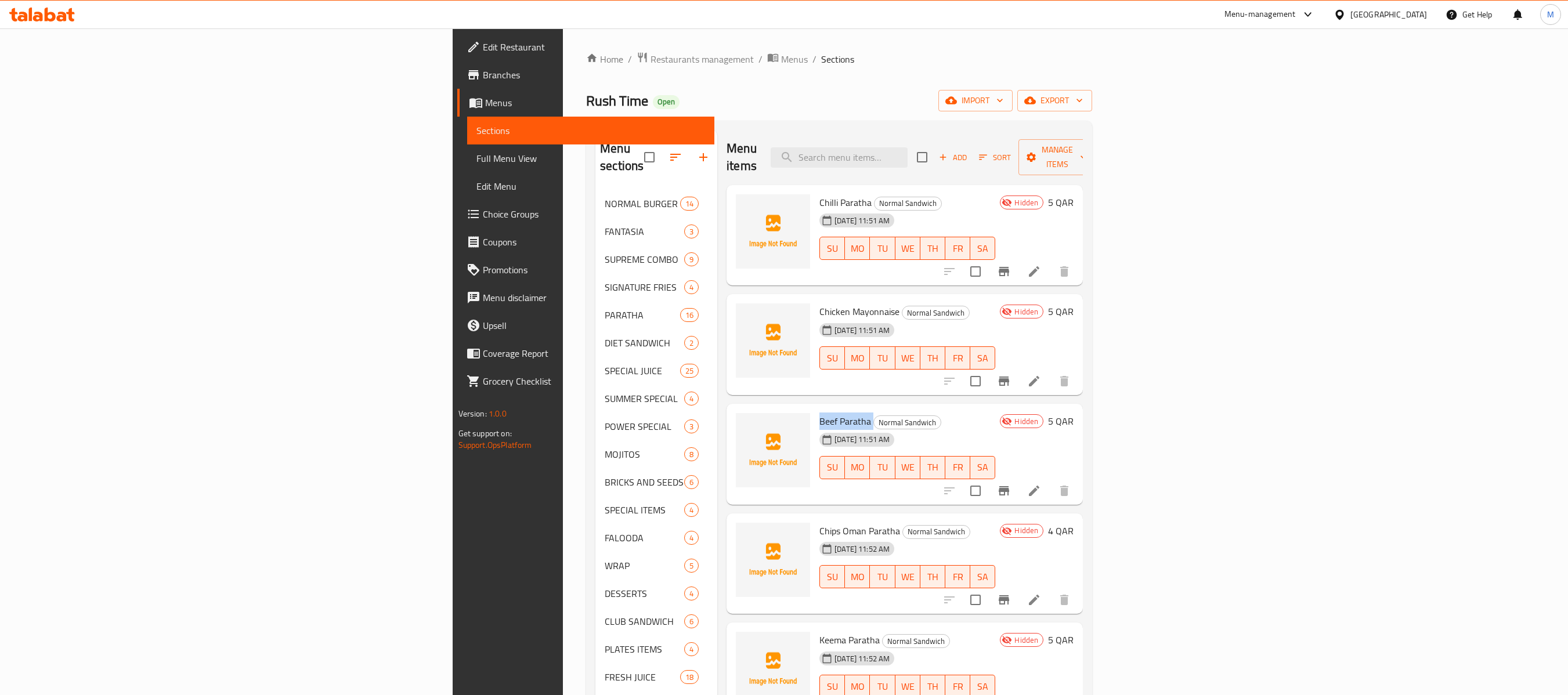
click at [820, 413] on span "Beef Paratha" at bounding box center [845, 422] width 52 height 17
copy h6 "Beef Paratha"
click at [820, 520] on span "Chips Oman Paratha" at bounding box center [860, 531] width 81 height 17
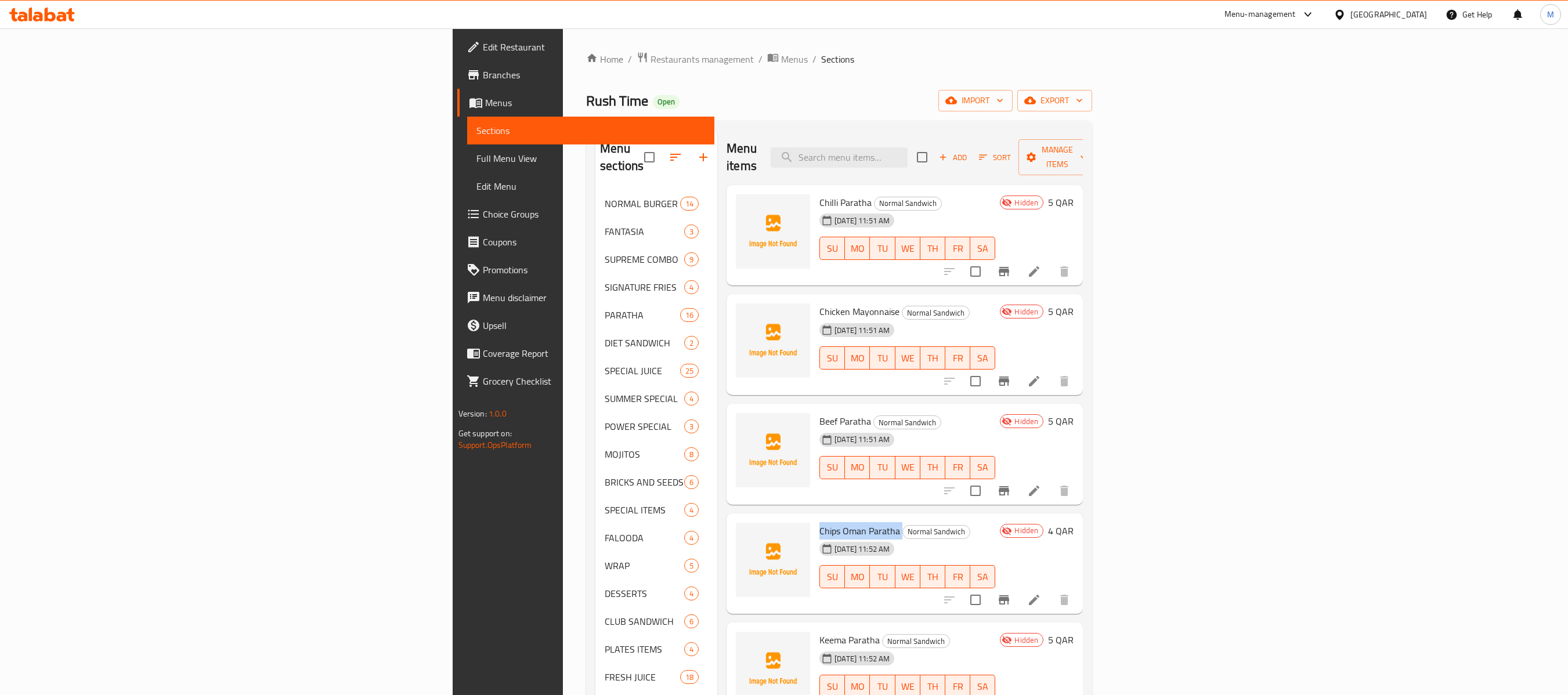
copy h6 "Chips Oman Paratha"
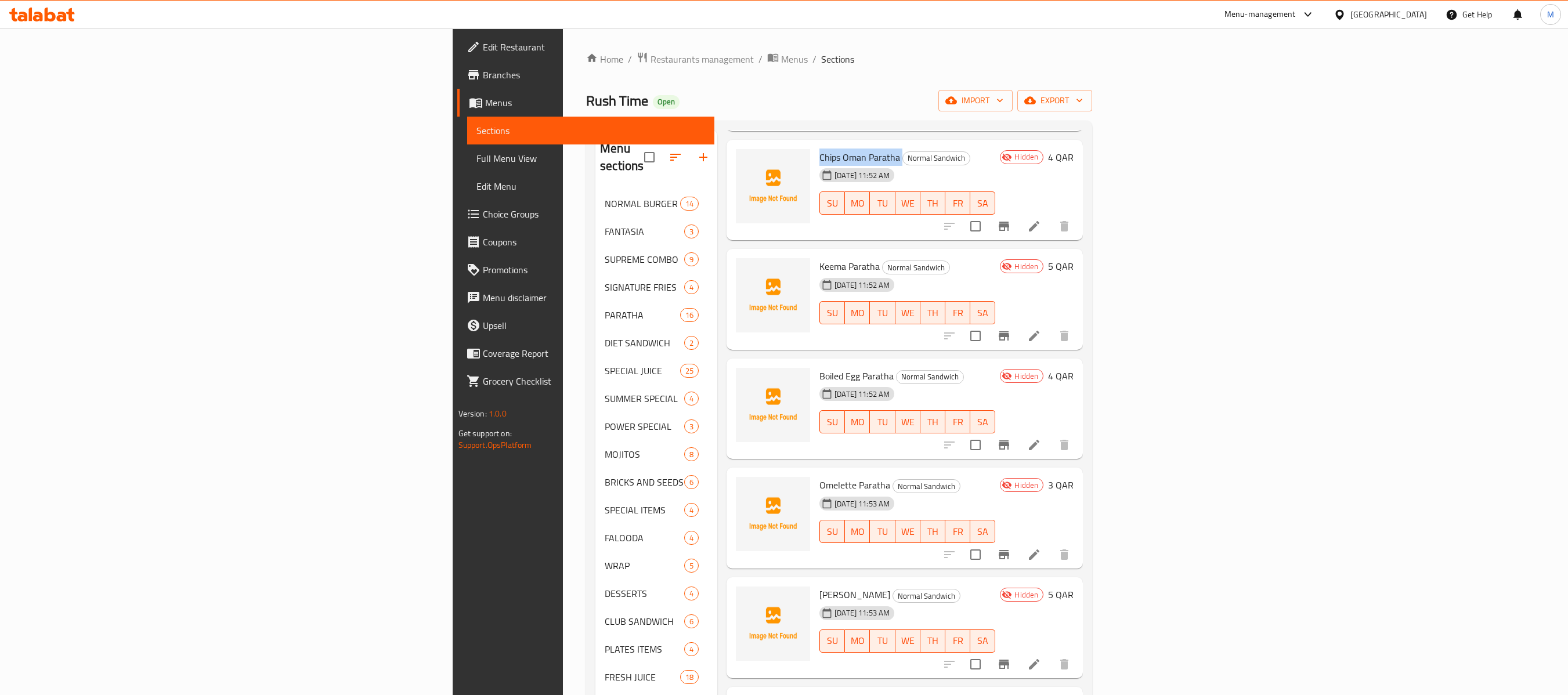
scroll to position [348, 0]
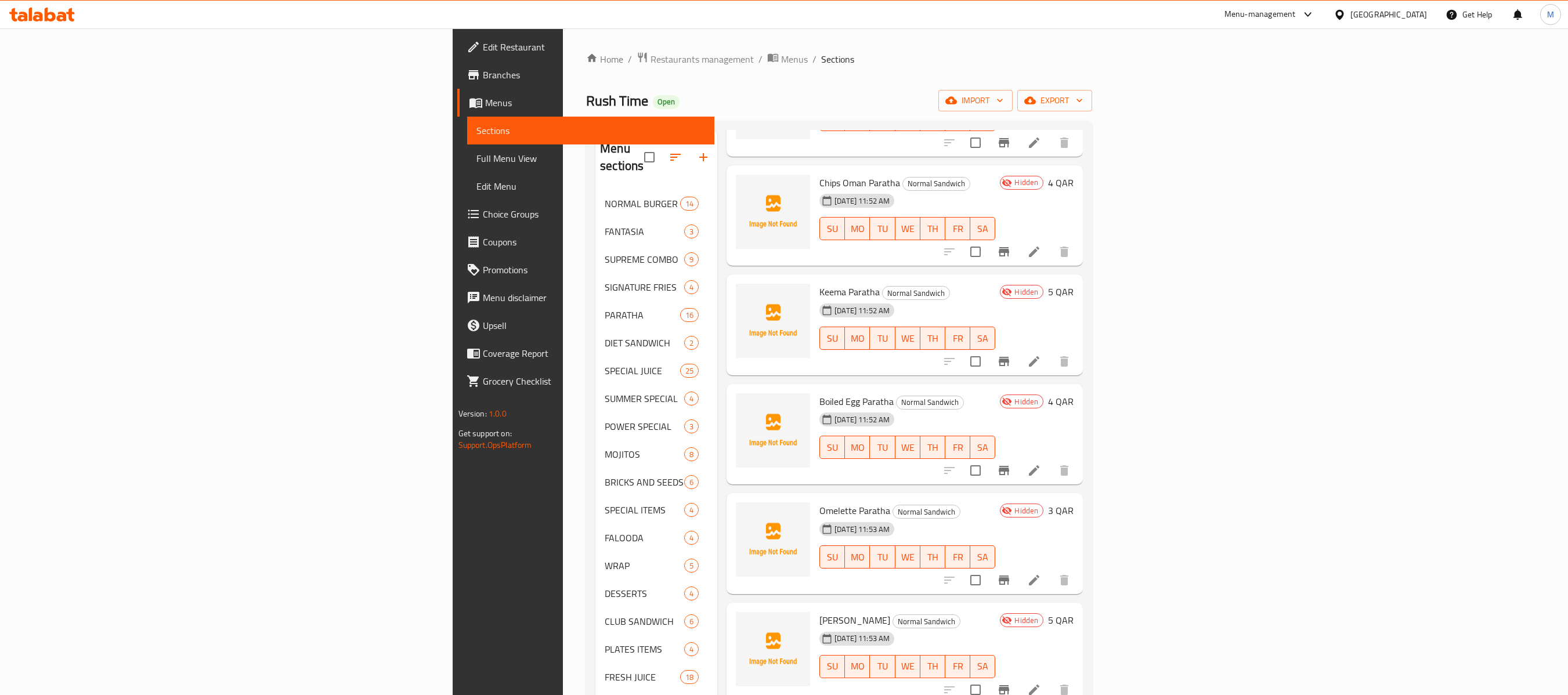
click at [820, 284] on span "Keema Paratha" at bounding box center [850, 292] width 60 height 17
copy h6 "Keema Paratha"
click at [820, 393] on span "Boiled Egg Paratha" at bounding box center [857, 402] width 75 height 17
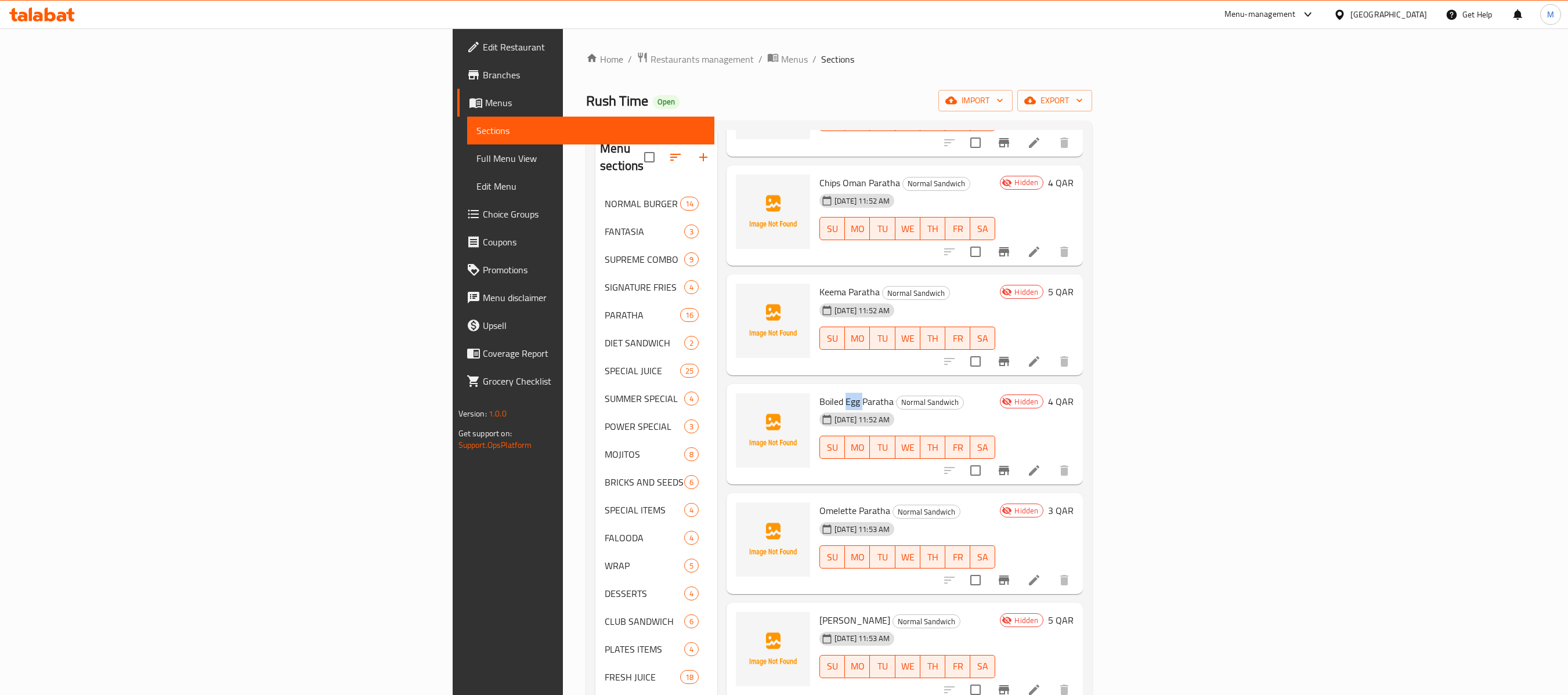
click at [820, 393] on span "Boiled Egg Paratha" at bounding box center [857, 402] width 75 height 17
copy h6 "Boiled Egg Paratha"
click at [820, 502] on span "Omelette Paratha" at bounding box center [855, 511] width 71 height 17
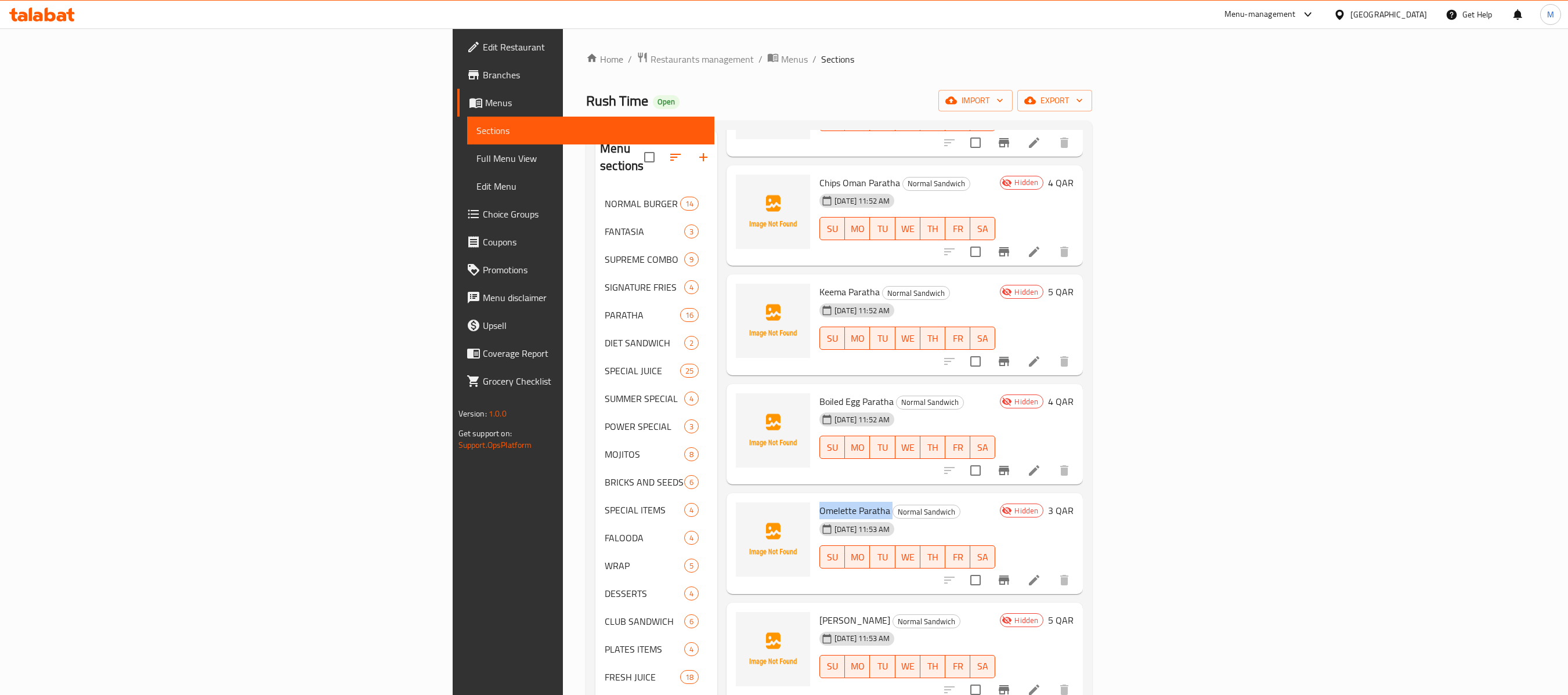
click at [820, 502] on span "Omelette Paratha" at bounding box center [855, 511] width 71 height 17
copy h6 "Omelette Paratha"
click at [820, 520] on span "[PERSON_NAME]" at bounding box center [855, 620] width 71 height 17
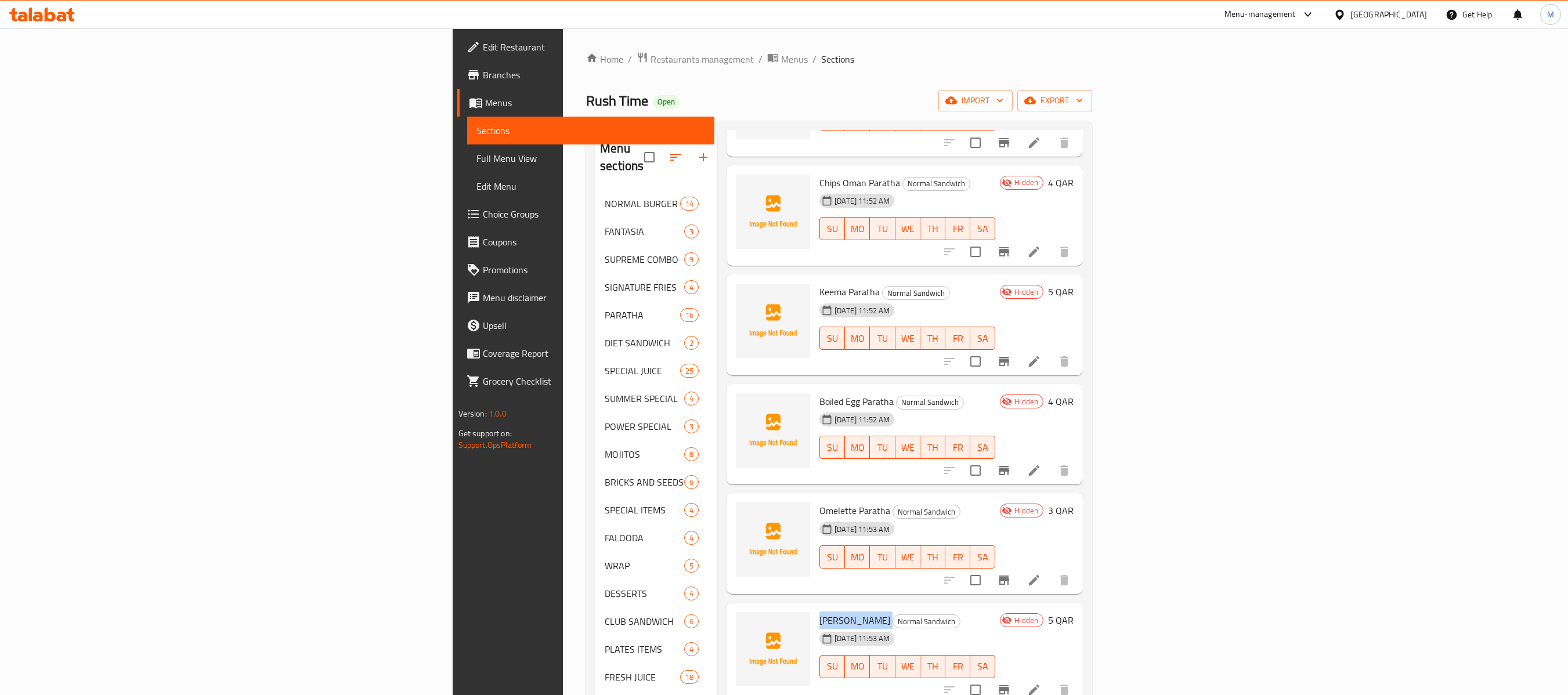
copy h6 "[PERSON_NAME]"
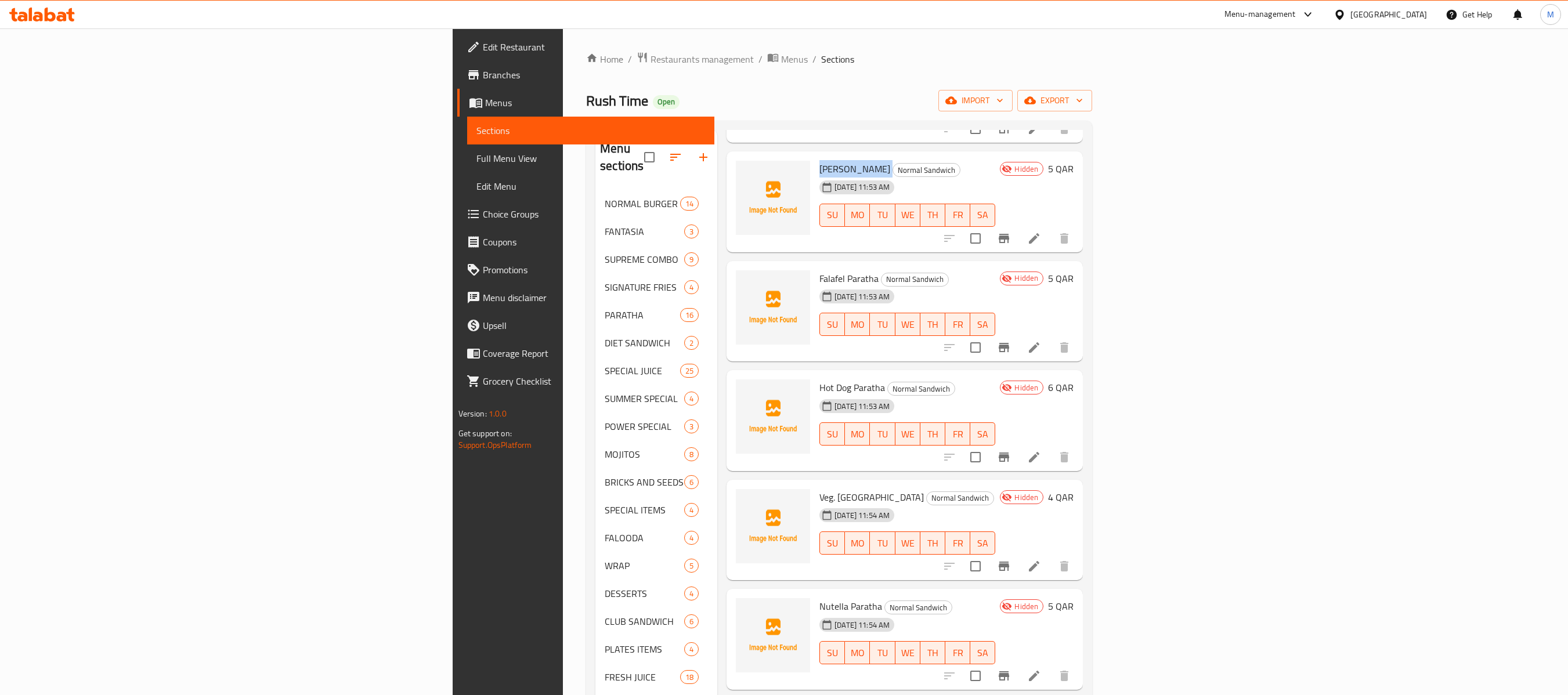
scroll to position [813, 0]
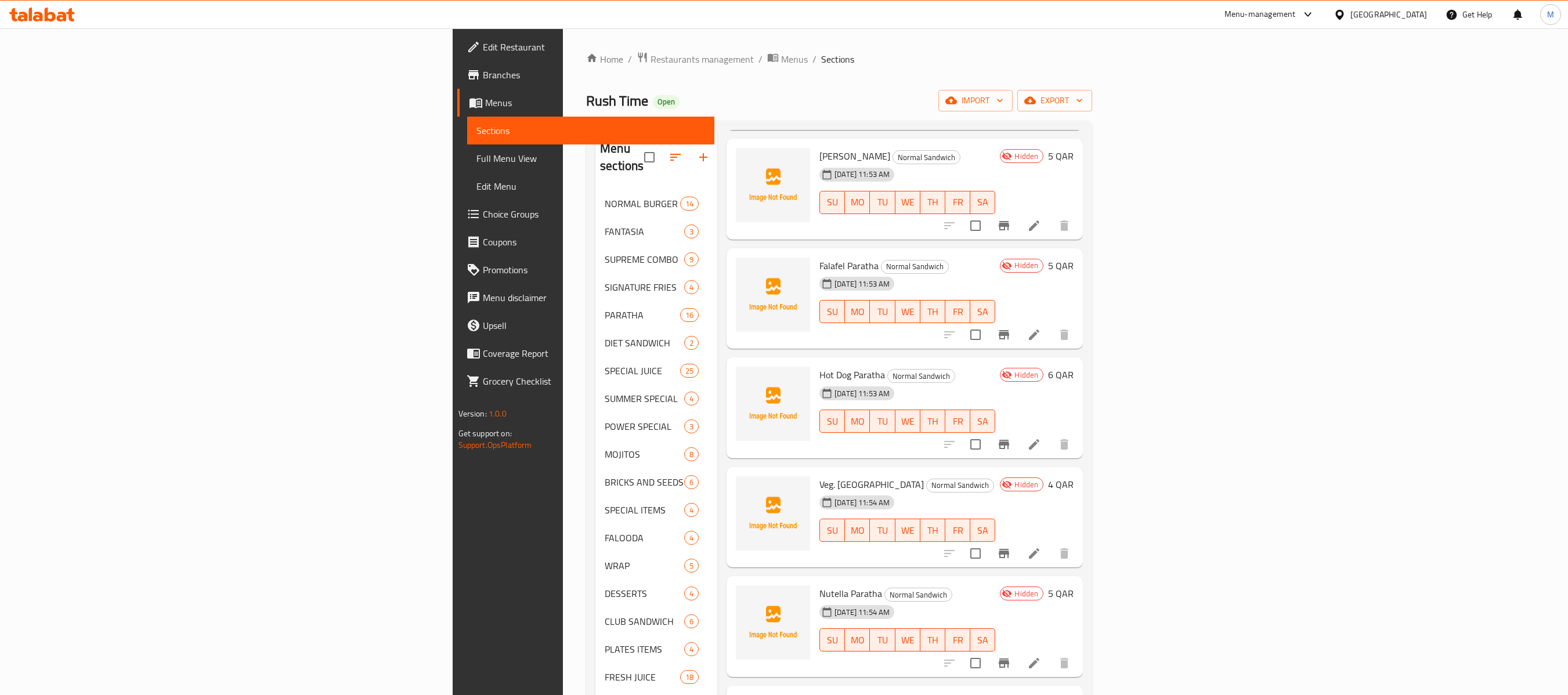
click at [820, 257] on span "Falafel Paratha" at bounding box center [849, 266] width 60 height 17
click at [820, 366] on span "Hot Dog Paratha" at bounding box center [852, 375] width 66 height 17
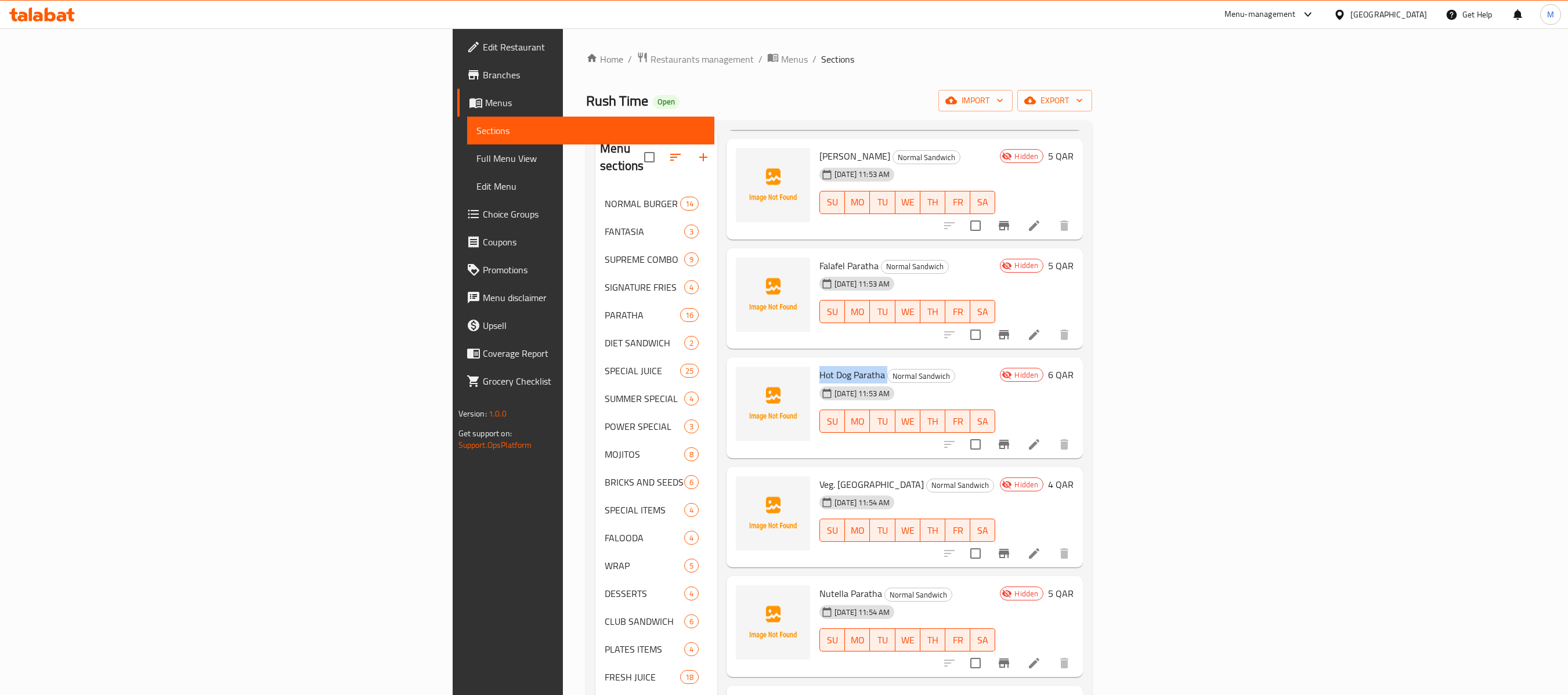
click at [820, 366] on span "Hot Dog Paratha" at bounding box center [852, 375] width 66 height 17
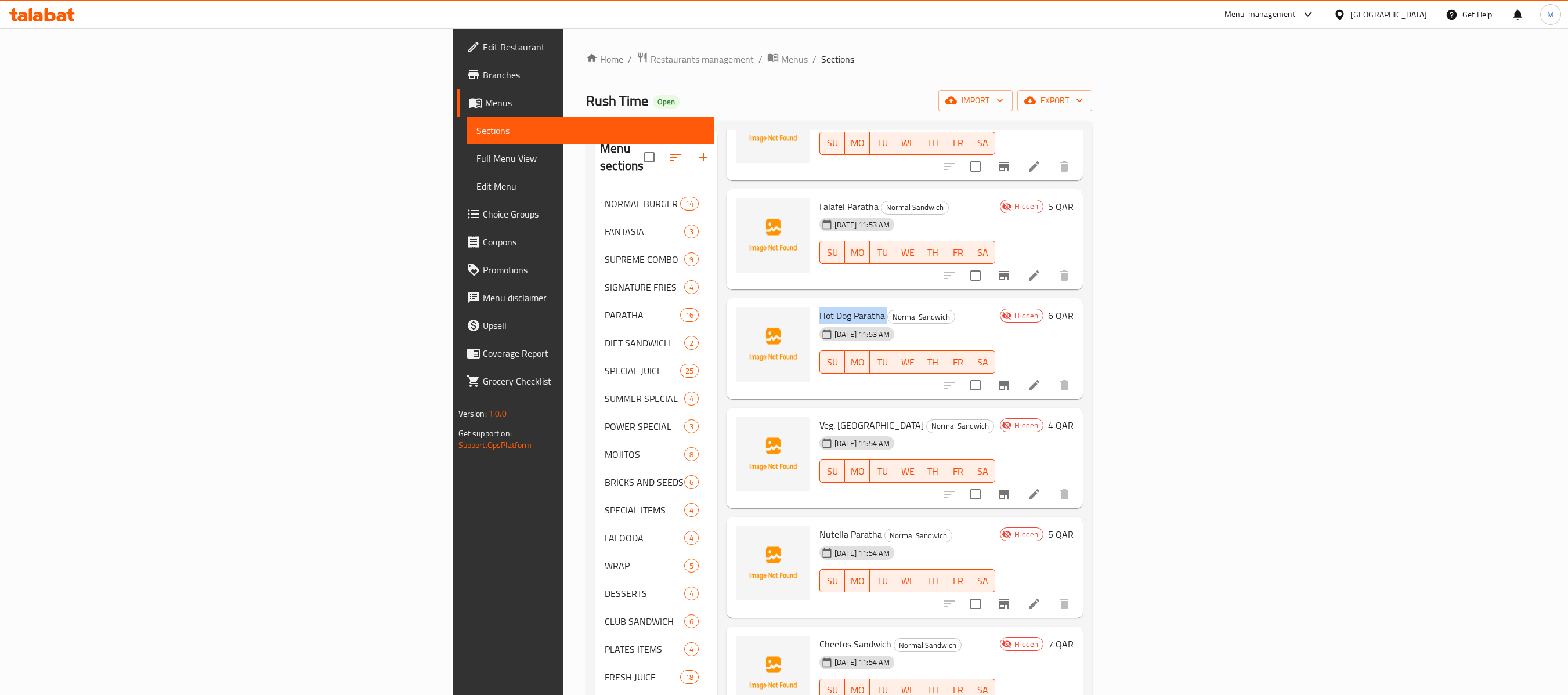
scroll to position [929, 0]
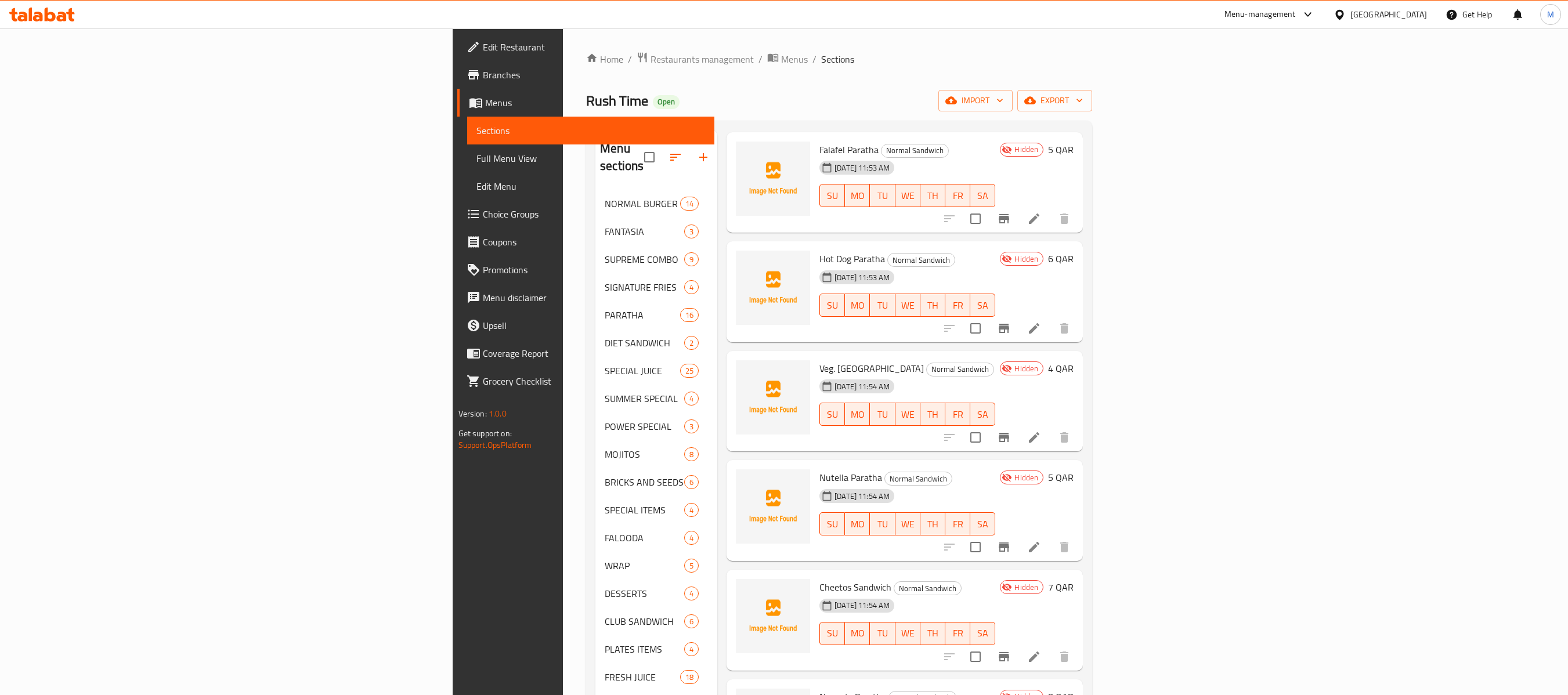
click at [820, 360] on span "Veg. [GEOGRAPHIC_DATA]" at bounding box center [872, 369] width 105 height 17
click at [820, 469] on span "Nutella Paratha" at bounding box center [851, 477] width 63 height 17
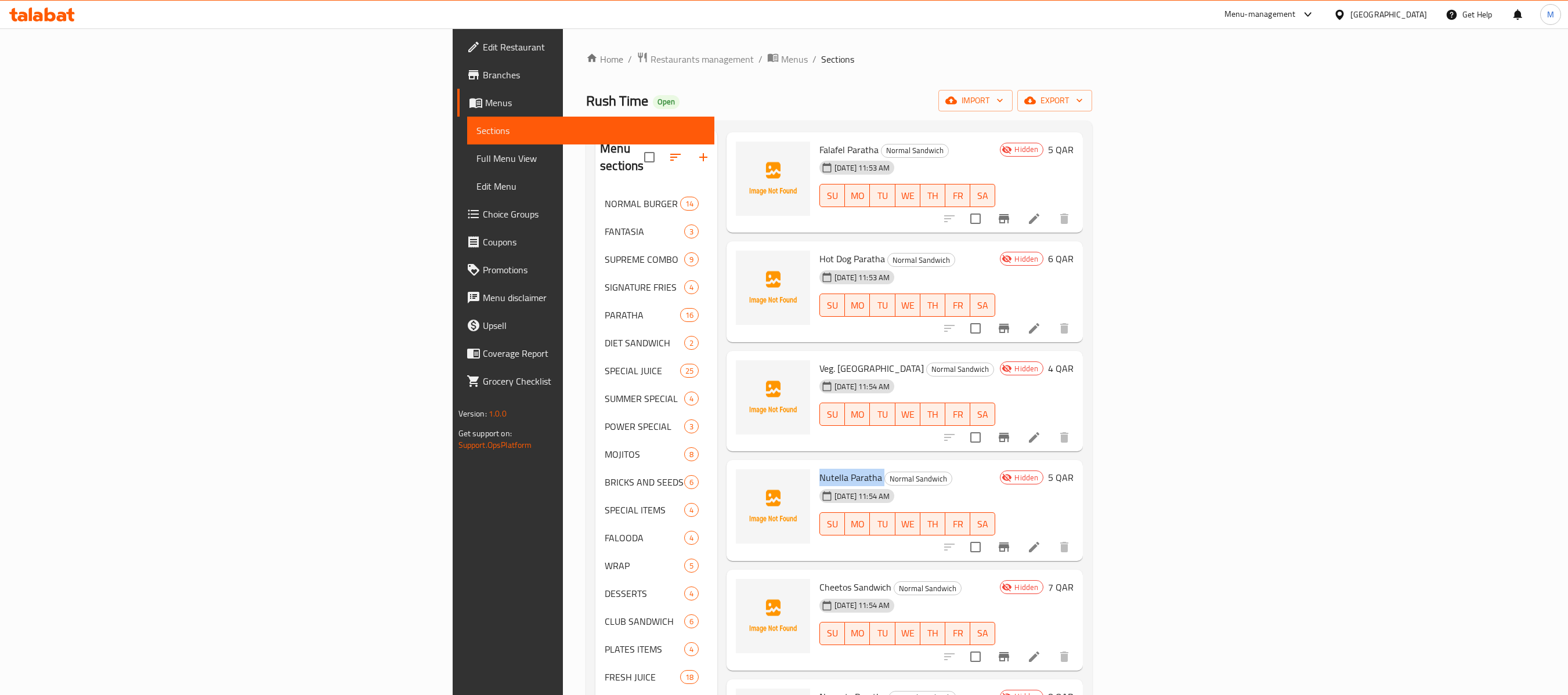
click at [820, 469] on span "Nutella Paratha" at bounding box center [851, 477] width 63 height 17
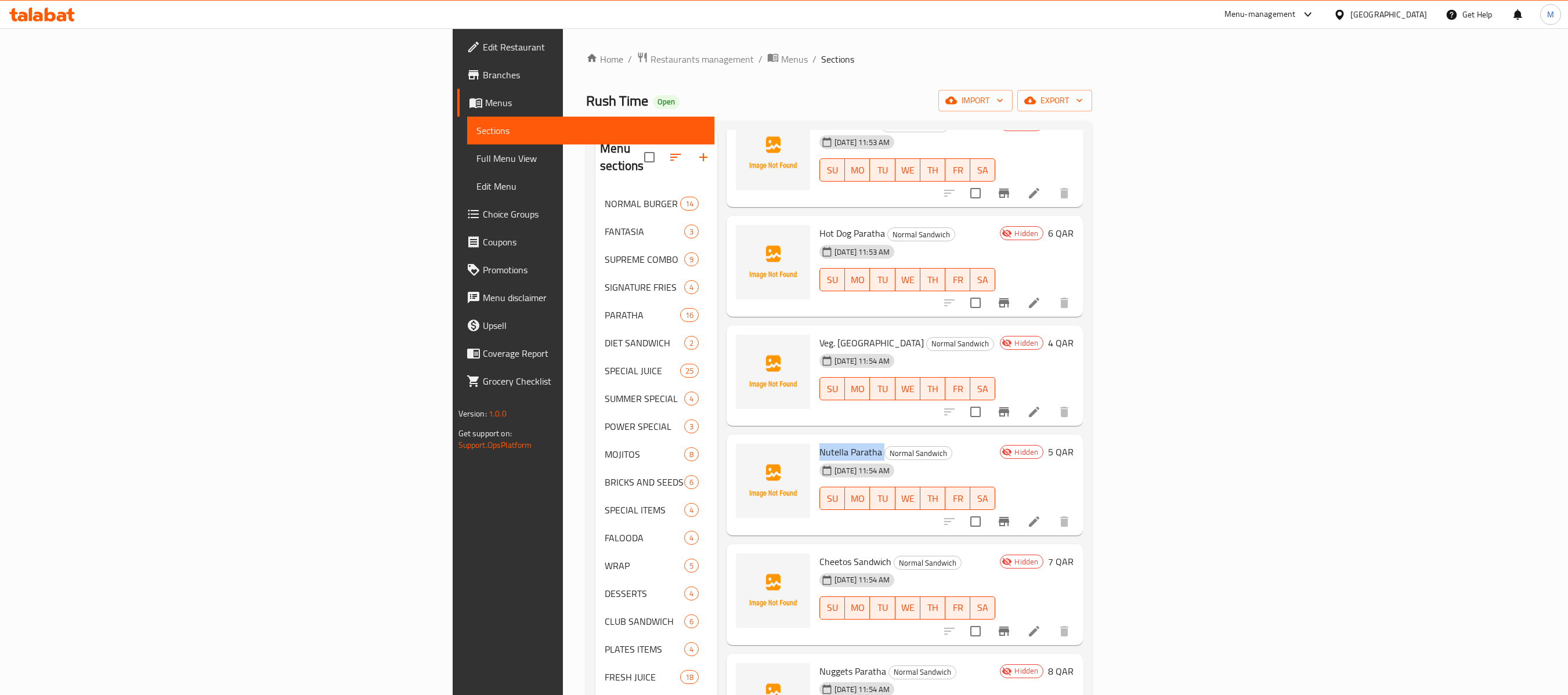
scroll to position [975, 0]
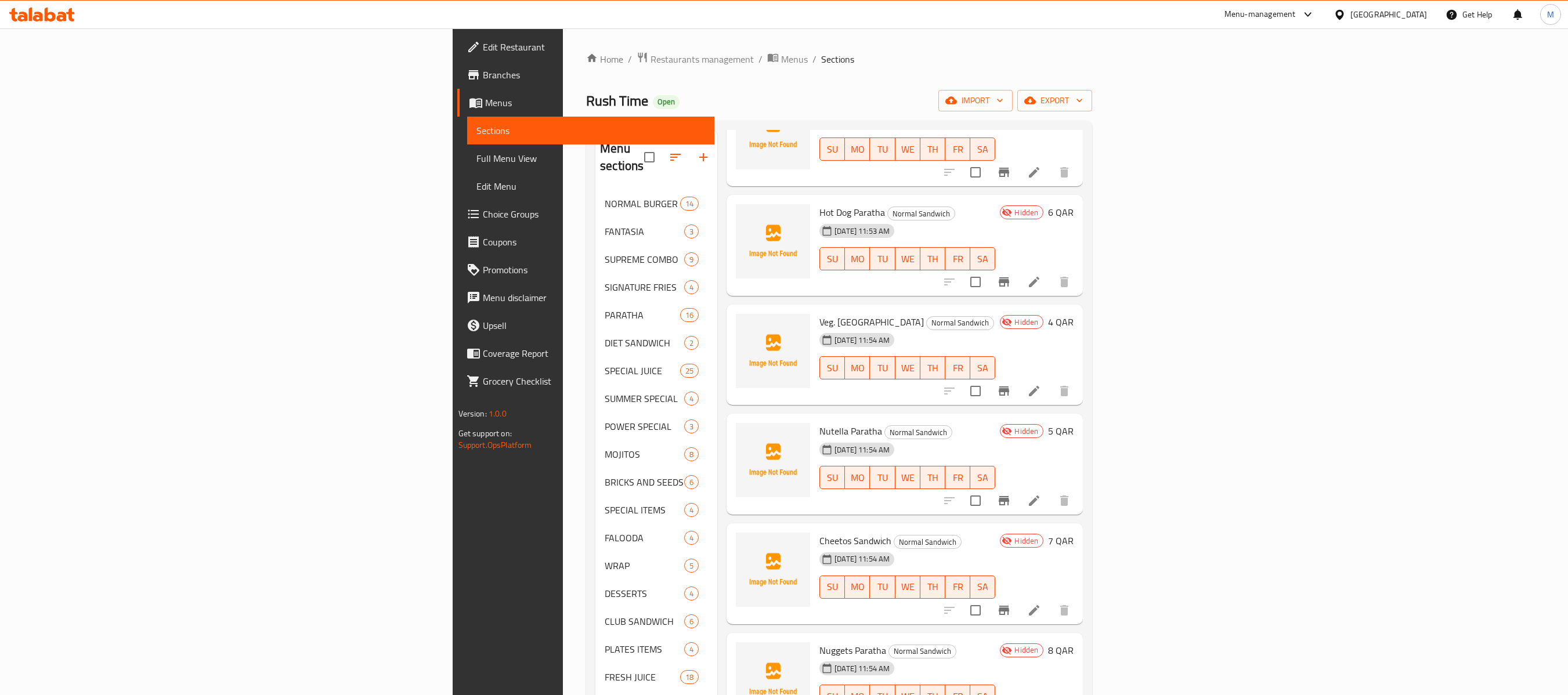
click at [815, 520] on div "[DATE] 11:54 AM" at bounding box center [838, 559] width 46 height 23
click at [820, 520] on span "Cheetos Sandwich" at bounding box center [855, 541] width 72 height 17
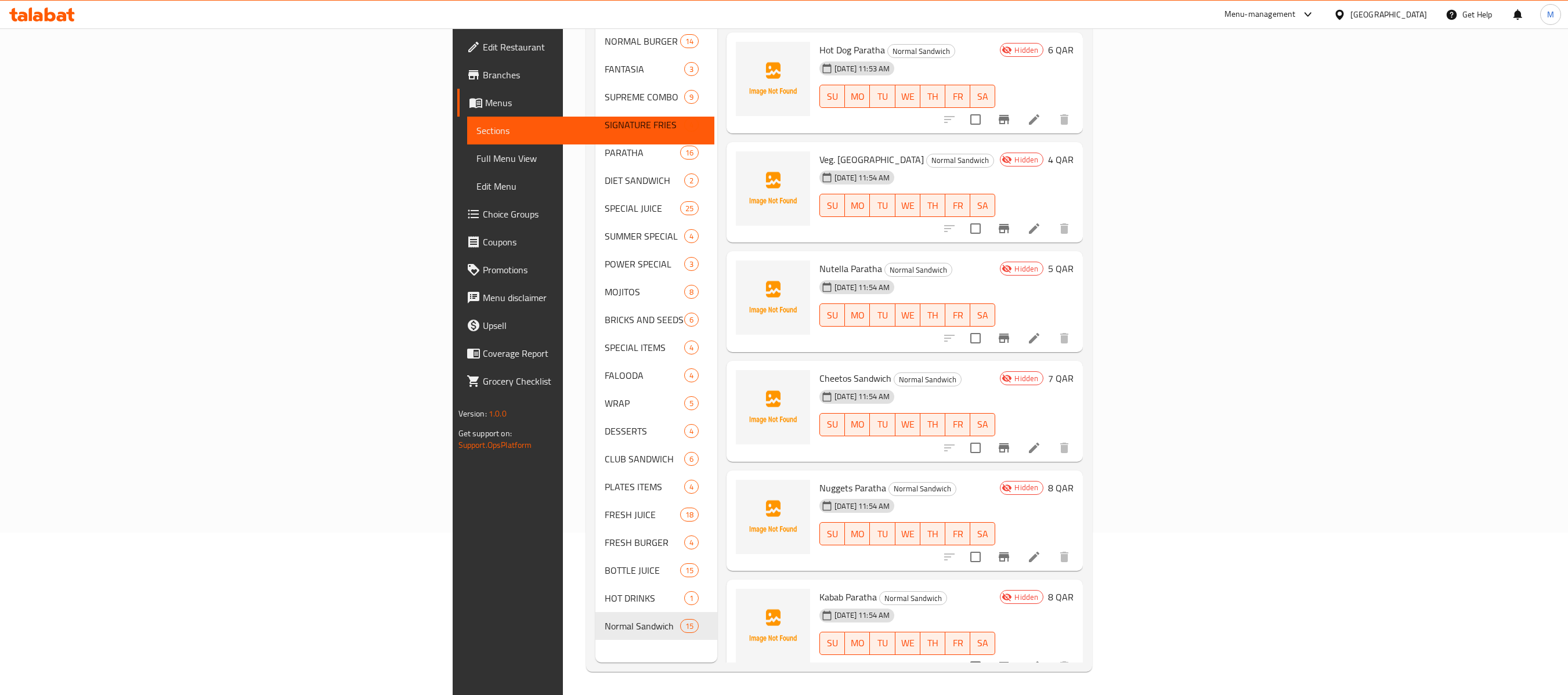
click at [820, 480] on span "Nuggets Paratha" at bounding box center [853, 488] width 67 height 17
click at [820, 520] on span "Kabab Paratha" at bounding box center [848, 597] width 57 height 17
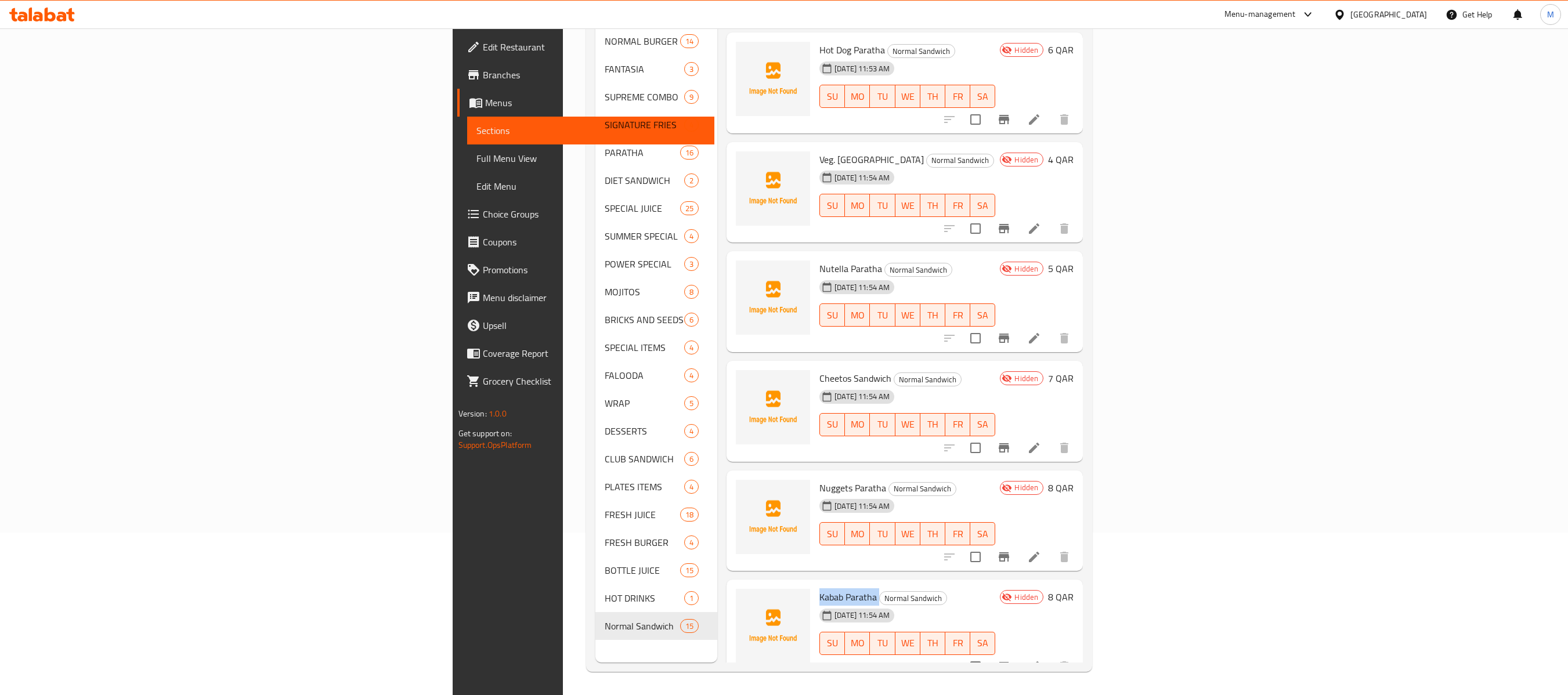
click at [820, 520] on span "Kabab Paratha" at bounding box center [848, 597] width 57 height 17
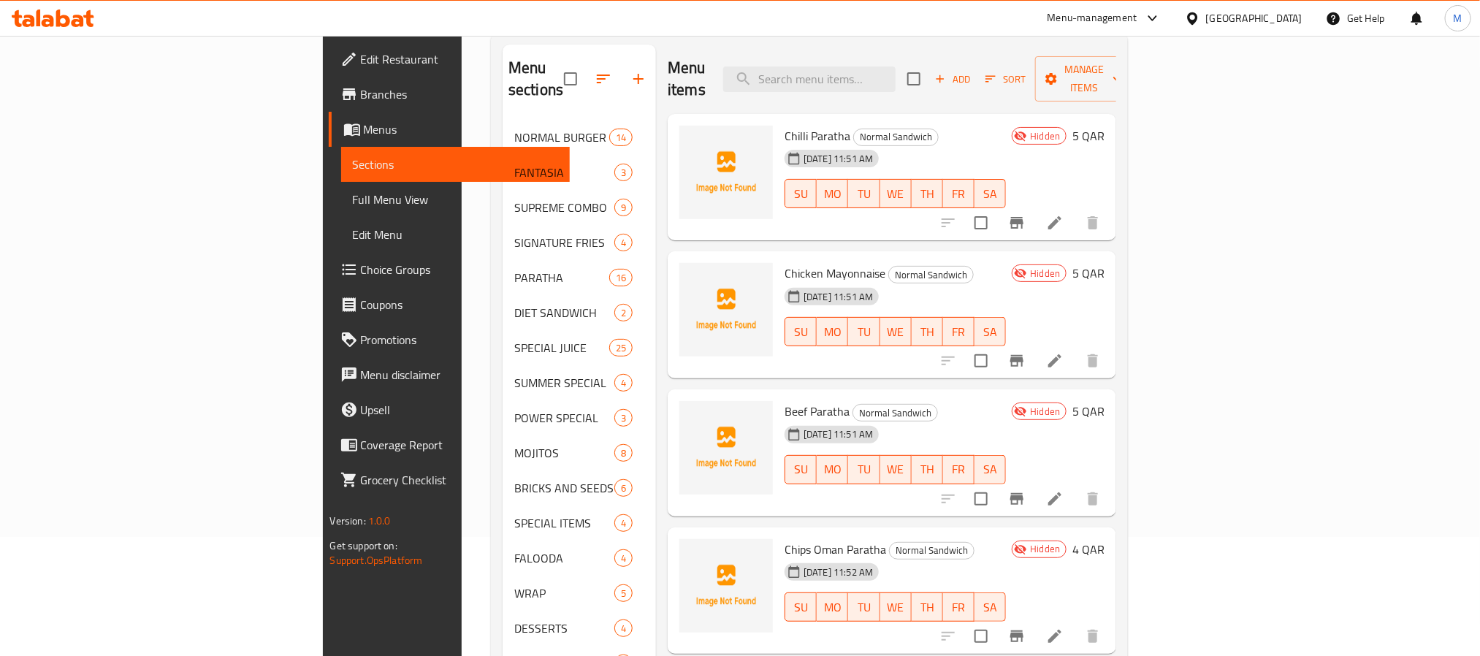
scroll to position [0, 0]
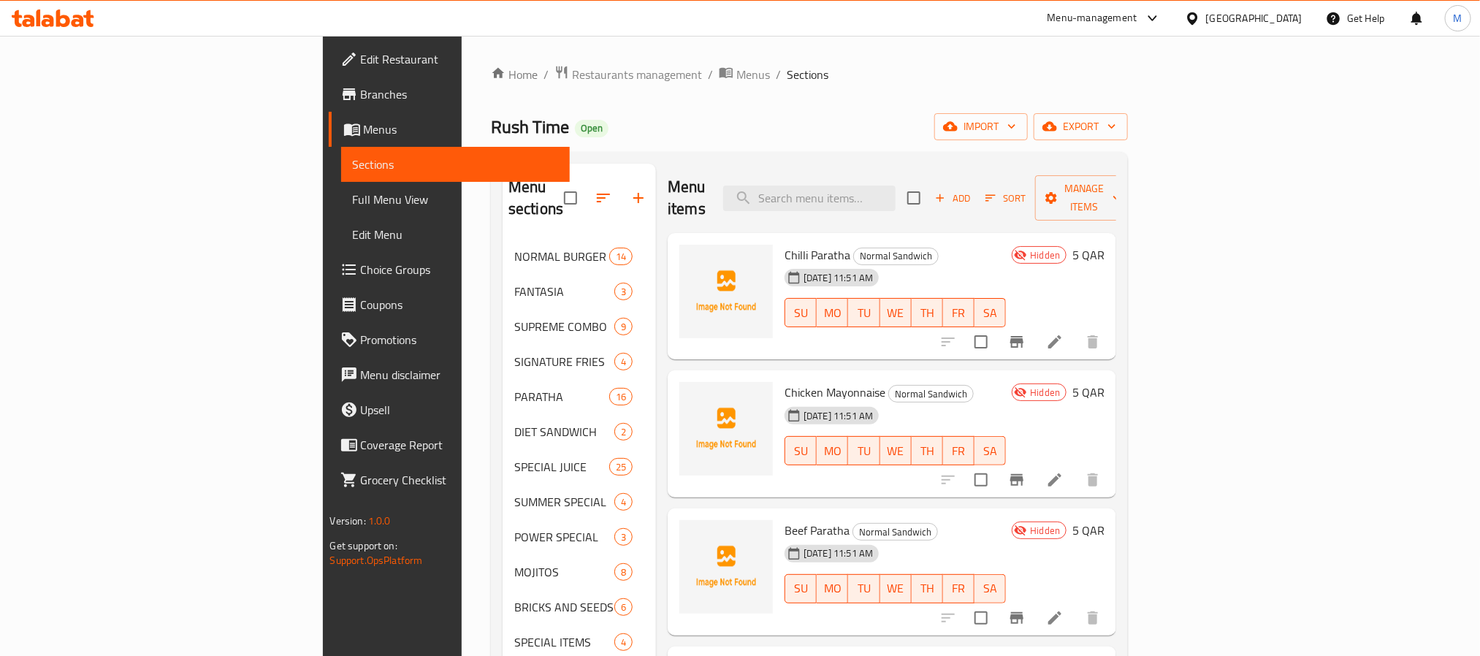
click at [948, 46] on div "Home / Restaurants management / Menus / Sections Rush Time Open import export M…" at bounding box center [810, 547] width 696 height 1022
click at [896, 193] on input "search" at bounding box center [809, 199] width 172 height 26
paste input "Indomie Cheese"
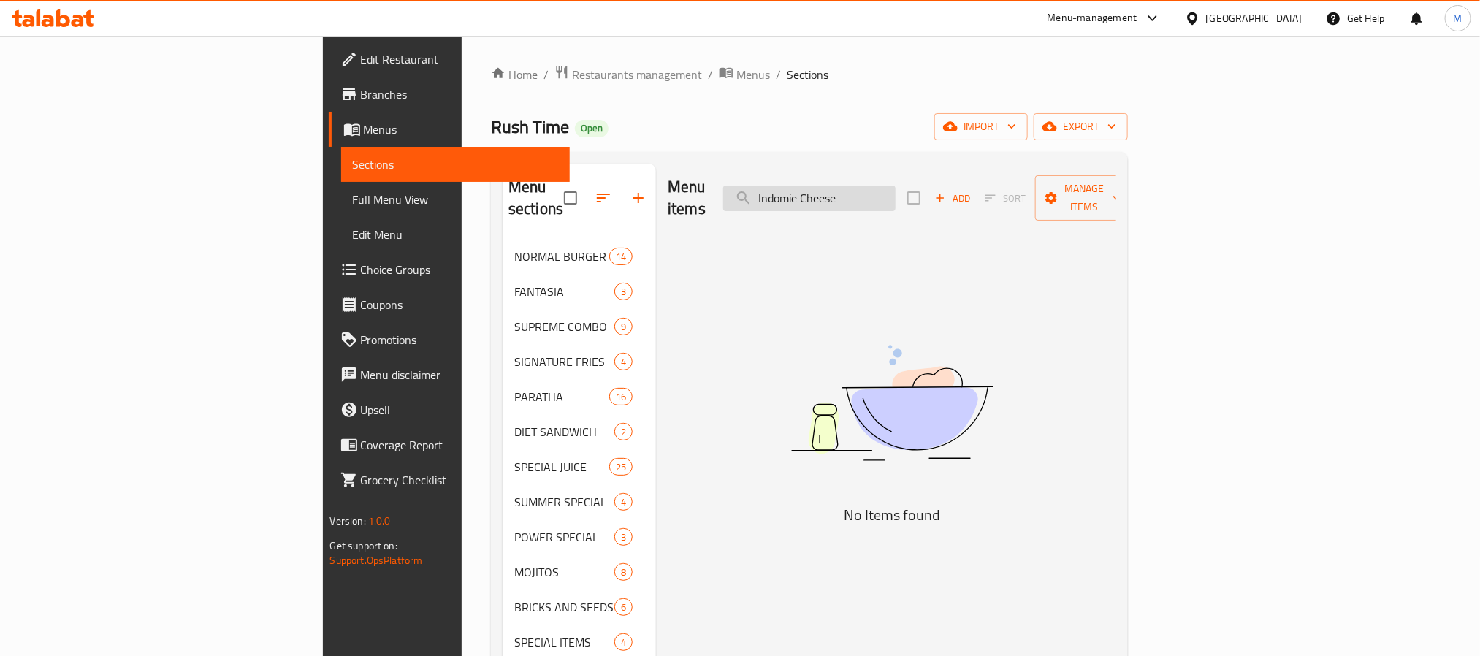
click at [896, 191] on input "Indomie Cheese" at bounding box center [809, 199] width 172 height 26
paste input "search"
click at [896, 194] on input "Indomie" at bounding box center [809, 199] width 172 height 26
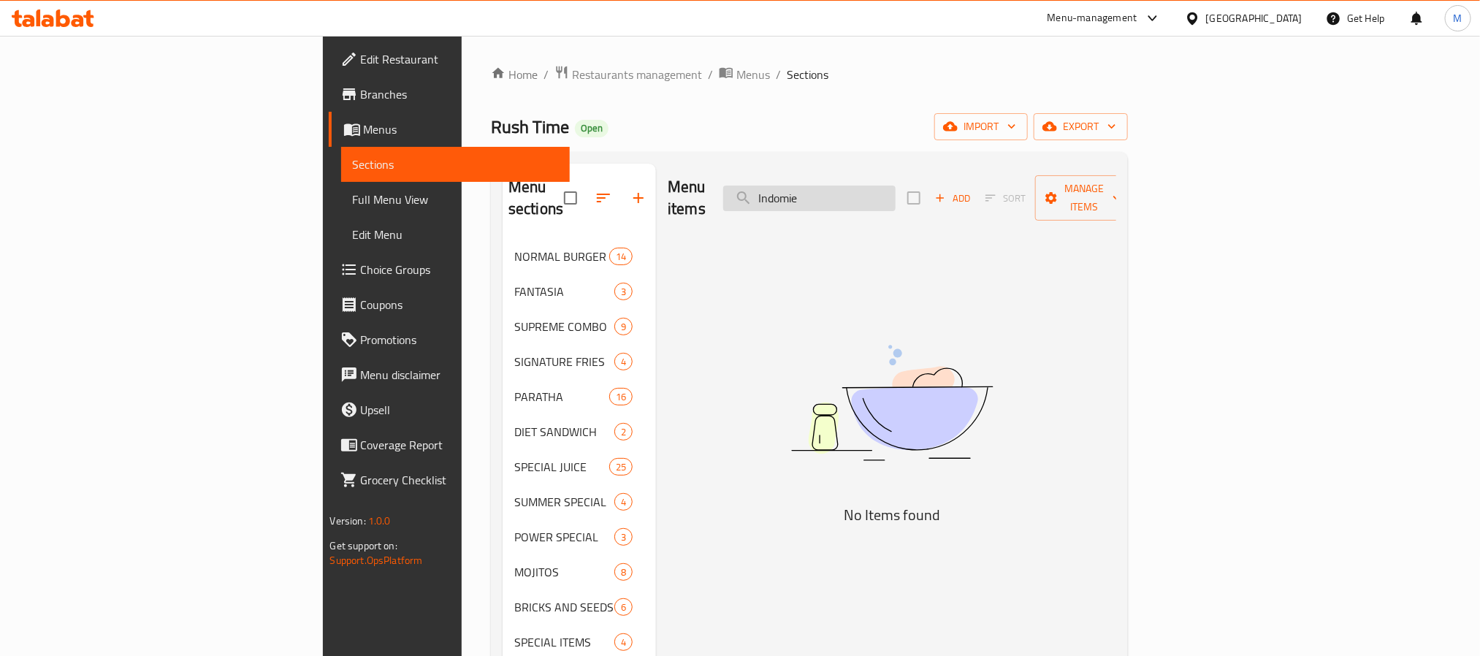
click at [896, 194] on input "Indomie" at bounding box center [809, 199] width 172 height 26
paste input "إندومي"
drag, startPoint x: 908, startPoint y: 191, endPoint x: 867, endPoint y: 191, distance: 41.7
click at [867, 191] on input "إندومي" at bounding box center [809, 199] width 172 height 26
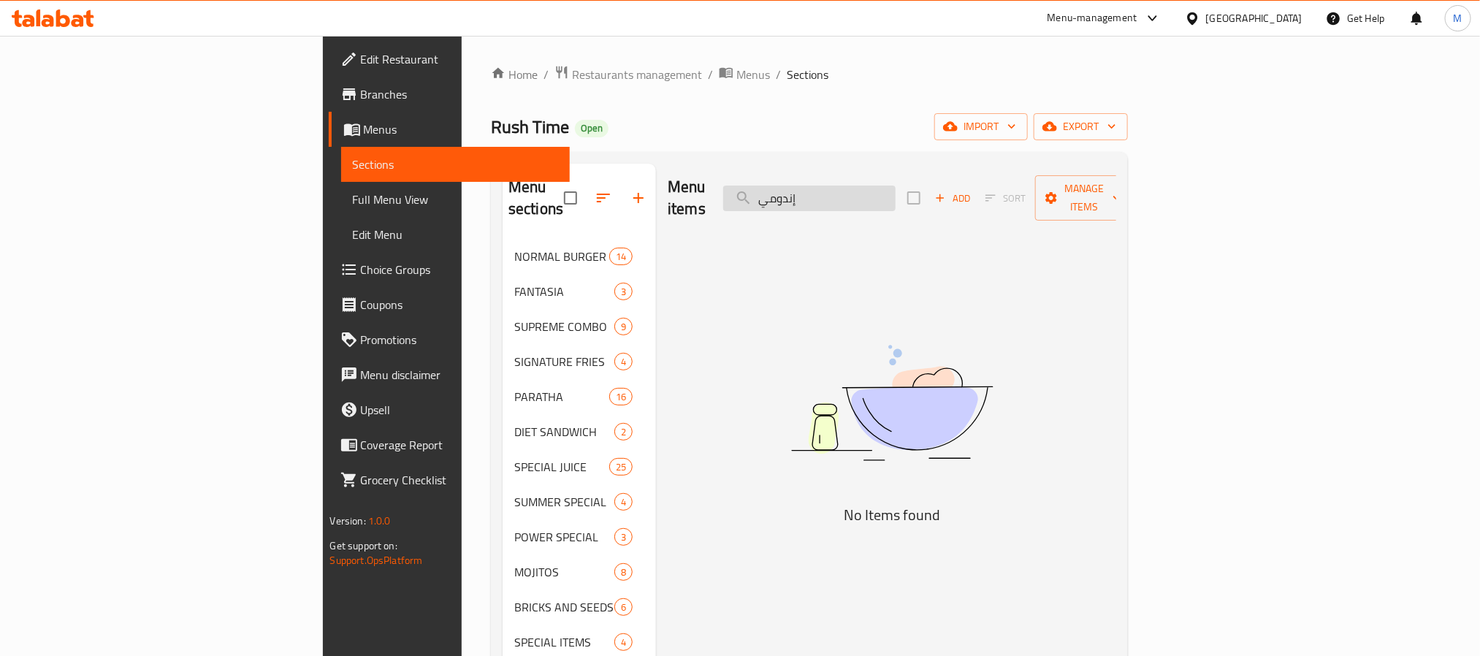
click at [896, 198] on input "إندومي" at bounding box center [809, 199] width 172 height 26
paste input "search"
type input "دومي"
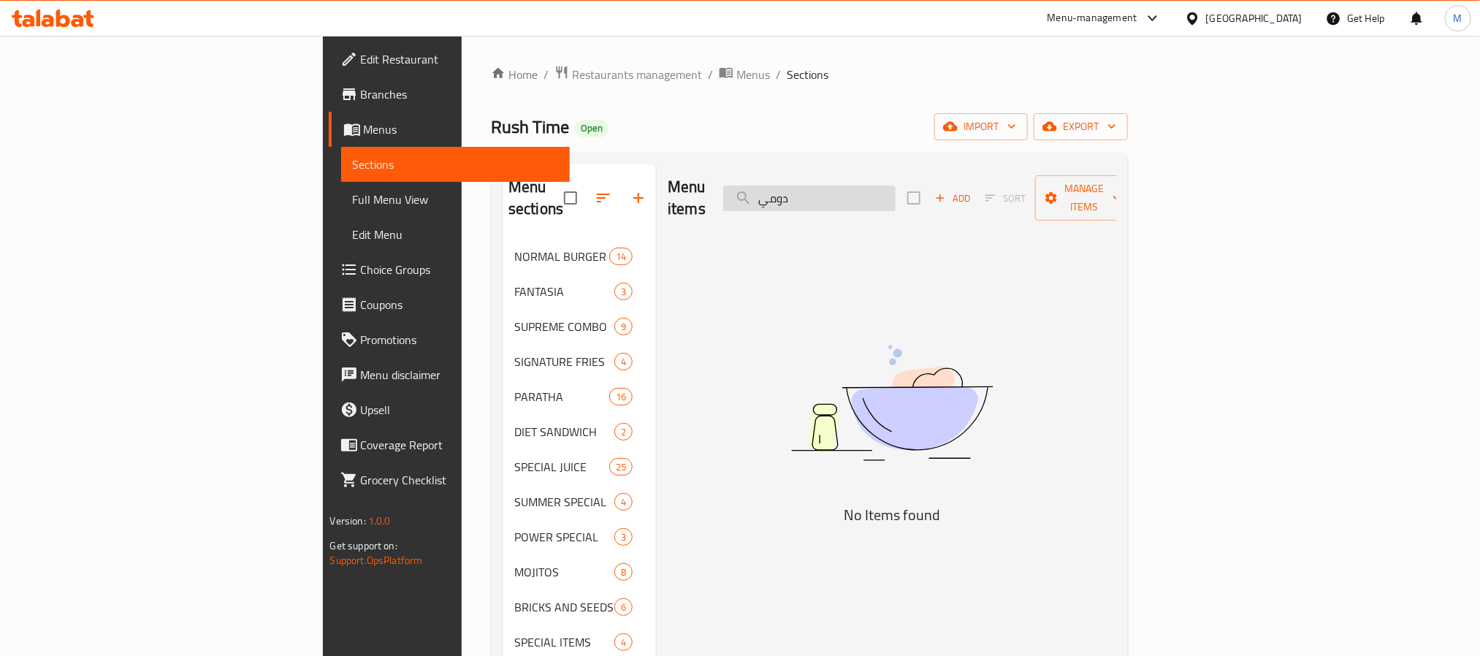
click at [896, 195] on input "دومي" at bounding box center [809, 199] width 172 height 26
click at [767, 292] on div "Menu items دومي Add Sort Manage items No Items found" at bounding box center [886, 590] width 460 height 853
click at [630, 189] on icon "button" at bounding box center [639, 198] width 18 height 18
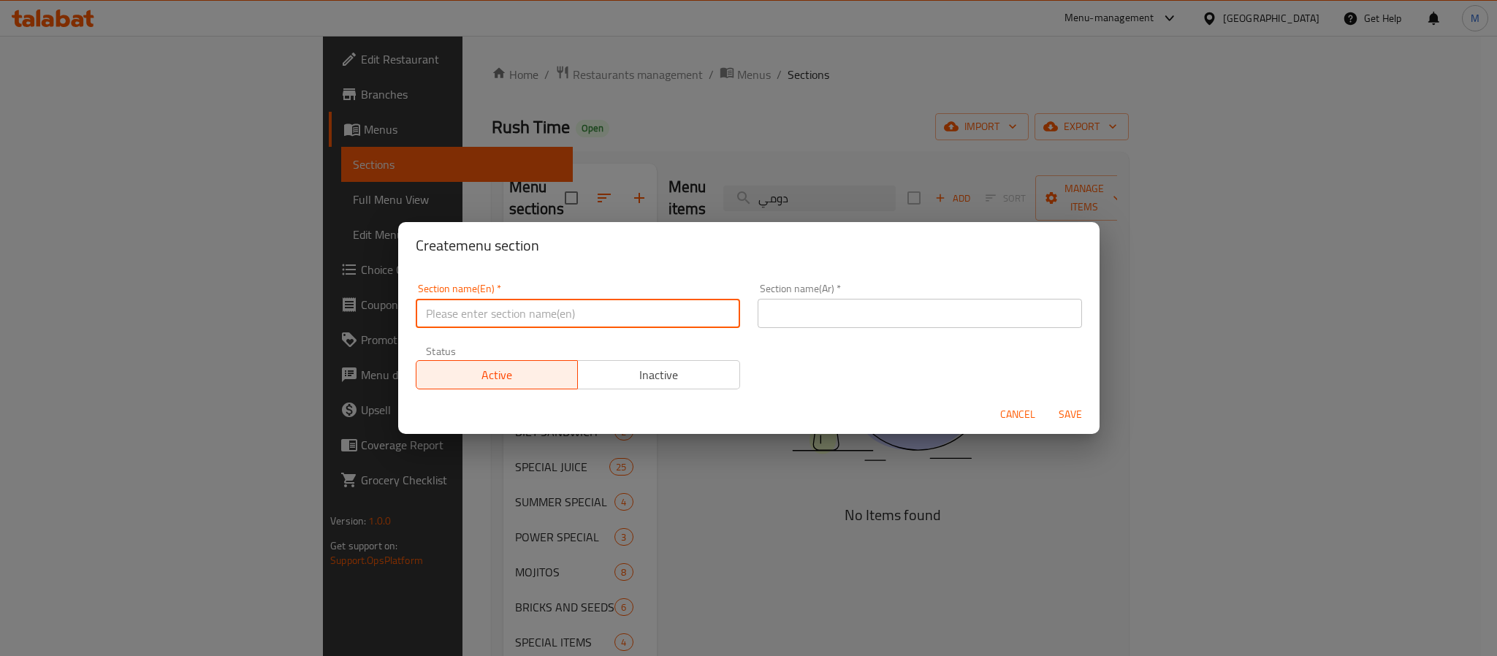
click at [654, 322] on input "text" at bounding box center [578, 313] width 324 height 29
paste input "INDOMIE"
paste input "SPOT"
click at [560, 318] on input "INDOMIE SPOT" at bounding box center [578, 313] width 324 height 29
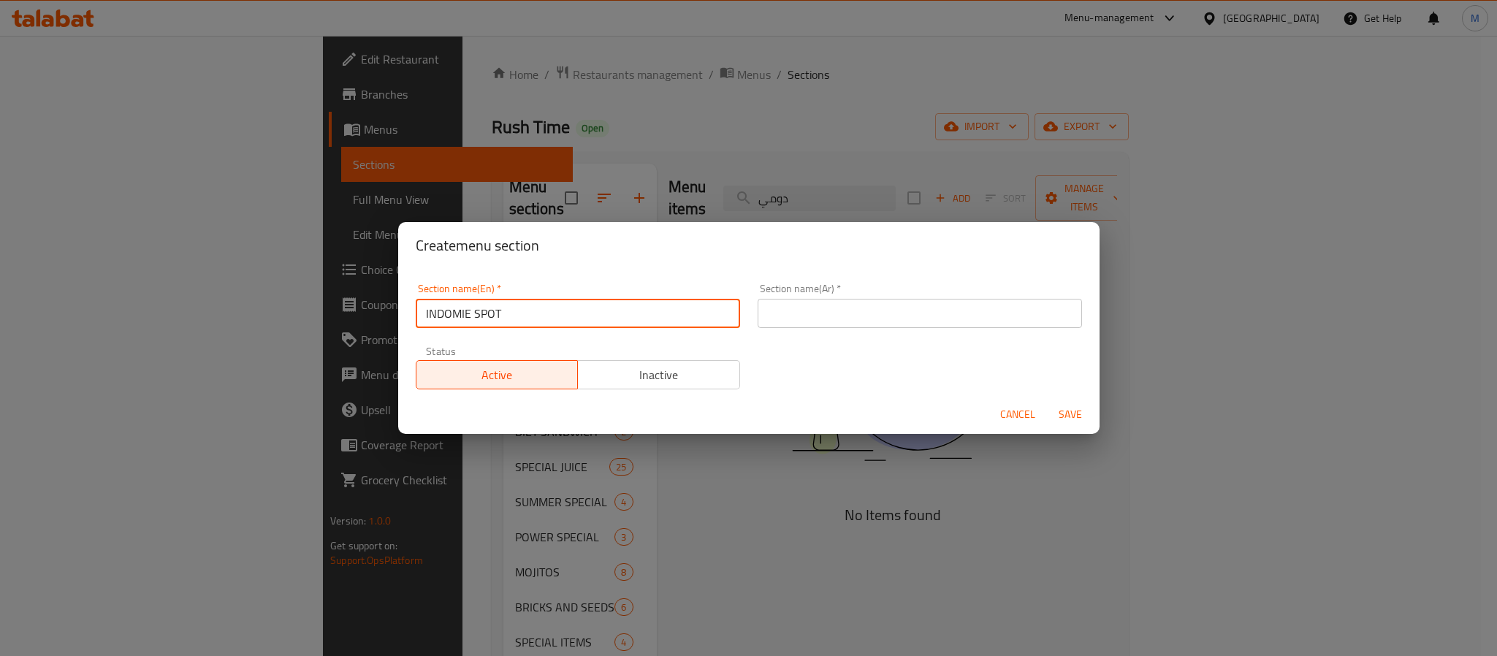
click at [560, 318] on input "INDOMIE SPOT" at bounding box center [578, 313] width 324 height 29
type input "Indomie Spot"
click at [560, 318] on input "Indomie Spot" at bounding box center [578, 313] width 324 height 29
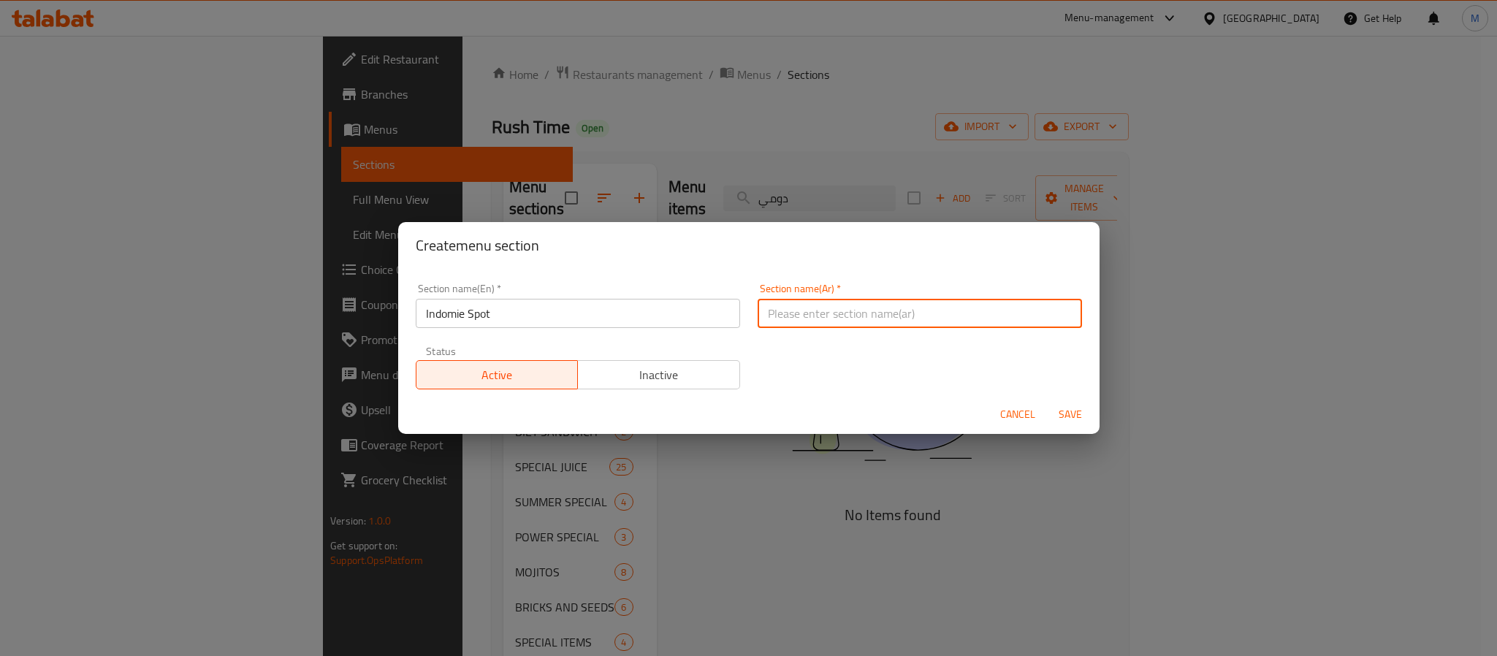
click at [888, 316] on input "text" at bounding box center [920, 313] width 324 height 29
type input "h"
type input "اندومى سبوت"
click at [867, 344] on div "Section name(En)   * Indomie Spot Section name(En) * Section name(Ar)   * اندوم…" at bounding box center [749, 336] width 684 height 123
click at [1062, 406] on span "Save" at bounding box center [1070, 415] width 35 height 18
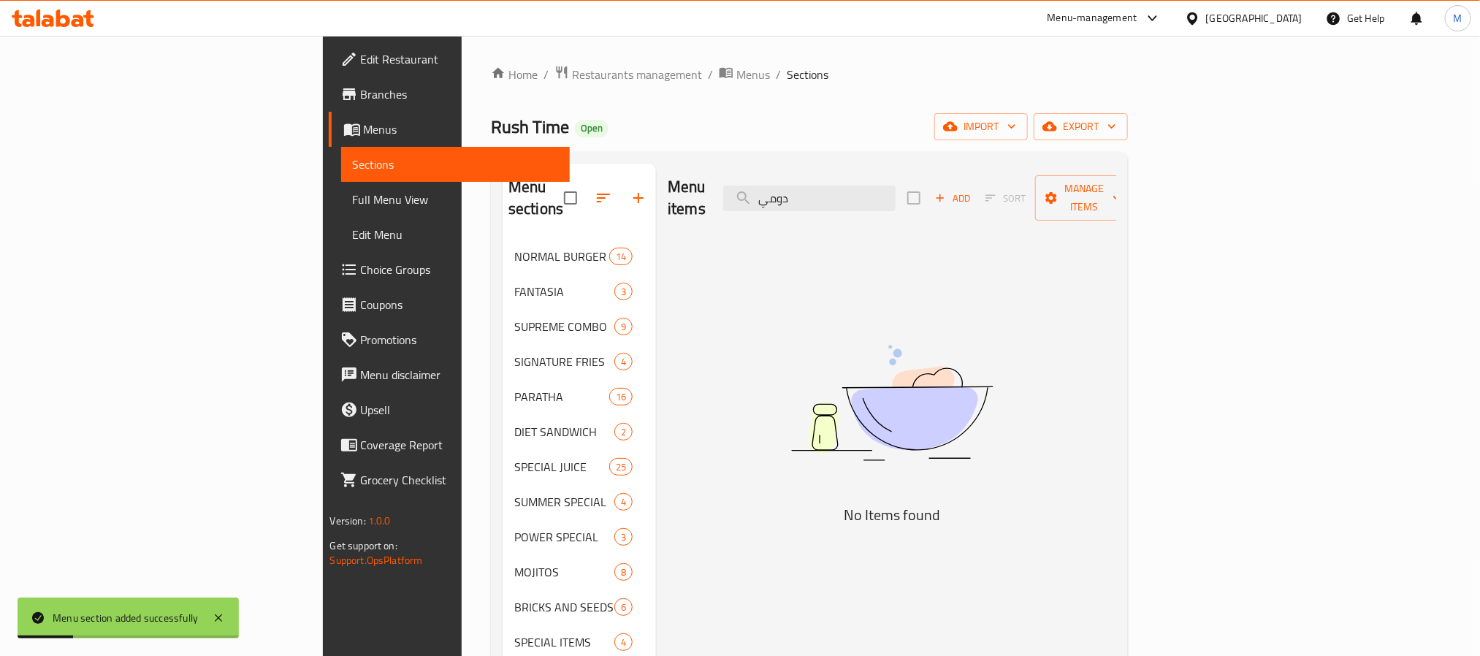
click at [794, 327] on div "Menu items دومي Add Sort Manage items No Items found" at bounding box center [886, 608] width 460 height 888
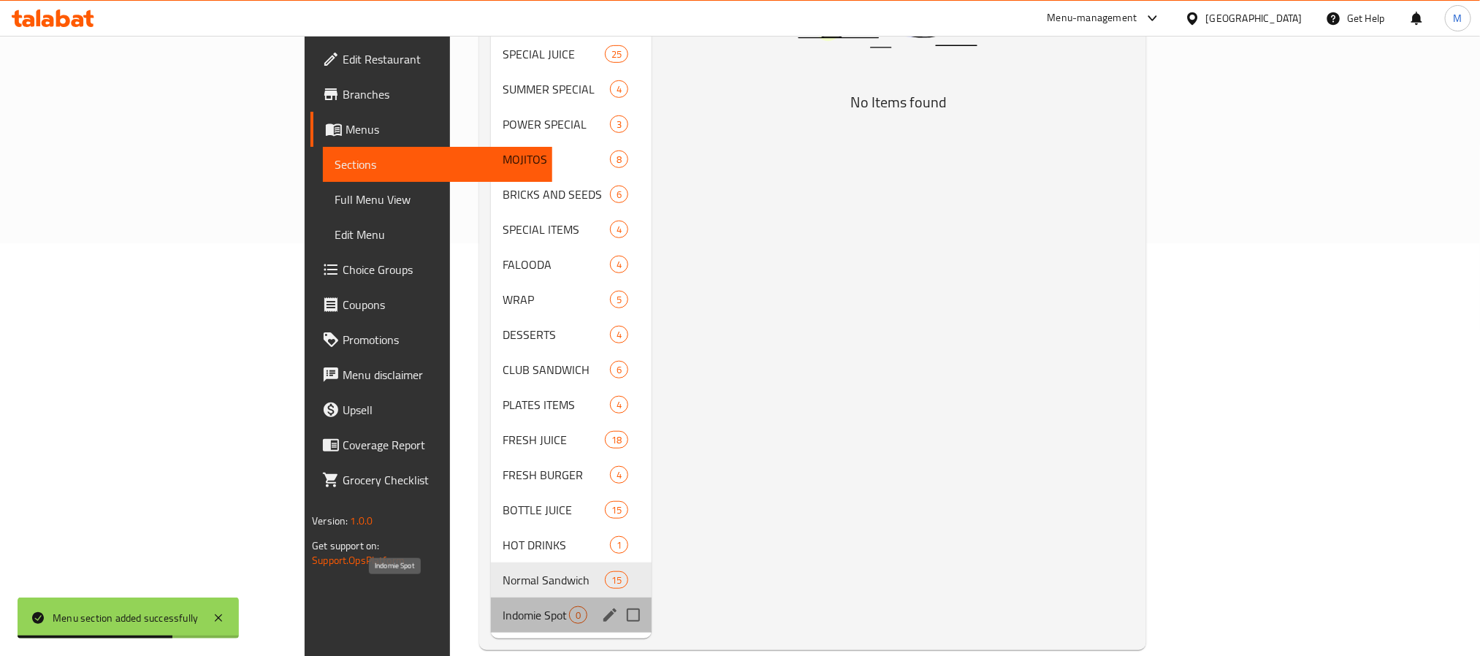
click at [503, 607] on span "Indomie Spot" at bounding box center [536, 616] width 66 height 18
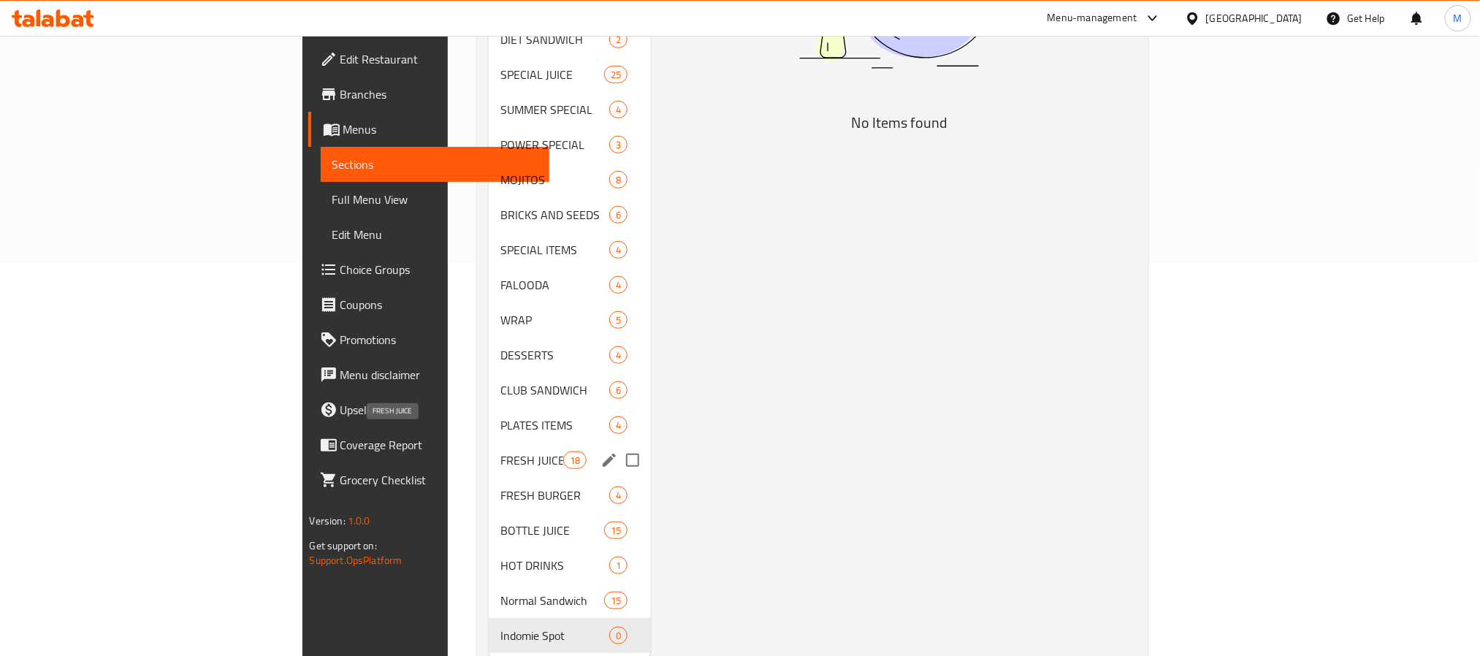
scroll to position [413, 0]
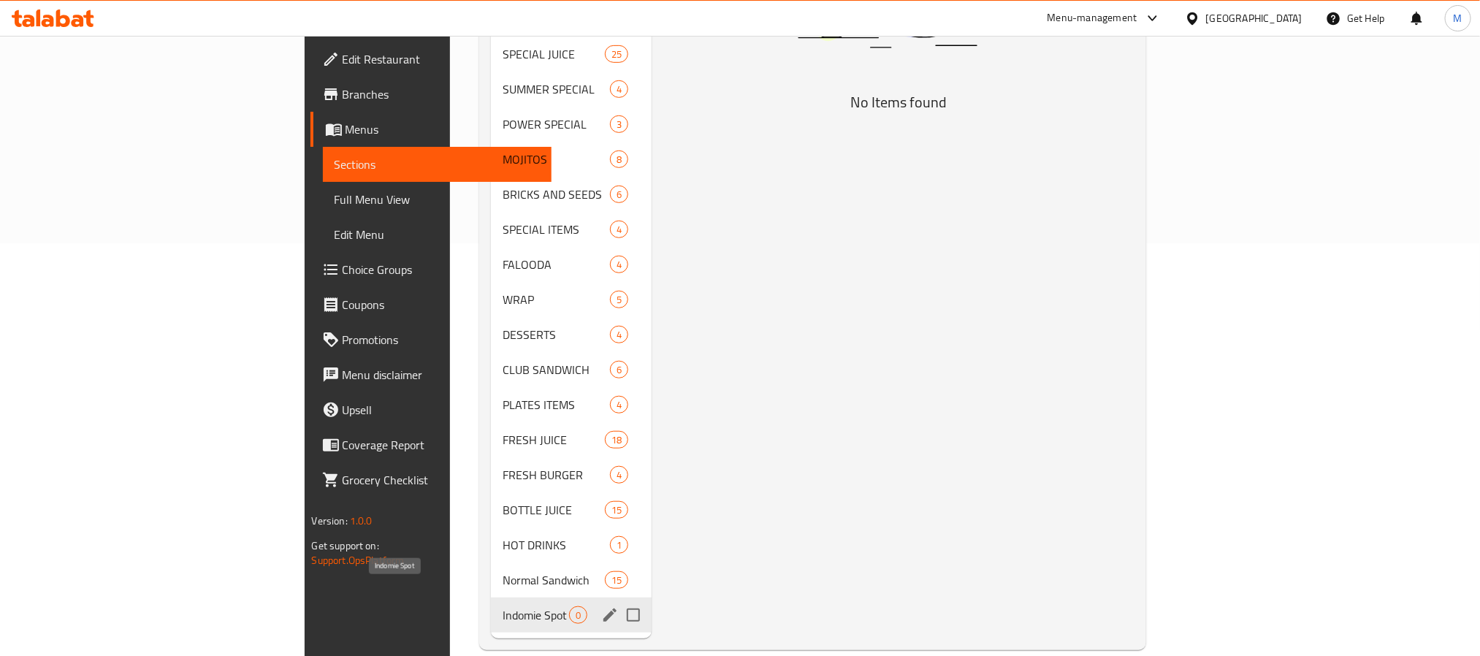
click at [503, 607] on span "Indomie Spot" at bounding box center [536, 616] width 66 height 18
click at [601, 607] on icon "edit" at bounding box center [610, 616] width 18 height 18
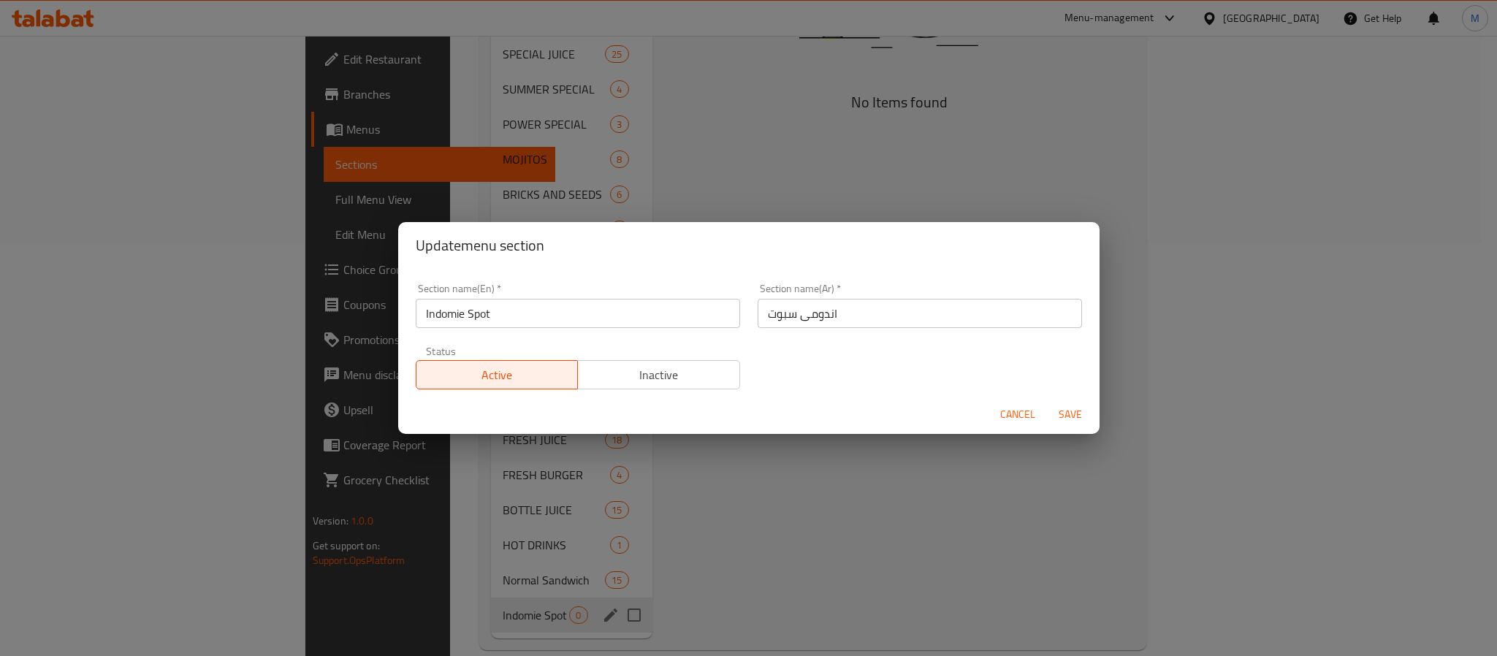
click at [471, 320] on input "Indomie Spot" at bounding box center [578, 313] width 324 height 29
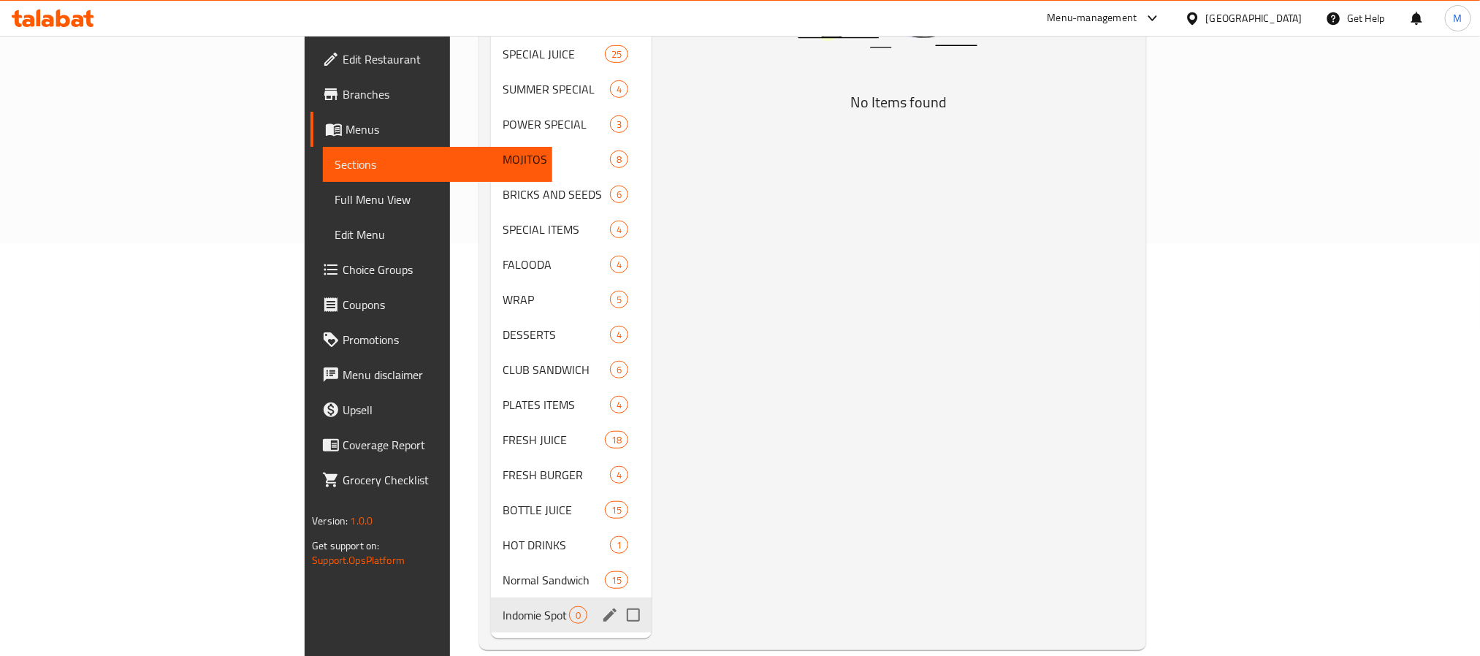
click at [601, 607] on icon "edit" at bounding box center [610, 616] width 18 height 18
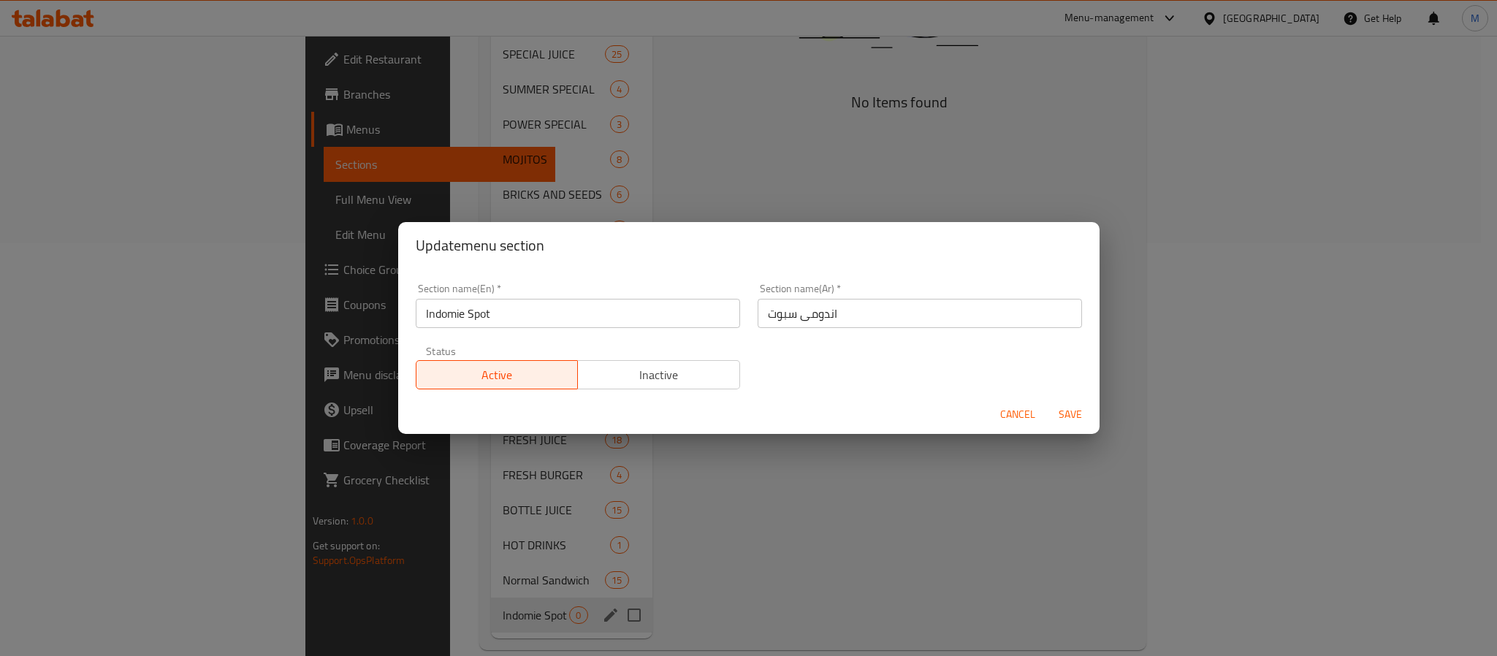
click at [562, 320] on input "Indomie Spot" at bounding box center [578, 313] width 324 height 29
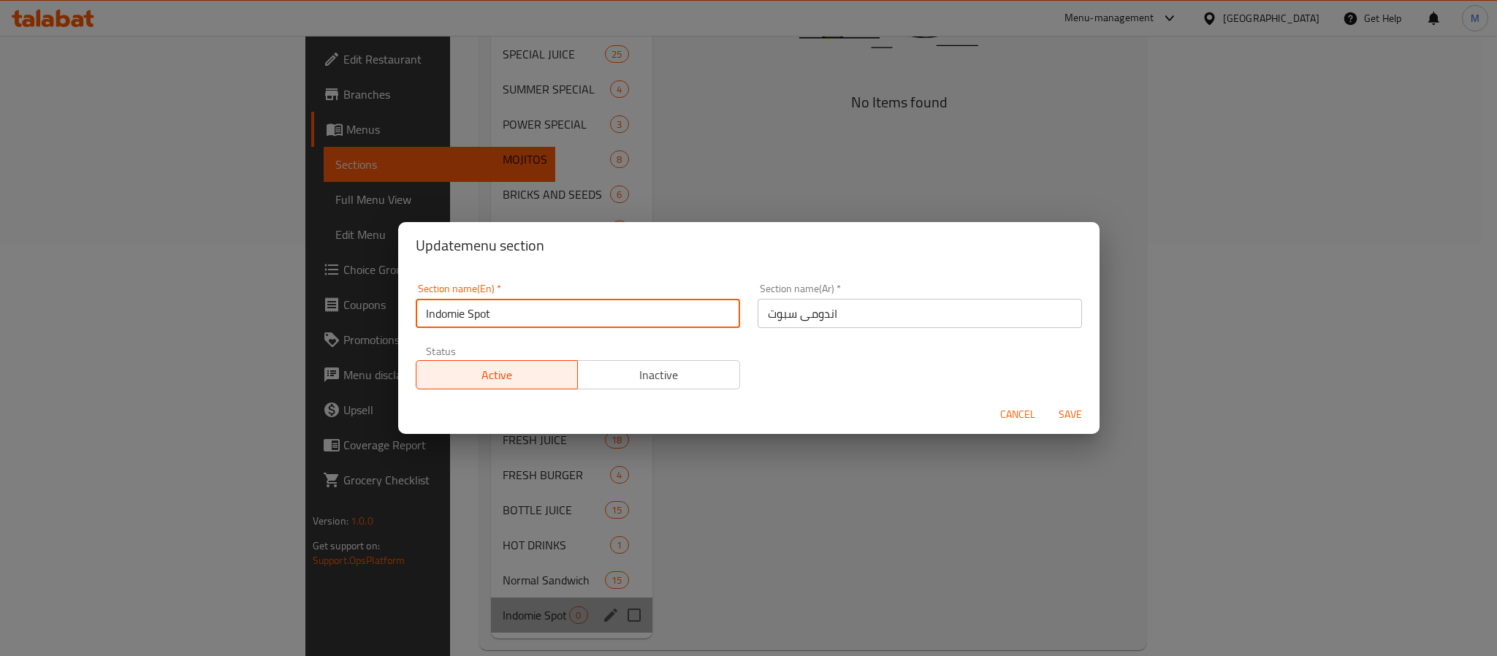
click at [562, 320] on input "Indomie Spot" at bounding box center [578, 313] width 324 height 29
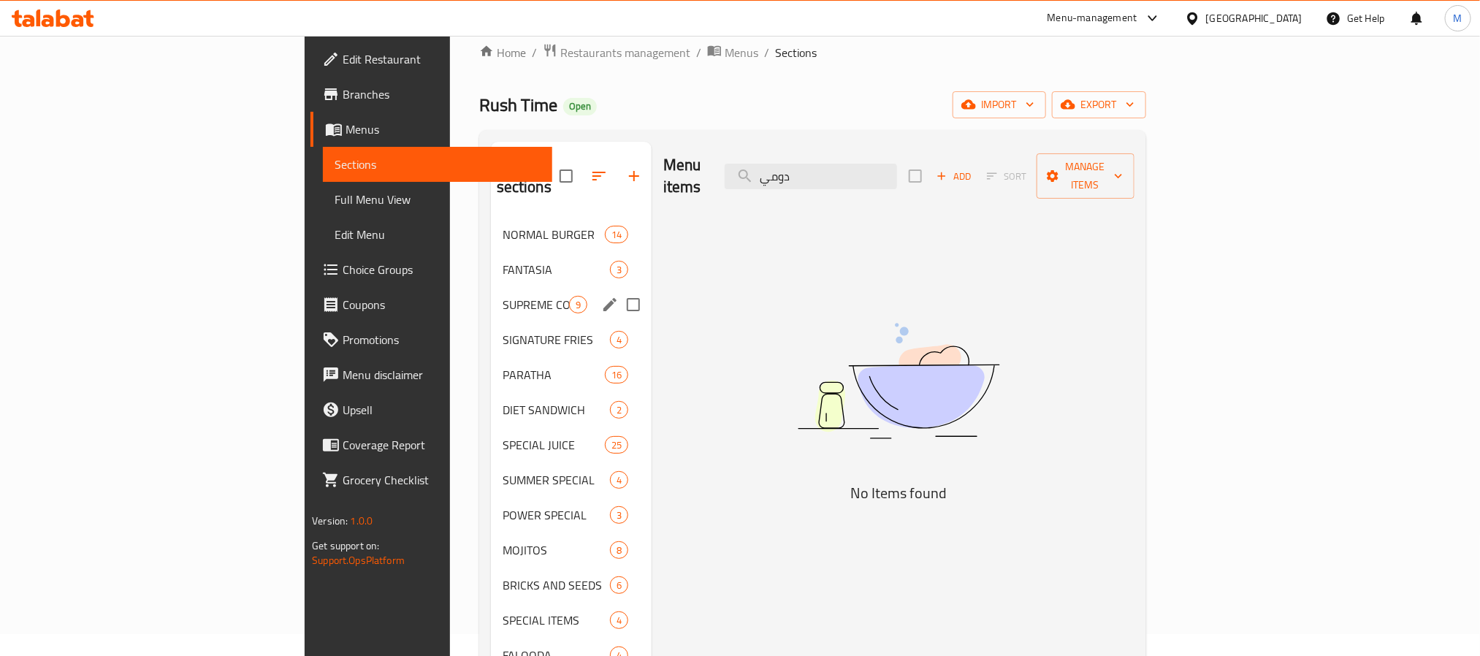
scroll to position [0, 0]
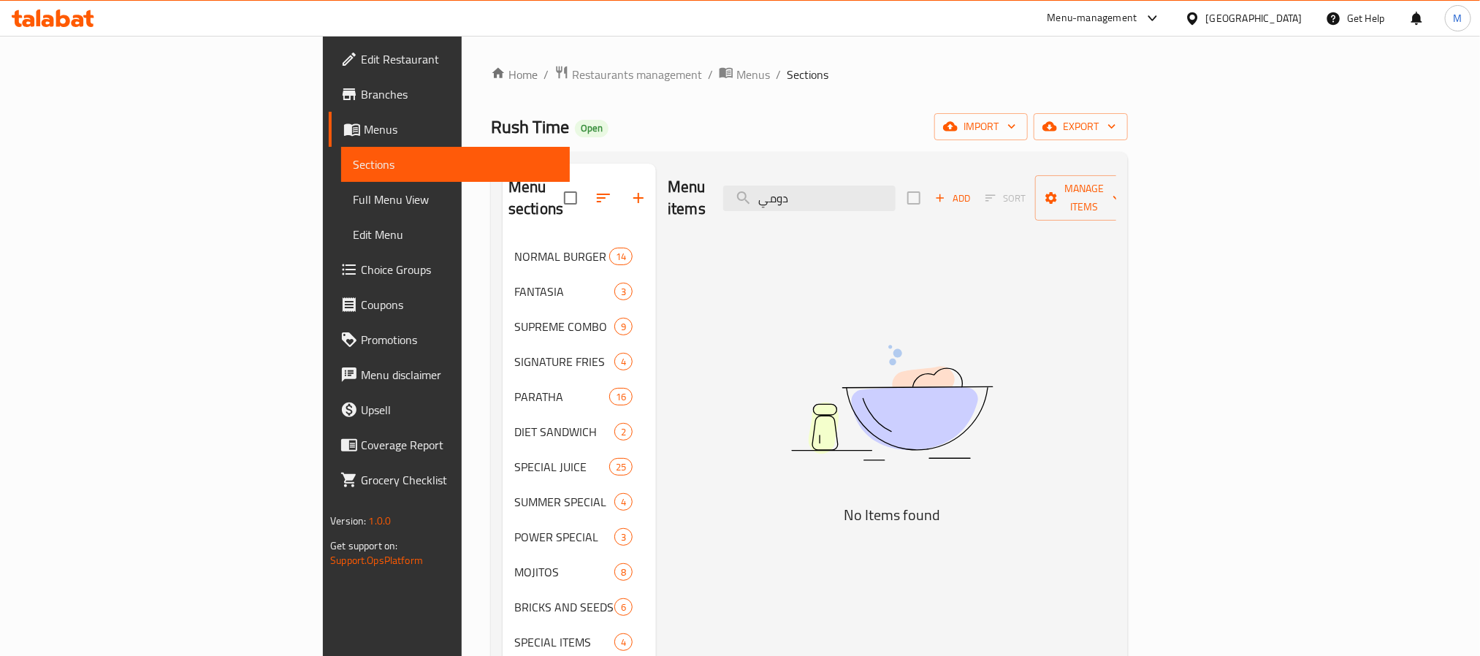
click at [630, 191] on icon "button" at bounding box center [639, 198] width 18 height 18
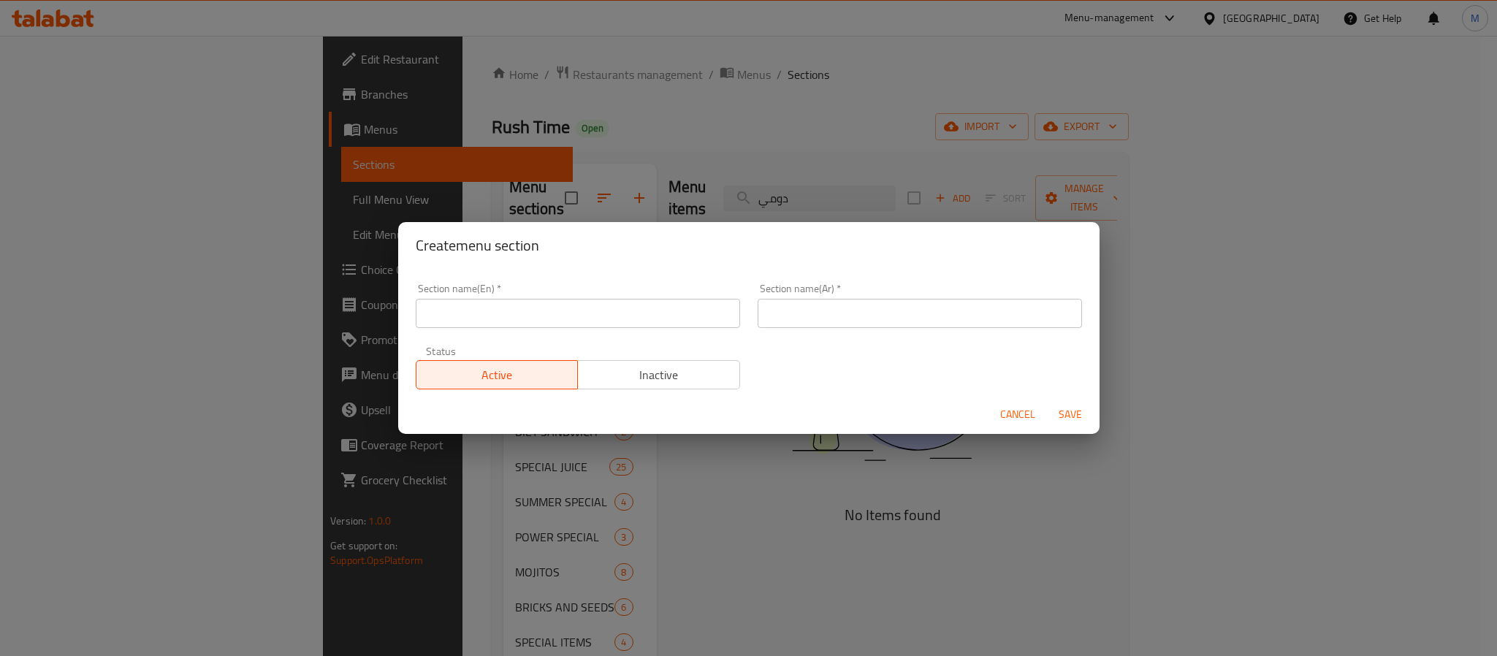
click at [595, 311] on input "text" at bounding box center [578, 313] width 324 height 29
paste input "MACARONI LAND"
click at [489, 314] on input "MACARONI LAND" at bounding box center [578, 313] width 324 height 29
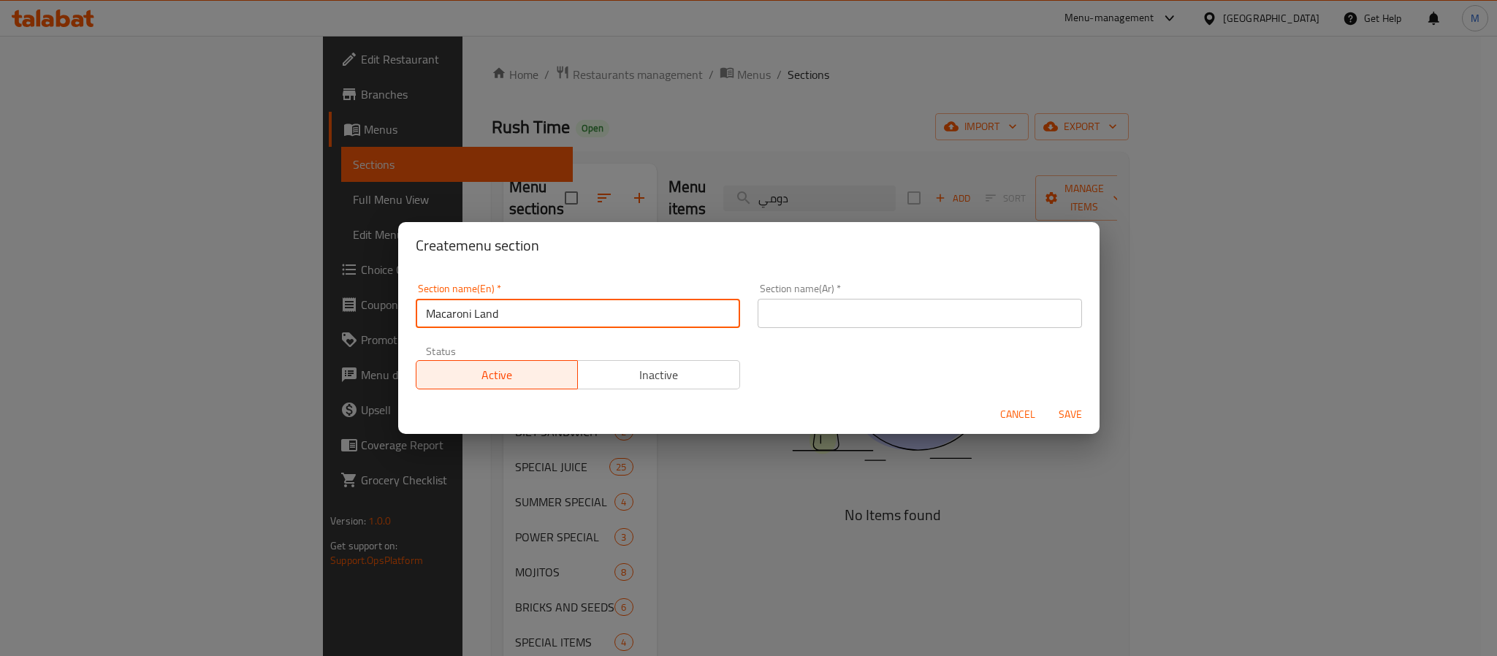
type input "Macaroni Land"
click at [855, 319] on input "text" at bounding box center [920, 313] width 324 height 29
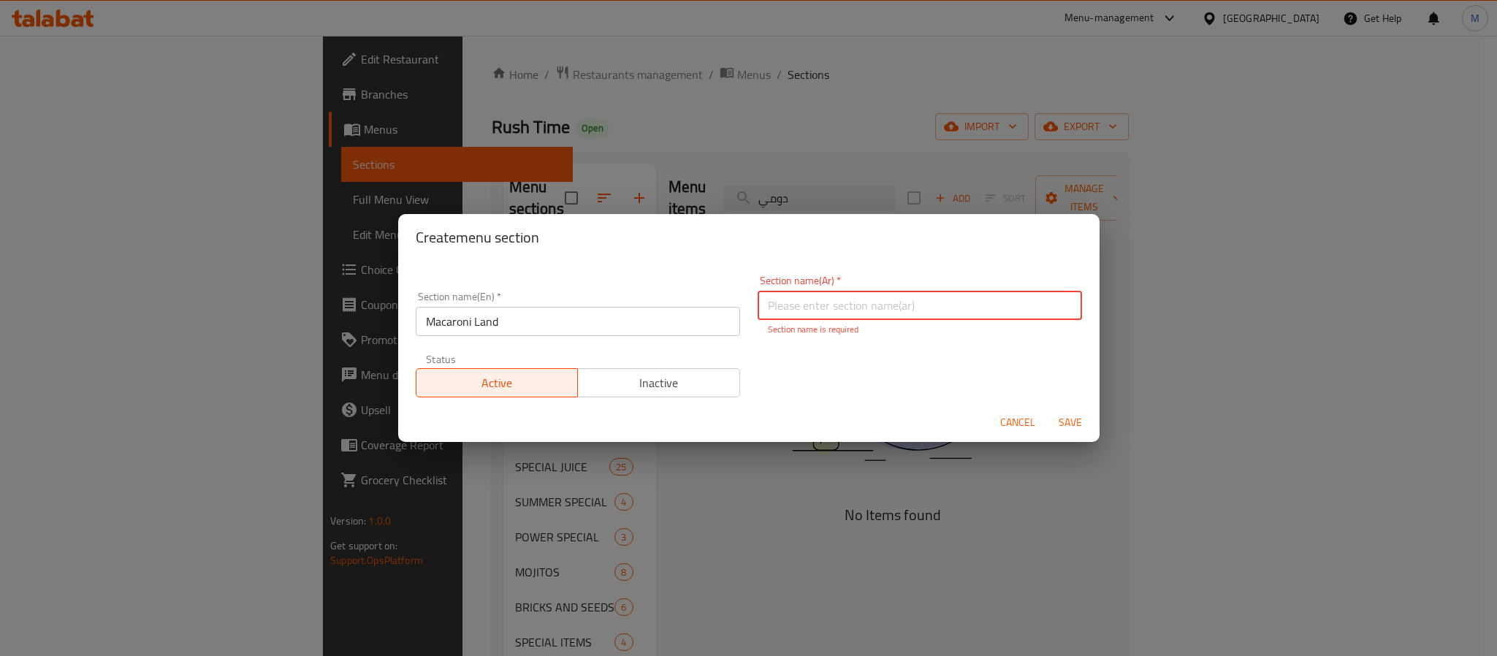
paste input "أرض المعكرونة"
type input "أرض المعكرونة"
click at [935, 254] on div "Create menu section" at bounding box center [749, 237] width 702 height 47
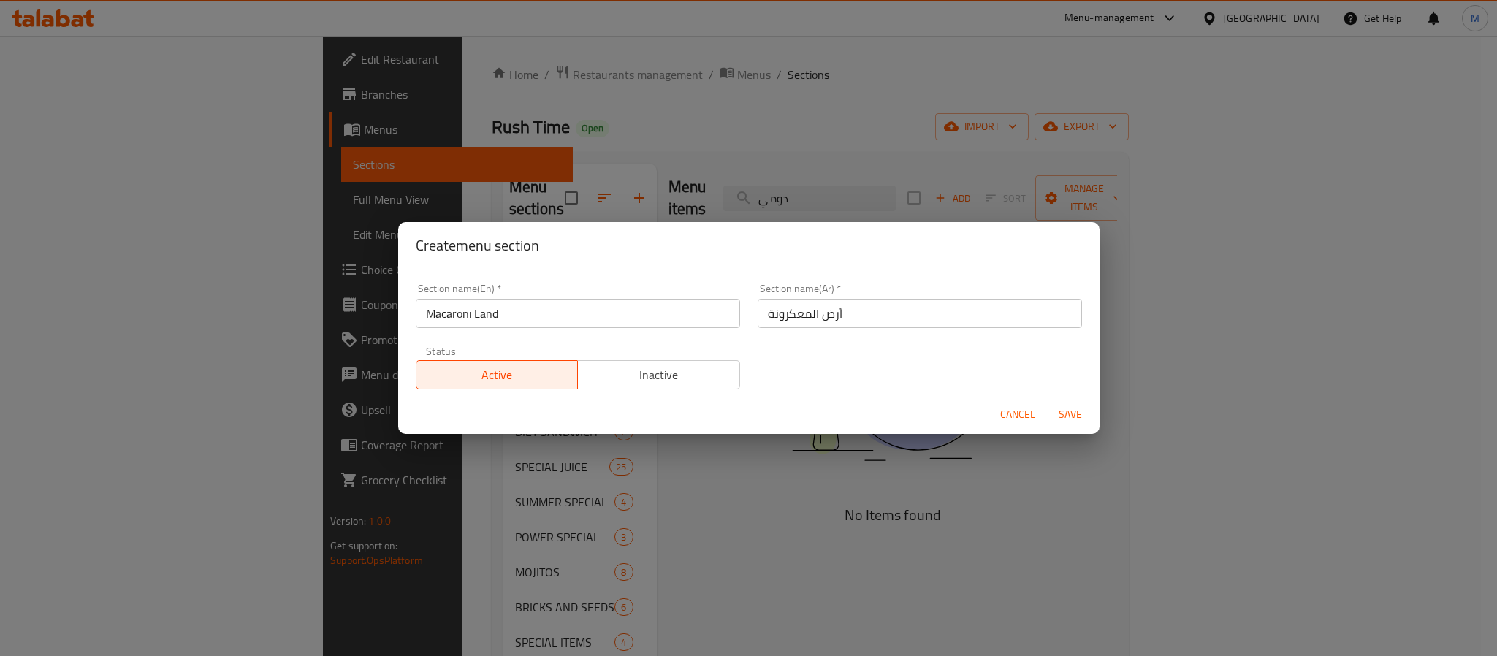
click at [570, 314] on input "Macaroni Land" at bounding box center [578, 313] width 324 height 29
click at [1063, 417] on span "Save" at bounding box center [1070, 415] width 35 height 18
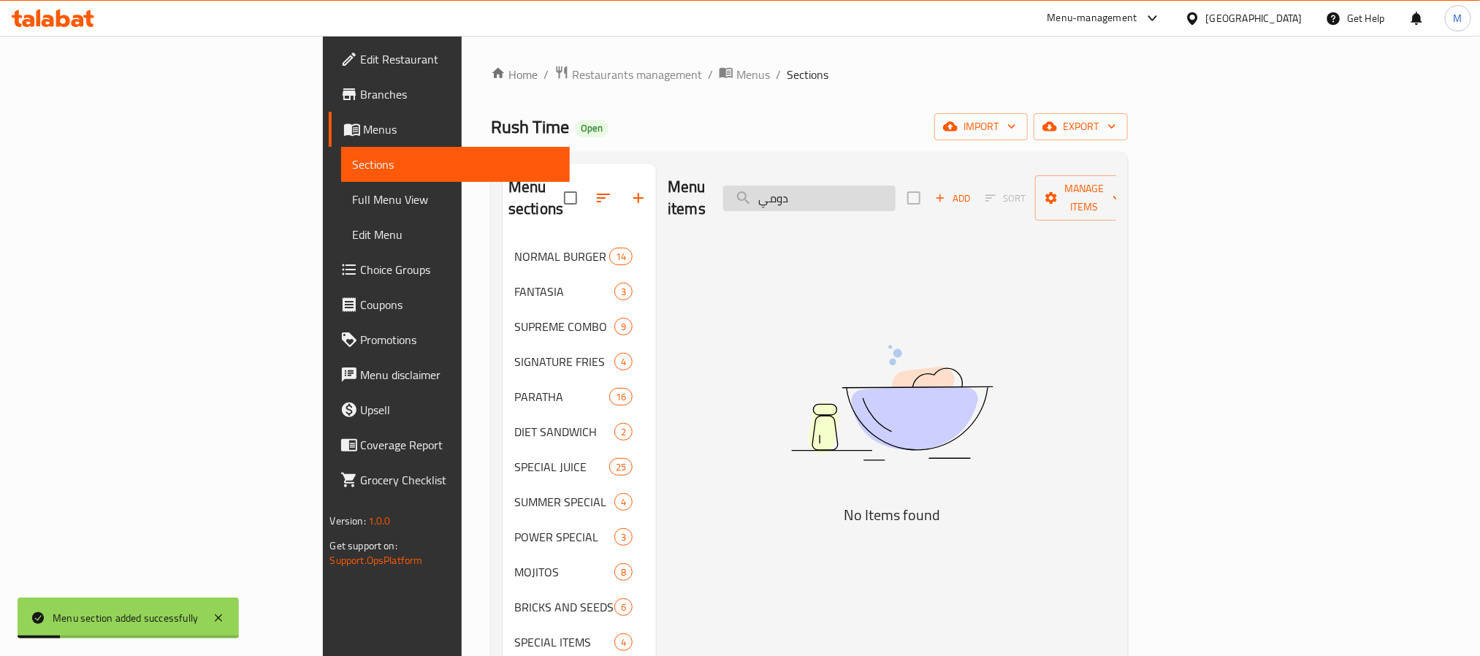
click at [896, 191] on input "دومي" at bounding box center [809, 199] width 172 height 26
paste input "Macaroni"
click at [896, 191] on input "Macaroni" at bounding box center [809, 199] width 172 height 26
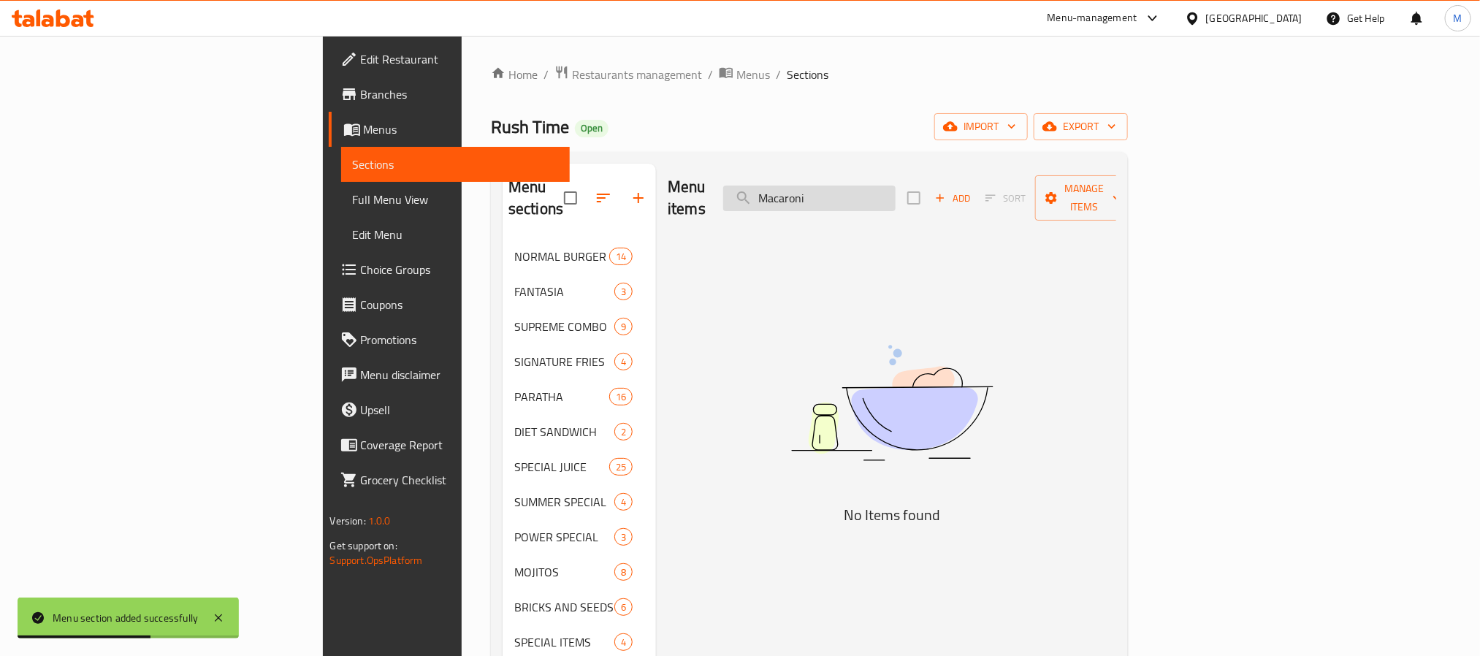
click at [896, 191] on input "Macaroni" at bounding box center [809, 199] width 172 height 26
paste input "Zinger"
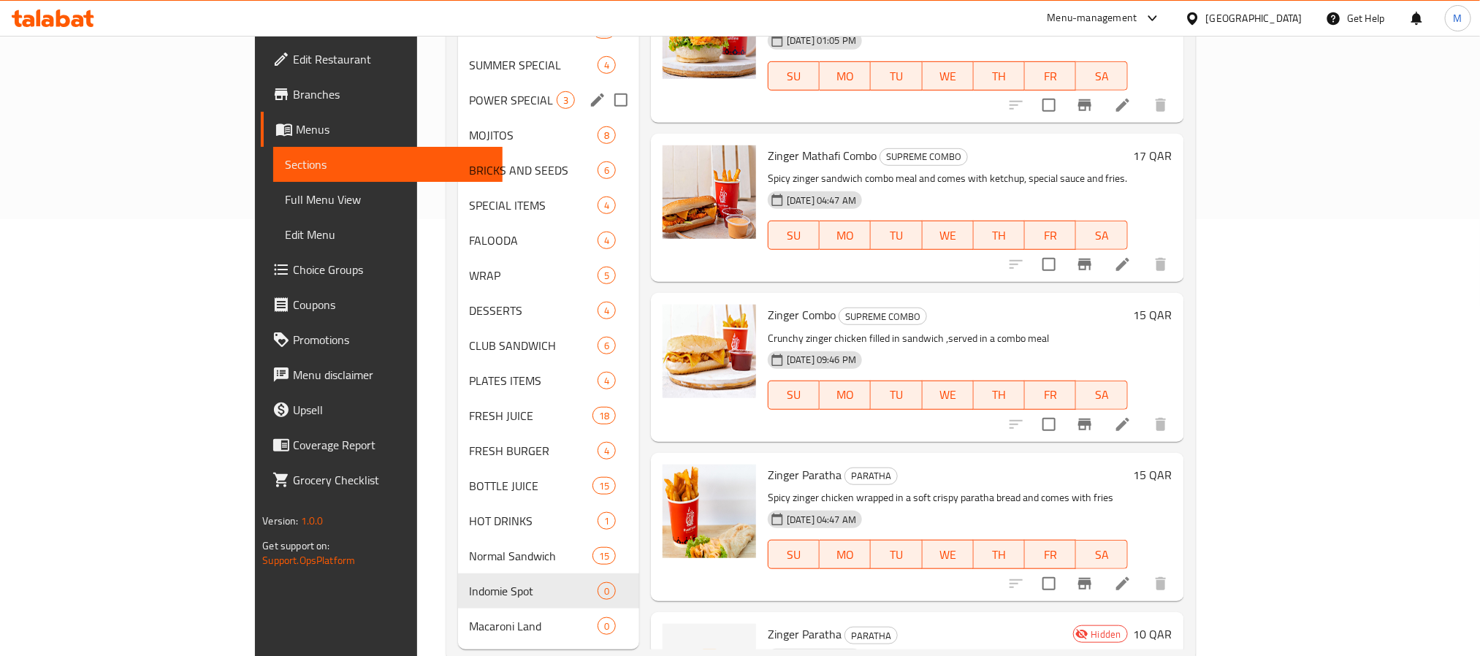
scroll to position [448, 0]
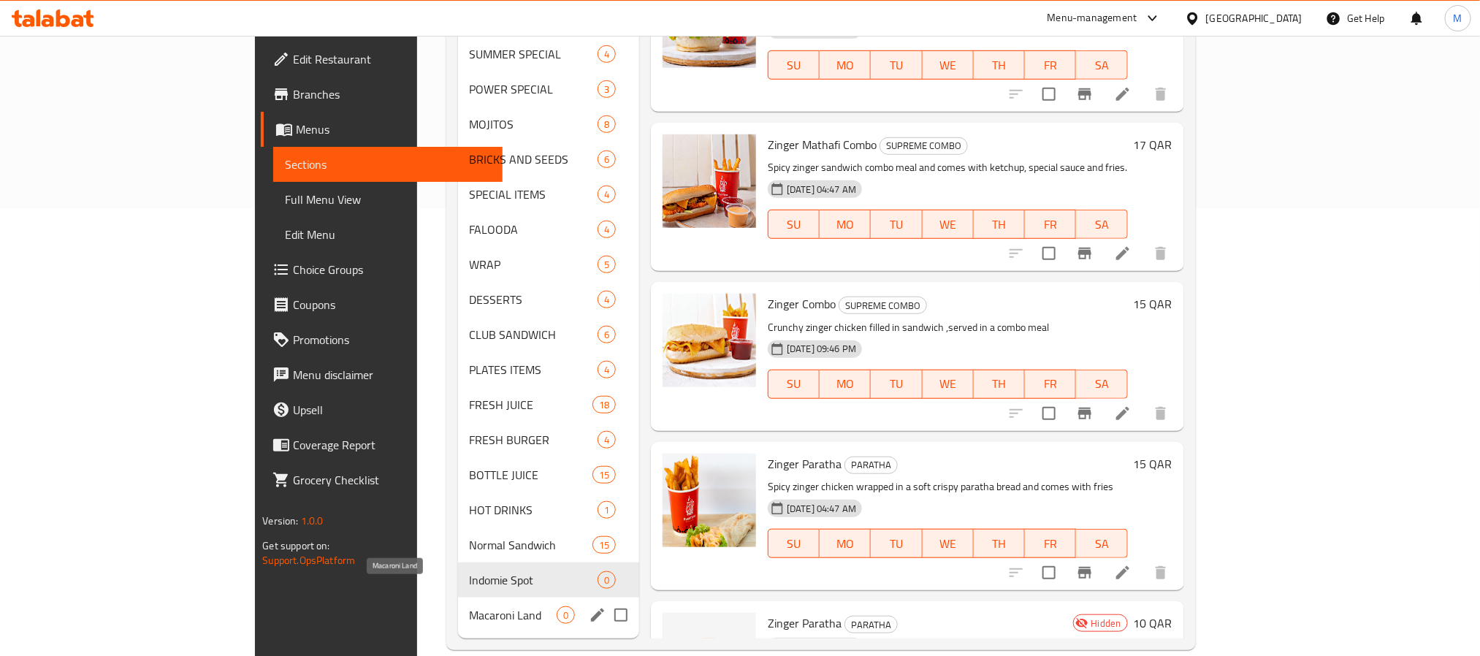
click at [470, 607] on span "Macaroni Land" at bounding box center [513, 616] width 87 height 18
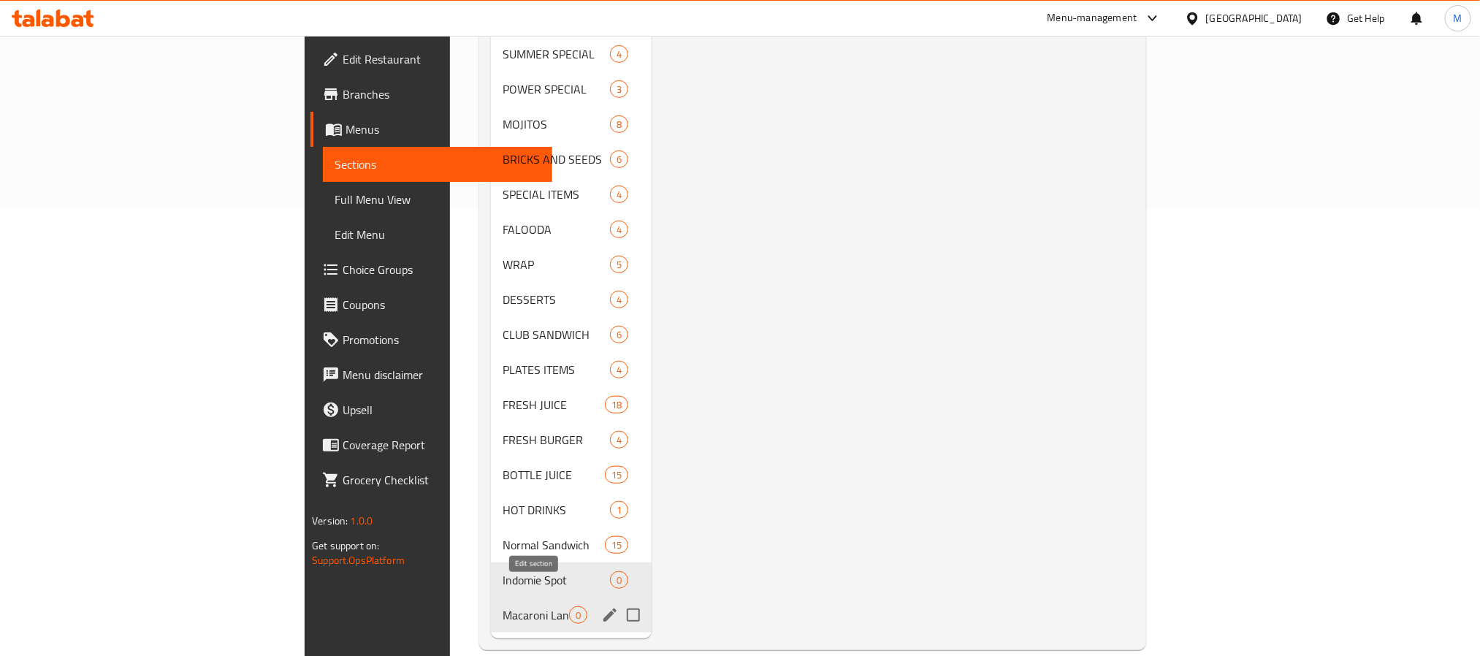
click at [599, 604] on button "edit" at bounding box center [610, 615] width 22 height 22
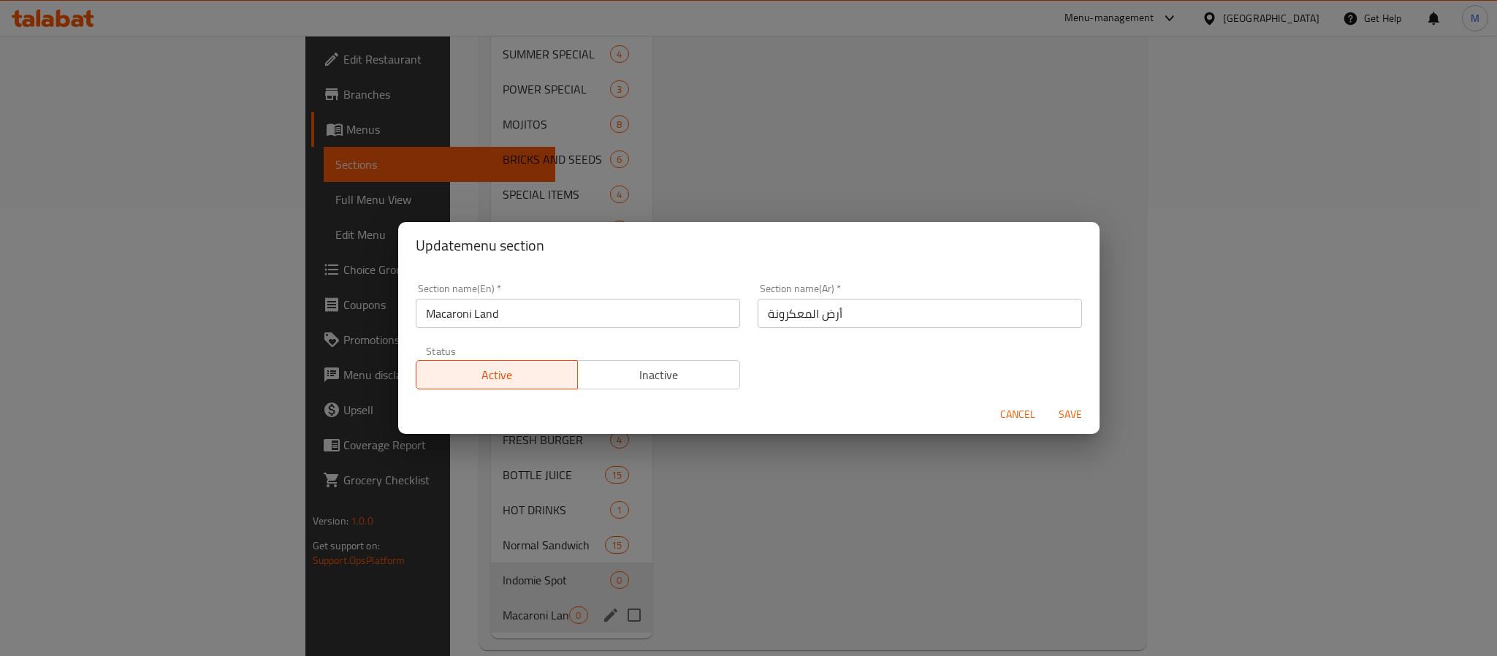
click at [577, 319] on input "Macaroni Land" at bounding box center [578, 313] width 324 height 29
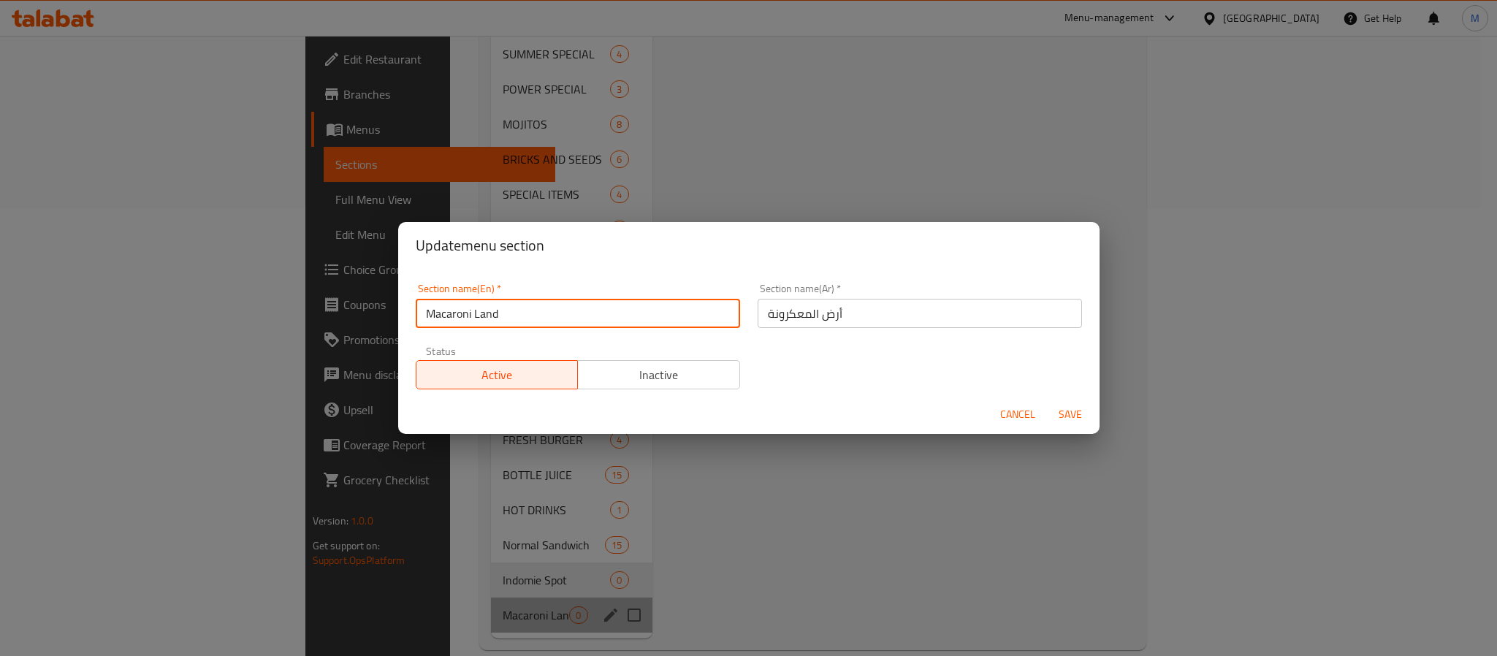
click at [577, 319] on input "Macaroni Land" at bounding box center [578, 313] width 324 height 29
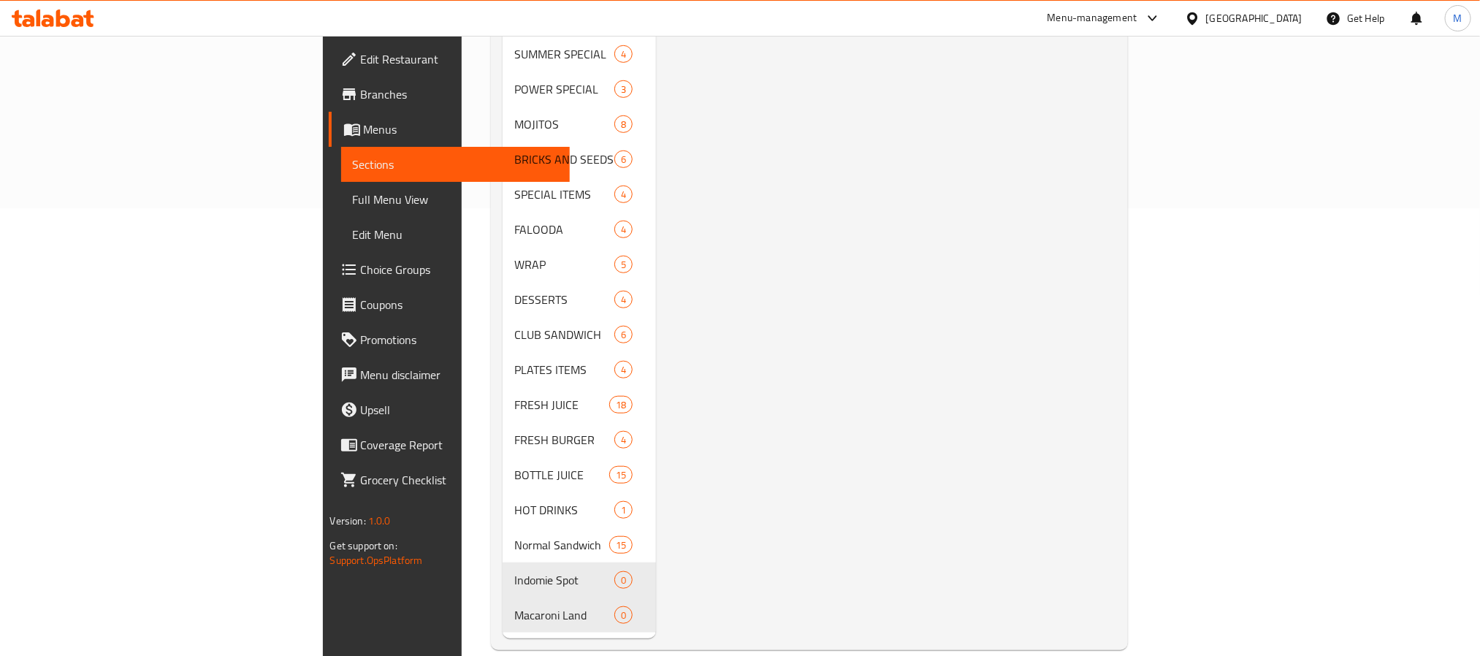
click at [849, 344] on div "Menu items Zinger Add Sort Manage items No Items found" at bounding box center [886, 177] width 460 height 923
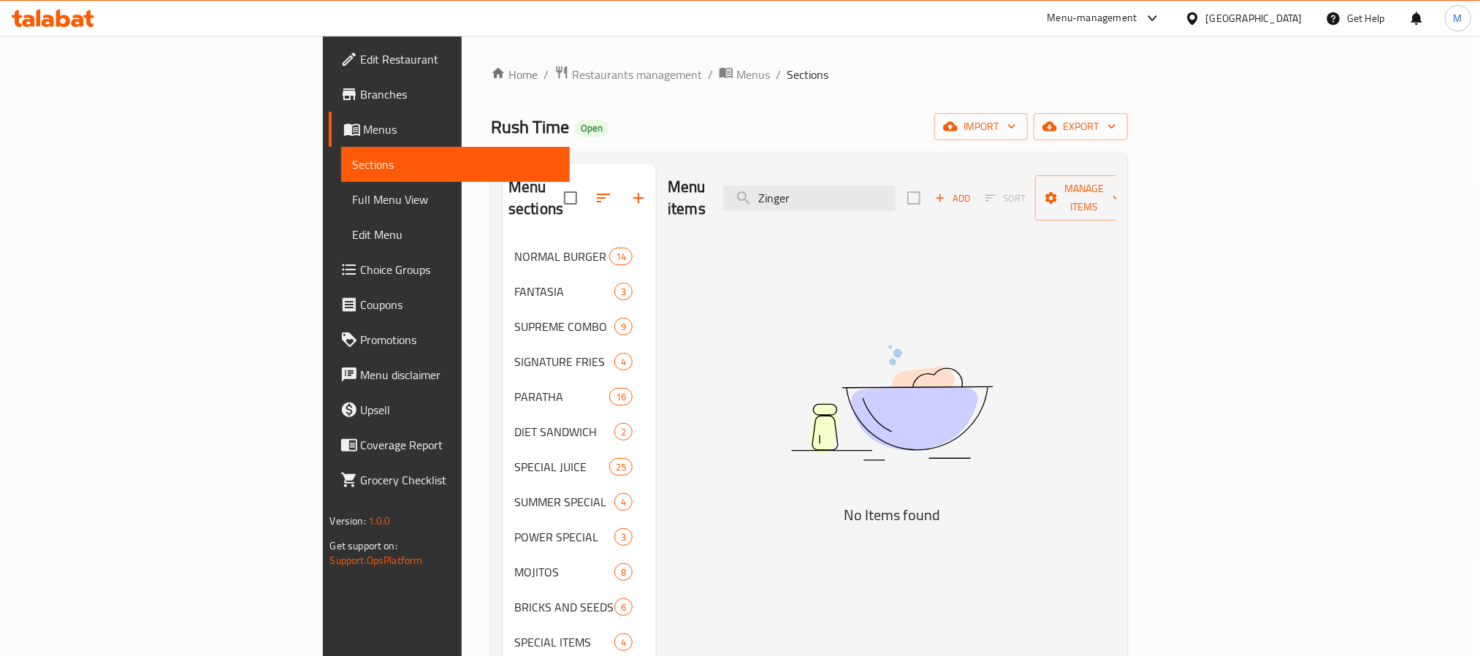
drag, startPoint x: 954, startPoint y: 209, endPoint x: 948, endPoint y: 202, distance: 9.4
click at [954, 210] on div "Menu items Zinger Add Sort Manage items" at bounding box center [892, 198] width 449 height 69
click at [896, 191] on input "Zinger" at bounding box center [809, 199] width 172 height 26
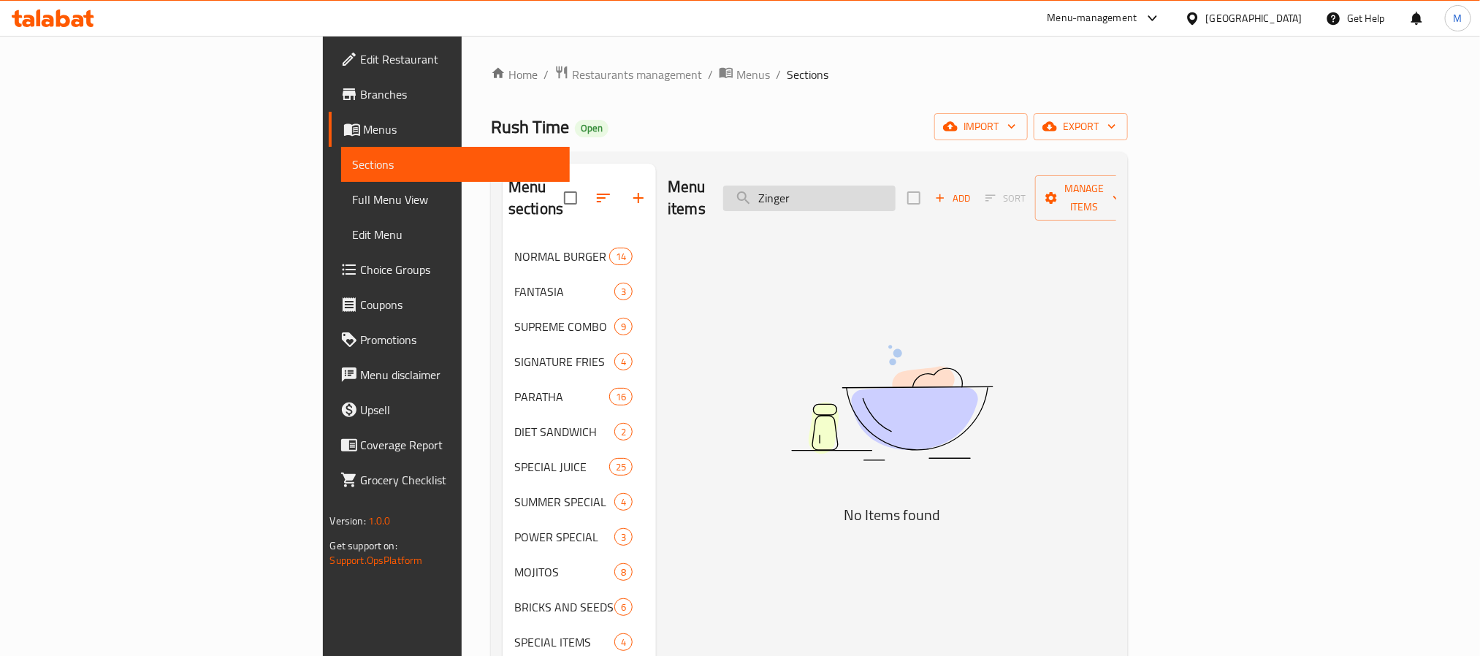
paste input "Kids Meal"
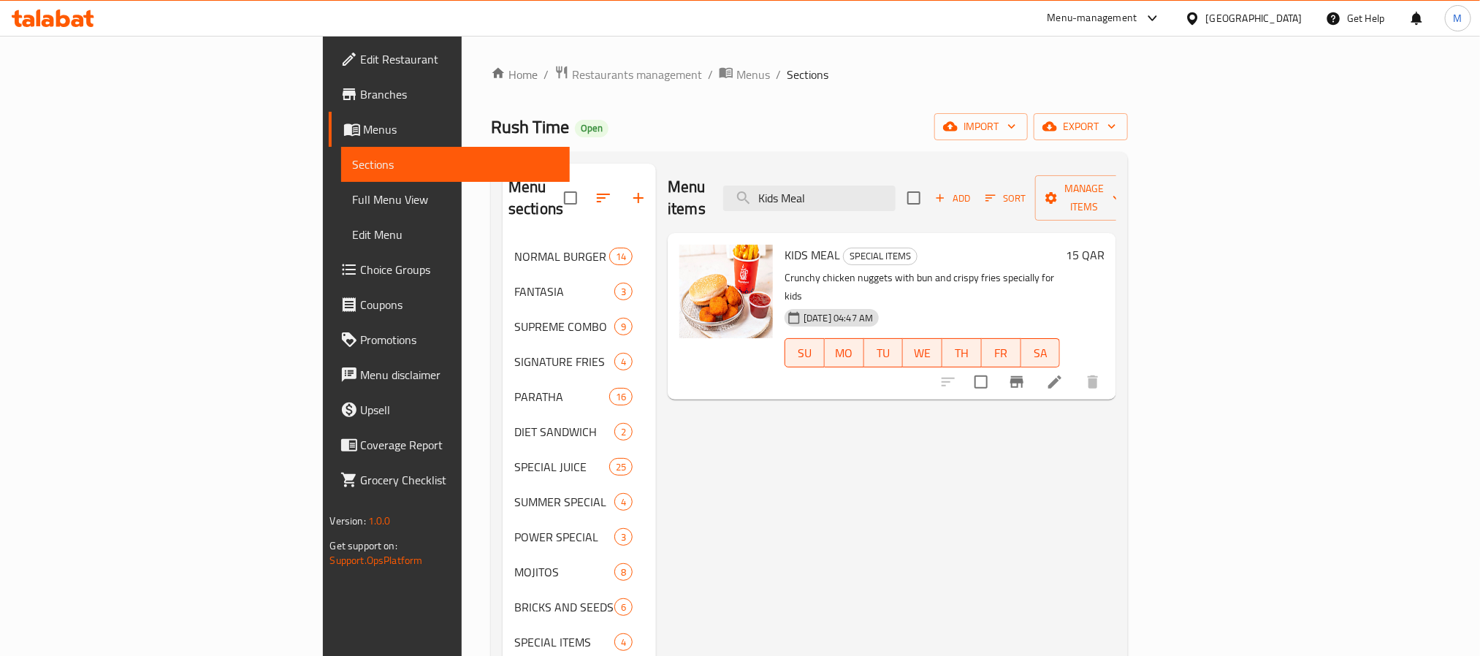
type input "Kids Meal"
click at [844, 248] on span "SPECIAL ITEMS" at bounding box center [880, 256] width 73 height 17
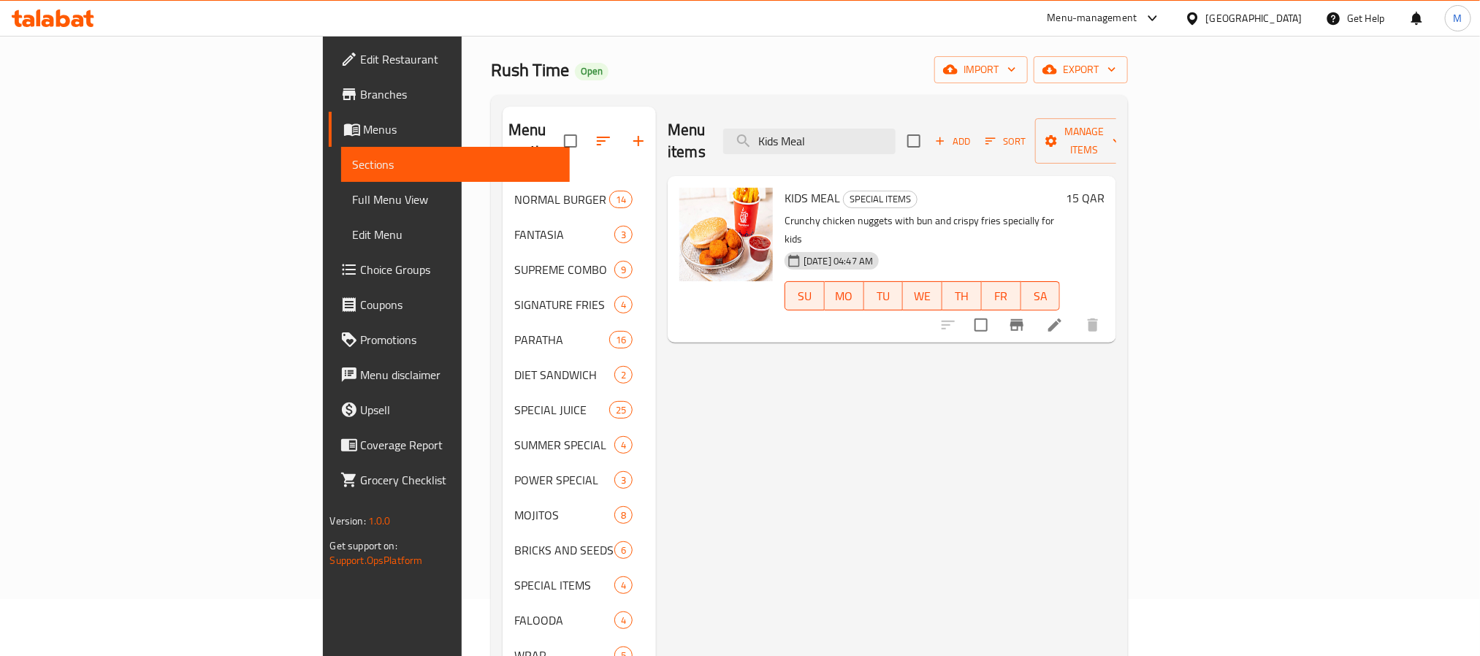
scroll to position [110, 0]
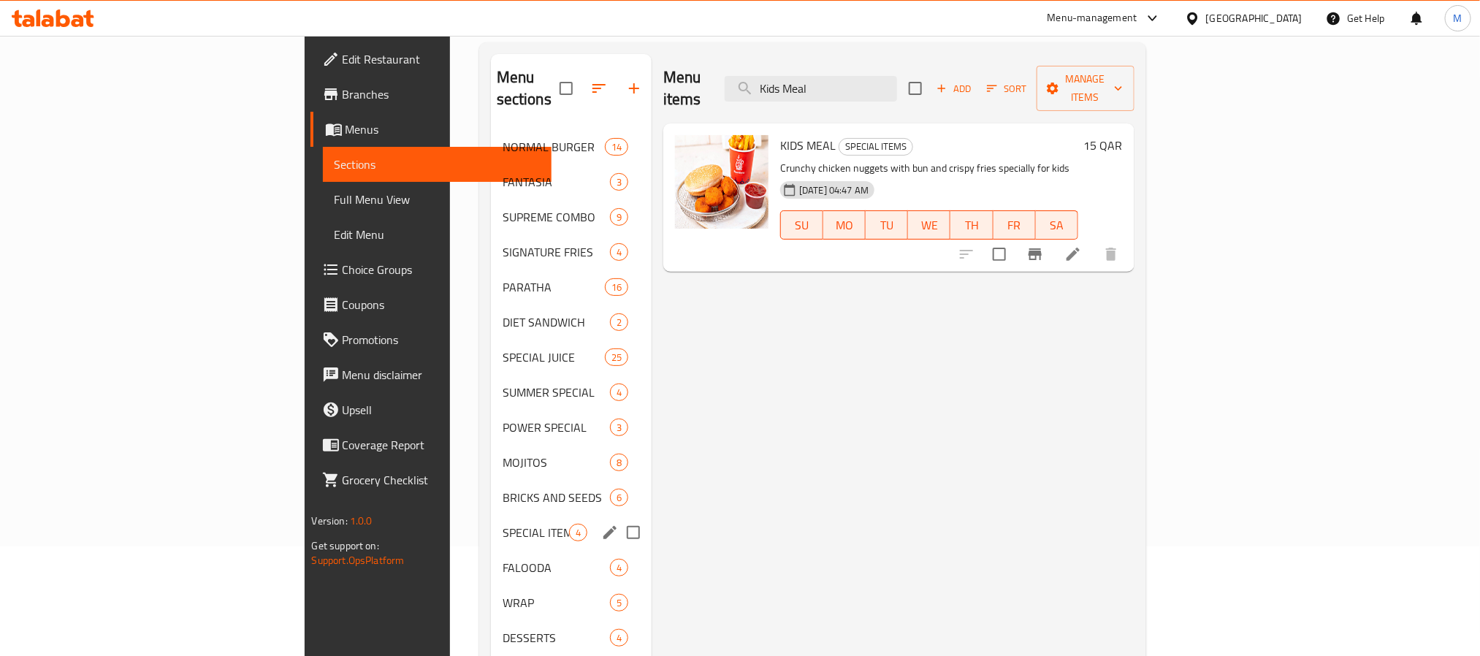
click at [491, 522] on div "SPECIAL ITEMS 4" at bounding box center [571, 532] width 161 height 35
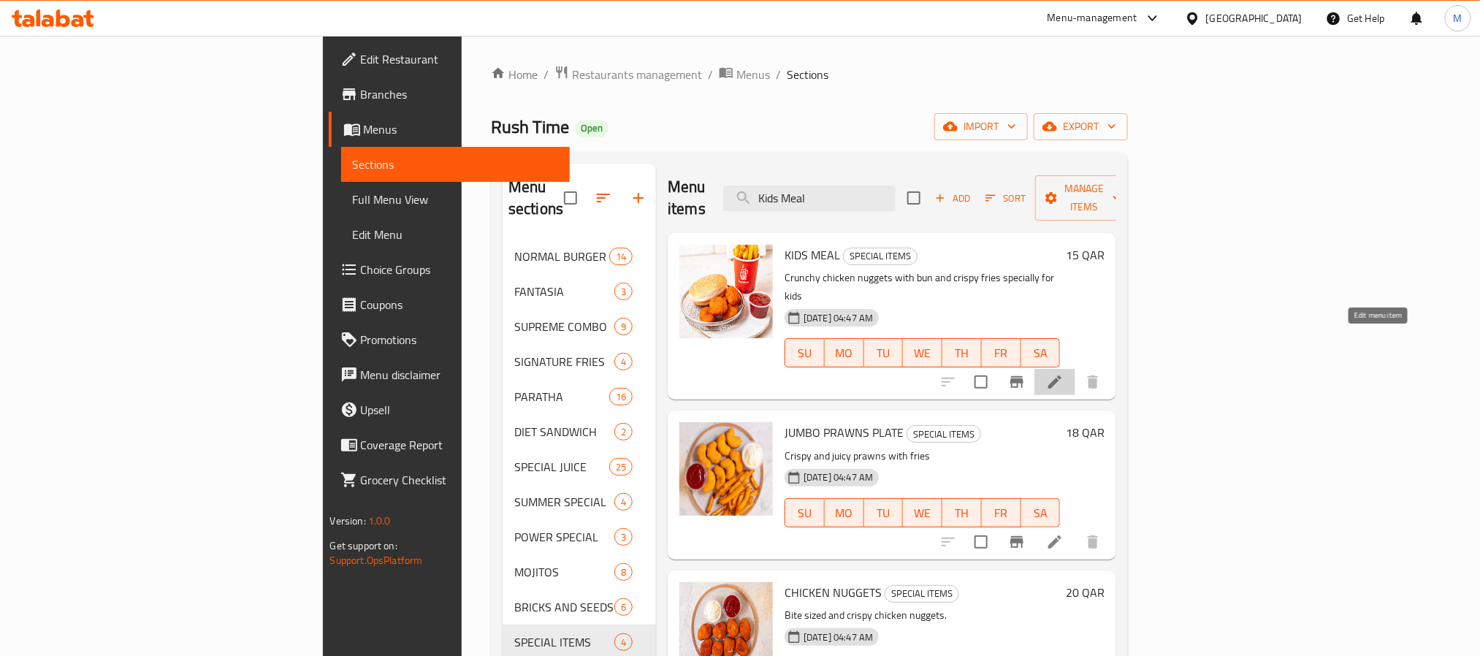
click at [1062, 376] on icon at bounding box center [1055, 382] width 13 height 13
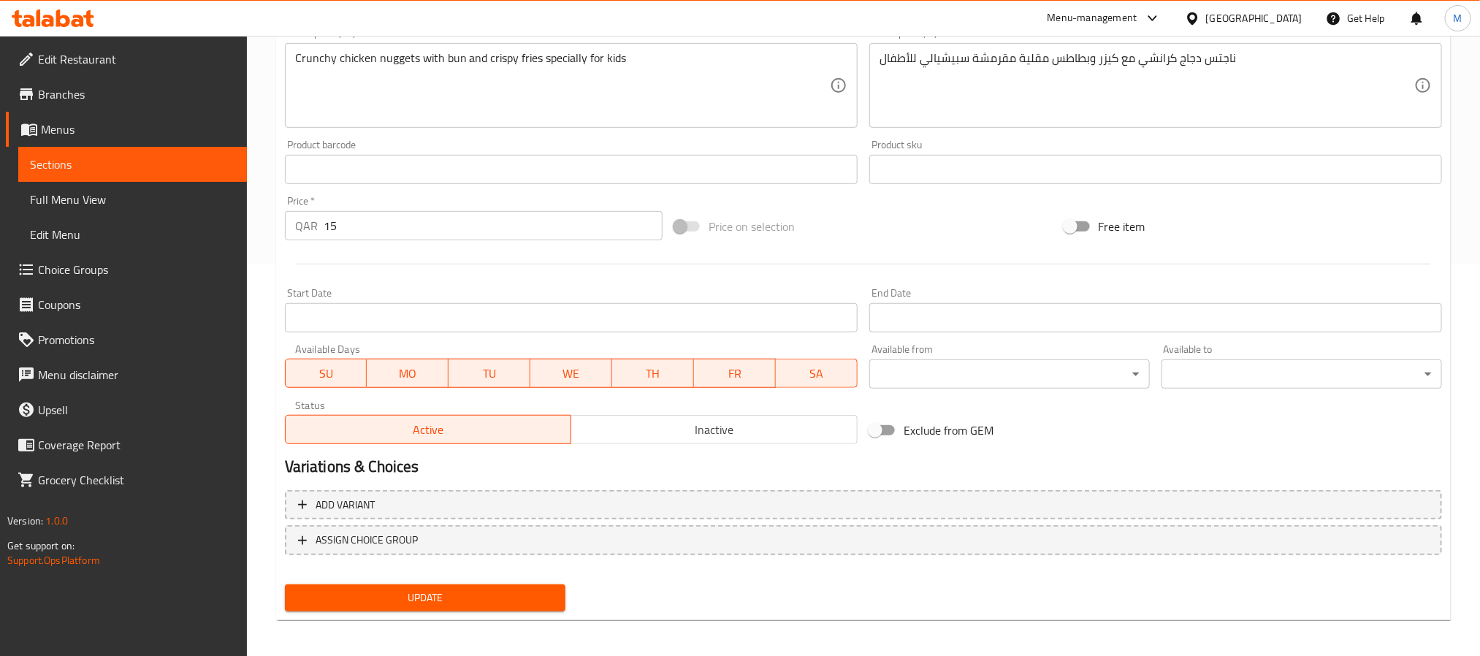
scroll to position [395, 0]
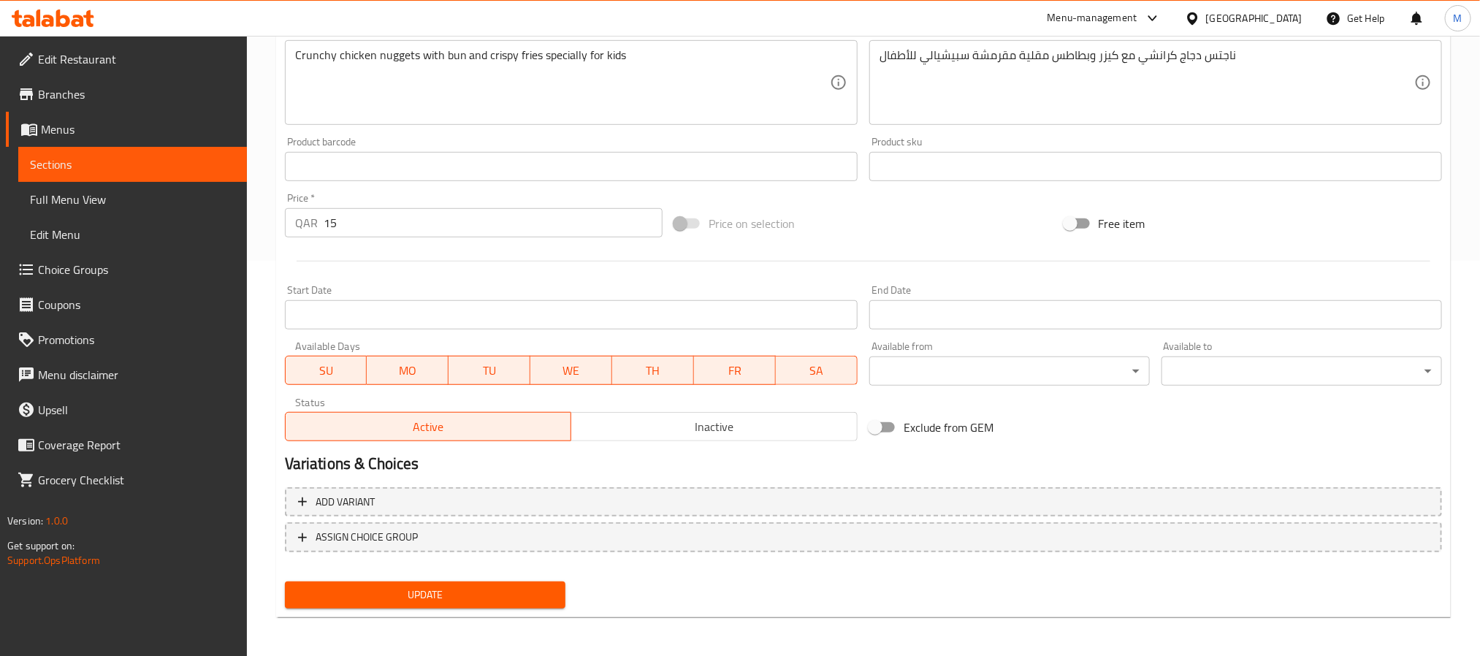
click at [691, 434] on span "Inactive" at bounding box center [714, 427] width 275 height 21
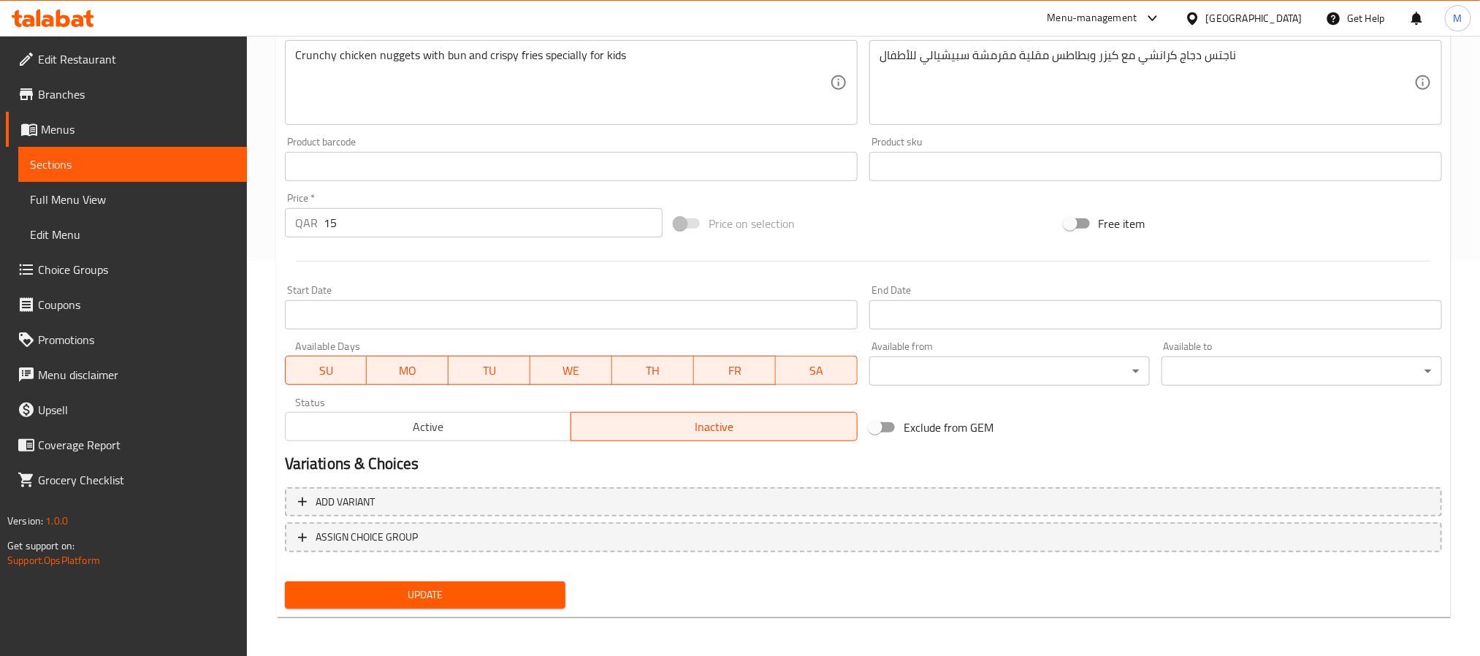
click at [542, 577] on div "Update" at bounding box center [425, 595] width 292 height 39
click at [541, 590] on span "Update" at bounding box center [425, 595] width 257 height 18
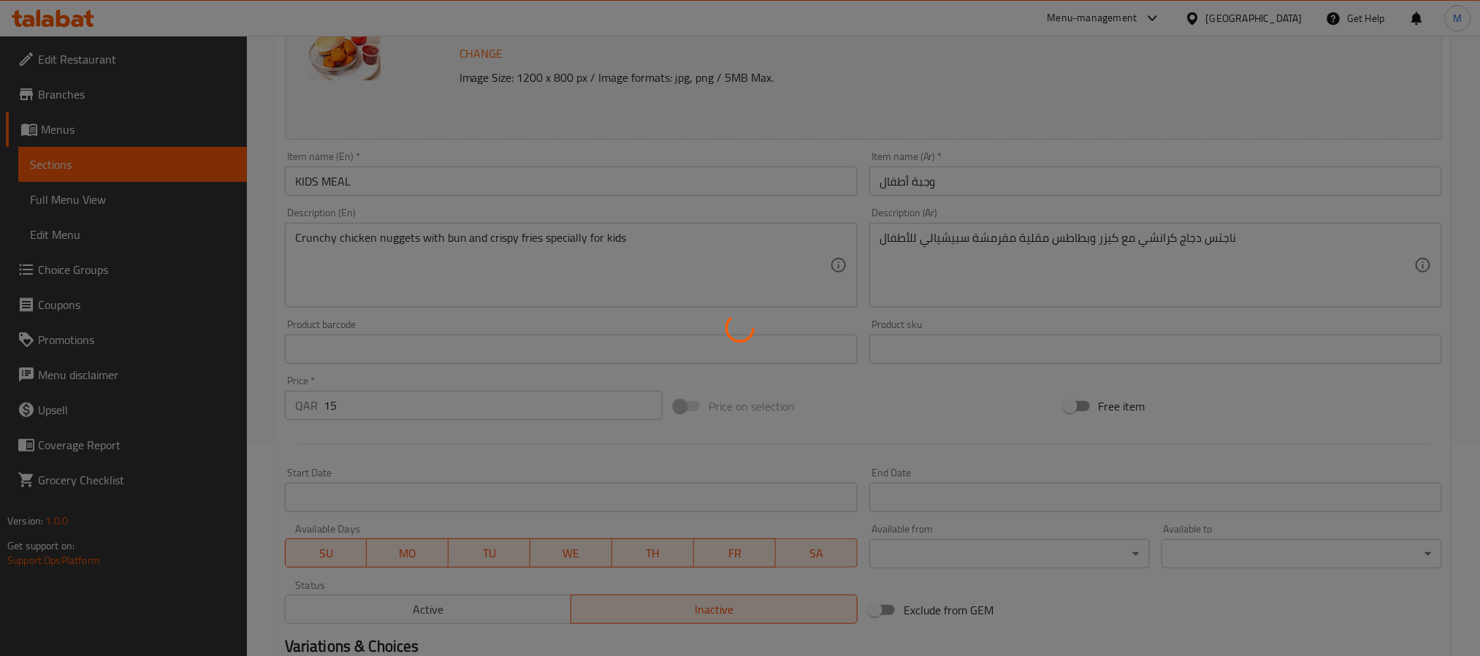
scroll to position [0, 0]
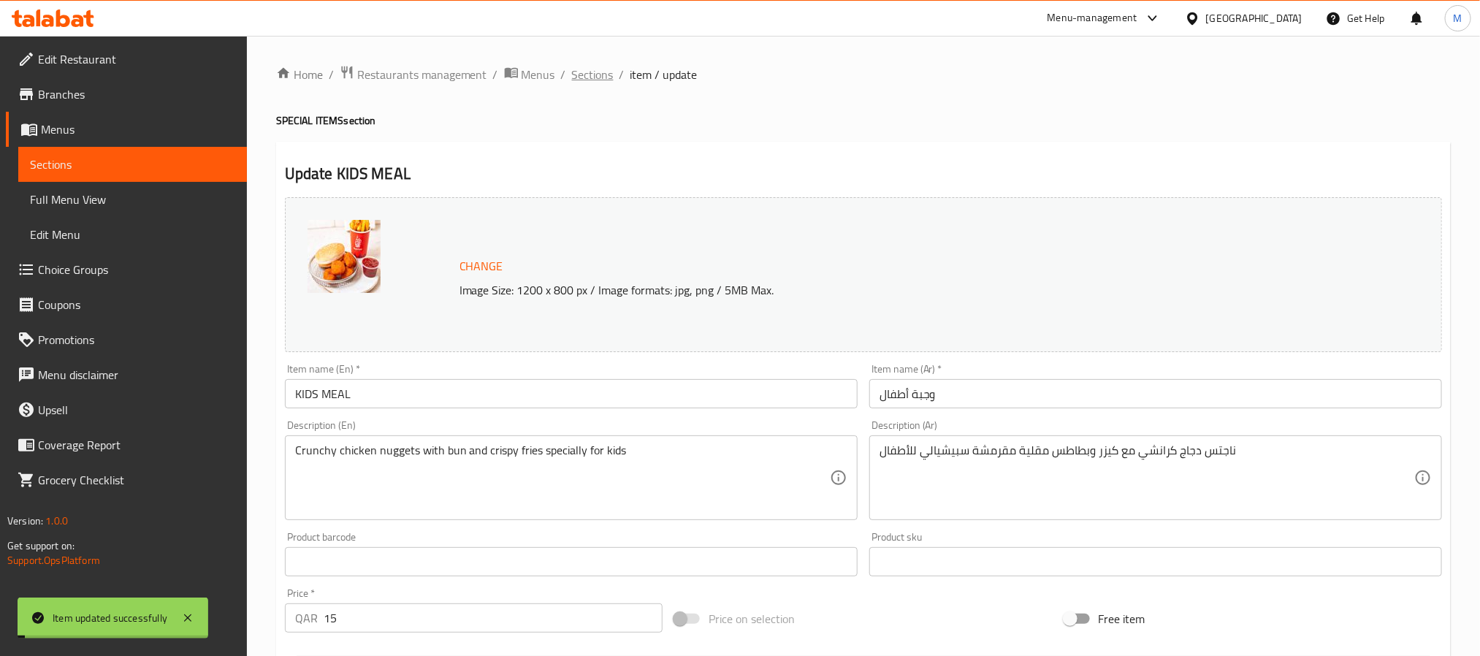
click at [582, 70] on span "Sections" at bounding box center [593, 75] width 42 height 18
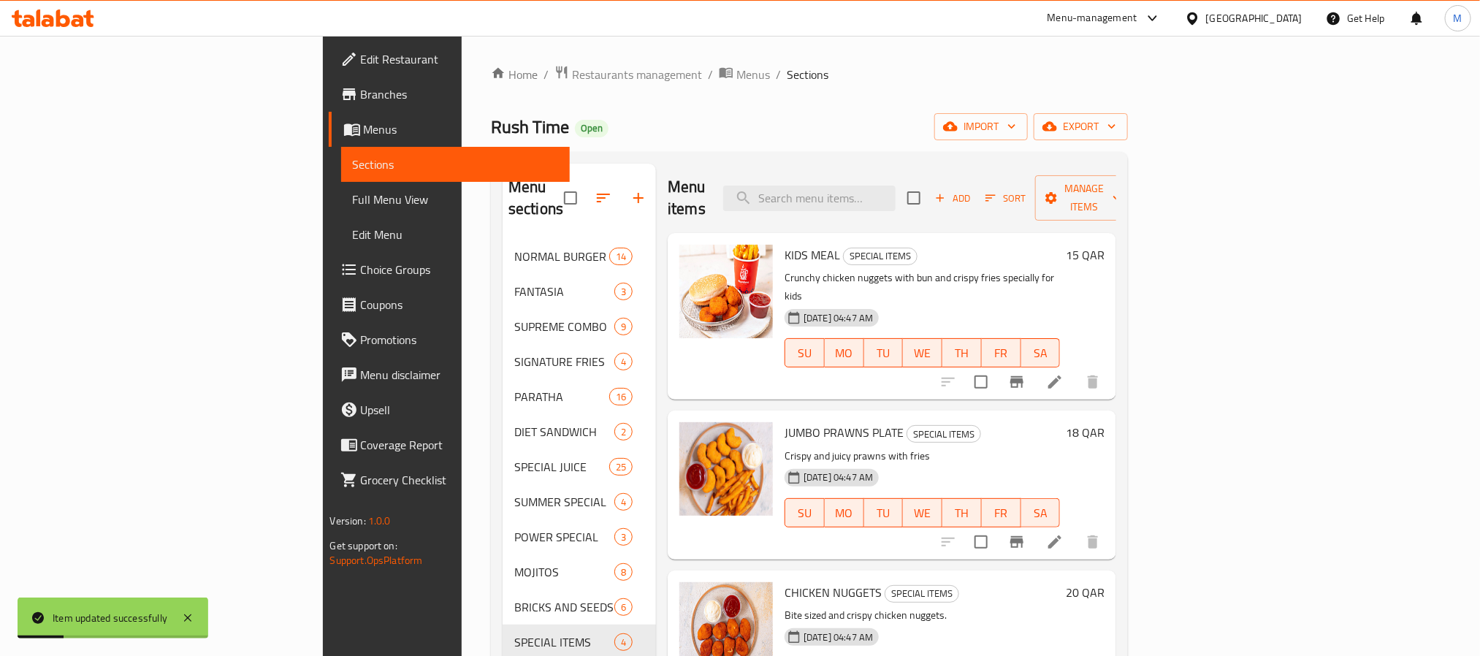
click at [945, 110] on div "Home / Restaurants management / Menus / Sections Rush Time Open import export M…" at bounding box center [809, 581] width 637 height 1033
click at [785, 244] on span "KIDS MEAL" at bounding box center [813, 255] width 56 height 22
click at [665, 130] on div "Rush Time Open import export" at bounding box center [809, 126] width 637 height 27
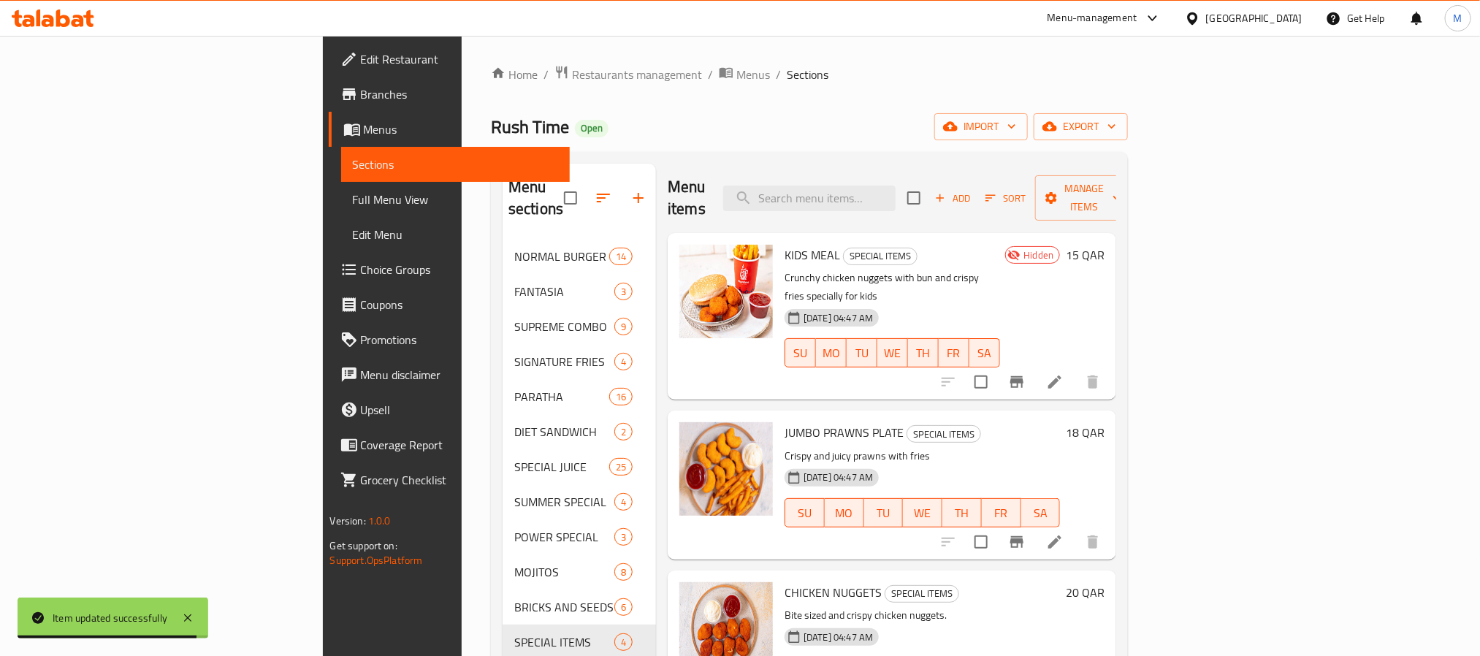
click at [630, 195] on icon "button" at bounding box center [639, 198] width 18 height 18
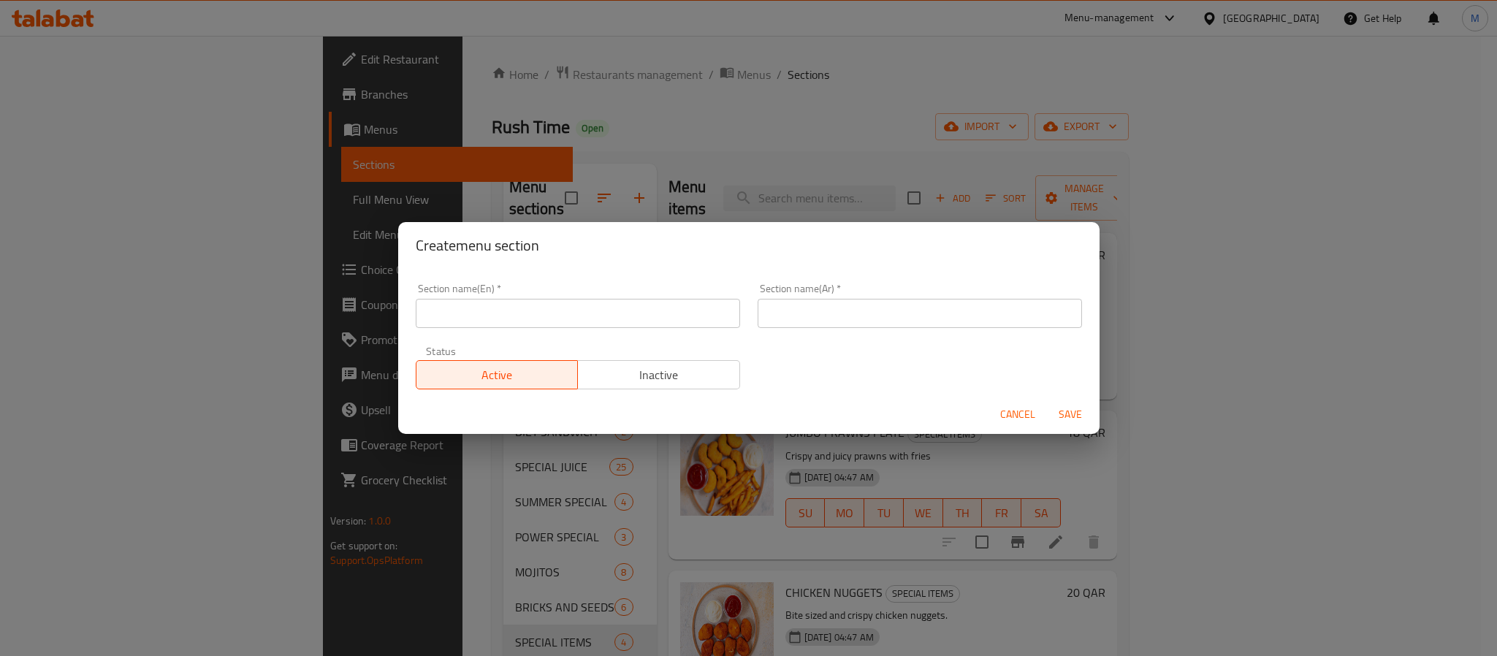
click at [639, 316] on input "text" at bounding box center [578, 313] width 324 height 29
paste input "KIDS MEAL"
click at [639, 316] on input "KIDS MEAL" at bounding box center [578, 313] width 324 height 29
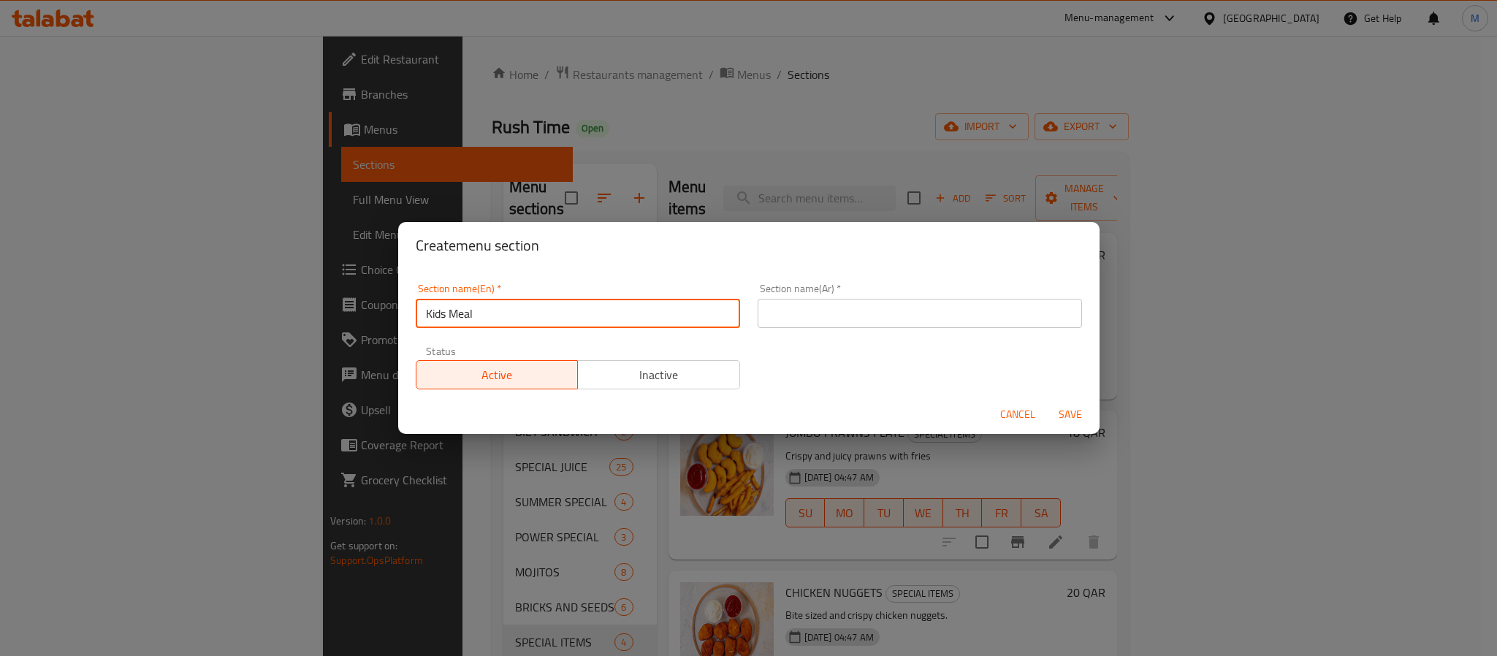
type input "Kids Meal"
click at [864, 313] on input "text" at bounding box center [920, 313] width 324 height 29
paste
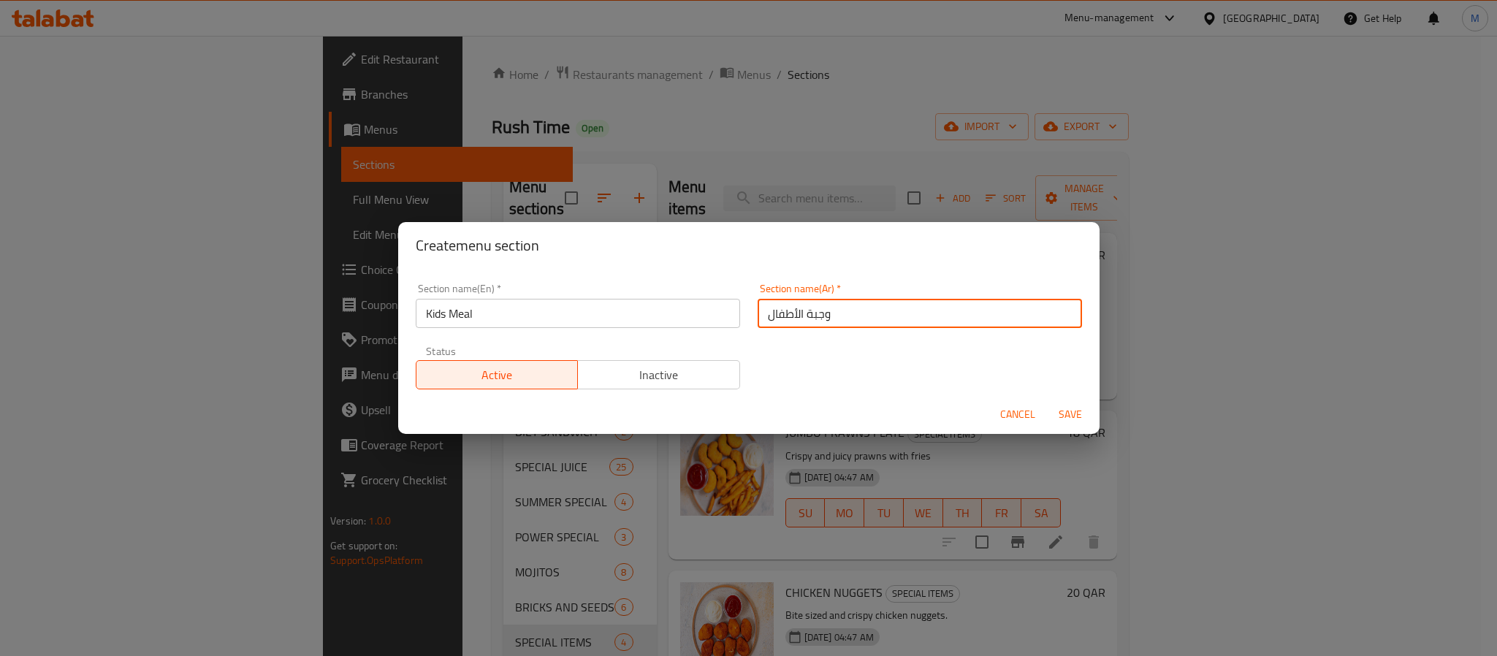
type input "وجبة الأطفال"
click at [845, 362] on div "Section name(En)   * Kids Meal Section name(En) * Section name(Ar)   * وجبة الأ…" at bounding box center [749, 336] width 684 height 123
click at [1066, 417] on span "Save" at bounding box center [1070, 415] width 35 height 18
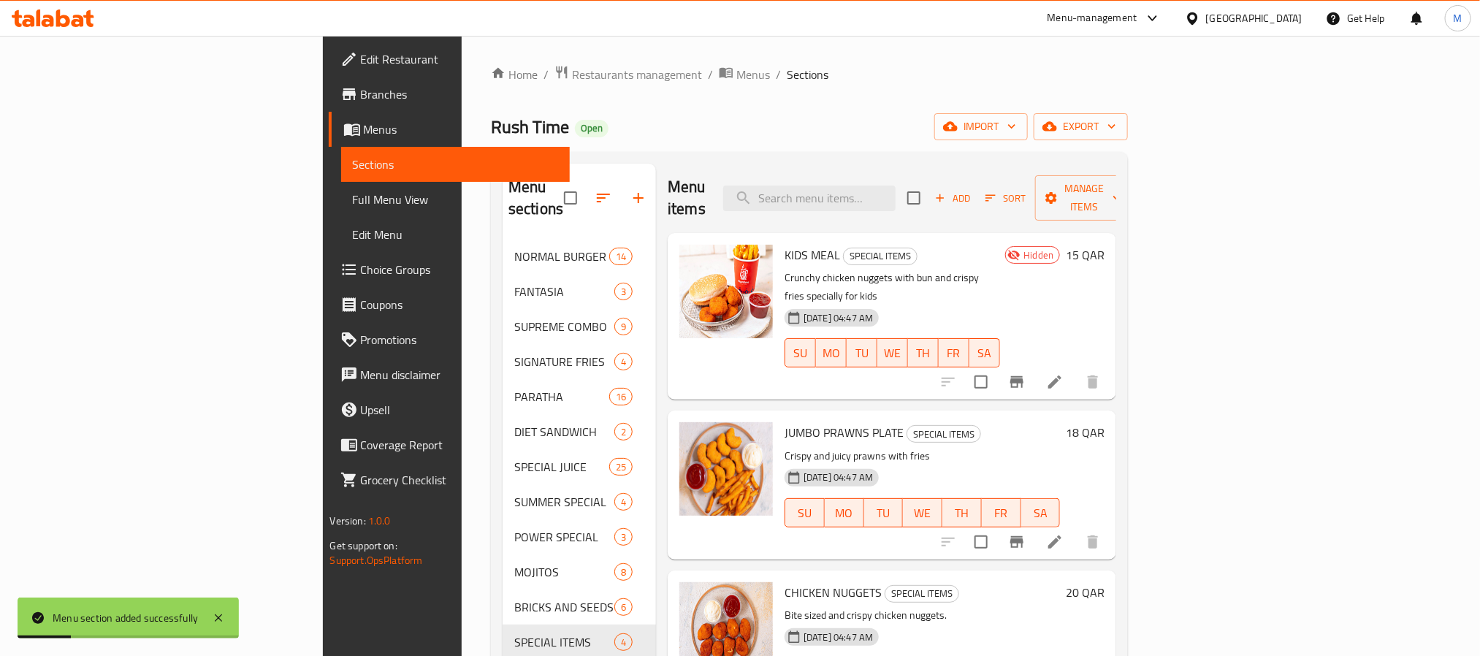
drag, startPoint x: 594, startPoint y: 119, endPoint x: 515, endPoint y: 115, distance: 79.0
click at [515, 115] on div "Rush Time Open import export" at bounding box center [809, 126] width 637 height 27
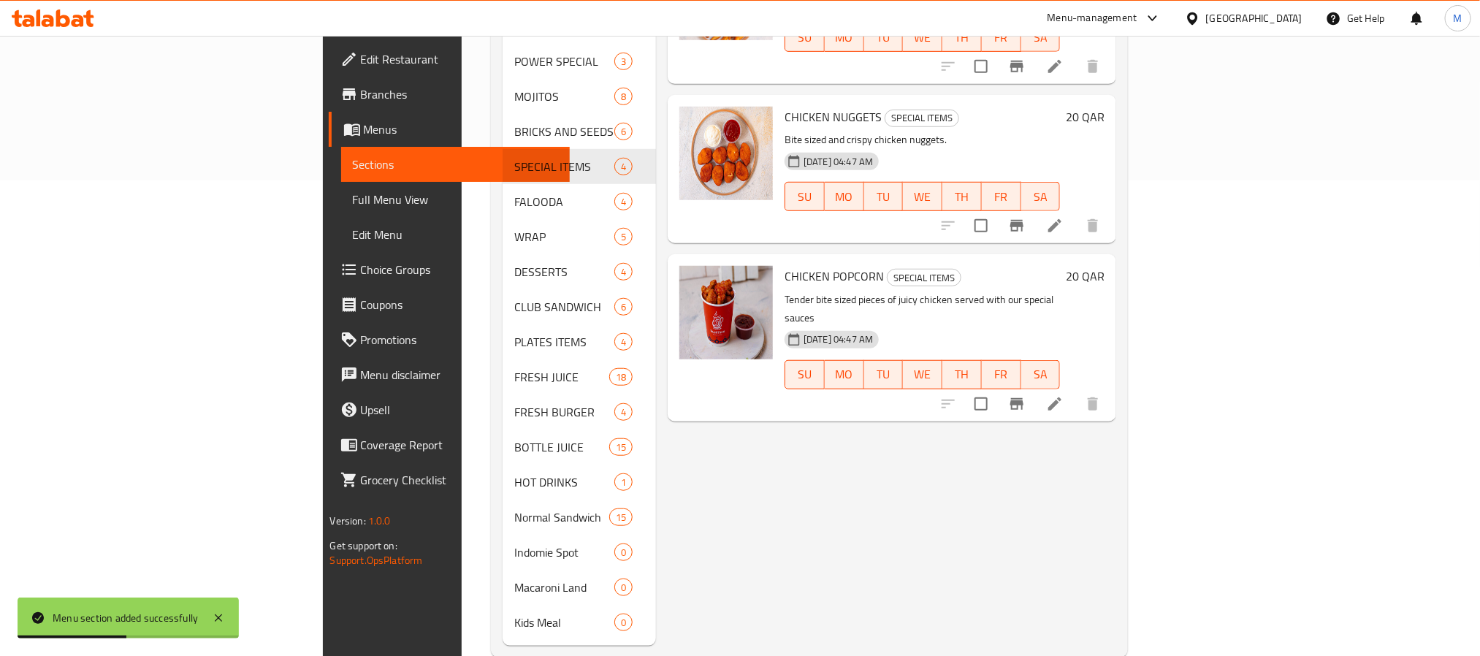
scroll to position [483, 0]
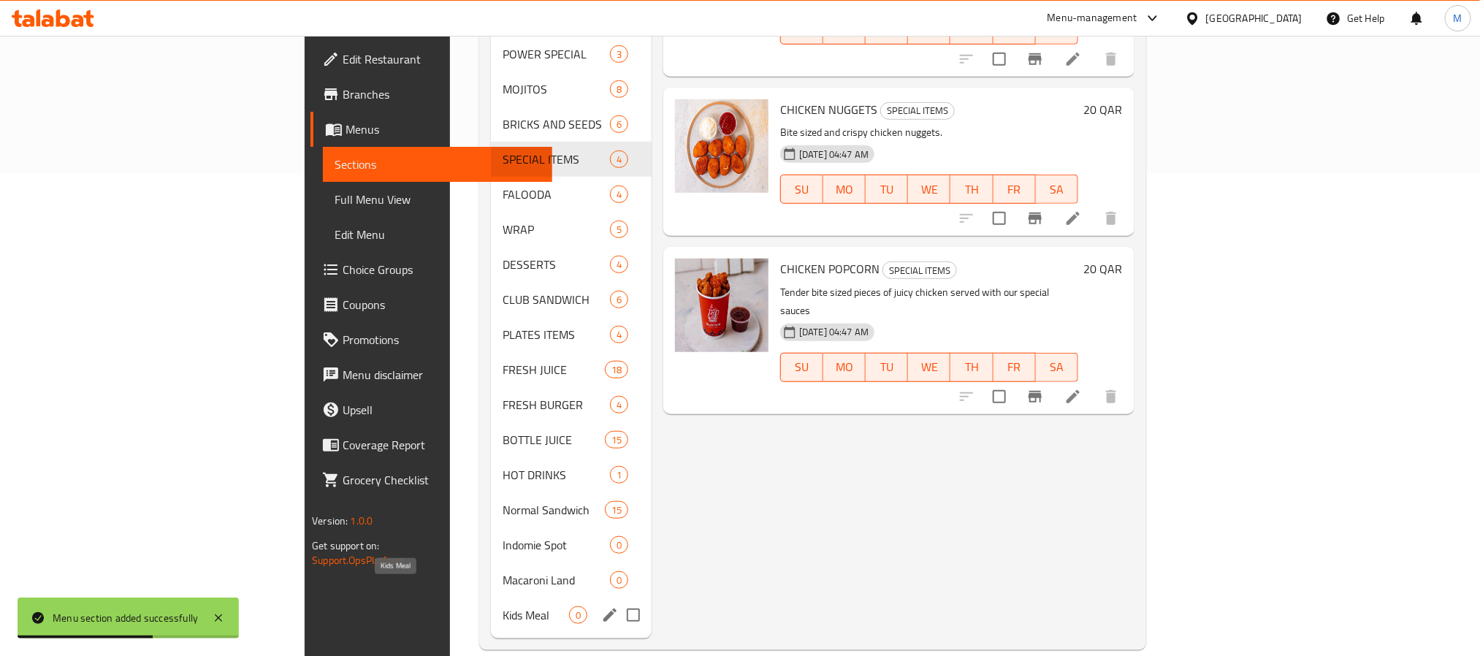
click at [503, 607] on span "Kids Meal" at bounding box center [536, 616] width 66 height 18
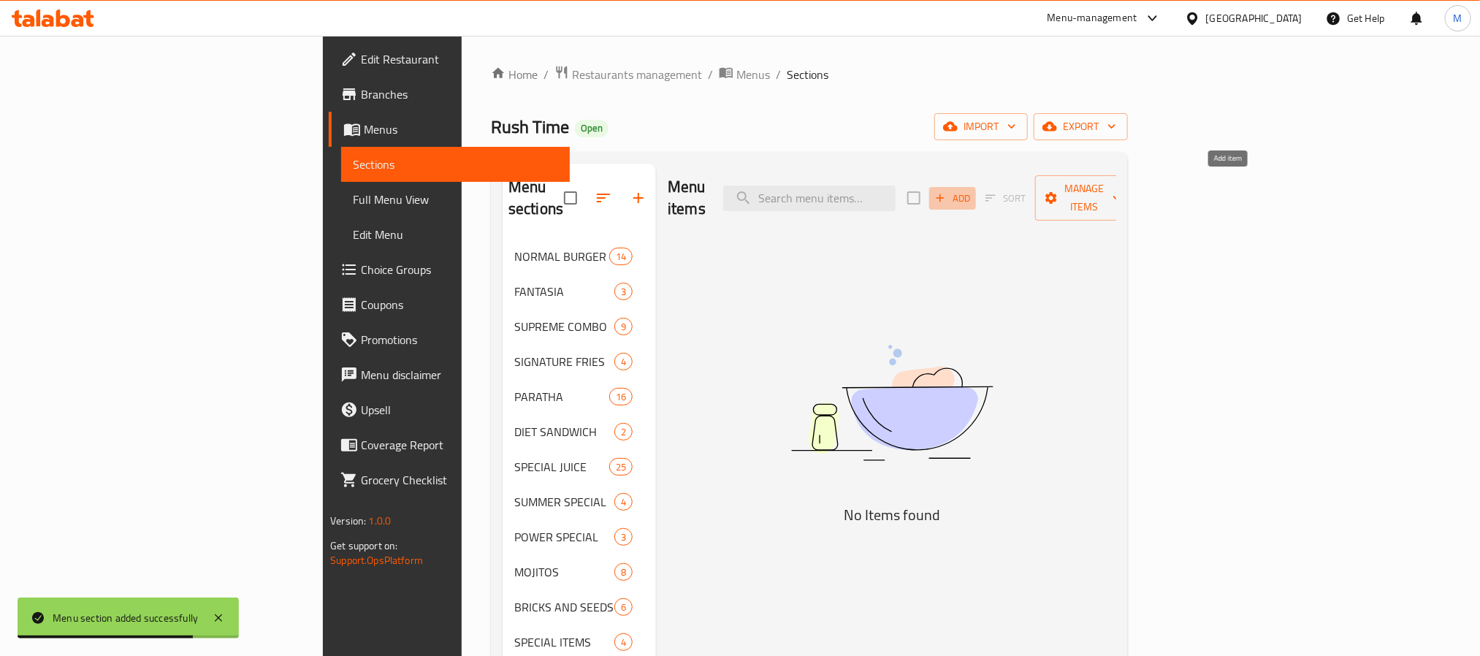
click at [973, 190] on span "Add" at bounding box center [952, 198] width 39 height 17
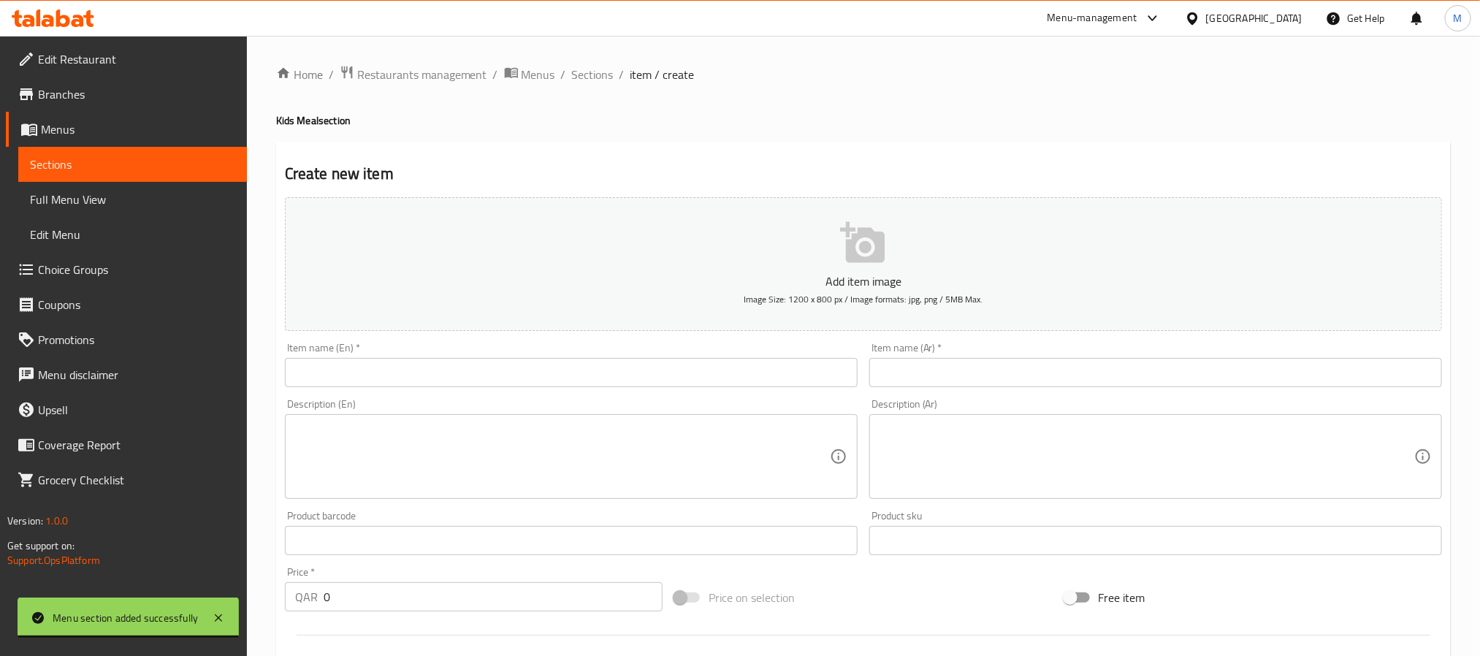
click at [674, 355] on div "Item name (En)   * Item name (En) *" at bounding box center [571, 365] width 573 height 45
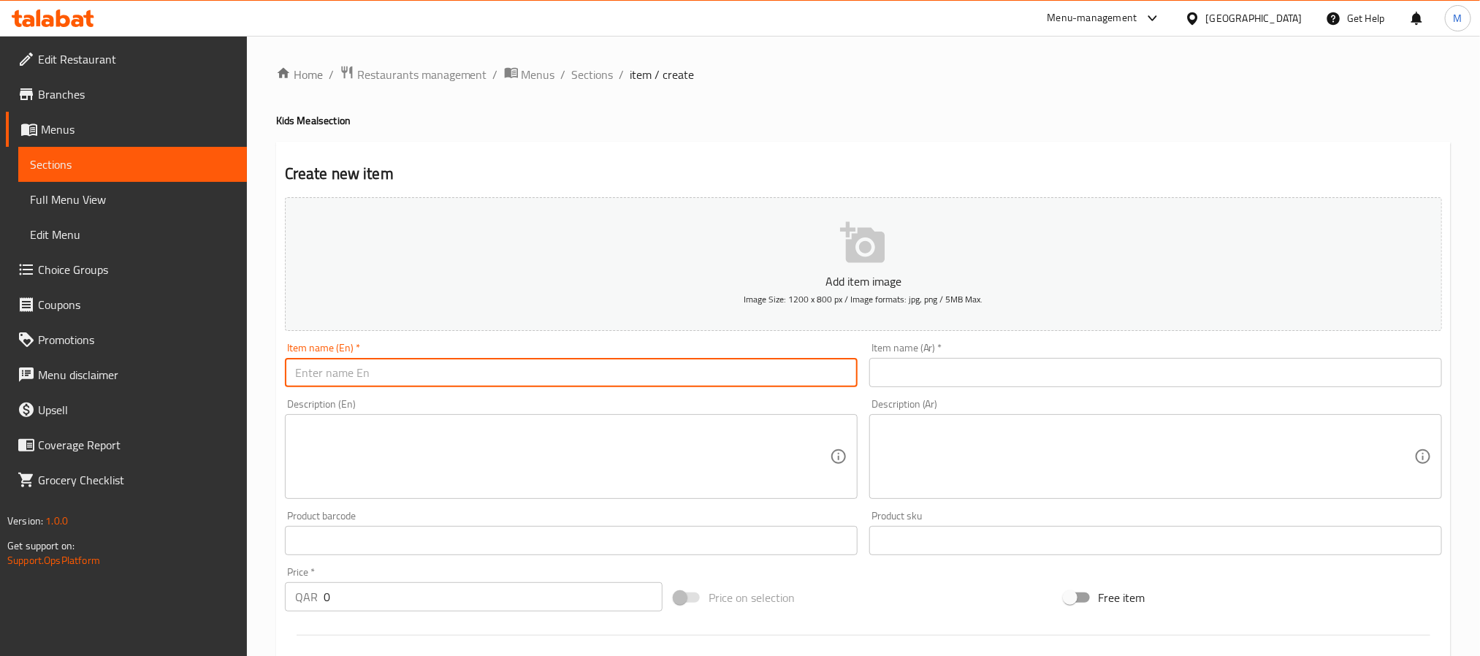
click at [667, 377] on input "text" at bounding box center [571, 372] width 573 height 29
type input "Kids Meal 1"
click at [1068, 378] on input "text" at bounding box center [1156, 372] width 573 height 29
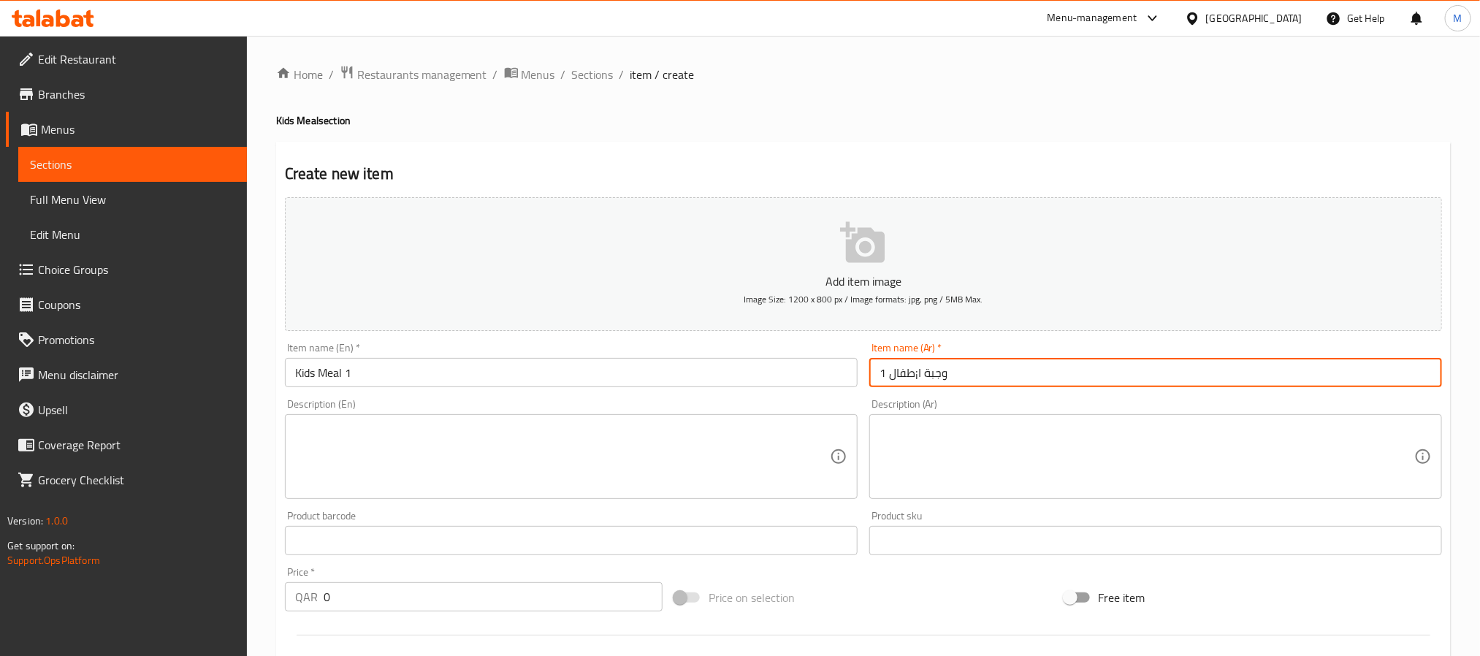
type input "وجبة ا¡طفال 1"
click at [487, 623] on input "0" at bounding box center [493, 612] width 339 height 29
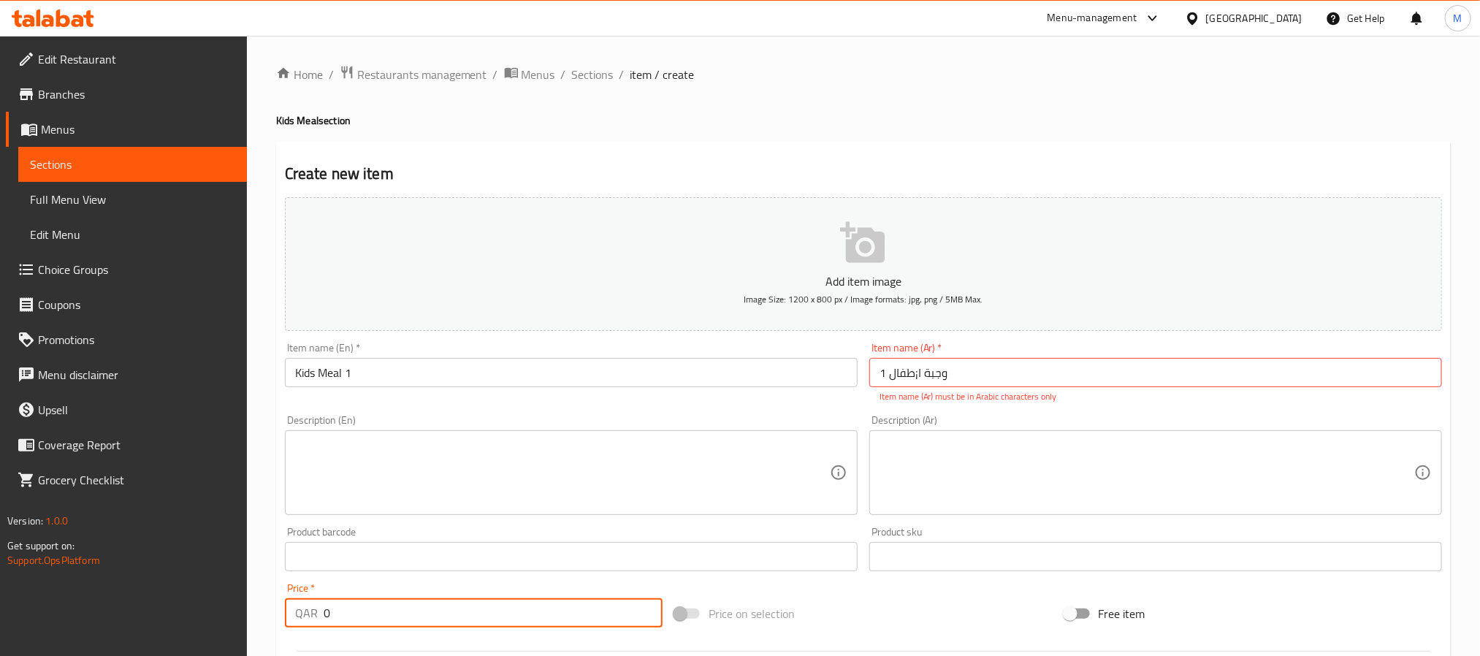
click at [487, 623] on input "0" at bounding box center [493, 612] width 339 height 29
type input "18"
click at [498, 461] on textarea at bounding box center [562, 472] width 535 height 69
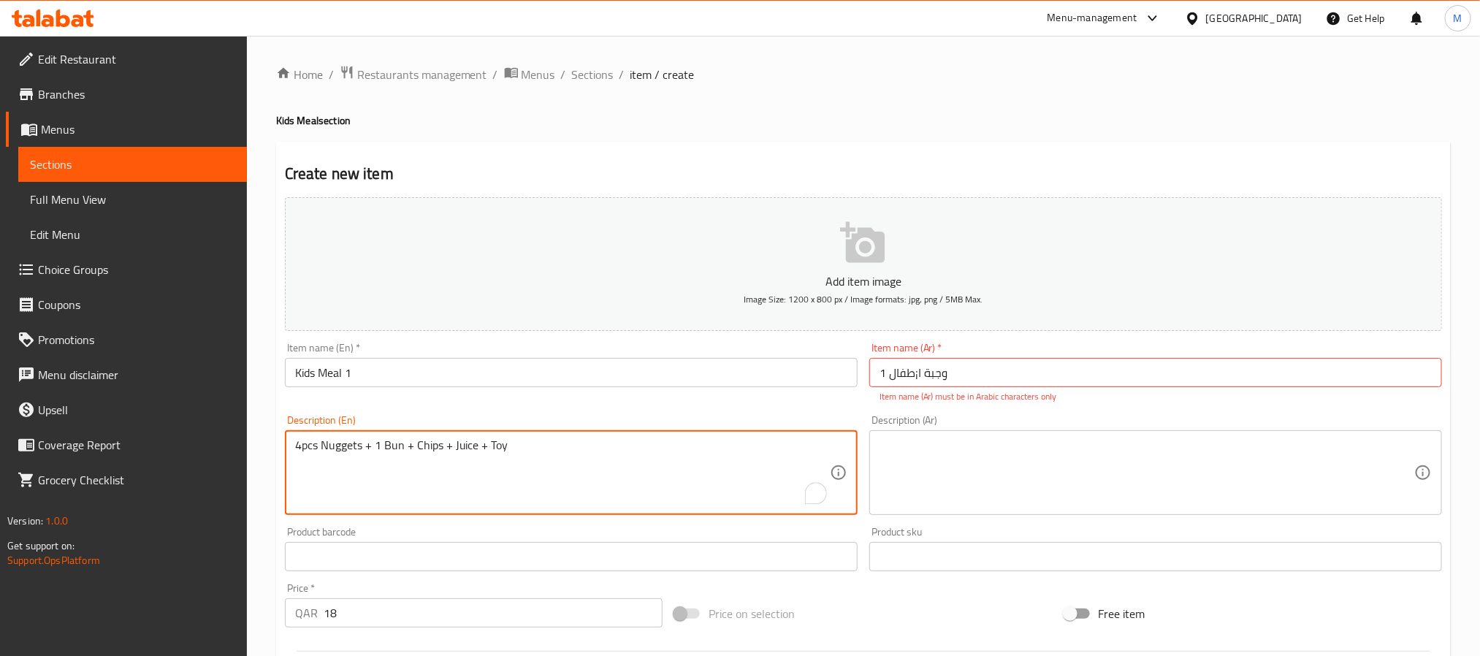
type textarea "4pcs Nuggets + 1 Bun + Chips + Juice + Toy"
click at [1033, 498] on textarea at bounding box center [1147, 472] width 535 height 69
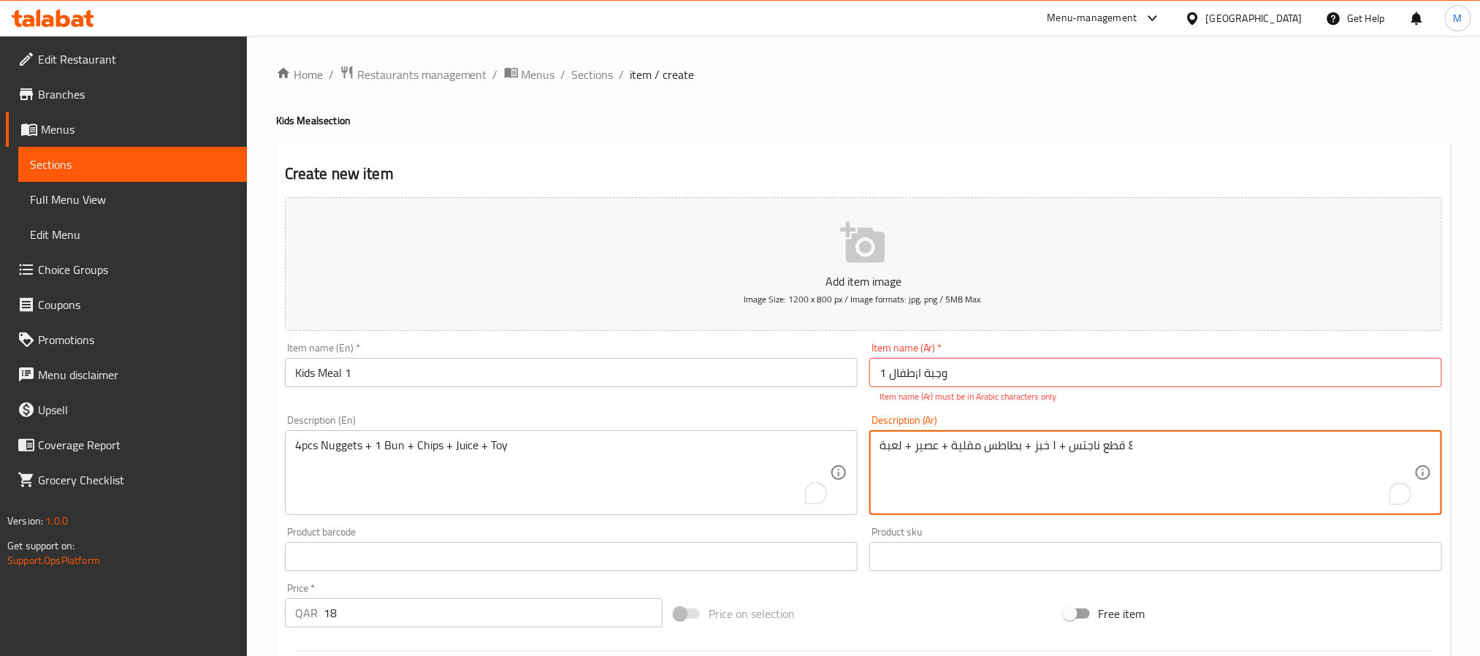
type textarea "٤ قطع ناجتس + ١ خبز + بطاطس مقلية + عصير + لعبة"
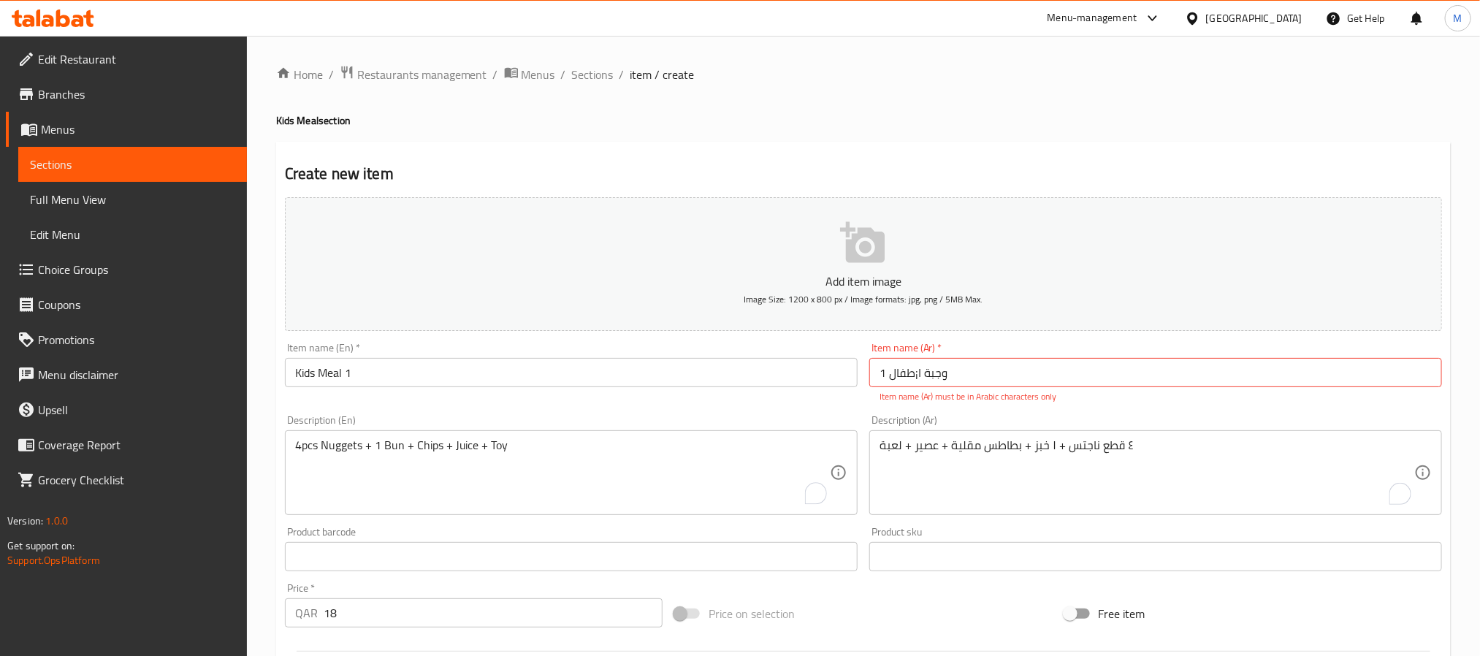
click at [943, 103] on div "Home / Restaurants management / Menus / Sections / item / create Kids Meal sect…" at bounding box center [863, 542] width 1175 height 954
click at [562, 376] on input "Kids Meal 1" at bounding box center [571, 372] width 573 height 29
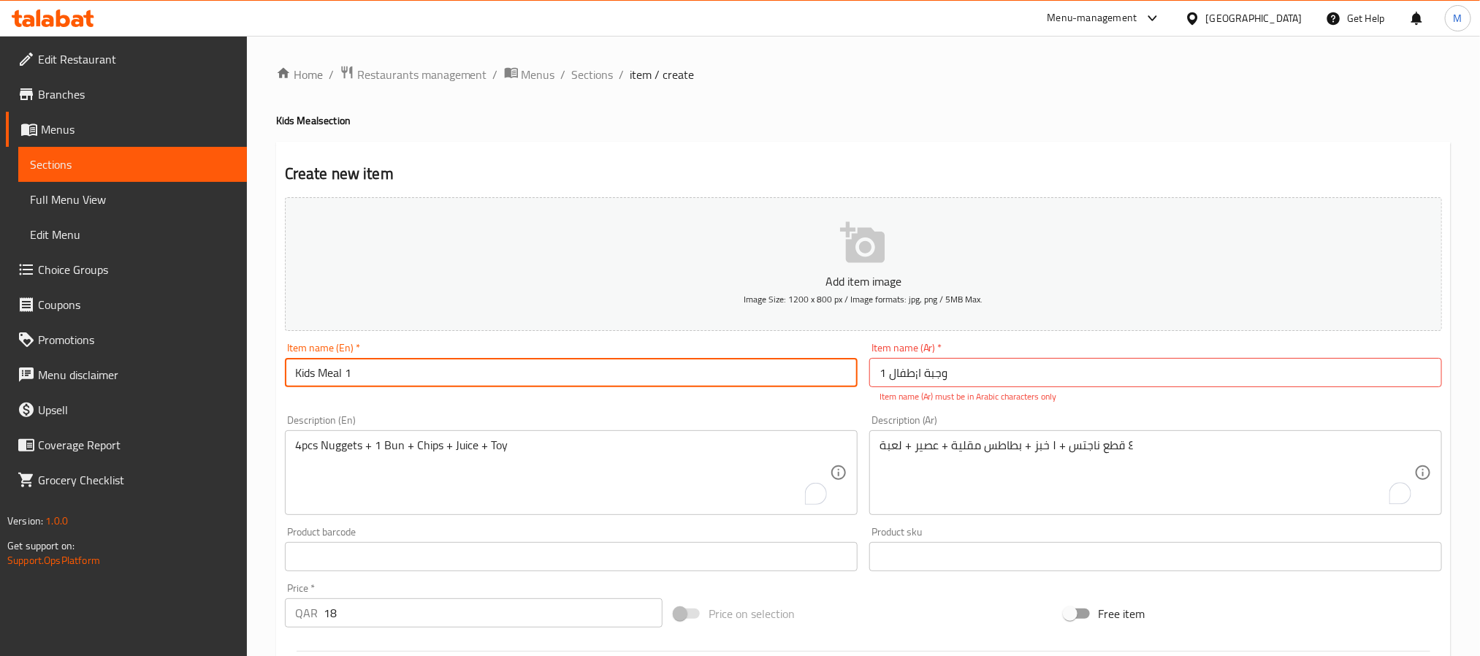
click at [562, 376] on input "Kids Meal 1" at bounding box center [571, 372] width 573 height 29
click at [1075, 368] on input "وجبة ا¡طفال 1" at bounding box center [1156, 372] width 573 height 29
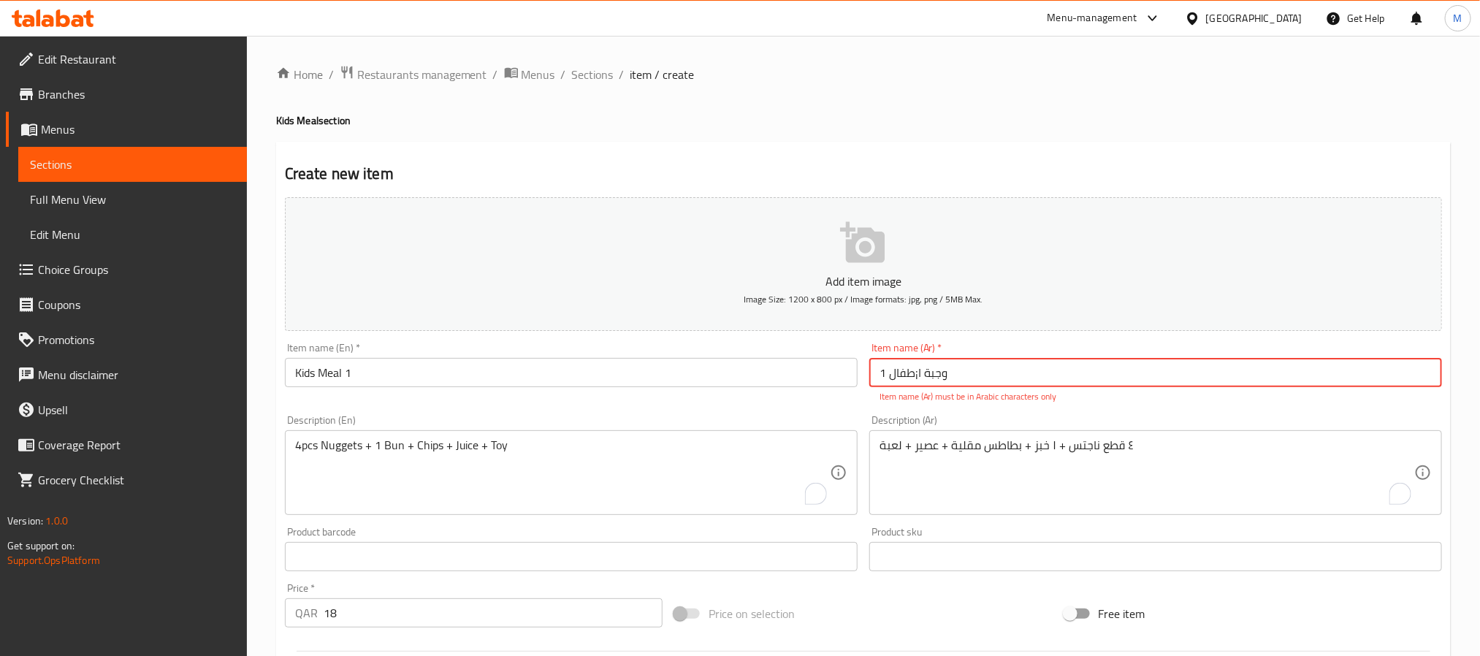
click at [1074, 368] on input "وجبة ا¡طفال 1" at bounding box center [1156, 372] width 573 height 29
type input "وجبة الأطفال 1"
click at [967, 106] on div "Home / Restaurants management / Menus / Sections / item / create Kids Meal sect…" at bounding box center [863, 542] width 1175 height 954
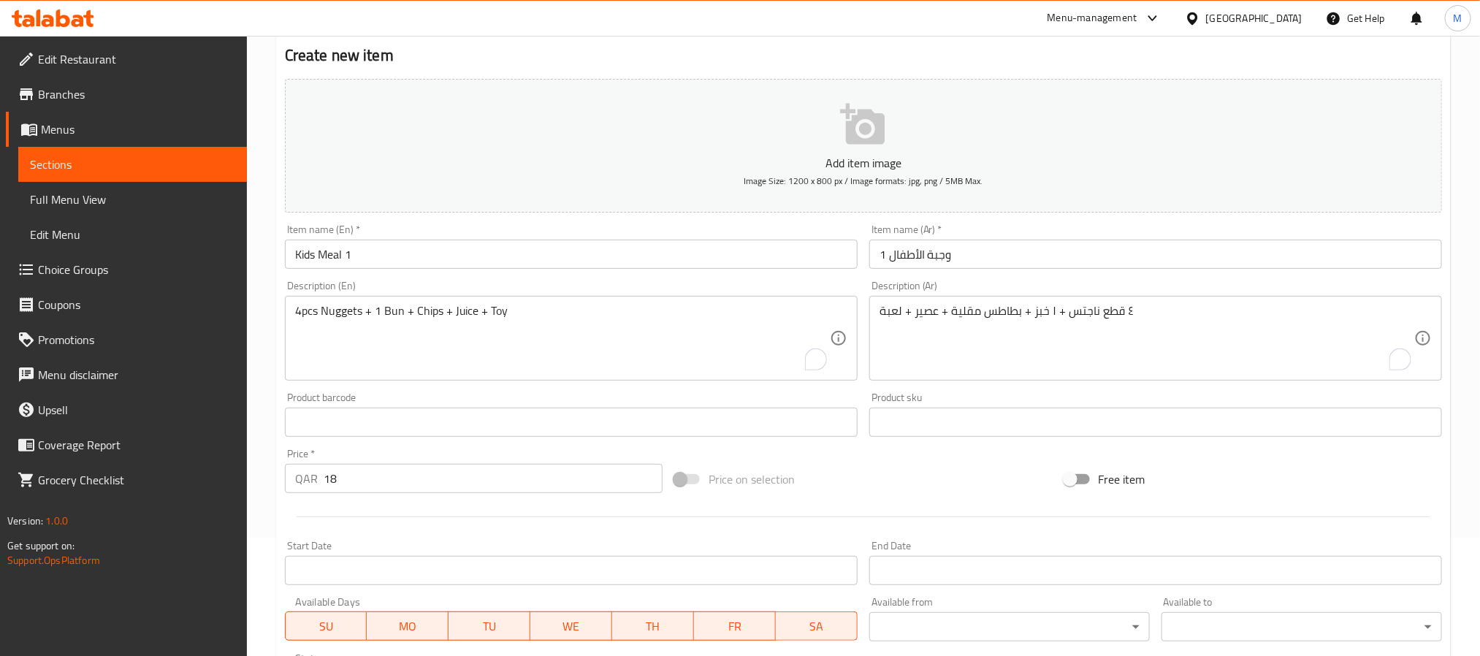
scroll to position [375, 0]
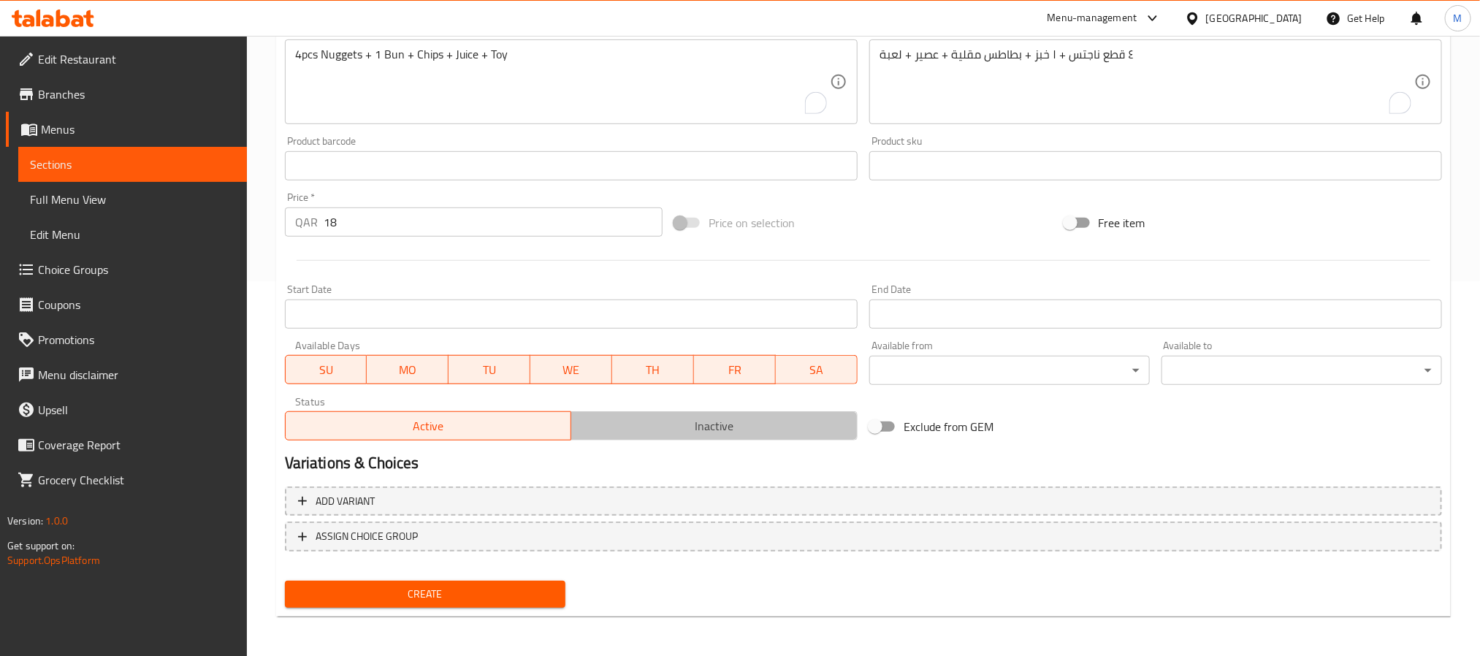
click at [636, 423] on span "Inactive" at bounding box center [714, 426] width 275 height 21
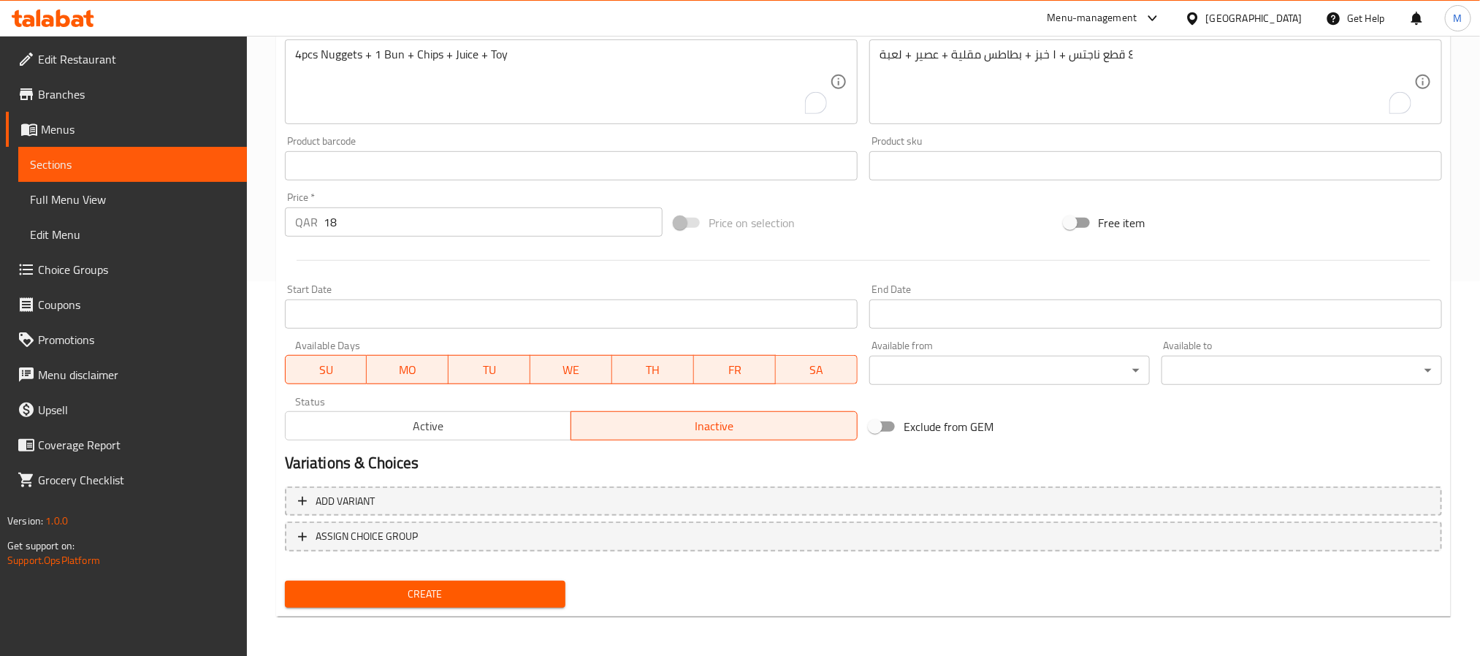
click at [533, 601] on span "Create" at bounding box center [425, 594] width 257 height 18
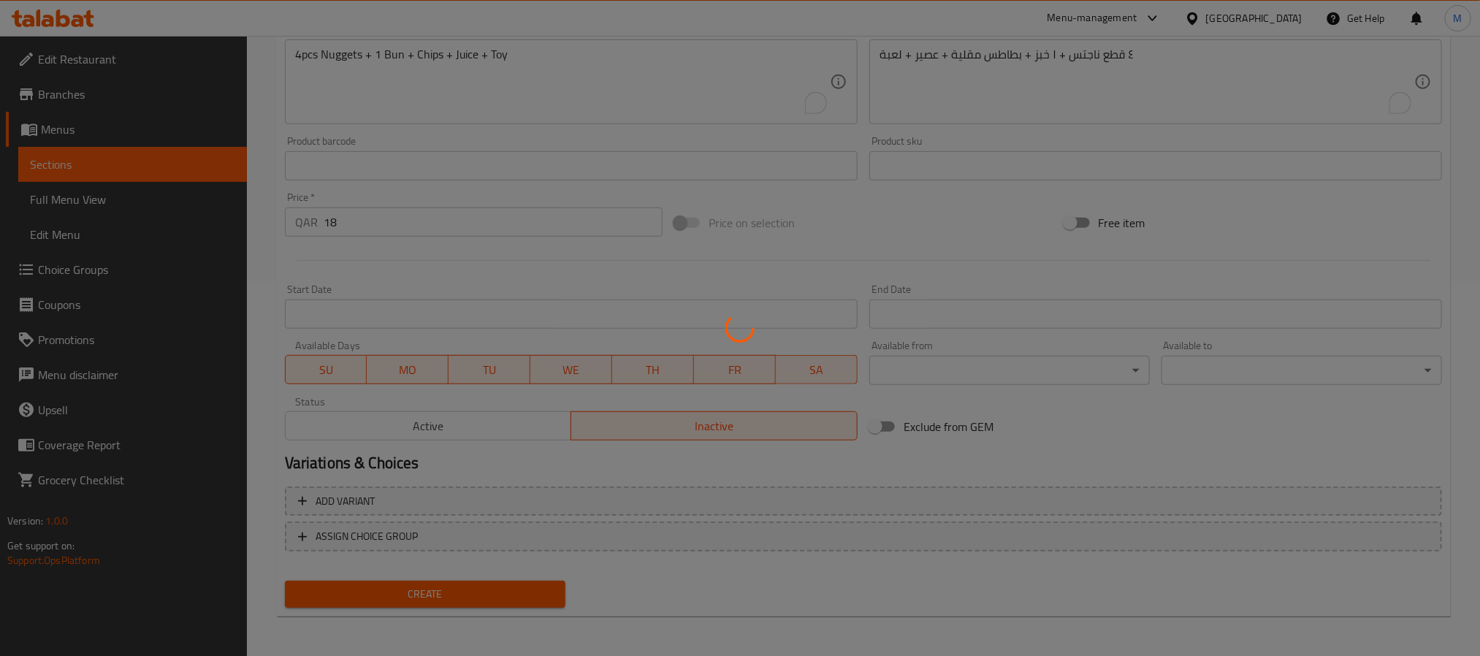
type input "0"
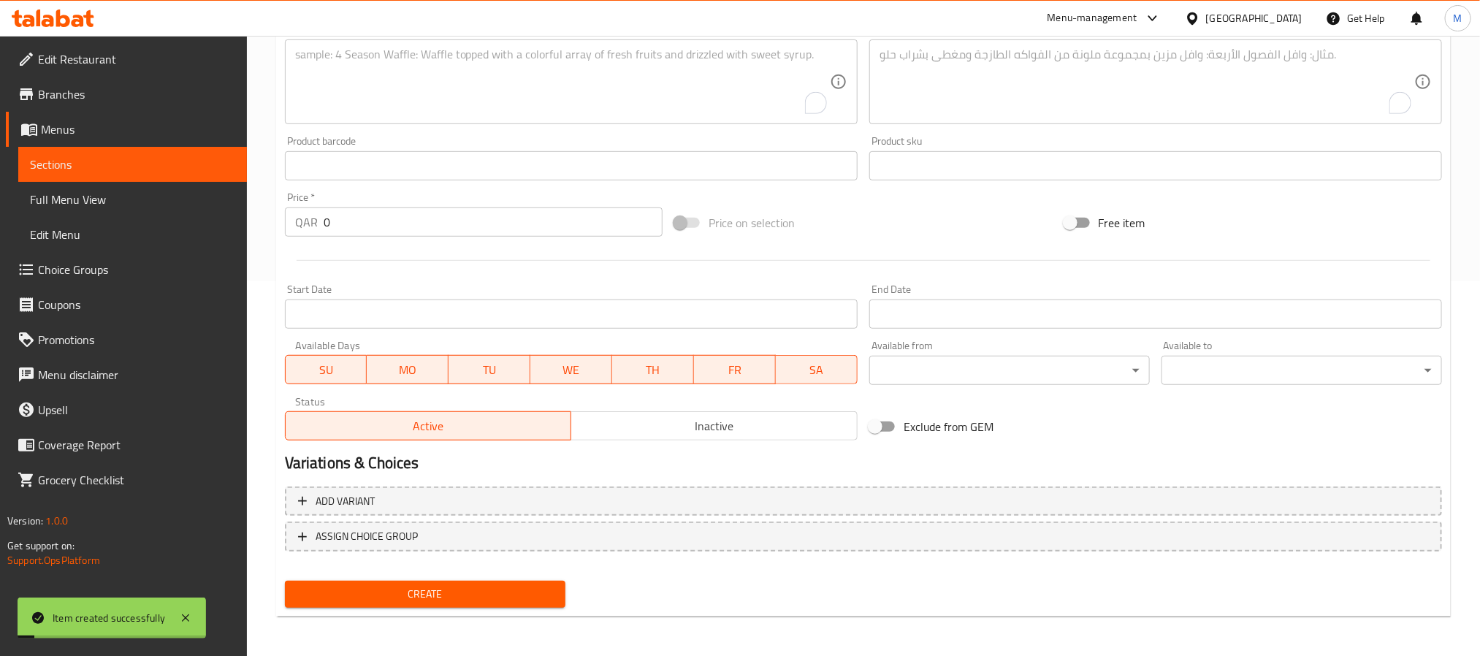
scroll to position [156, 0]
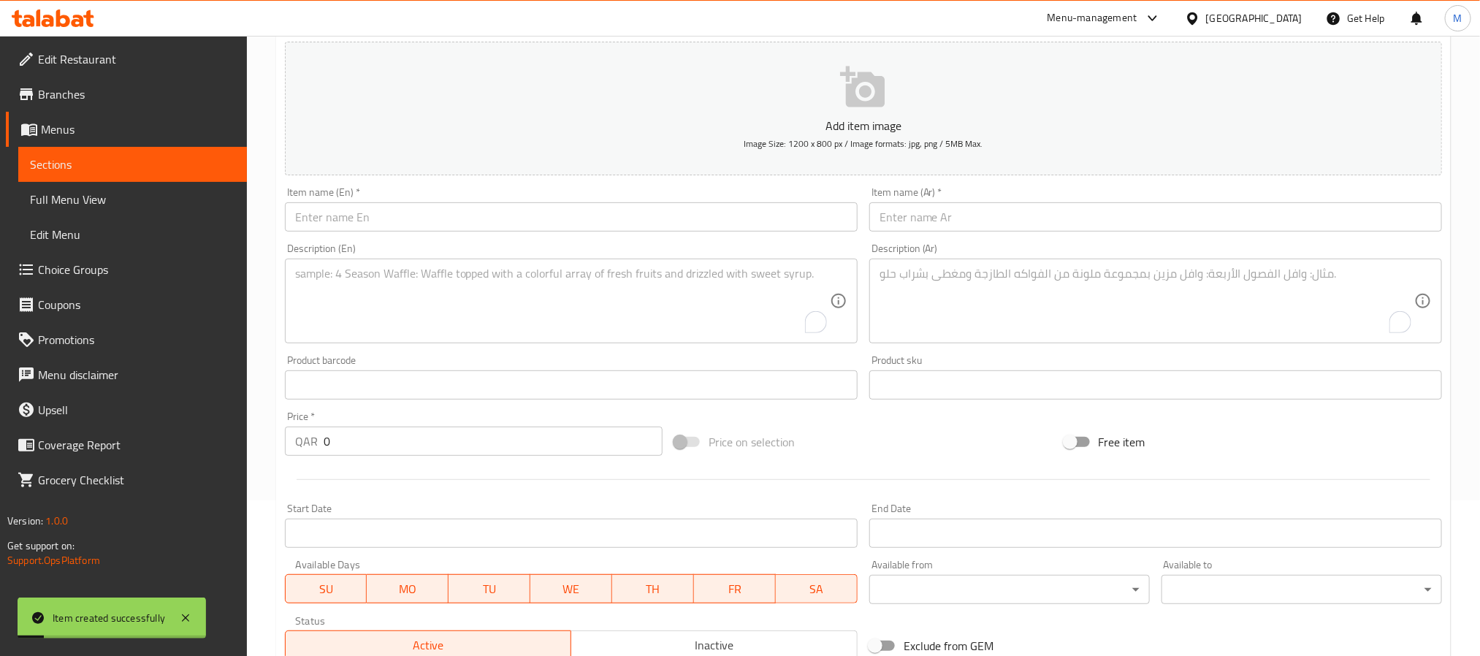
click at [573, 215] on input "text" at bounding box center [571, 216] width 573 height 29
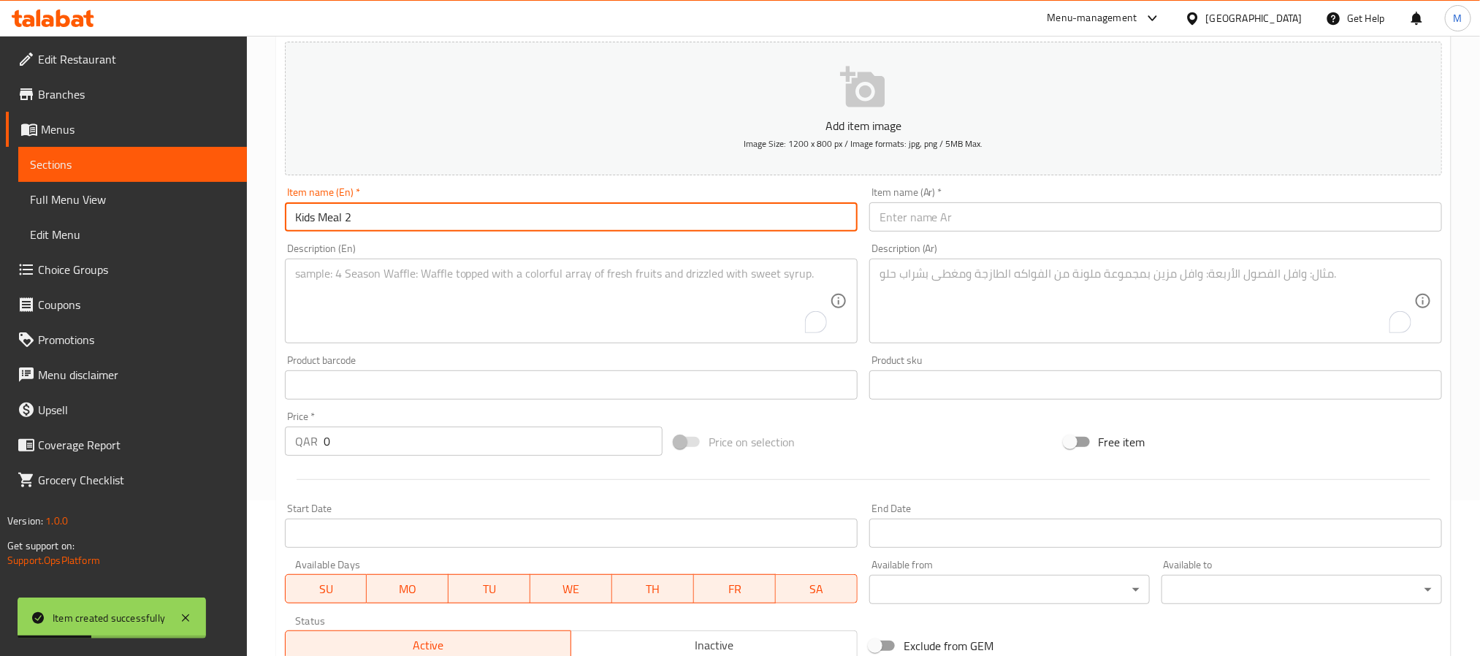
type input "Kids Meal 2"
click at [506, 222] on input "Kids Meal 2" at bounding box center [571, 216] width 573 height 29
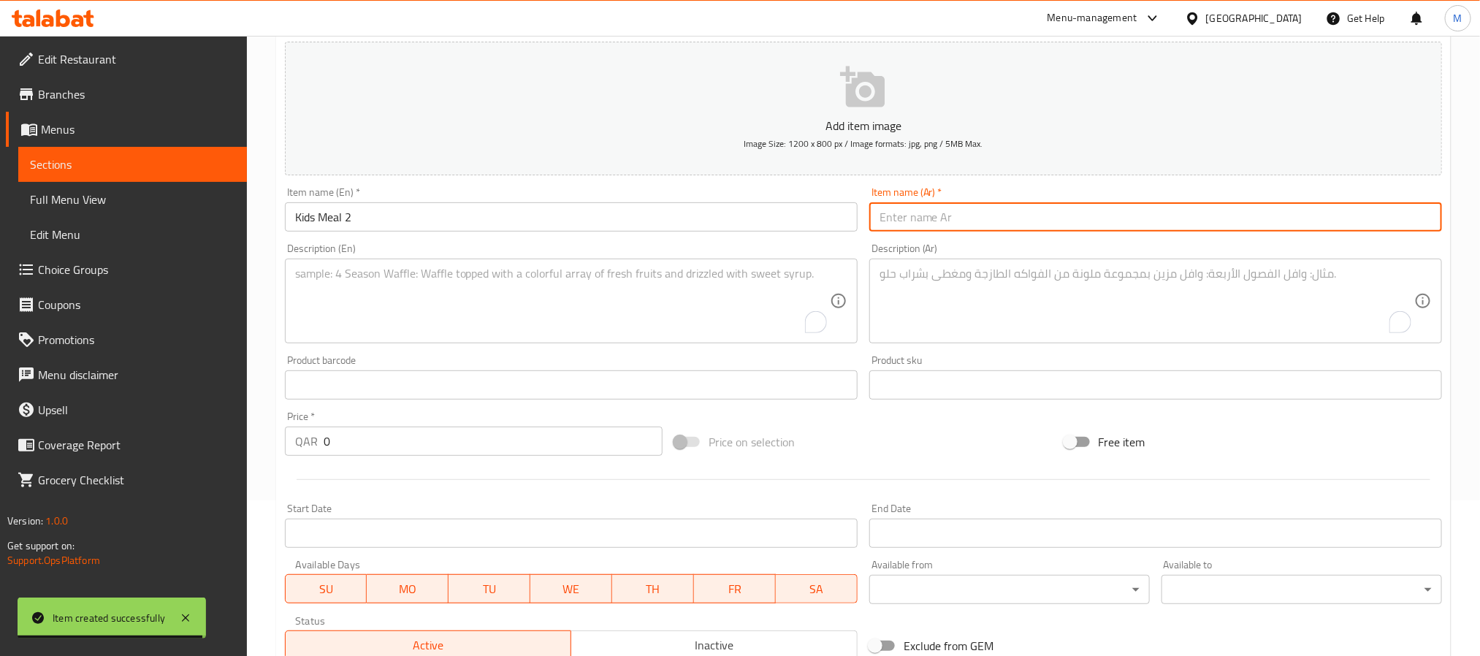
click at [1103, 206] on input "text" at bounding box center [1156, 216] width 573 height 29
type input "وجبة الأطفال 2"
click at [577, 301] on textarea "To enrich screen reader interactions, please activate Accessibility in Grammarl…" at bounding box center [562, 301] width 535 height 69
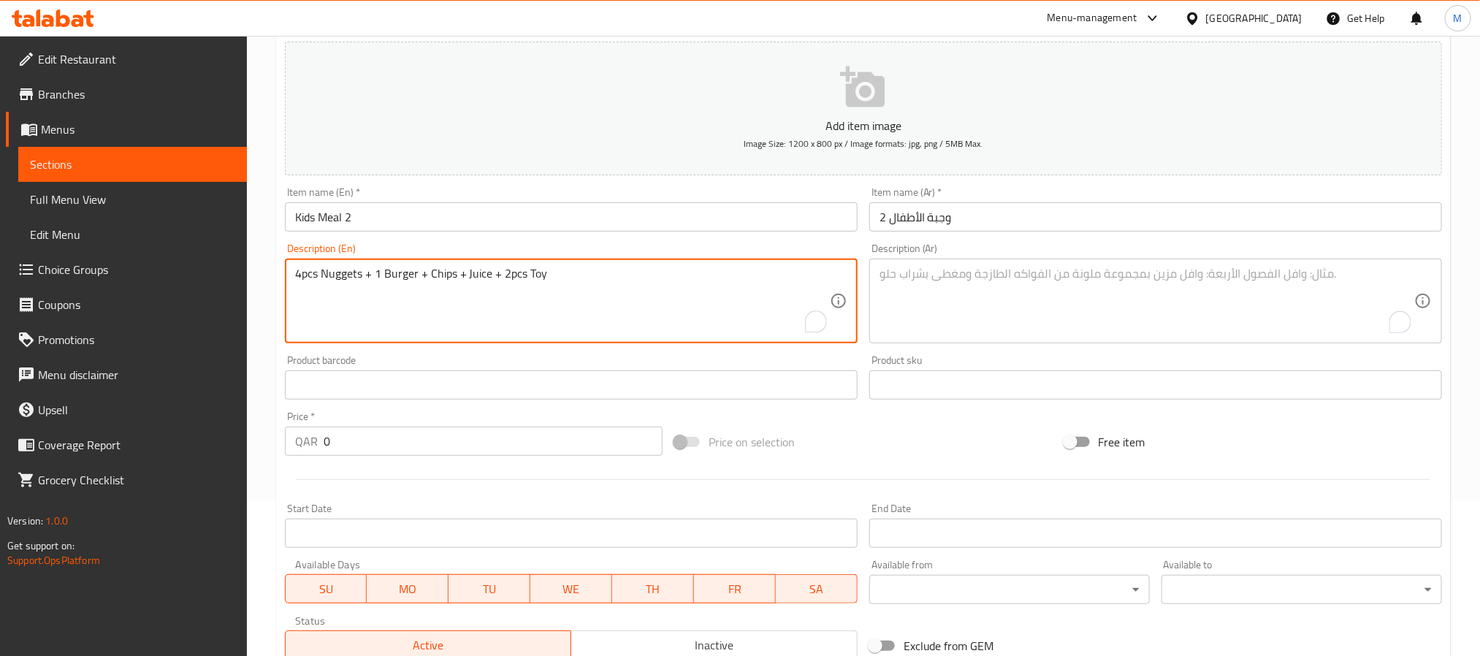
type textarea "4pcs Nuggets + 1 Burger + Chips + Juice + 2pcs Toy"
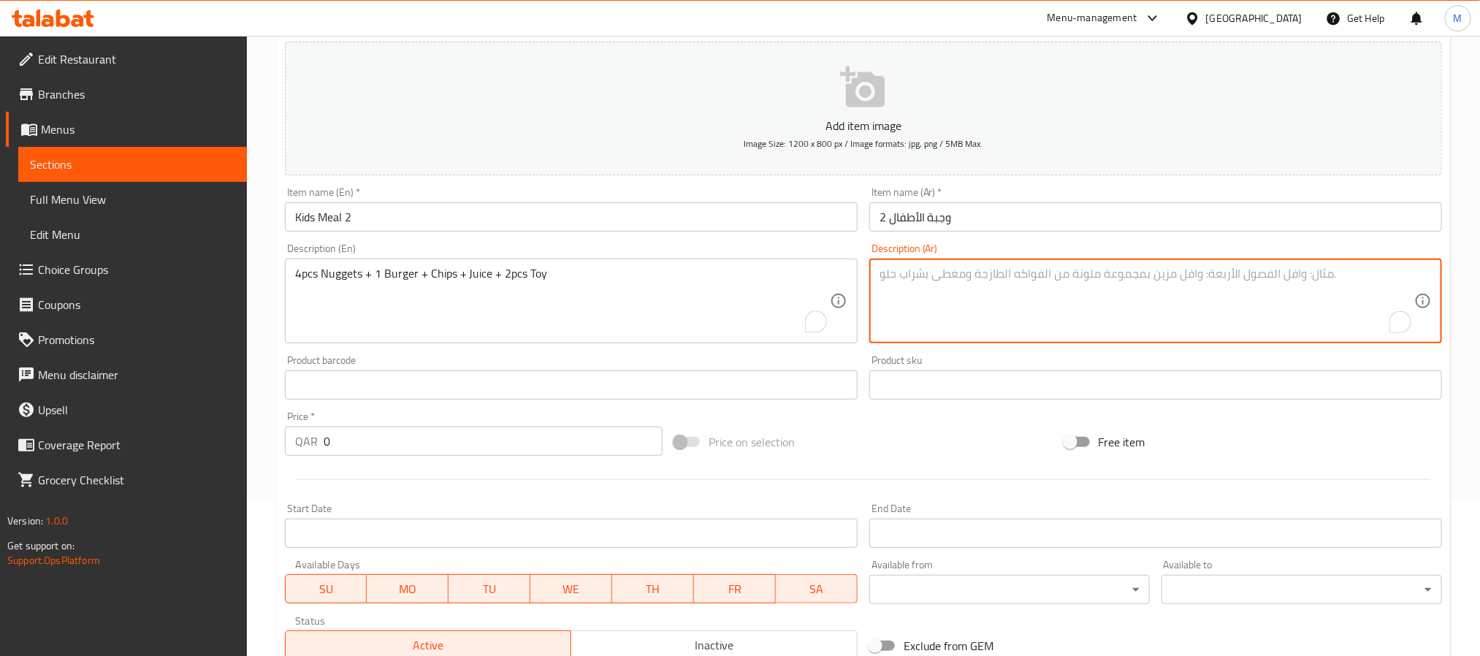
click at [1068, 268] on textarea "To enrich screen reader interactions, please activate Accessibility in Grammarl…" at bounding box center [1147, 301] width 535 height 69
type textarea "٤ قطع ناجتس + ١ برجر+ بطاطس مقلية + عصير + ٢ قطعة لعبة"
click at [1020, 443] on div "Price on selection" at bounding box center [863, 441] width 389 height 39
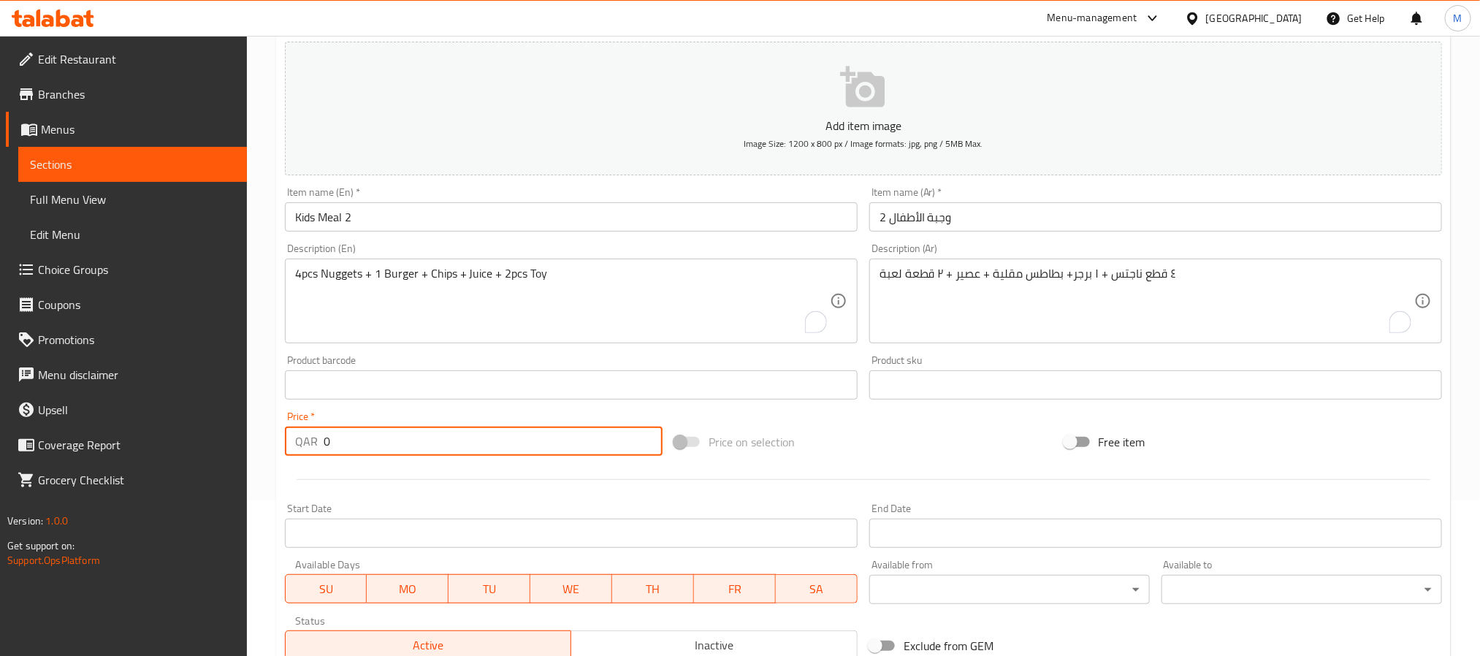
click at [599, 438] on input "0" at bounding box center [493, 441] width 339 height 29
type input "25"
click at [574, 498] on div "Start Date Start Date" at bounding box center [571, 526] width 585 height 56
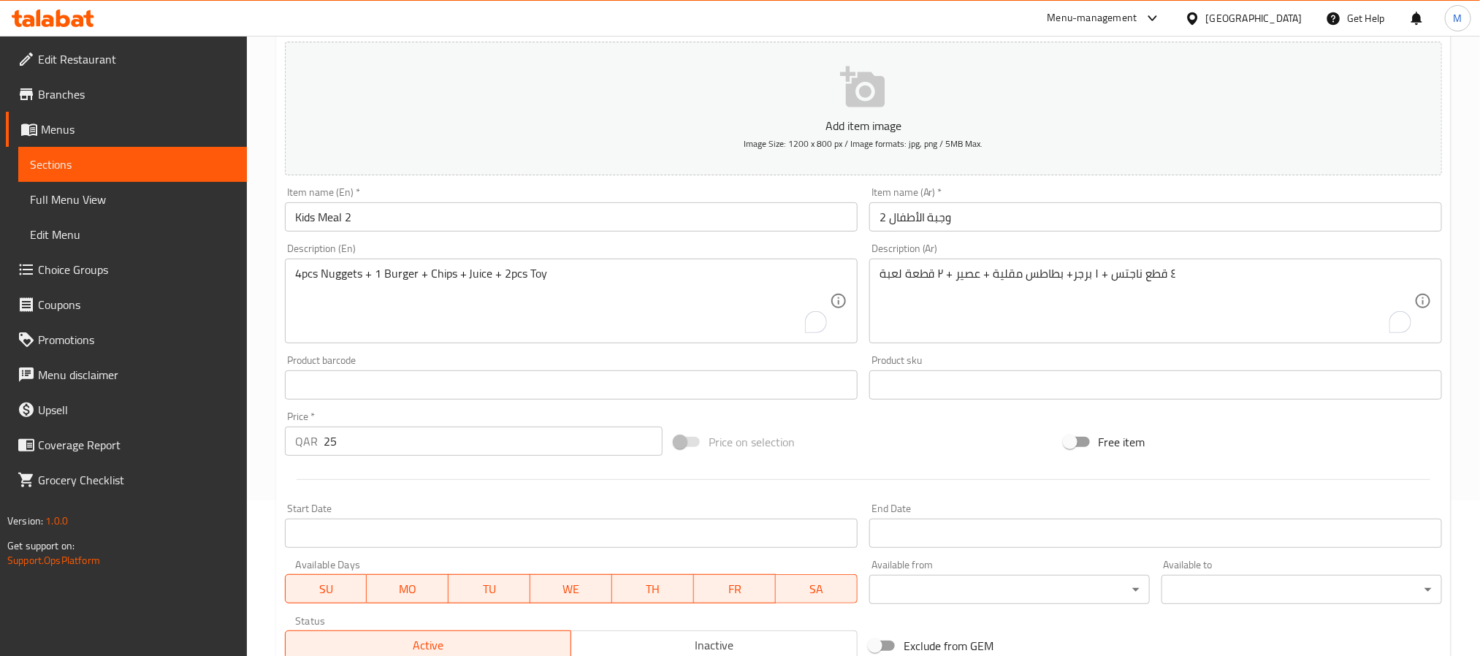
click at [636, 636] on span "Inactive" at bounding box center [714, 645] width 275 height 21
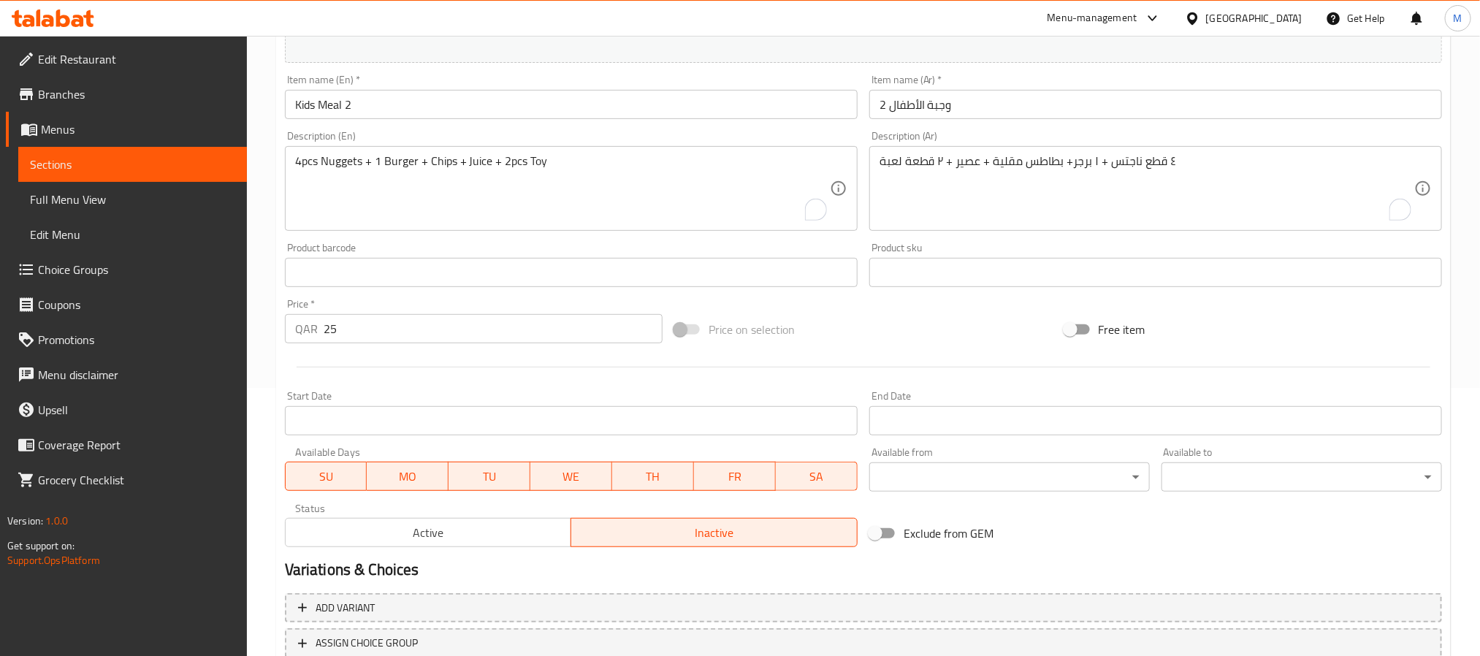
scroll to position [375, 0]
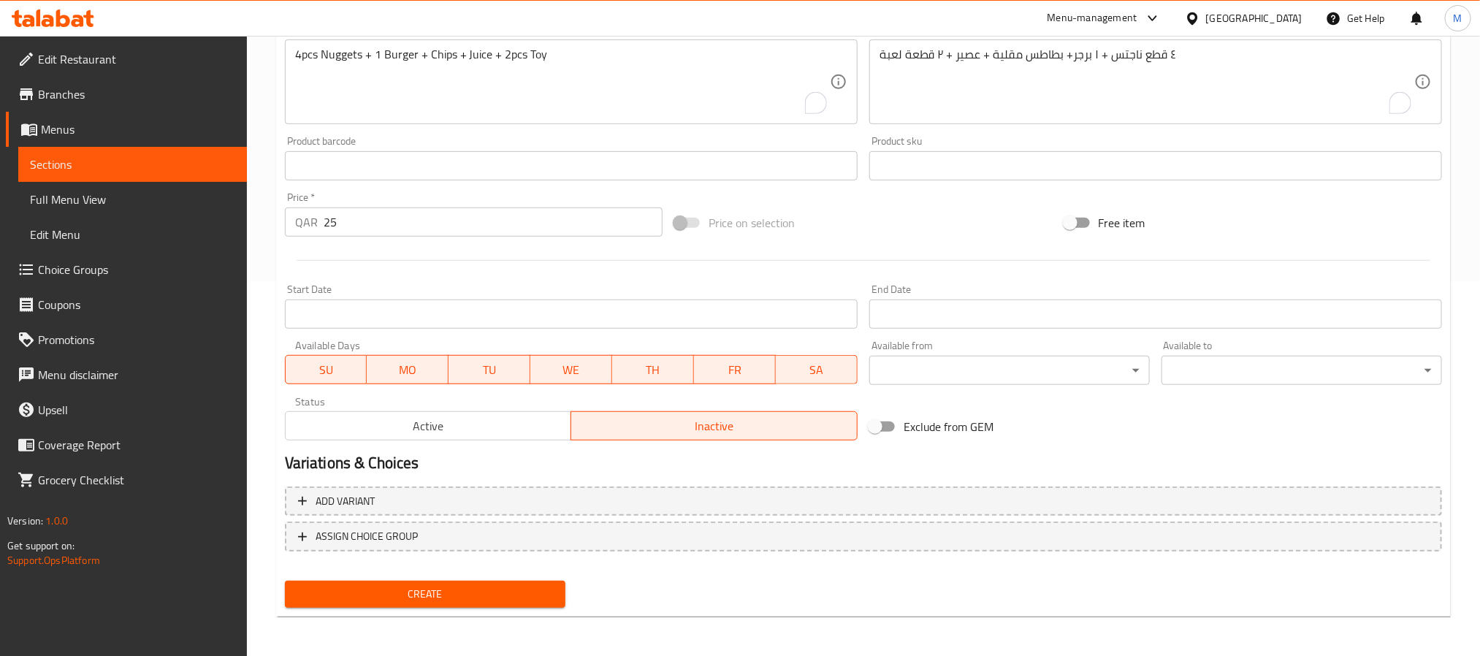
click at [559, 590] on button "Create" at bounding box center [425, 594] width 281 height 27
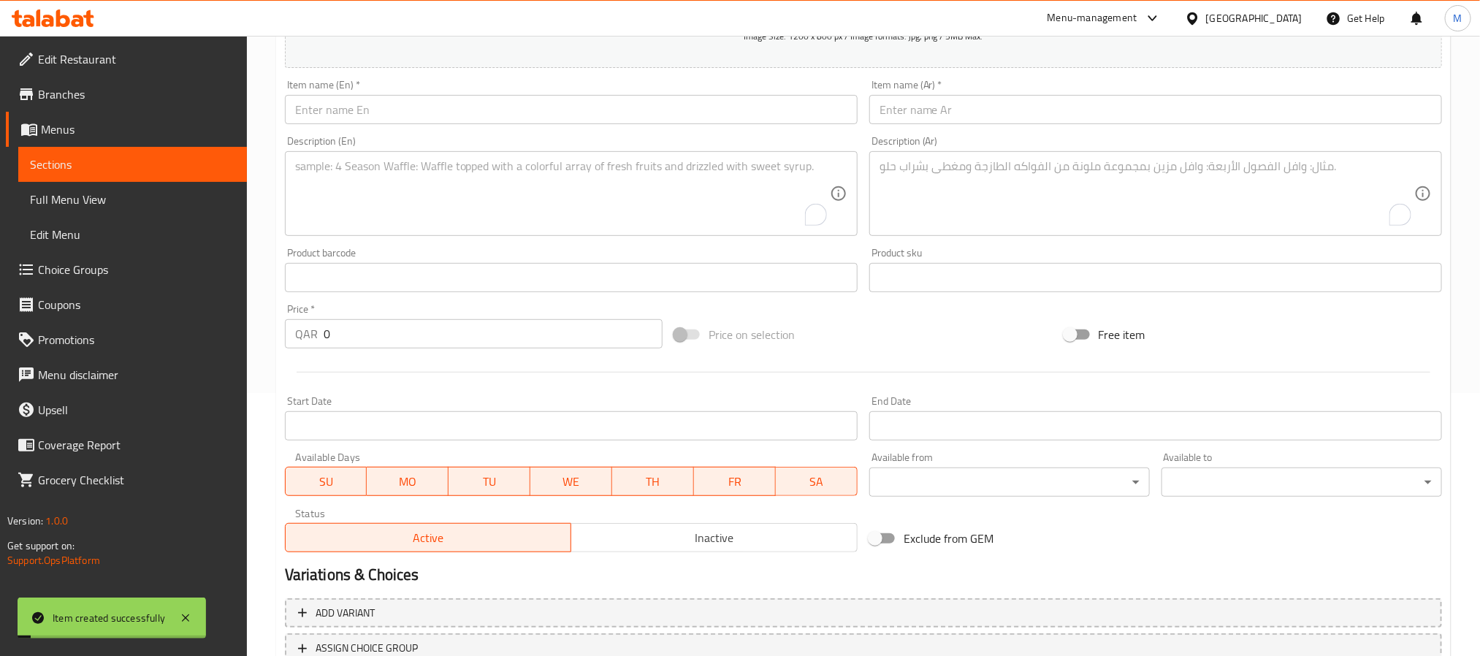
scroll to position [156, 0]
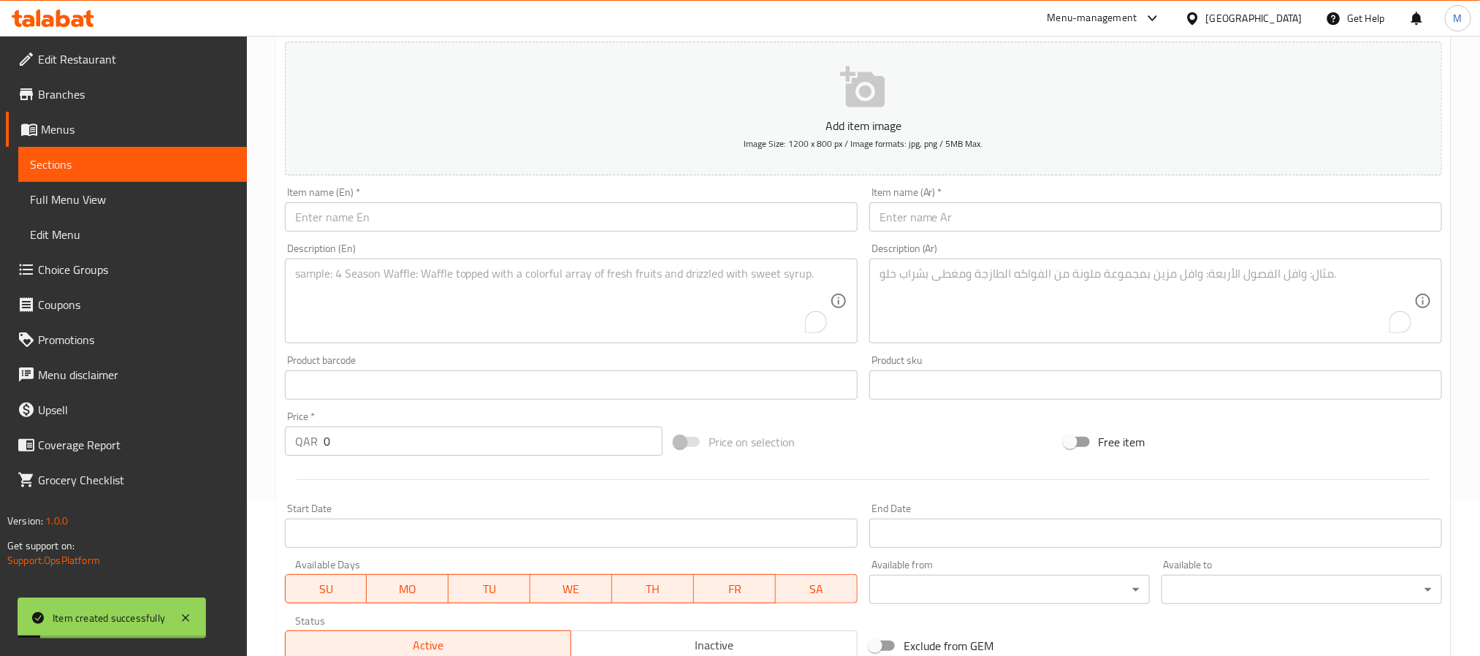
click at [520, 215] on input "text" at bounding box center [571, 216] width 573 height 29
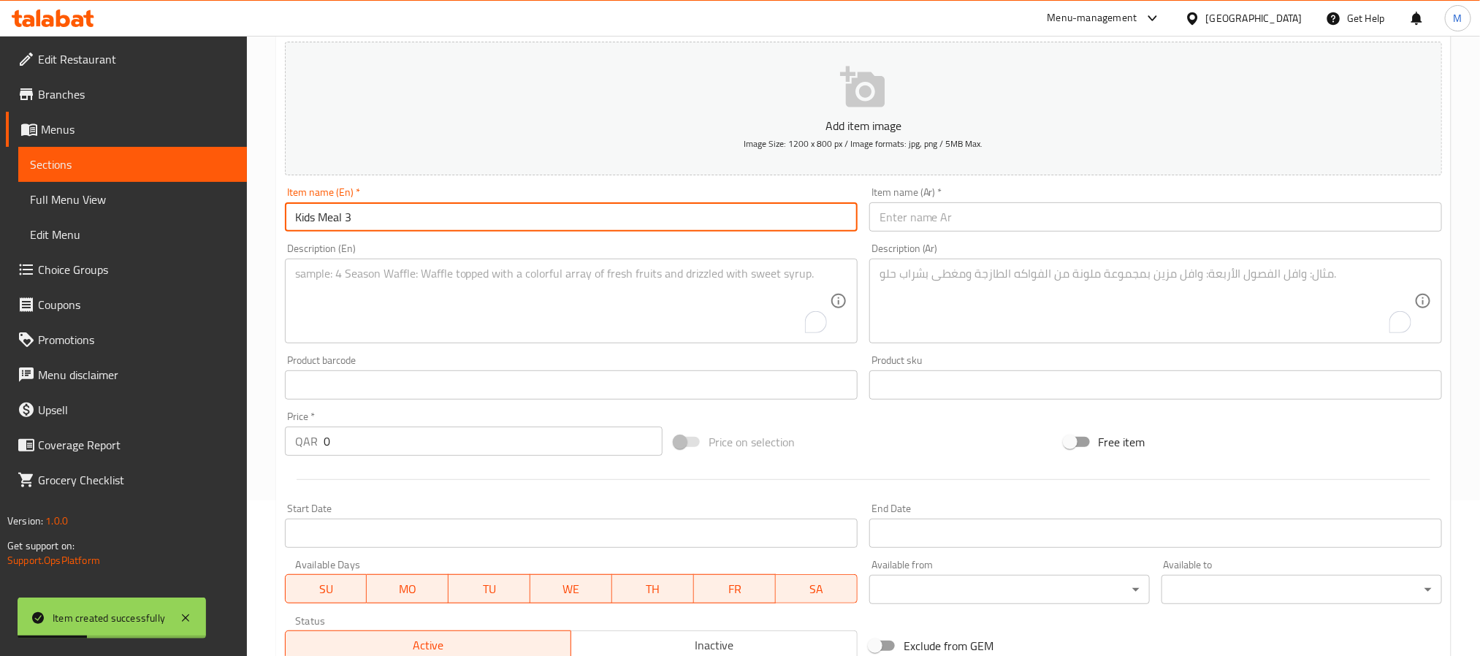
click at [518, 215] on input "Kids Meal 3" at bounding box center [571, 216] width 573 height 29
click at [1081, 230] on input "text" at bounding box center [1156, 216] width 573 height 29
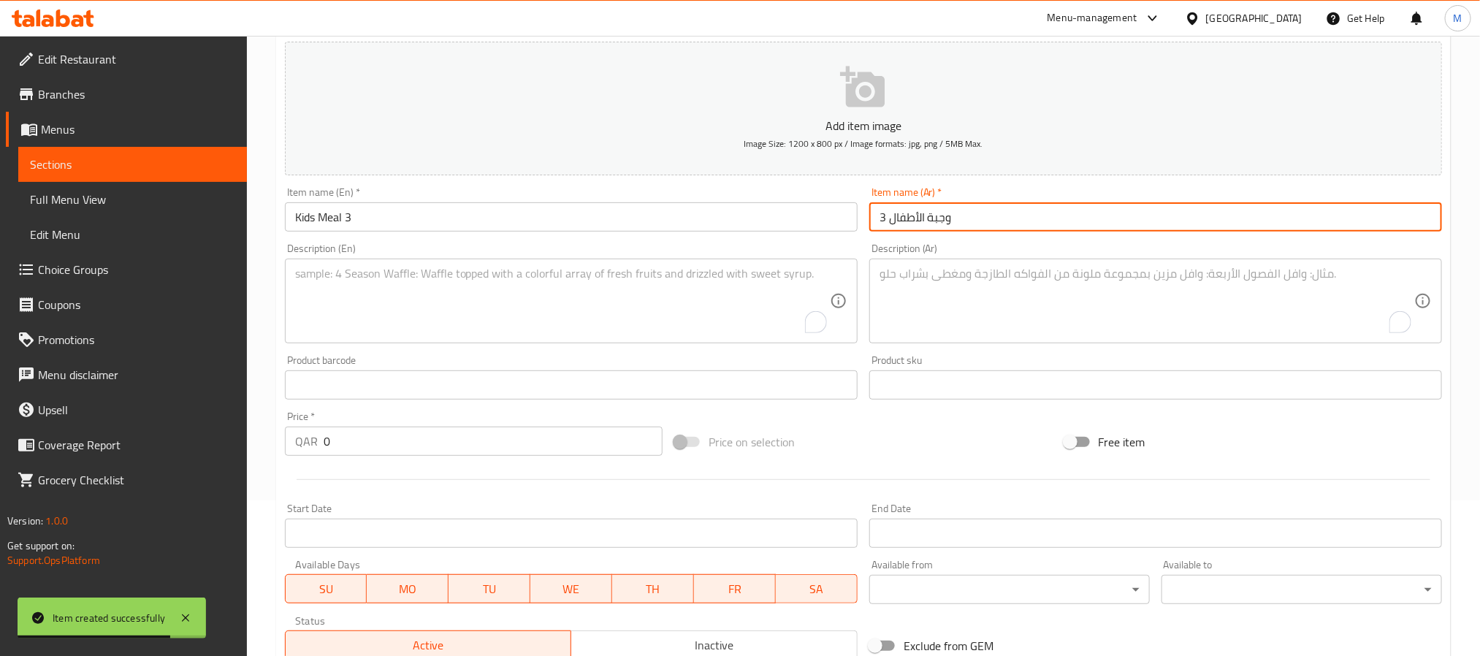
click at [594, 312] on textarea "To enrich screen reader interactions, please activate Accessibility in Grammarl…" at bounding box center [562, 301] width 535 height 69
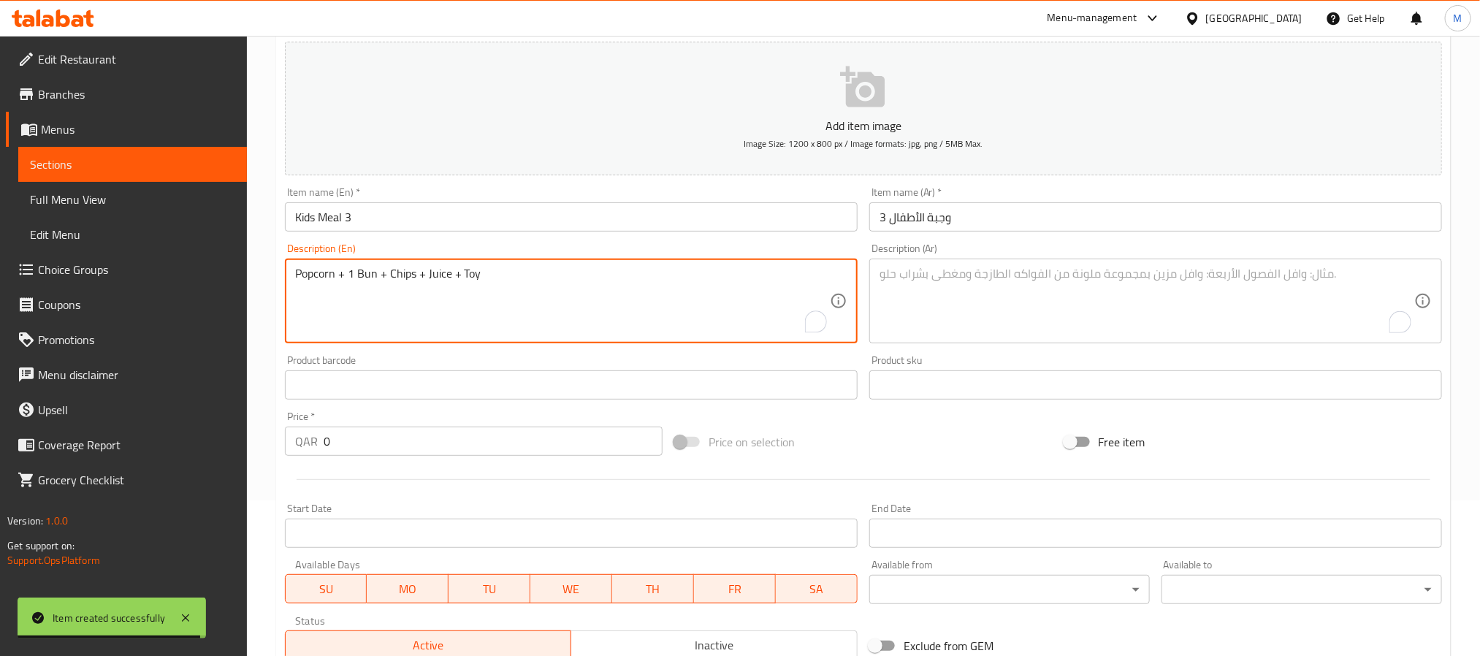
click at [1008, 289] on textarea "To enrich screen reader interactions, please activate Accessibility in Grammarl…" at bounding box center [1147, 301] width 535 height 69
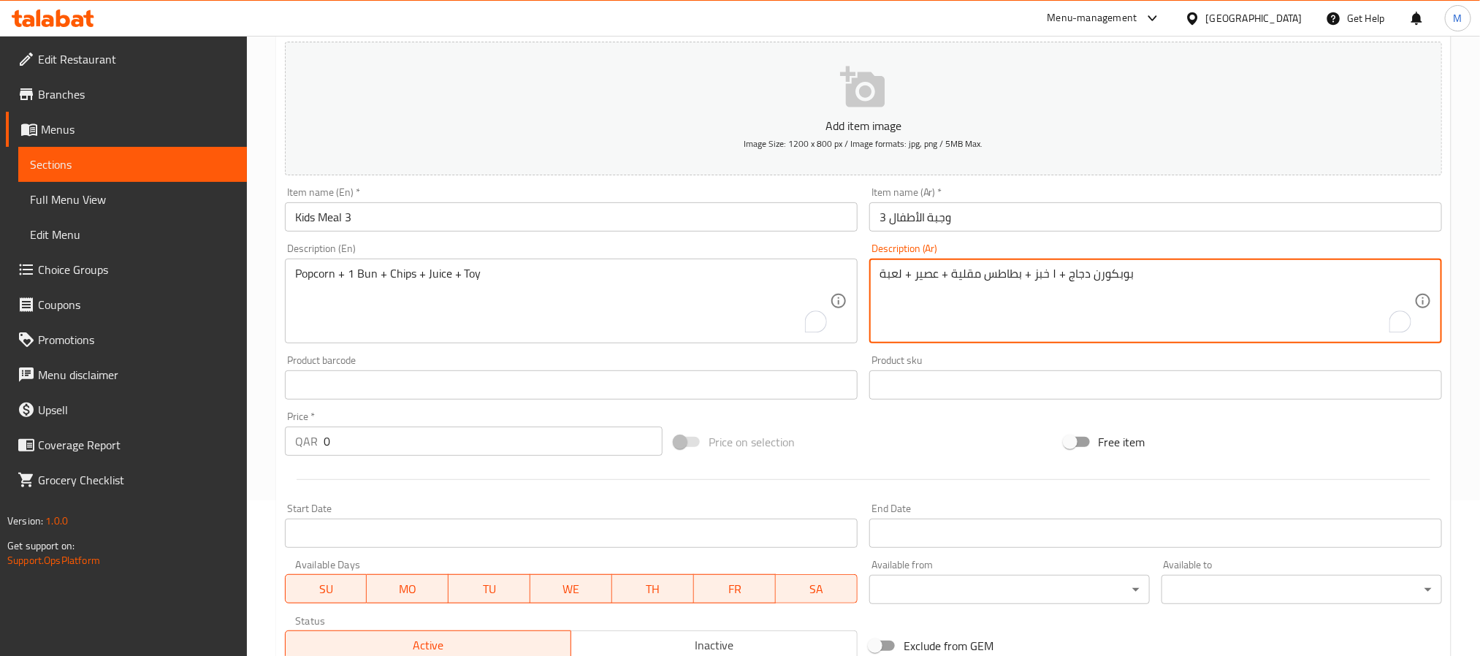
click at [936, 467] on div at bounding box center [863, 480] width 1169 height 36
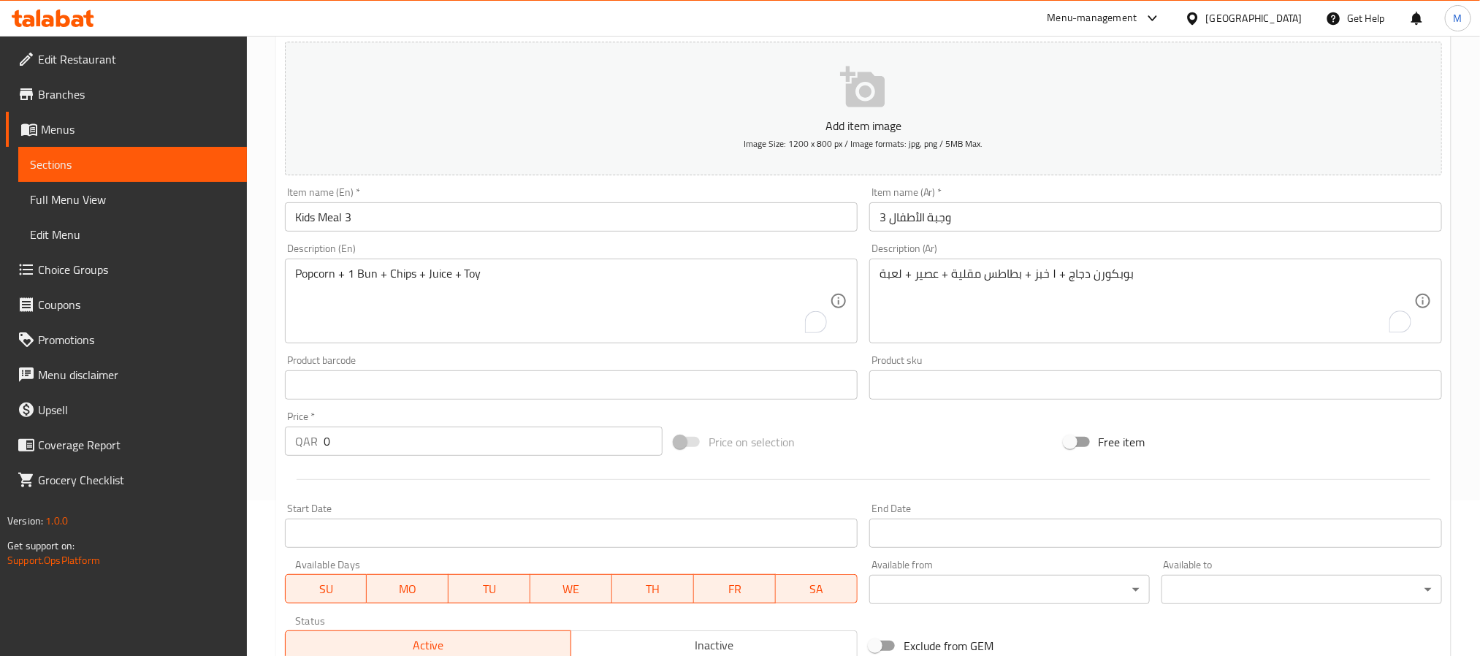
click at [474, 430] on input "0" at bounding box center [493, 441] width 339 height 29
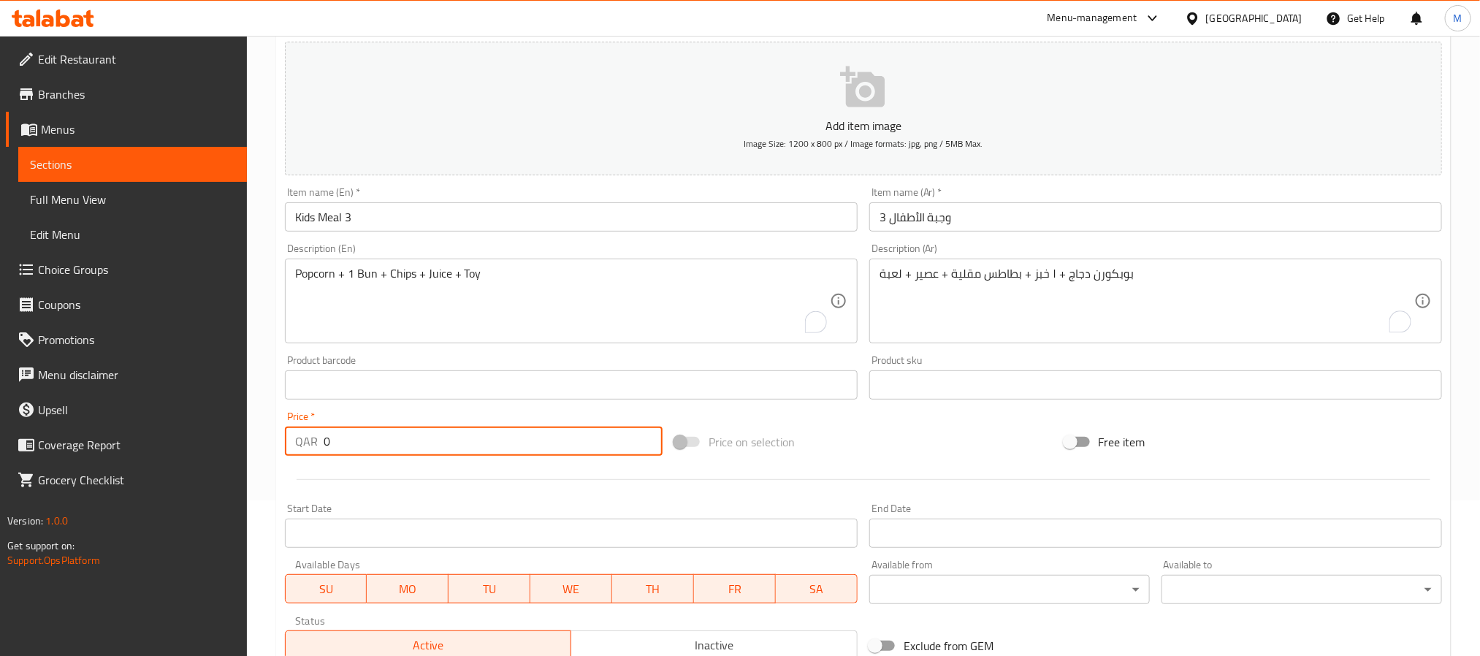
click at [474, 430] on input "0" at bounding box center [493, 441] width 339 height 29
click at [445, 470] on div at bounding box center [863, 480] width 1169 height 36
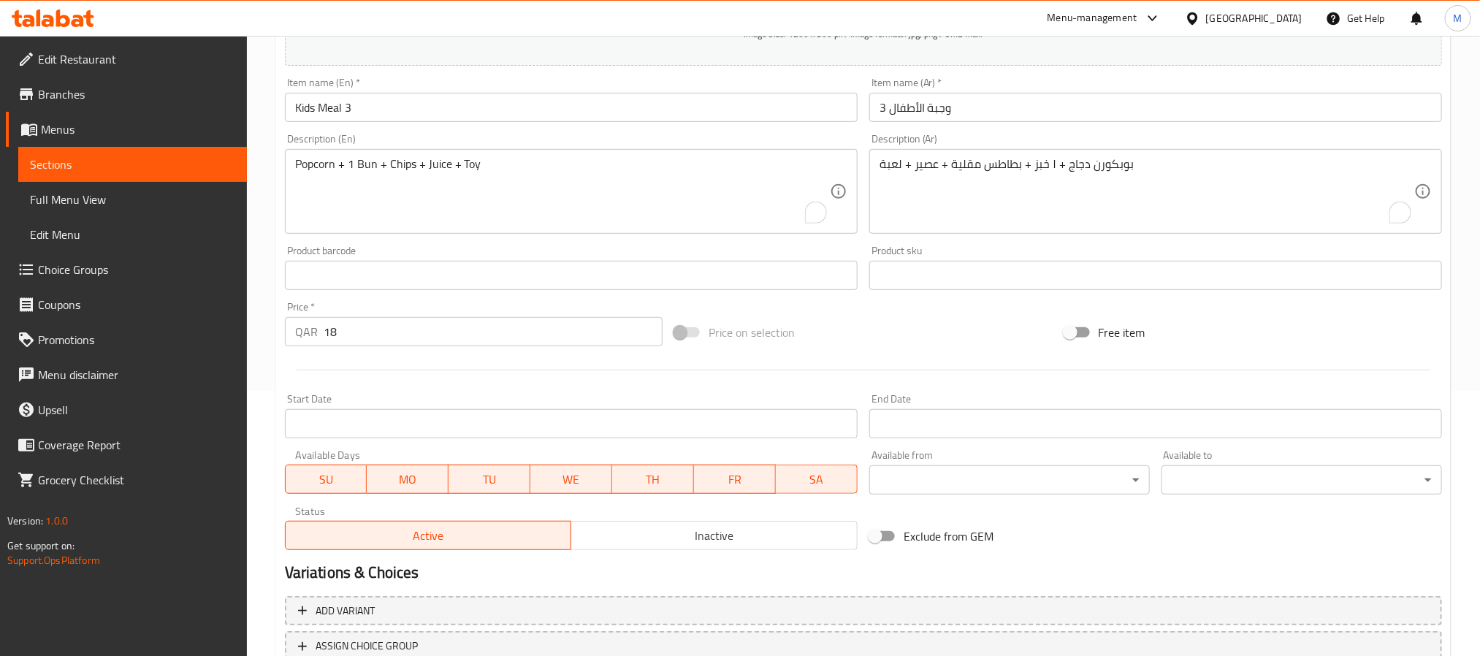
click at [618, 547] on button "Inactive" at bounding box center [714, 535] width 287 height 29
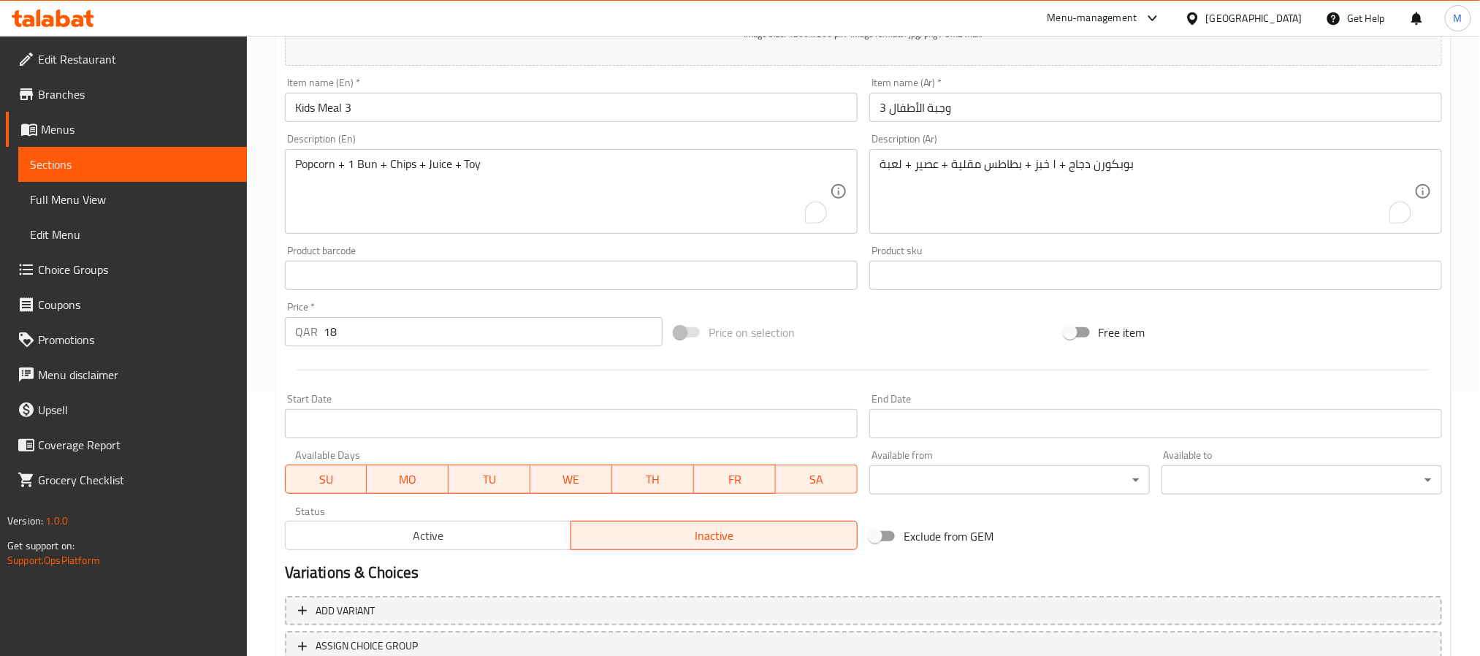
scroll to position [375, 0]
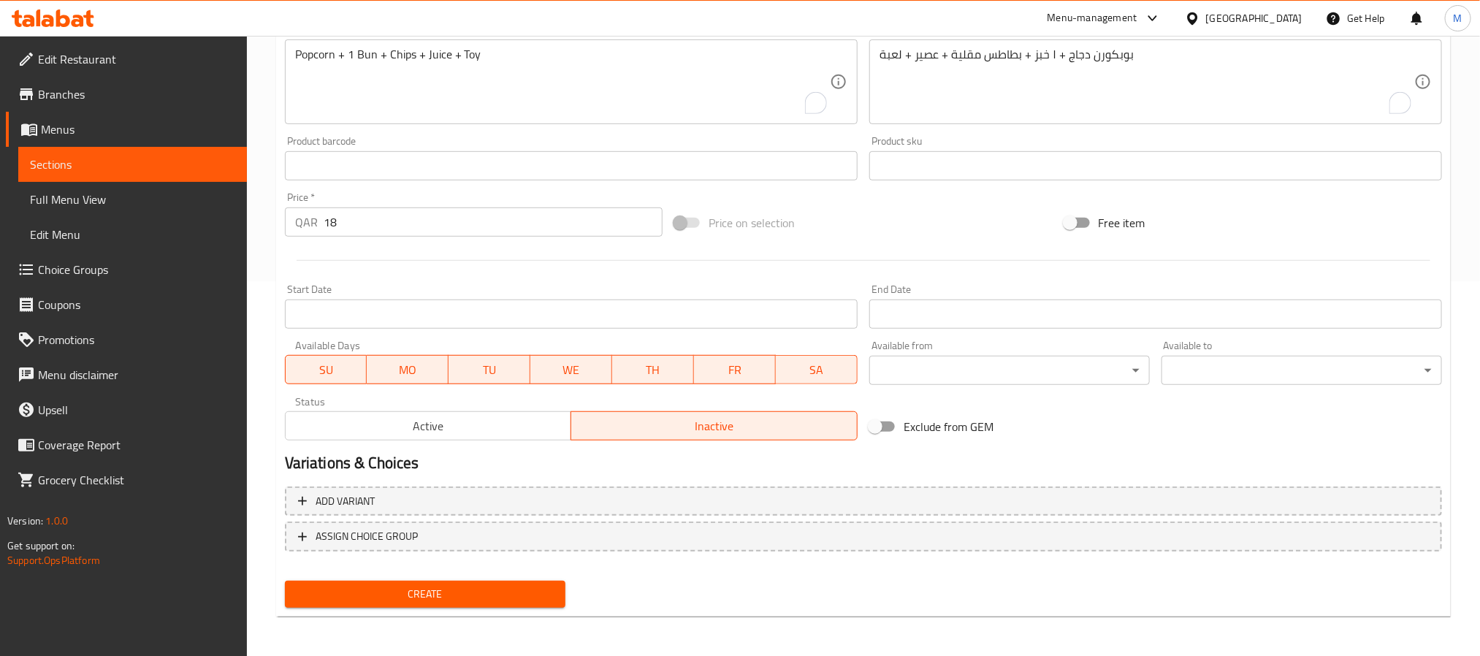
click at [505, 595] on span "Create" at bounding box center [425, 594] width 257 height 18
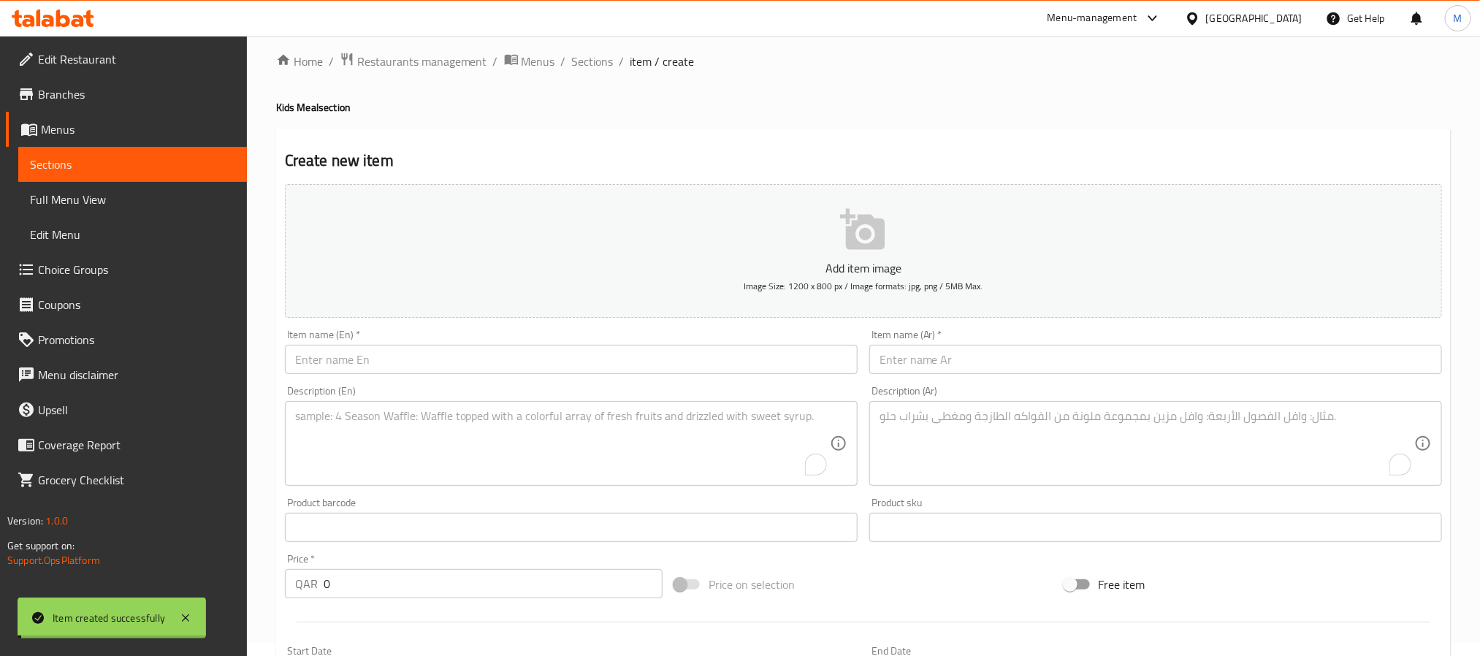
scroll to position [0, 0]
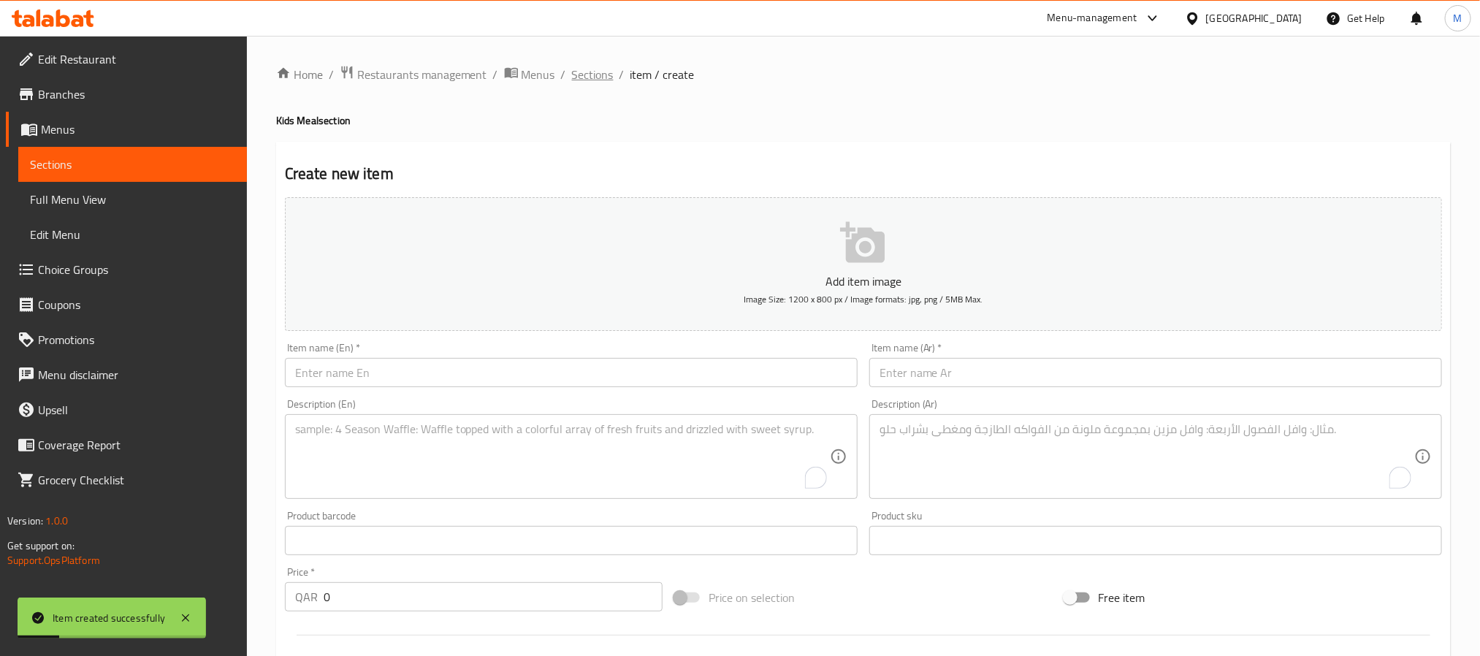
click at [599, 66] on span "Sections" at bounding box center [593, 75] width 42 height 18
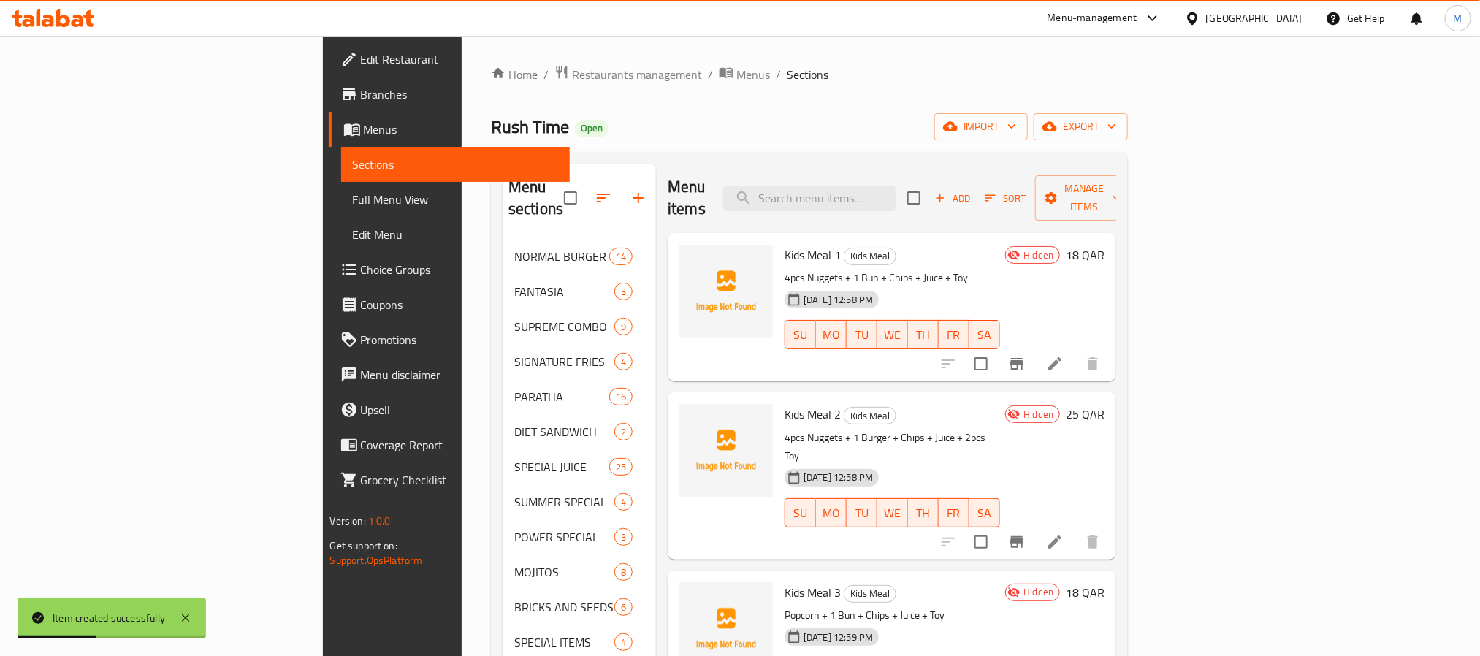
click at [779, 239] on div "Kids Meal 1 Kids Meal 4pcs Nuggets + 1 Bun + Chips + Juice + Toy [DATE] 12:58 P…" at bounding box center [892, 307] width 227 height 137
click at [785, 244] on span "Kids Meal 1" at bounding box center [813, 255] width 56 height 22
click at [785, 403] on span "Kids Meal 2" at bounding box center [813, 414] width 56 height 22
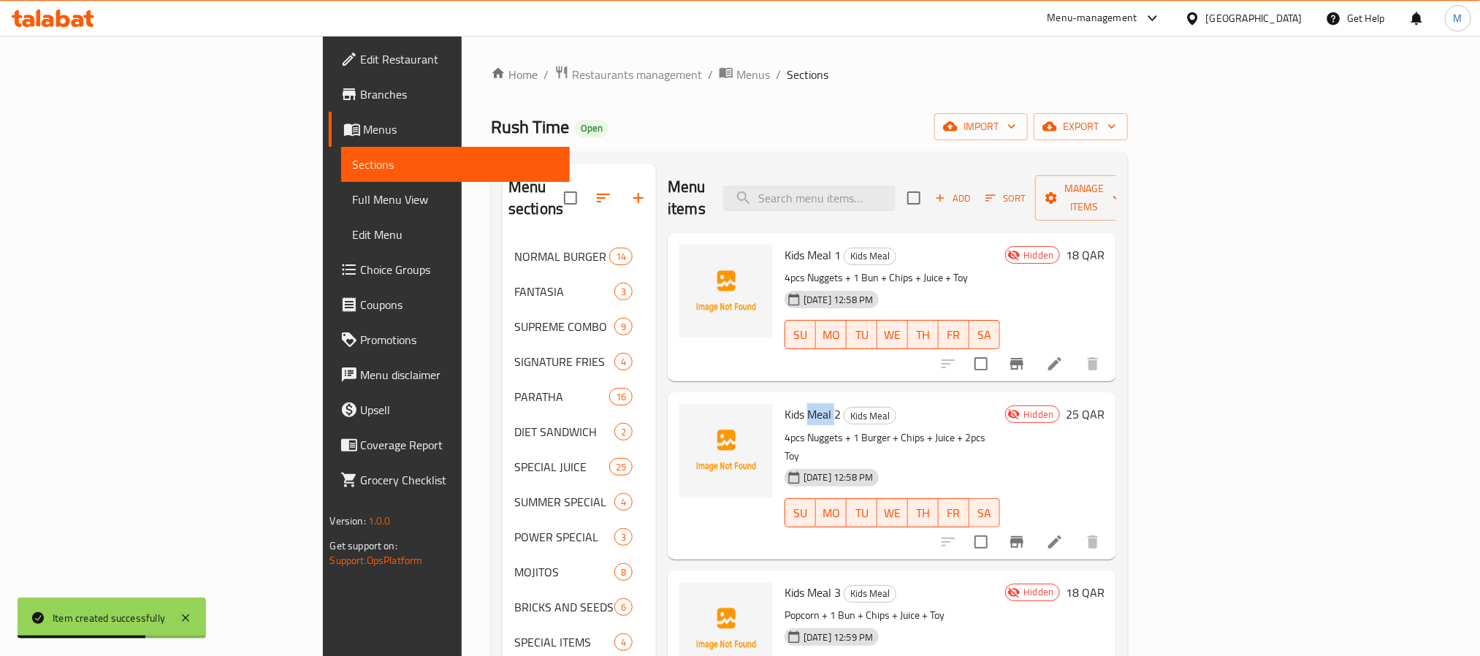
click at [785, 403] on span "Kids Meal 2" at bounding box center [813, 414] width 56 height 22
click at [785, 582] on span "Kids Meal 3" at bounding box center [813, 593] width 56 height 22
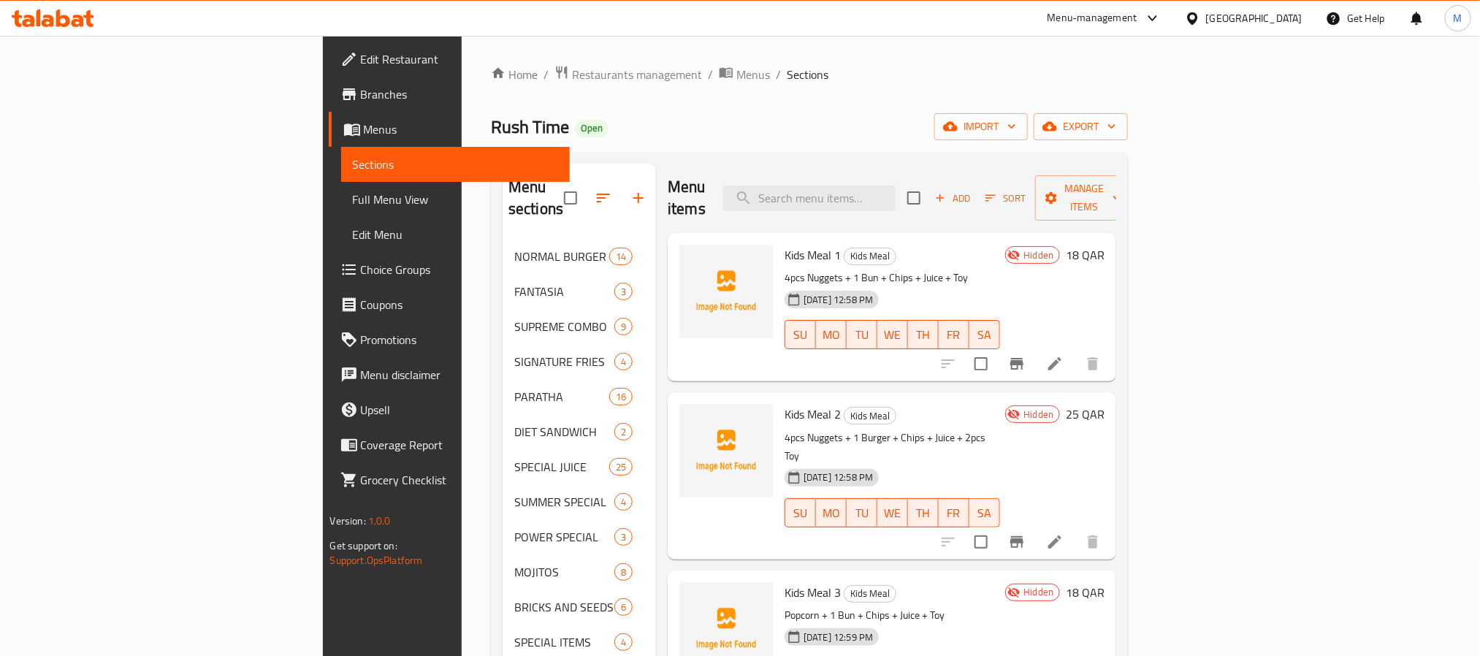
click at [752, 107] on div "Home / Restaurants management / Menus / Sections Rush Time Open import export M…" at bounding box center [809, 599] width 637 height 1068
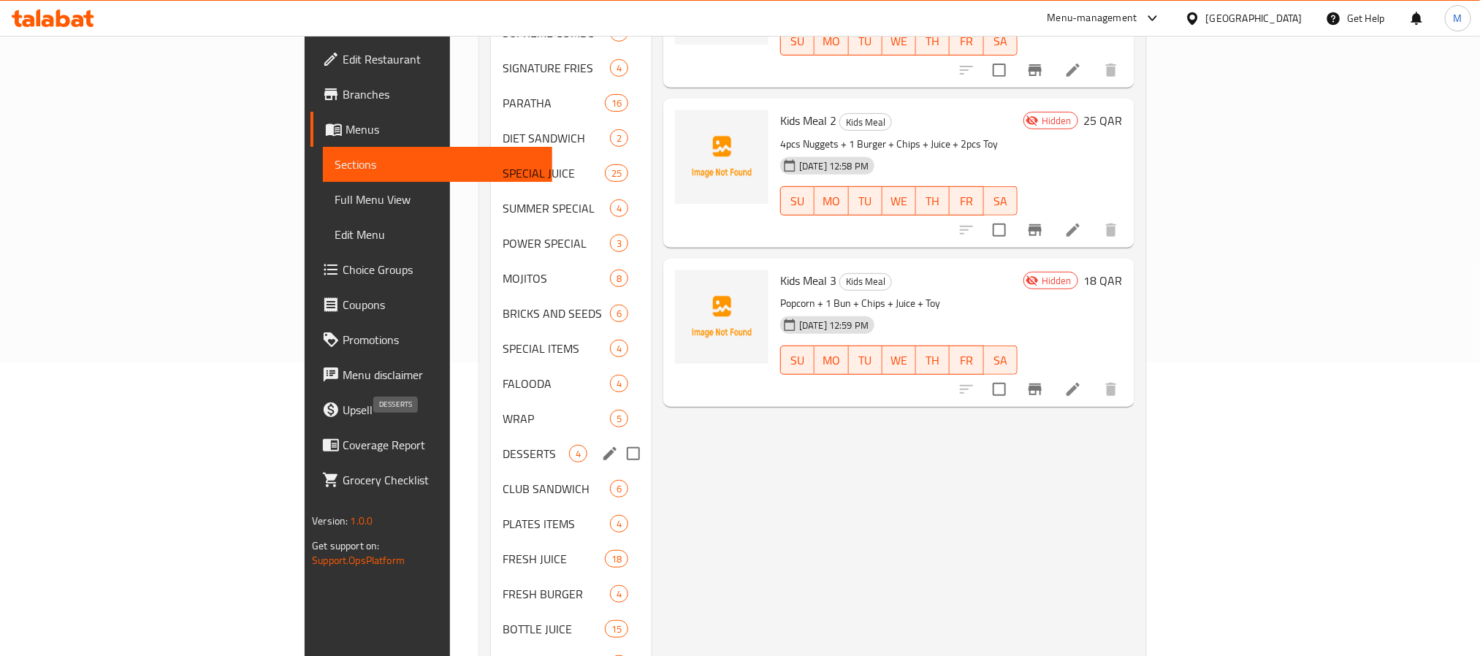
scroll to position [329, 0]
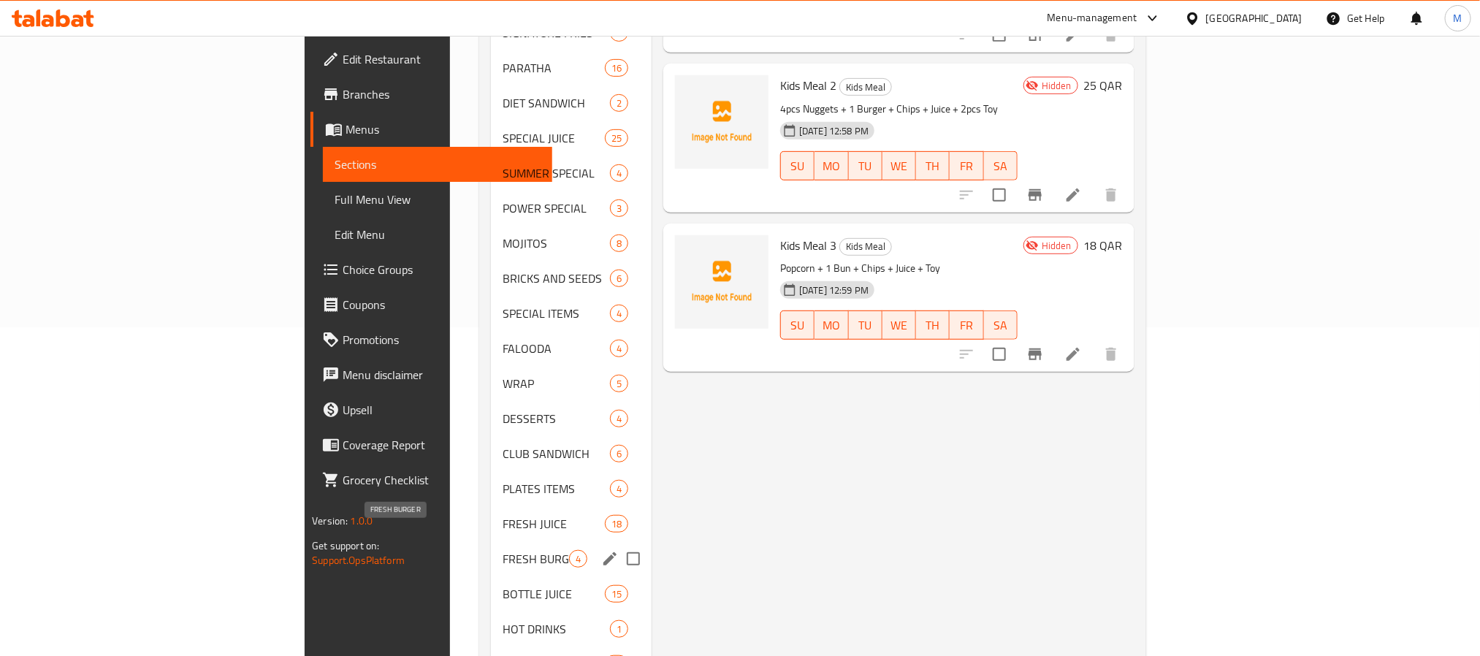
click at [503, 550] on span "FRESH BURGER" at bounding box center [536, 559] width 66 height 18
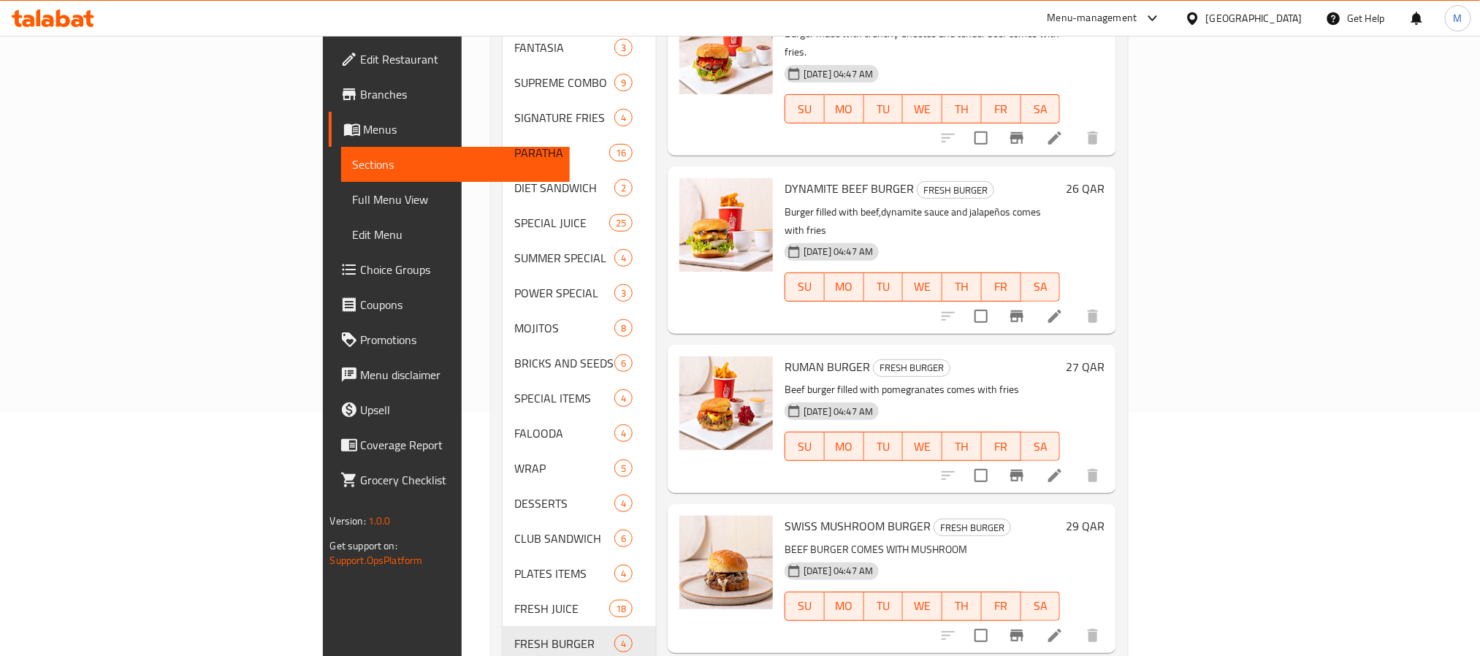
scroll to position [329, 0]
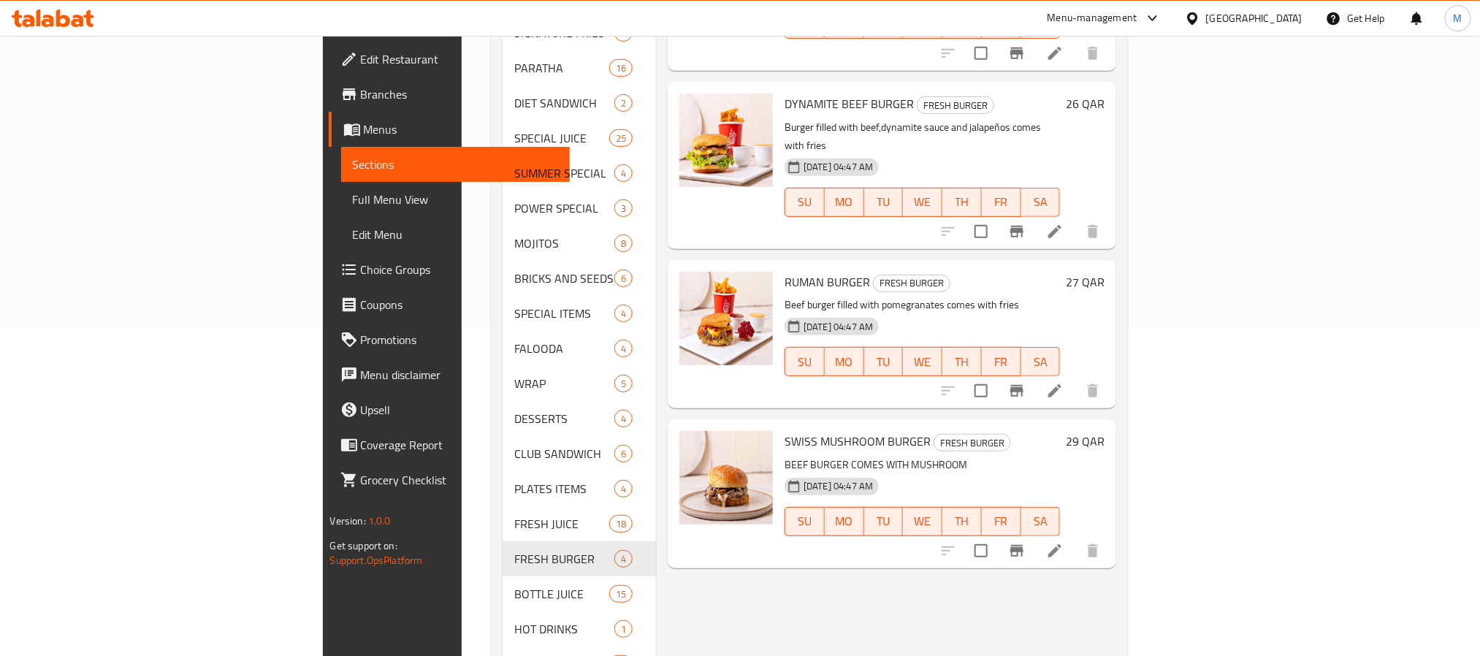
click at [1062, 544] on icon at bounding box center [1055, 550] width 13 height 13
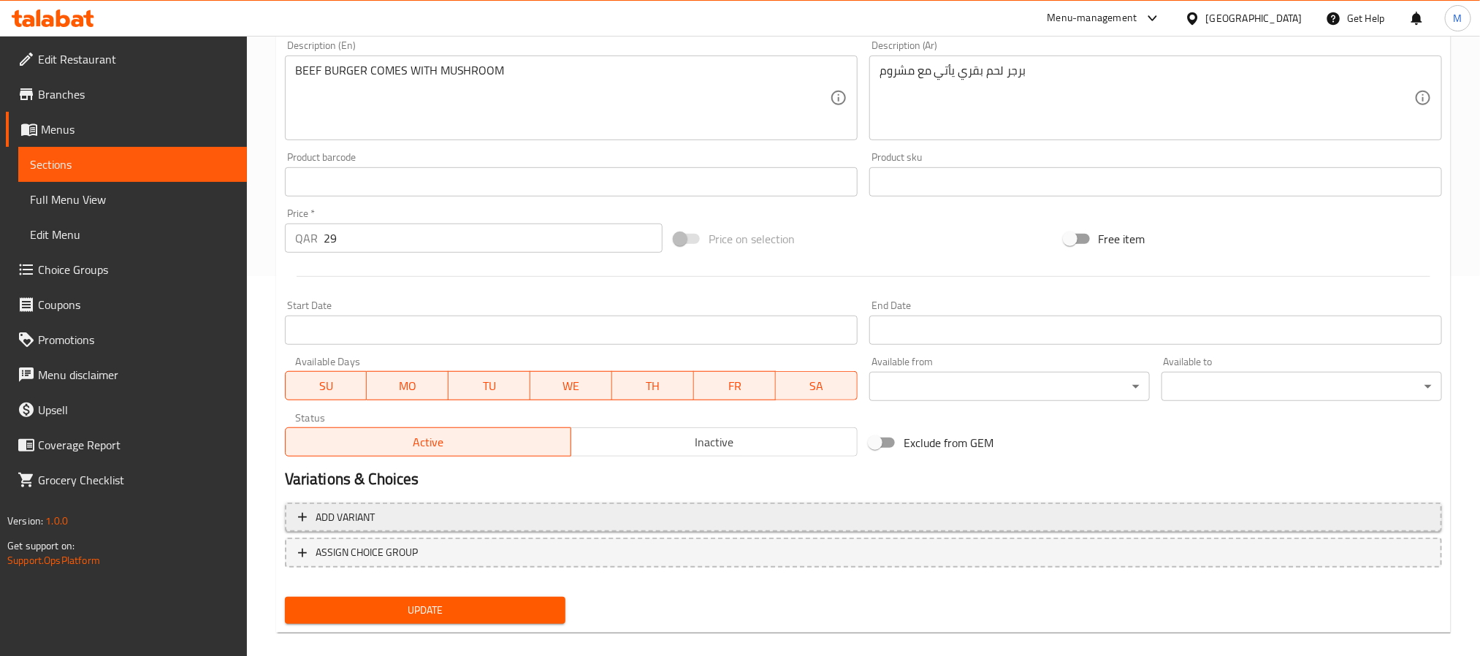
scroll to position [395, 0]
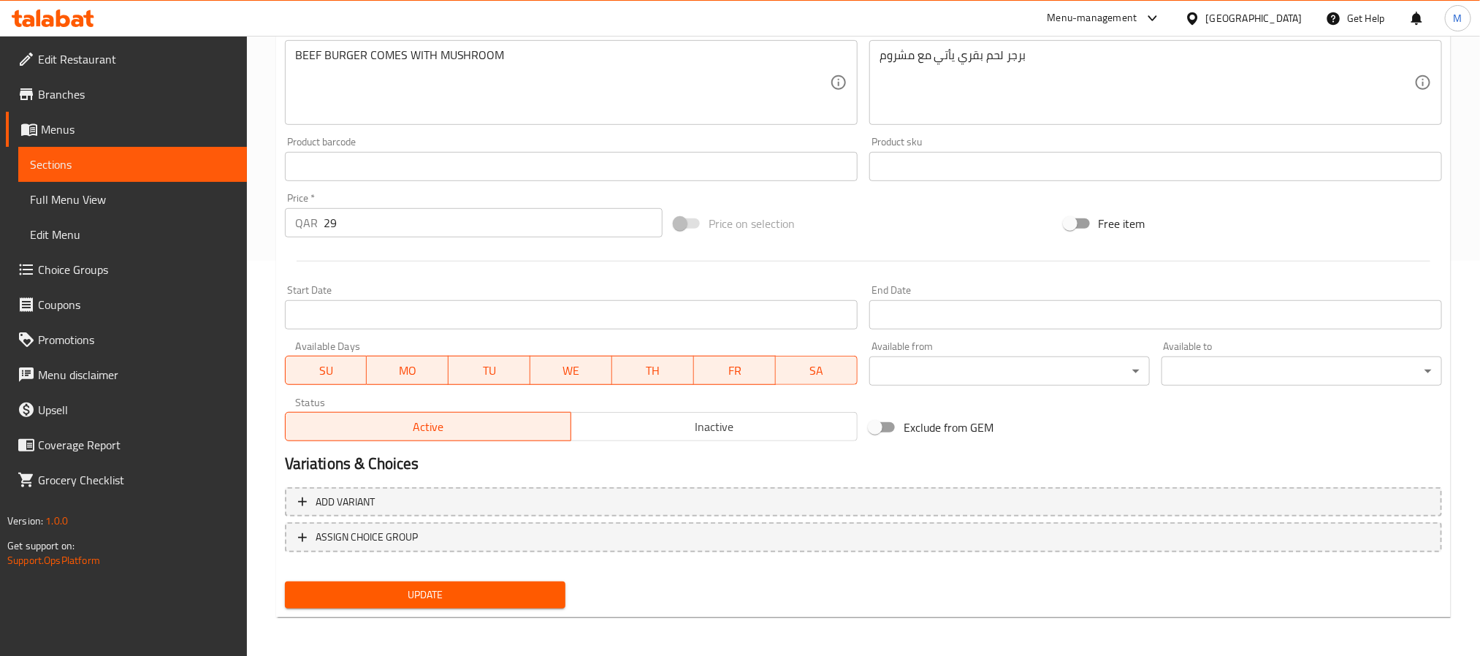
click at [729, 427] on span "Inactive" at bounding box center [714, 427] width 275 height 21
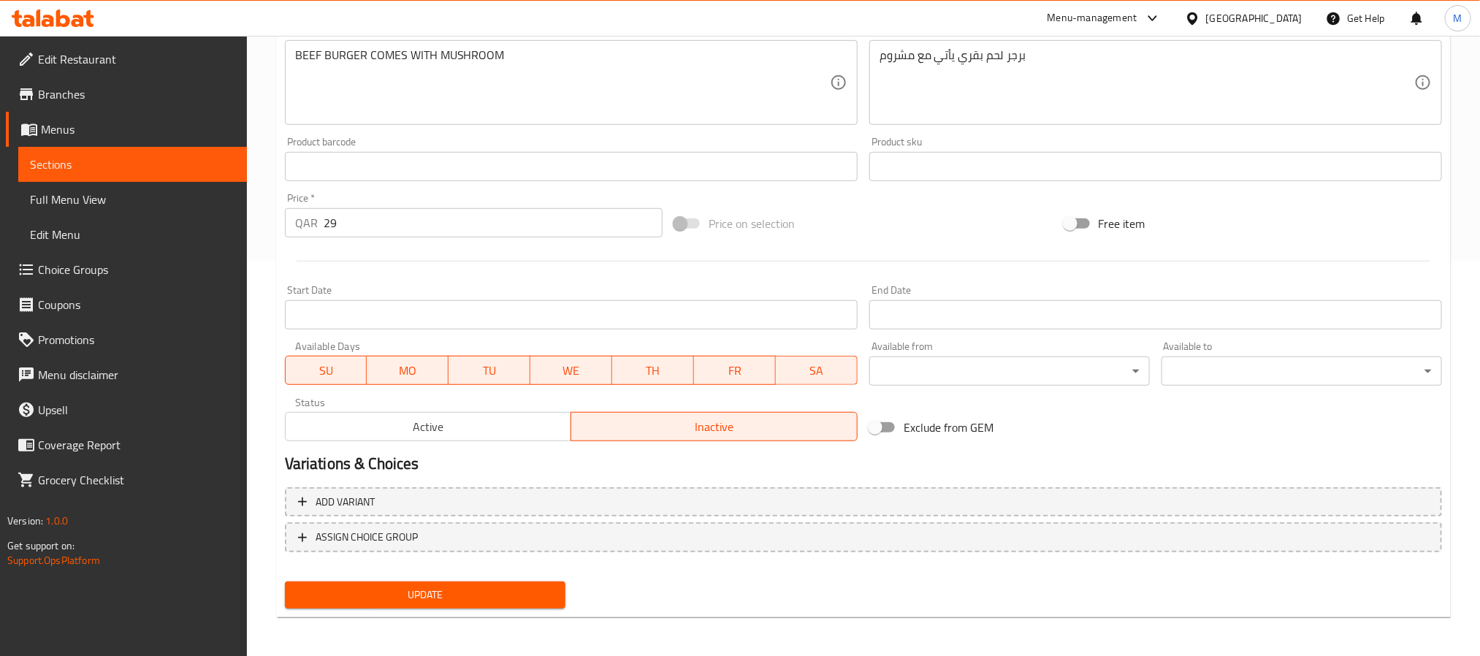
click at [509, 601] on span "Update" at bounding box center [425, 595] width 257 height 18
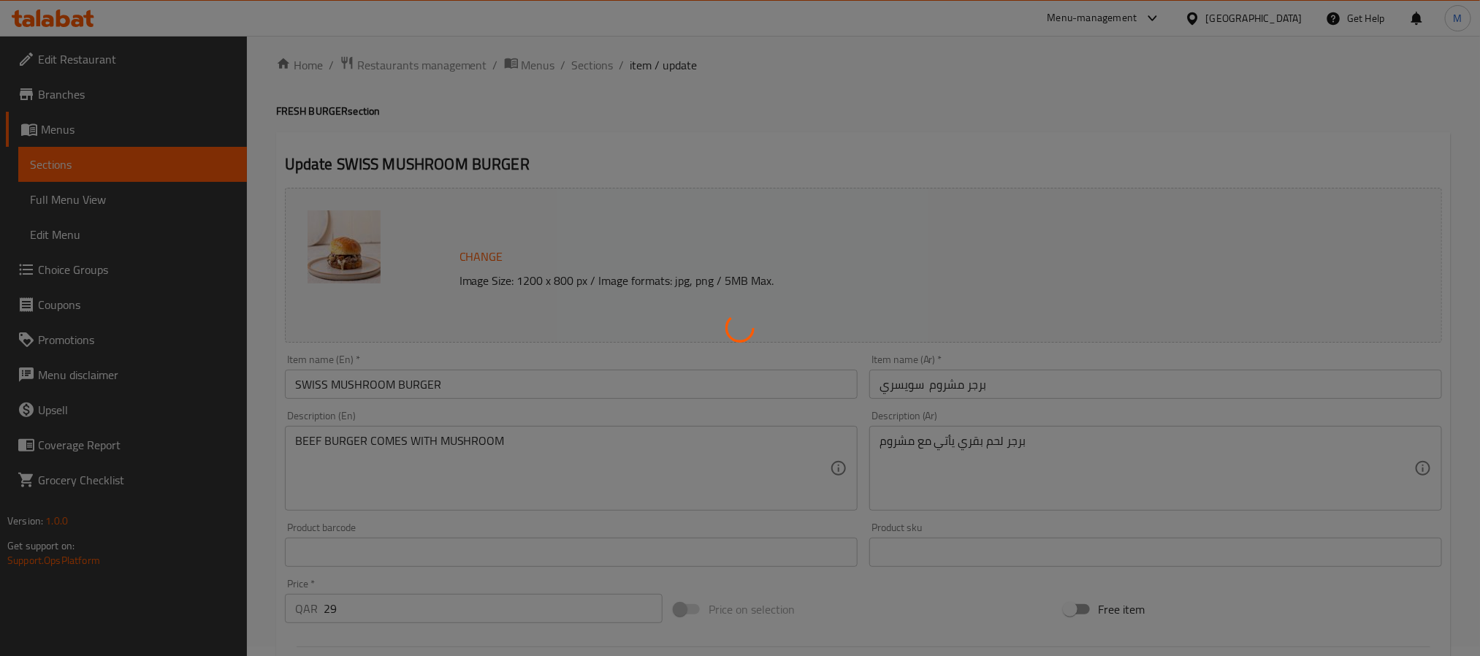
scroll to position [0, 0]
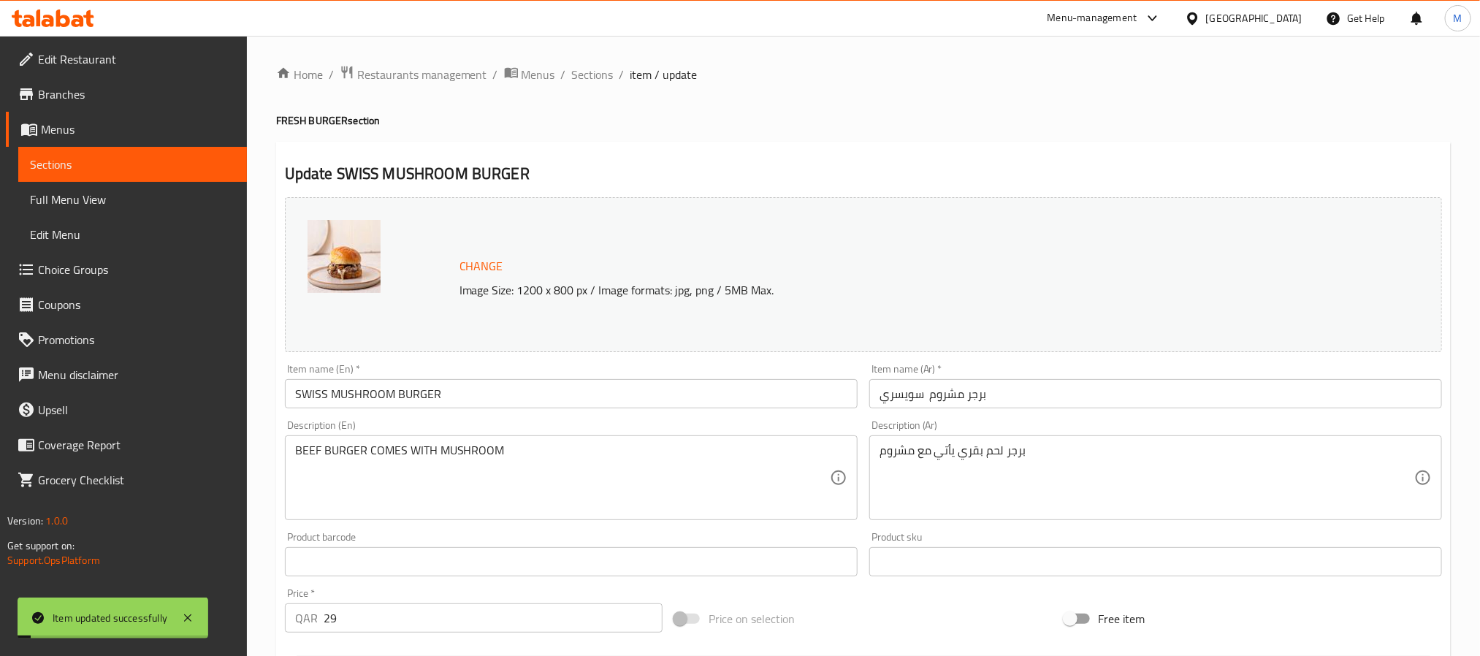
click at [596, 88] on div "Home / Restaurants management / Menus / Sections / item / update FRESH BURGER s…" at bounding box center [863, 544] width 1175 height 959
click at [598, 75] on span "Sections" at bounding box center [593, 75] width 42 height 18
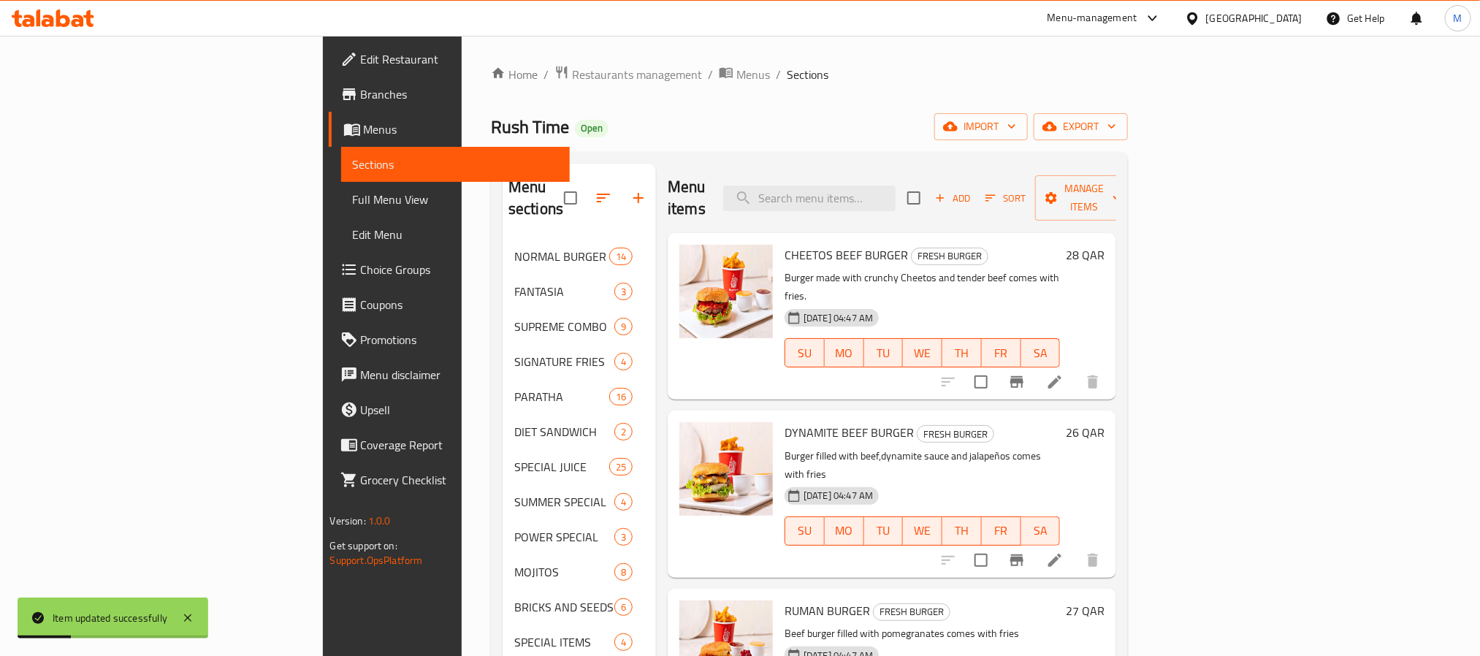
click at [947, 191] on icon "button" at bounding box center [940, 197] width 13 height 13
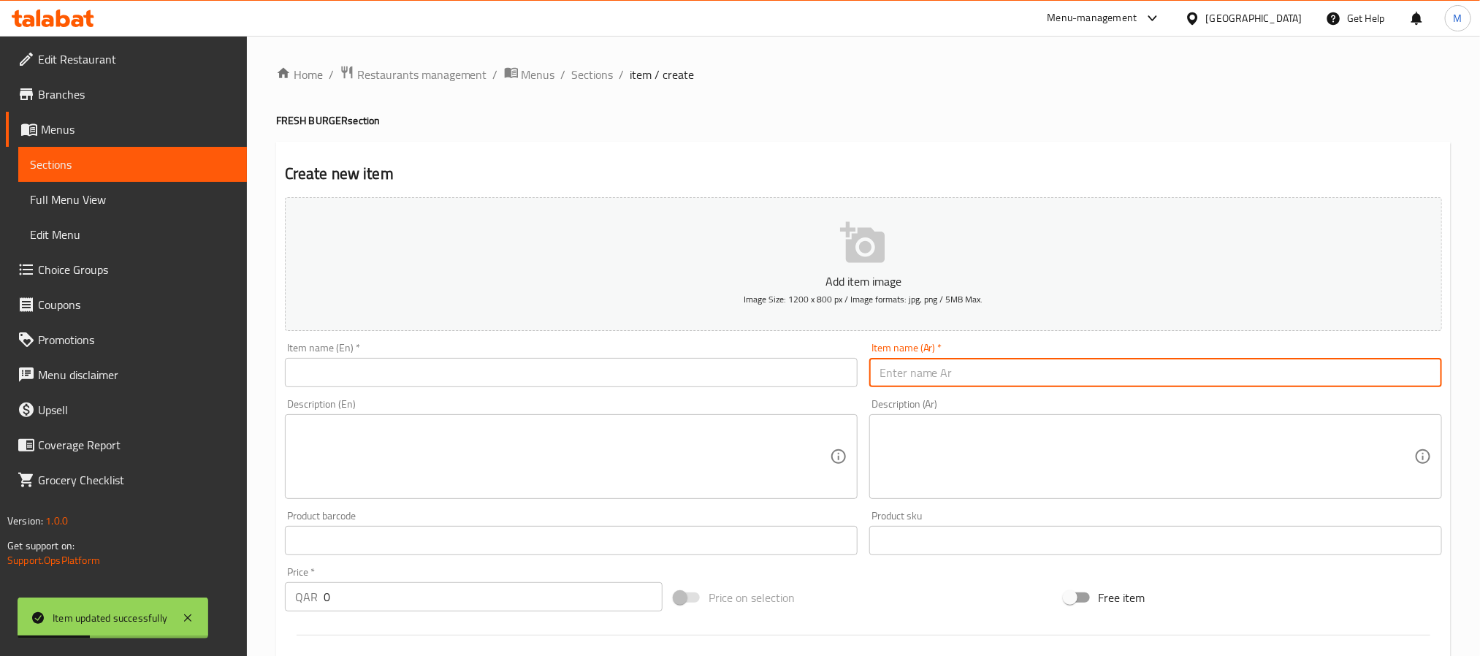
click at [1152, 373] on input "text" at bounding box center [1156, 372] width 573 height 29
paste input "برجر سماش"
type input "برجر سماش"
click at [737, 375] on input "text" at bounding box center [571, 372] width 573 height 29
paste input "Smash Burger"
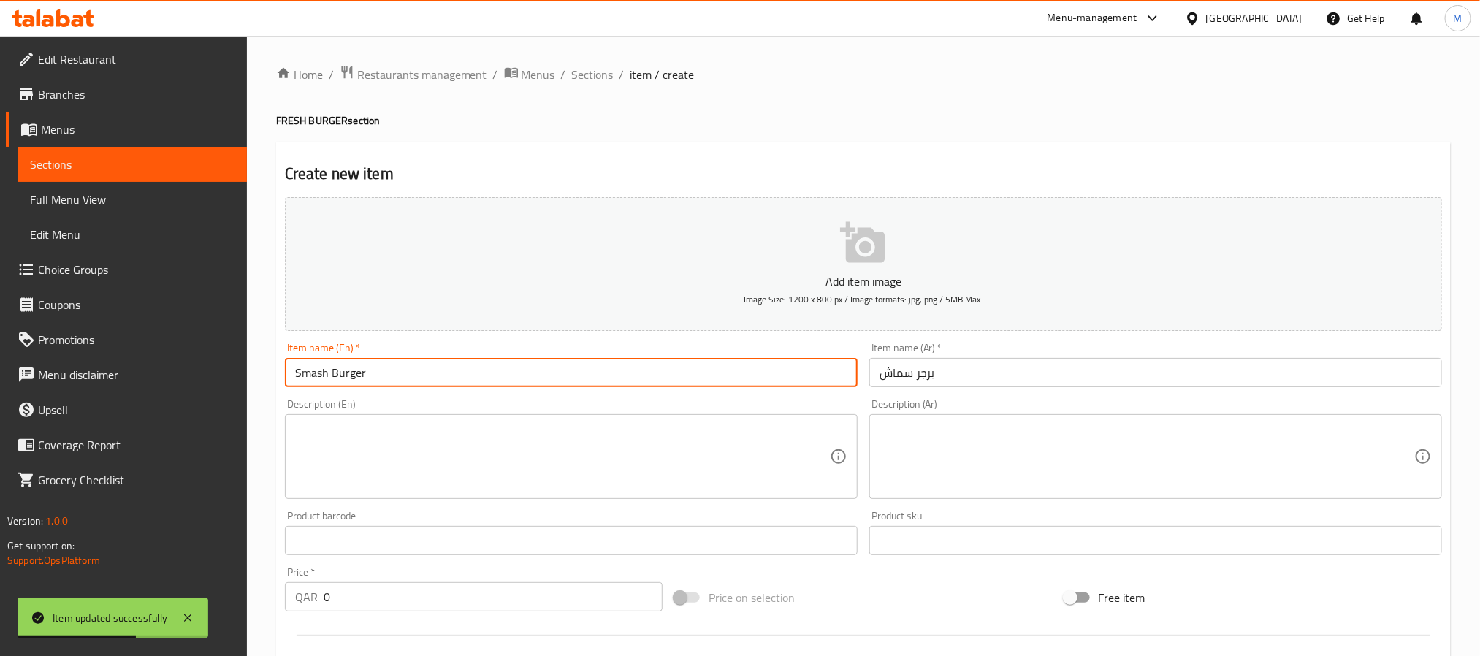
type input "Smash Burger"
click at [583, 608] on input "0" at bounding box center [493, 596] width 339 height 29
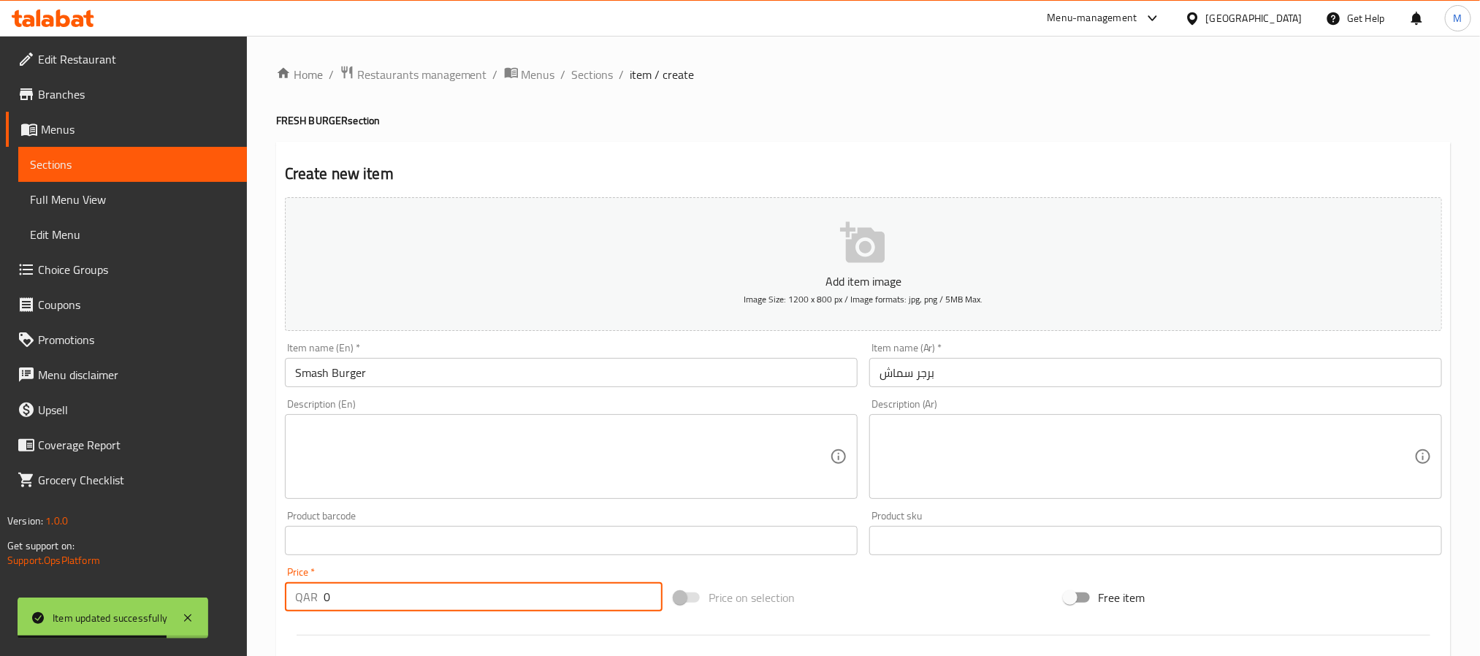
click at [583, 608] on input "0" at bounding box center [493, 596] width 339 height 29
paste input "29"
click at [583, 608] on input "0" at bounding box center [493, 596] width 339 height 29
type input "29"
click at [880, 593] on div "Price on selection" at bounding box center [863, 597] width 389 height 39
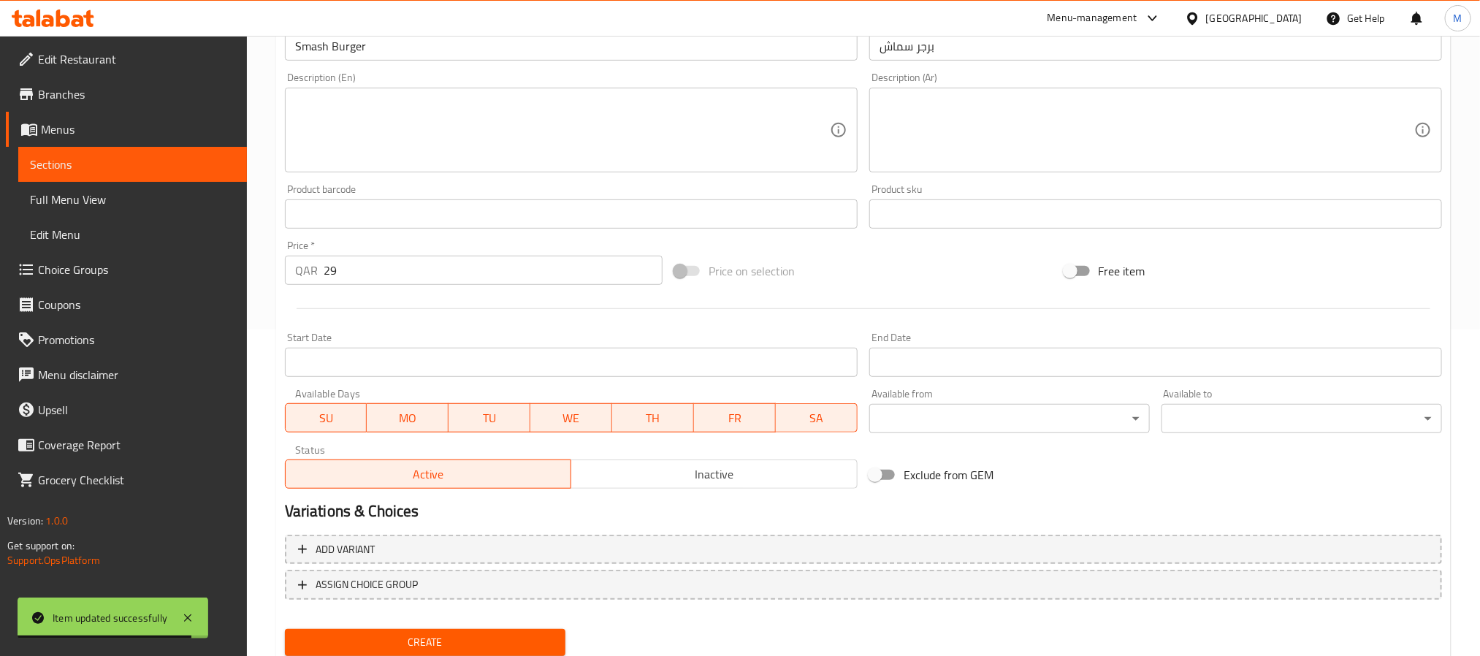
scroll to position [375, 0]
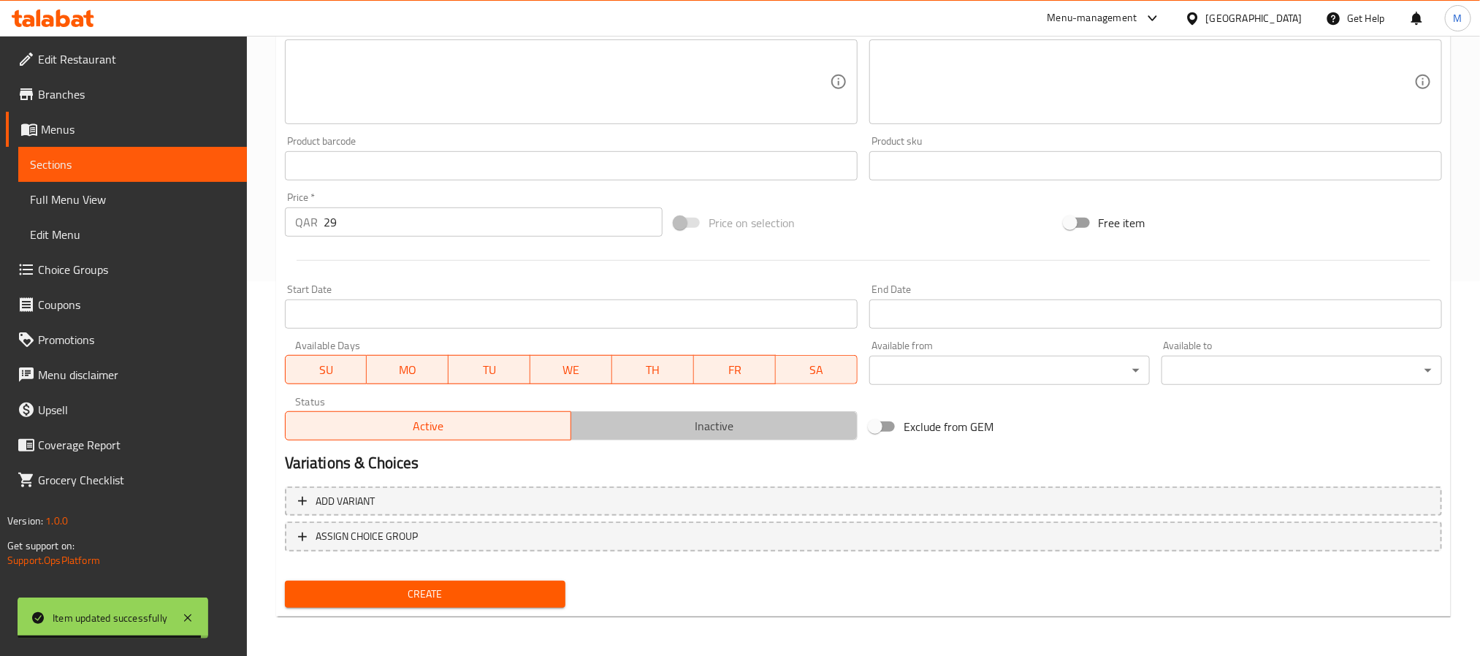
click at [693, 421] on span "Inactive" at bounding box center [714, 426] width 275 height 21
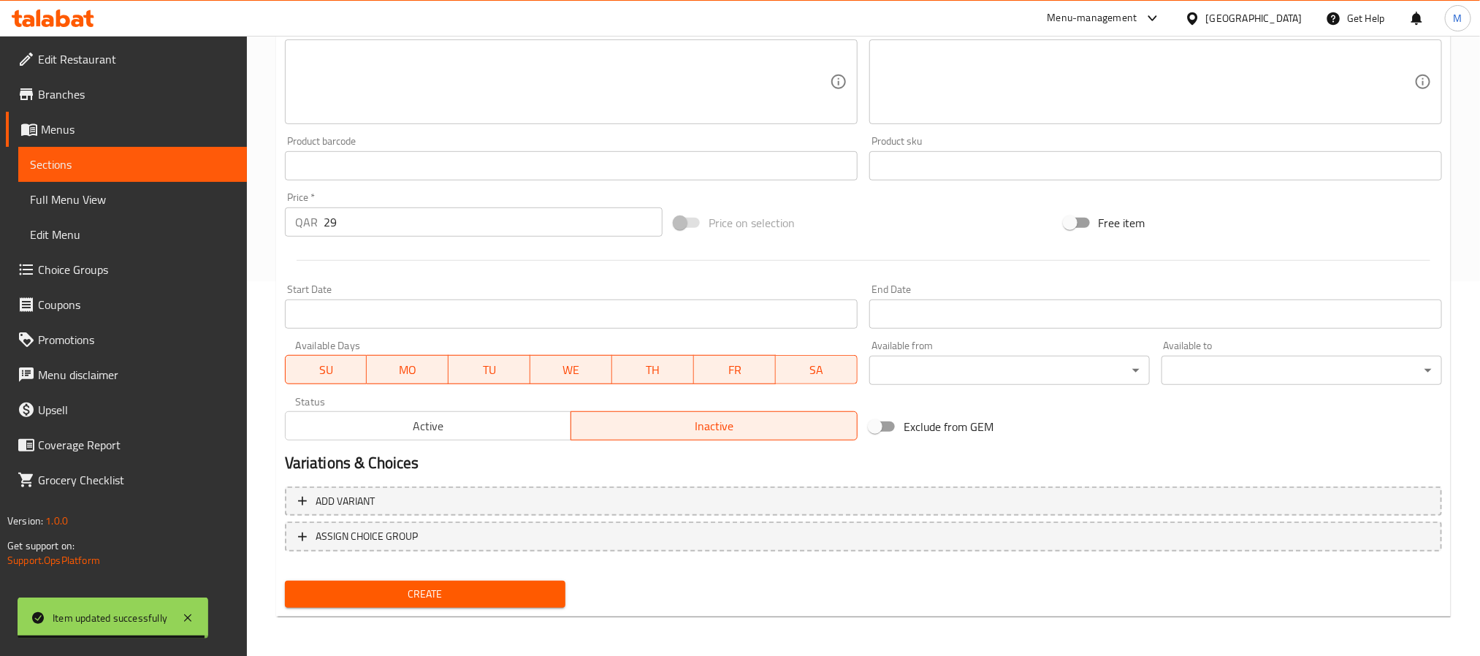
click at [535, 606] on button "Create" at bounding box center [425, 594] width 281 height 27
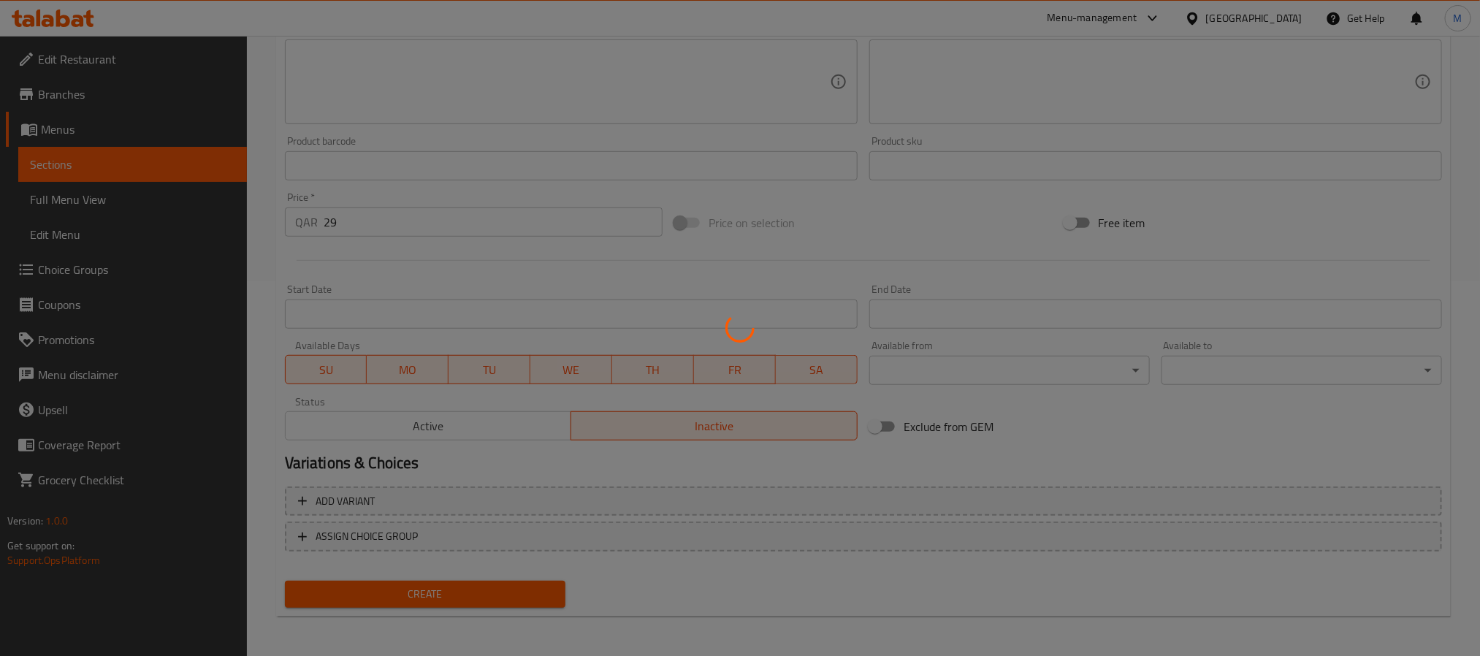
type input "0"
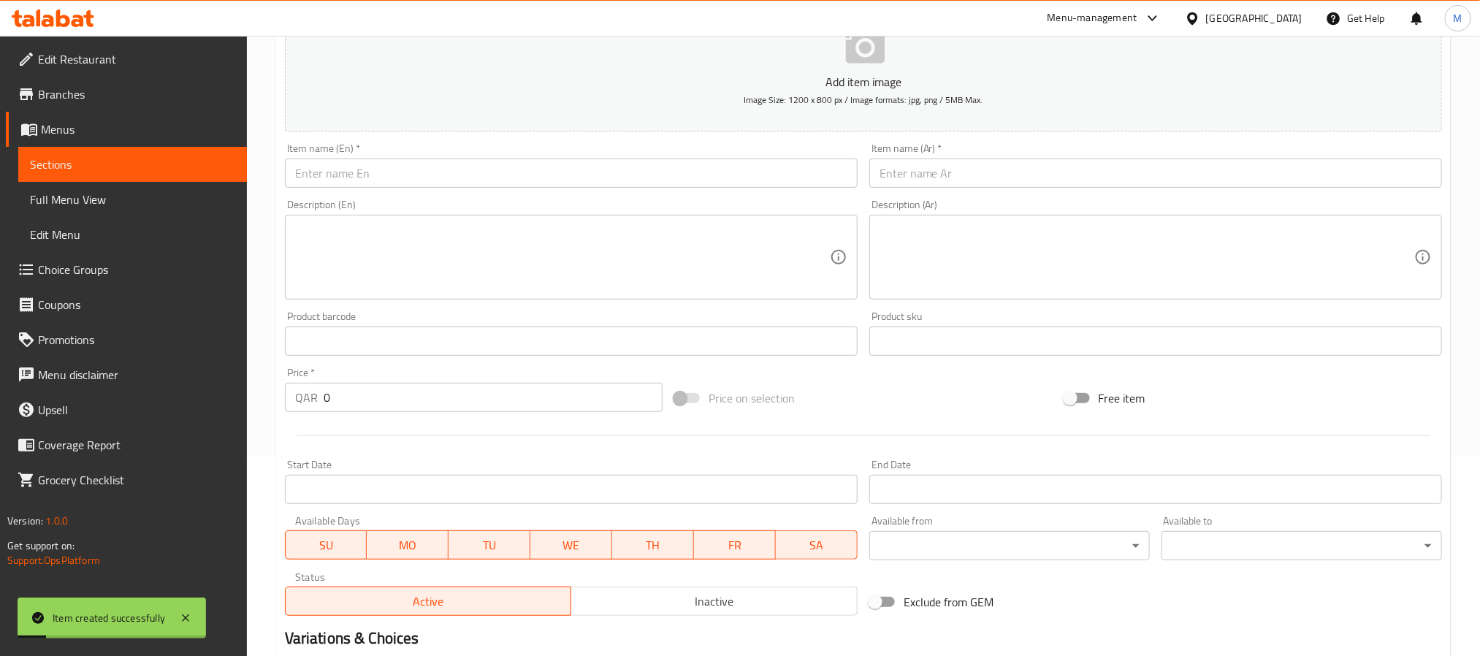
scroll to position [0, 0]
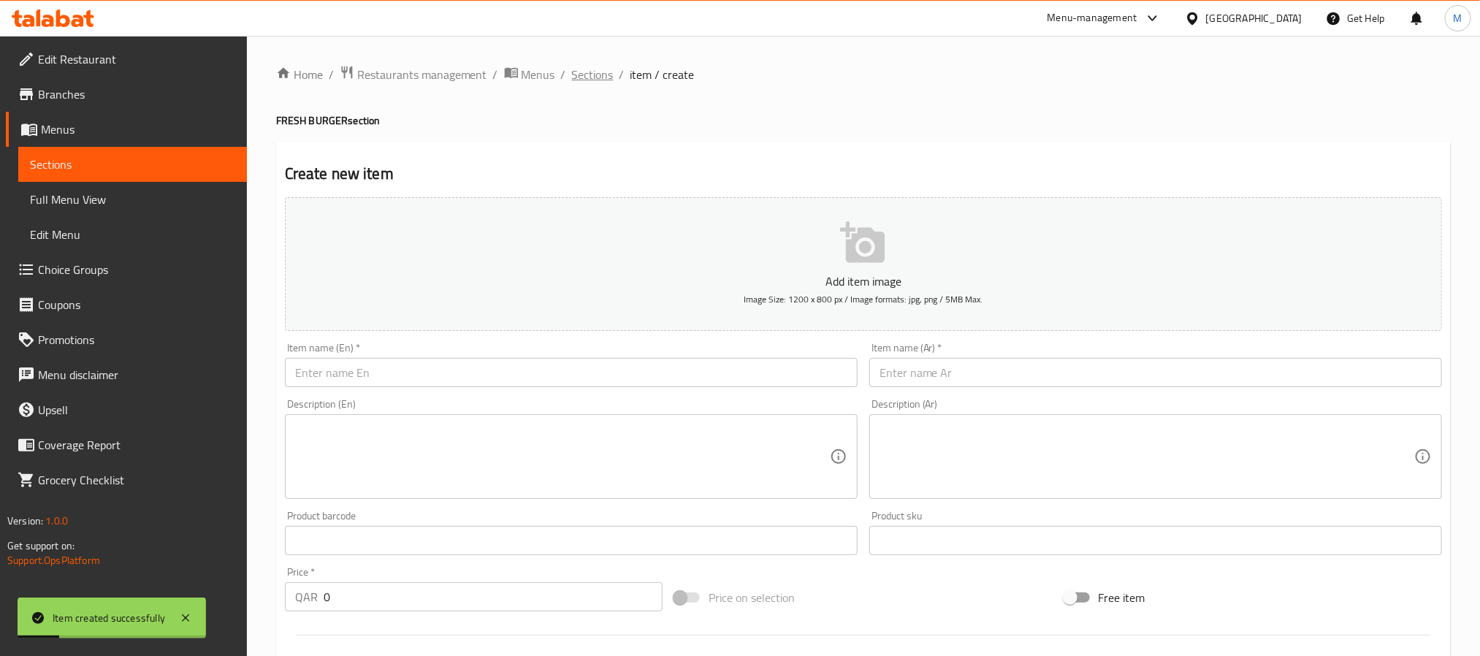
click at [605, 69] on span "Sections" at bounding box center [593, 75] width 42 height 18
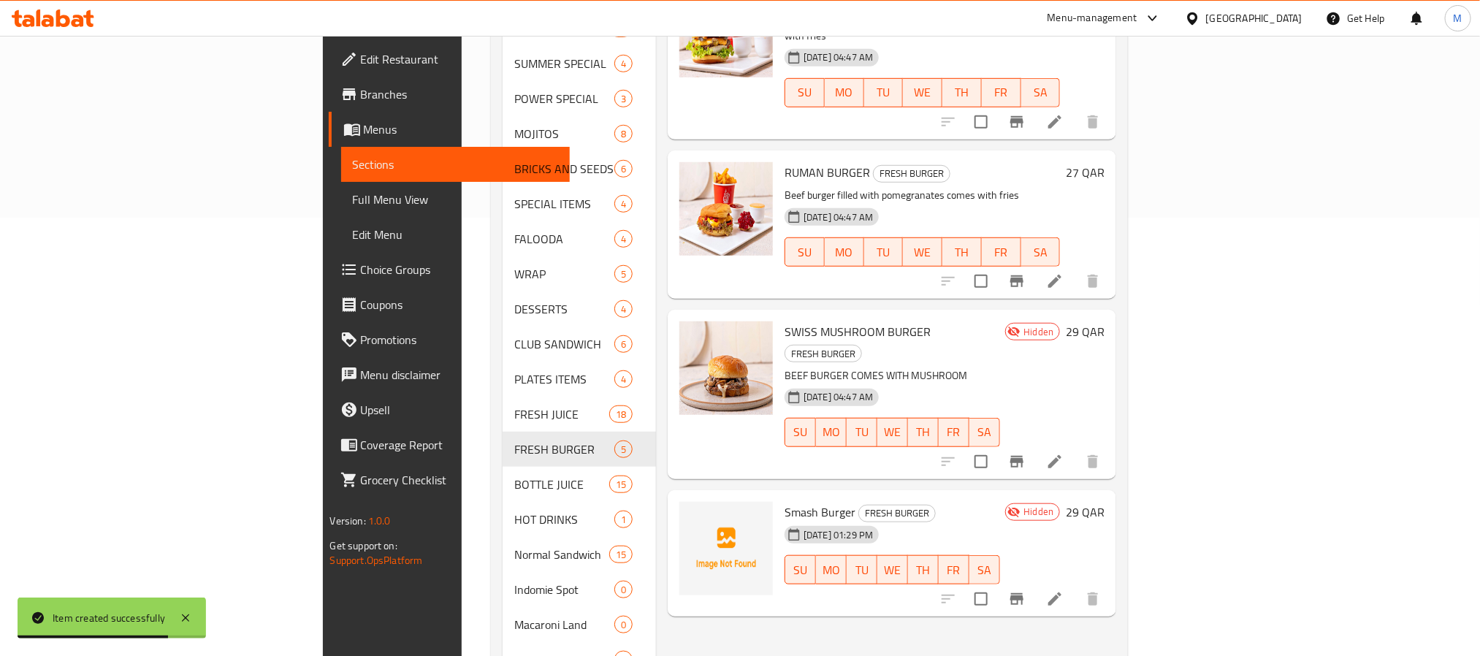
scroll to position [483, 0]
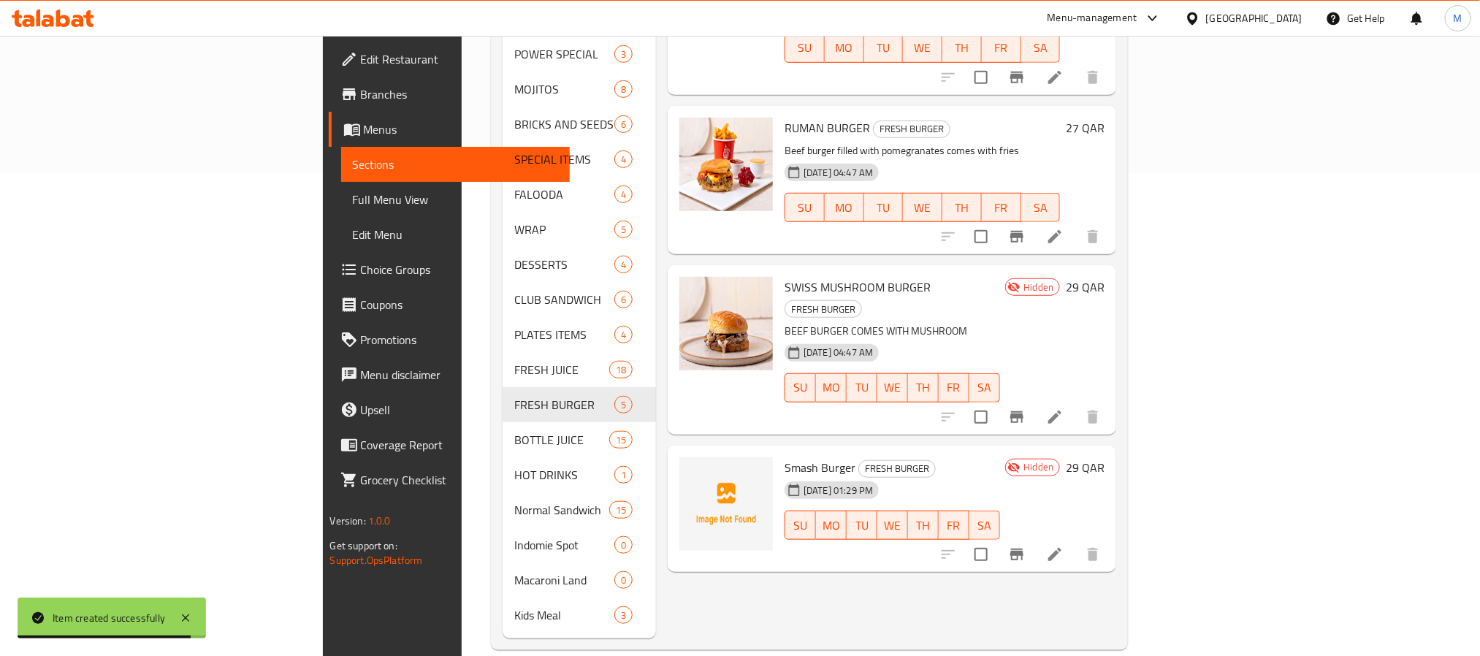
click at [785, 457] on span "Smash Burger" at bounding box center [820, 468] width 71 height 22
copy h6 "Burger"
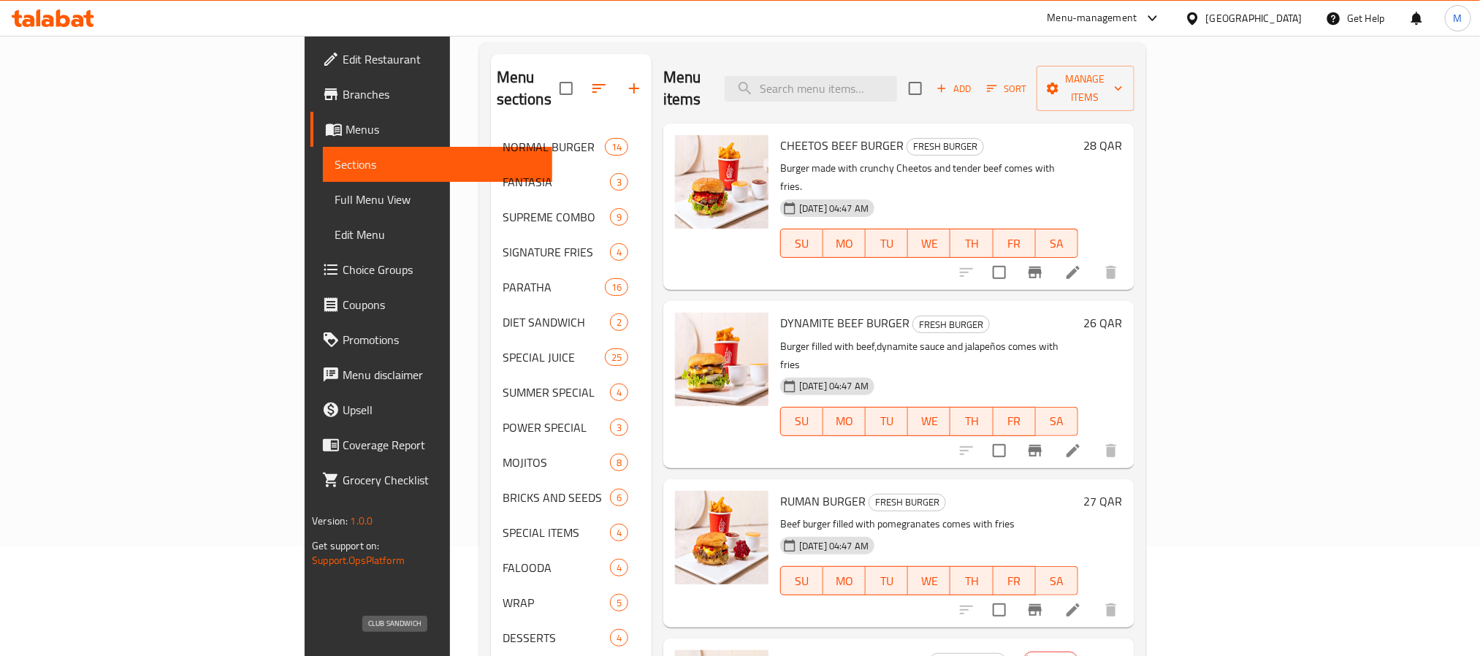
scroll to position [45, 0]
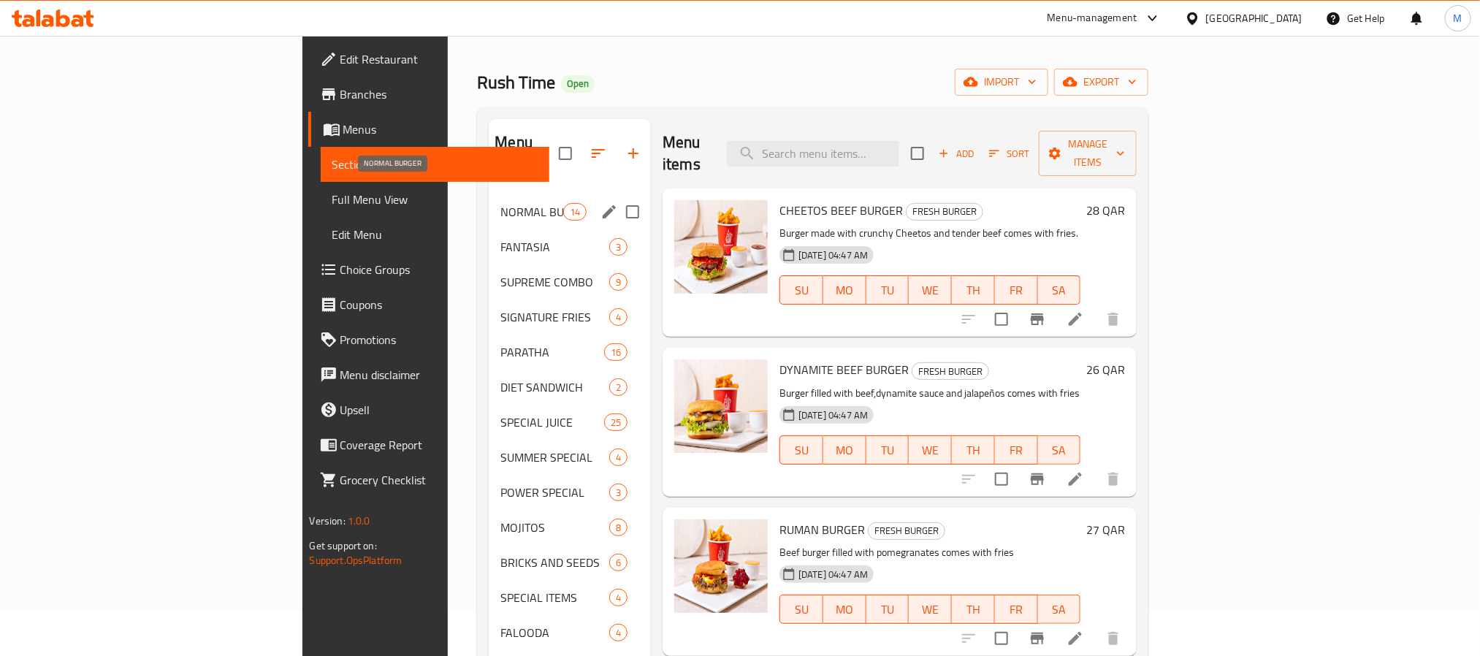
click at [501, 203] on span "NORMAL BURGER" at bounding box center [532, 212] width 62 height 18
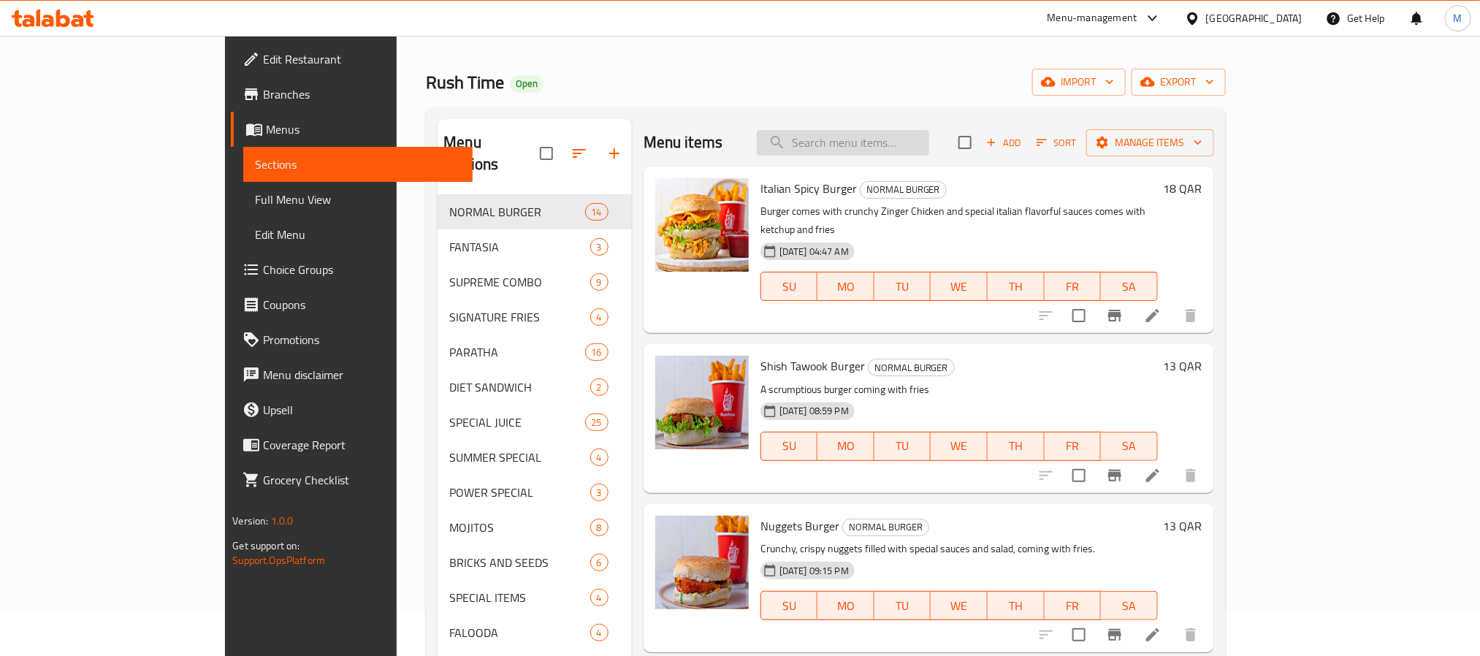
click at [934, 112] on div "Menu sections NORMAL BURGER 14 FANTASIA 3 SUPREME COMBO 9 SIGNATURE FRIES 4 PAR…" at bounding box center [825, 597] width 799 height 981
click at [928, 145] on input "search" at bounding box center [843, 143] width 172 height 26
paste input "Italian Spicy Burger"
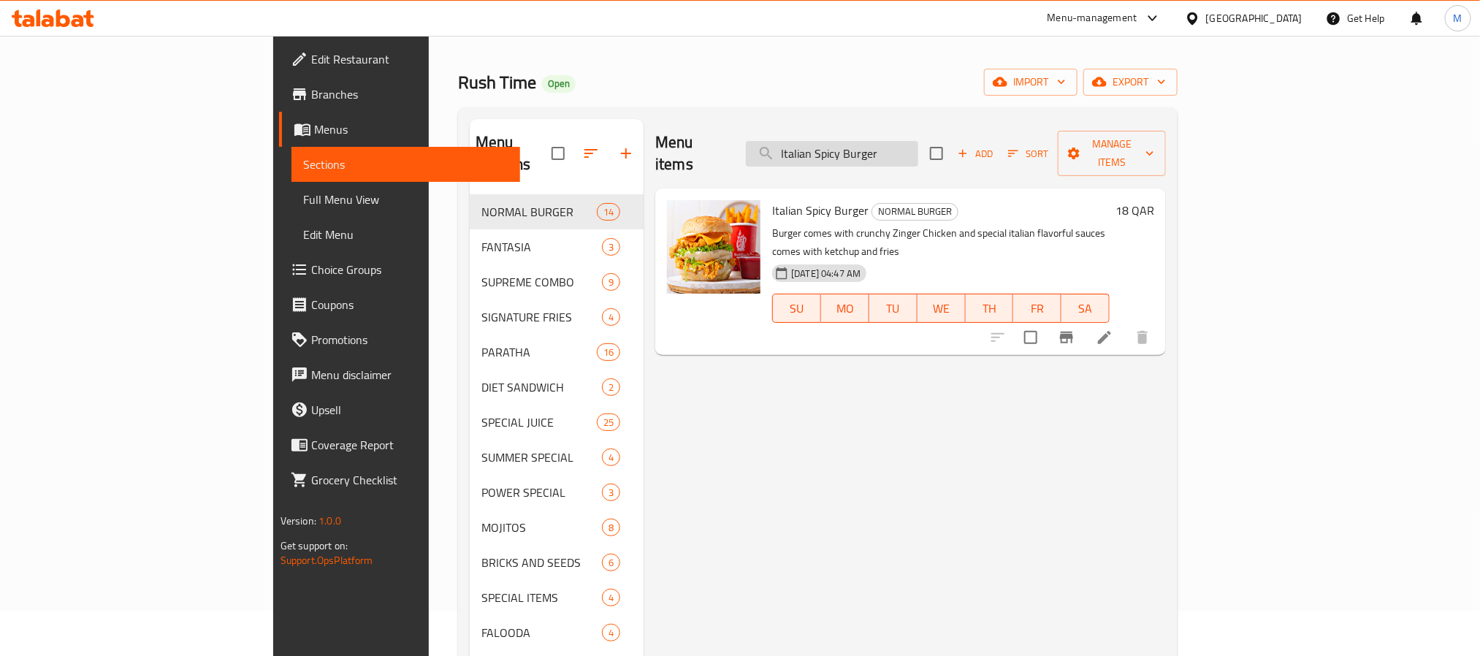
click at [913, 141] on input "Italian Spicy Burger" at bounding box center [832, 154] width 172 height 26
paste input "Zinger"
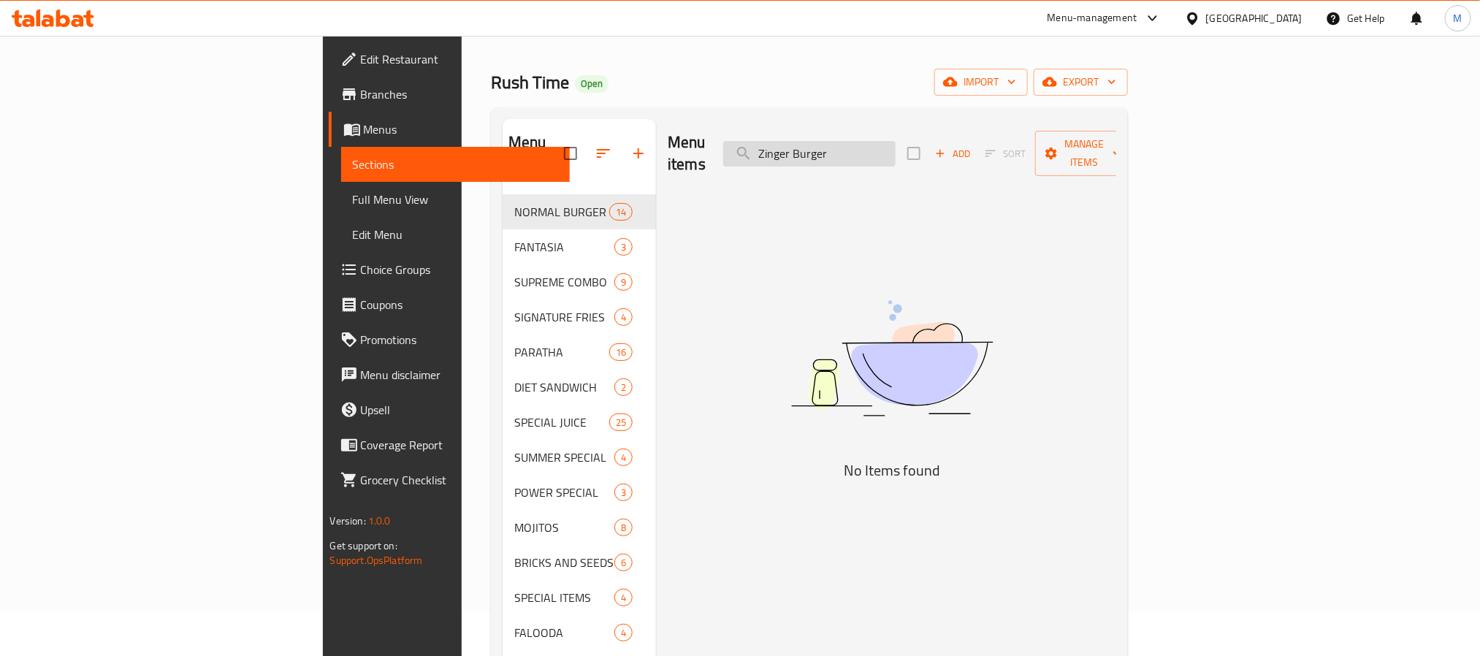
click at [896, 141] on input "Zinger Burger" at bounding box center [809, 154] width 172 height 26
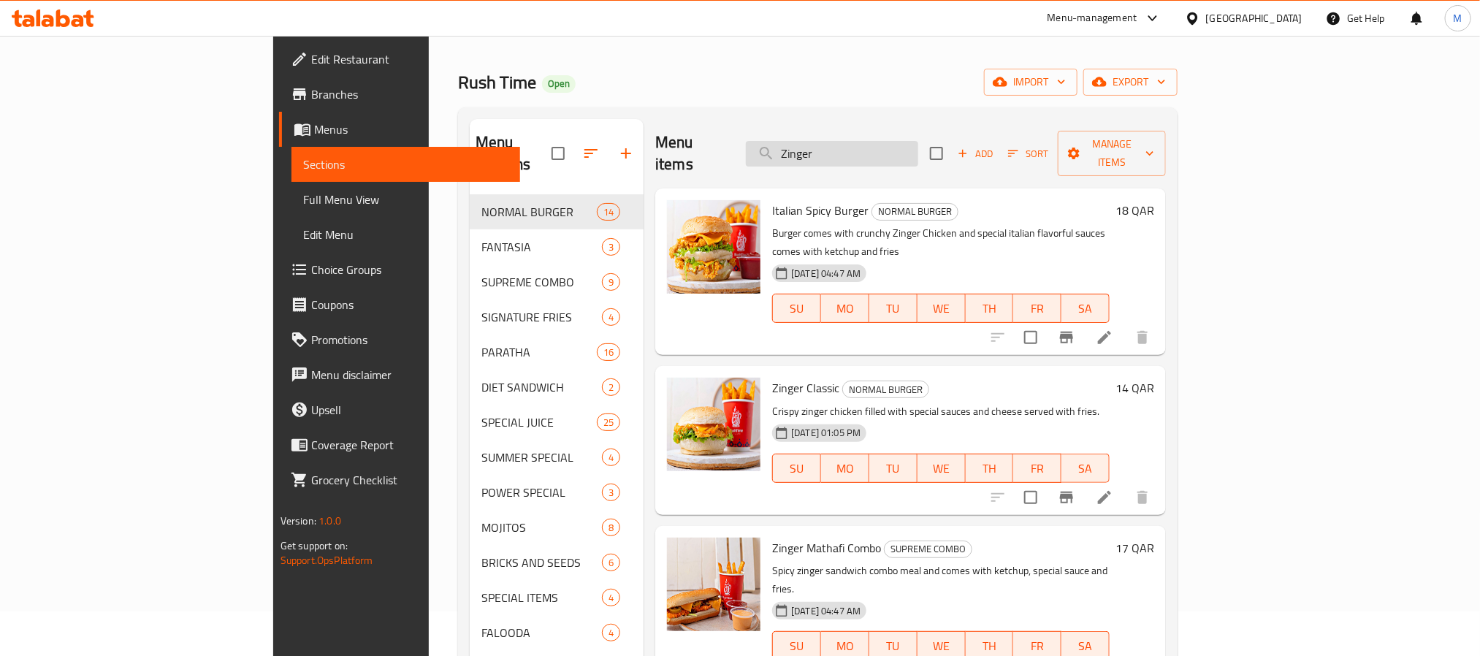
click at [919, 143] on input "Zinger" at bounding box center [832, 154] width 172 height 26
paste input "Spanish Cheetos Bur"
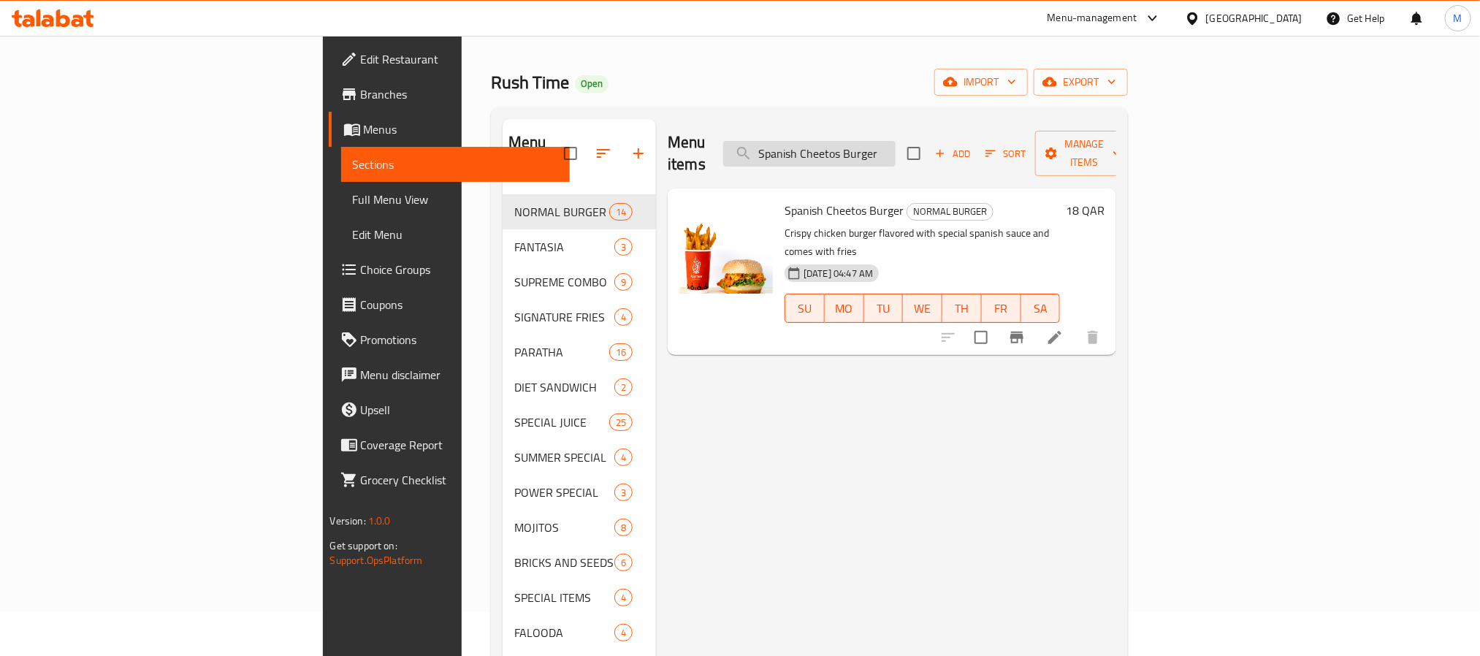
click at [896, 141] on input "Spanish Cheetos Burger" at bounding box center [809, 154] width 172 height 26
paste input "Italian Spicy"
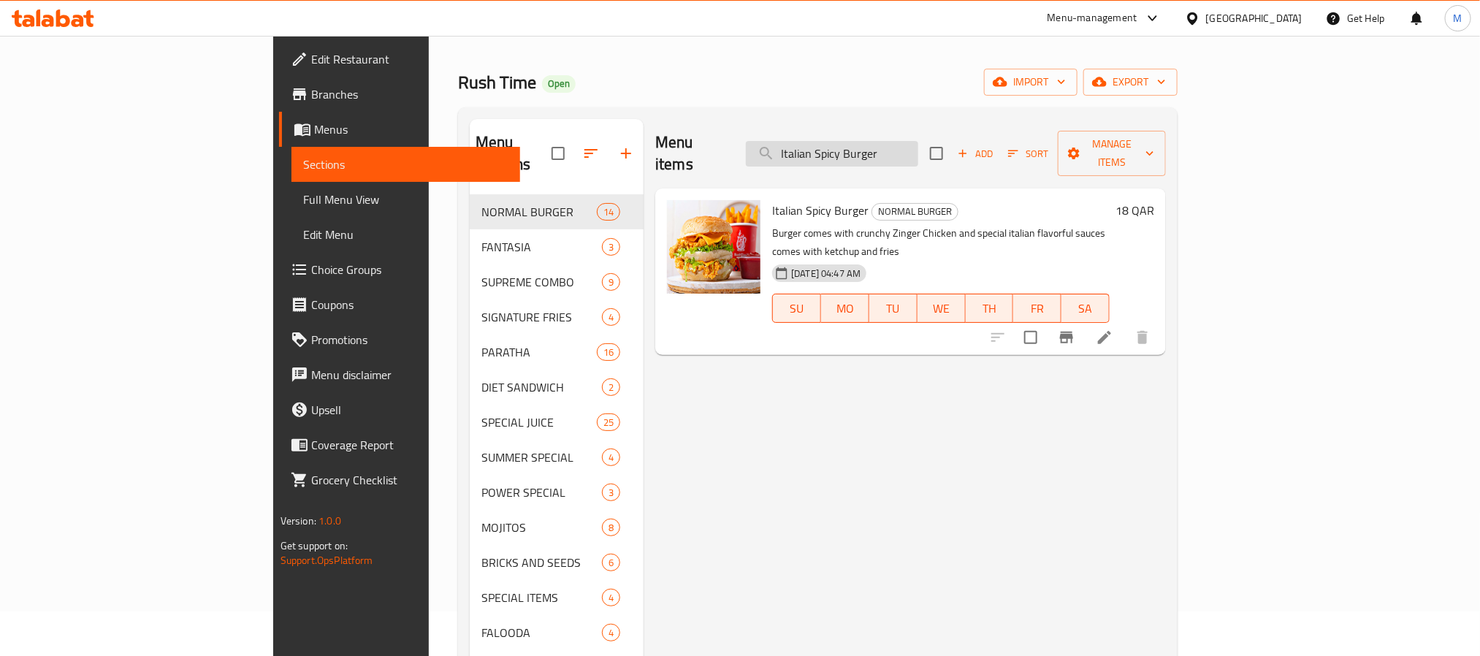
click at [910, 154] on input "Italian Spicy Burger" at bounding box center [832, 154] width 172 height 26
paste input "Jumbo Prawns"
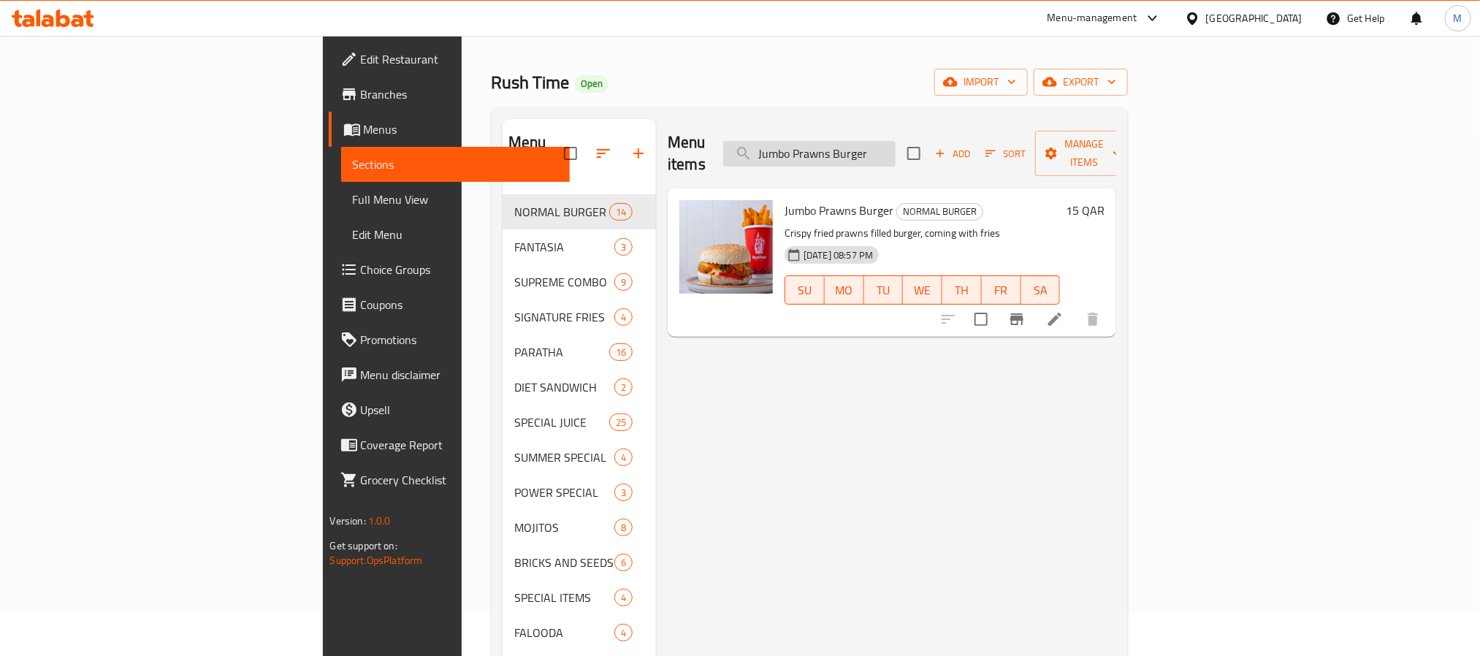
click at [896, 141] on input "Jumbo Prawns Burger" at bounding box center [809, 154] width 172 height 26
paste input "Rush Time"
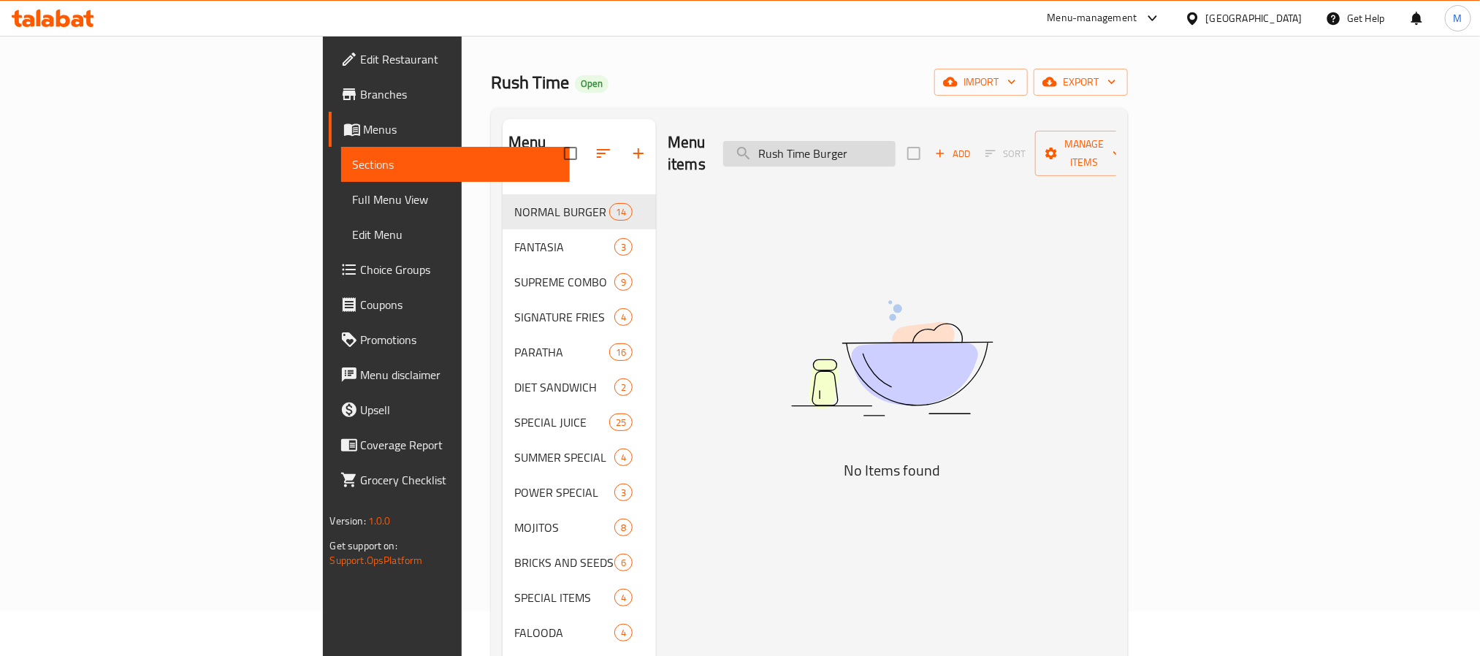
click at [896, 143] on input "Rush Time Burger" at bounding box center [809, 154] width 172 height 26
drag, startPoint x: 908, startPoint y: 143, endPoint x: 948, endPoint y: 143, distance: 39.5
click at [896, 143] on input "Rush Time Burger" at bounding box center [809, 154] width 172 height 26
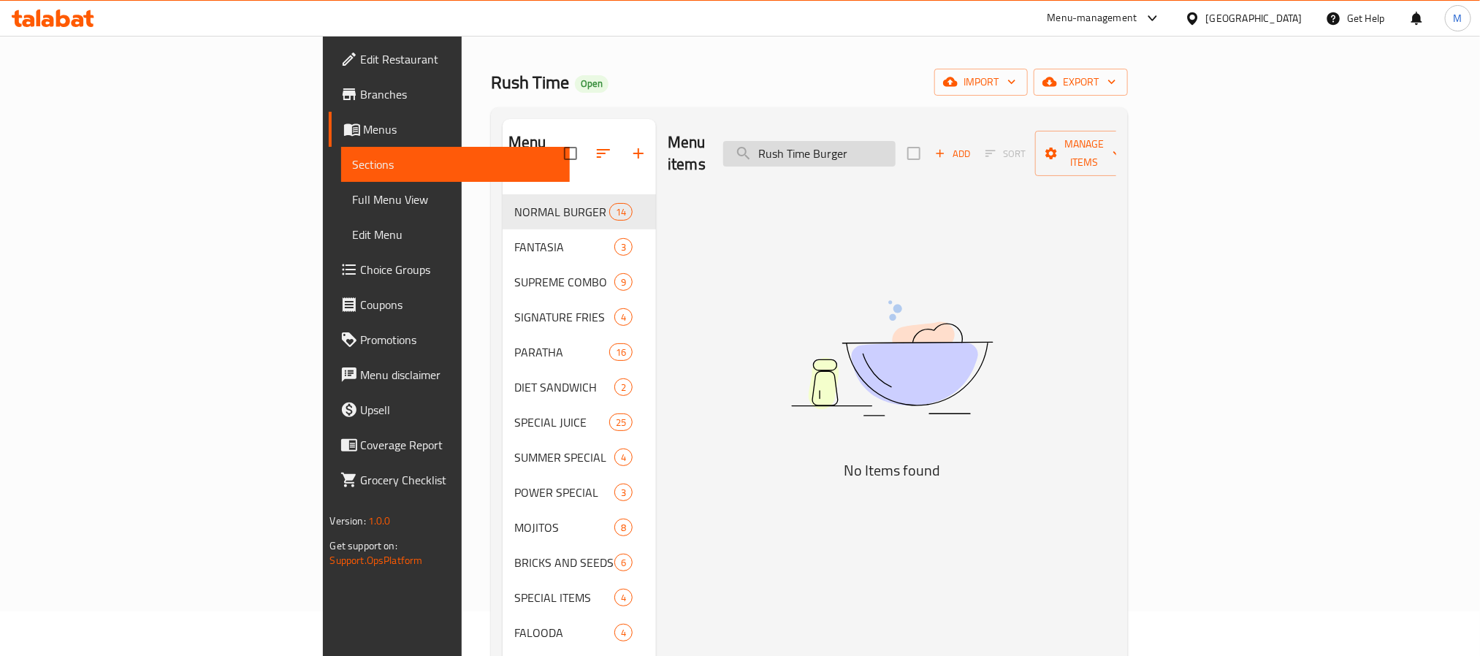
paste input "search"
click at [896, 143] on input "Time Burger" at bounding box center [809, 154] width 172 height 26
click at [886, 142] on input "Time Burger" at bounding box center [809, 154] width 172 height 26
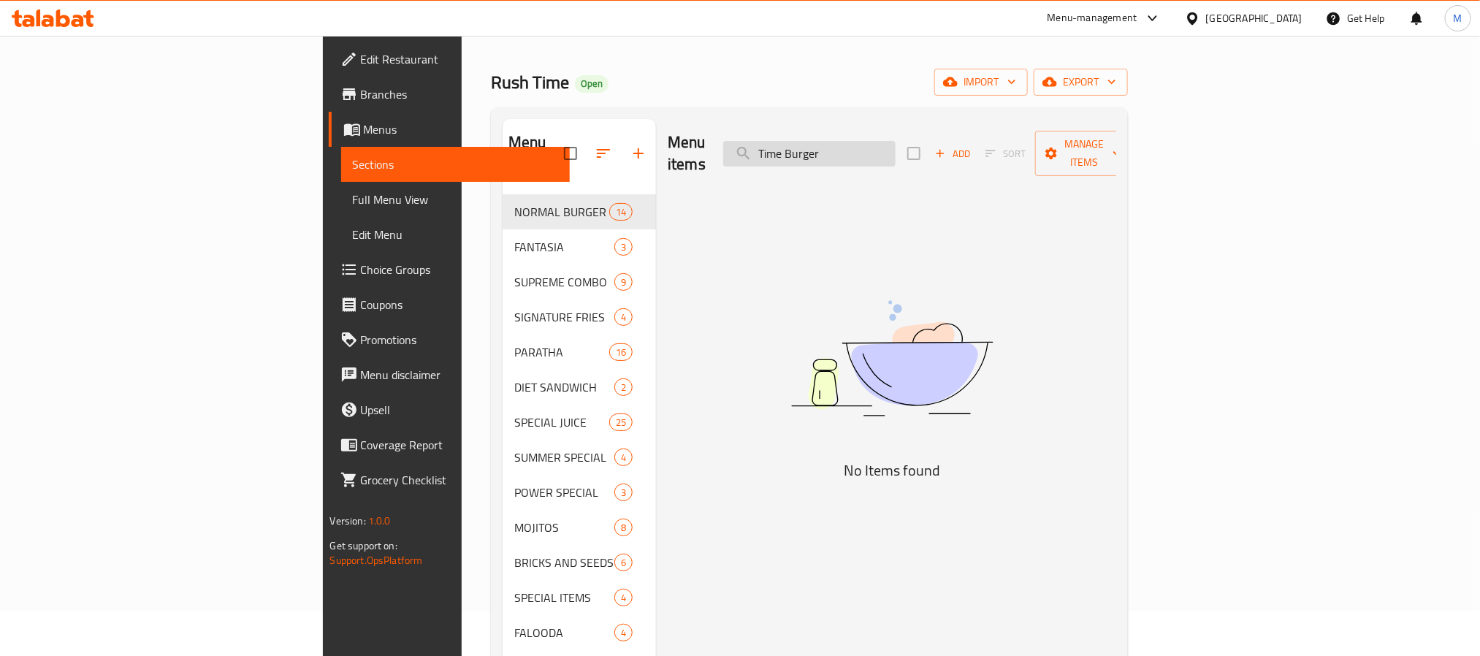
click at [886, 142] on input "Time Burger" at bounding box center [809, 154] width 172 height 26
paste input "search"
type input "Time"
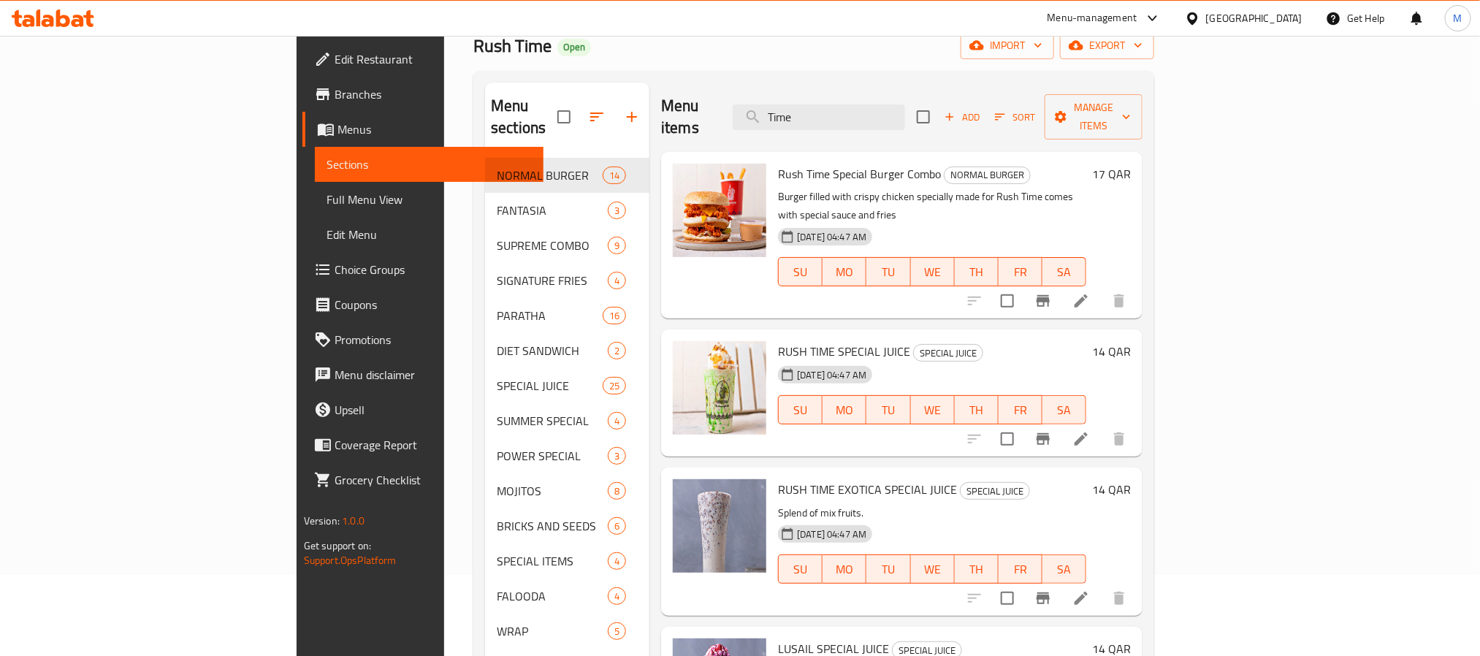
scroll to position [45, 0]
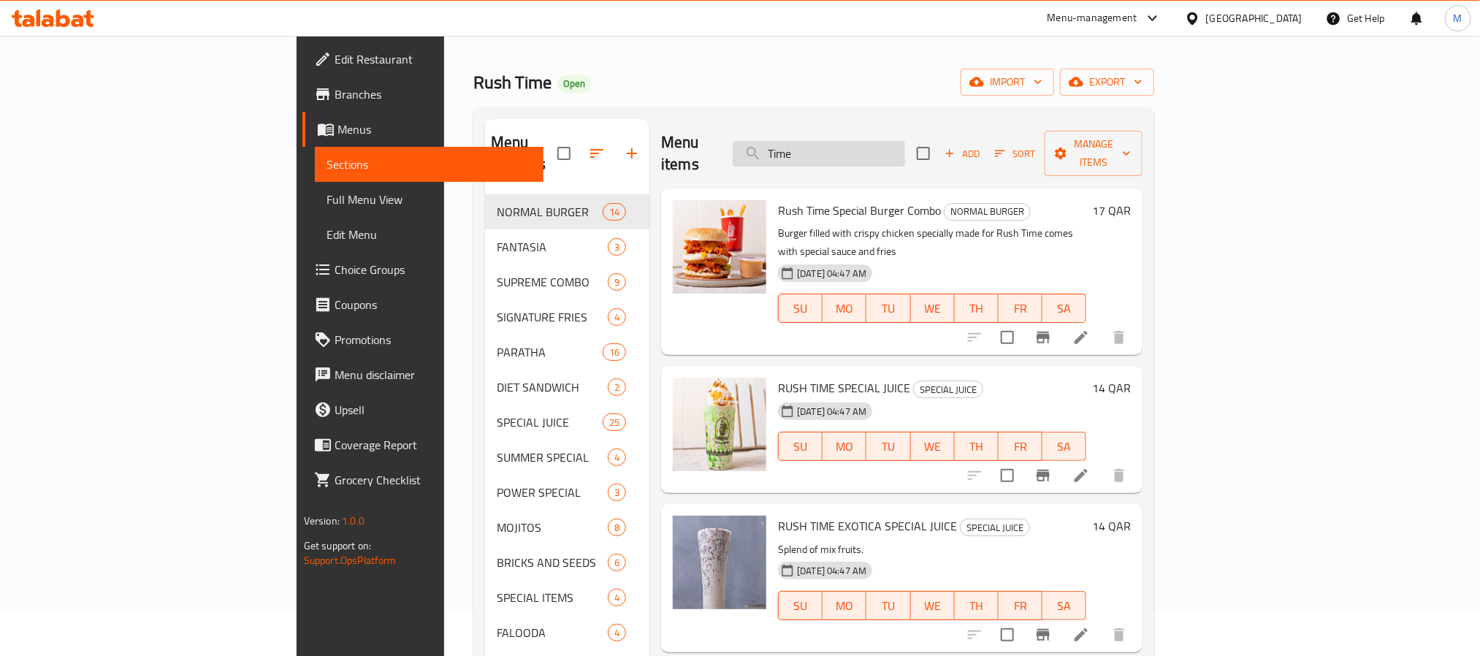
click at [905, 141] on input "Time" at bounding box center [819, 154] width 172 height 26
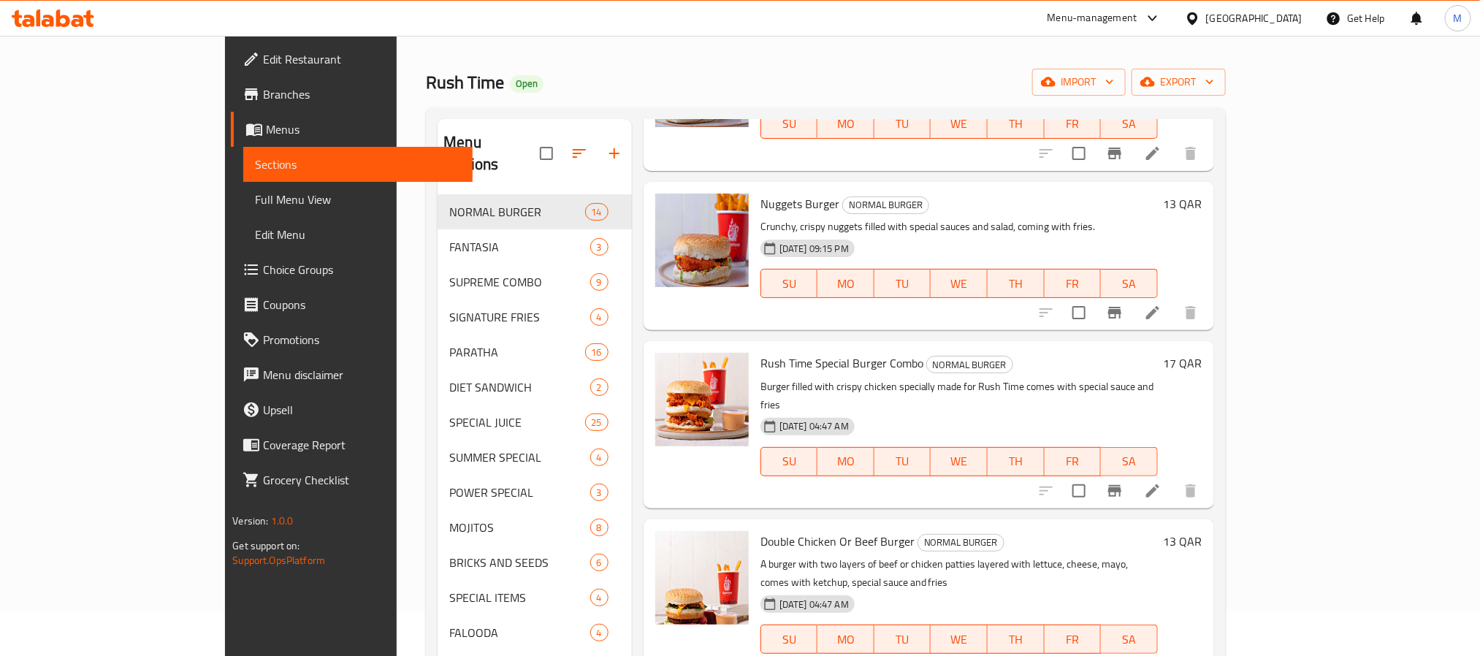
scroll to position [329, 0]
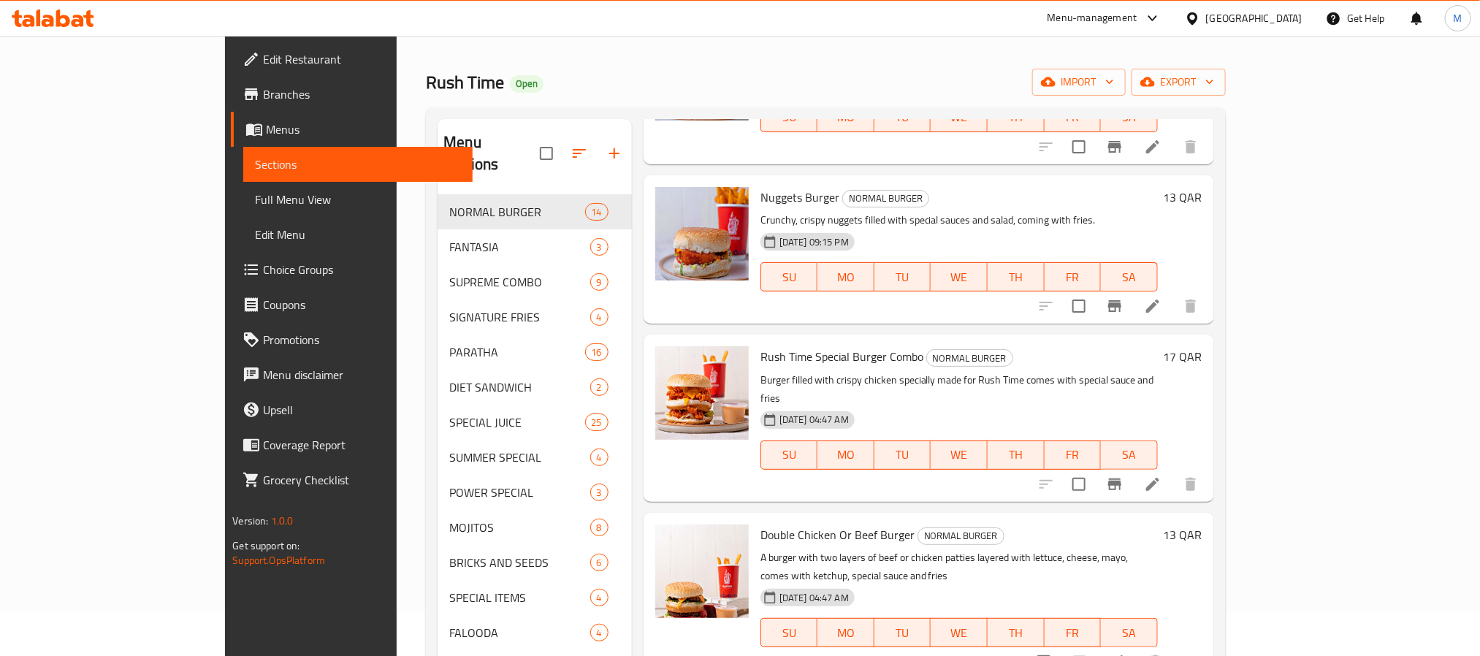
click at [1092, 346] on h6 "Rush Time Special Burger Combo NORMAL BURGER" at bounding box center [960, 356] width 398 height 20
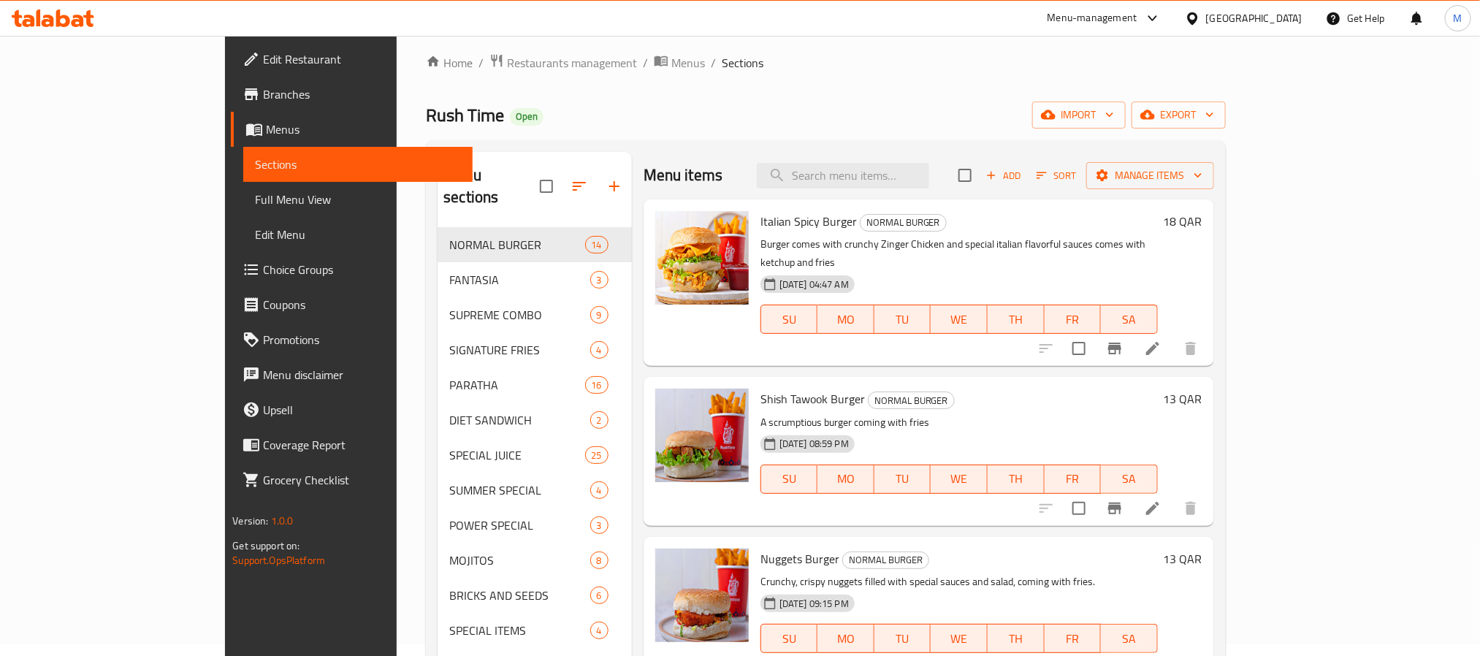
scroll to position [0, 0]
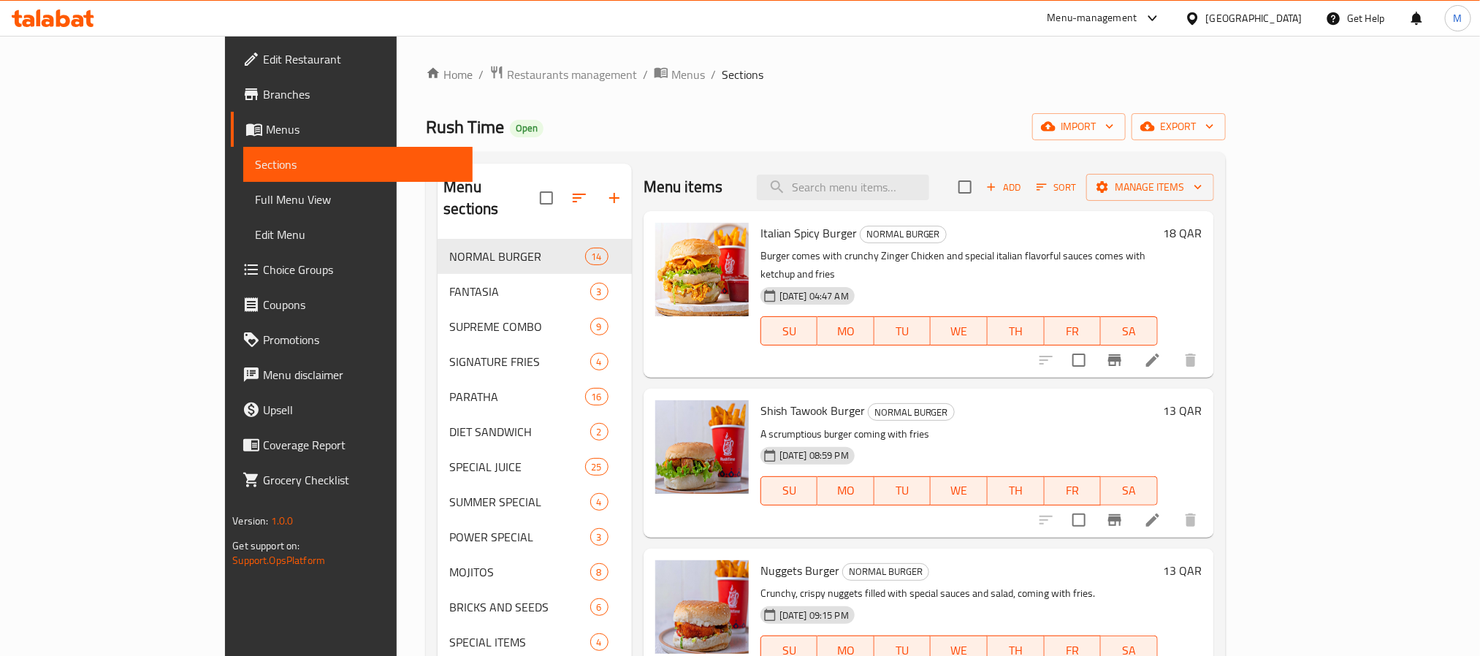
click at [1024, 182] on span "Add" at bounding box center [1003, 187] width 39 height 17
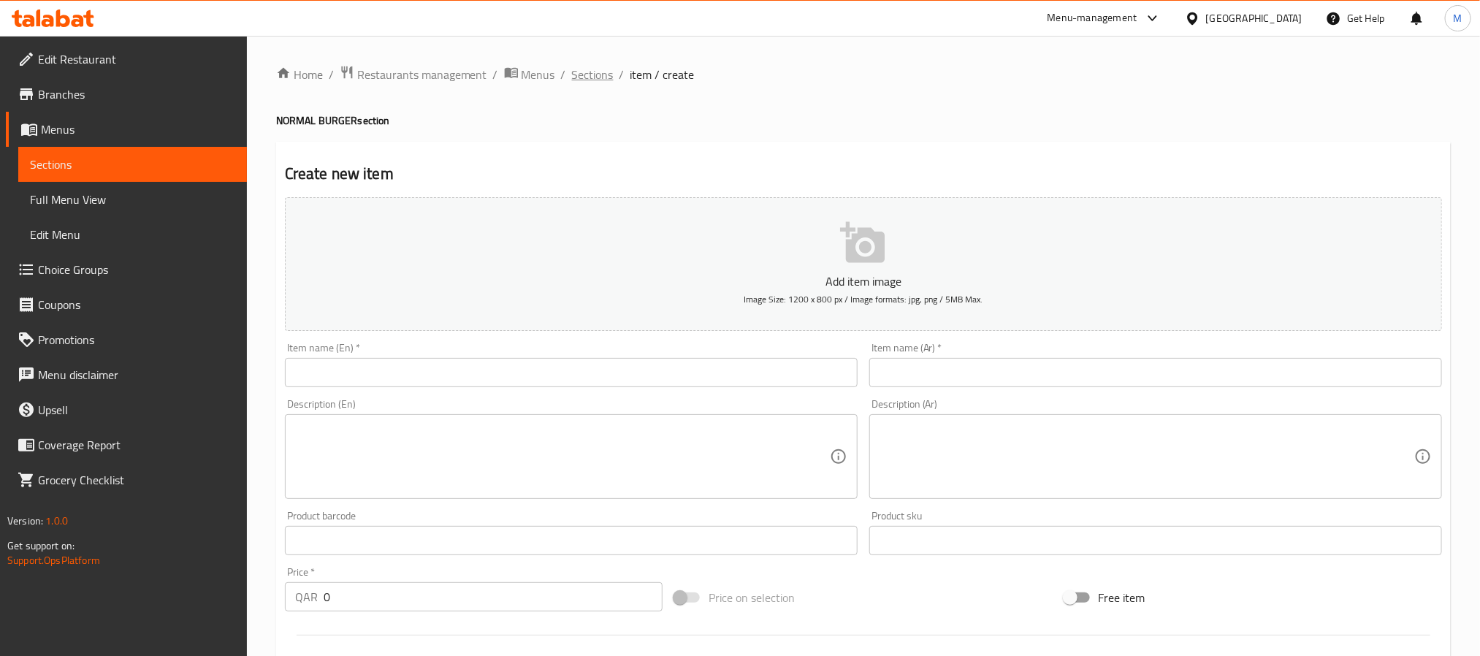
click at [605, 75] on span "Sections" at bounding box center [593, 75] width 42 height 18
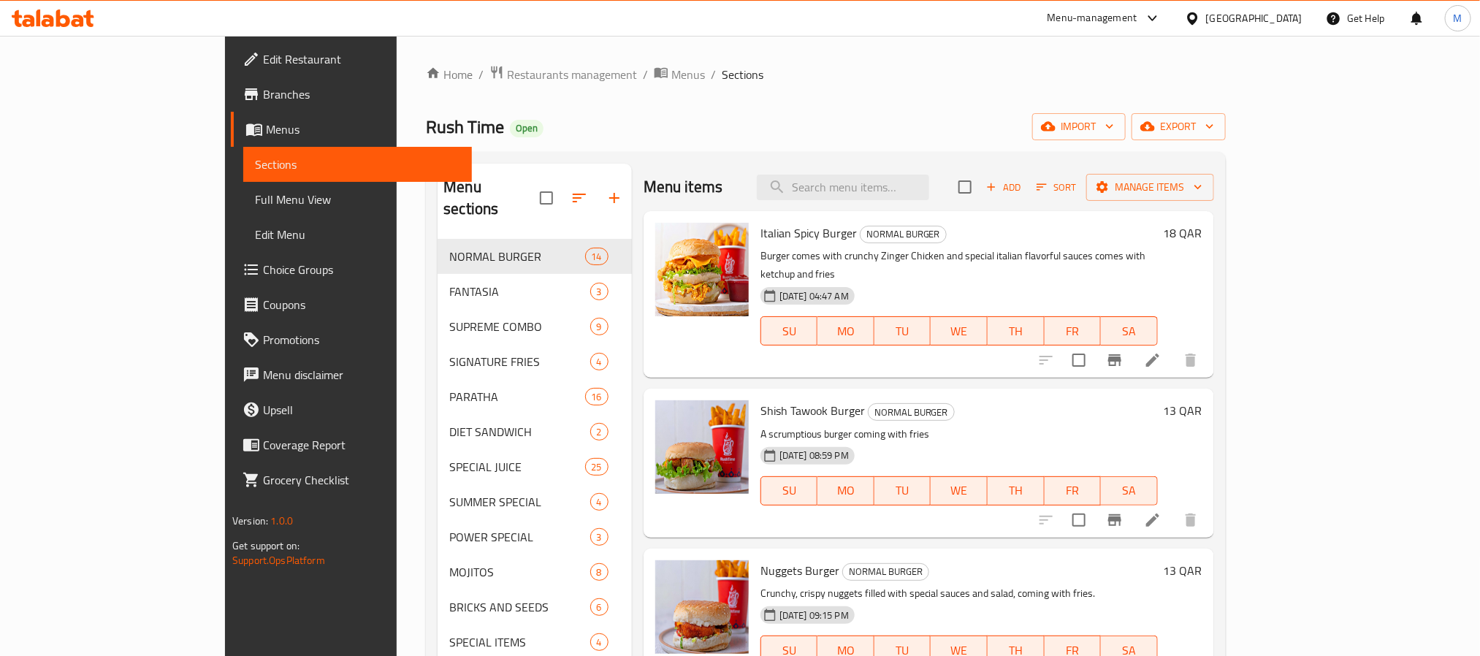
click at [910, 114] on div "Rush Time Open import export" at bounding box center [825, 126] width 799 height 27
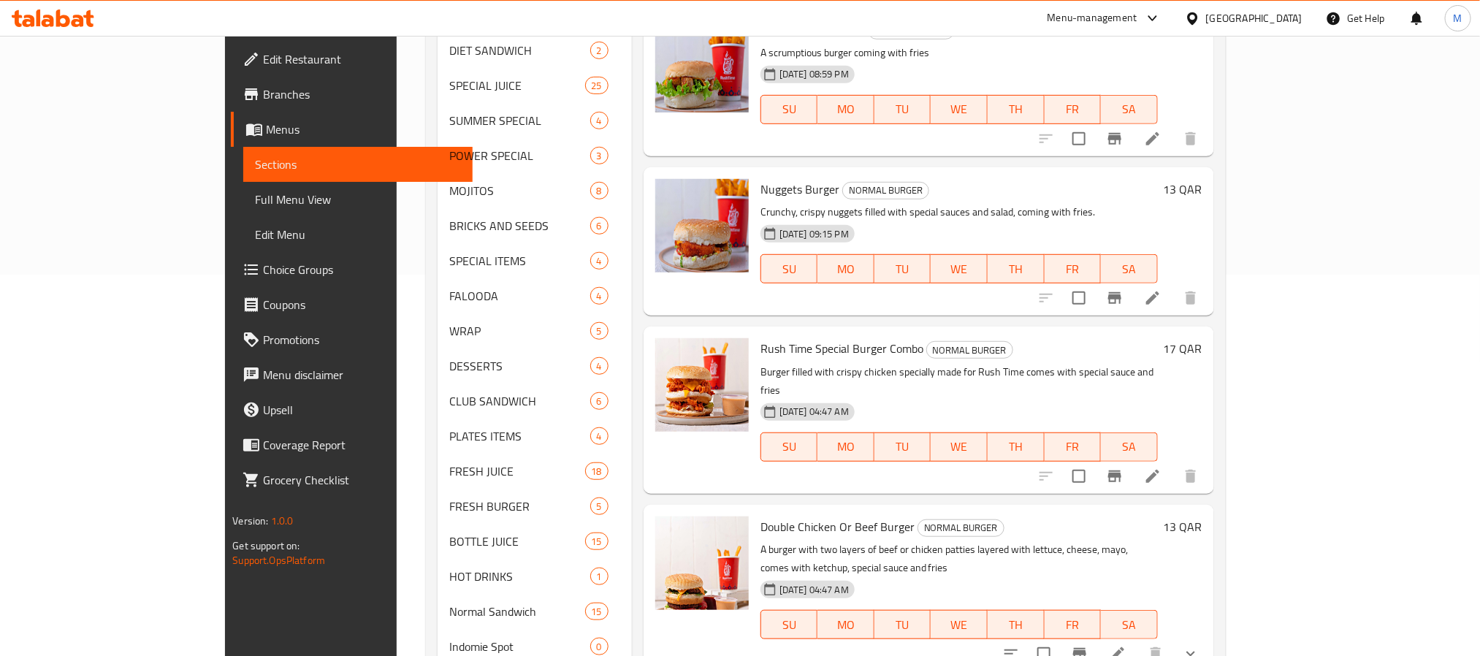
scroll to position [438, 0]
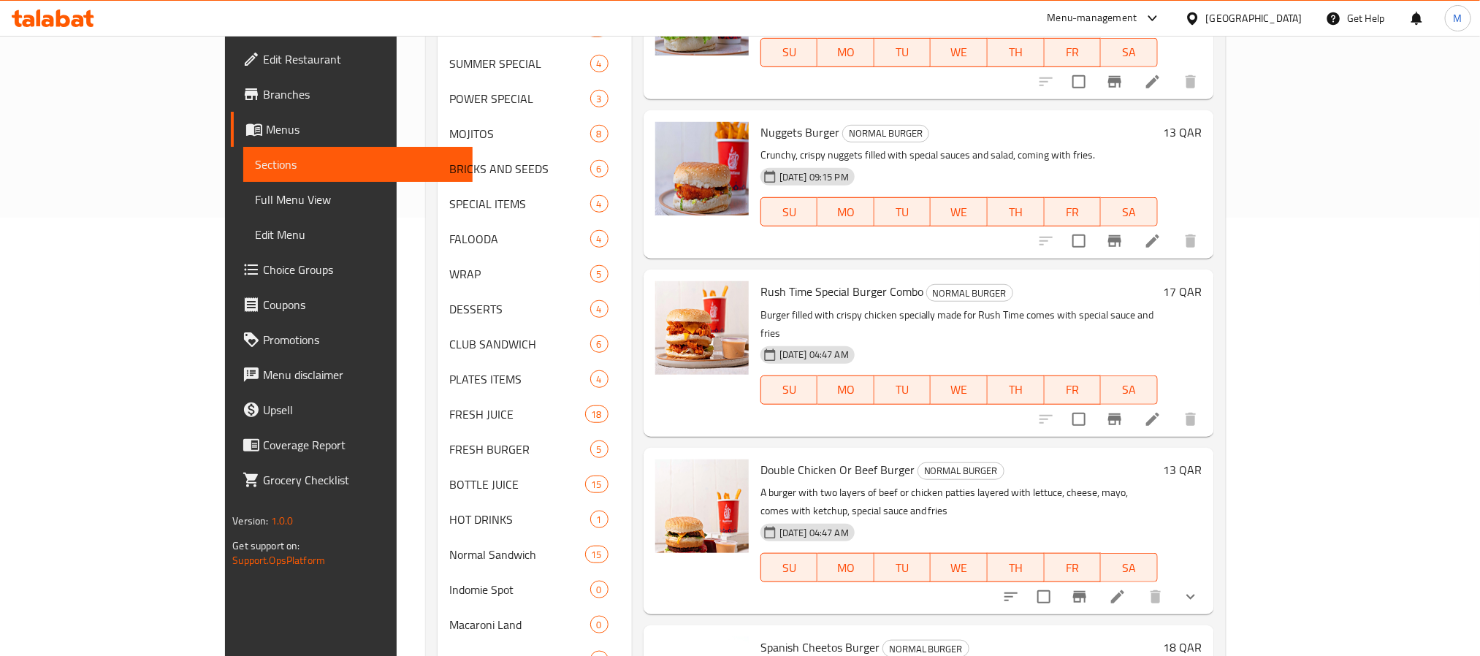
click at [1020, 306] on p "Burger filled with crispy chicken specially made for Rush Time comes with speci…" at bounding box center [960, 324] width 398 height 37
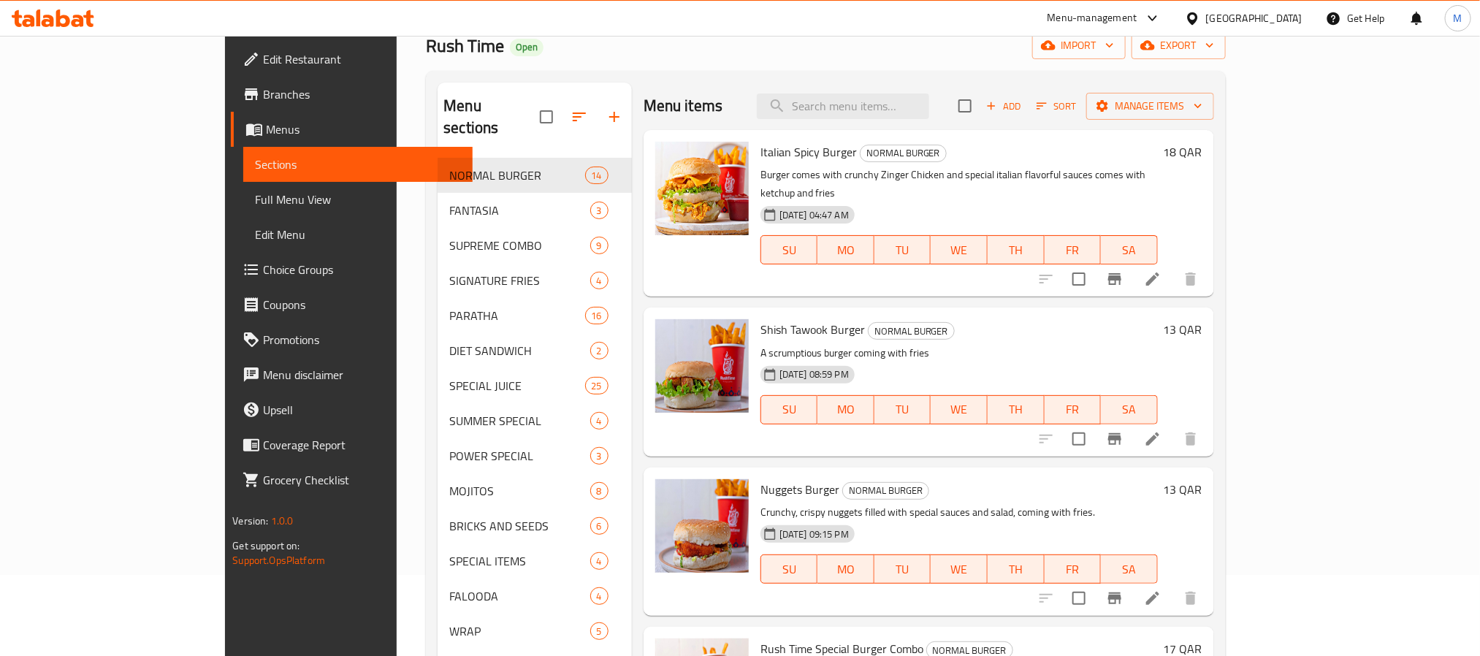
scroll to position [0, 0]
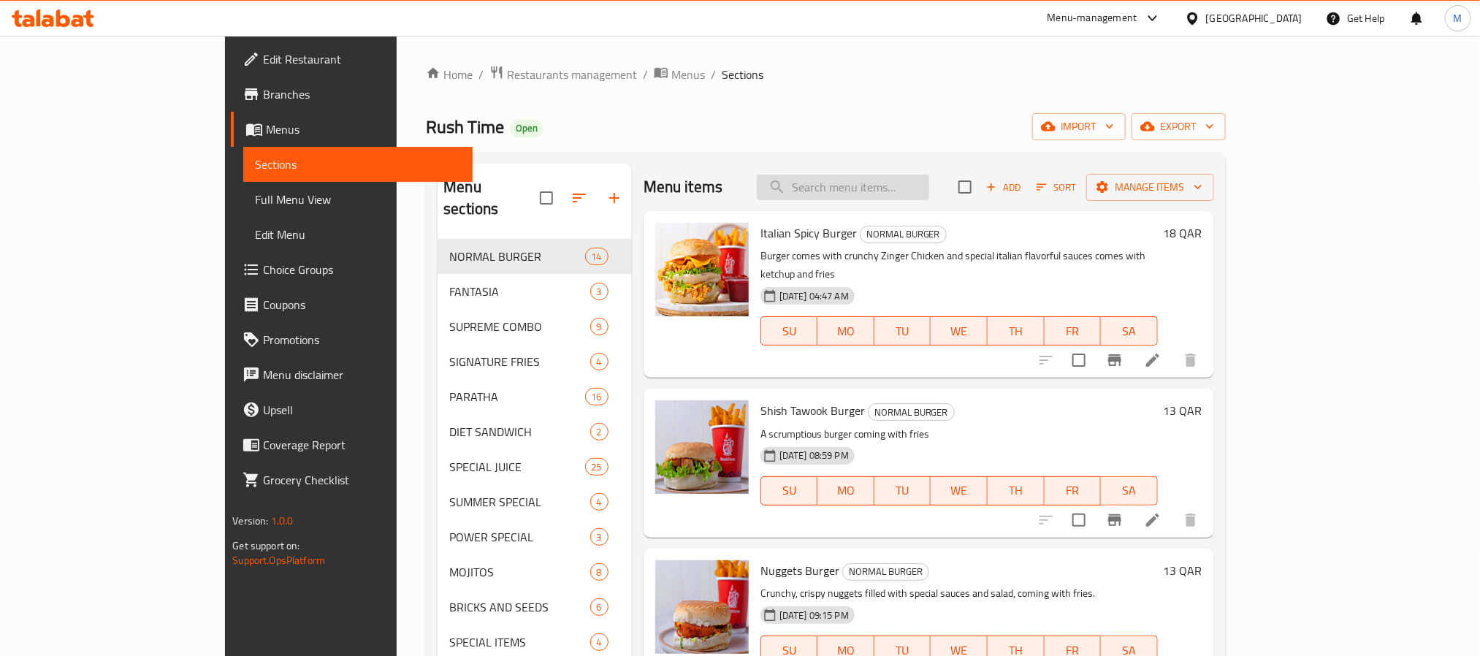
click at [929, 186] on input "search" at bounding box center [843, 188] width 172 height 26
paste input "Chicken Burger"
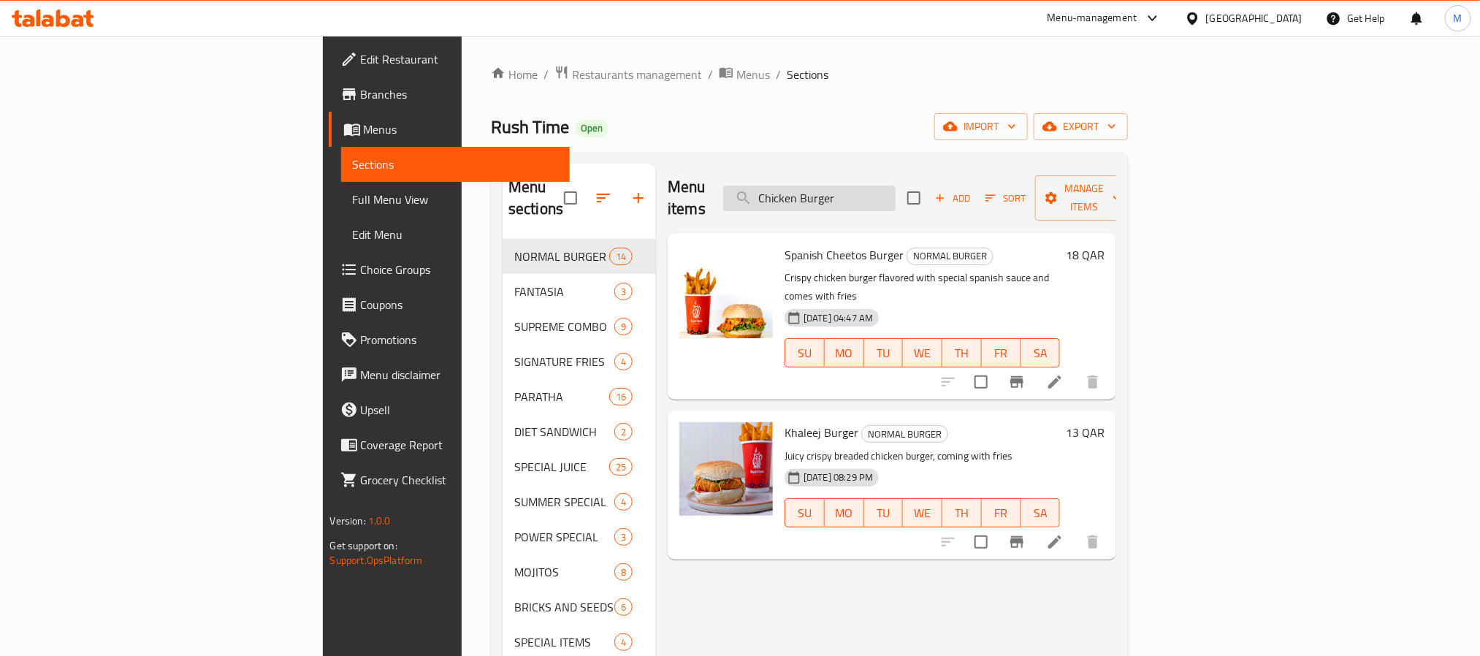
click at [896, 191] on input "Chicken Burger" at bounding box center [809, 199] width 172 height 26
paste input "Beef"
click at [896, 191] on input "Chicken Burger" at bounding box center [809, 199] width 172 height 26
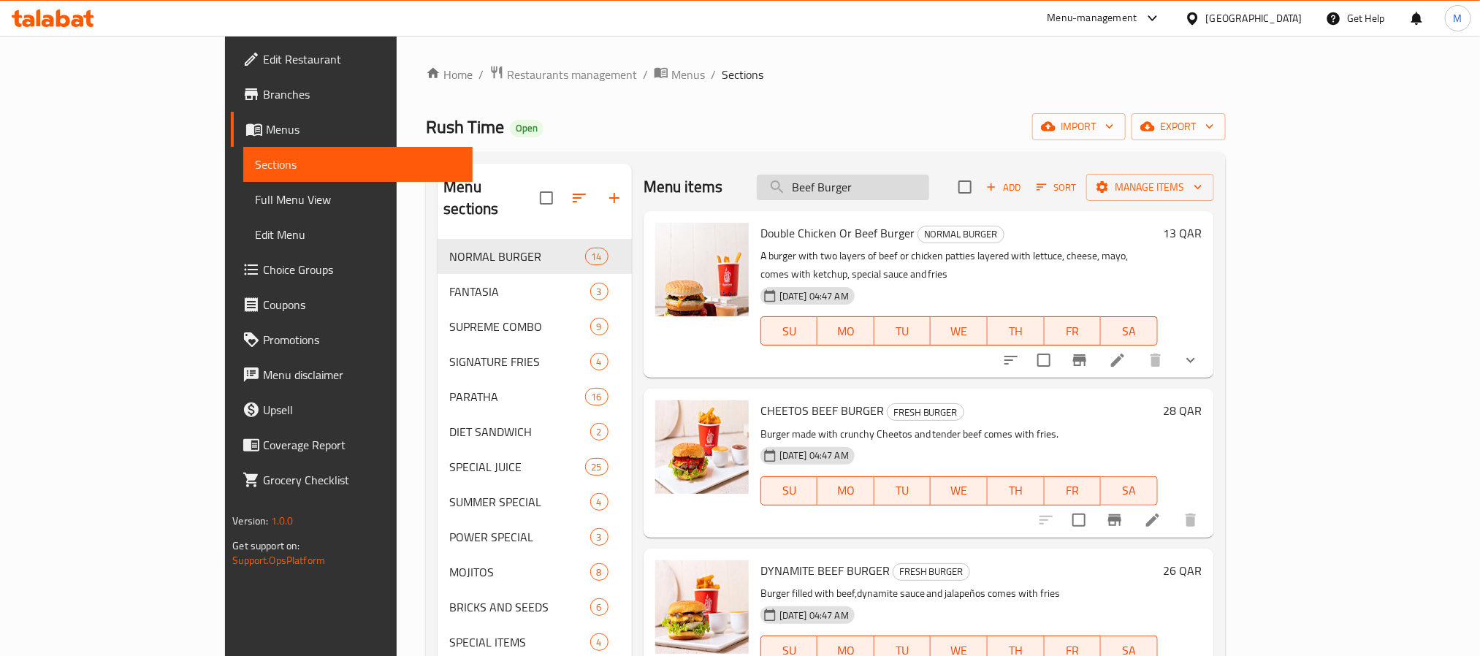
click at [912, 191] on input "Beef Burger" at bounding box center [843, 188] width 172 height 26
paste input "Veg."
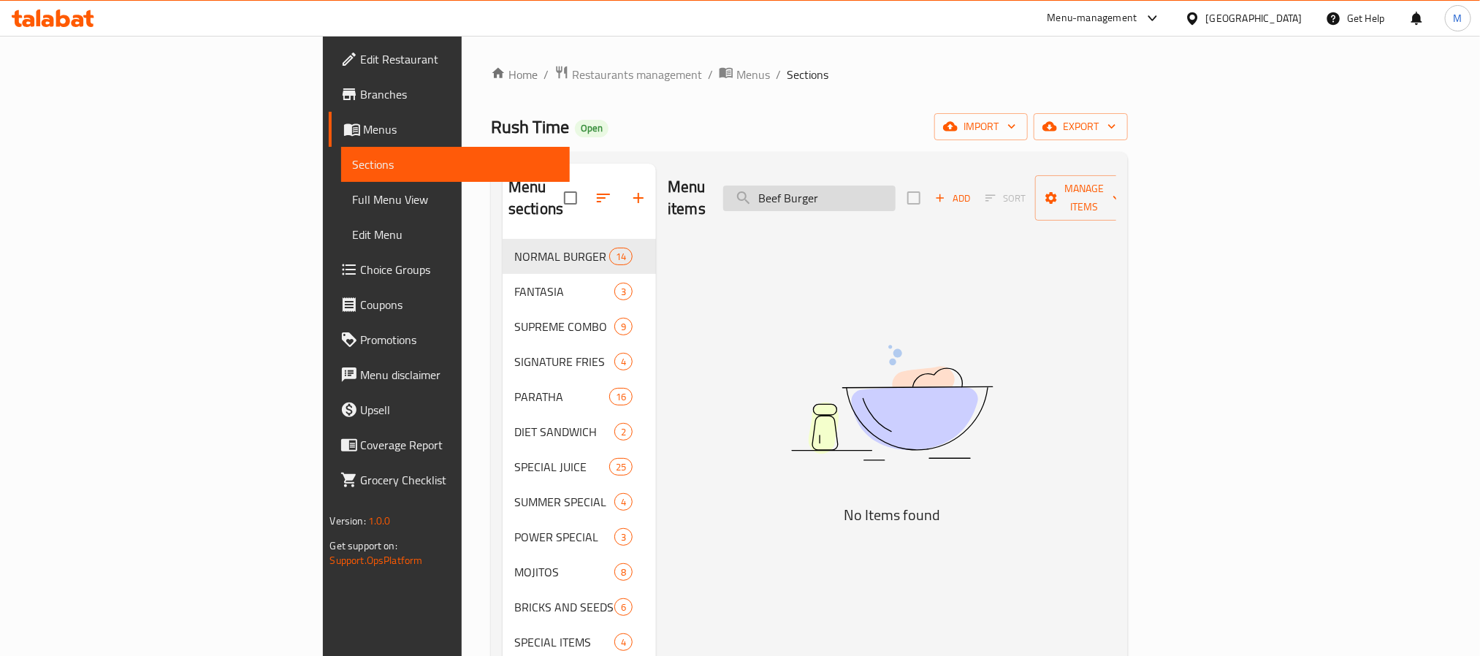
click at [896, 191] on input "Beef Burger" at bounding box center [809, 199] width 172 height 26
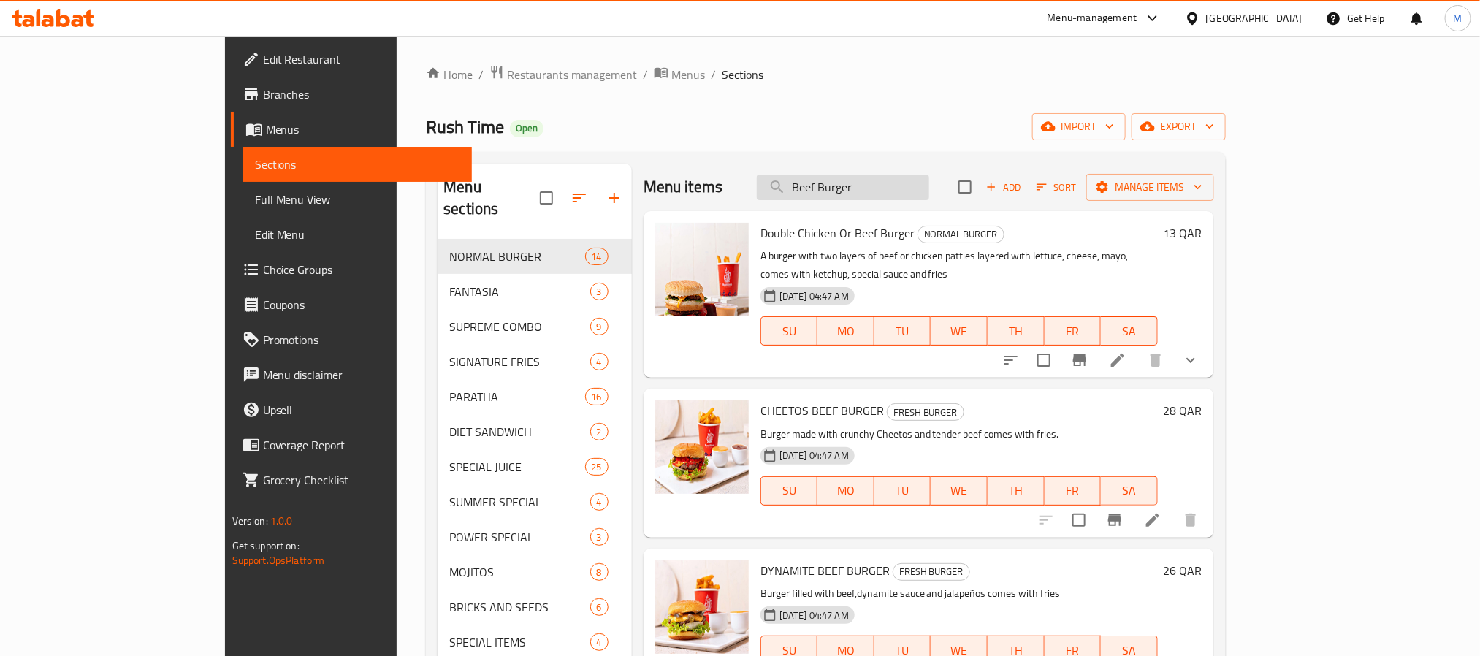
click at [912, 191] on input "Beef Burger" at bounding box center [843, 188] width 172 height 26
type input "B"
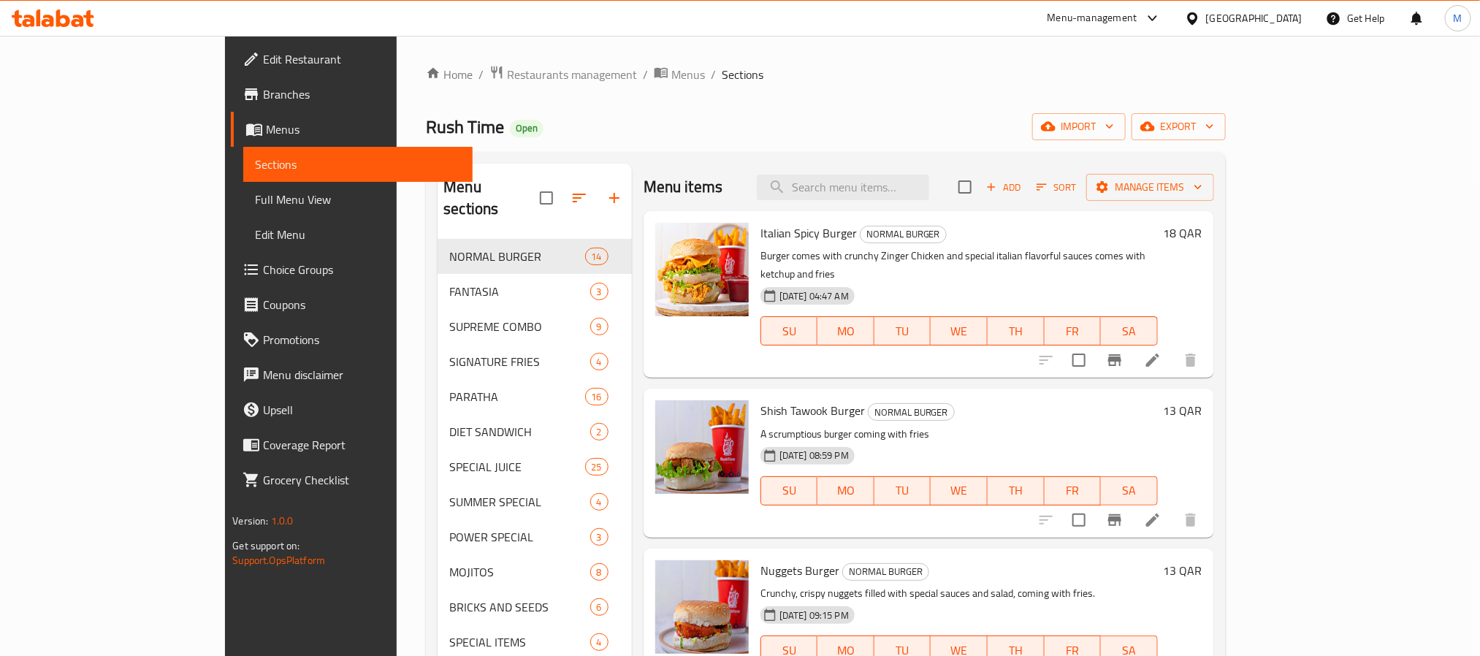
click at [894, 119] on div "Rush Time Open import export" at bounding box center [825, 126] width 799 height 27
click at [1214, 127] on span "export" at bounding box center [1179, 127] width 71 height 18
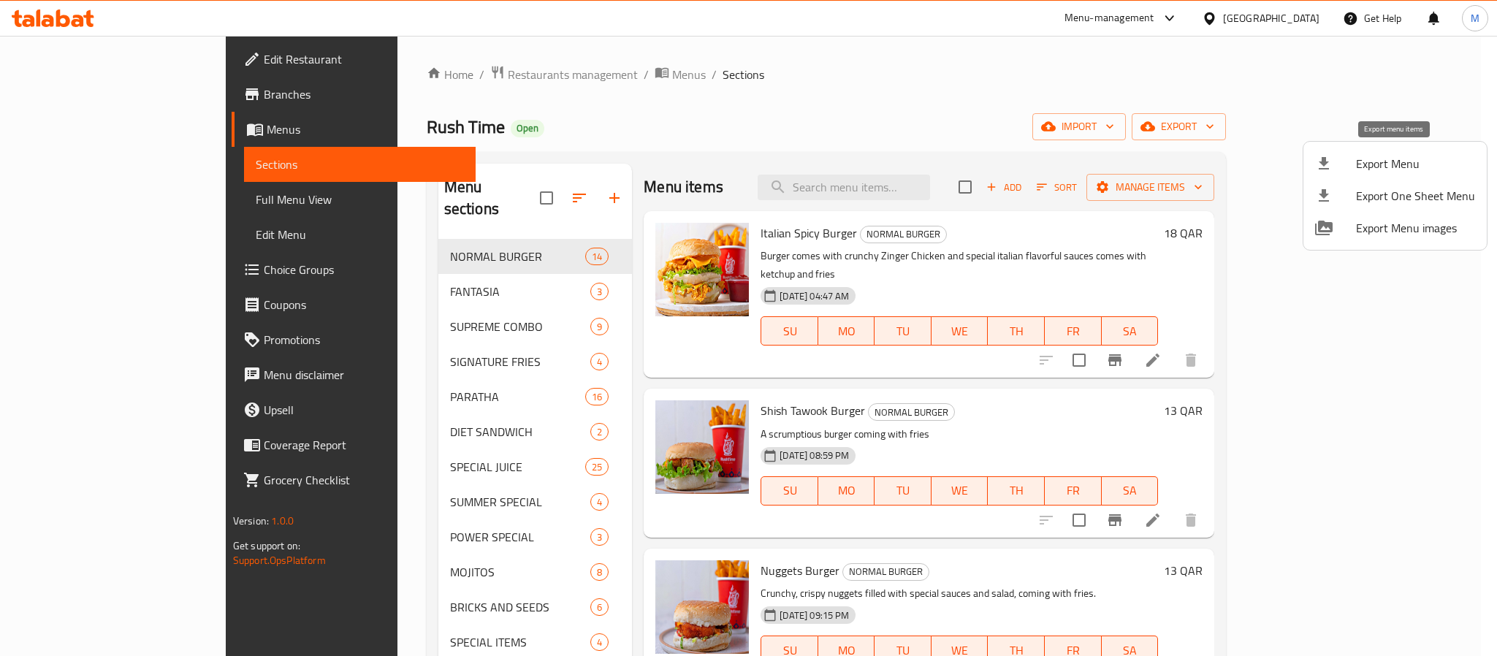
click at [1414, 156] on span "Export Menu" at bounding box center [1415, 164] width 119 height 18
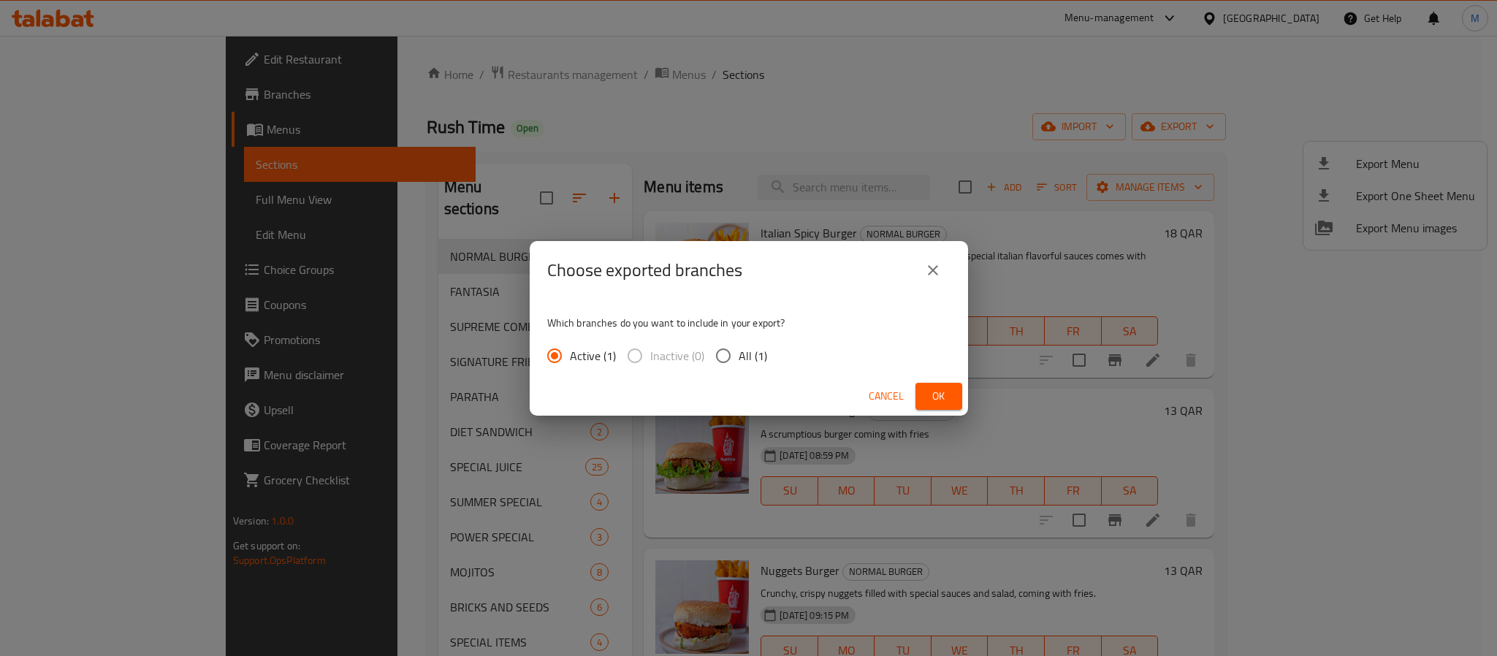
click at [963, 393] on div "Cancel Ok" at bounding box center [749, 396] width 438 height 39
click at [961, 393] on button "Ok" at bounding box center [939, 396] width 47 height 27
